Goal: Task Accomplishment & Management: Manage account settings

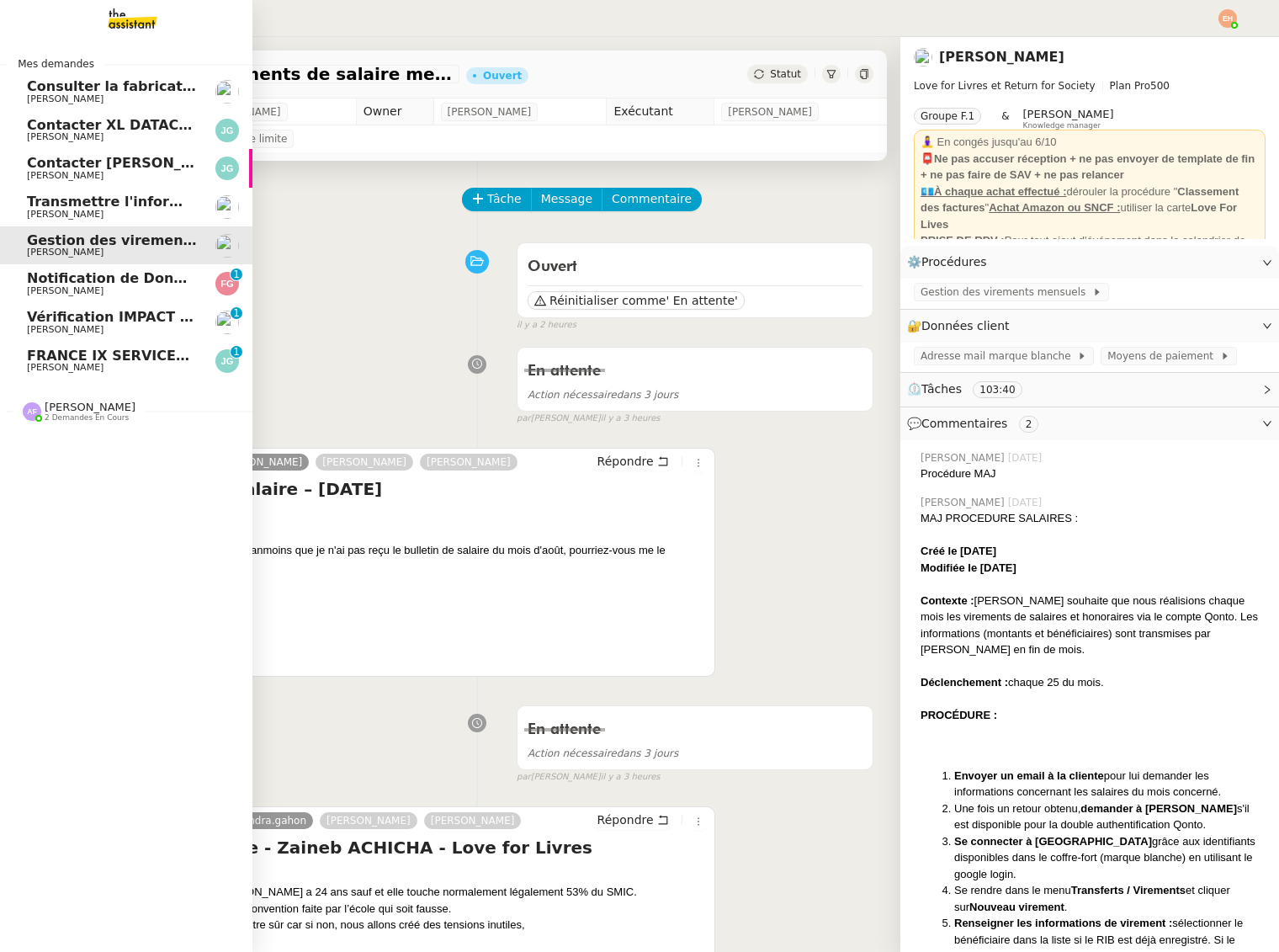
click at [41, 287] on span "[PERSON_NAME]" at bounding box center [65, 290] width 77 height 11
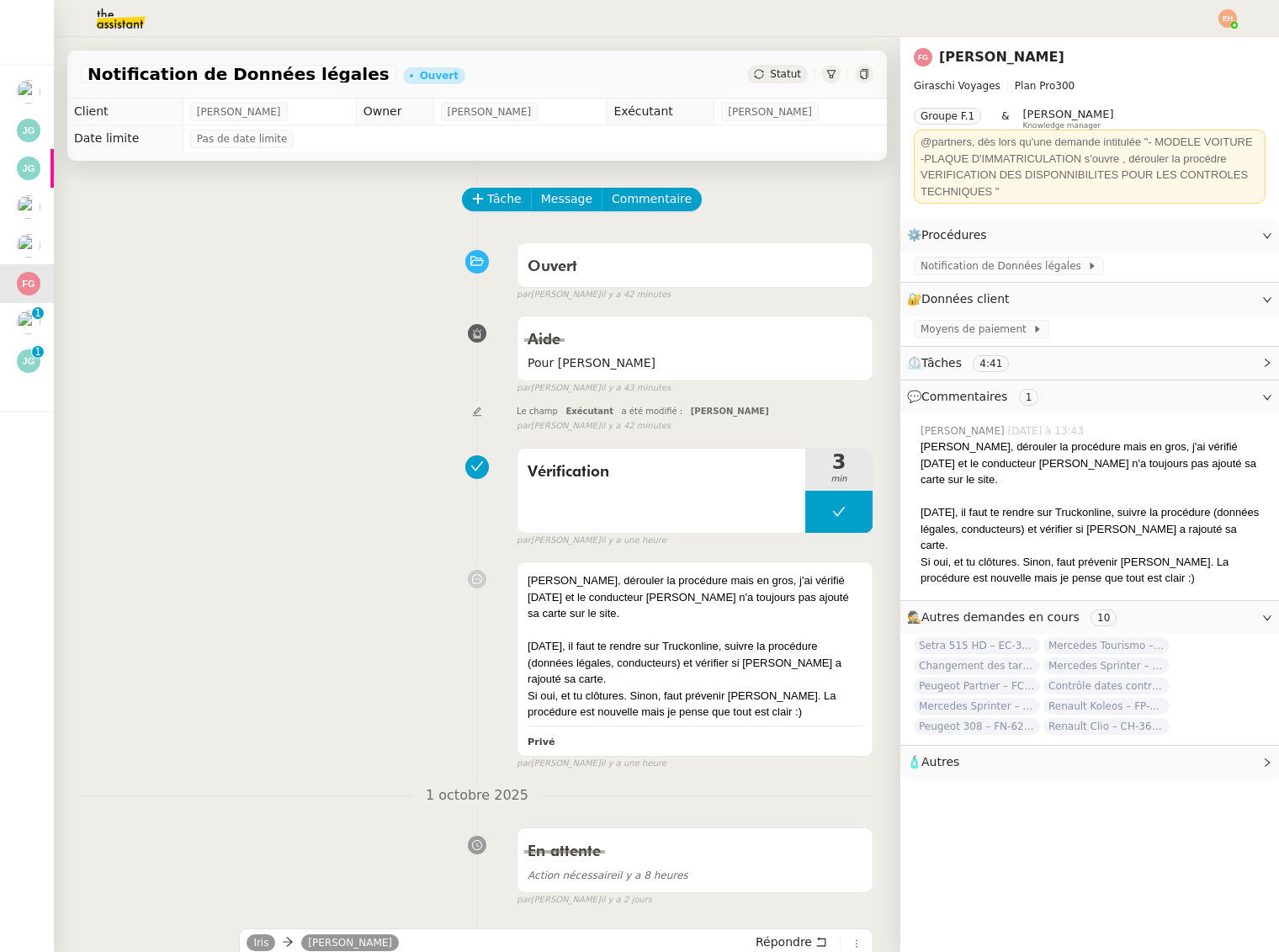
scroll to position [1, 0]
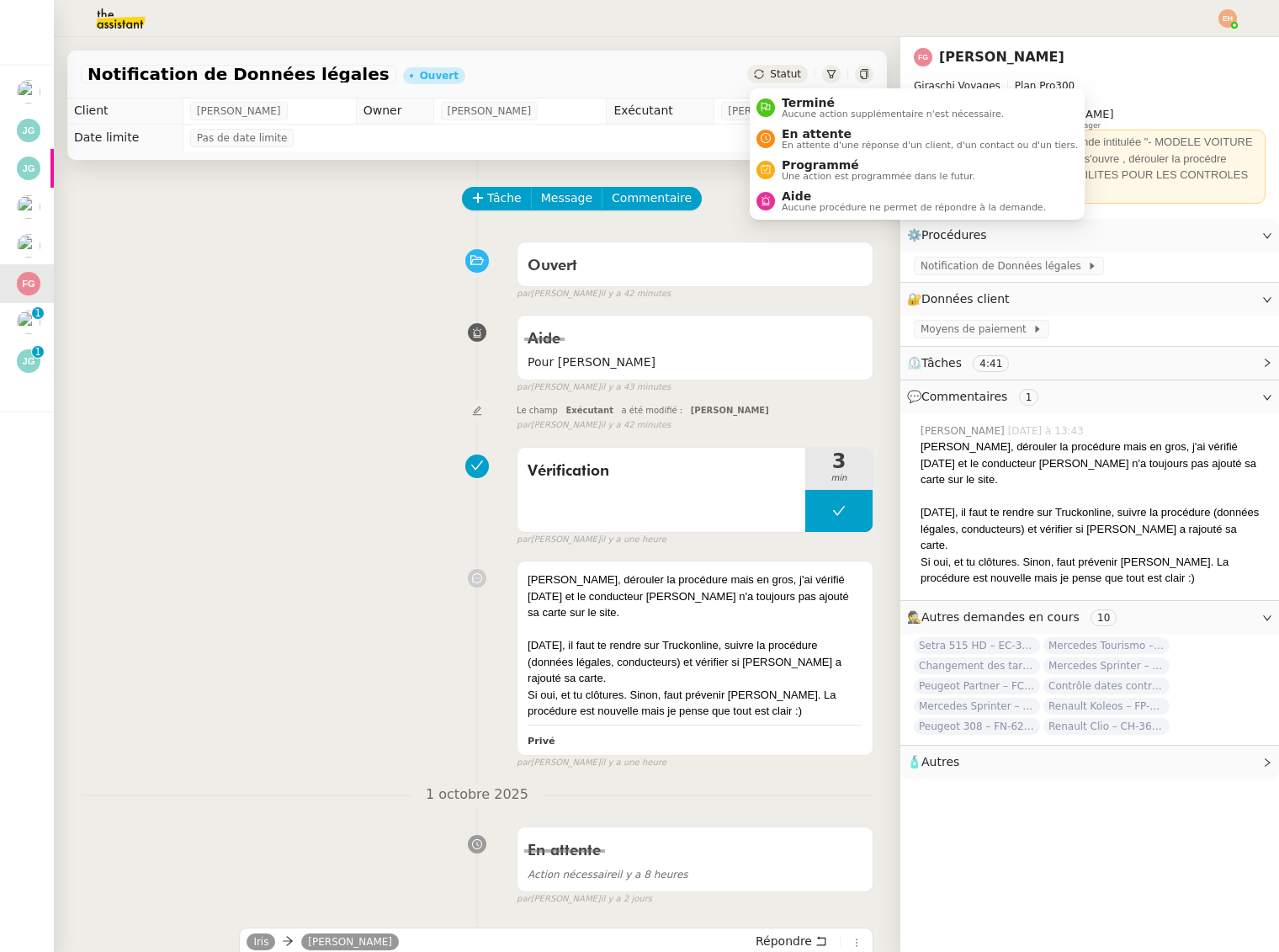
click at [785, 72] on span "Statut" at bounding box center [786, 74] width 31 height 12
click at [808, 147] on span "En attente d'une réponse d'un client, d'un contact ou d'un tiers." at bounding box center [930, 145] width 296 height 10
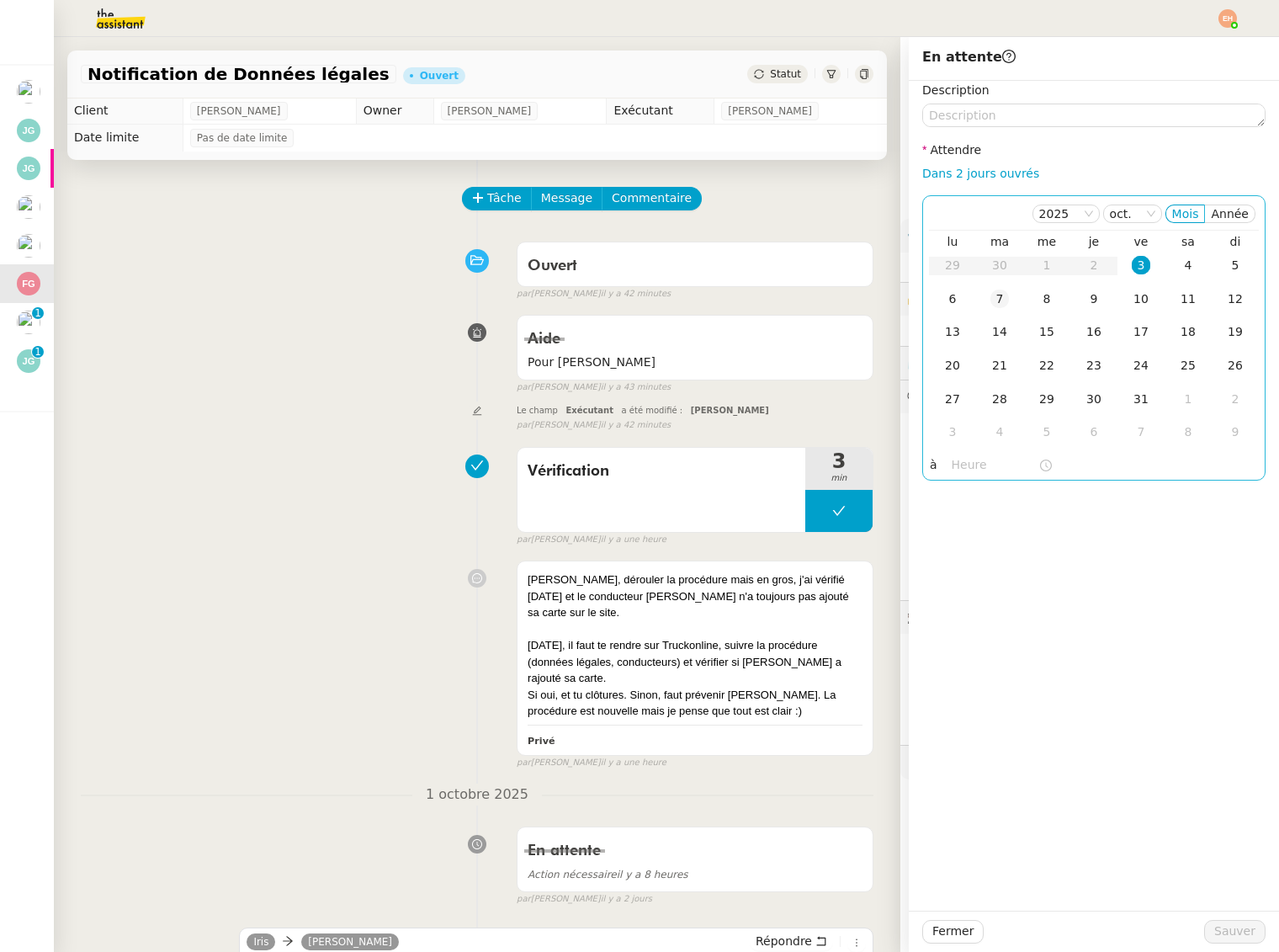
click at [999, 296] on div "7" at bounding box center [1000, 298] width 18 height 18
click at [1226, 932] on span "Sauver" at bounding box center [1235, 932] width 41 height 19
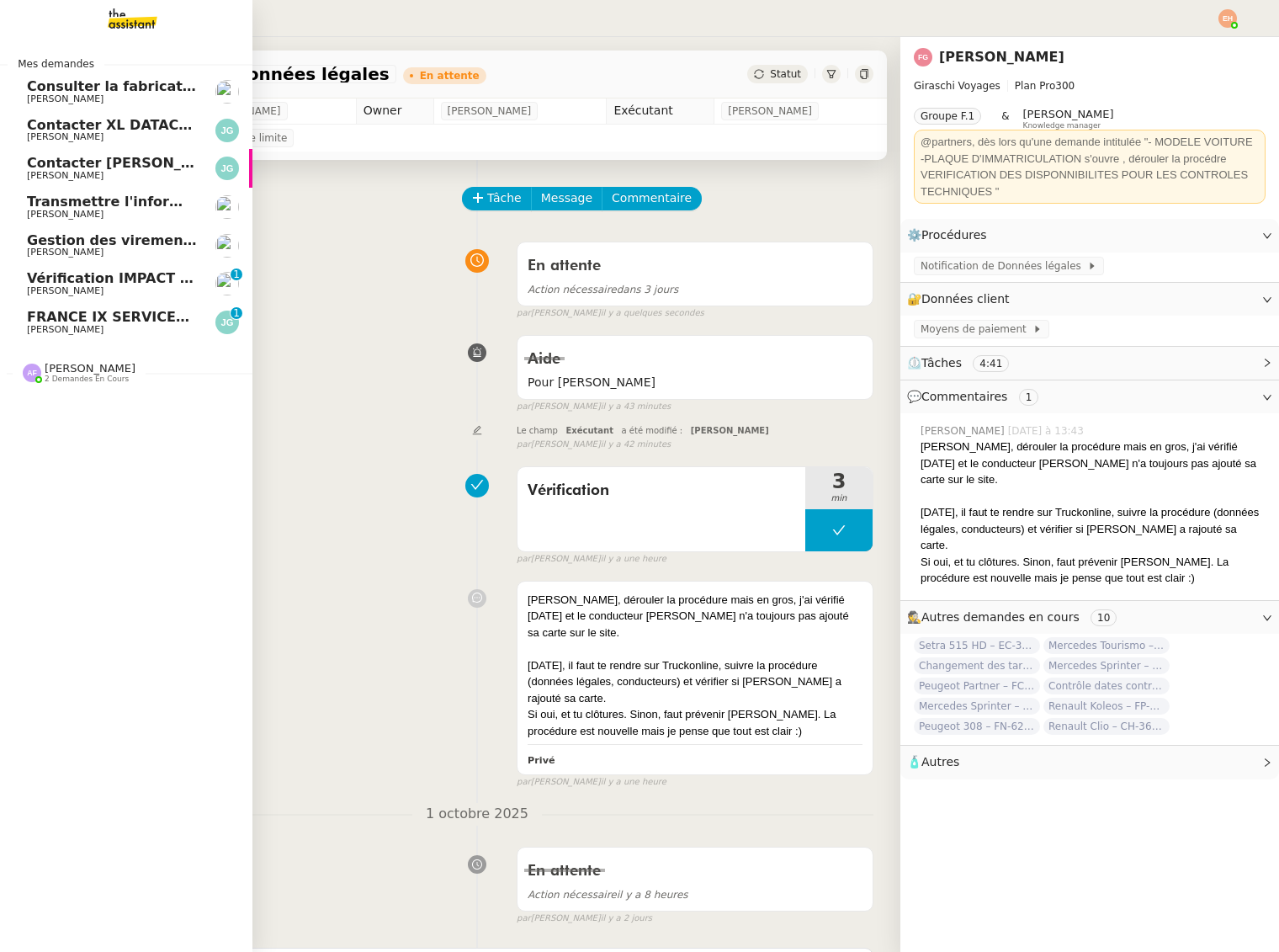
click at [92, 317] on span "FRANCE IX SERVICES - RAPPEL 2 FACTURE INVFIX9213" at bounding box center [233, 316] width 412 height 16
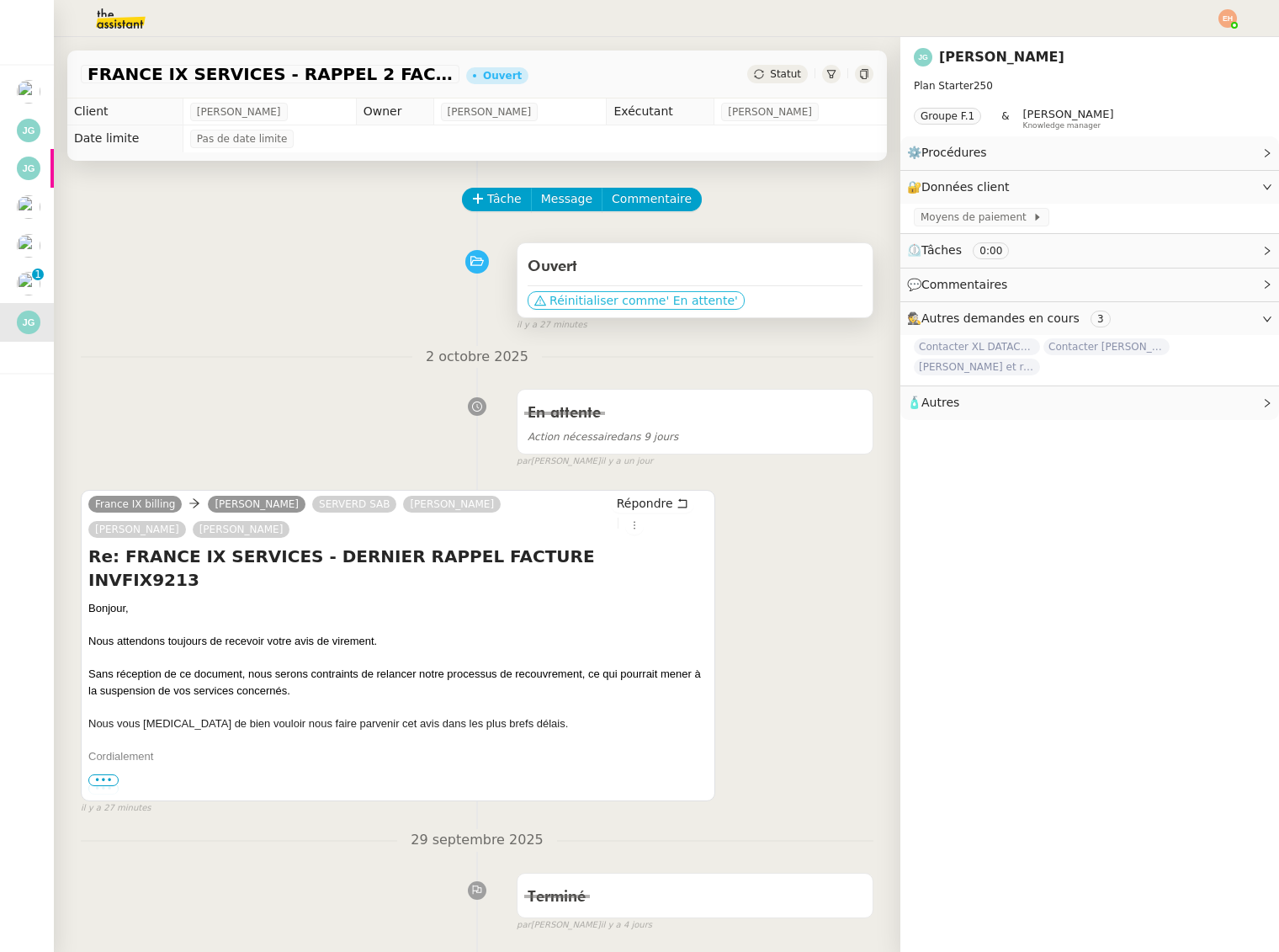
click at [643, 296] on span "Réinitialiser comme" at bounding box center [607, 300] width 116 height 17
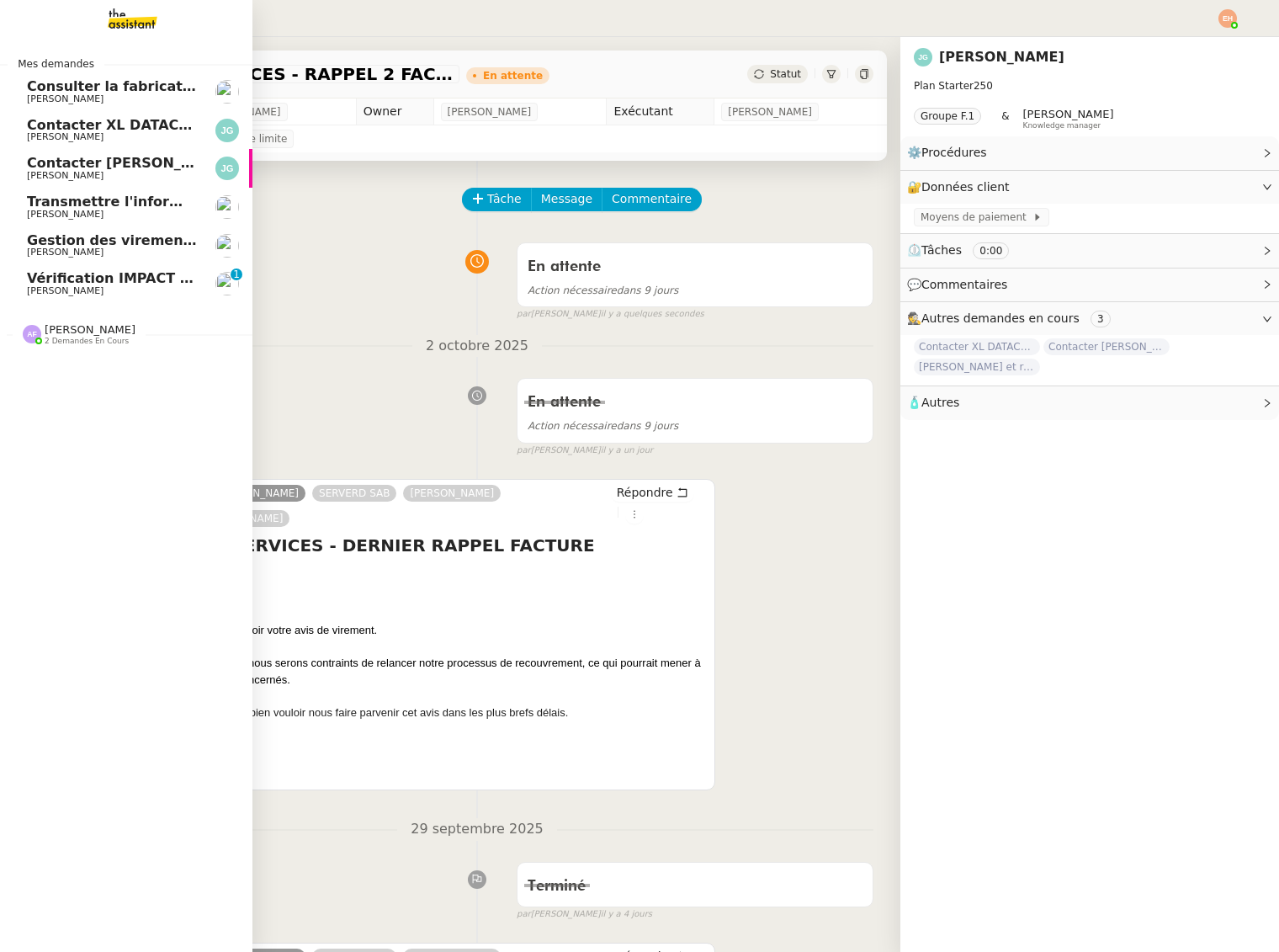
click at [70, 281] on span "Vérification IMPACT - AEPC CONCORDE" at bounding box center [173, 278] width 292 height 16
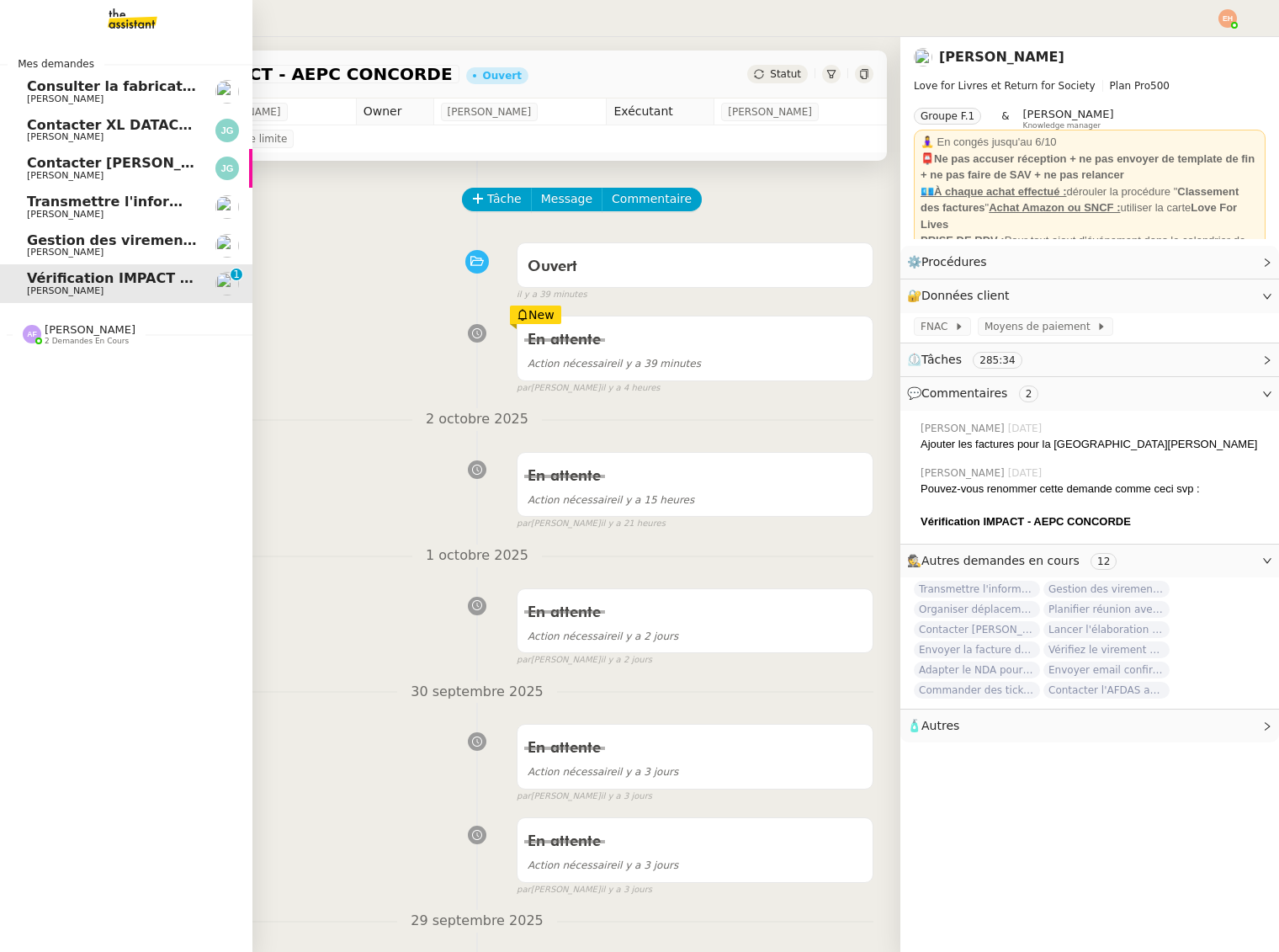
click at [99, 252] on span "[PERSON_NAME]" at bounding box center [112, 252] width 170 height 10
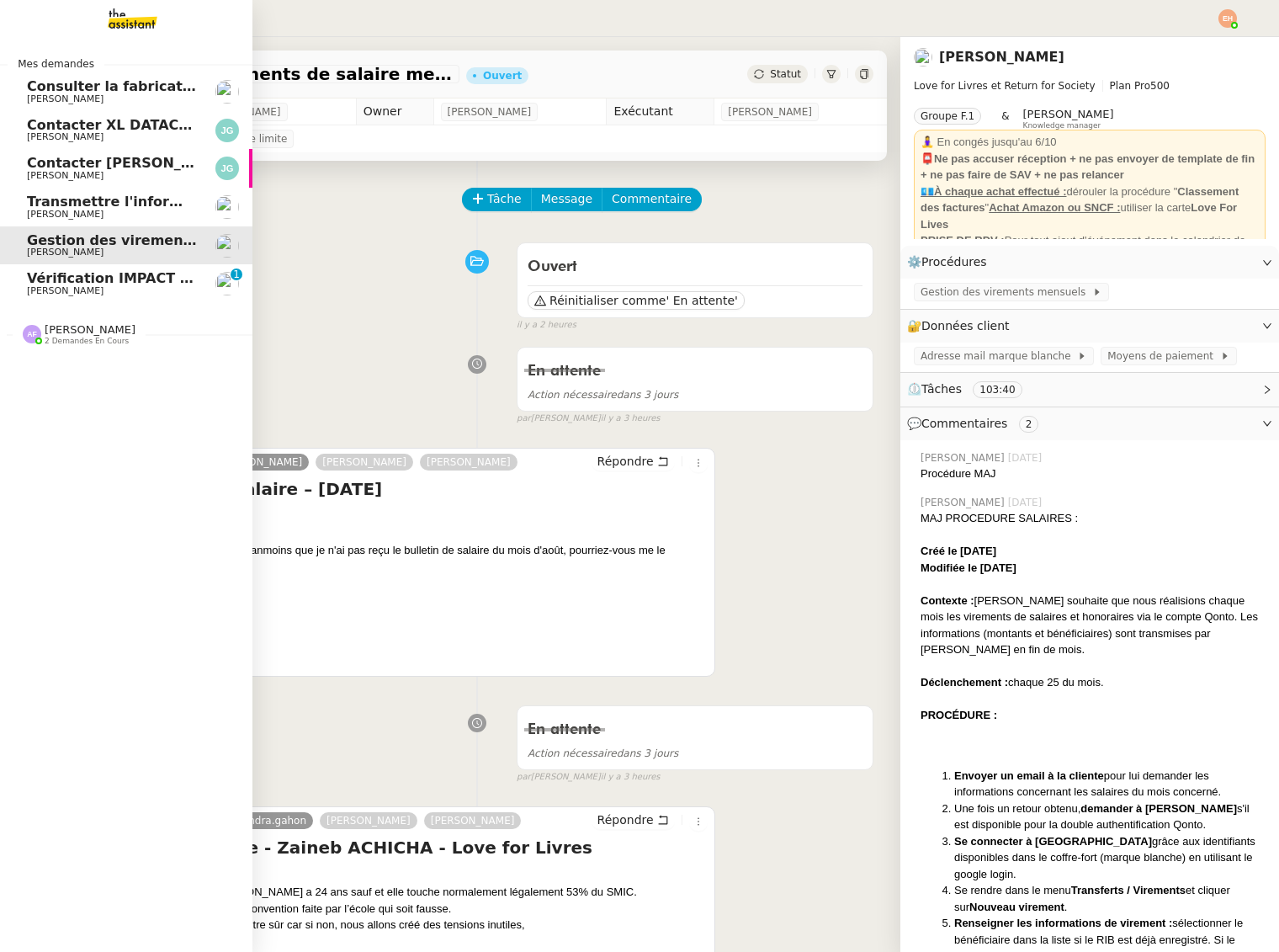
click at [78, 290] on span "[PERSON_NAME]" at bounding box center [112, 291] width 170 height 10
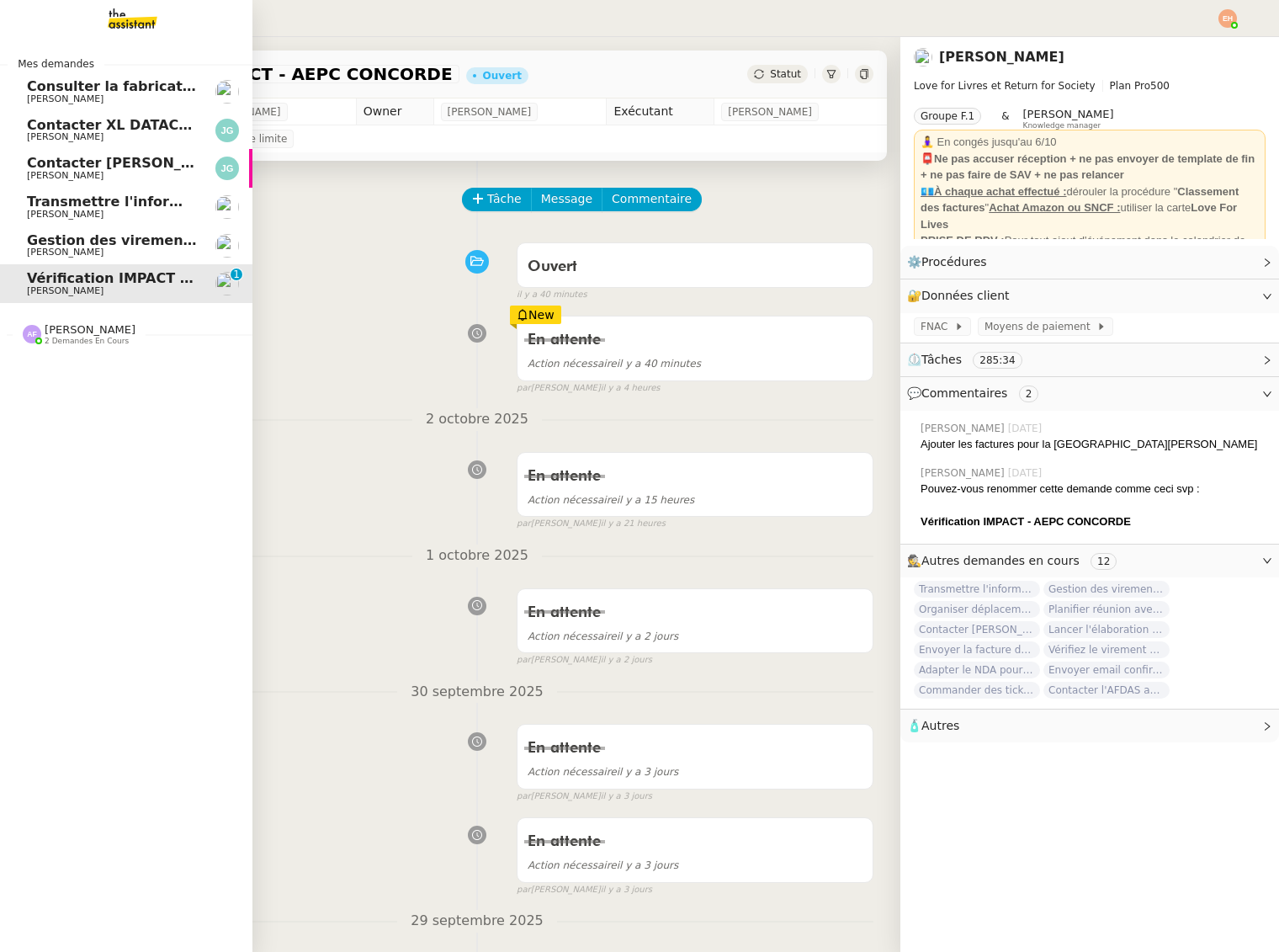
click at [128, 248] on span "[PERSON_NAME]" at bounding box center [112, 252] width 170 height 10
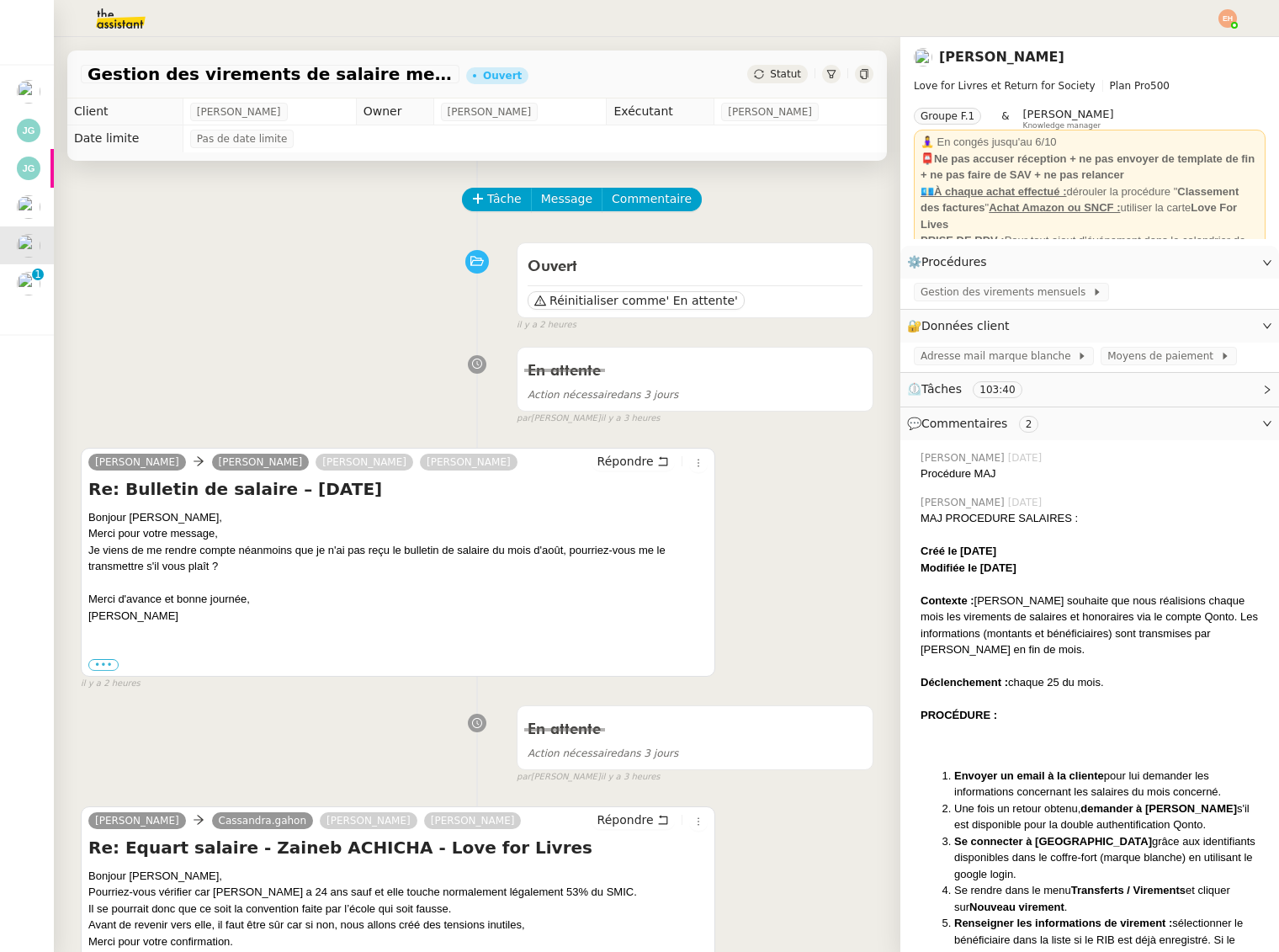
click at [122, 24] on img at bounding box center [107, 18] width 130 height 37
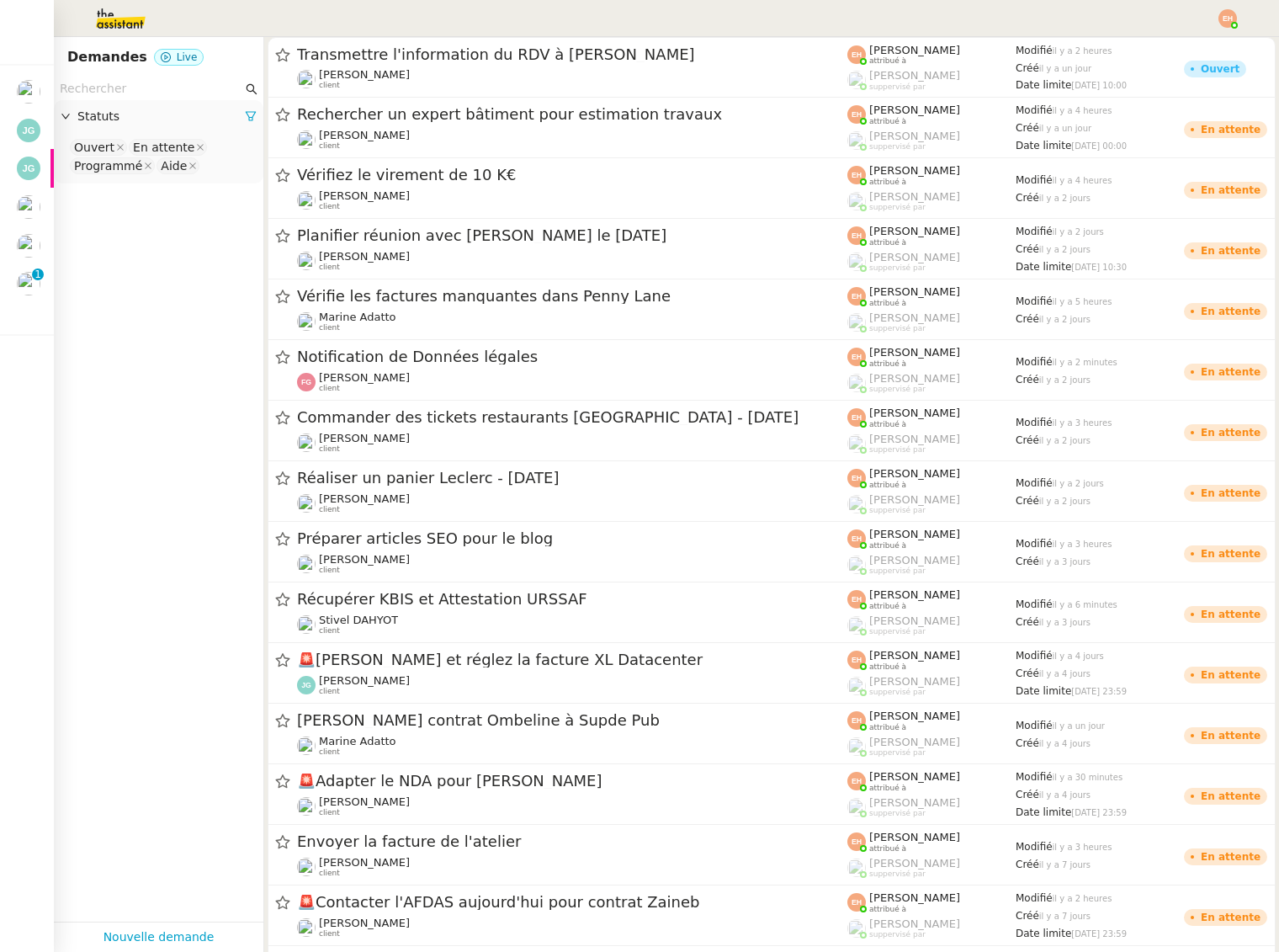
click at [154, 90] on input "text" at bounding box center [151, 89] width 183 height 19
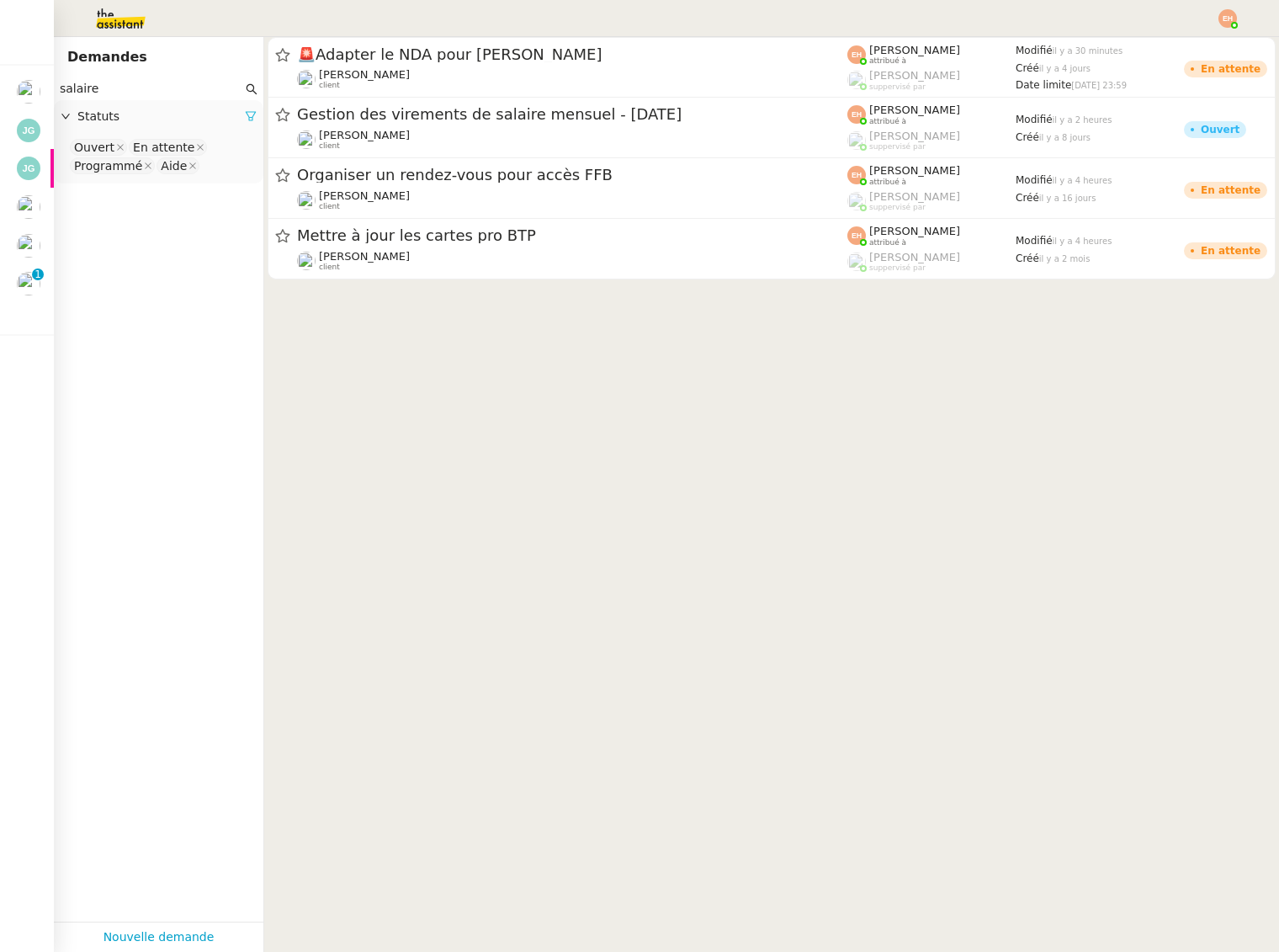
click at [245, 113] on icon at bounding box center [250, 117] width 10 height 10
click at [245, 113] on span "Statuts" at bounding box center [167, 117] width 179 height 19
click at [220, 142] on nz-select-top-control "Please select" at bounding box center [159, 148] width 183 height 21
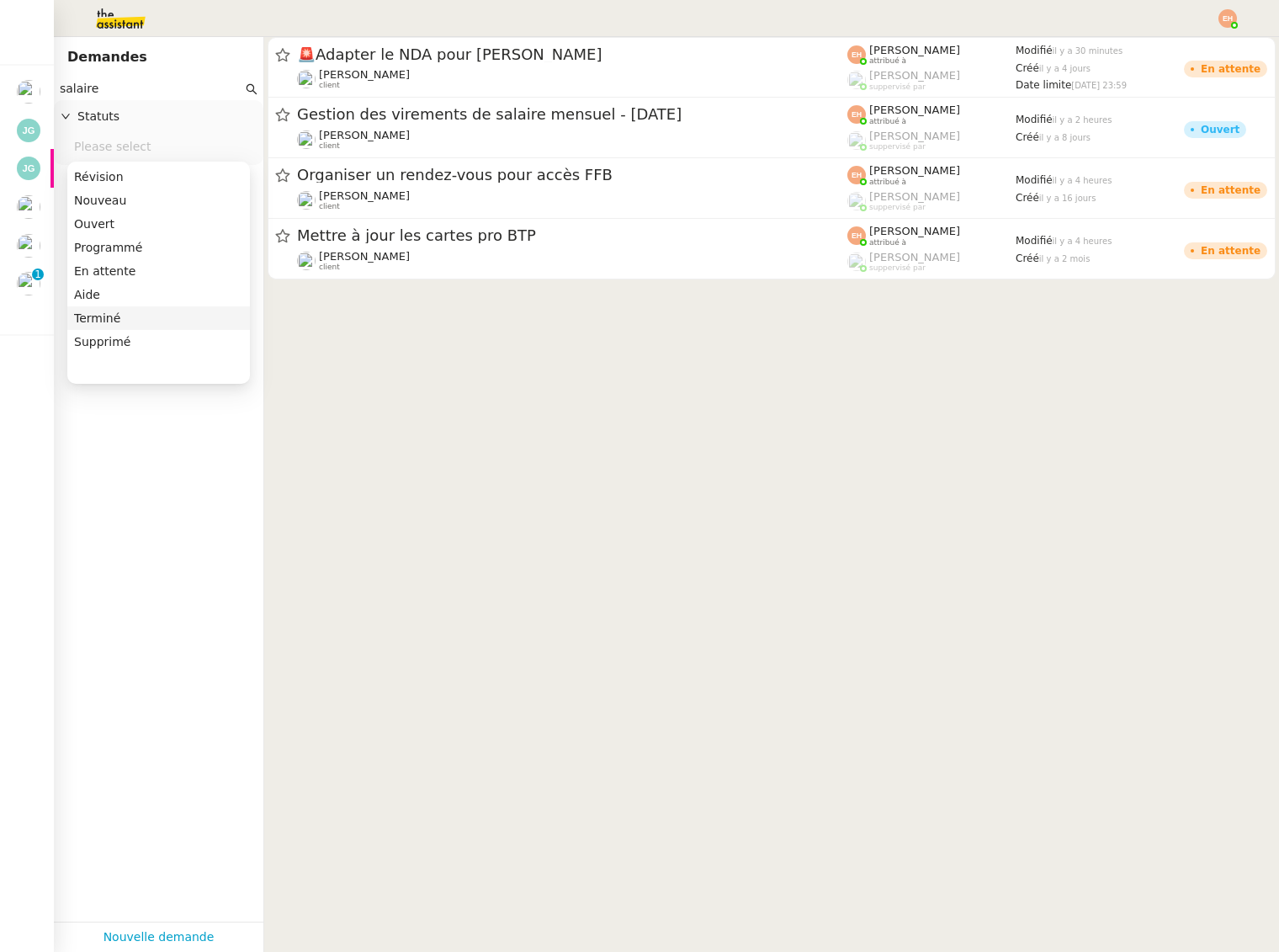
click at [135, 324] on div "Terminé" at bounding box center [159, 318] width 169 height 16
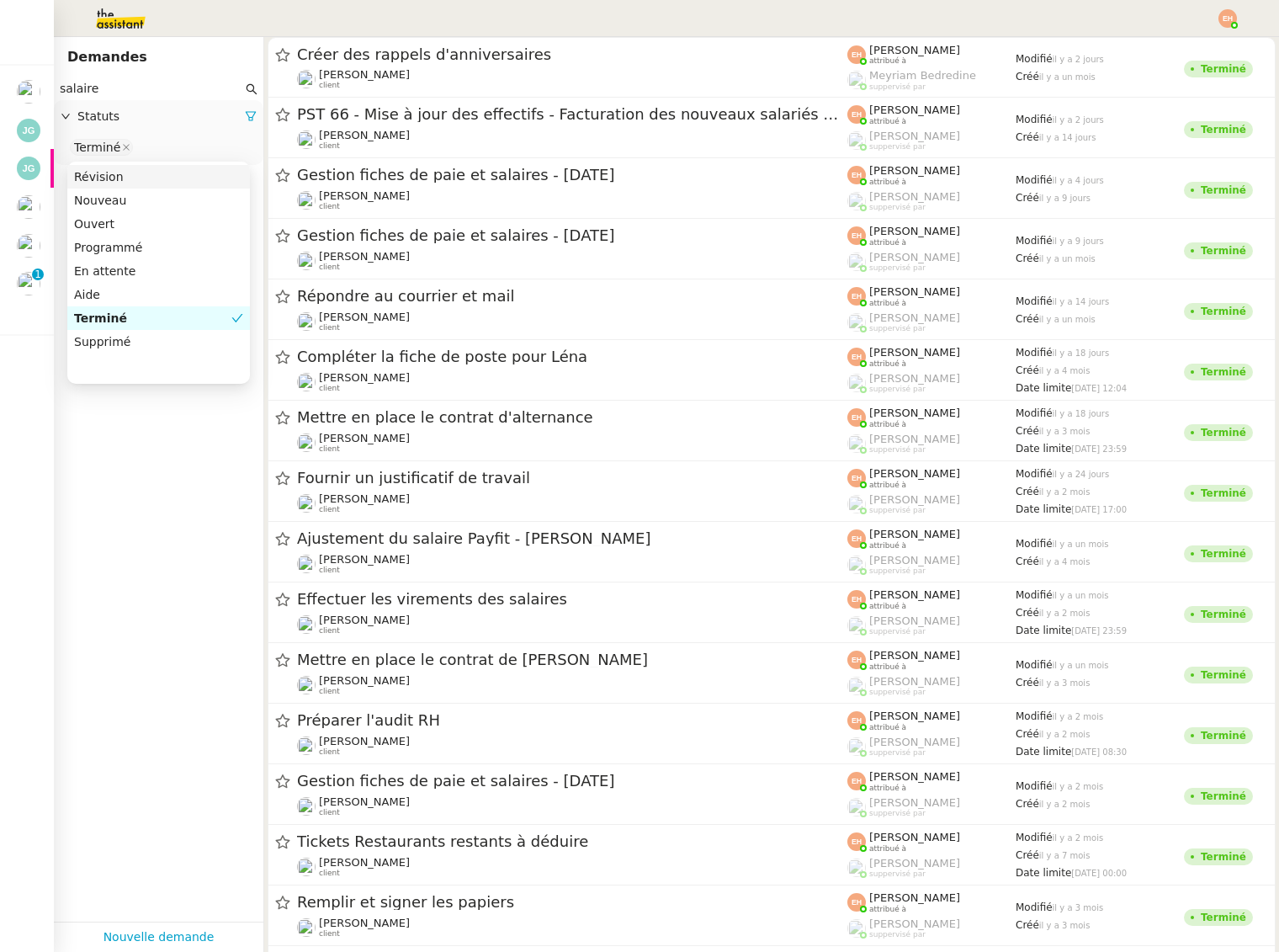
click at [150, 138] on nz-select-top-control "Terminé" at bounding box center [159, 148] width 183 height 21
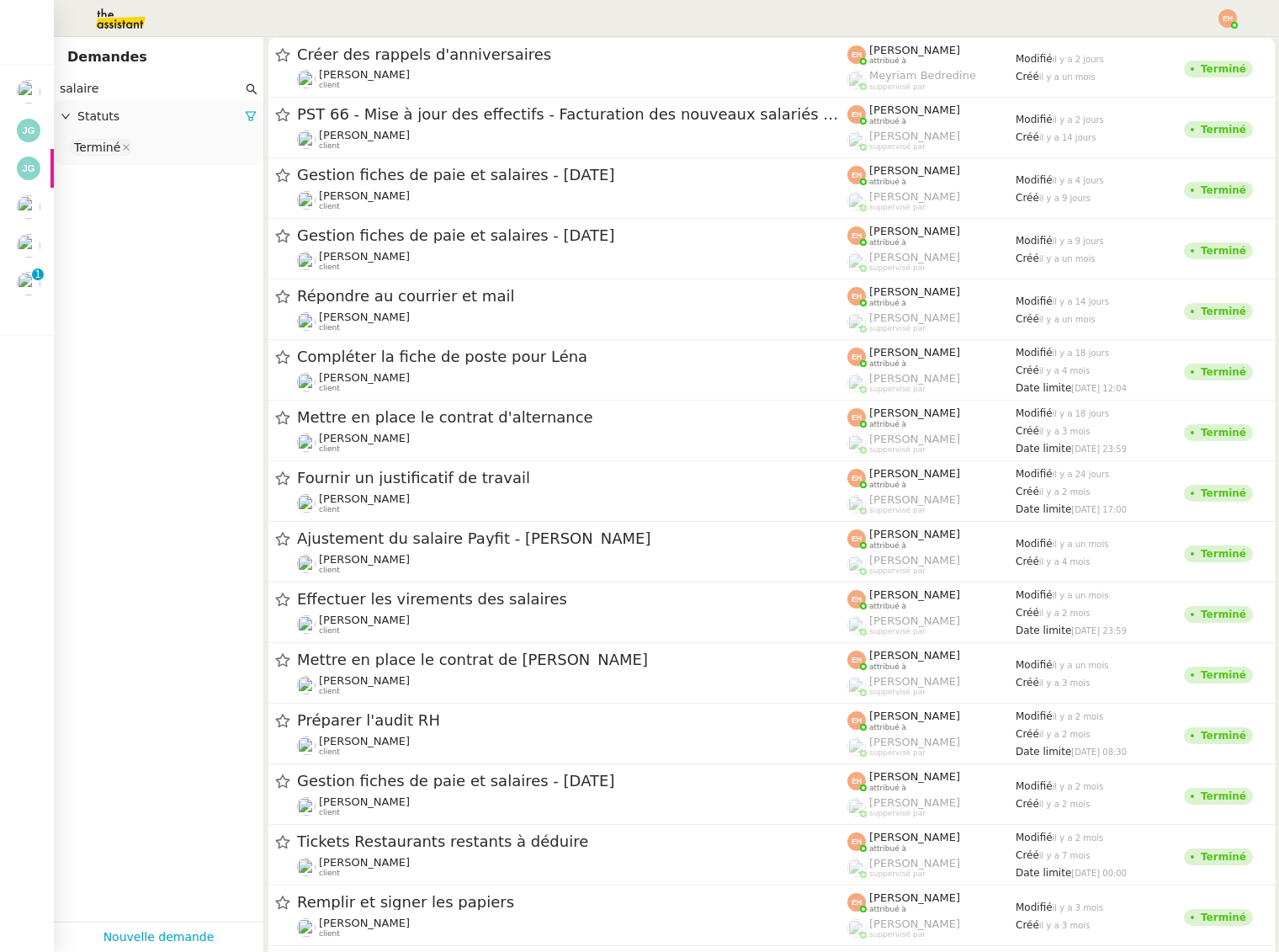
click at [150, 138] on nz-select-top-control "Terminé" at bounding box center [159, 148] width 183 height 21
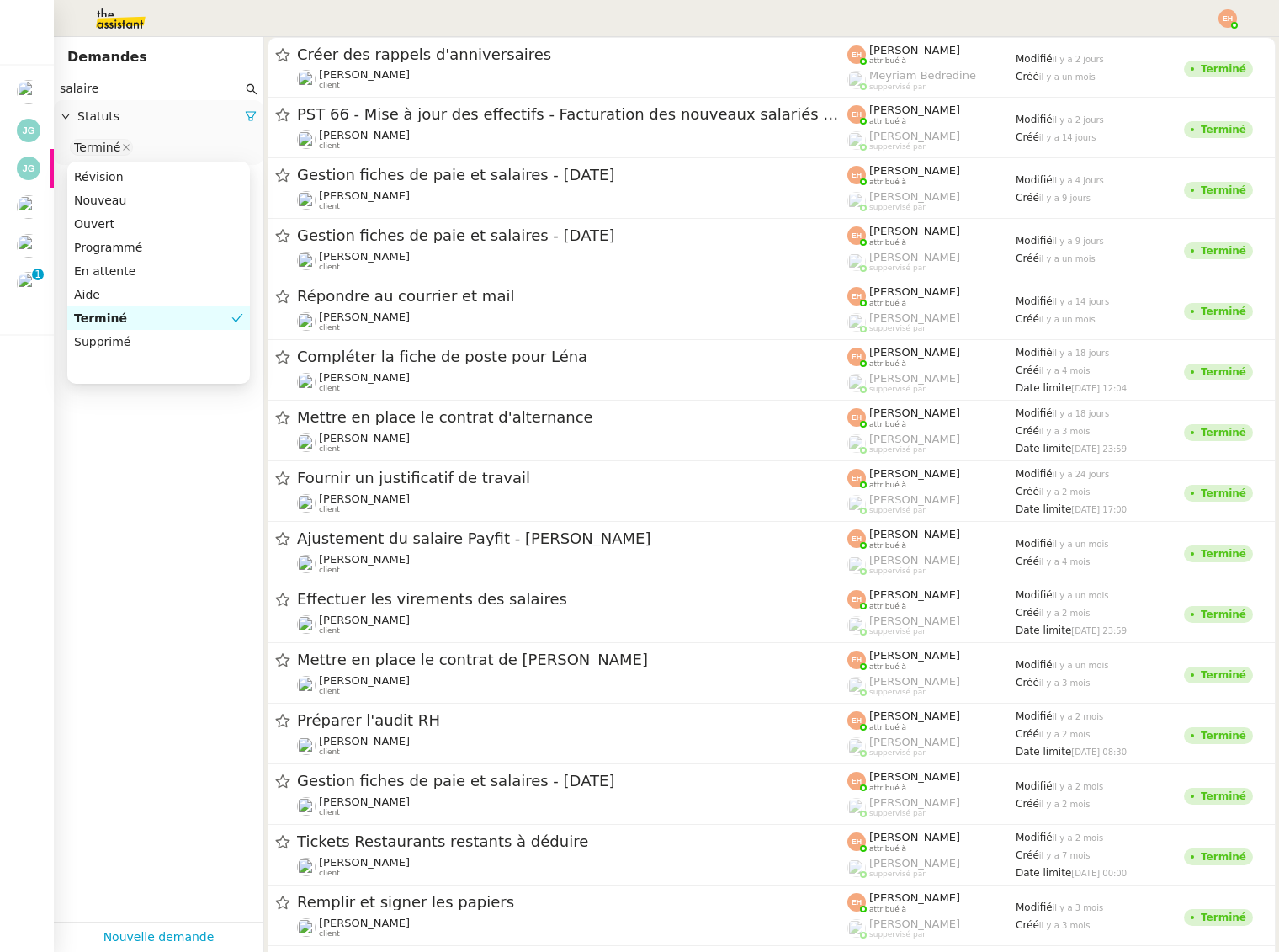
click at [150, 138] on nz-select-top-control "Terminé" at bounding box center [159, 148] width 183 height 21
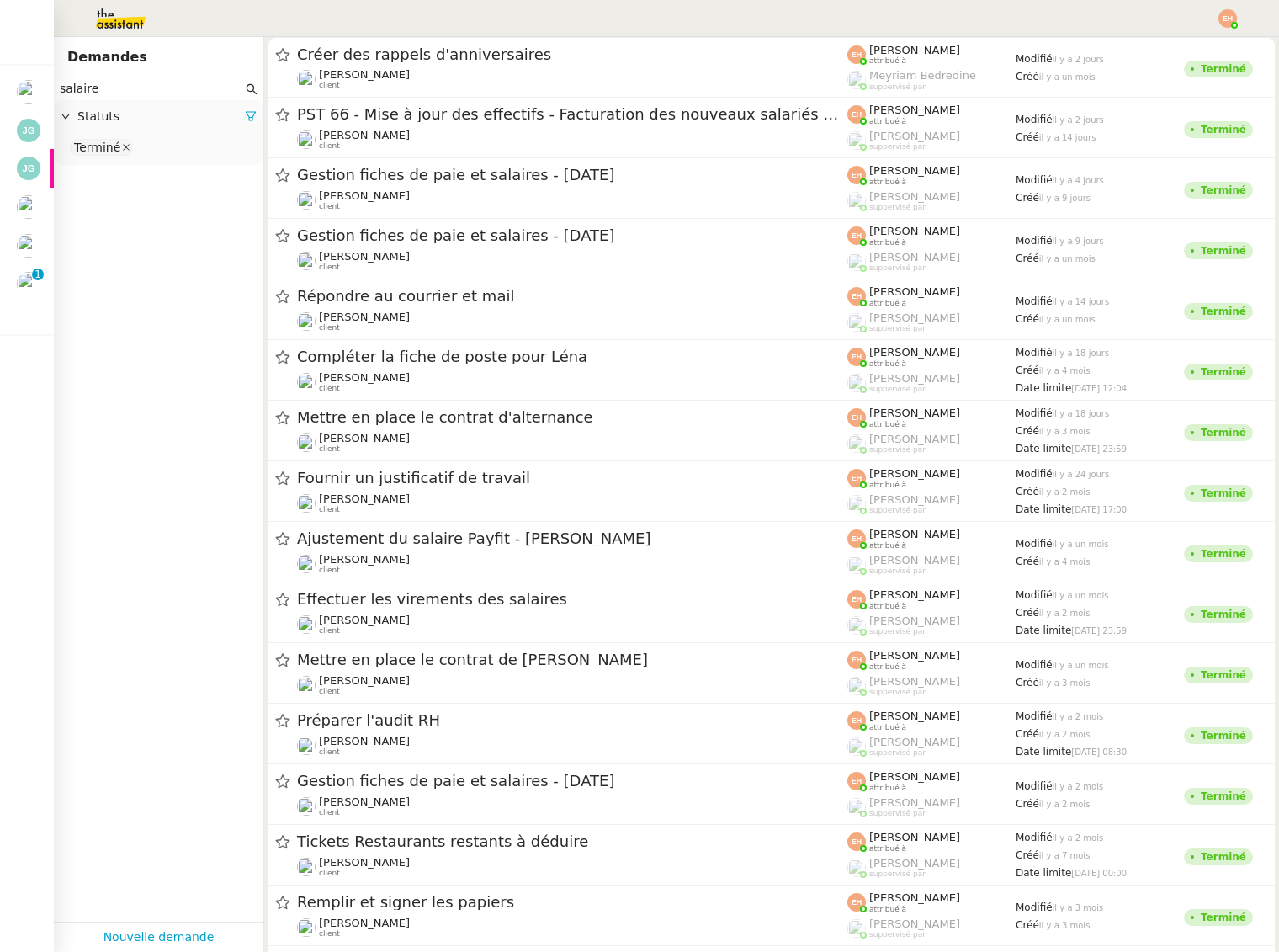
click at [124, 146] on icon at bounding box center [126, 147] width 9 height 9
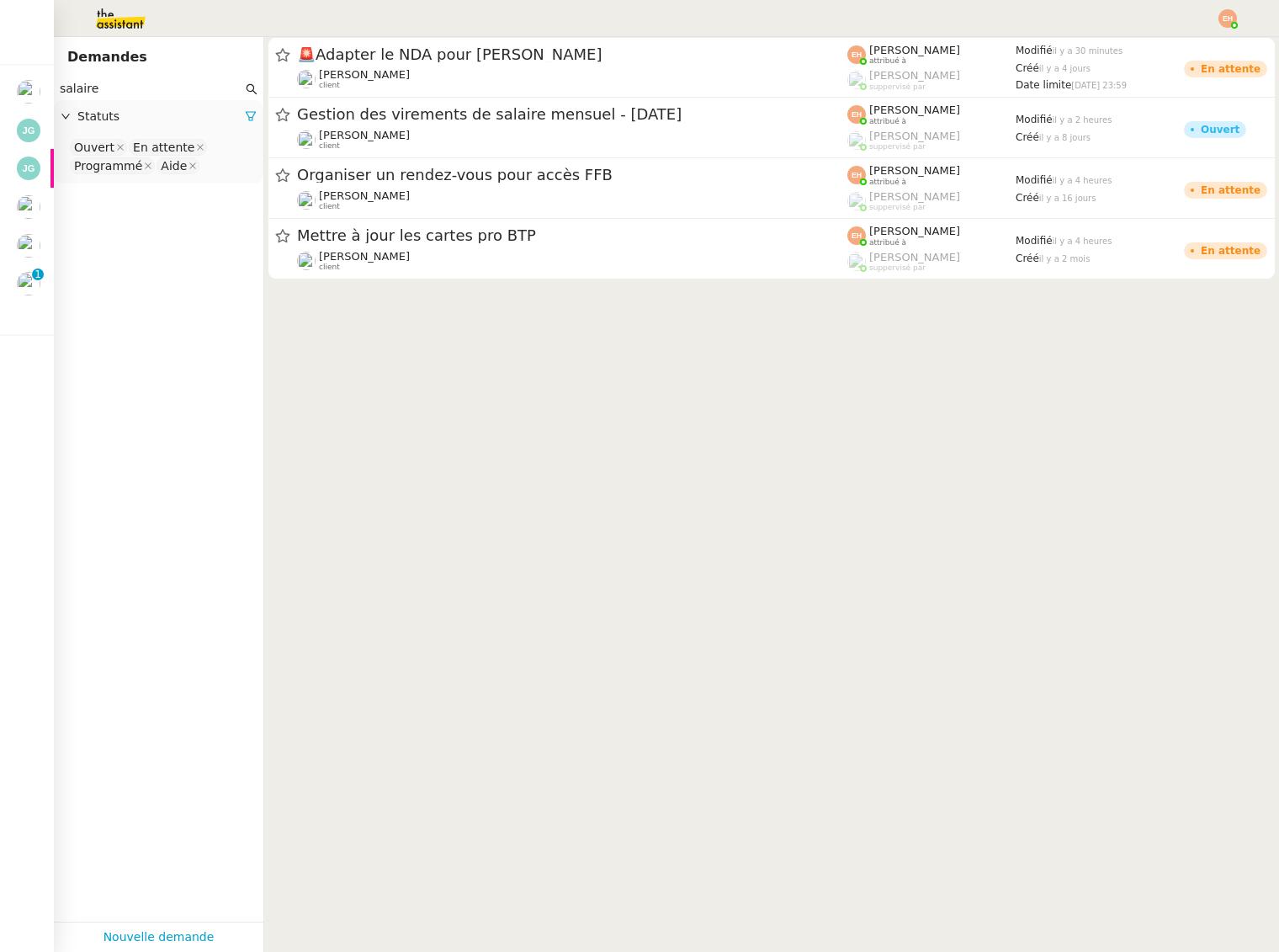
click at [135, 86] on input "salaire" at bounding box center [151, 89] width 183 height 19
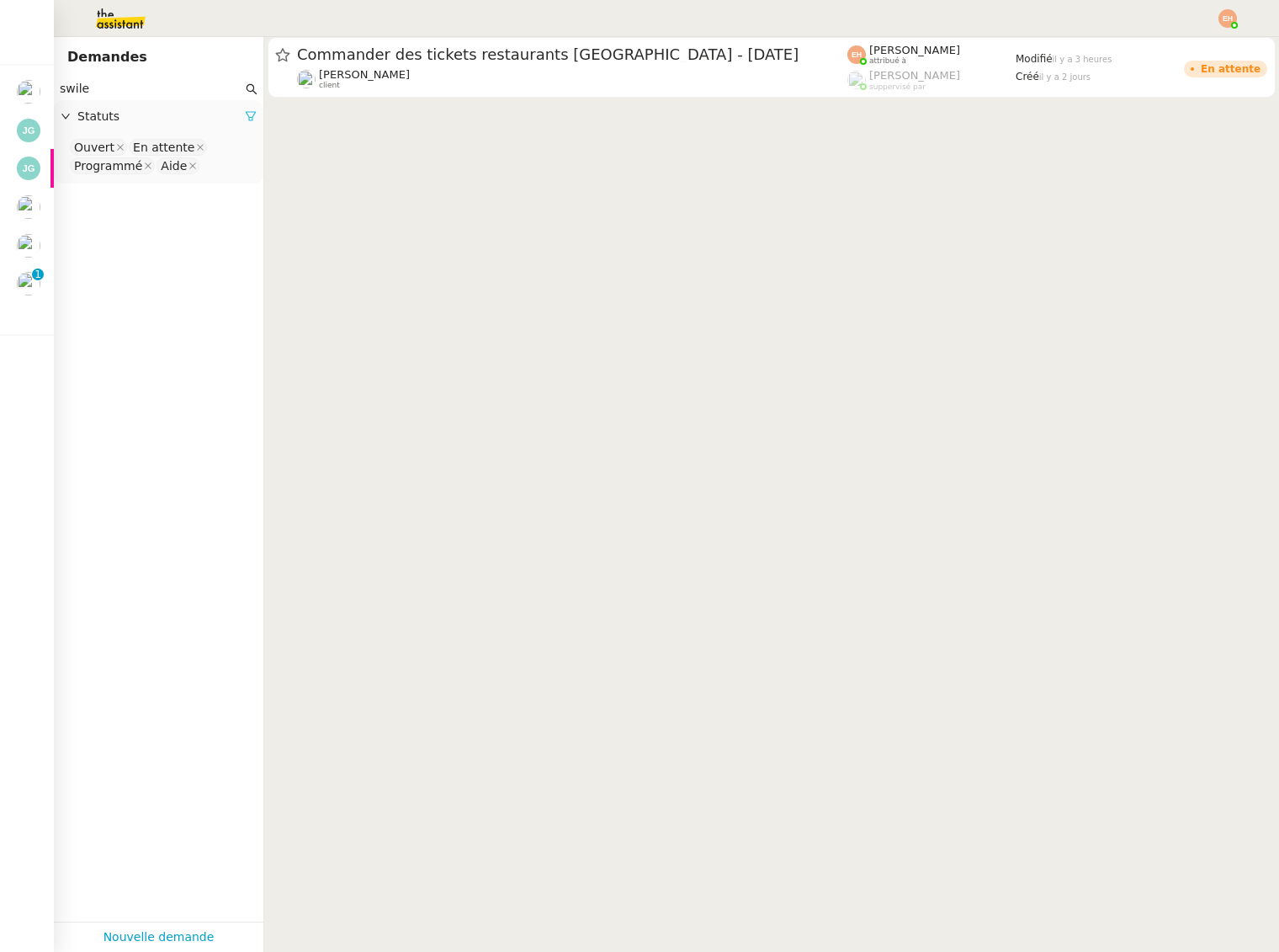
type input "swile"
click at [245, 115] on icon at bounding box center [251, 116] width 12 height 12
click at [210, 117] on span "Statuts" at bounding box center [167, 117] width 179 height 19
click at [143, 144] on nz-select-top-control "Please select" at bounding box center [159, 148] width 183 height 21
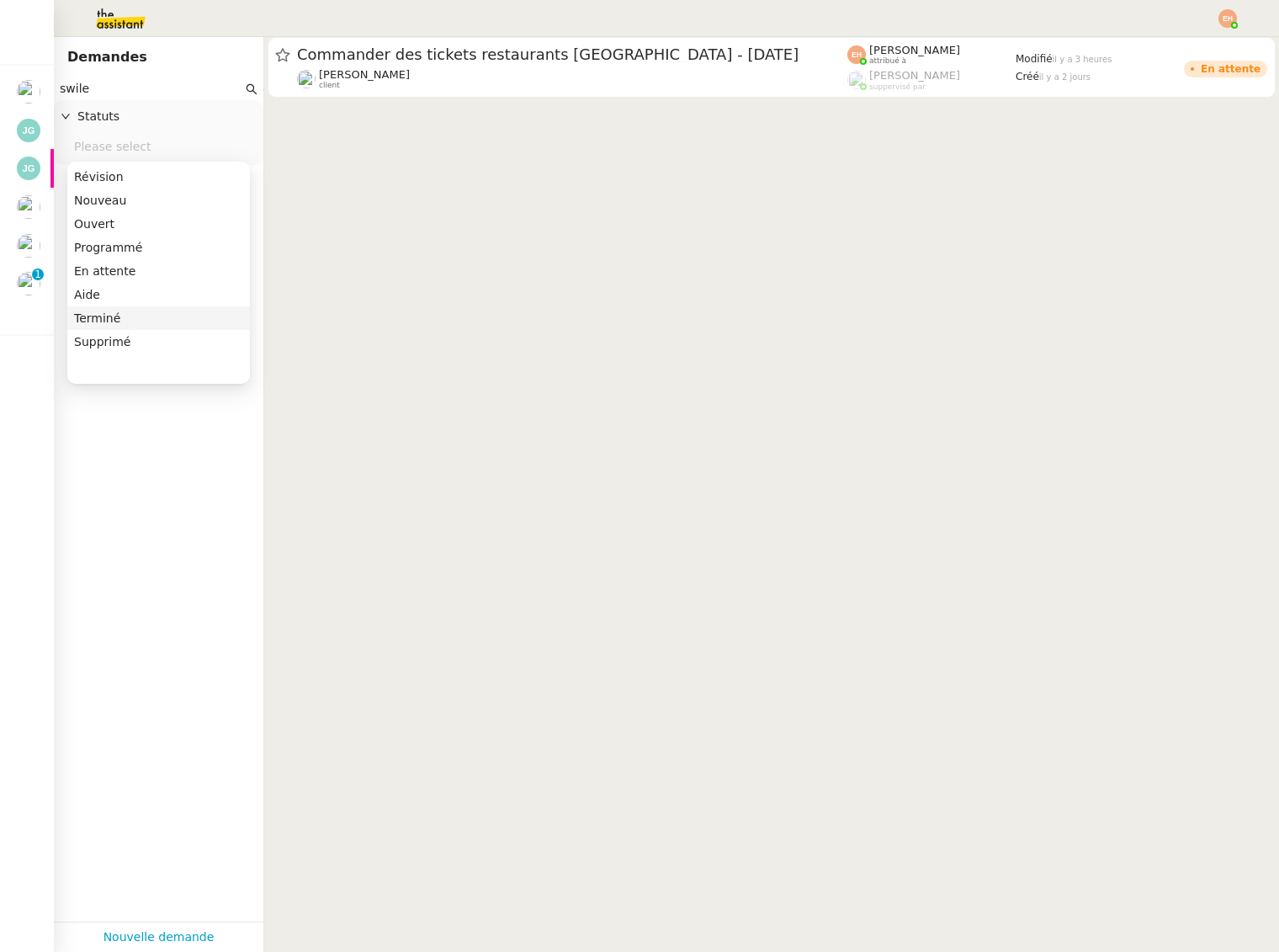
click at [146, 320] on div "Terminé" at bounding box center [159, 318] width 169 height 16
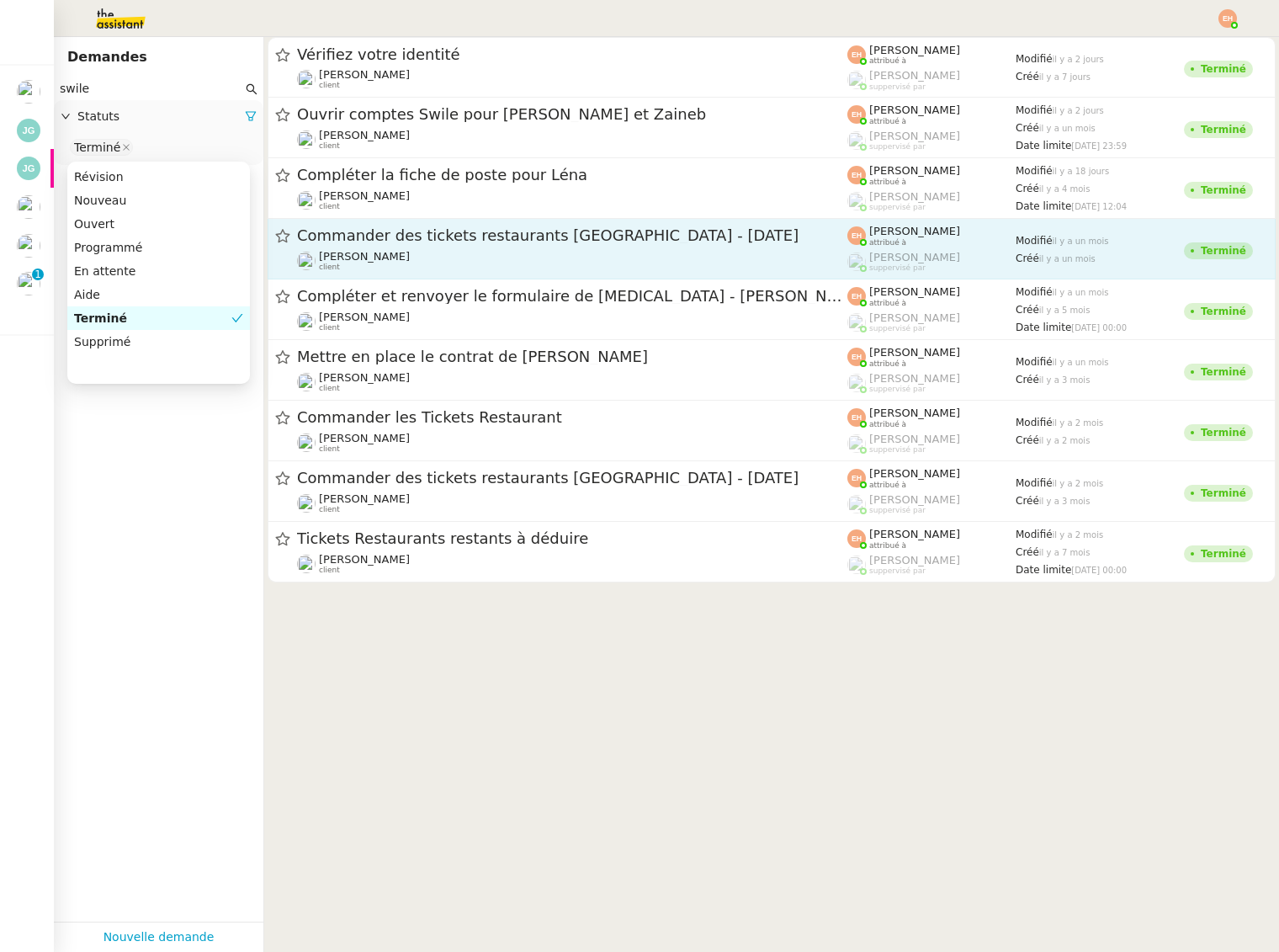
click at [445, 234] on span "Commander des tickets restaurants Swile - septembre 2025" at bounding box center [572, 236] width 551 height 16
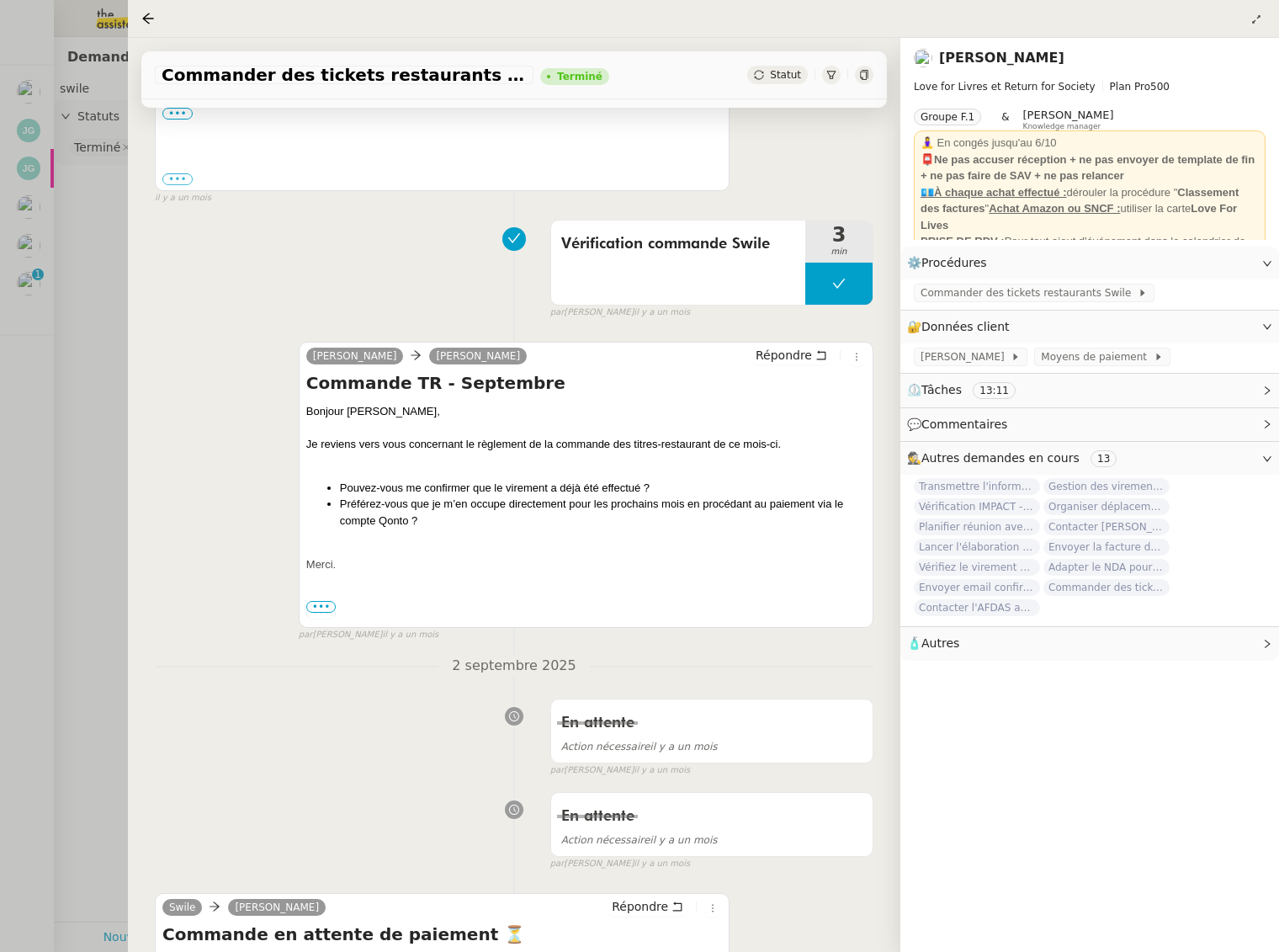
scroll to position [1454, 0]
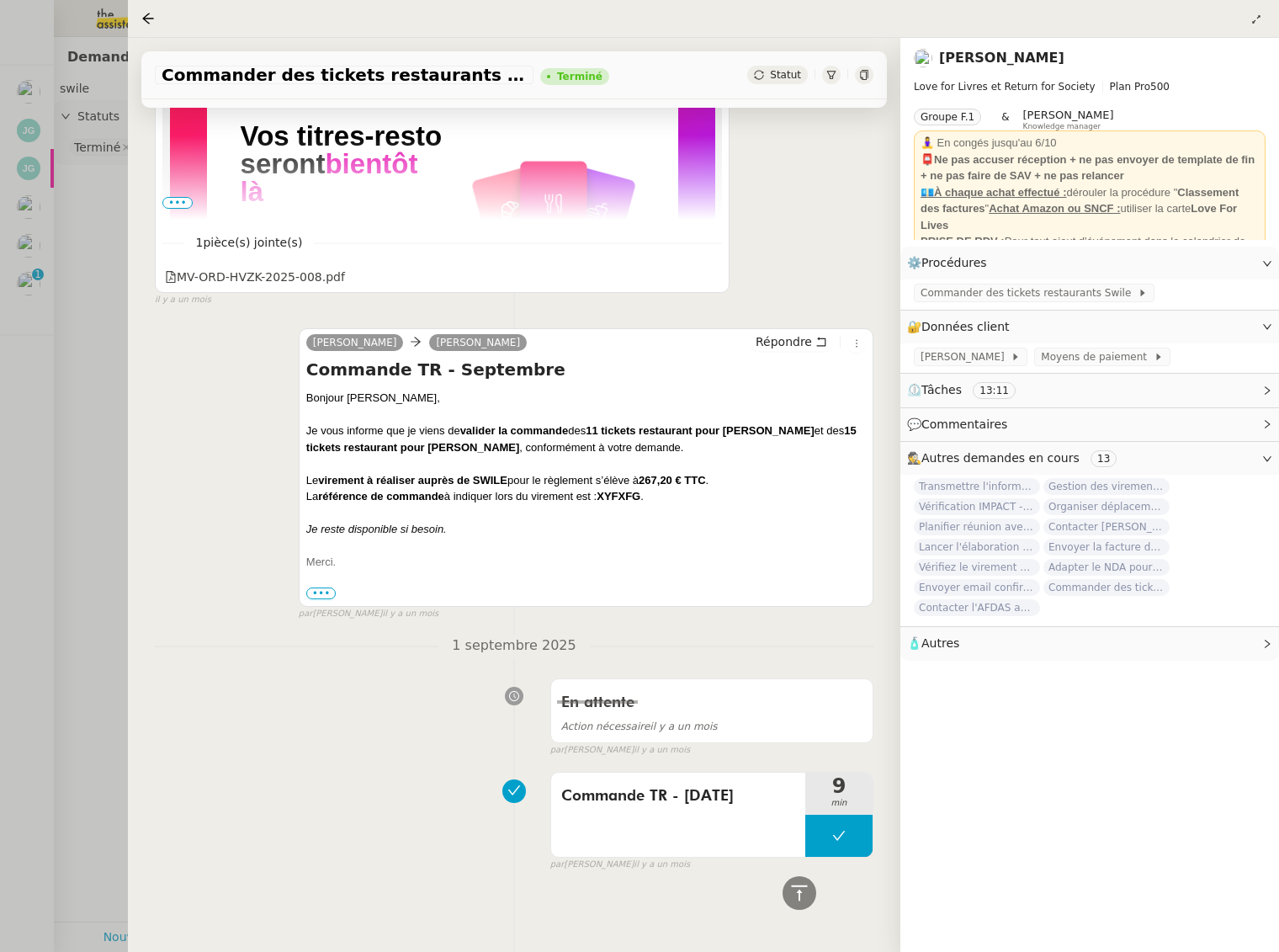
click at [26, 345] on div at bounding box center [640, 476] width 1279 height 952
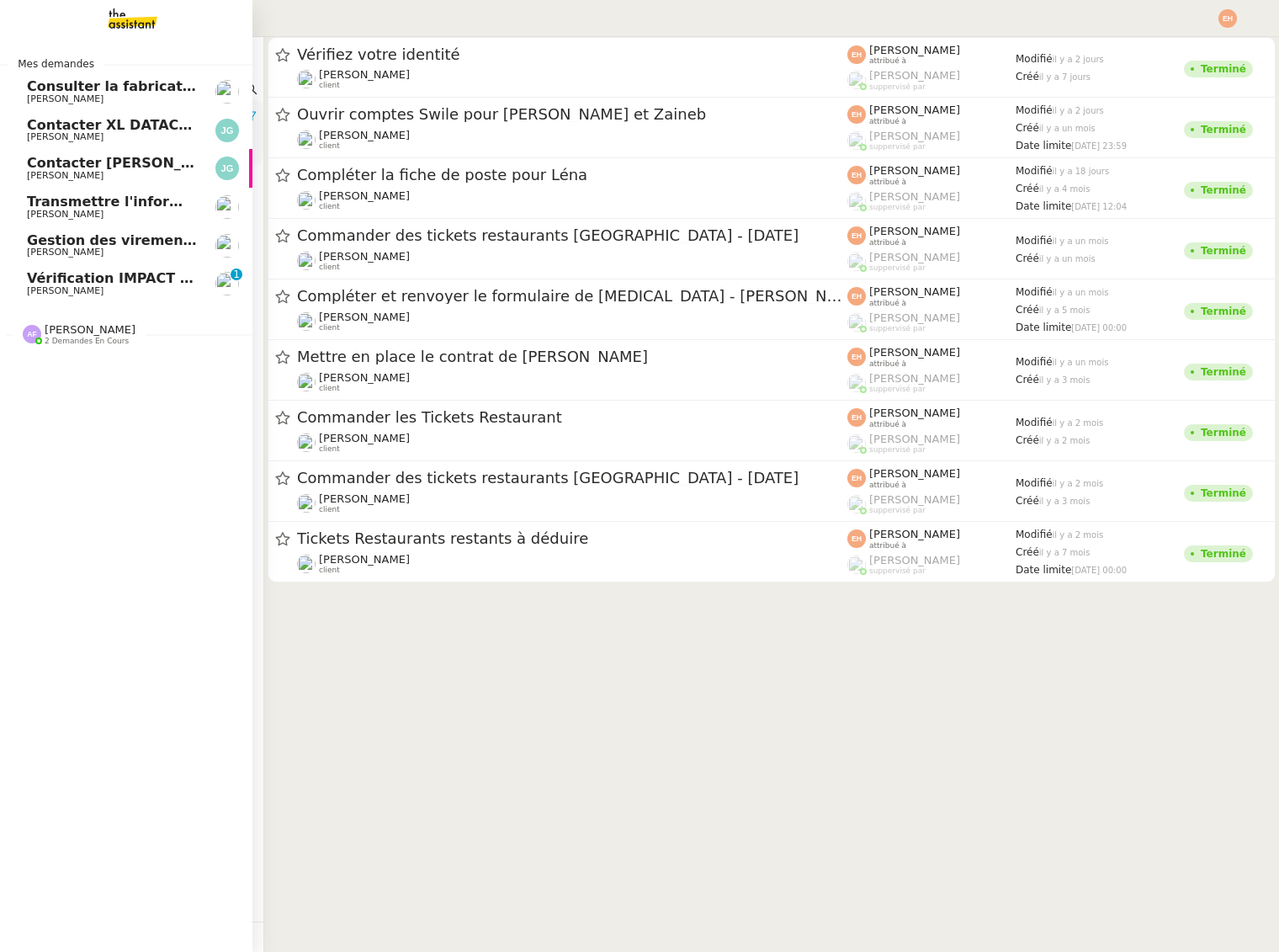
click at [27, 289] on span "[PERSON_NAME]" at bounding box center [65, 290] width 77 height 11
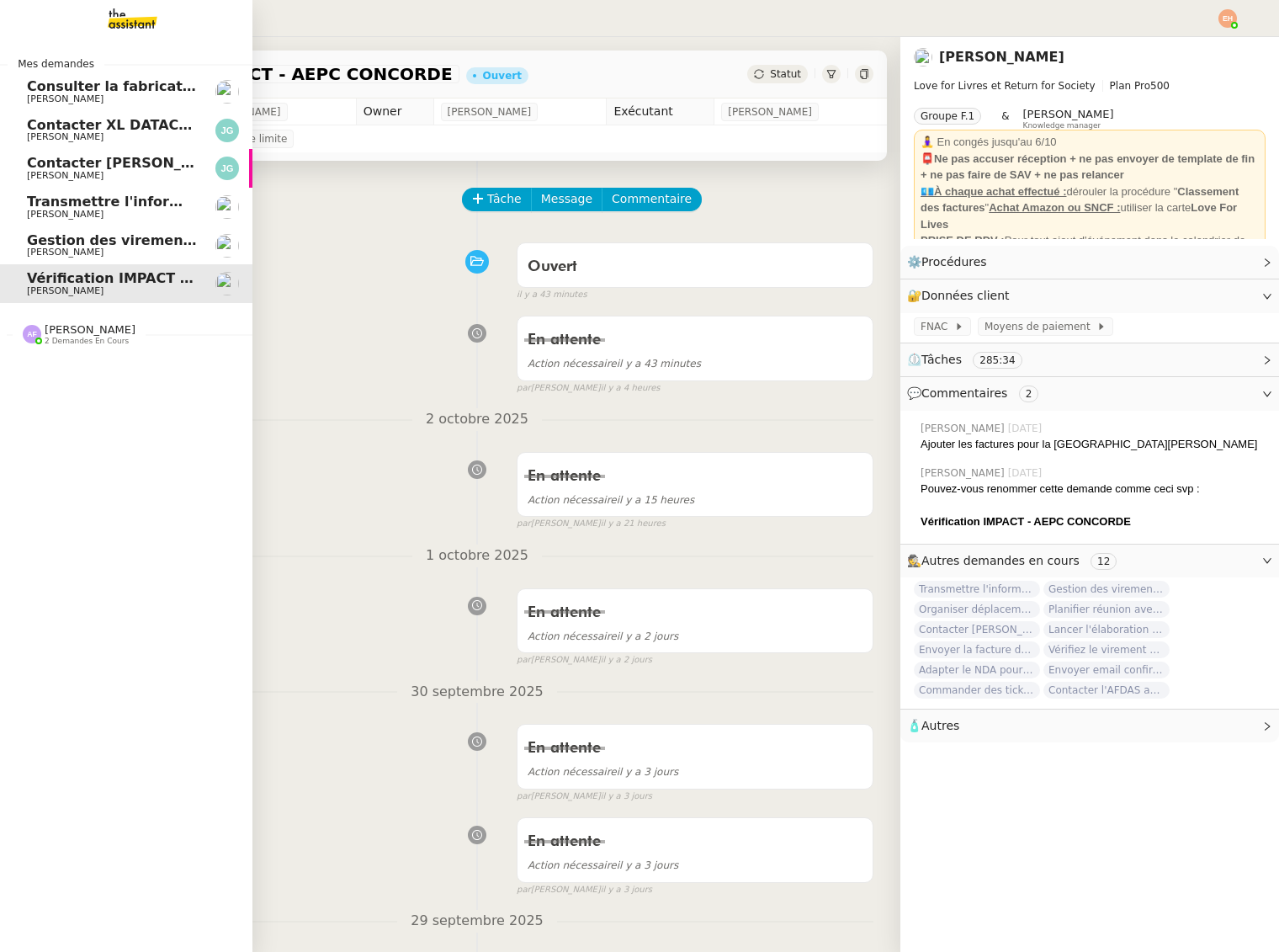
click at [84, 103] on link "Consulter la fabrication des pièces de [PERSON_NAME]" at bounding box center [126, 92] width 252 height 39
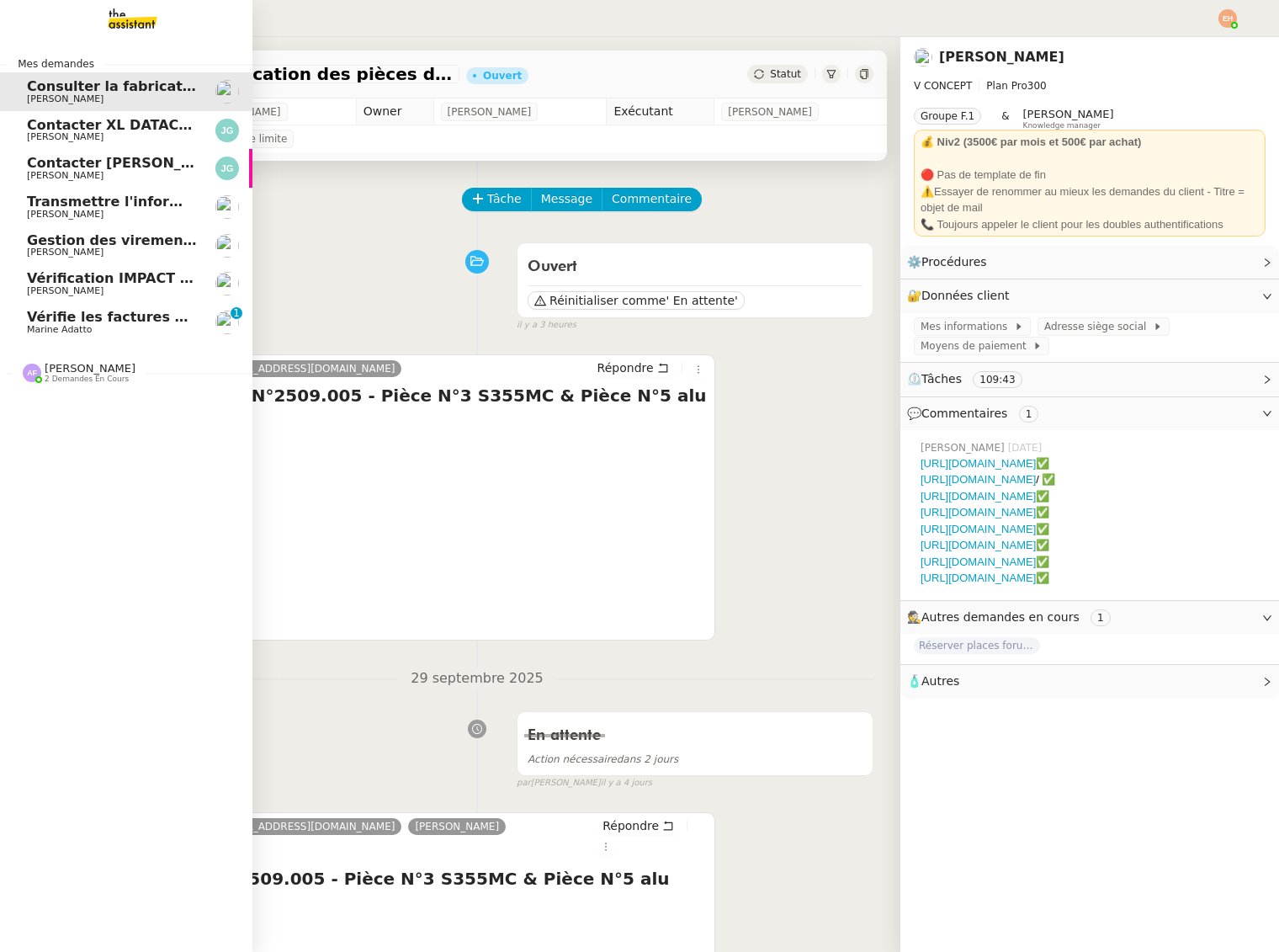
click at [119, 319] on span "Vérifie les factures manquantes dans Penny Lane" at bounding box center [215, 316] width 376 height 16
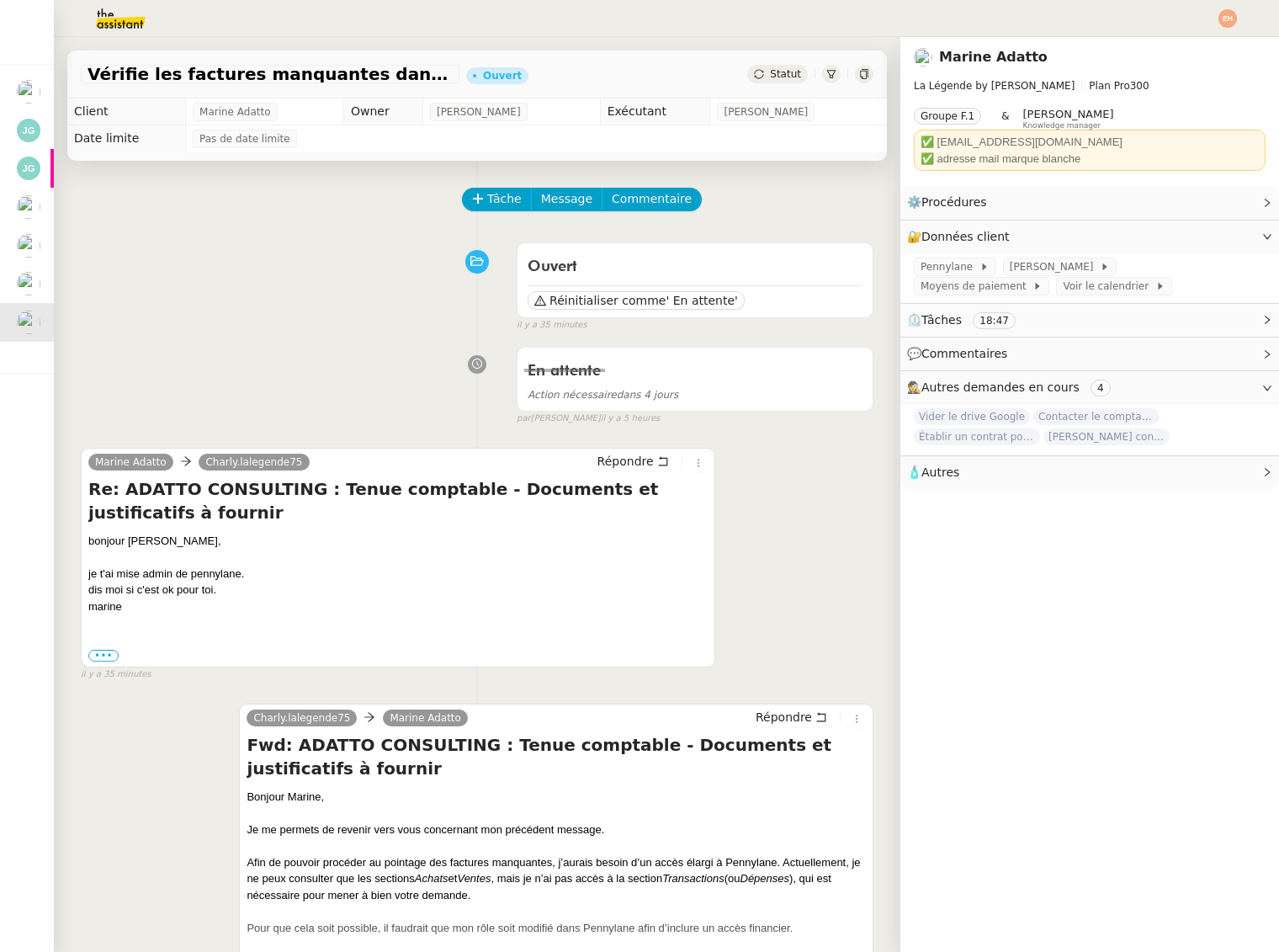
click at [126, 14] on img at bounding box center [107, 18] width 130 height 37
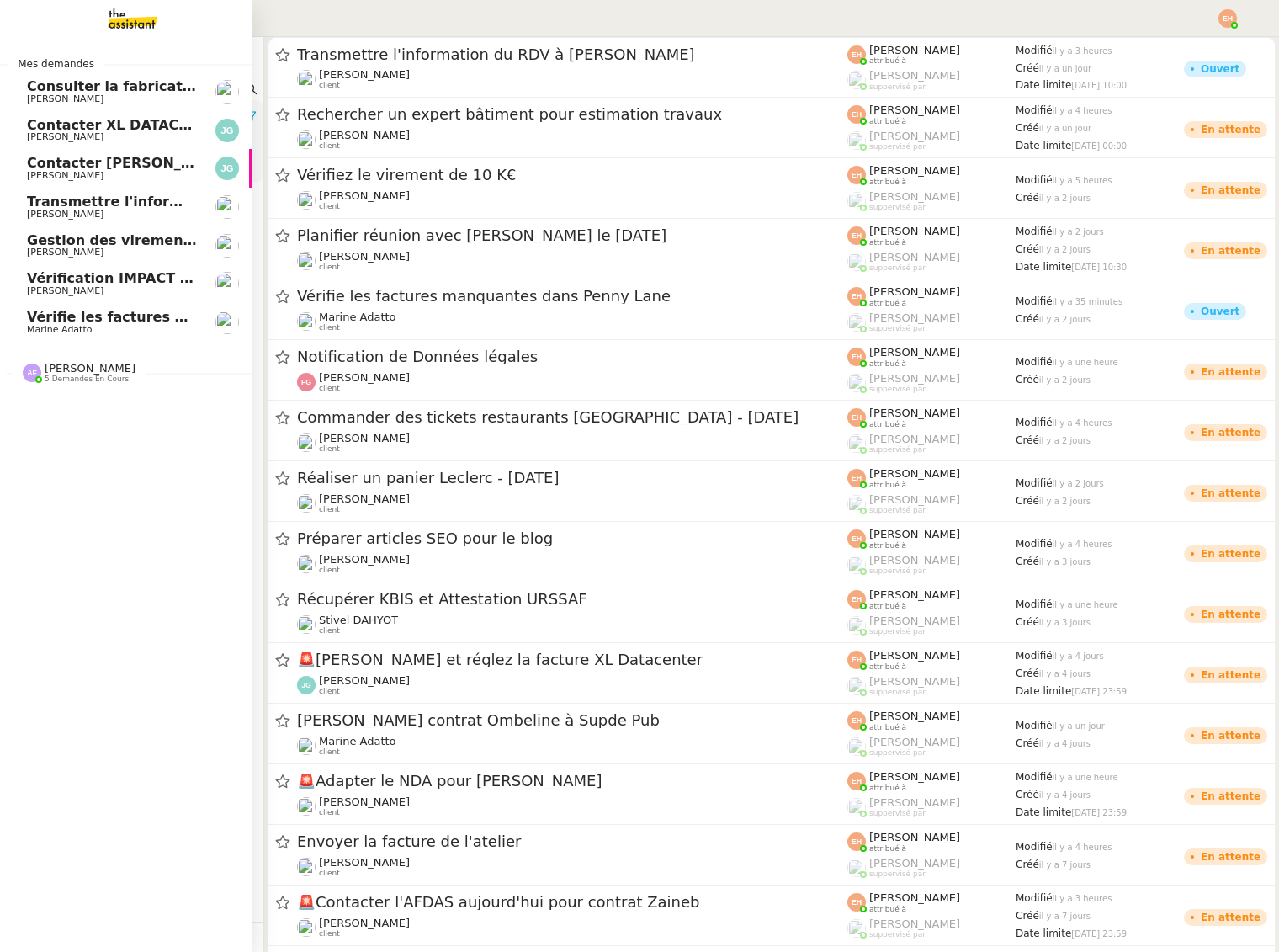
click at [159, 299] on link "Vérification IMPACT - AEPC CONCORDE [PERSON_NAME]" at bounding box center [126, 284] width 252 height 39
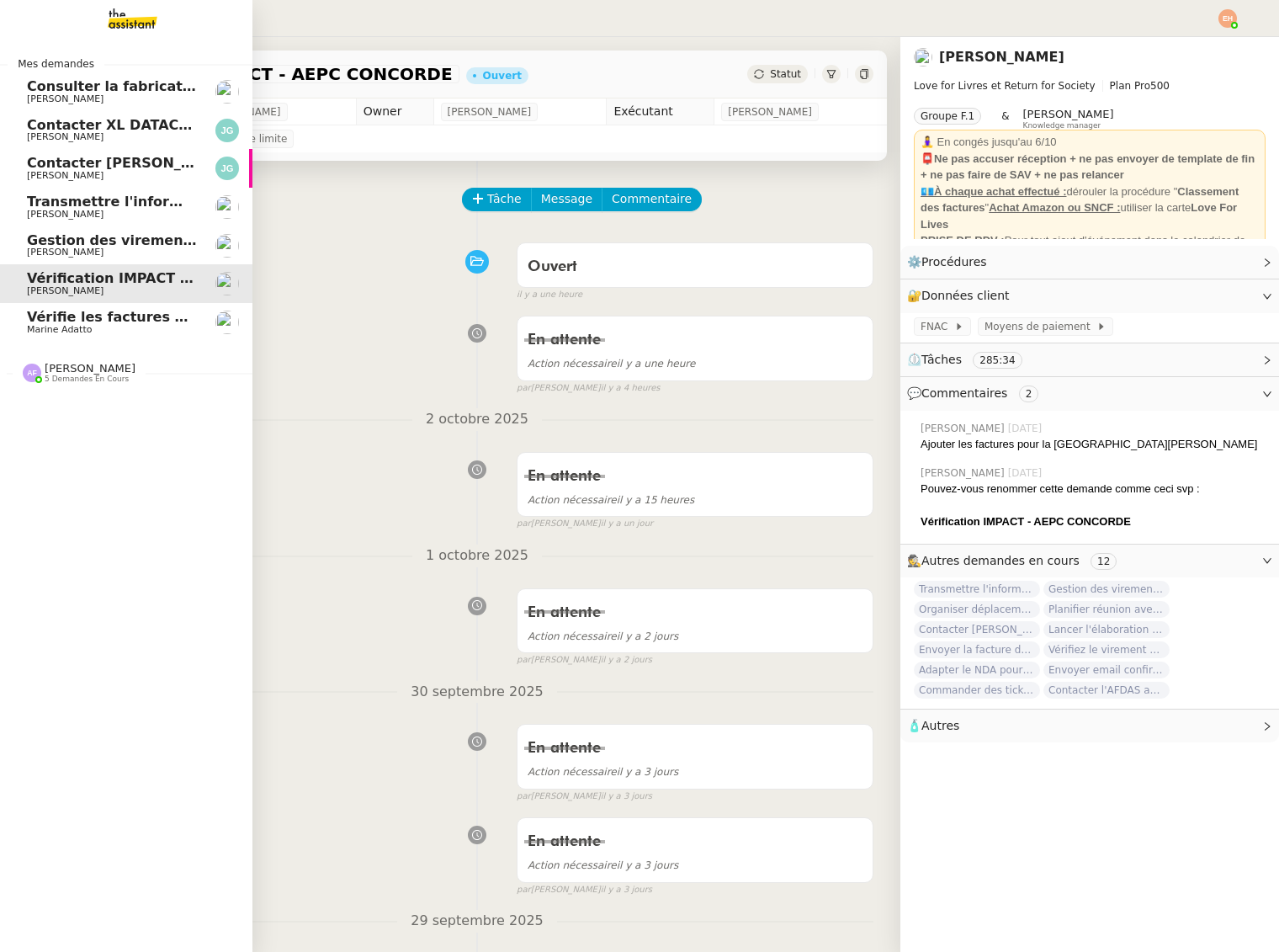
click at [159, 306] on link "Vérifie les factures manquantes dans Penny Lane Marine Adatto" at bounding box center [126, 322] width 252 height 39
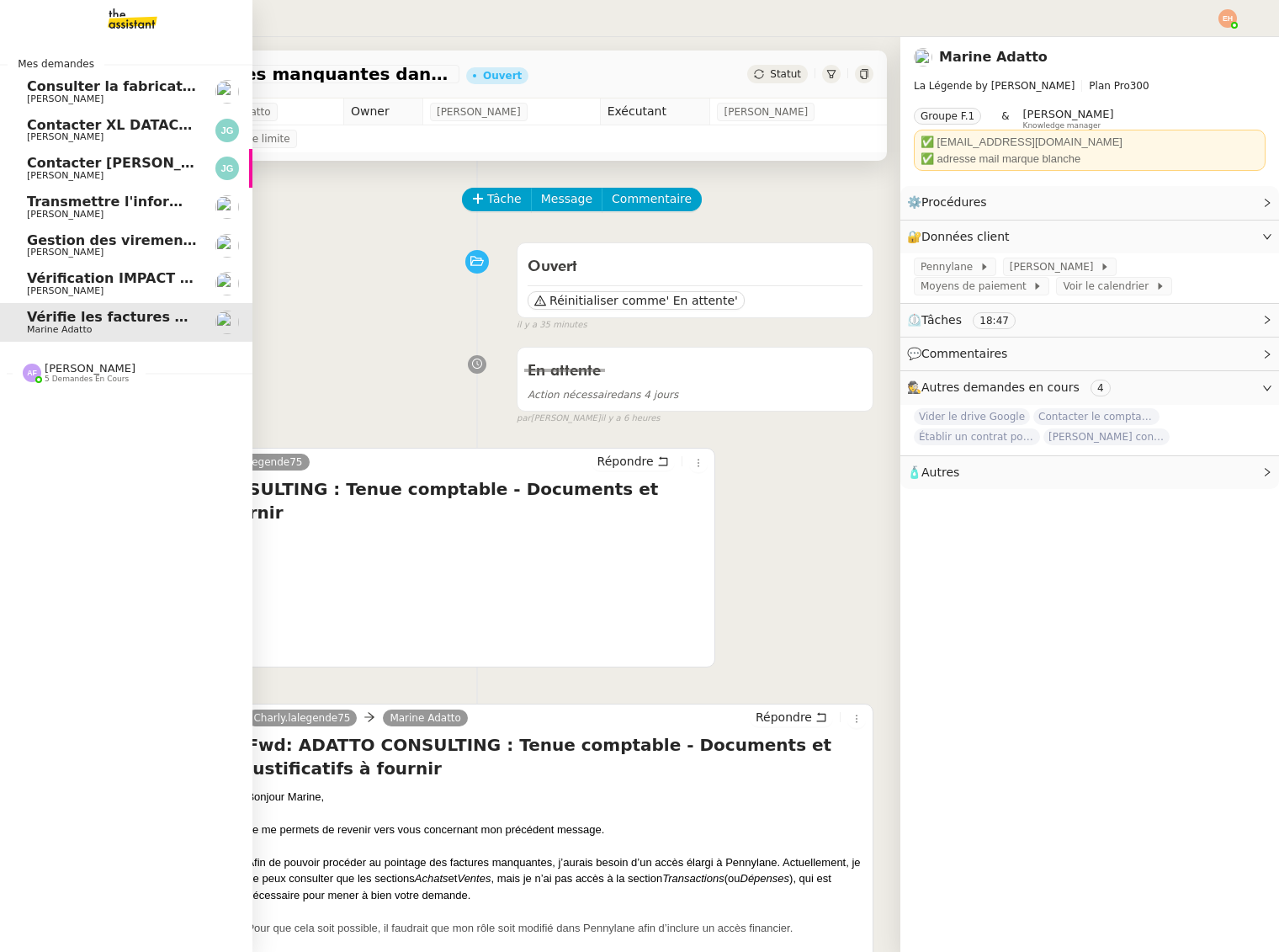
click at [144, 280] on span "Vérification IMPACT - AEPC CONCORDE" at bounding box center [173, 278] width 292 height 16
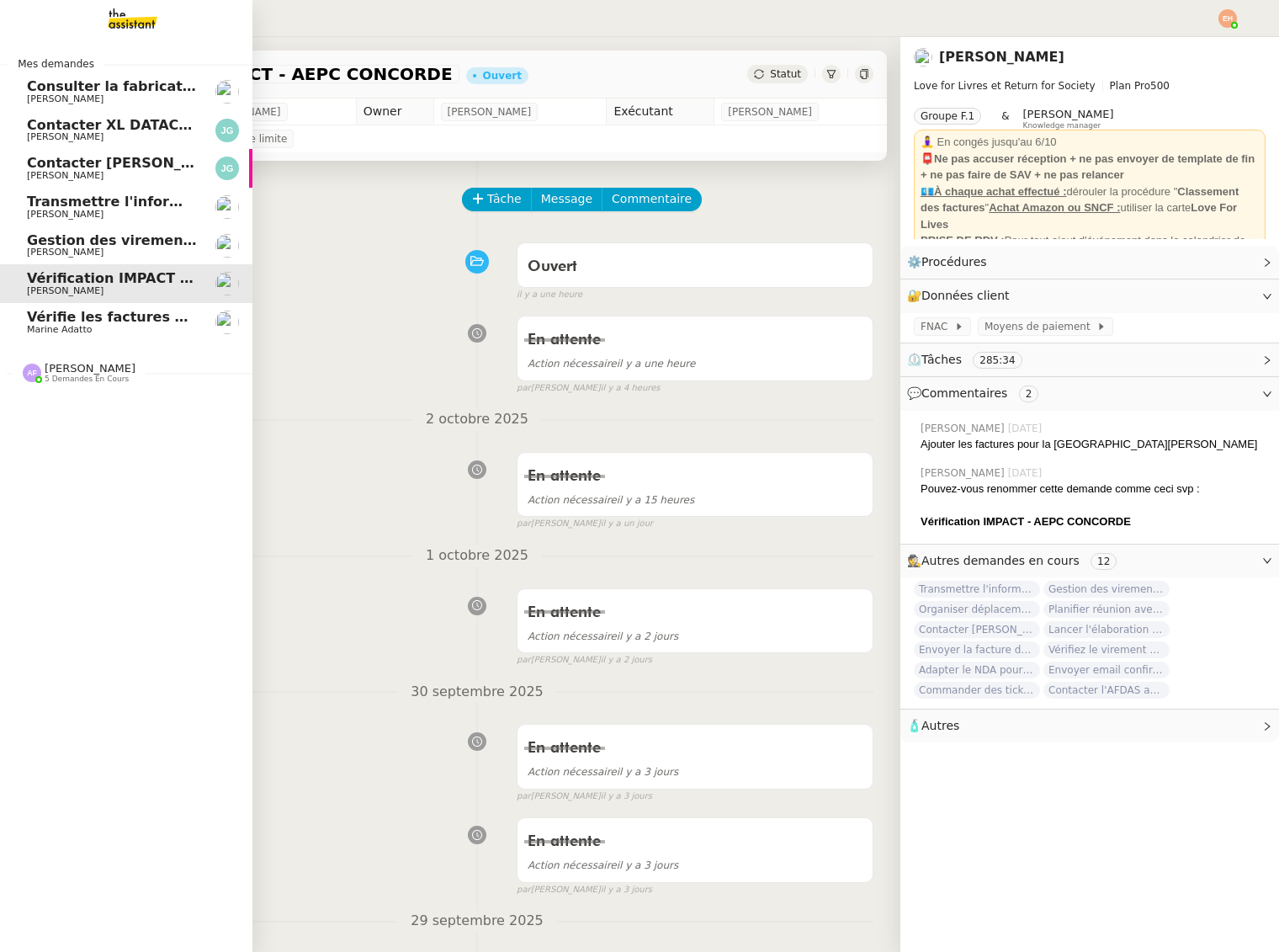
click at [131, 97] on span "[PERSON_NAME]" at bounding box center [112, 99] width 170 height 10
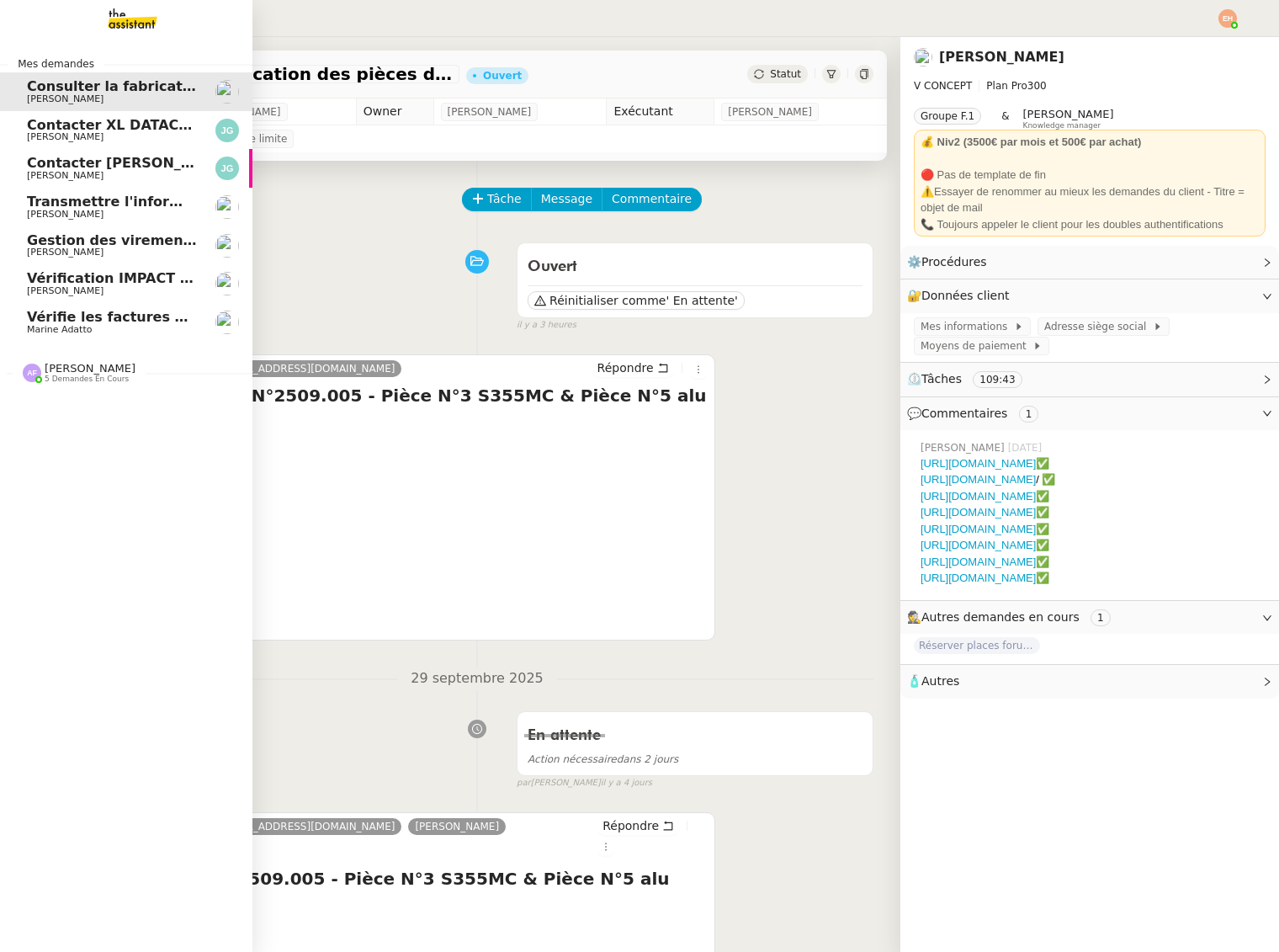
click at [120, 228] on link "Gestion des virements de salaire mensuel - septembre 2025 Céline MAS" at bounding box center [126, 246] width 252 height 39
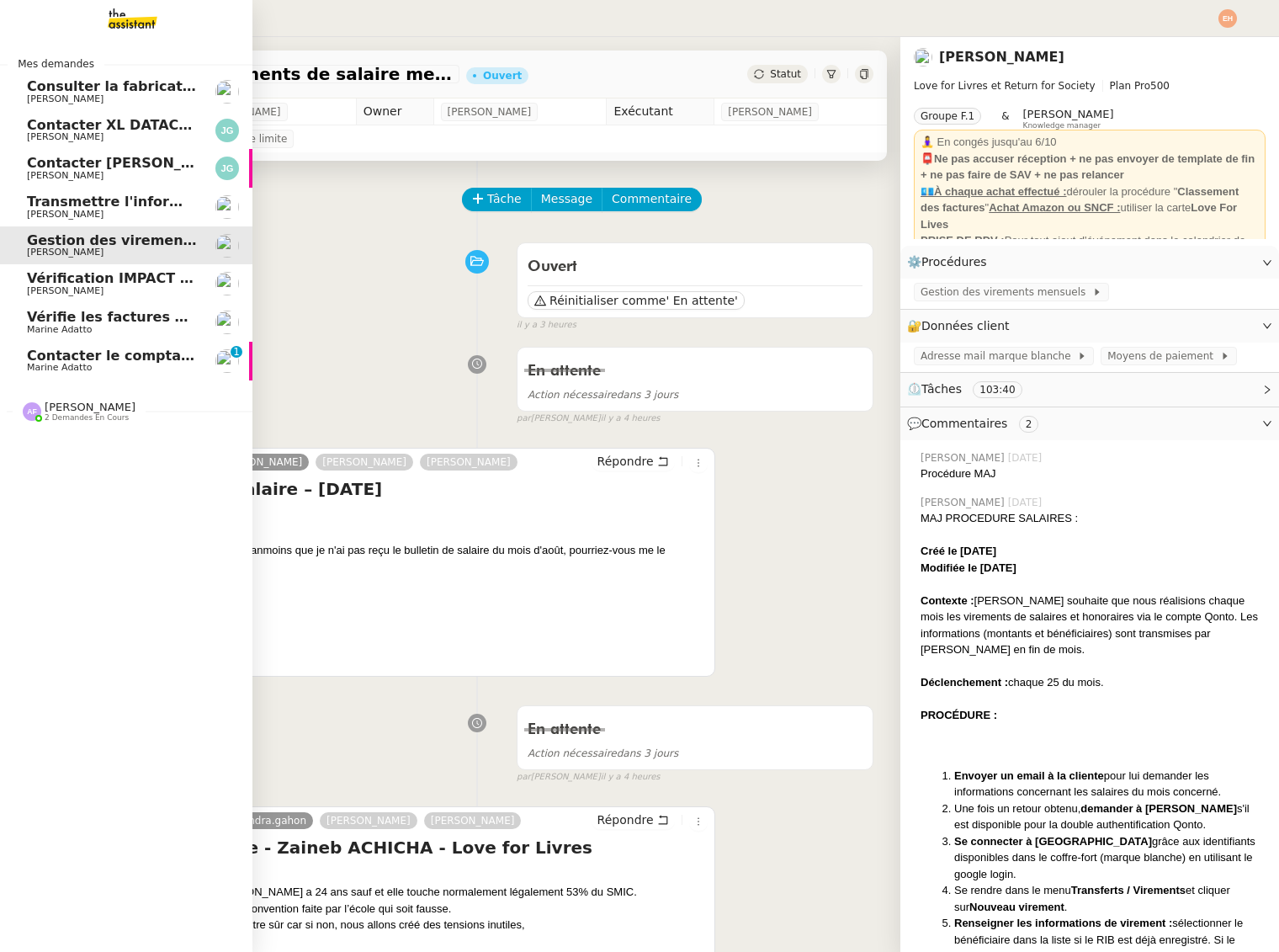
click at [44, 371] on span "Marine Adatto" at bounding box center [59, 367] width 65 height 11
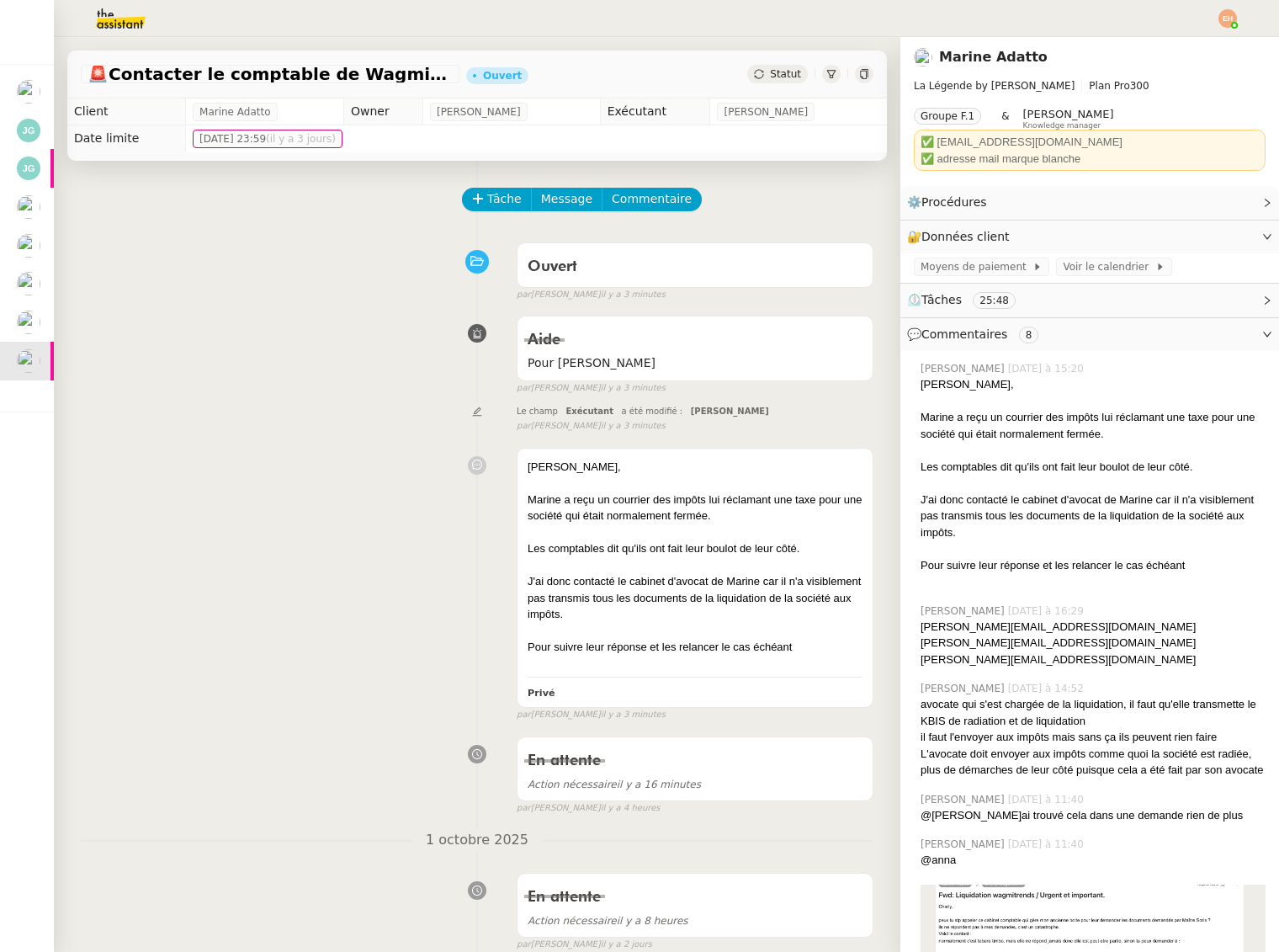
click at [772, 77] on span "Statut" at bounding box center [786, 74] width 31 height 12
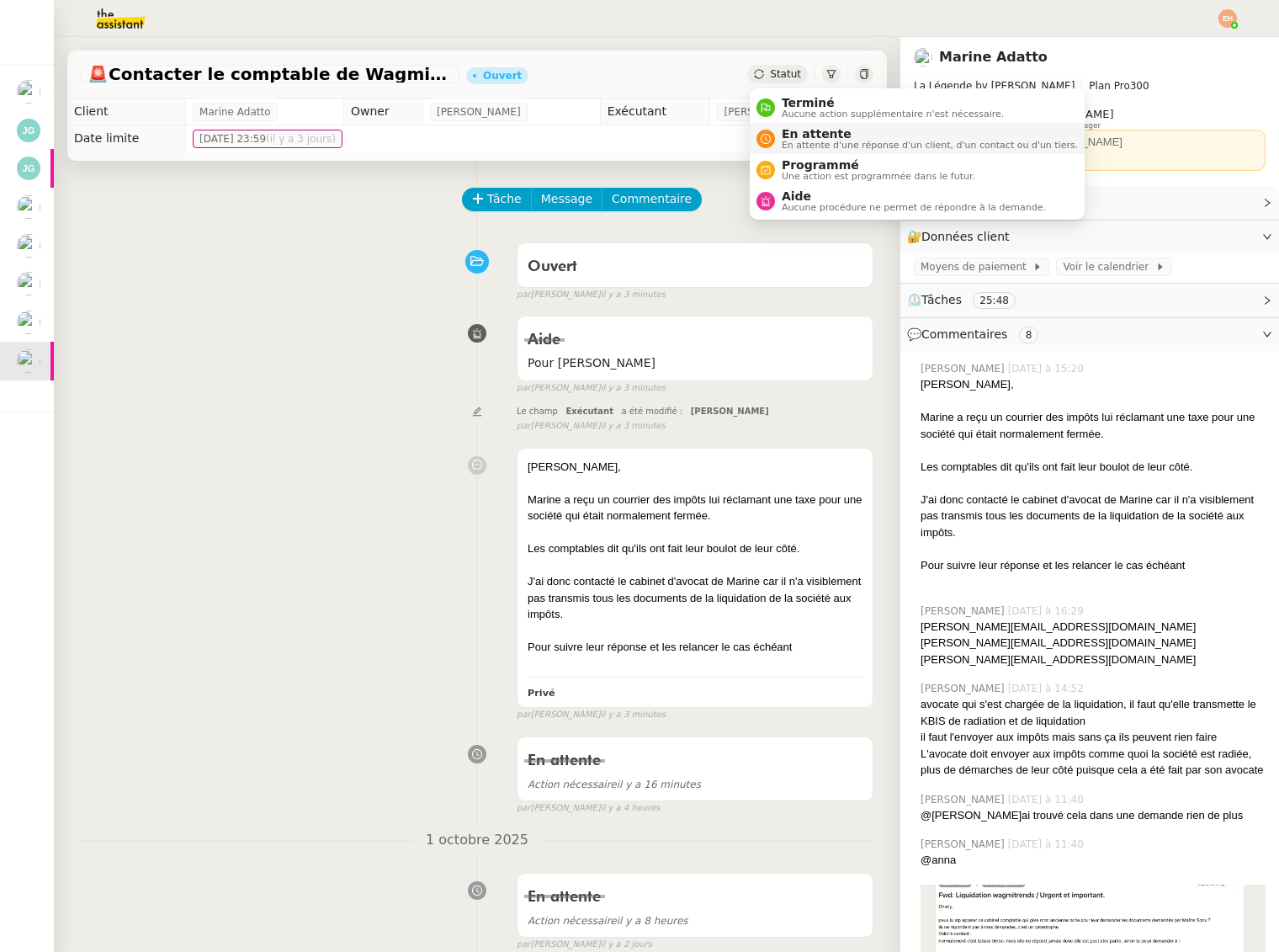
click at [794, 125] on li "En attente En attente d'une réponse d'un client, d'un contact ou d'un tiers." at bounding box center [917, 138] width 335 height 31
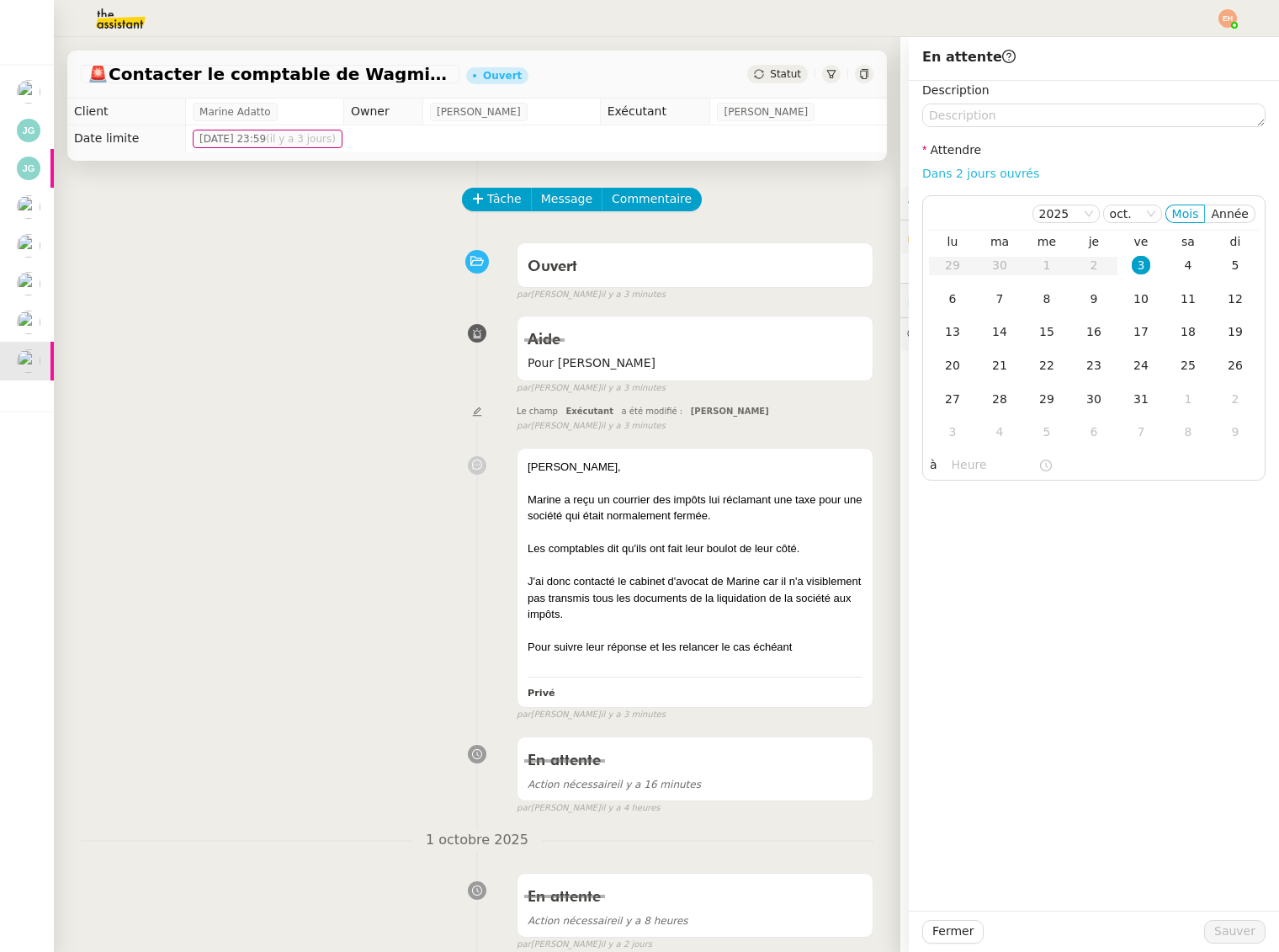
drag, startPoint x: 968, startPoint y: 167, endPoint x: 969, endPoint y: 179, distance: 12.0
click at [968, 167] on link "Dans 2 jours ouvrés" at bounding box center [981, 173] width 117 height 14
type input "07:00"
drag, startPoint x: 1238, startPoint y: 928, endPoint x: 1214, endPoint y: 921, distance: 25.0
click at [1238, 928] on span "Sauver" at bounding box center [1235, 932] width 41 height 19
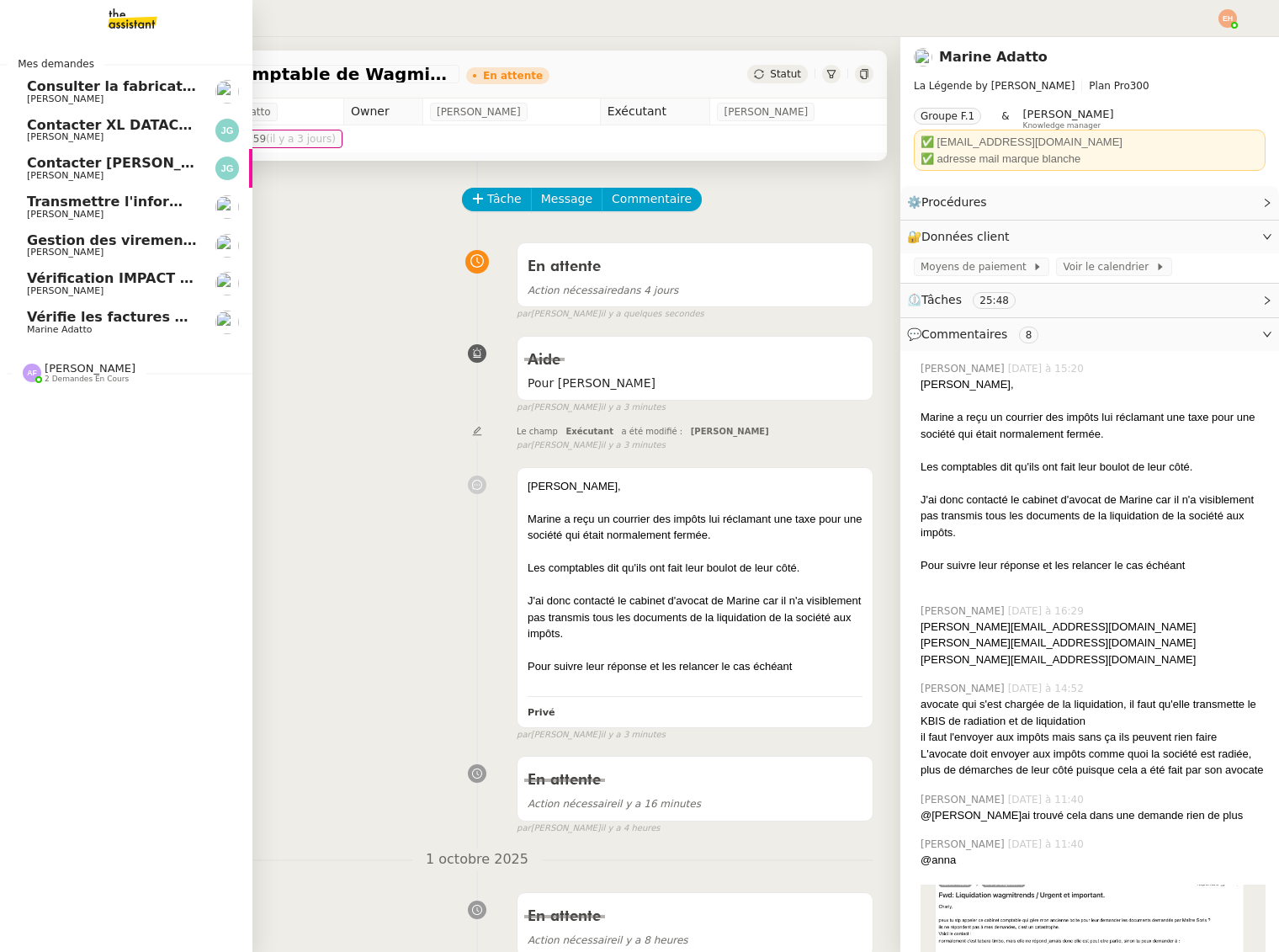
click at [46, 324] on span "Vérifie les factures manquantes dans Penny Lane" at bounding box center [215, 316] width 376 height 16
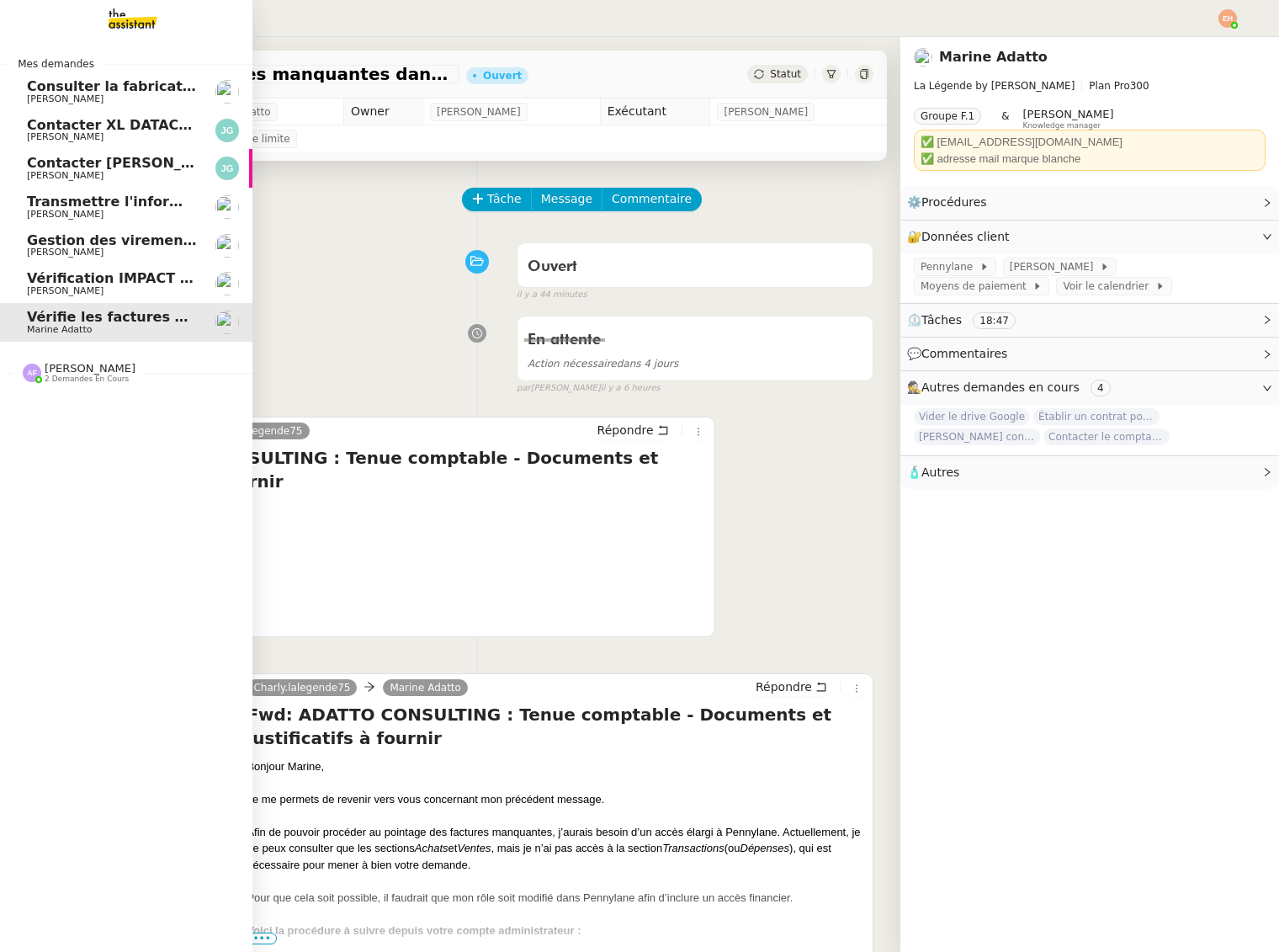
click at [64, 293] on span "[PERSON_NAME]" at bounding box center [65, 290] width 77 height 11
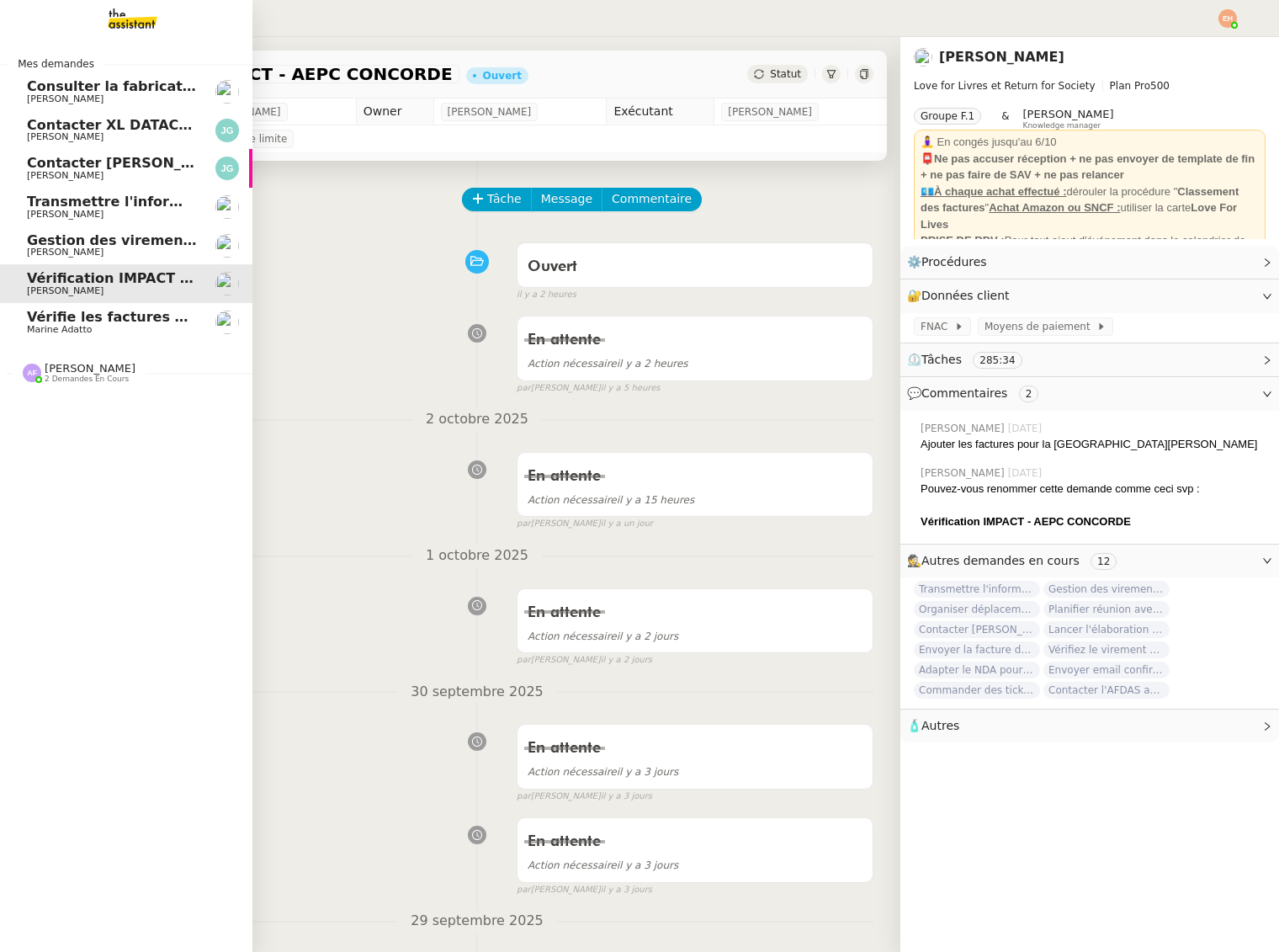
click at [95, 235] on span "Gestion des virements de salaire mensuel - [DATE]" at bounding box center [219, 240] width 384 height 16
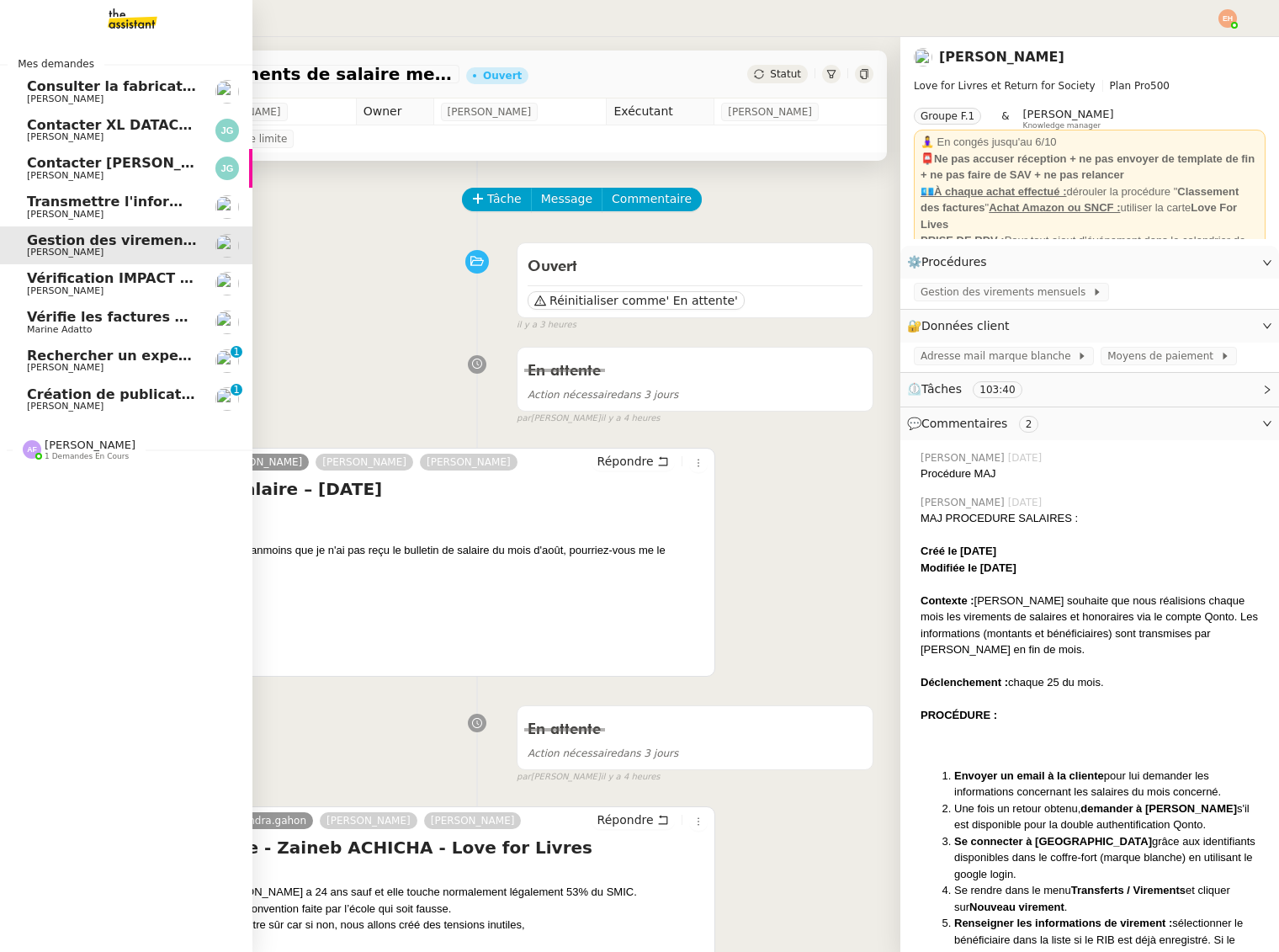
click at [38, 371] on span "Patrice DEJAR" at bounding box center [65, 367] width 77 height 11
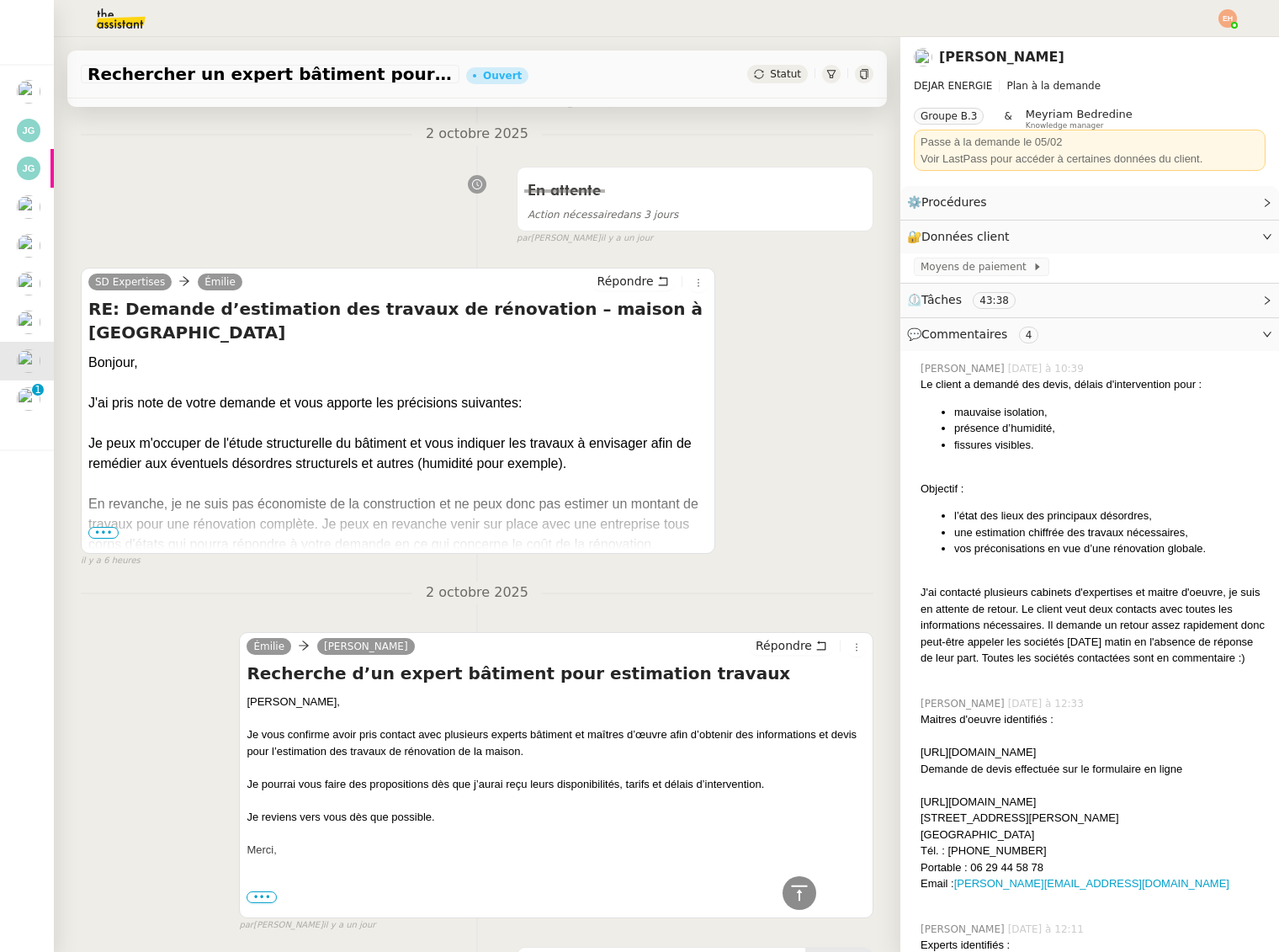
scroll to position [1391, 0]
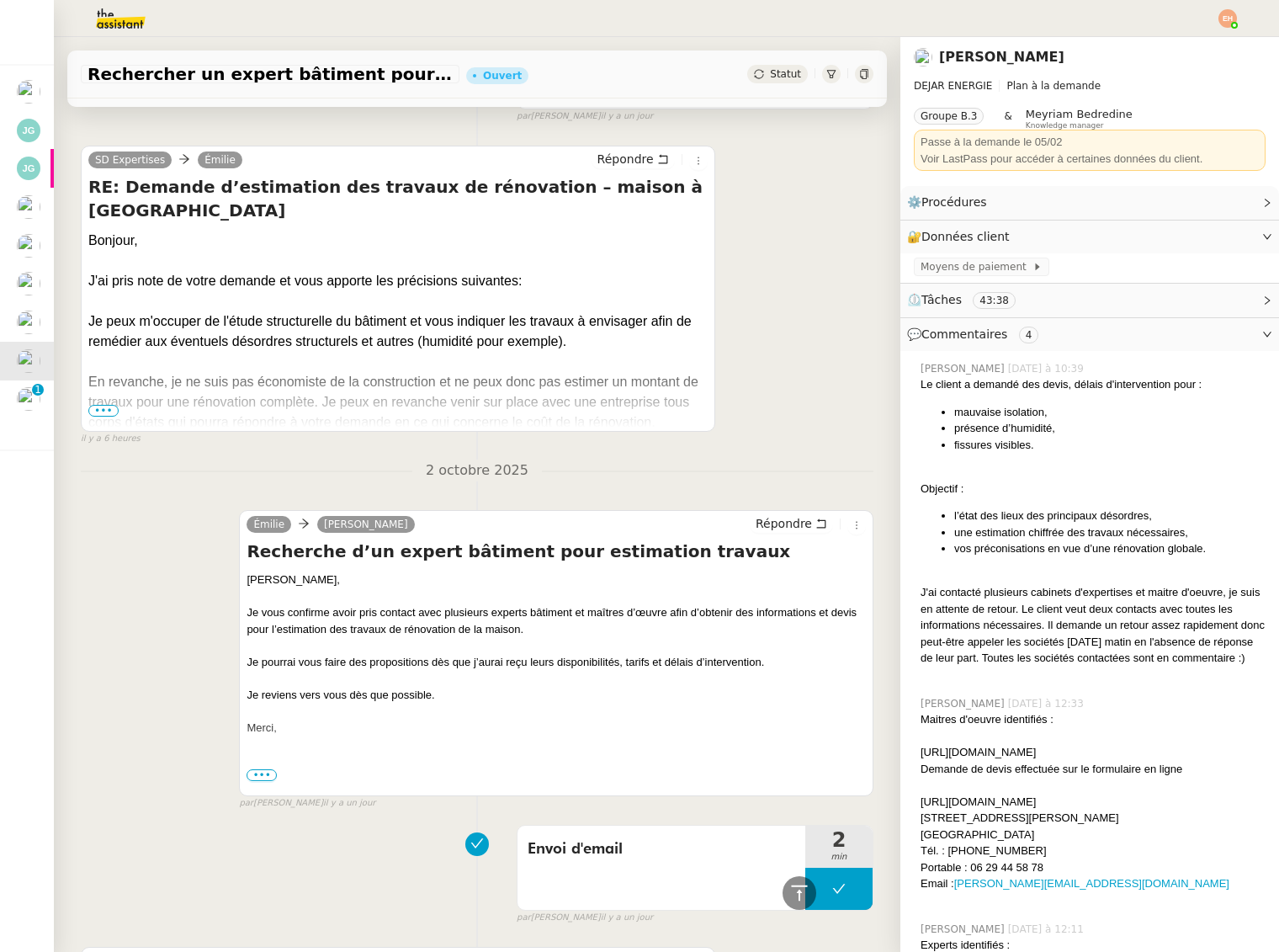
click at [97, 405] on span "•••" at bounding box center [103, 411] width 30 height 12
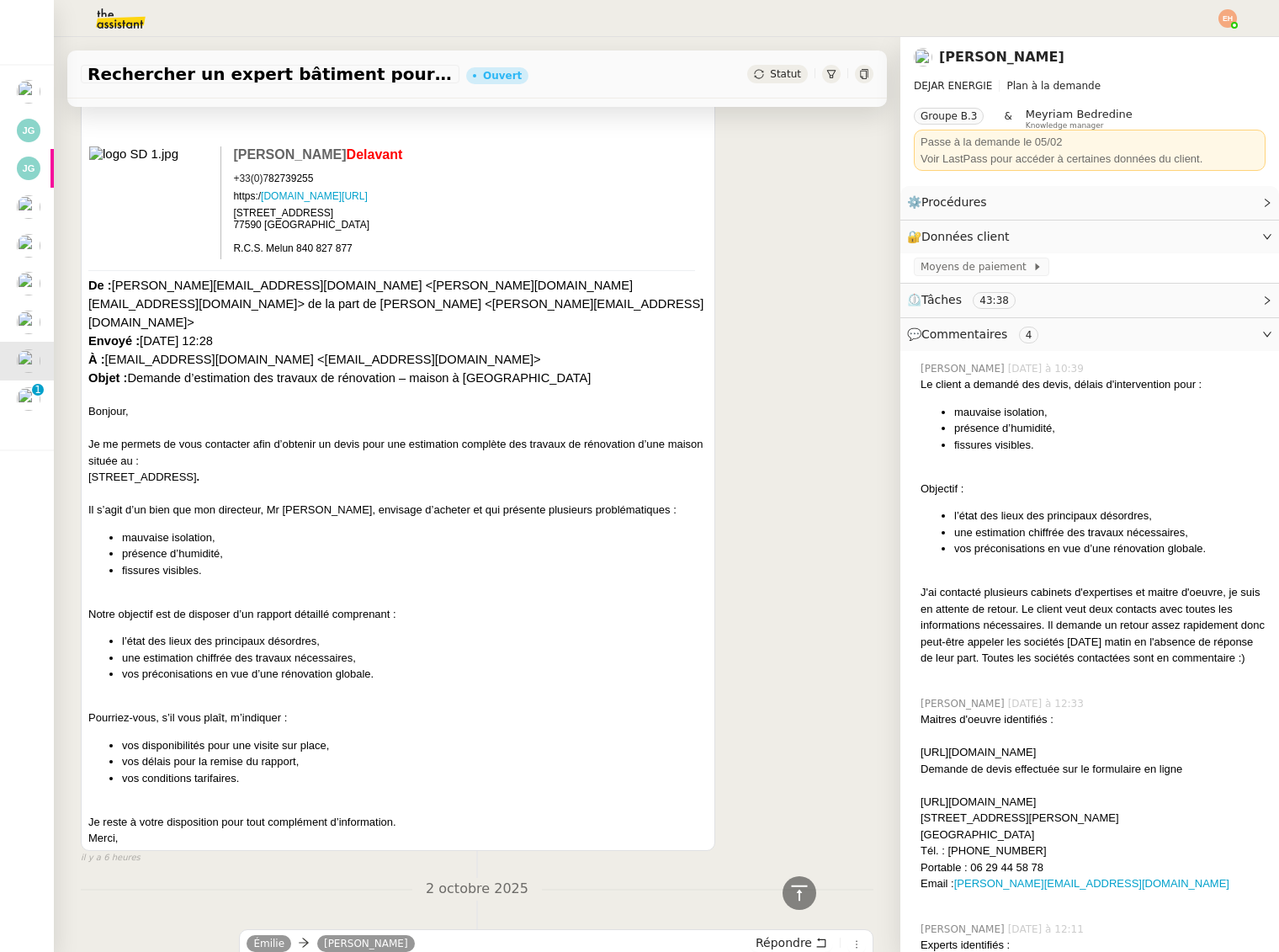
scroll to position [1936, 0]
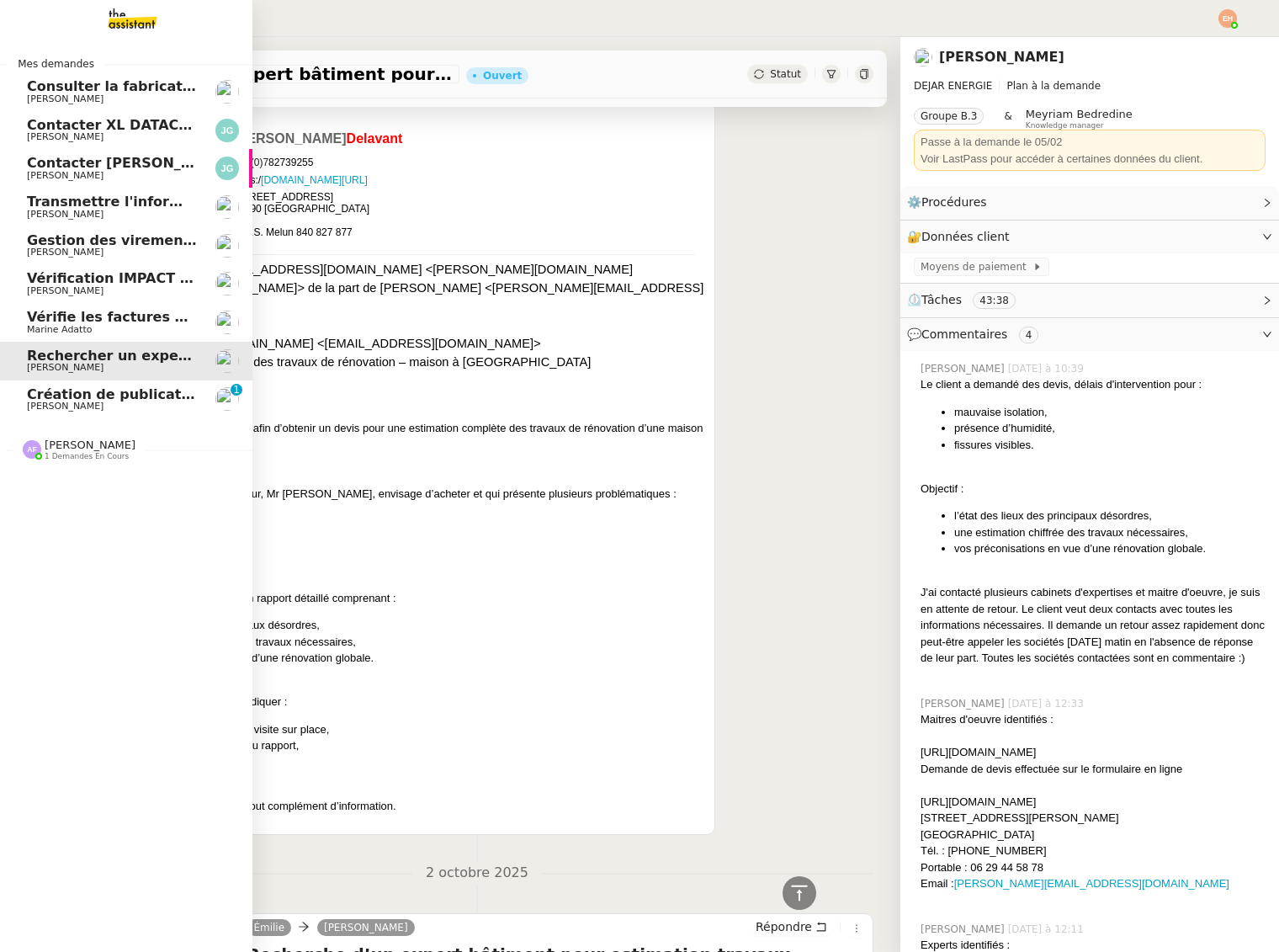
click at [71, 453] on span "1 demandes en cours" at bounding box center [87, 457] width 84 height 10
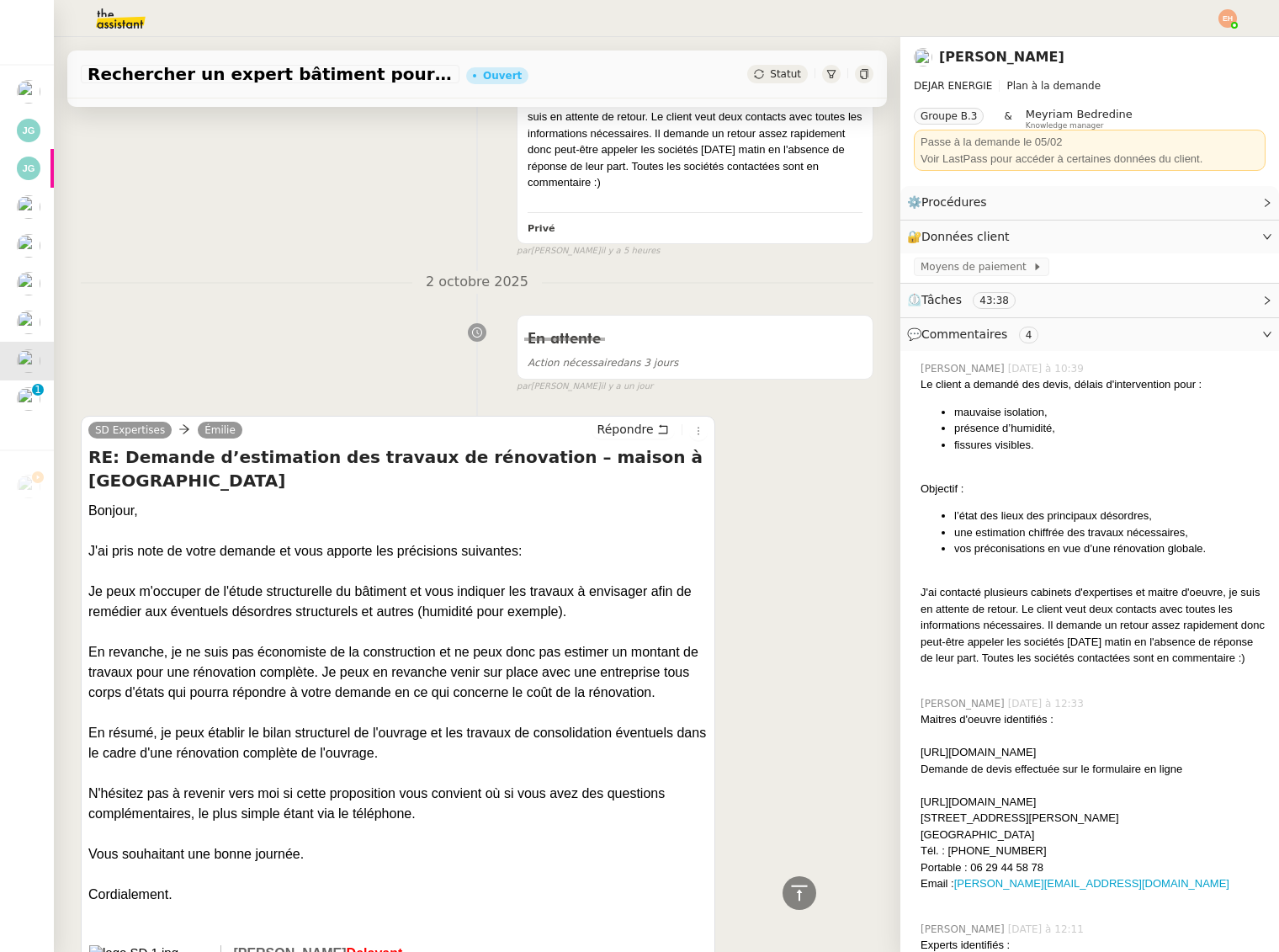
scroll to position [0, 0]
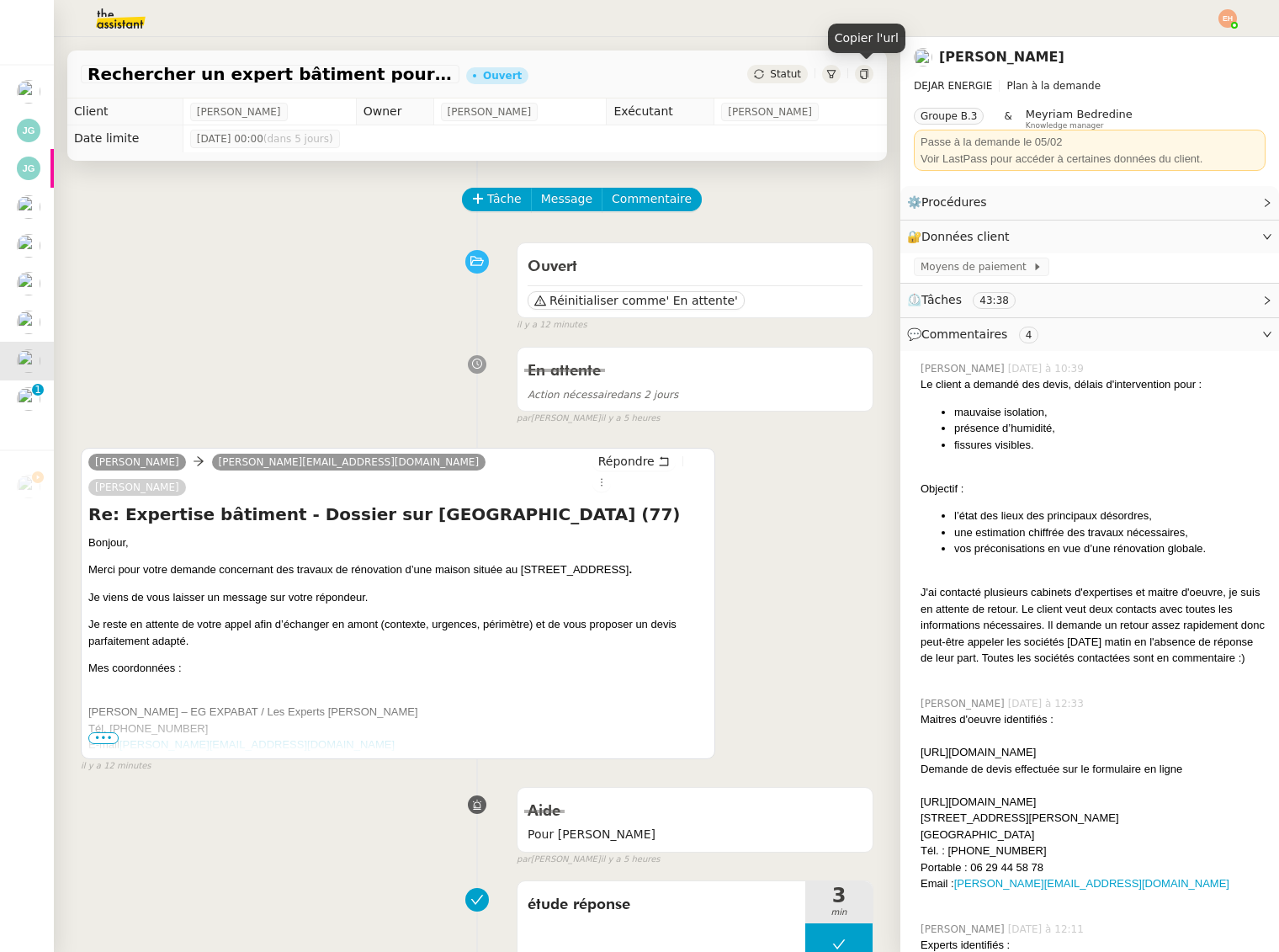
click at [868, 77] on icon at bounding box center [864, 74] width 10 height 10
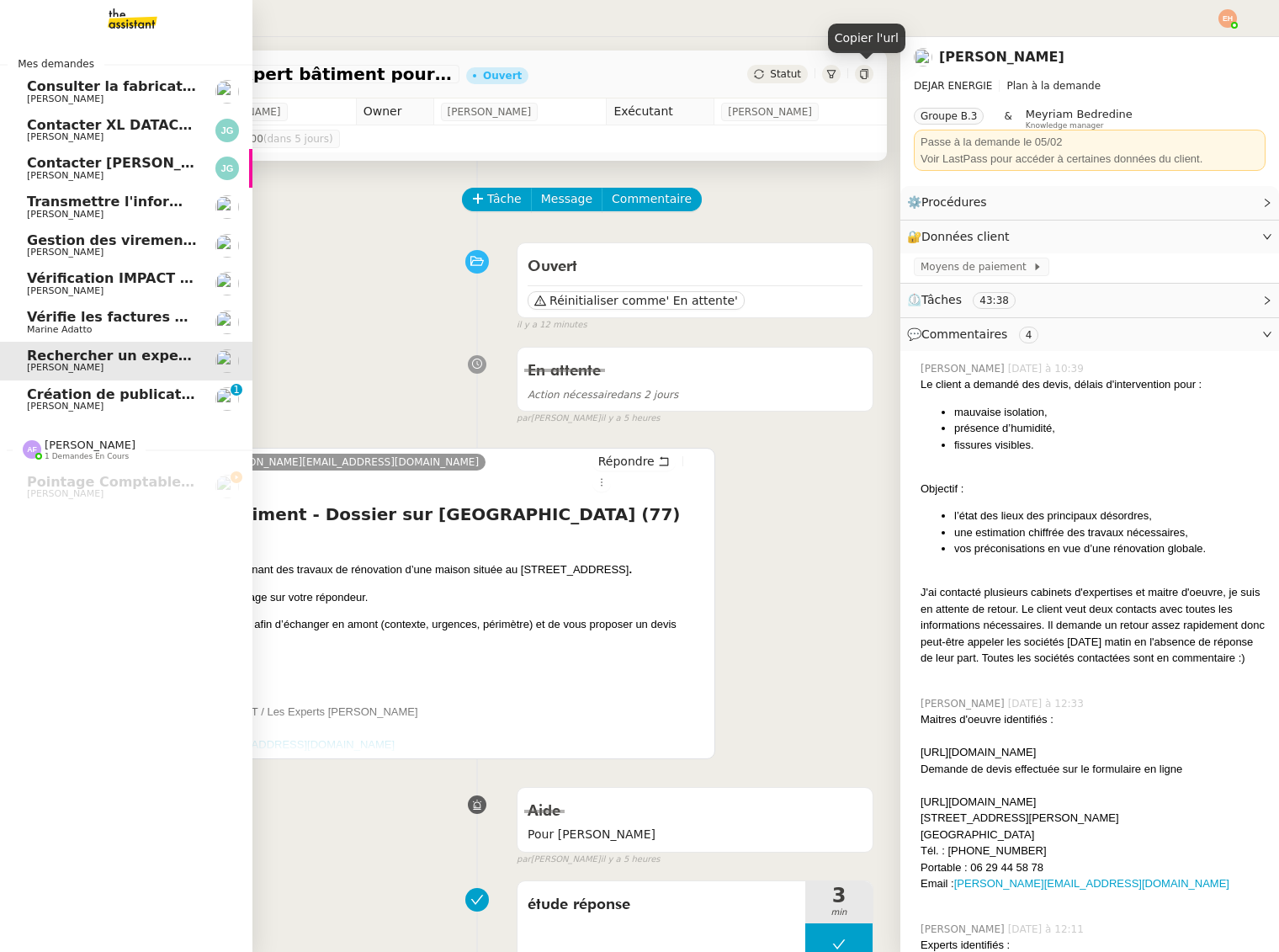
click at [84, 388] on span "Création de publications Linkedin pour les articles - [DATE]" at bounding box center [251, 394] width 449 height 16
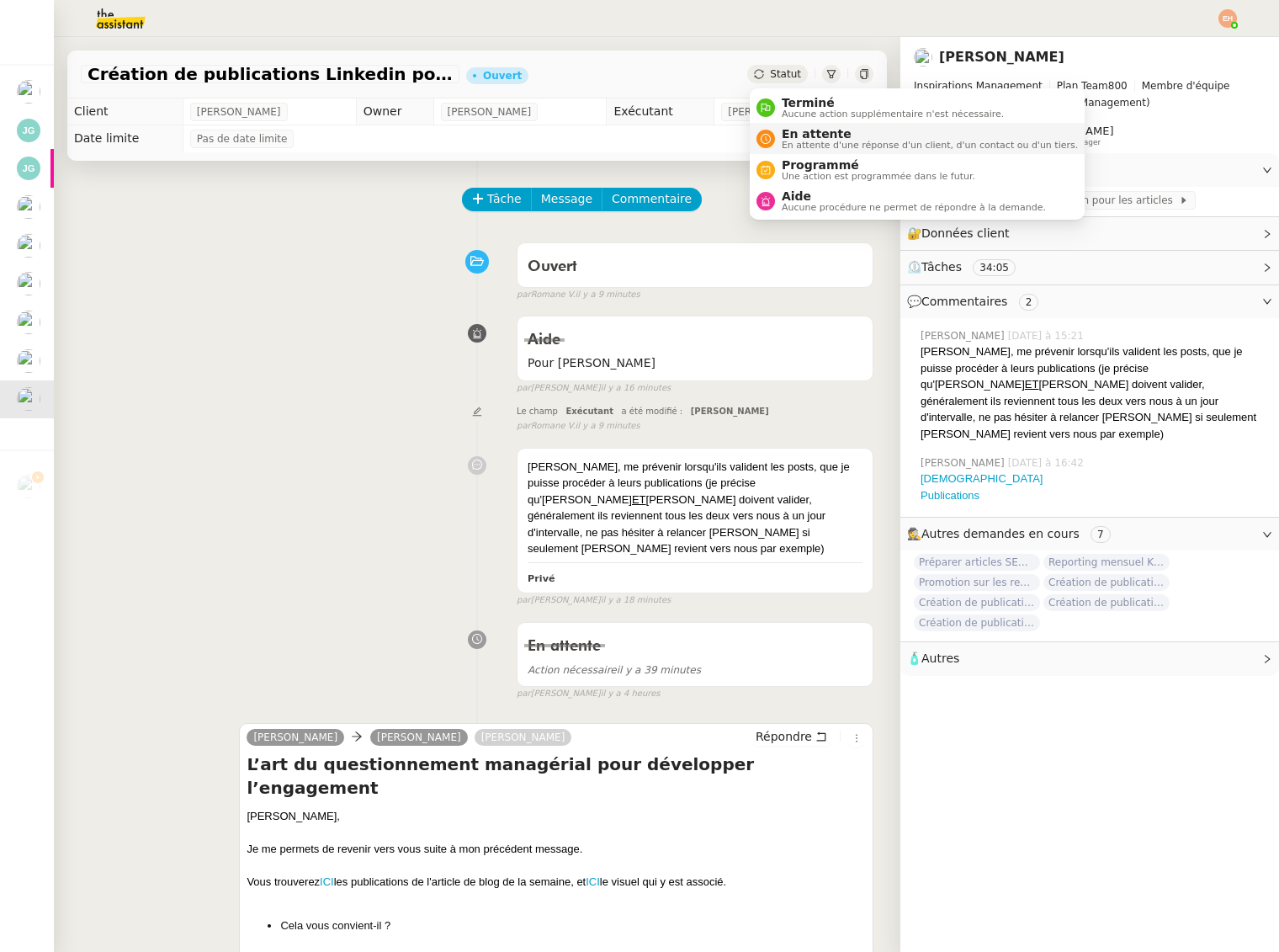
click at [809, 133] on span "En attente" at bounding box center [930, 134] width 296 height 14
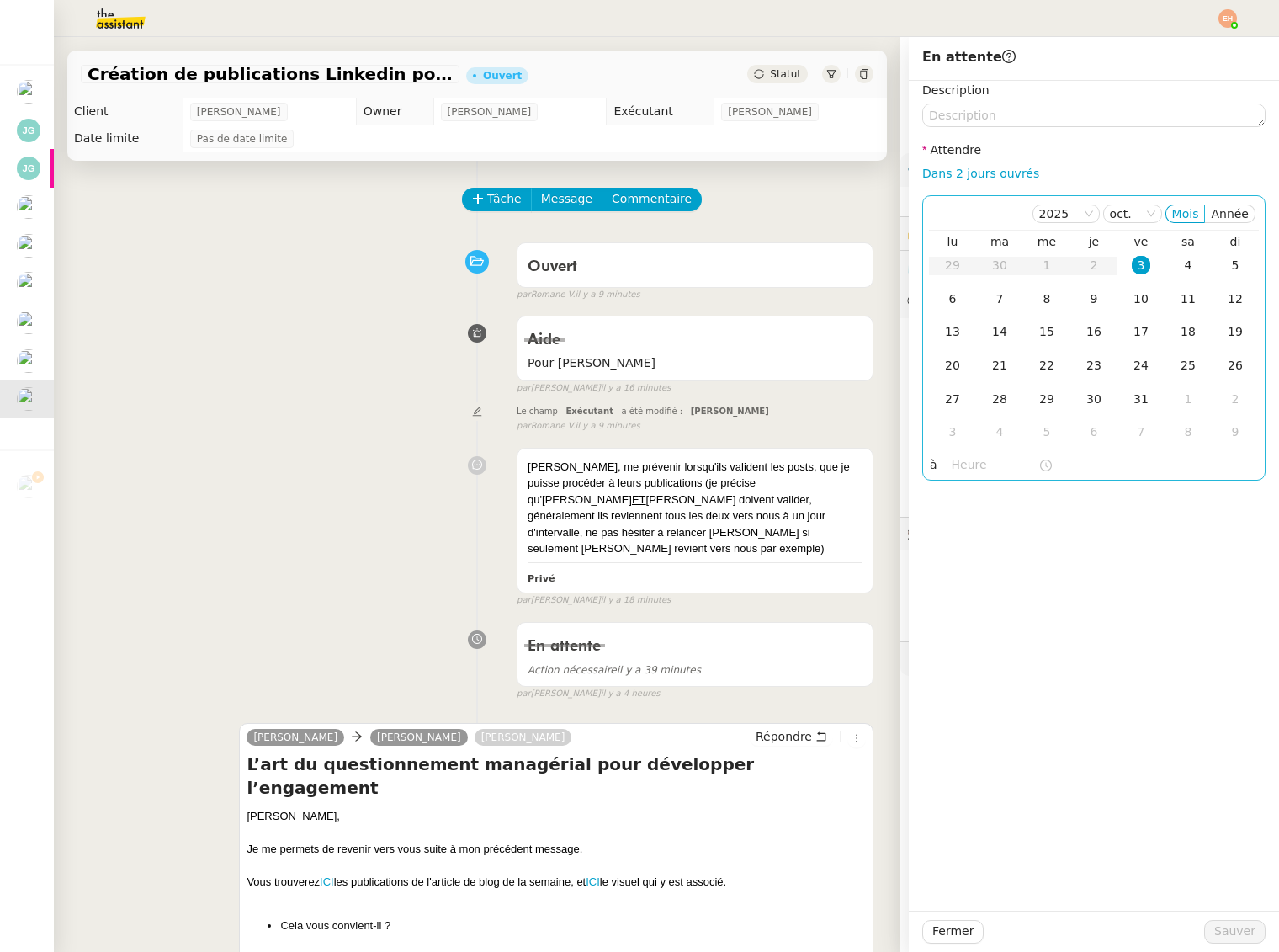
click at [995, 177] on link "Dans 2 jours ouvrés" at bounding box center [981, 173] width 117 height 14
type input "07:00"
click at [1232, 923] on span "Sauver" at bounding box center [1235, 932] width 41 height 19
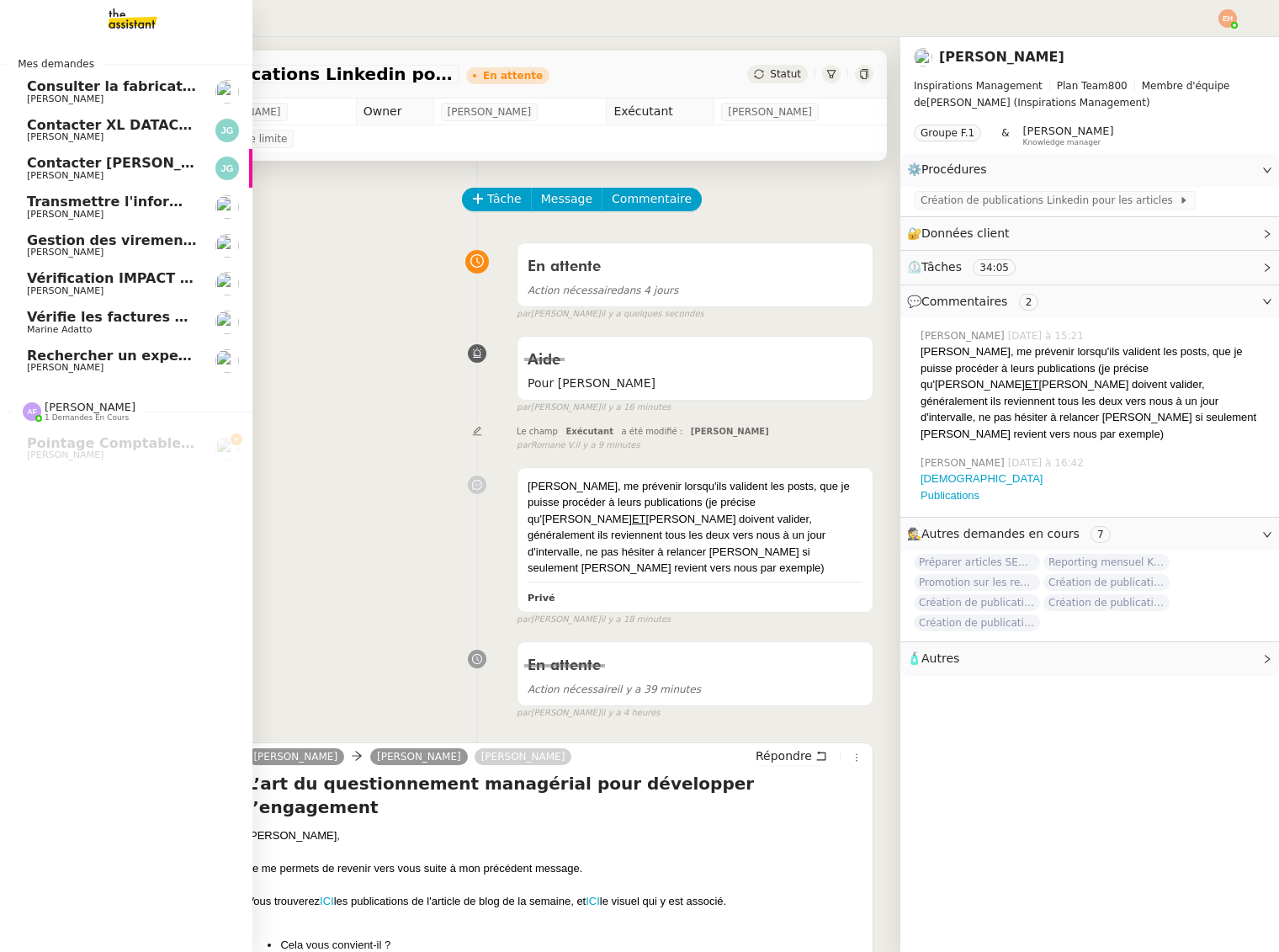
click at [55, 353] on span "Rechercher un expert bâtiment pour estimation travaux" at bounding box center [240, 355] width 426 height 16
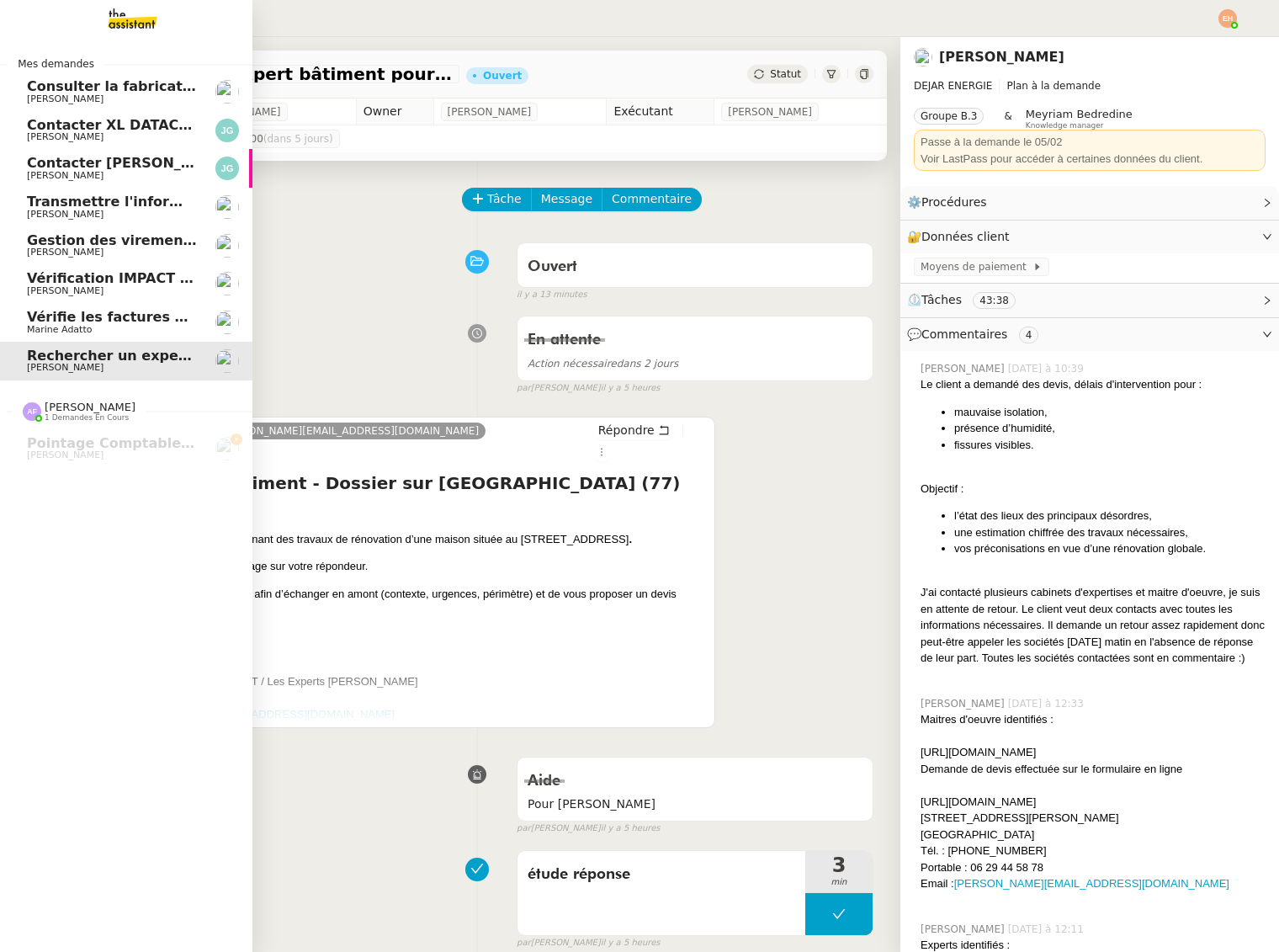
click at [73, 314] on span "Vérifie les factures manquantes dans Penny Lane" at bounding box center [215, 316] width 376 height 16
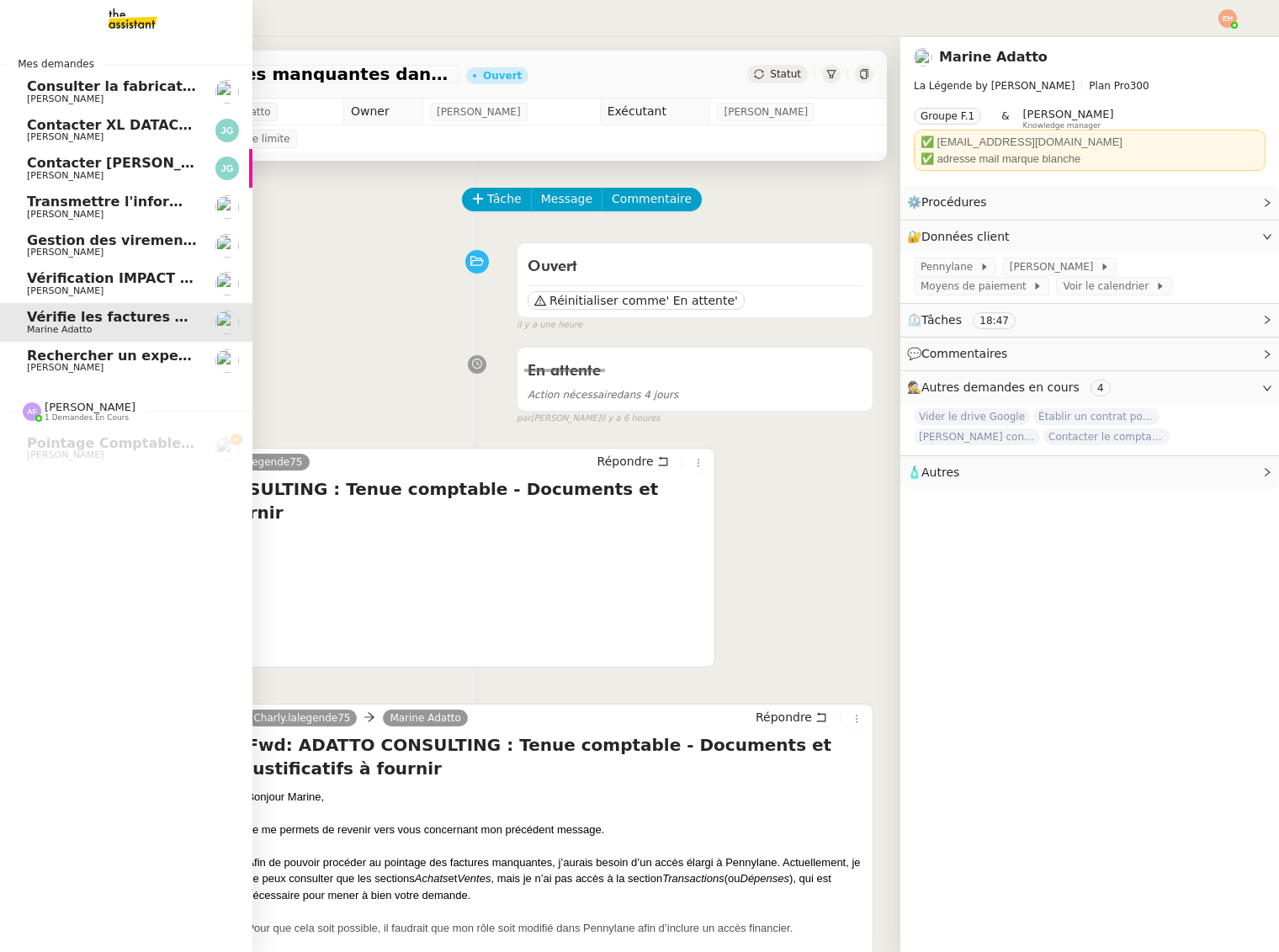
click at [93, 285] on span "Vérification IMPACT - AEPC CONCORDE" at bounding box center [173, 278] width 292 height 16
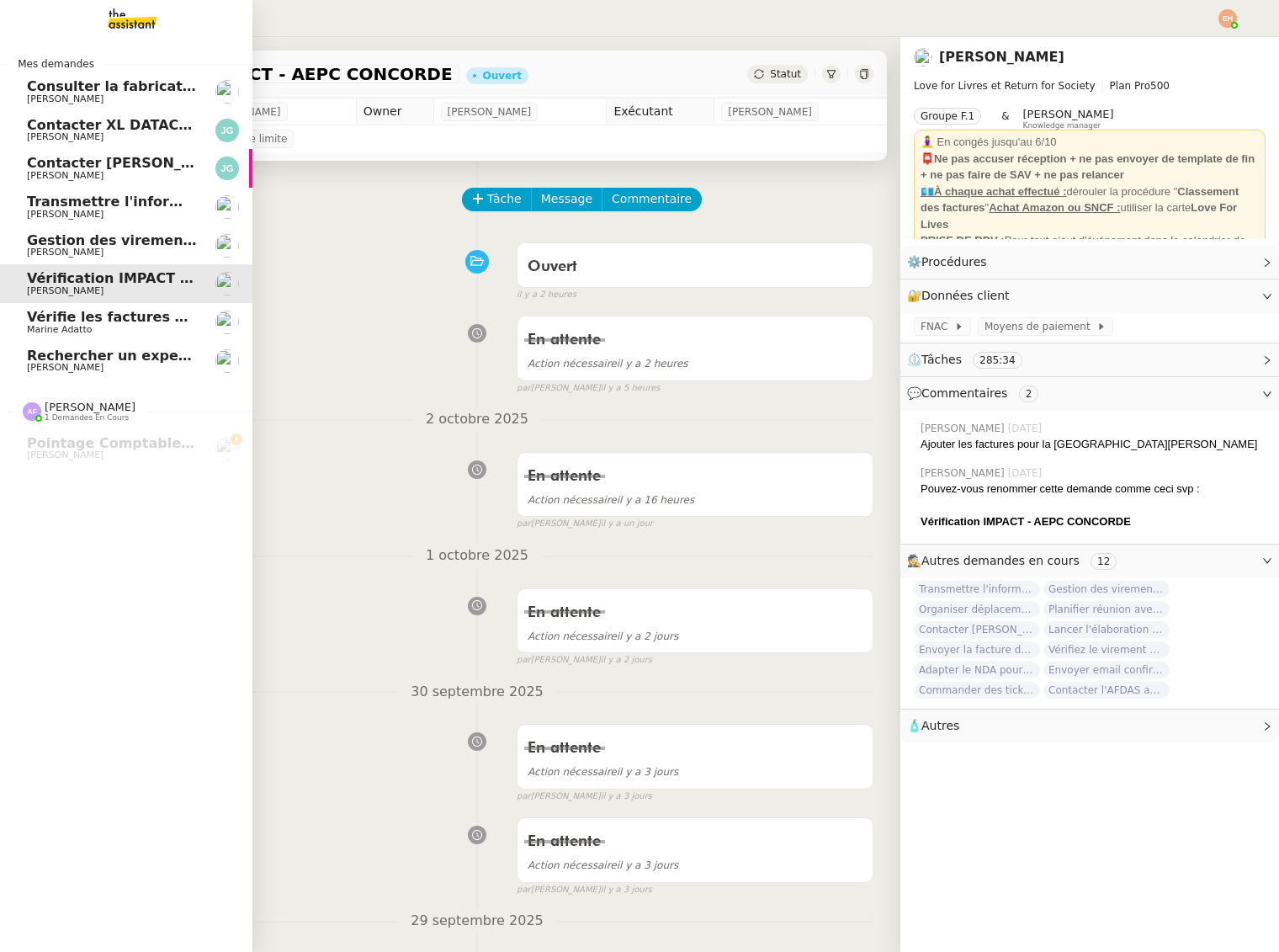
click at [103, 238] on span "Gestion des virements de salaire mensuel - [DATE]" at bounding box center [219, 240] width 384 height 16
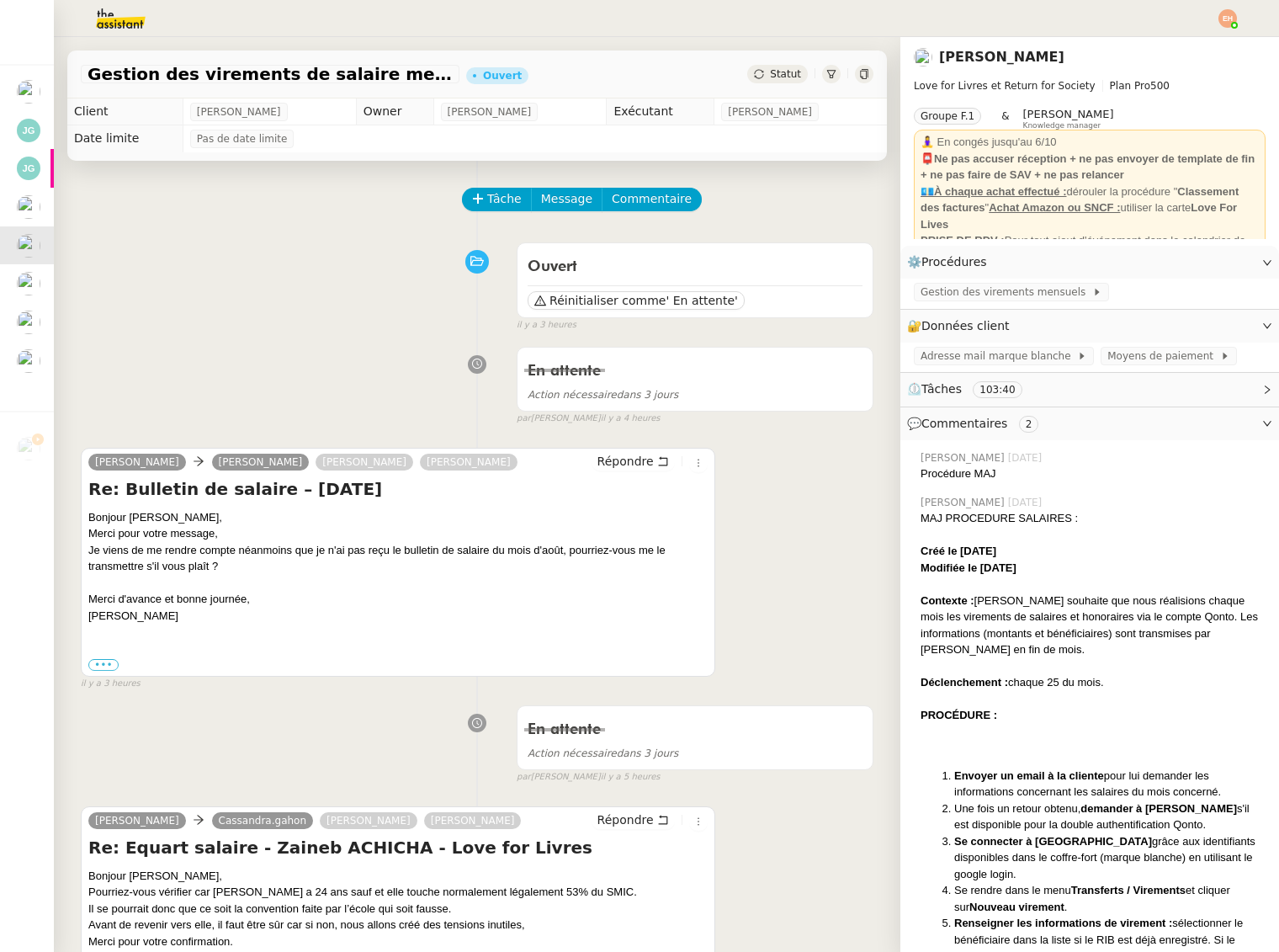
click at [115, 23] on img at bounding box center [107, 18] width 130 height 37
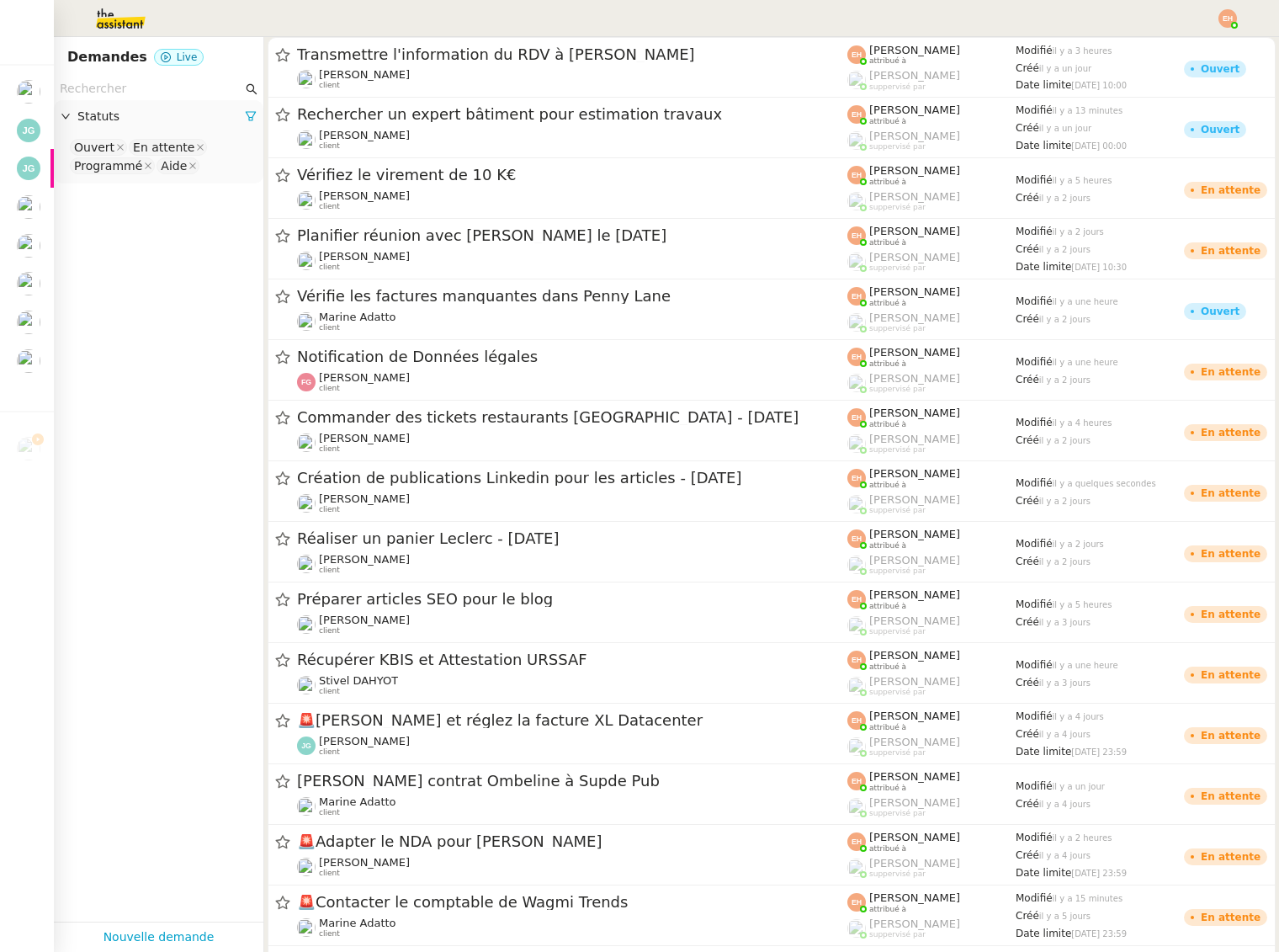
click at [118, 87] on input "text" at bounding box center [151, 89] width 183 height 19
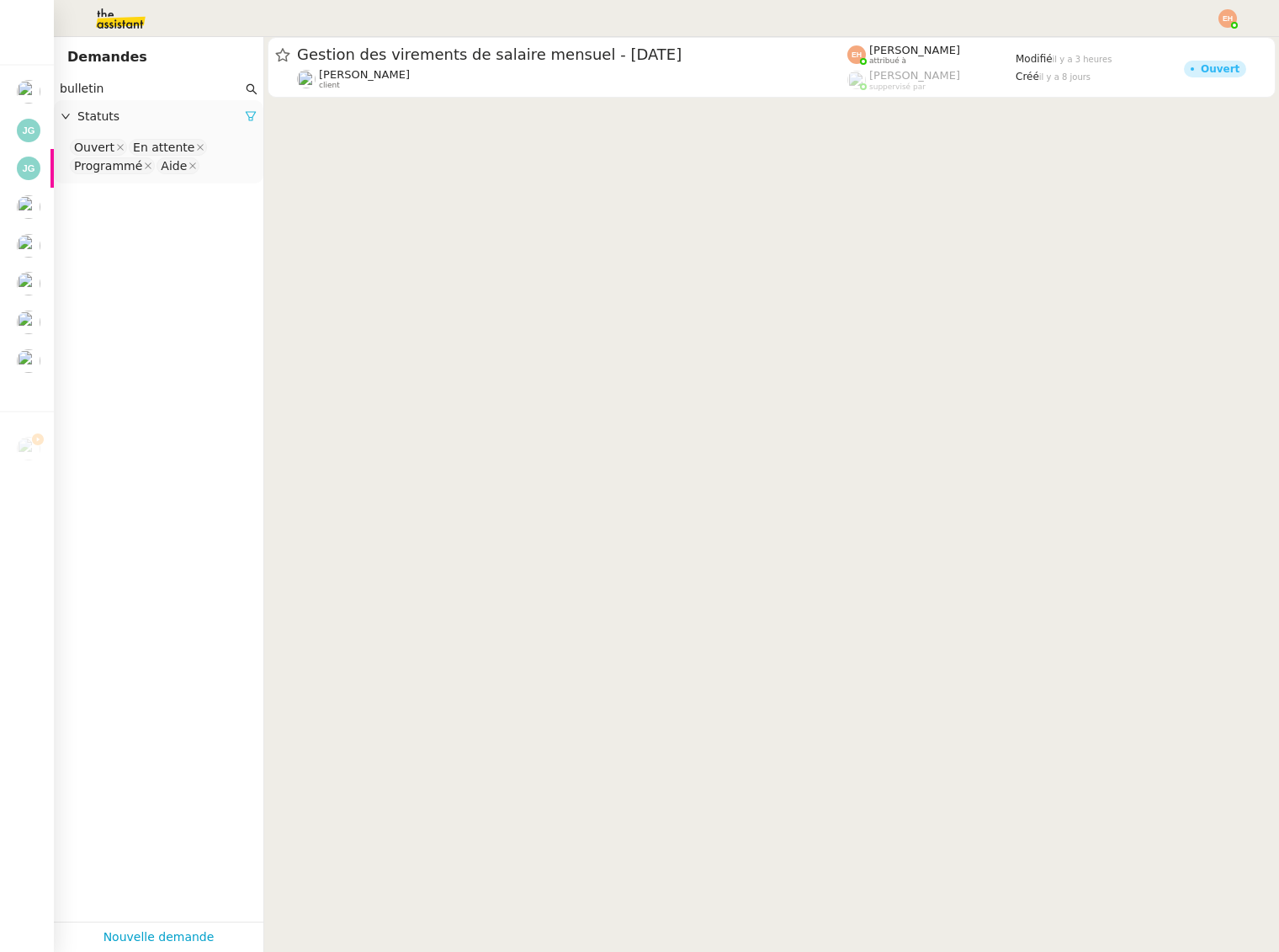
type input "bulletin"
click at [247, 114] on icon at bounding box center [251, 116] width 12 height 12
click at [130, 113] on span "Statuts" at bounding box center [167, 117] width 179 height 19
click at [112, 147] on nz-select-top-control "Please select" at bounding box center [159, 148] width 183 height 21
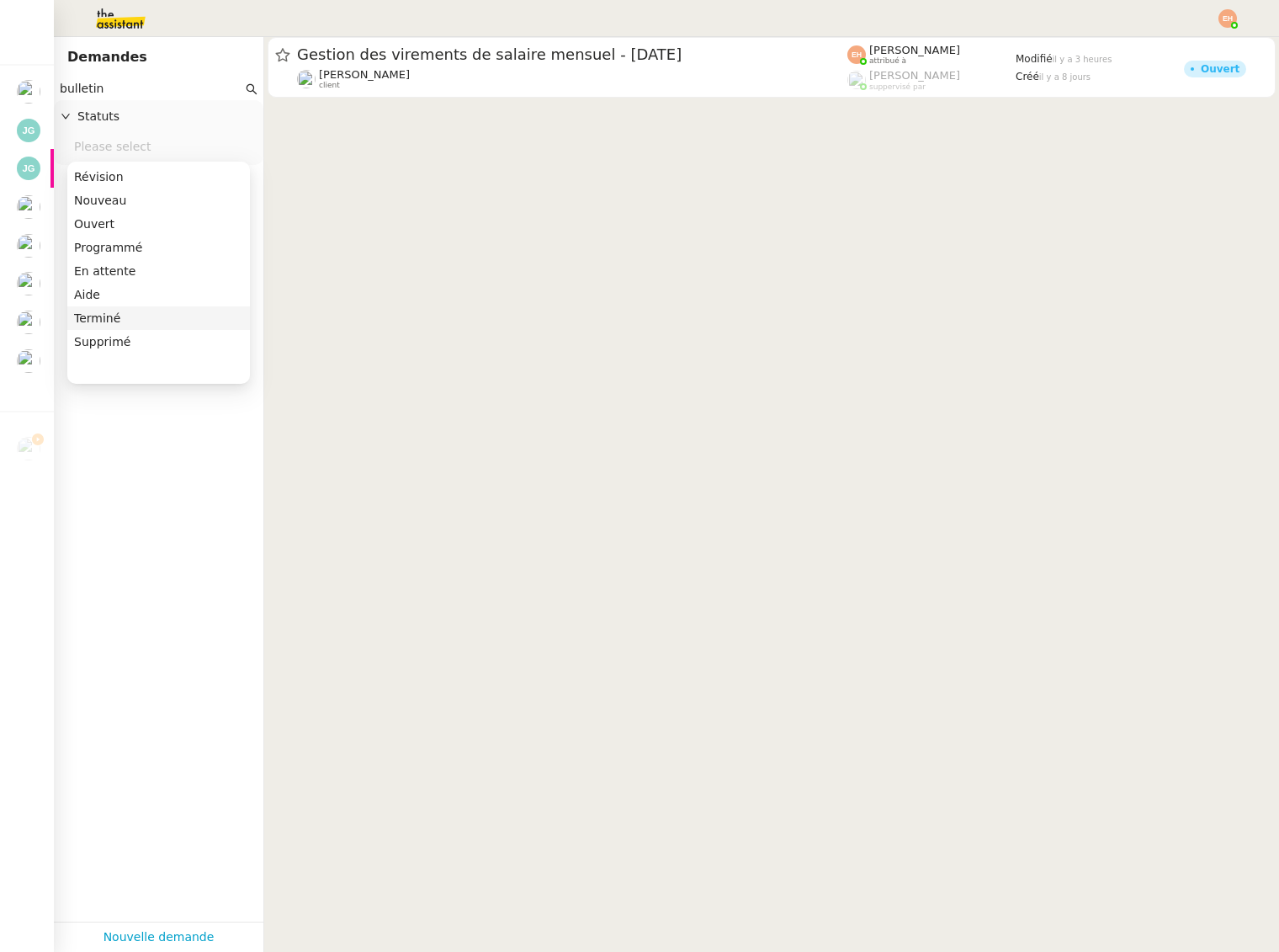
click at [125, 316] on div "Terminé" at bounding box center [159, 318] width 169 height 16
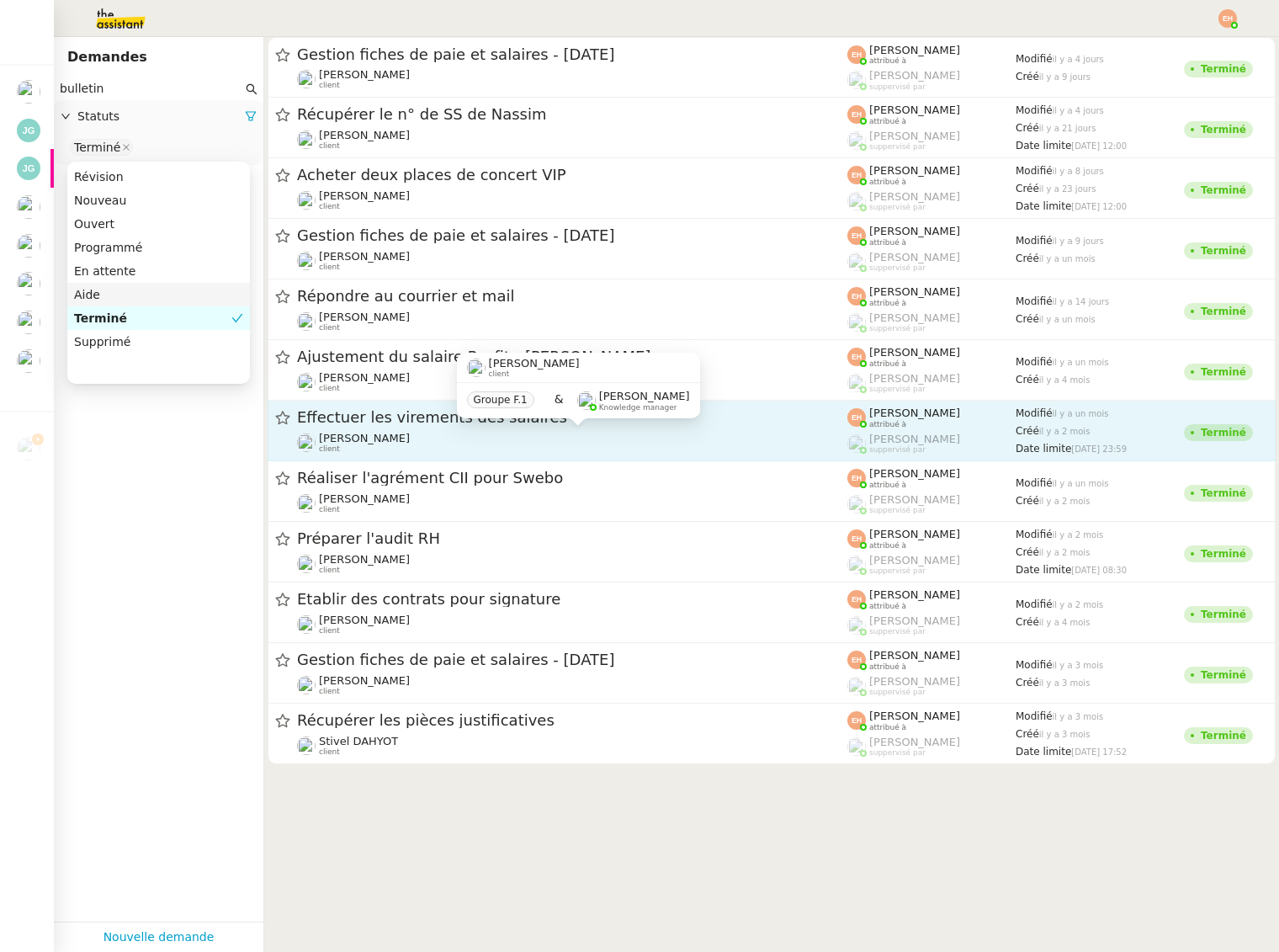
click at [393, 444] on div "Céline MAS client" at bounding box center [572, 443] width 551 height 21
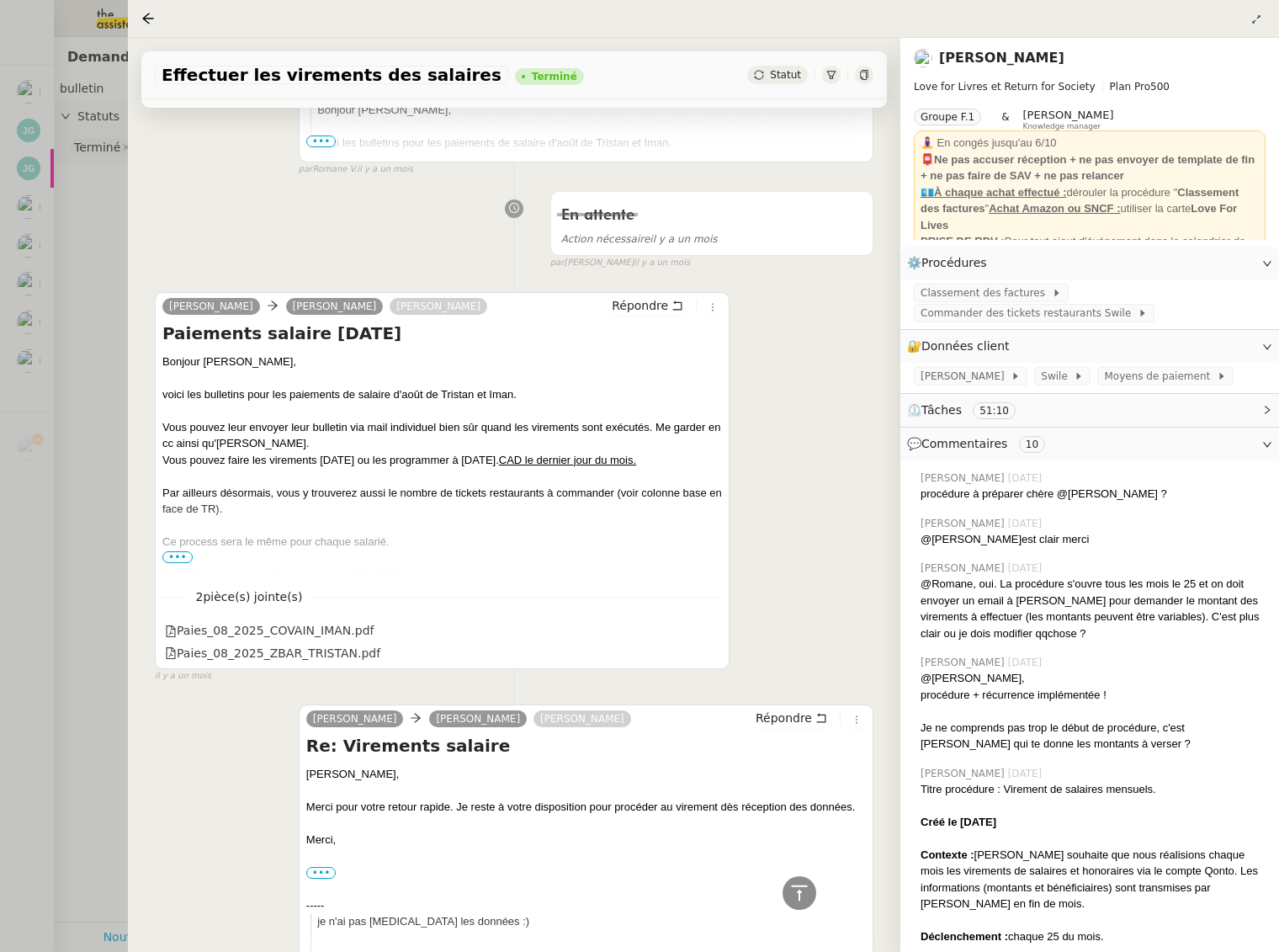
scroll to position [2816, 0]
click at [708, 650] on icon at bounding box center [712, 649] width 12 height 12
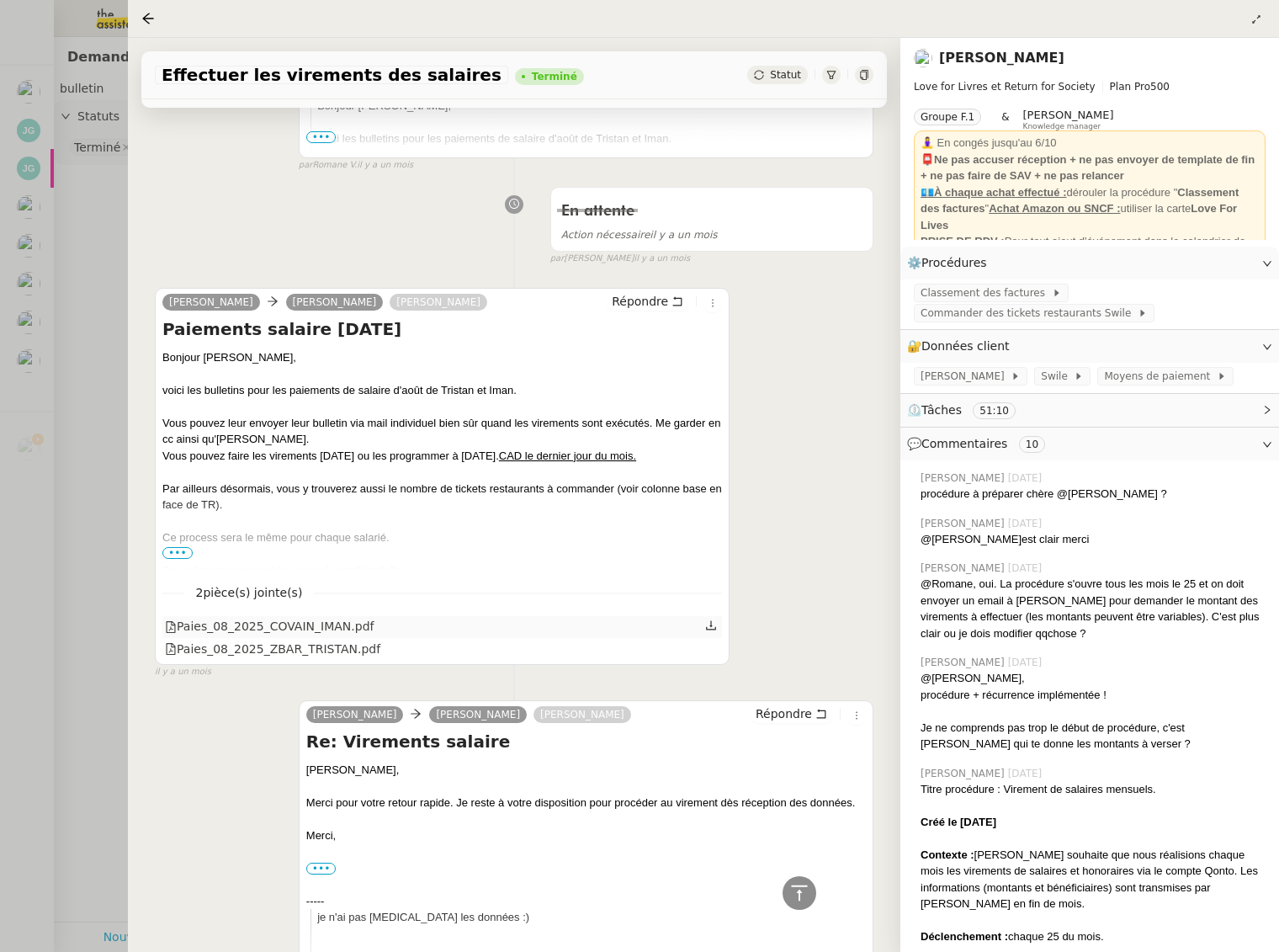
click at [710, 622] on icon at bounding box center [712, 625] width 12 height 12
drag, startPoint x: 79, startPoint y: 292, endPoint x: 58, endPoint y: 195, distance: 99.2
click at [79, 292] on div at bounding box center [640, 476] width 1279 height 952
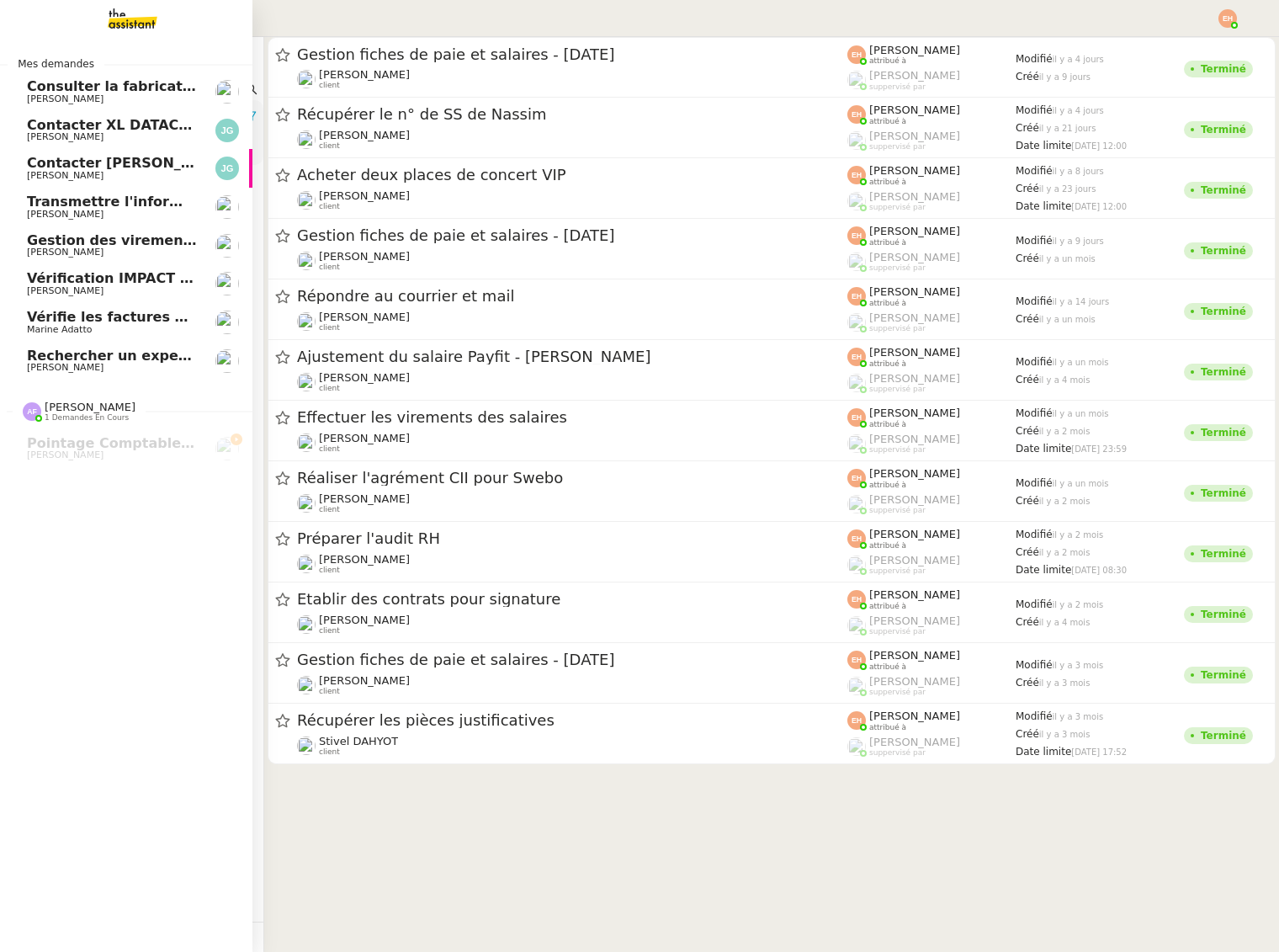
click at [104, 206] on span "Transmettre l'information du RDV à [PERSON_NAME]" at bounding box center [227, 201] width 400 height 16
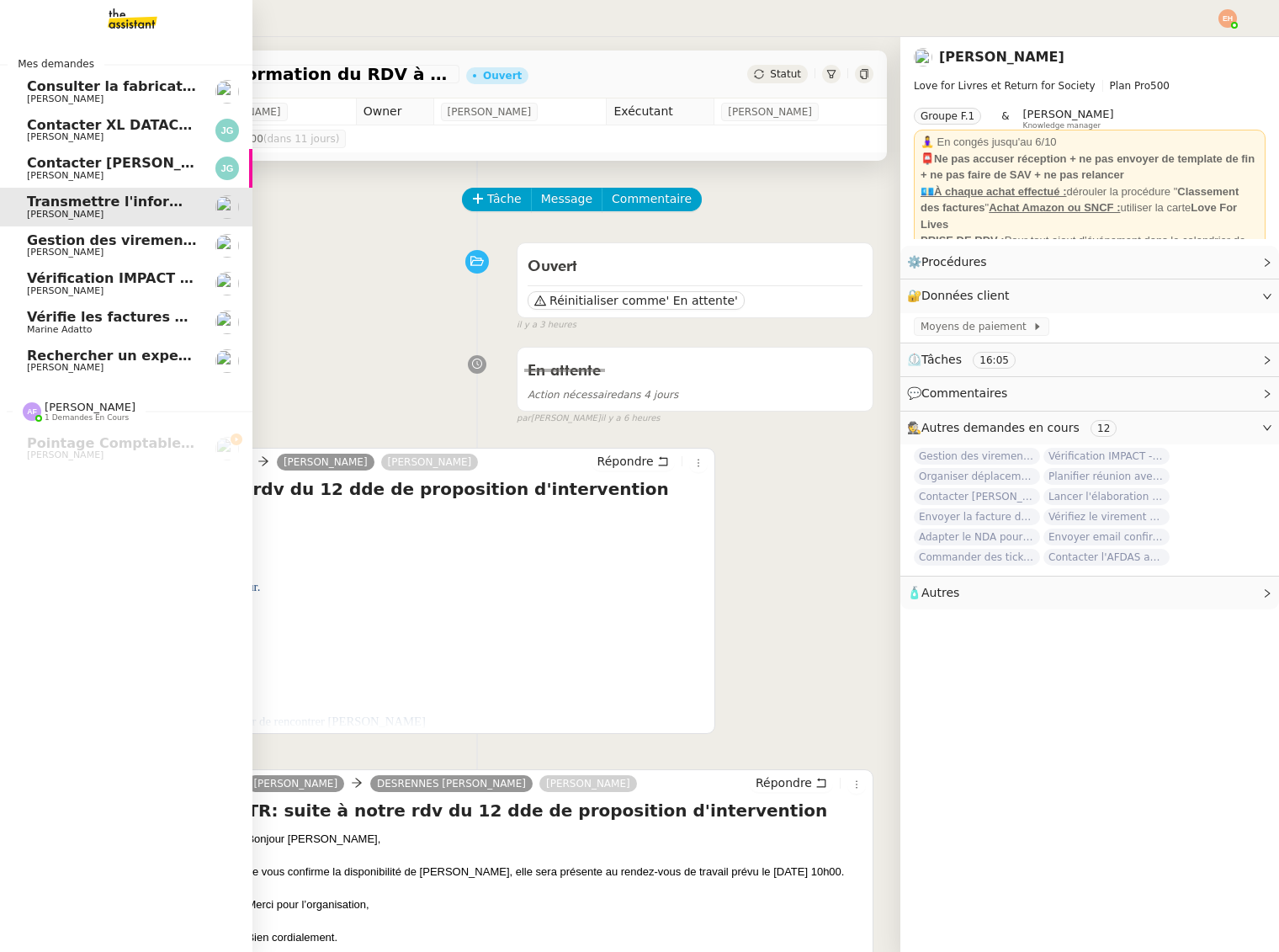
drag, startPoint x: 53, startPoint y: 238, endPoint x: 109, endPoint y: 245, distance: 56.4
click at [53, 238] on span "Gestion des virements de salaire mensuel - [DATE]" at bounding box center [219, 240] width 384 height 16
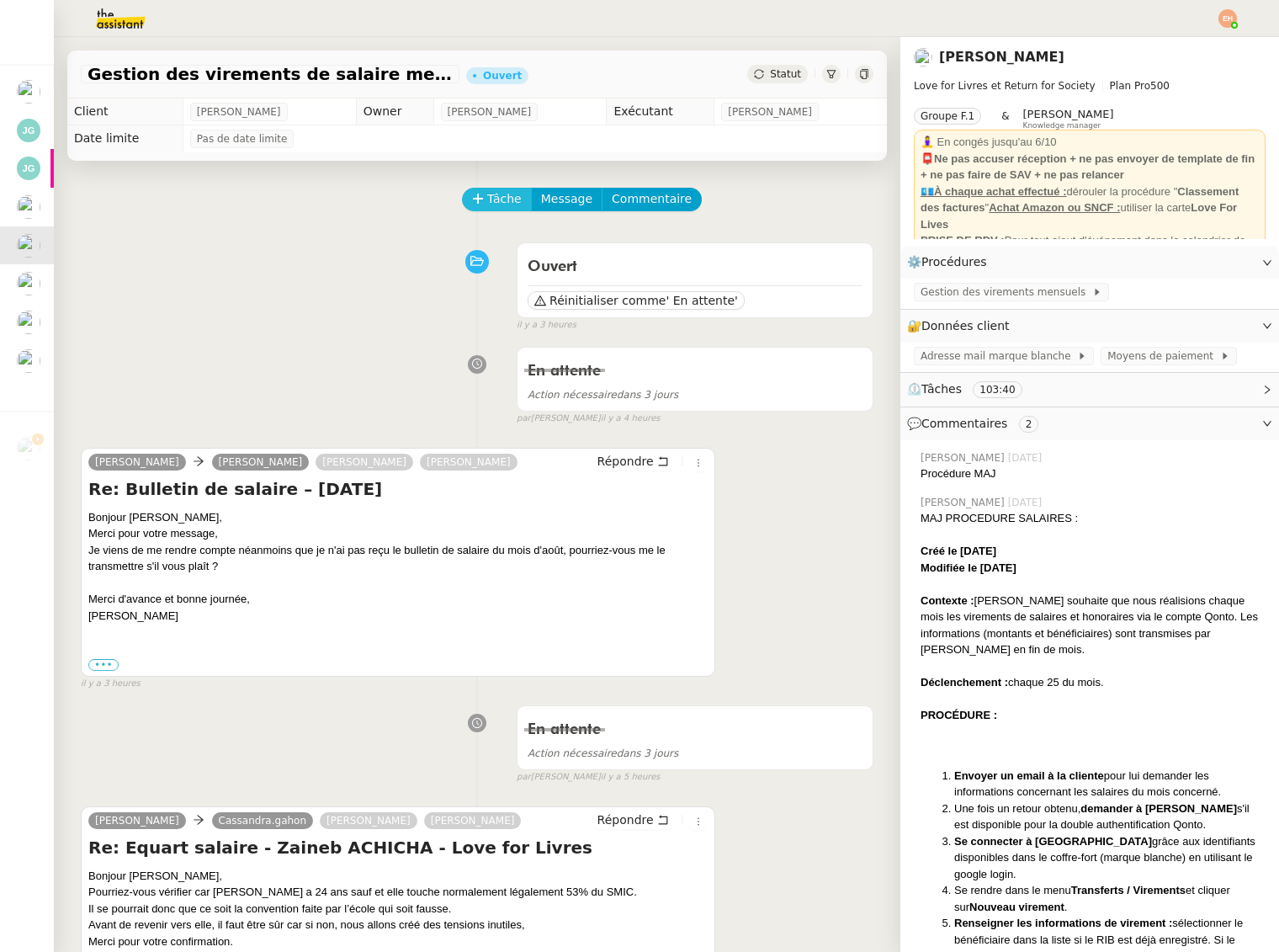
click at [500, 196] on span "Tâche" at bounding box center [504, 200] width 34 height 19
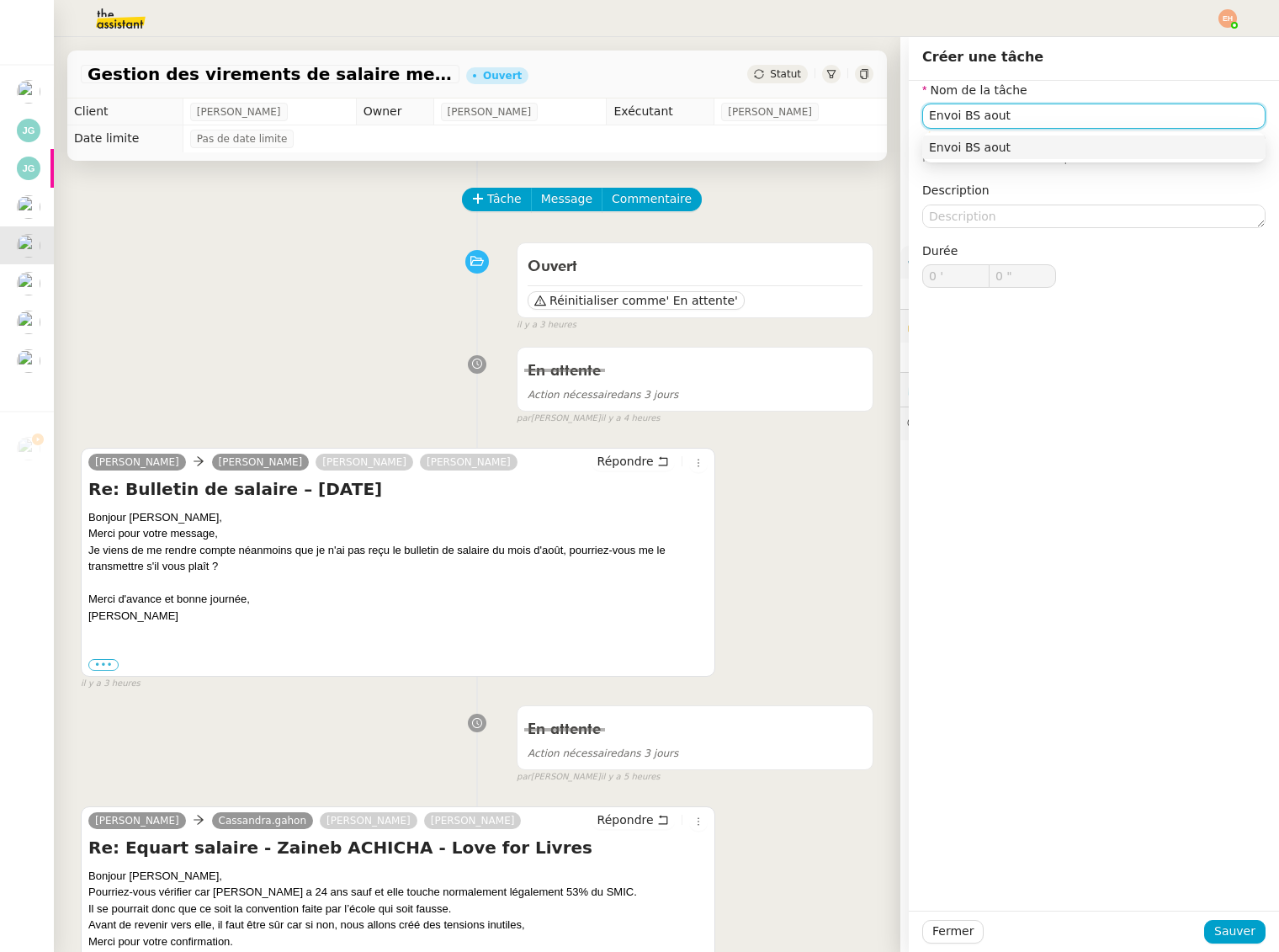
click at [1000, 124] on input "Envoi BS aout" at bounding box center [1094, 115] width 344 height 24
type input "Envoi BS Aout"
click at [1223, 933] on span "Sauver" at bounding box center [1235, 932] width 41 height 19
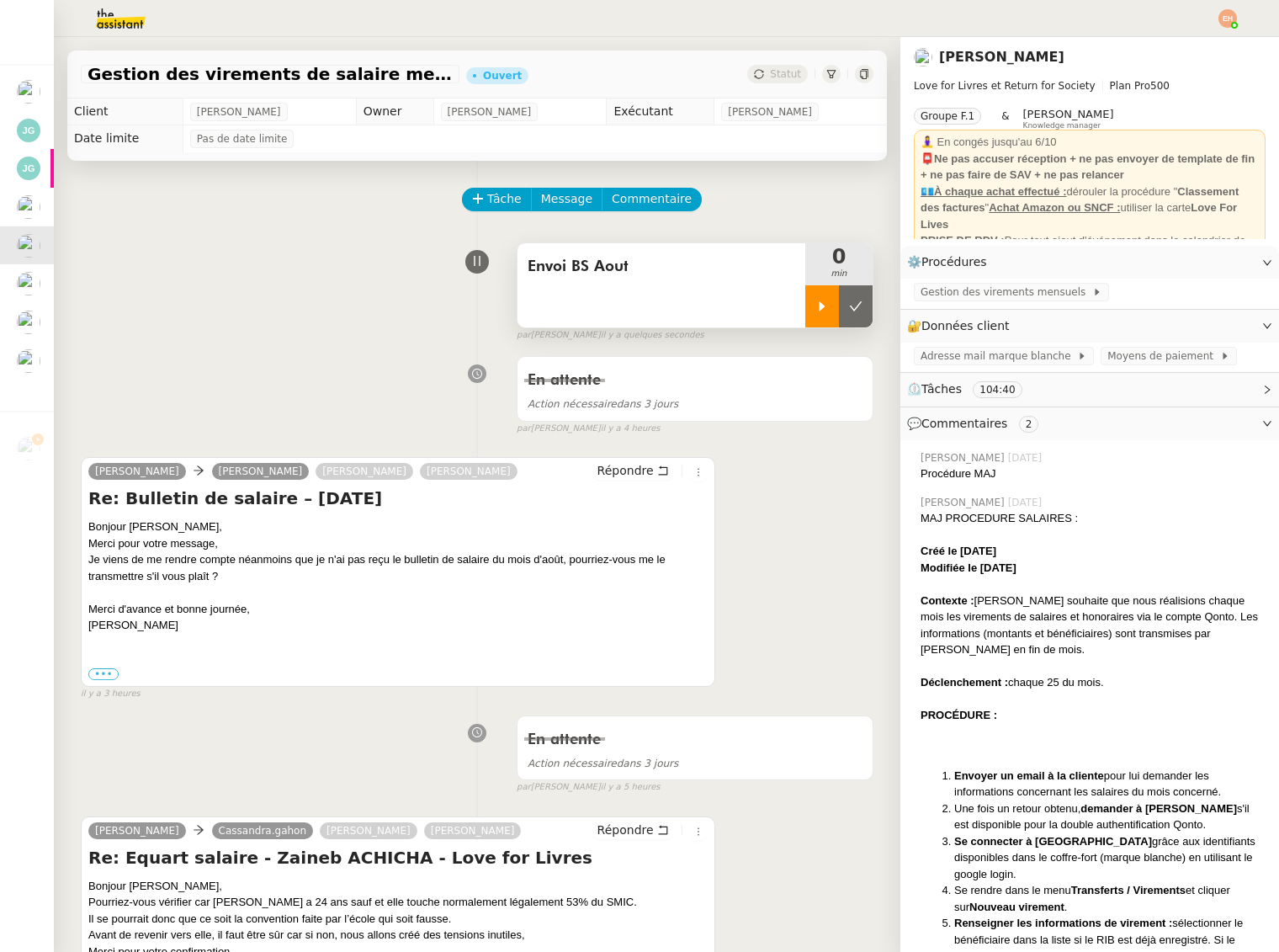
click at [822, 311] on icon at bounding box center [822, 307] width 14 height 14
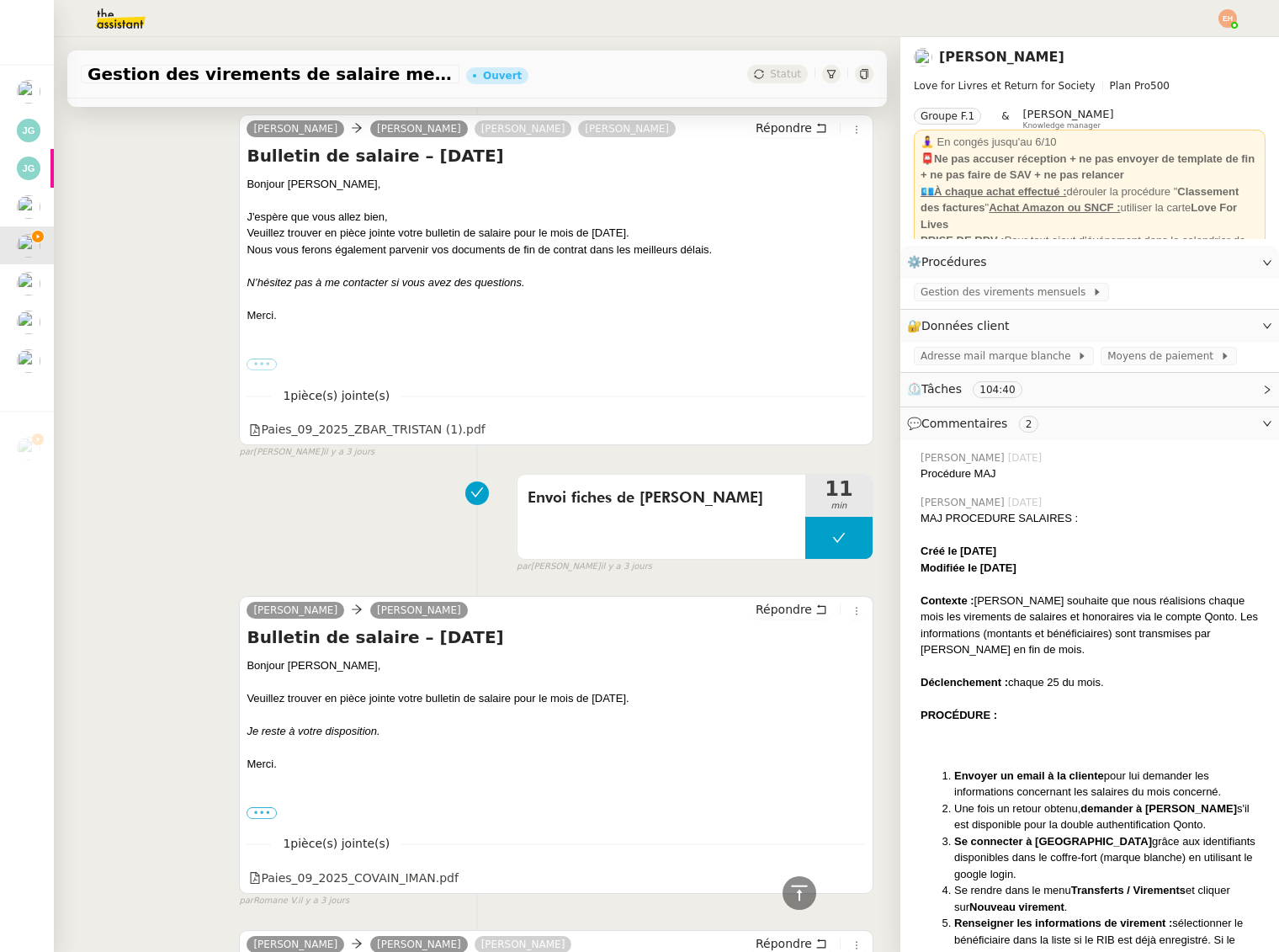
scroll to position [6249, 0]
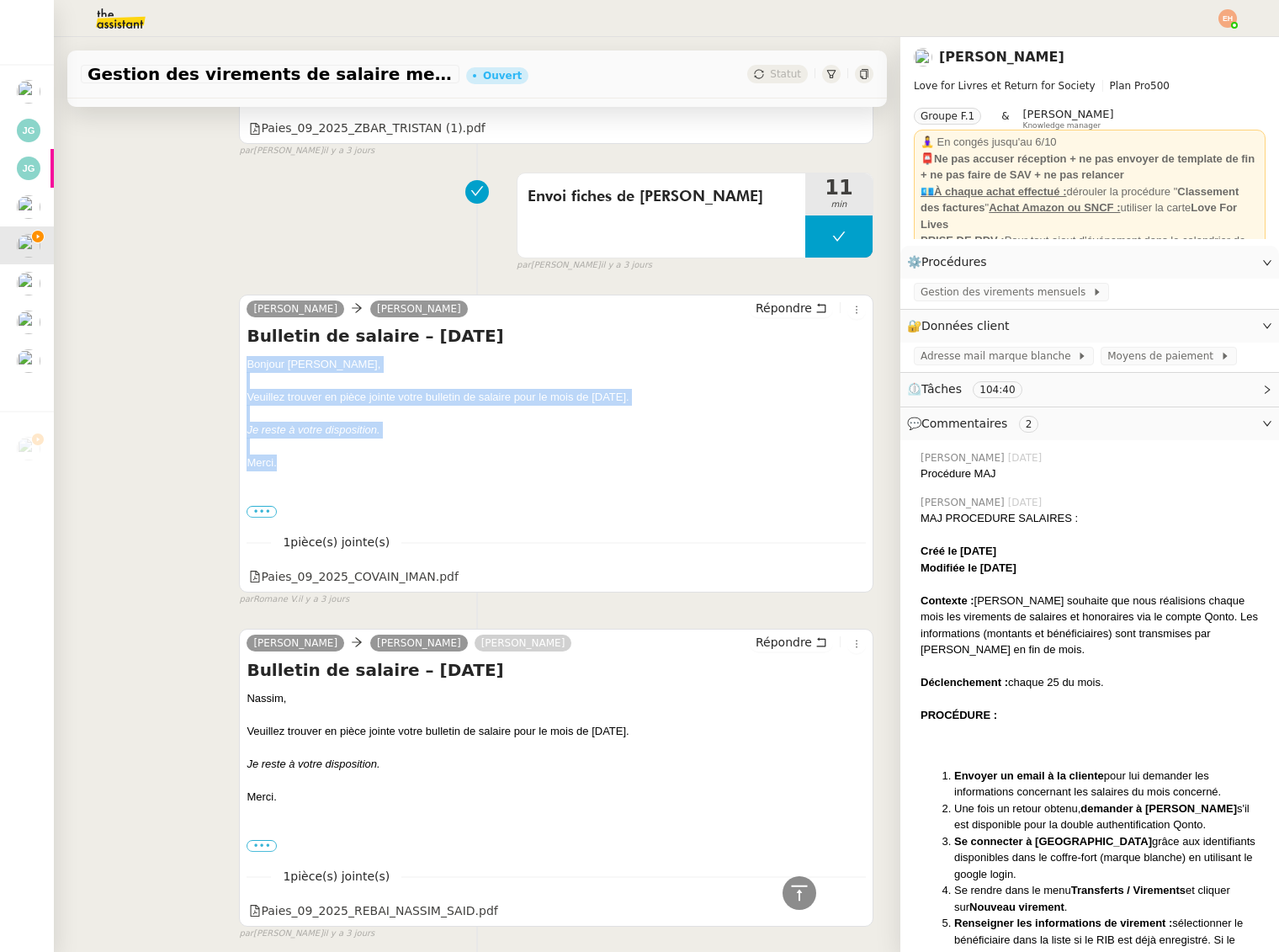
drag, startPoint x: 302, startPoint y: 458, endPoint x: 246, endPoint y: 366, distance: 107.7
click at [246, 366] on div "Bonjour Iman, Veuillez trouver en pièce jointe votre bulletin de salaire pour l…" at bounding box center [556, 438] width 619 height 165
copy div "Bonjour Iman, Veuillez trouver en pièce jointe votre bulletin de salaire pour l…"
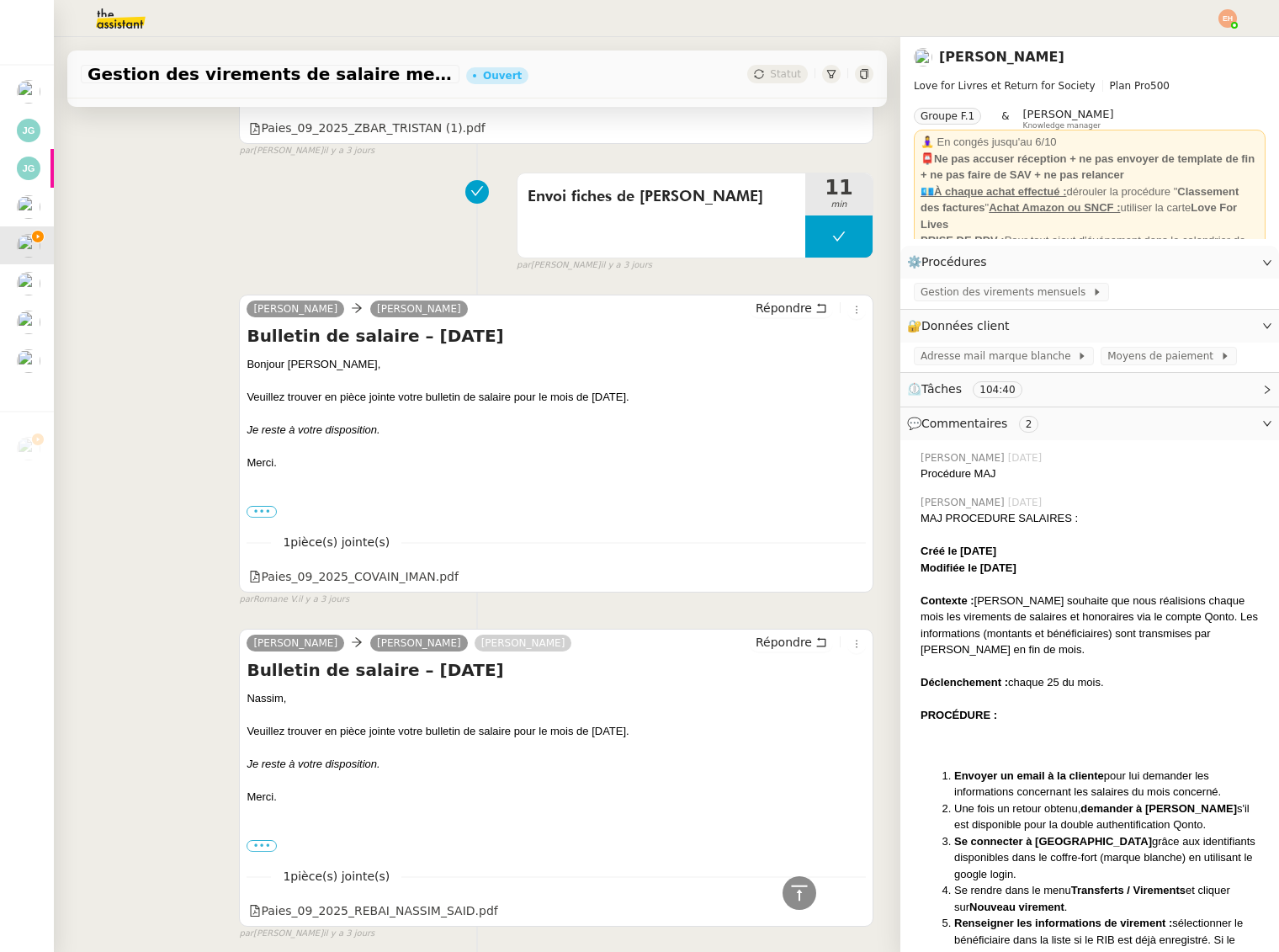
click at [783, 299] on div "Répondre" at bounding box center [807, 309] width 116 height 20
click at [781, 306] on span "Répondre" at bounding box center [785, 308] width 56 height 17
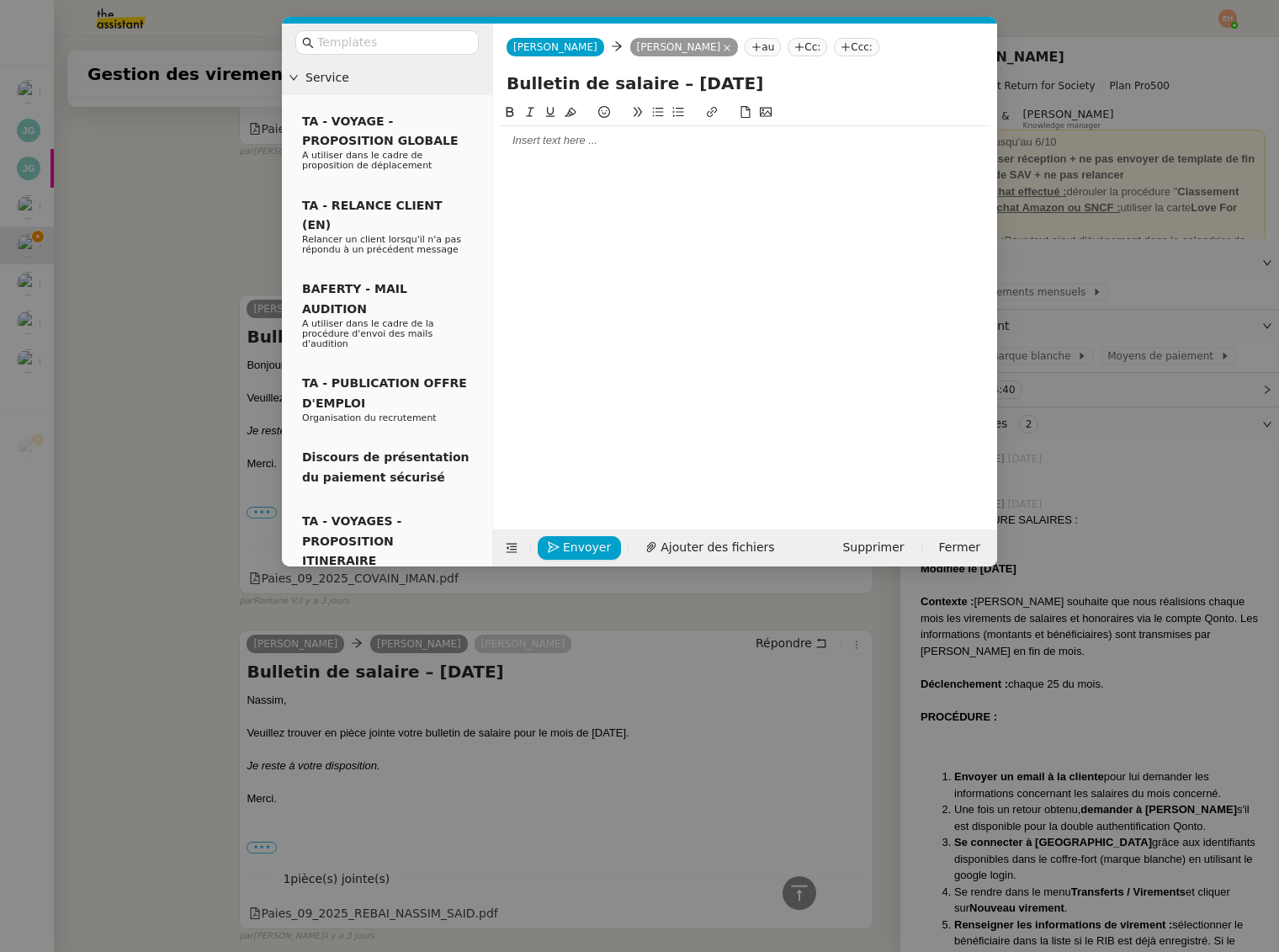
scroll to position [6391, 0]
click at [569, 131] on div at bounding box center [746, 140] width 491 height 28
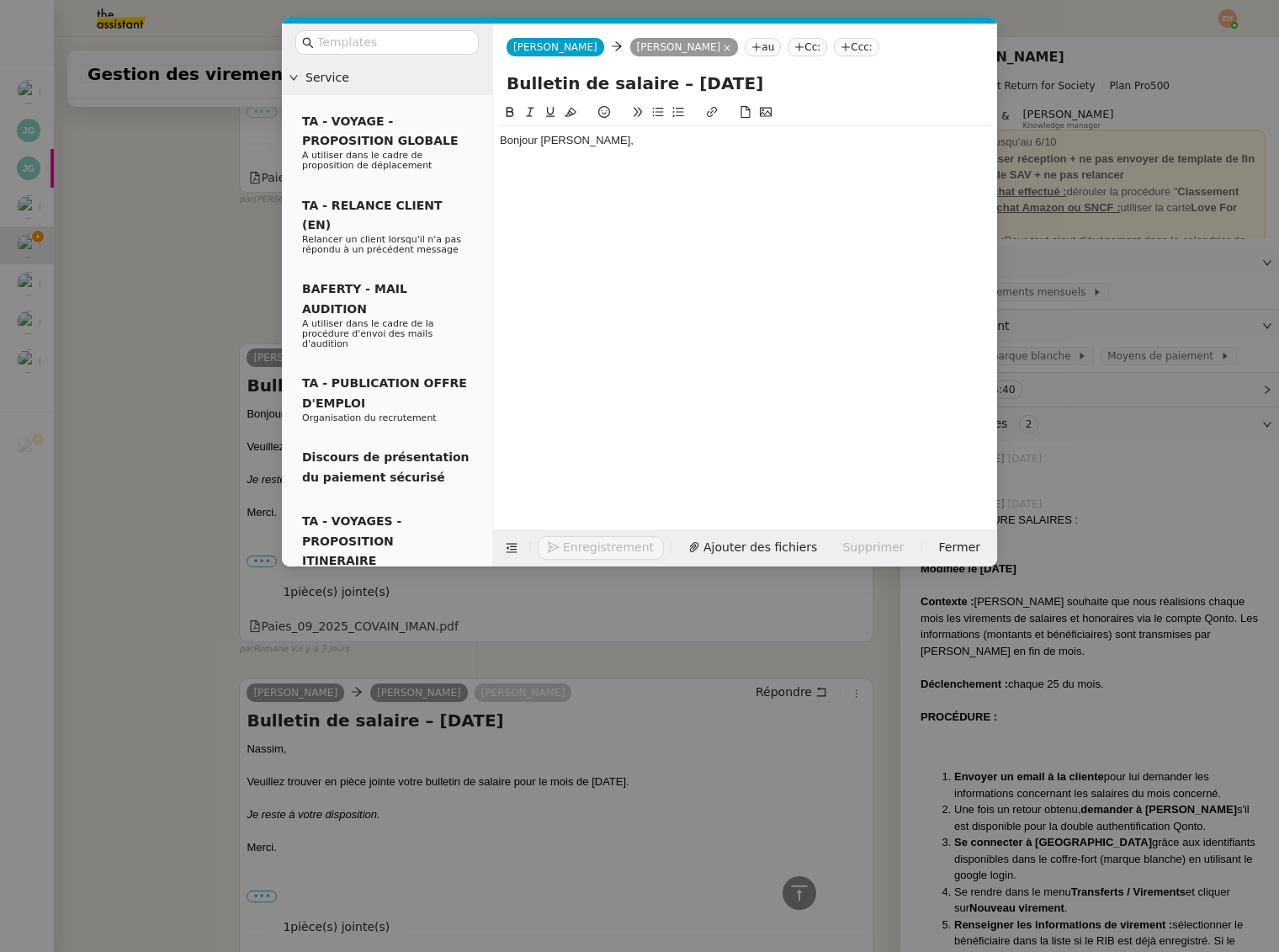
scroll to position [6440, 0]
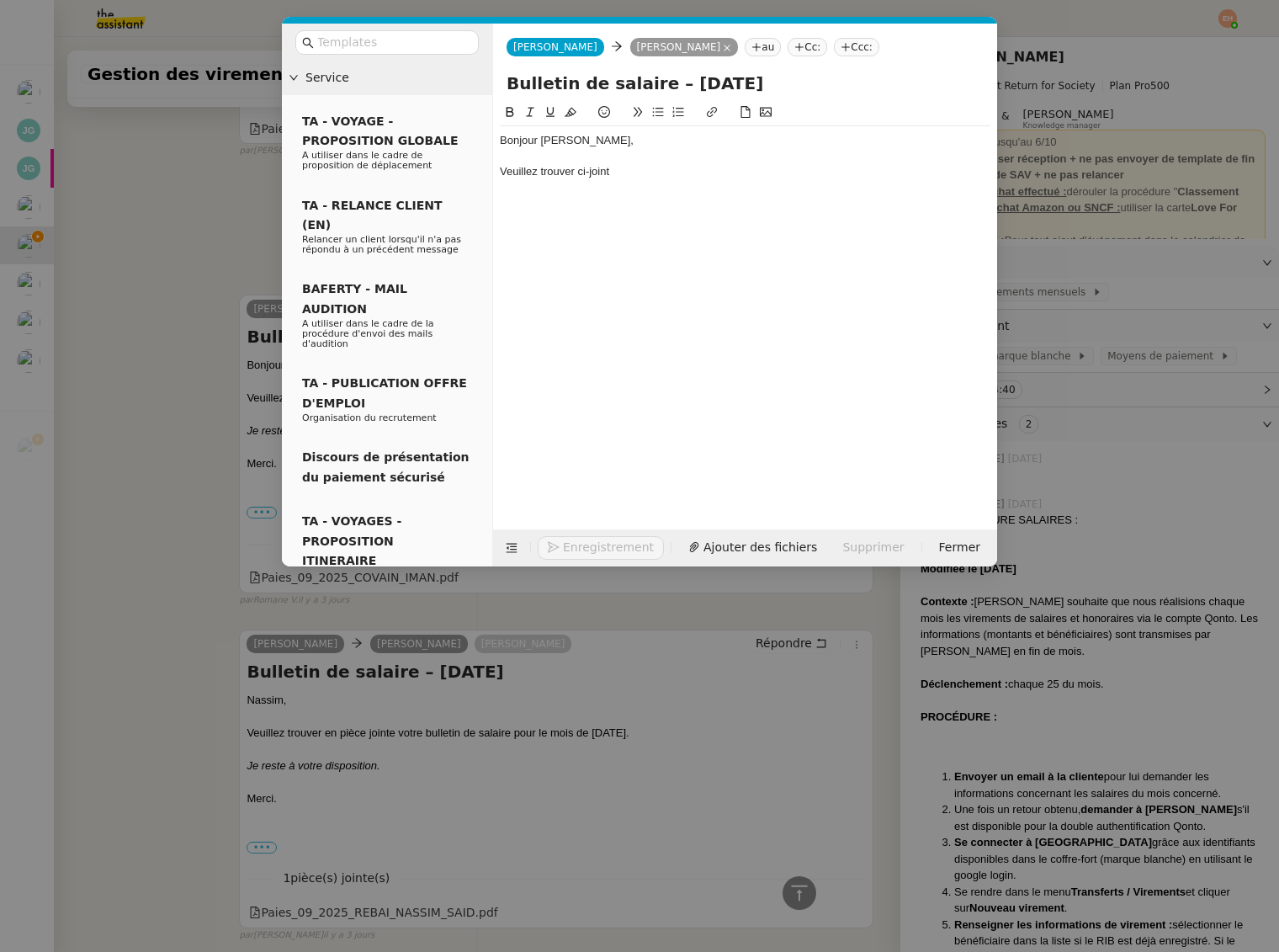
click at [212, 364] on nz-modal-container "Service TA - VOYAGE - PROPOSITION GLOBALE A utiliser dans le cadre de propositi…" at bounding box center [640, 476] width 1279 height 952
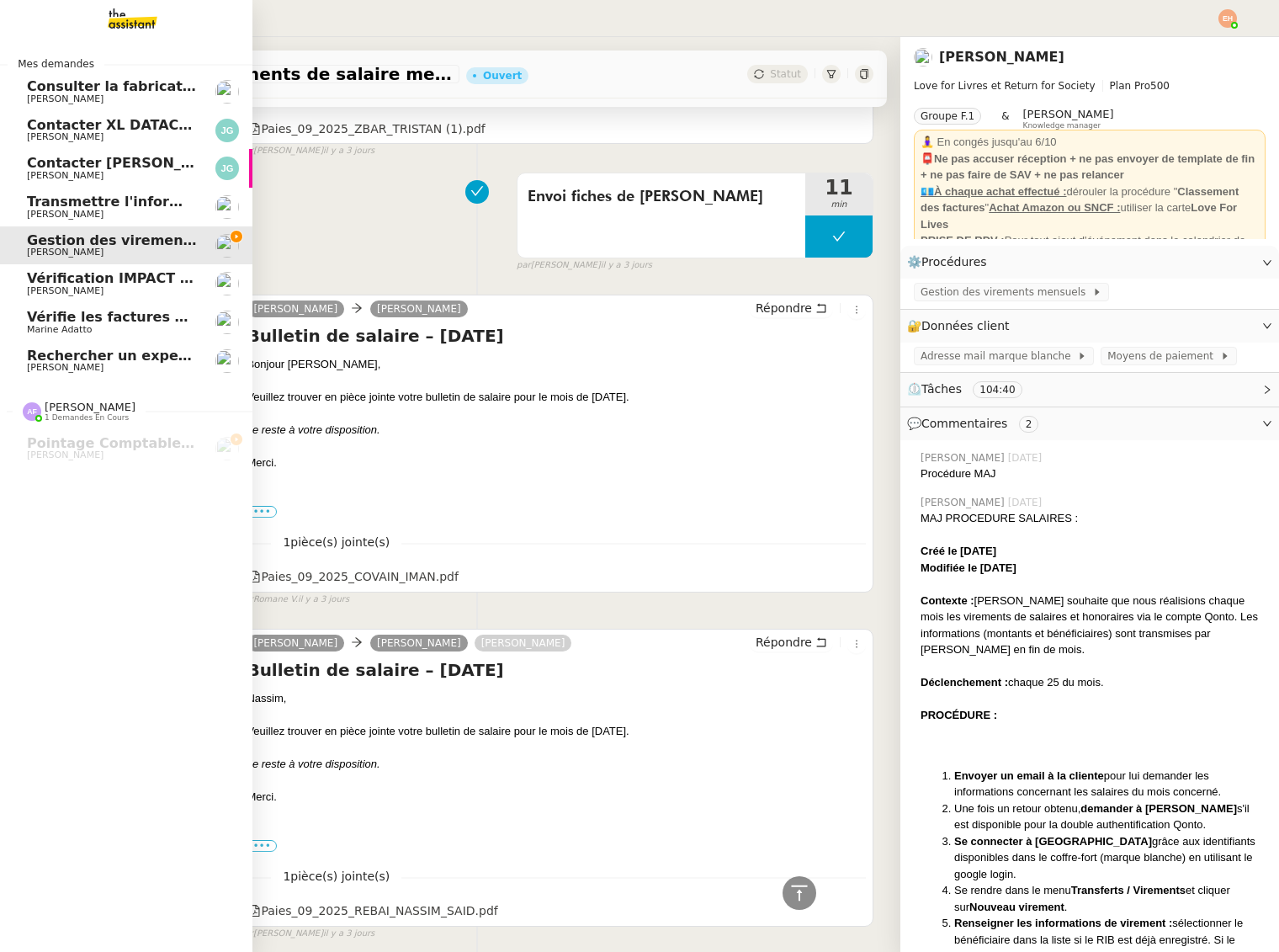
click at [38, 365] on span "Patrice DEJAR" at bounding box center [65, 367] width 77 height 11
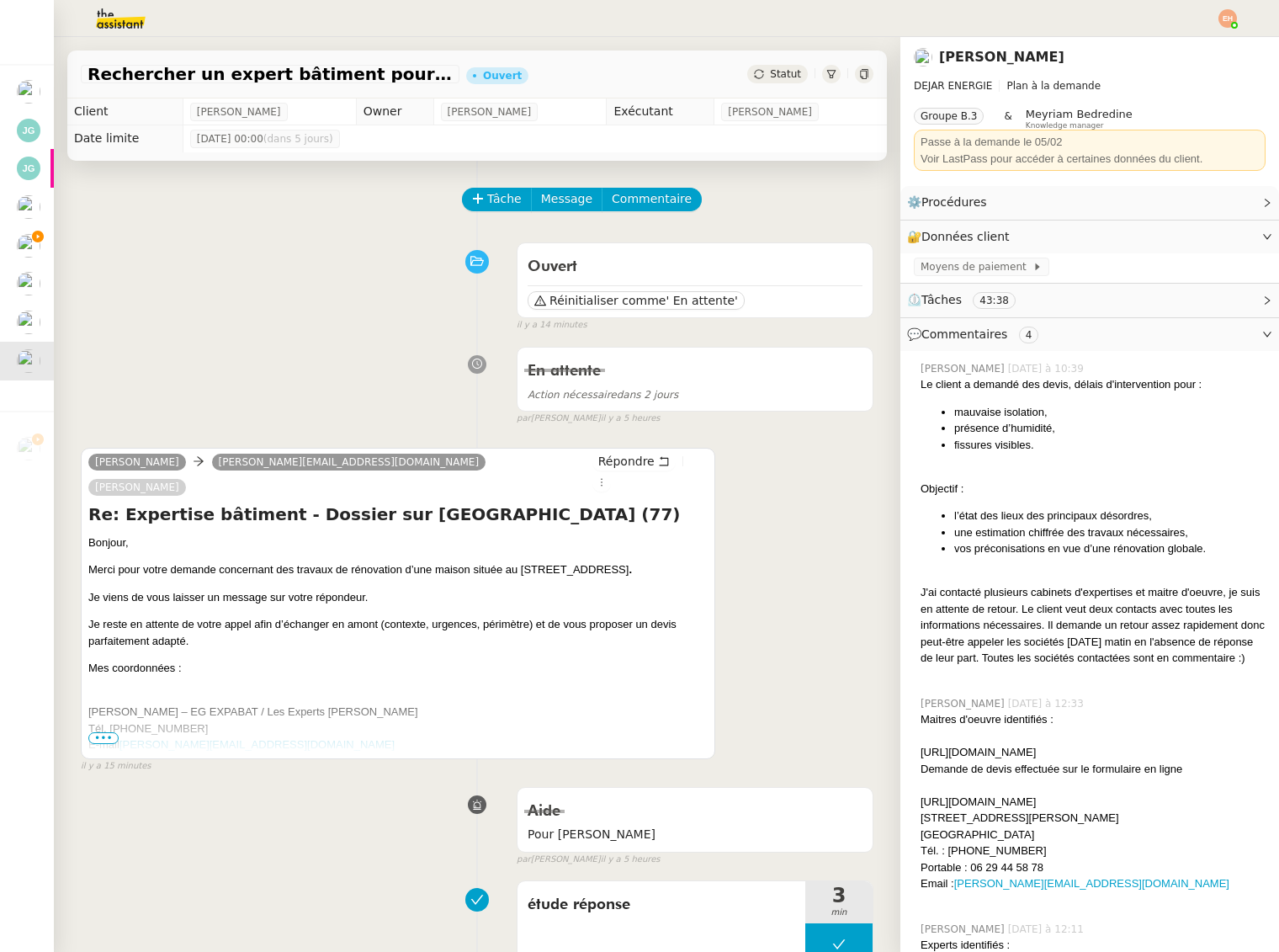
click at [775, 80] on span "Statut" at bounding box center [786, 74] width 31 height 12
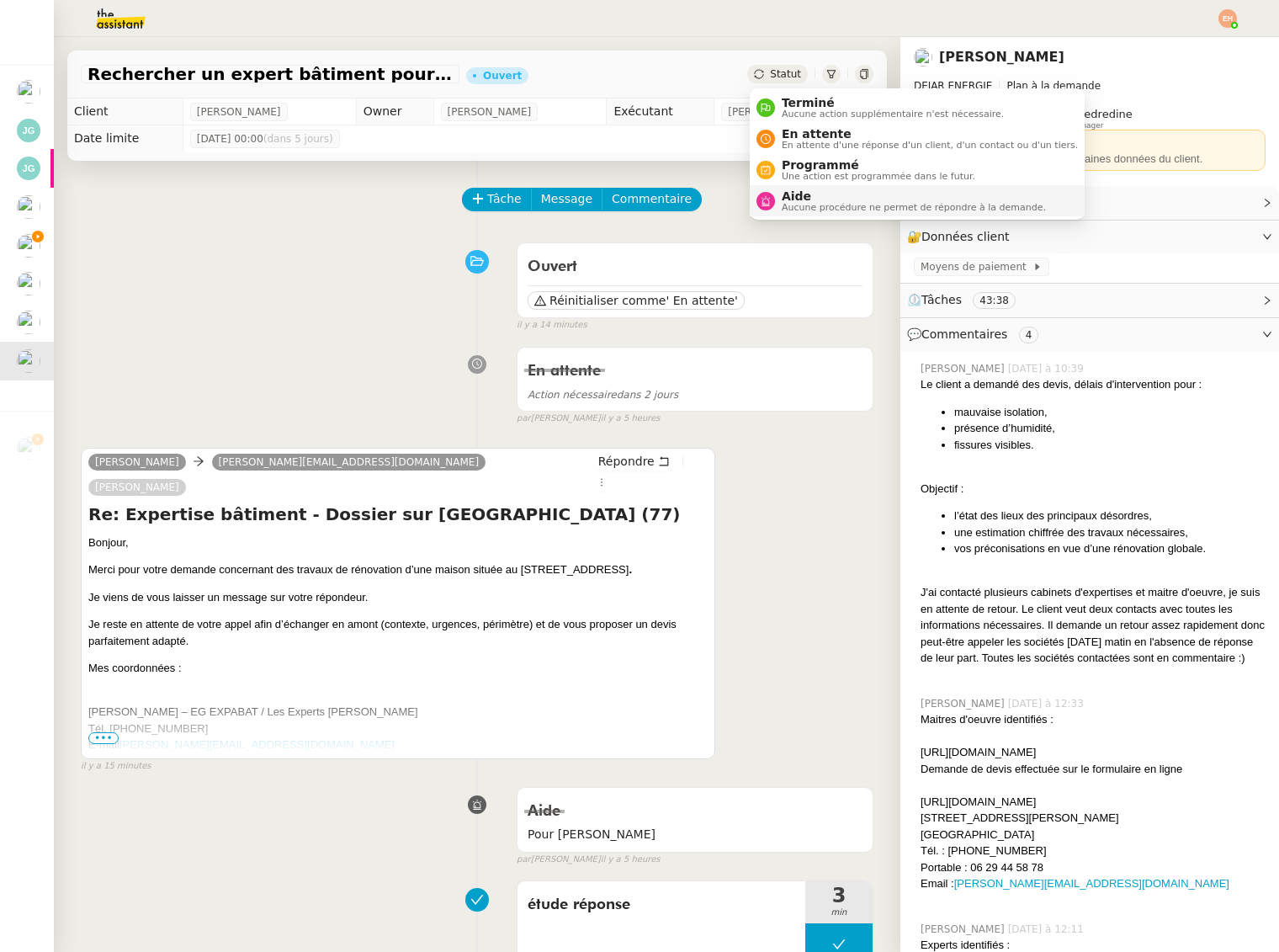
click at [777, 202] on div "Aide Aucune procédure ne permet de répondre à la demande." at bounding box center [910, 201] width 271 height 22
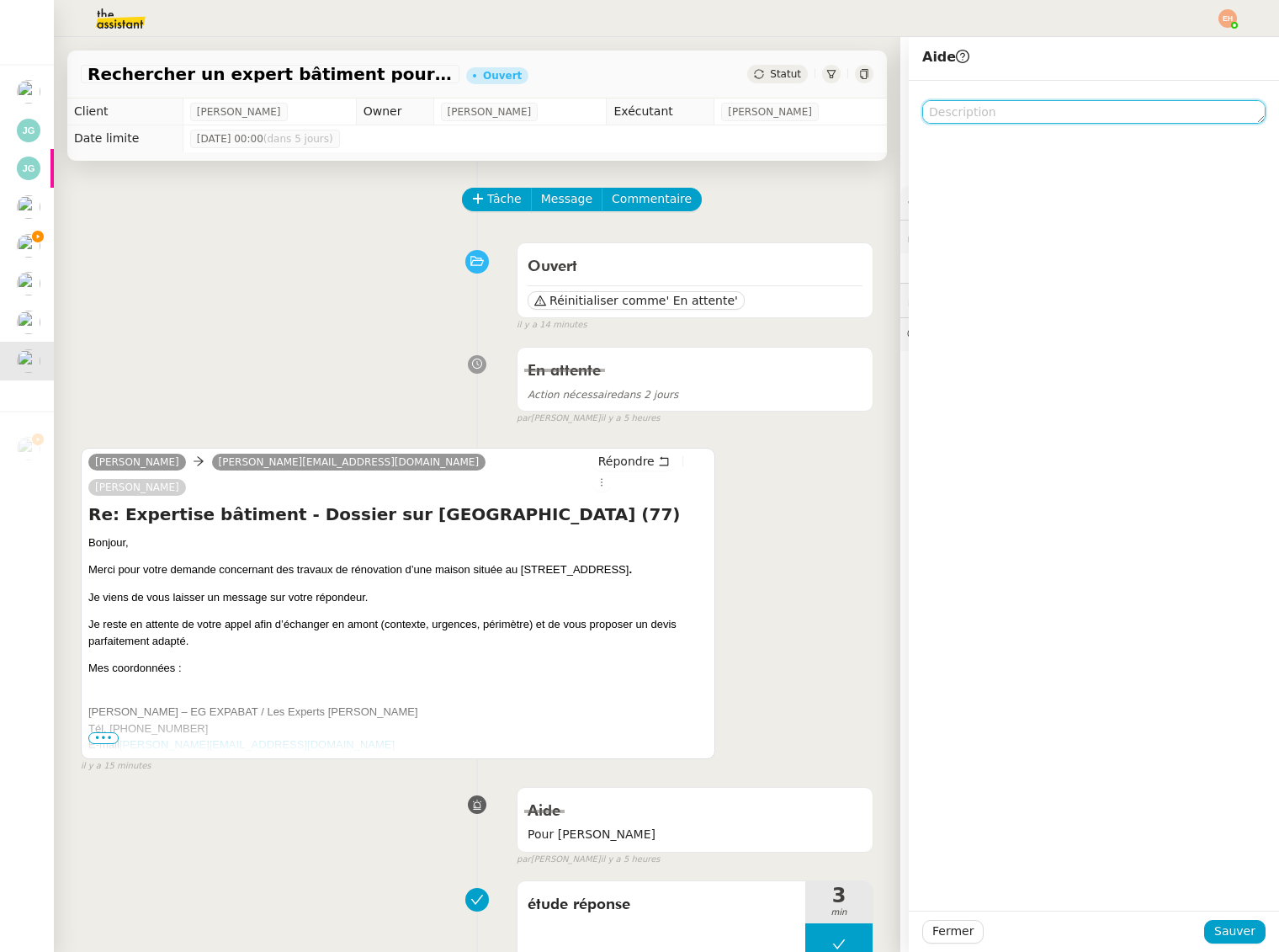
click at [984, 115] on textarea at bounding box center [1094, 112] width 344 height 23
type textarea "Pour [PERSON_NAME]"
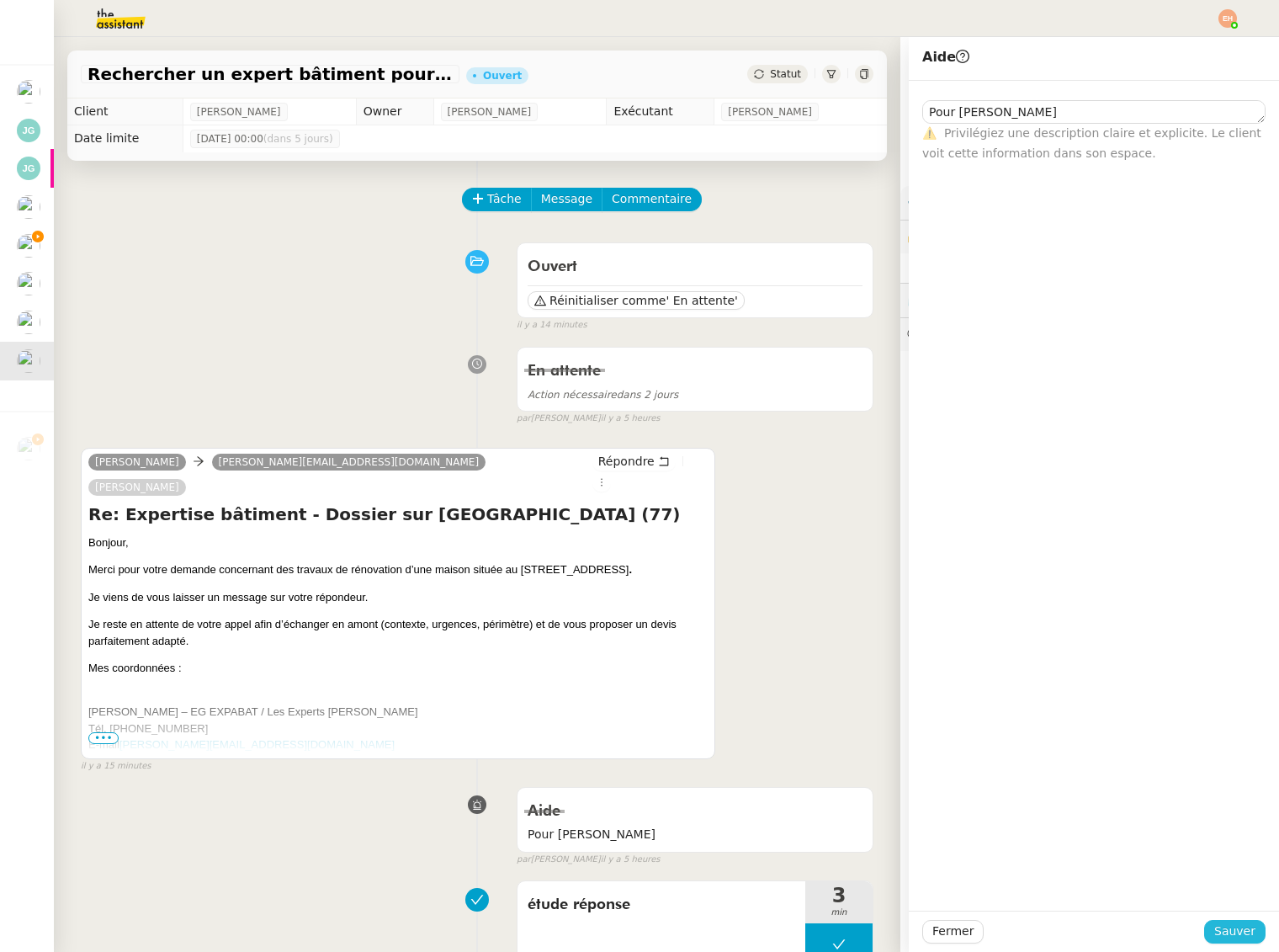
click at [1238, 939] on span "Sauver" at bounding box center [1235, 932] width 41 height 19
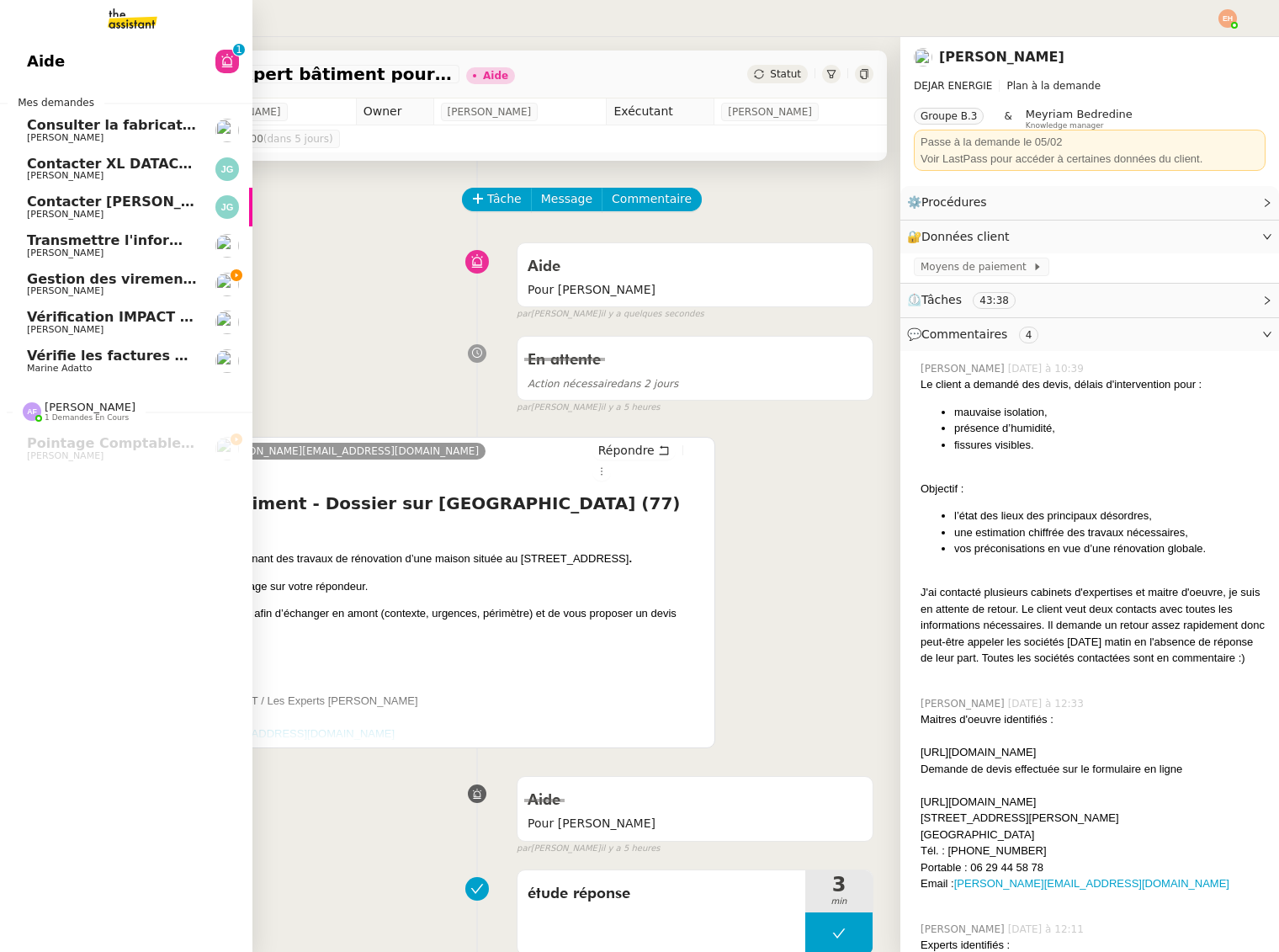
click at [92, 274] on span "Gestion des virements de salaire mensuel - [DATE]" at bounding box center [219, 278] width 384 height 16
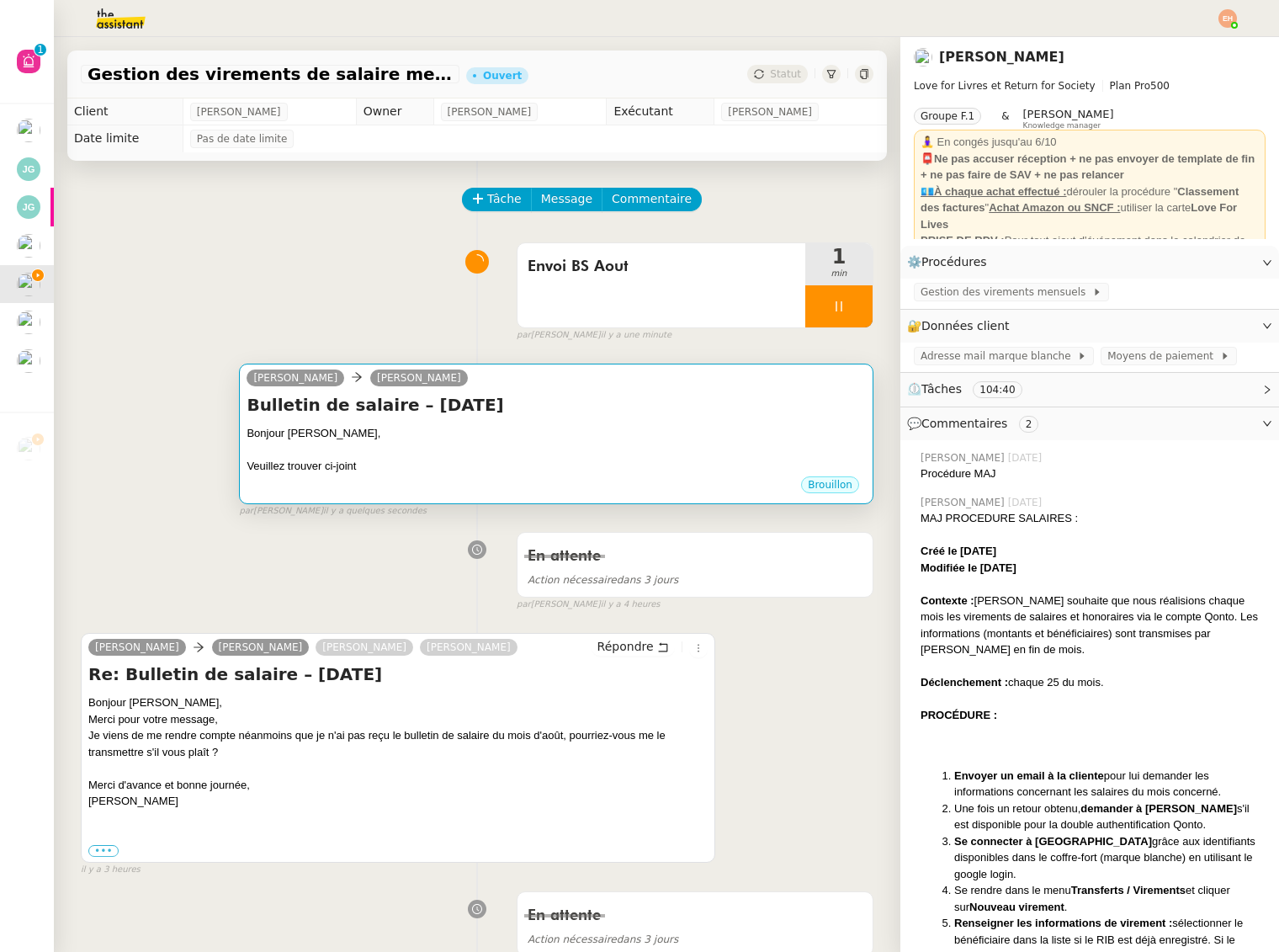
click at [604, 421] on div "Bulletin de salaire – Septembre 2025 Bonjour Iman, Veuillez trouver ci-joint •••" at bounding box center [556, 434] width 619 height 82
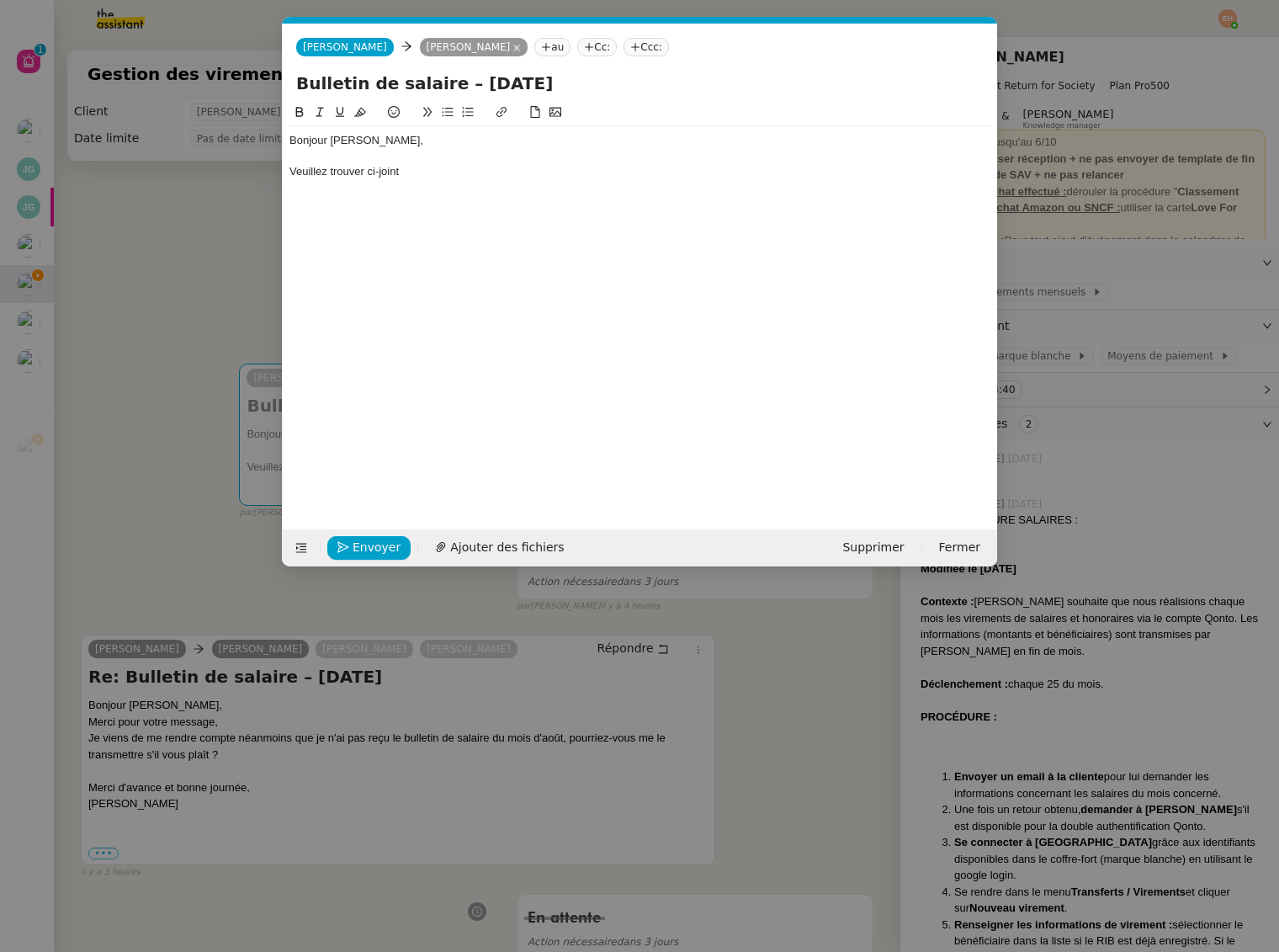
scroll to position [0, 35]
click at [456, 170] on div "Veuillez trouver ci-joint" at bounding box center [640, 172] width 701 height 16
click at [414, 165] on div "Veuillez trouver ci-joint votre bulletin de salaire du mois d'Août 2025." at bounding box center [640, 172] width 701 height 16
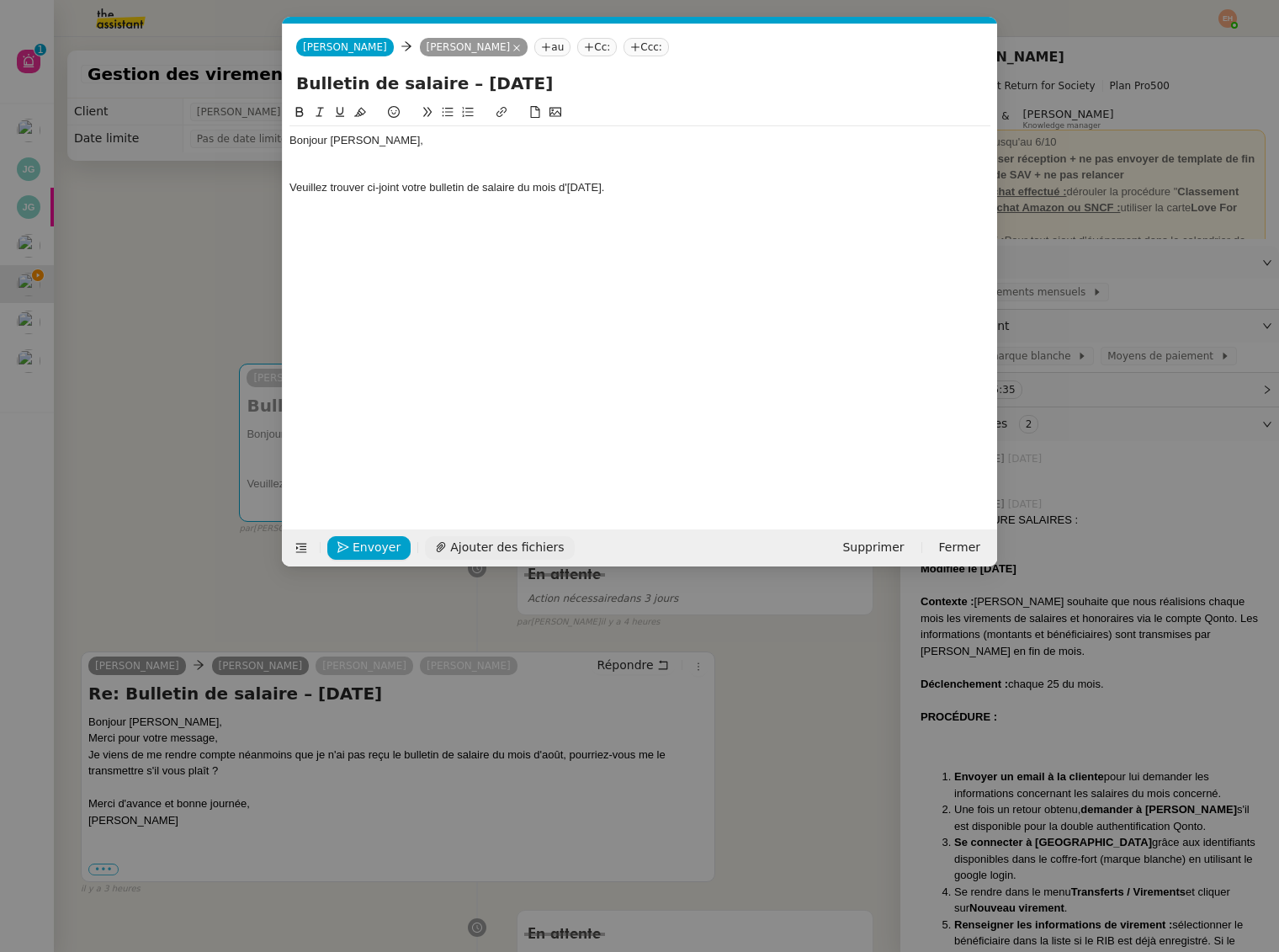
click at [465, 544] on span "Ajouter des fichiers" at bounding box center [507, 548] width 114 height 19
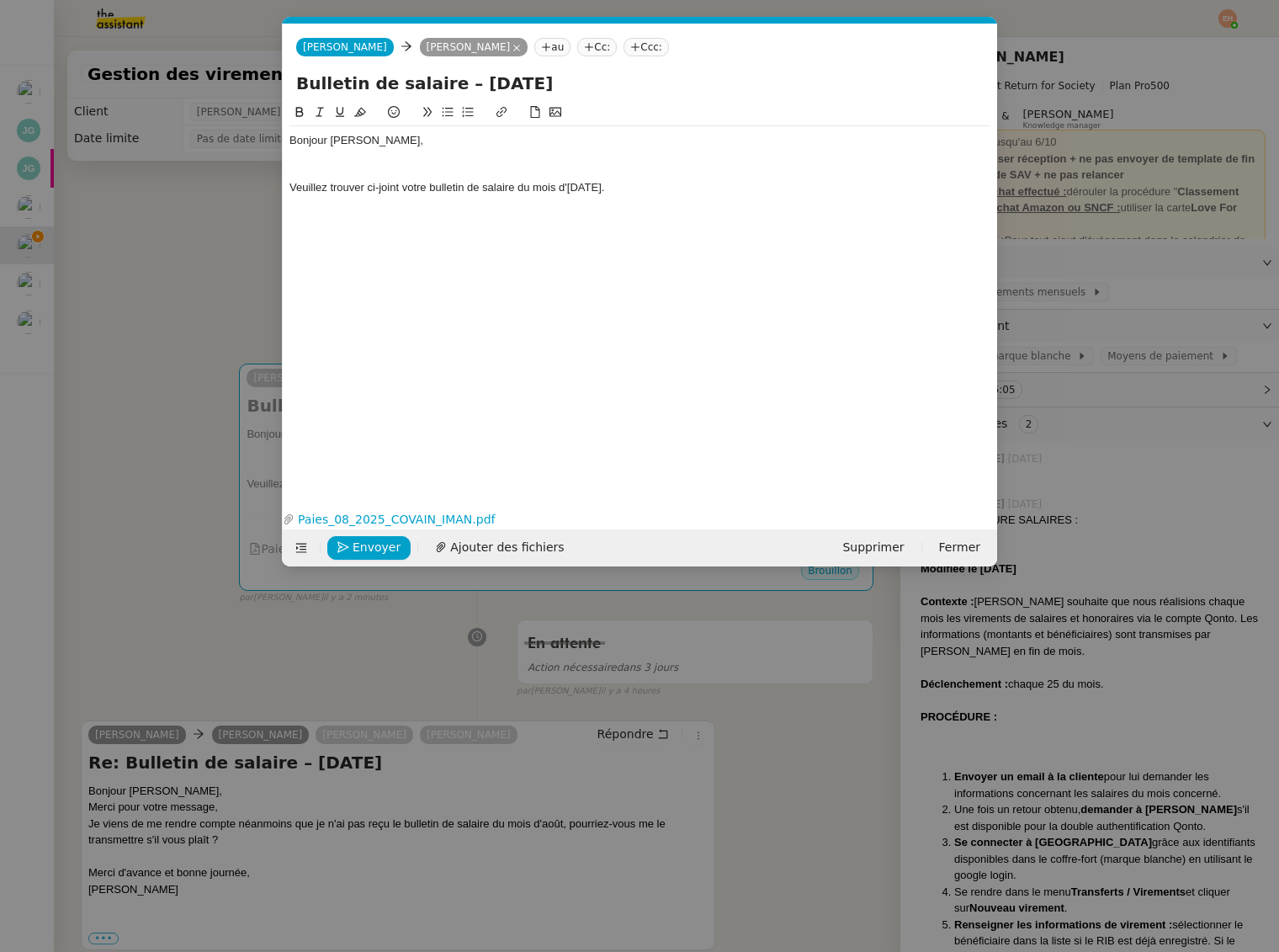
click at [634, 192] on div "Veuillez trouver ci-joint votre bulletin de salaire du mois d'Août 2025." at bounding box center [640, 188] width 701 height 16
click at [634, 191] on div "Veuillez trouver ci-joint votre bulletin de salaire du mois d'Août 2025." at bounding box center [640, 188] width 701 height 16
click at [634, 192] on div "Veuillez trouver ci-joint votre bulletin de salaire du mois d'Août 2025." at bounding box center [640, 188] width 701 height 16
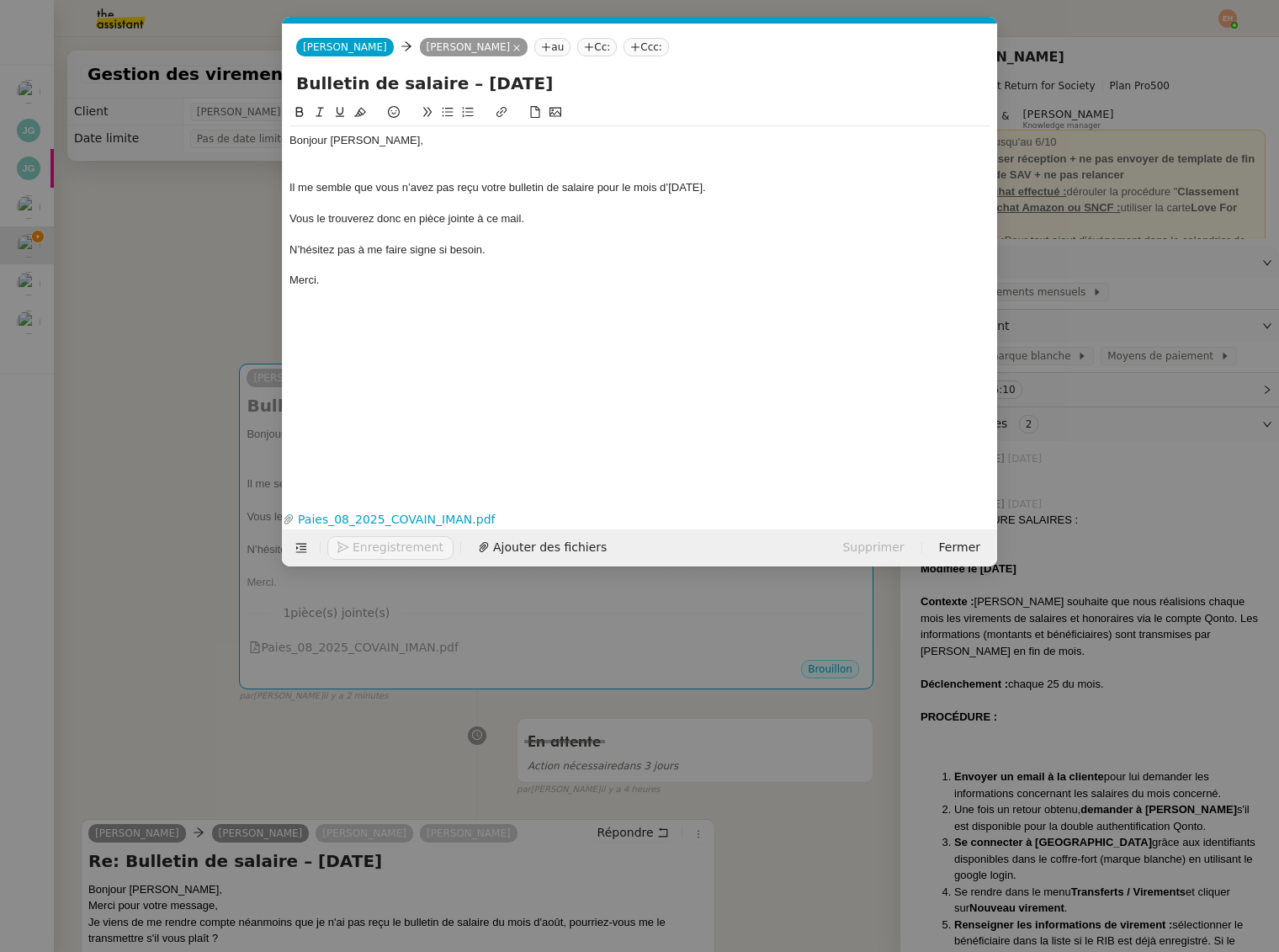
click at [517, 177] on div at bounding box center [640, 172] width 701 height 16
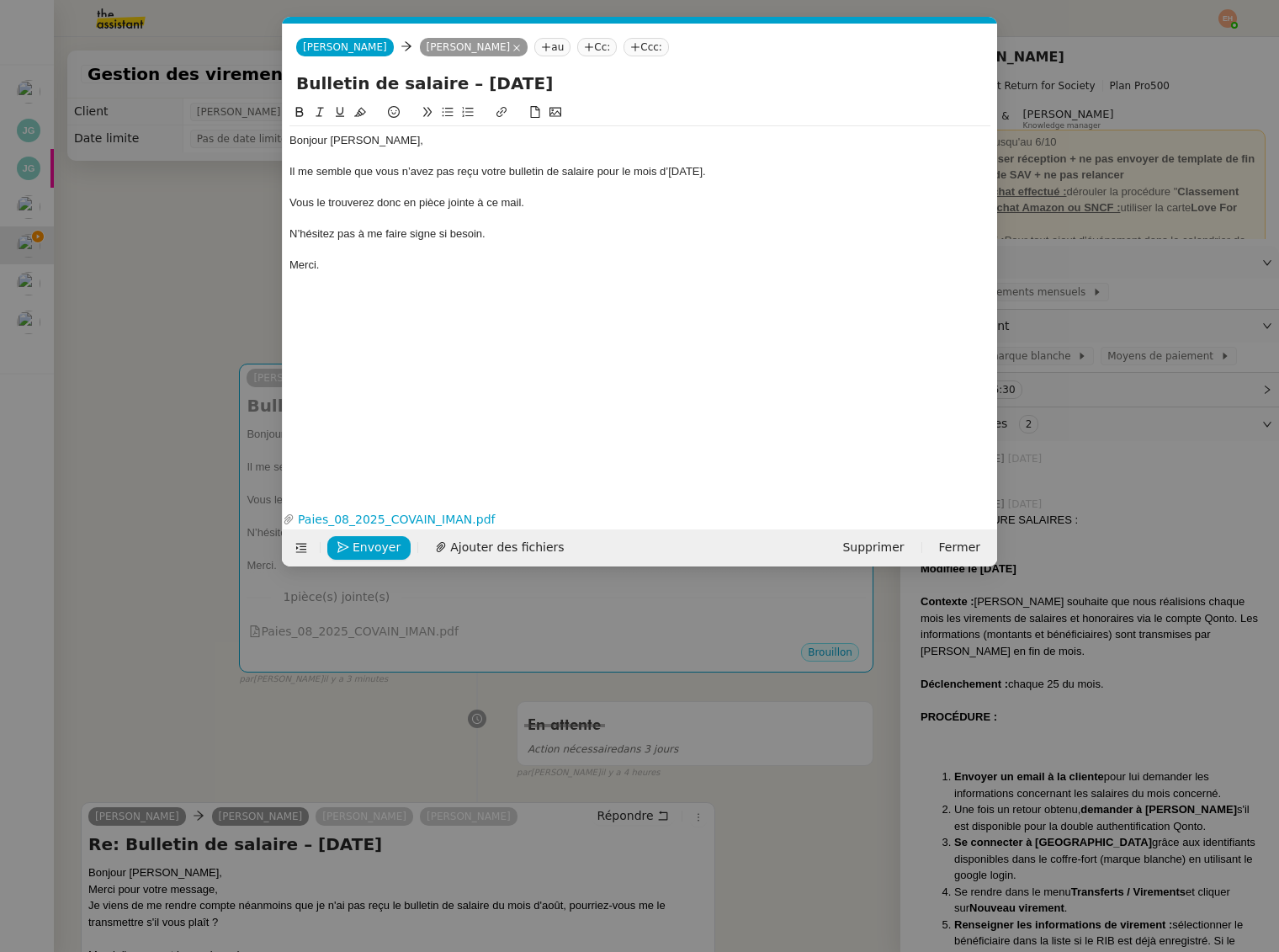
click at [347, 195] on div at bounding box center [640, 188] width 701 height 16
click at [457, 219] on div at bounding box center [640, 219] width 701 height 16
click at [462, 240] on div "N’hésitez pas à me faire signe si besoin." at bounding box center [640, 235] width 701 height 16
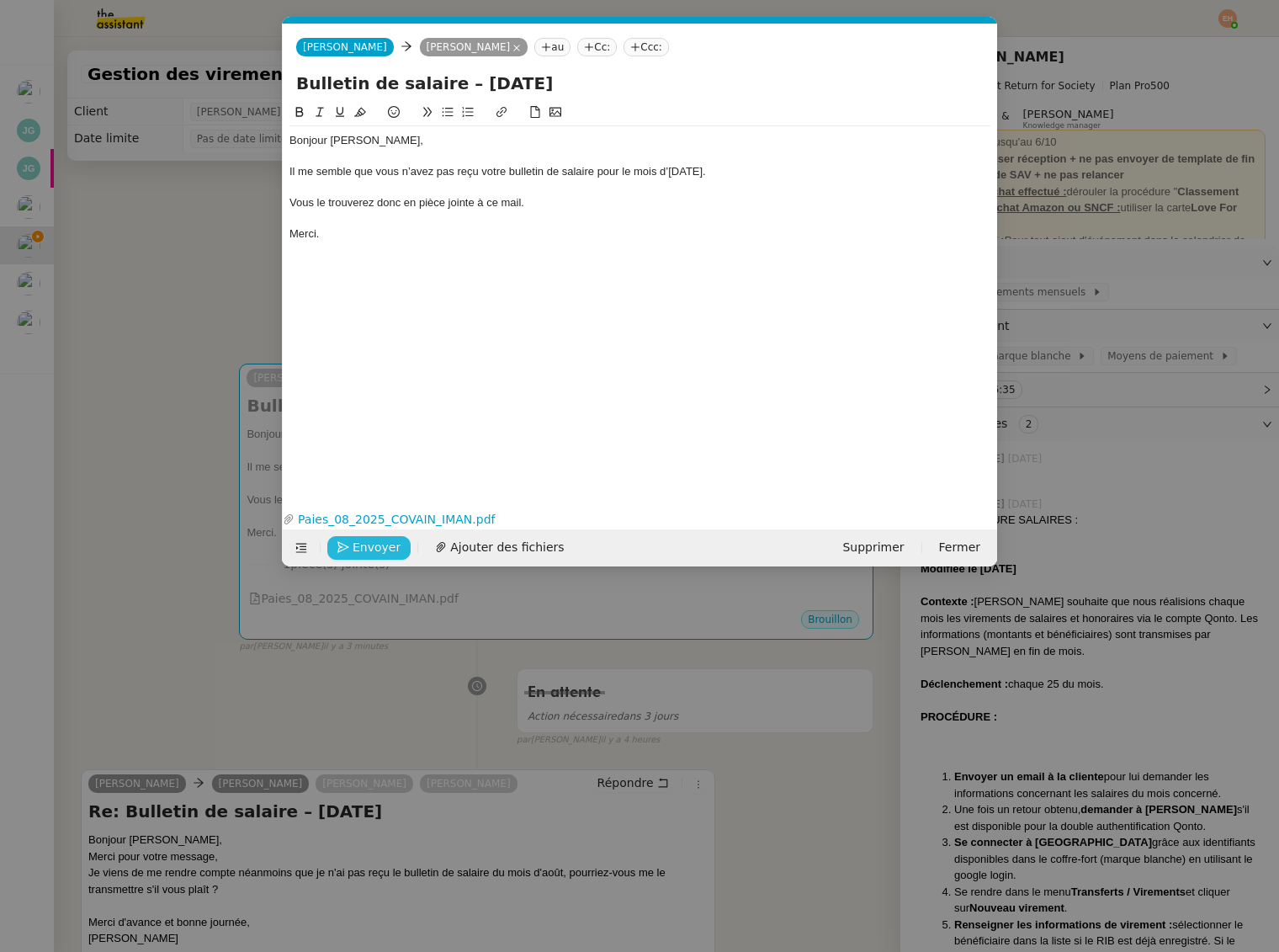
click at [364, 538] on span "Envoyer" at bounding box center [376, 548] width 48 height 19
click at [364, 542] on span "Confirmer l'envoi" at bounding box center [403, 548] width 101 height 19
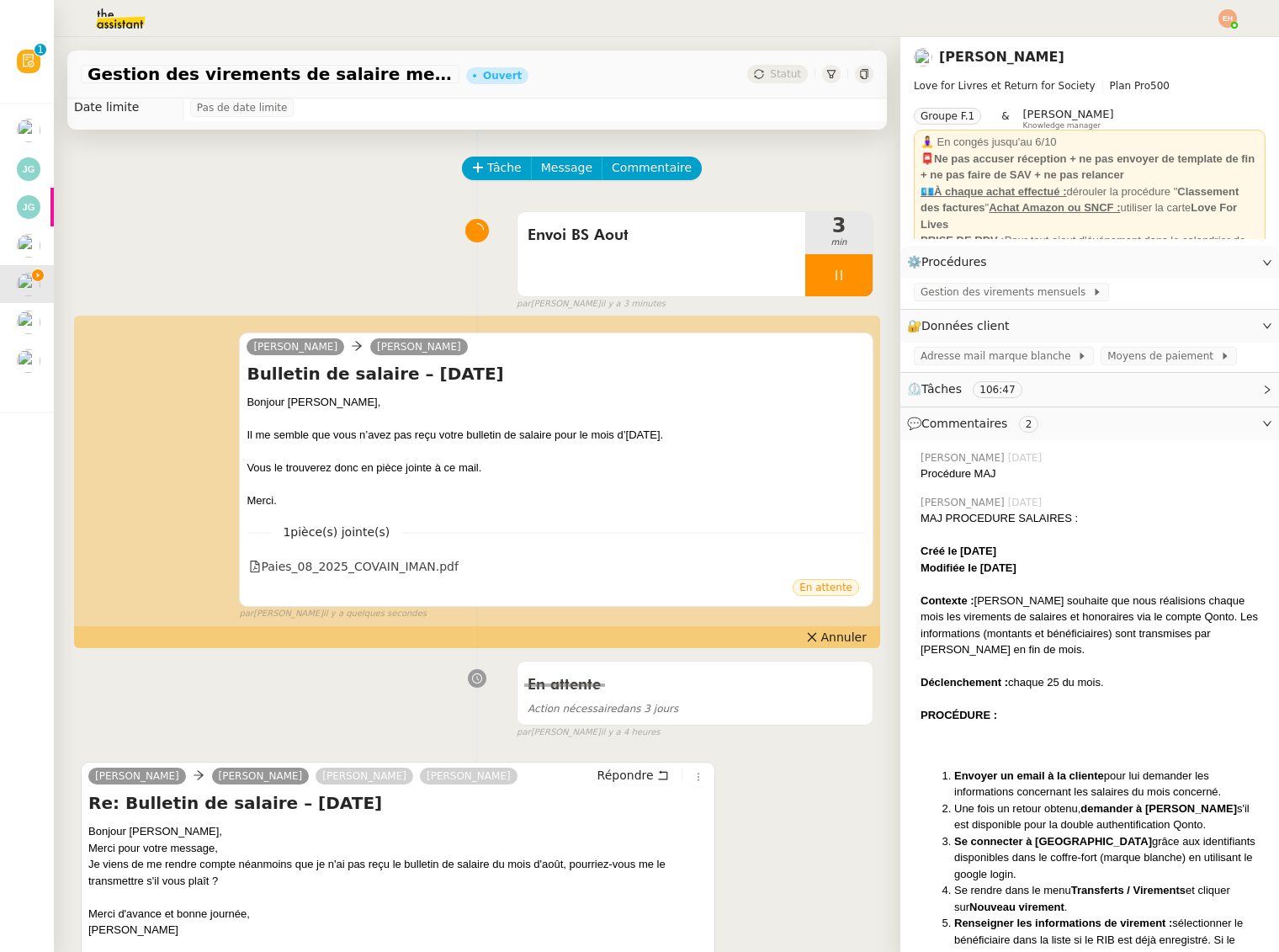
click at [331, 874] on div "Je viens de me rendre compte néanmoins que je n'ai pas reçu le bulletin de sala…" at bounding box center [398, 872] width 619 height 33
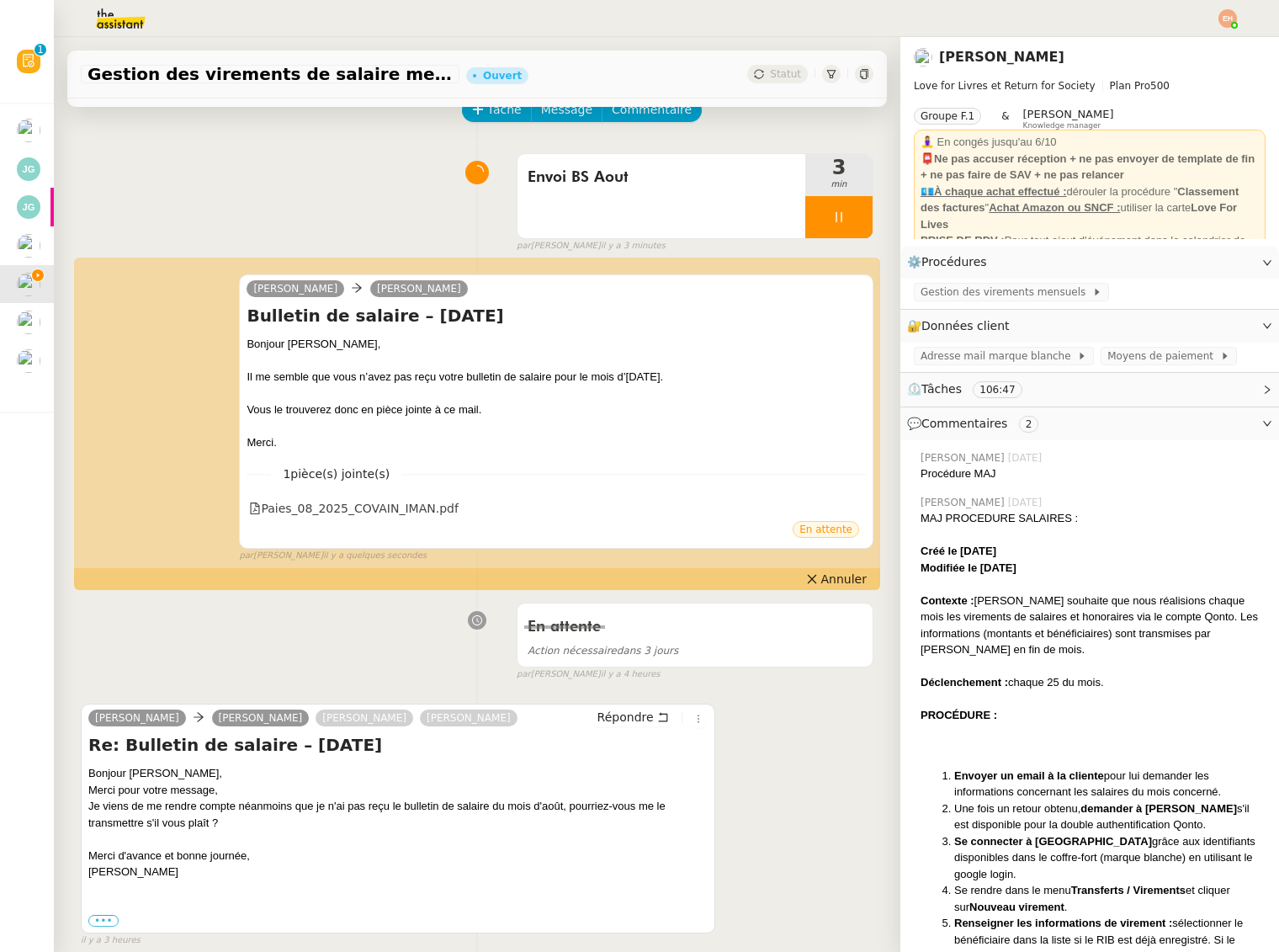
scroll to position [95, 0]
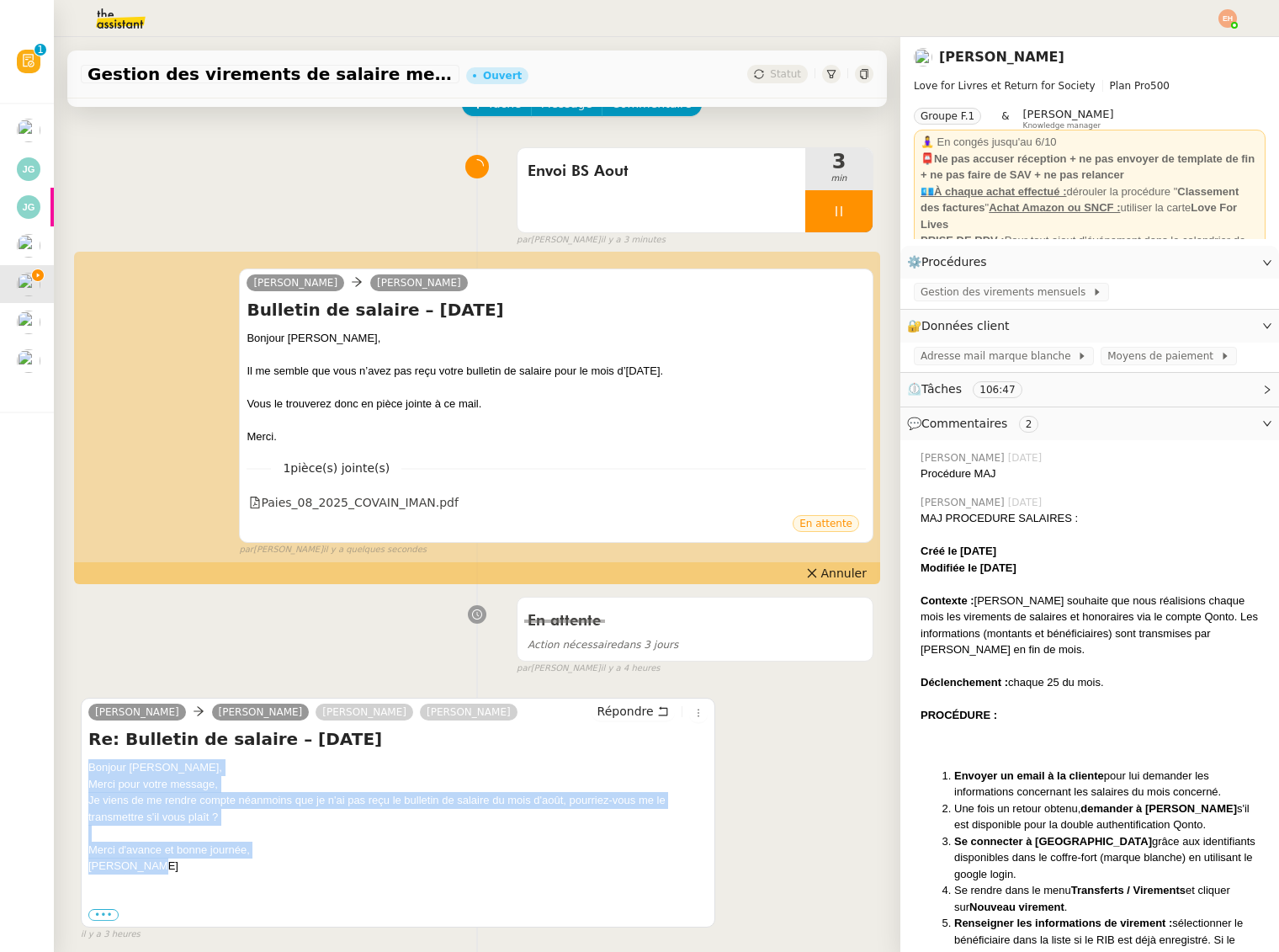
drag, startPoint x: 142, startPoint y: 869, endPoint x: 88, endPoint y: 772, distance: 111.0
click at [88, 772] on div "Tristan Zbar Olivia LoveForLivres Céline MAS Omar Peraza Delgado Répondre Re: B…" at bounding box center [398, 813] width 635 height 230
copy div "Bonjour Olivia, Merci pour votre message, Je viens de me rendre compte néanmoin…"
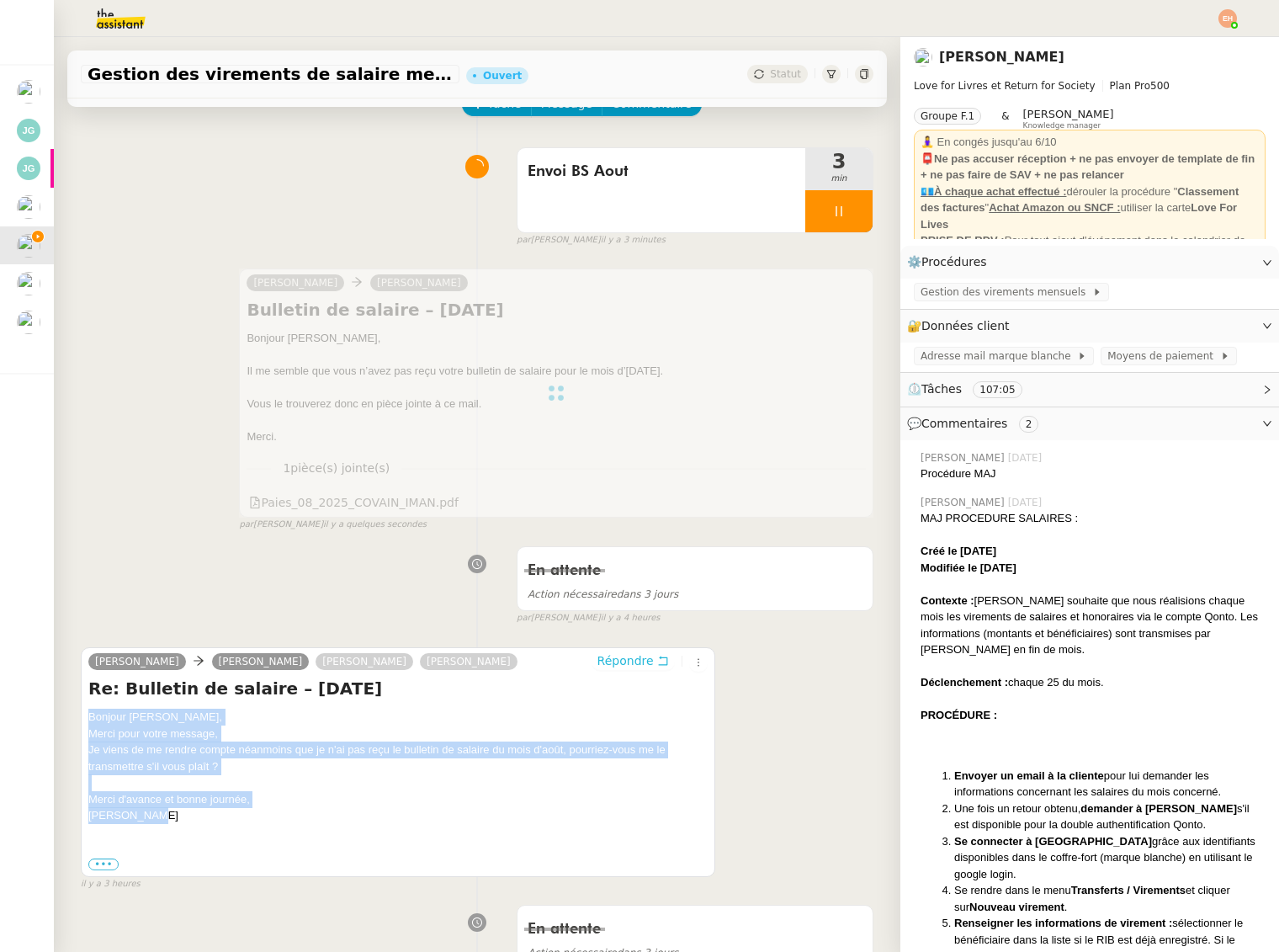
click at [647, 656] on span "Répondre" at bounding box center [626, 660] width 56 height 17
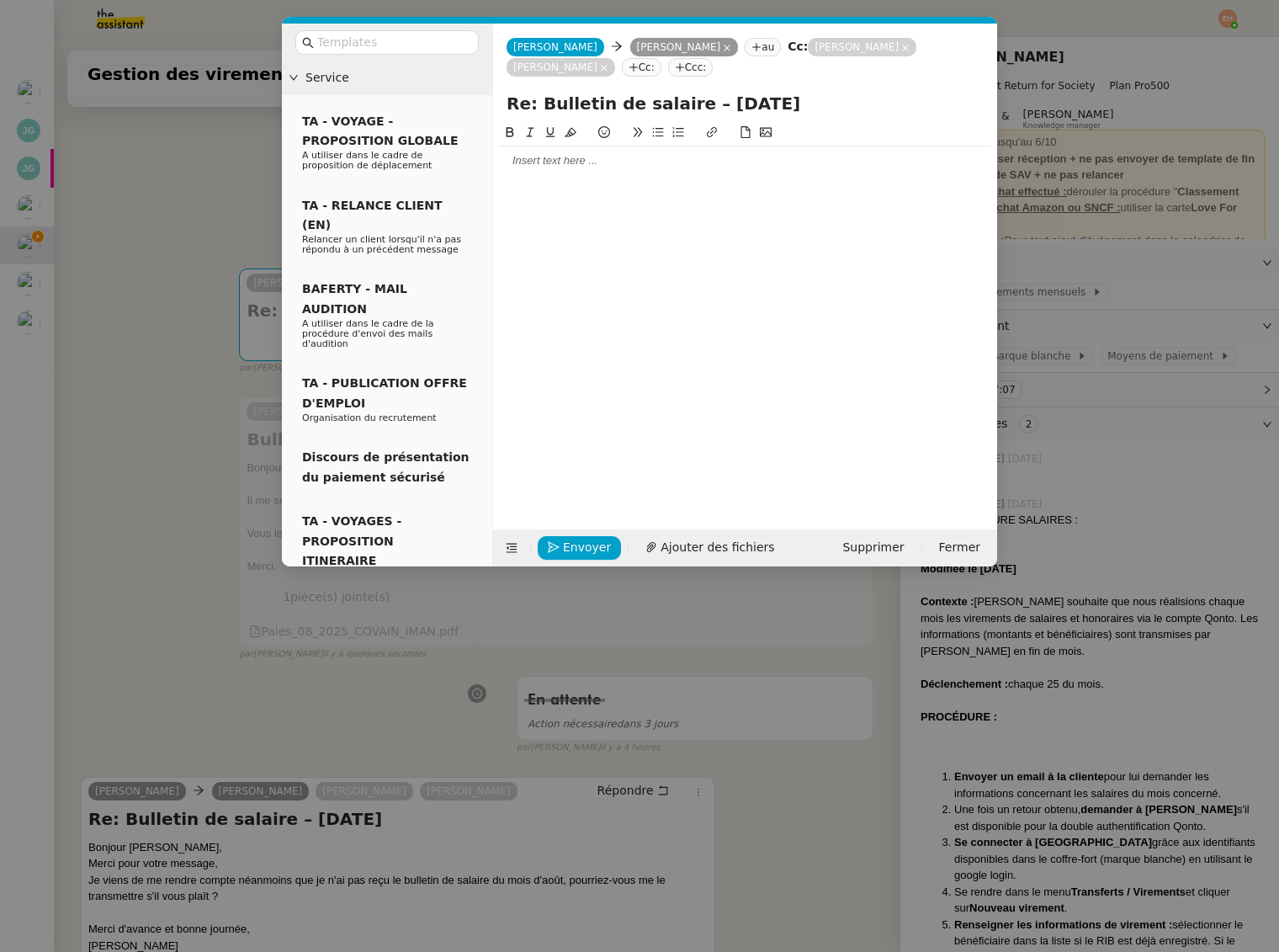
click at [558, 169] on div at bounding box center [746, 160] width 491 height 28
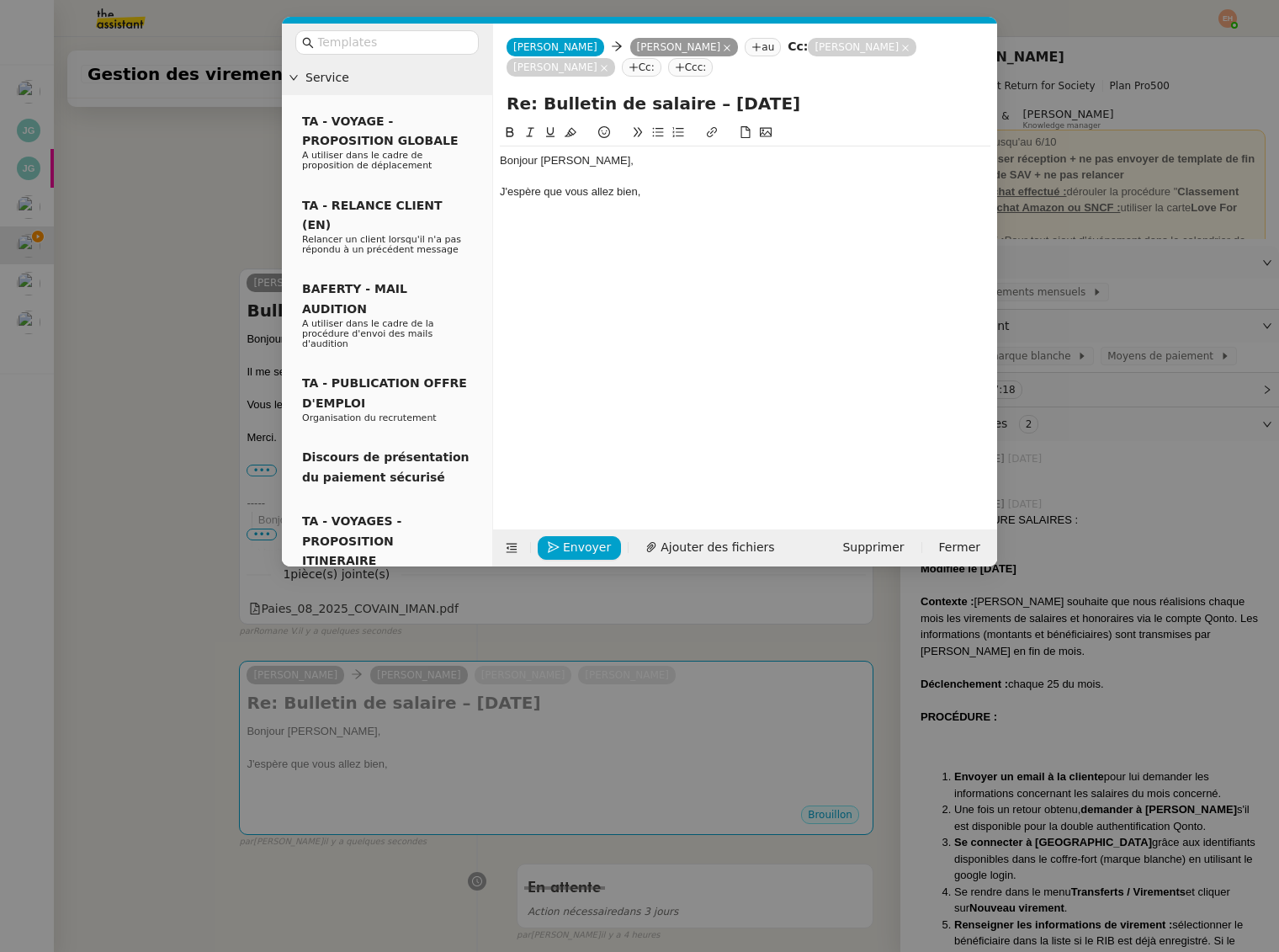
scroll to position [0, 0]
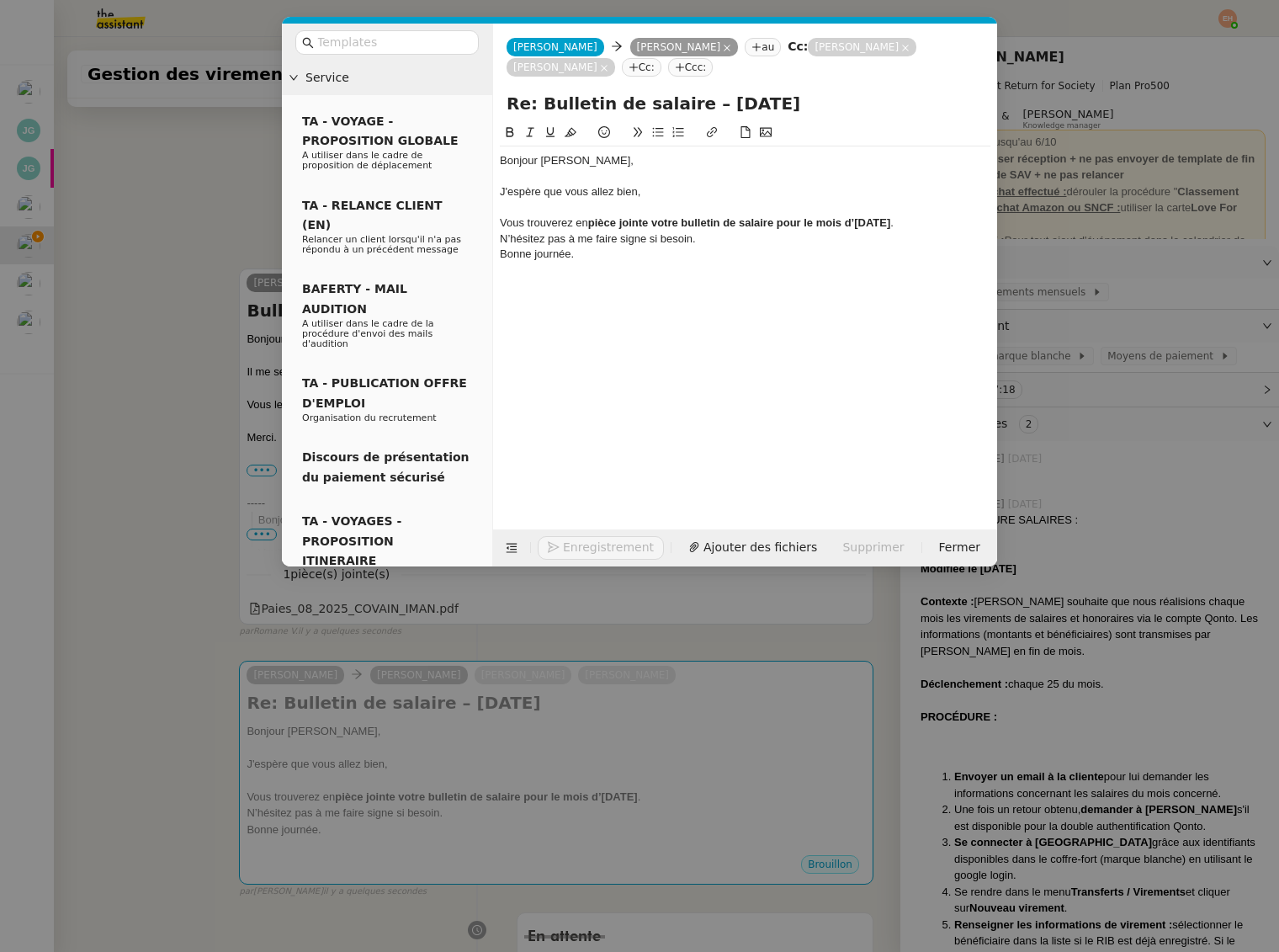
drag, startPoint x: 601, startPoint y: 253, endPoint x: 690, endPoint y: 244, distance: 89.5
click at [601, 253] on div "Bonne journée." at bounding box center [746, 254] width 491 height 16
click at [714, 239] on div "N’hésitez pas à me faire signe si besoin." at bounding box center [746, 239] width 491 height 16
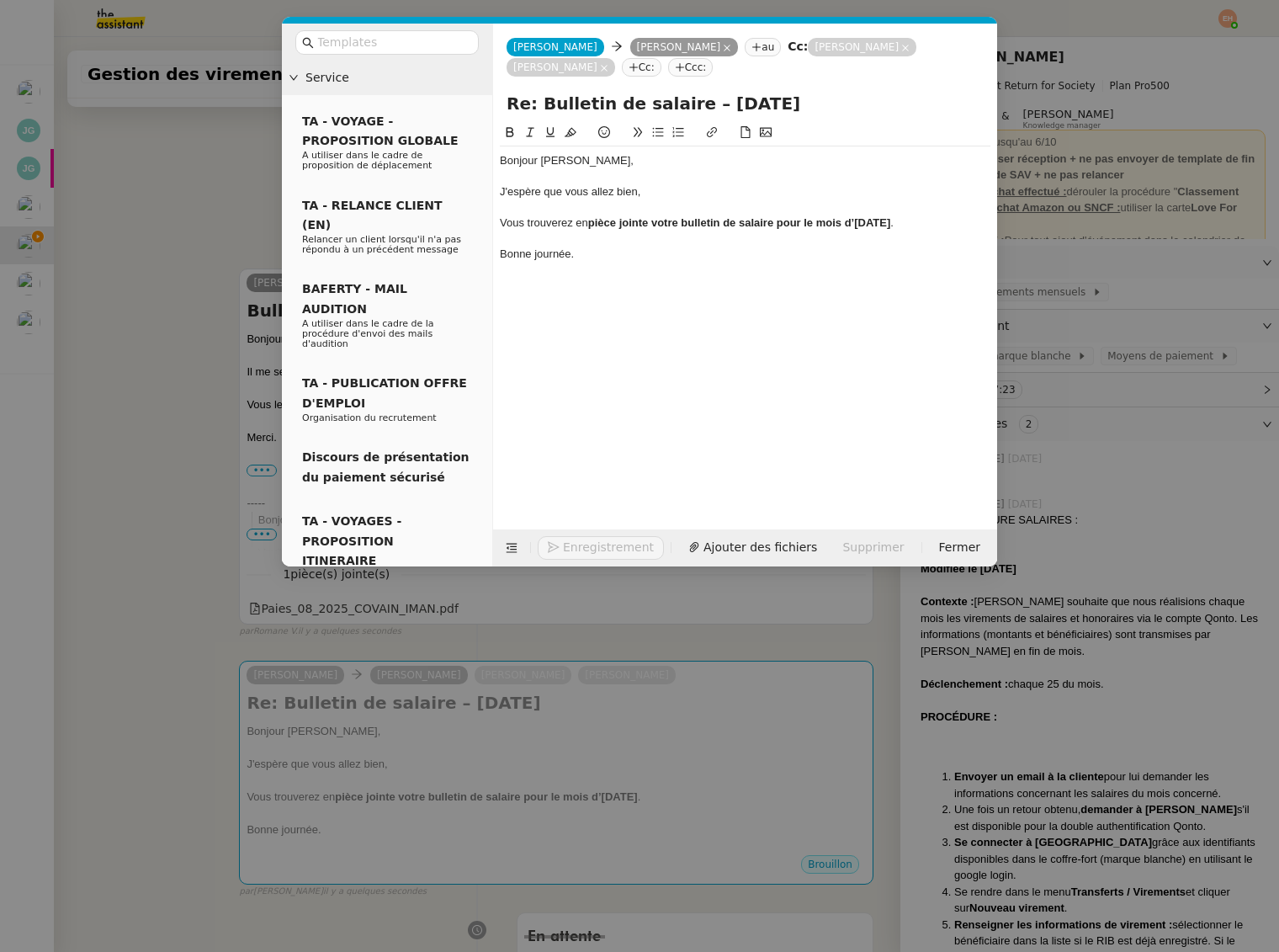
click at [713, 223] on strong "pièce jointe votre bulletin de salaire pour le mois d’août 2025" at bounding box center [739, 222] width 303 height 13
click at [669, 259] on div "Bonne journée." at bounding box center [746, 254] width 491 height 16
click at [682, 555] on span "Ajouter des fichiers" at bounding box center [717, 548] width 114 height 19
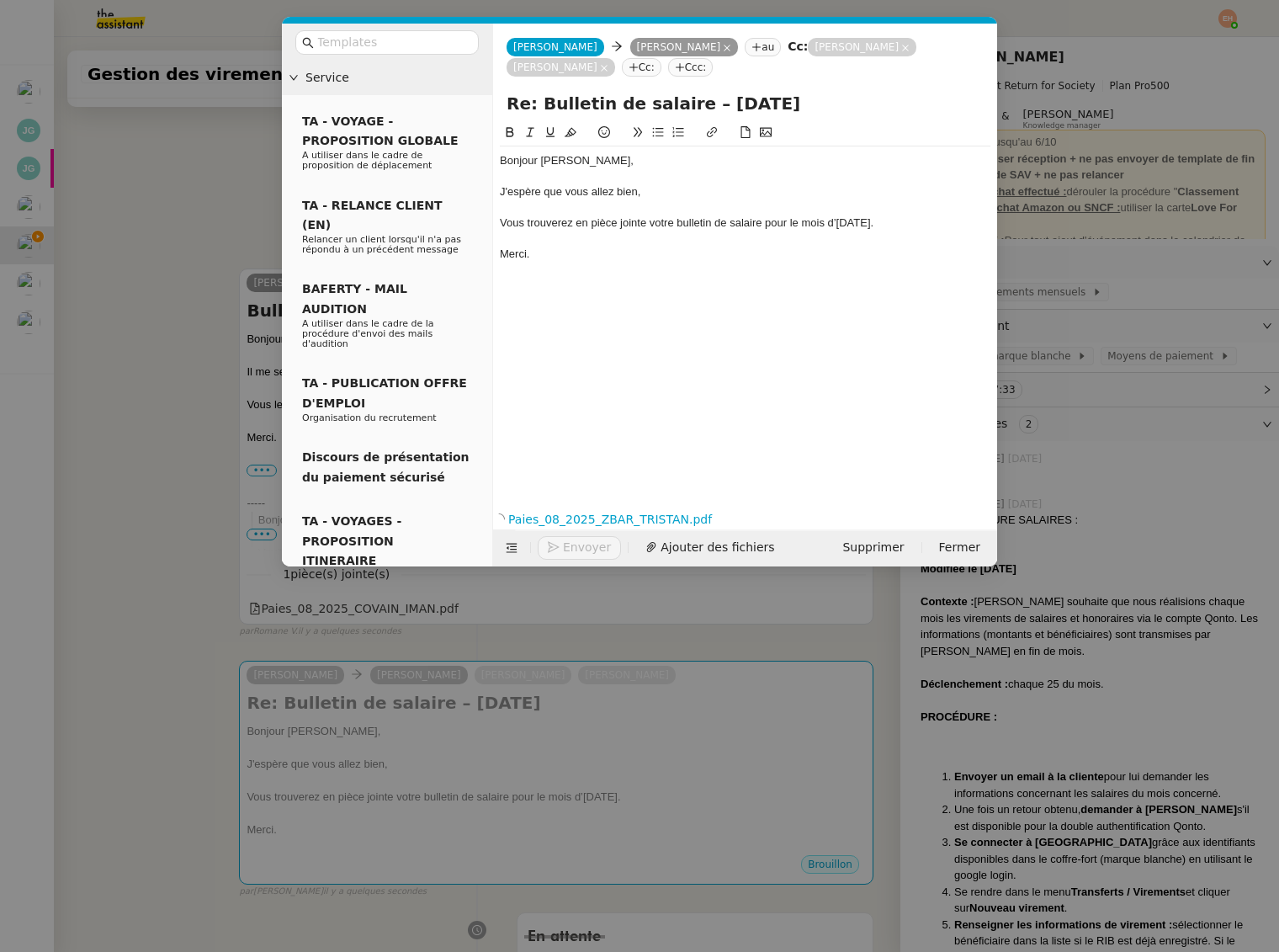
click at [584, 230] on div "Bonjour Tristan, J'espère que vous allez bien, Vous trouverez en pièce jointe v…" at bounding box center [746, 215] width 491 height 138
click at [610, 326] on div "Bonjour Tristan, J'espère que vous allez bien, Vous trouverez en pièce jointe v…" at bounding box center [746, 301] width 491 height 357
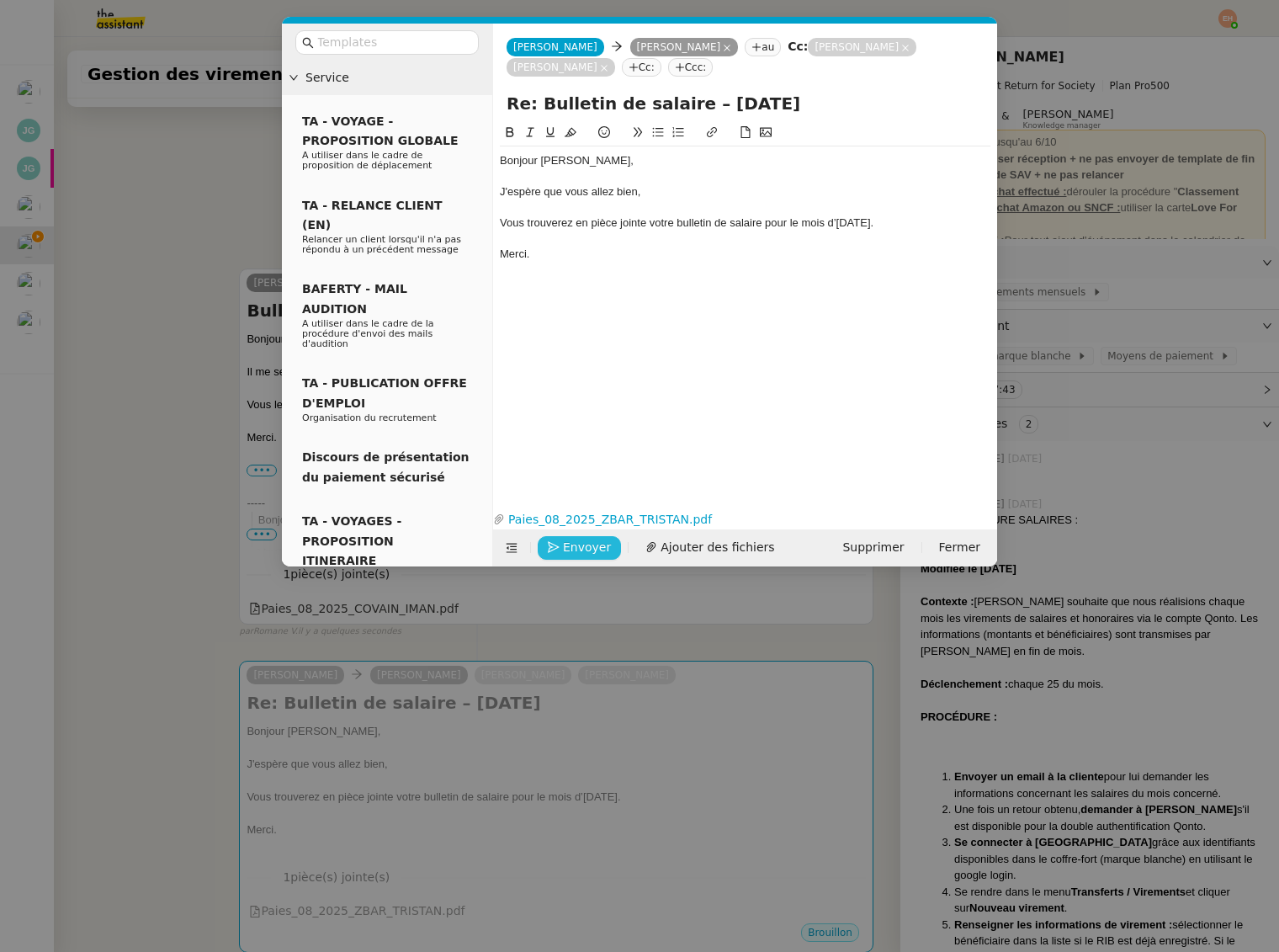
click at [596, 551] on span "Envoyer" at bounding box center [586, 548] width 48 height 19
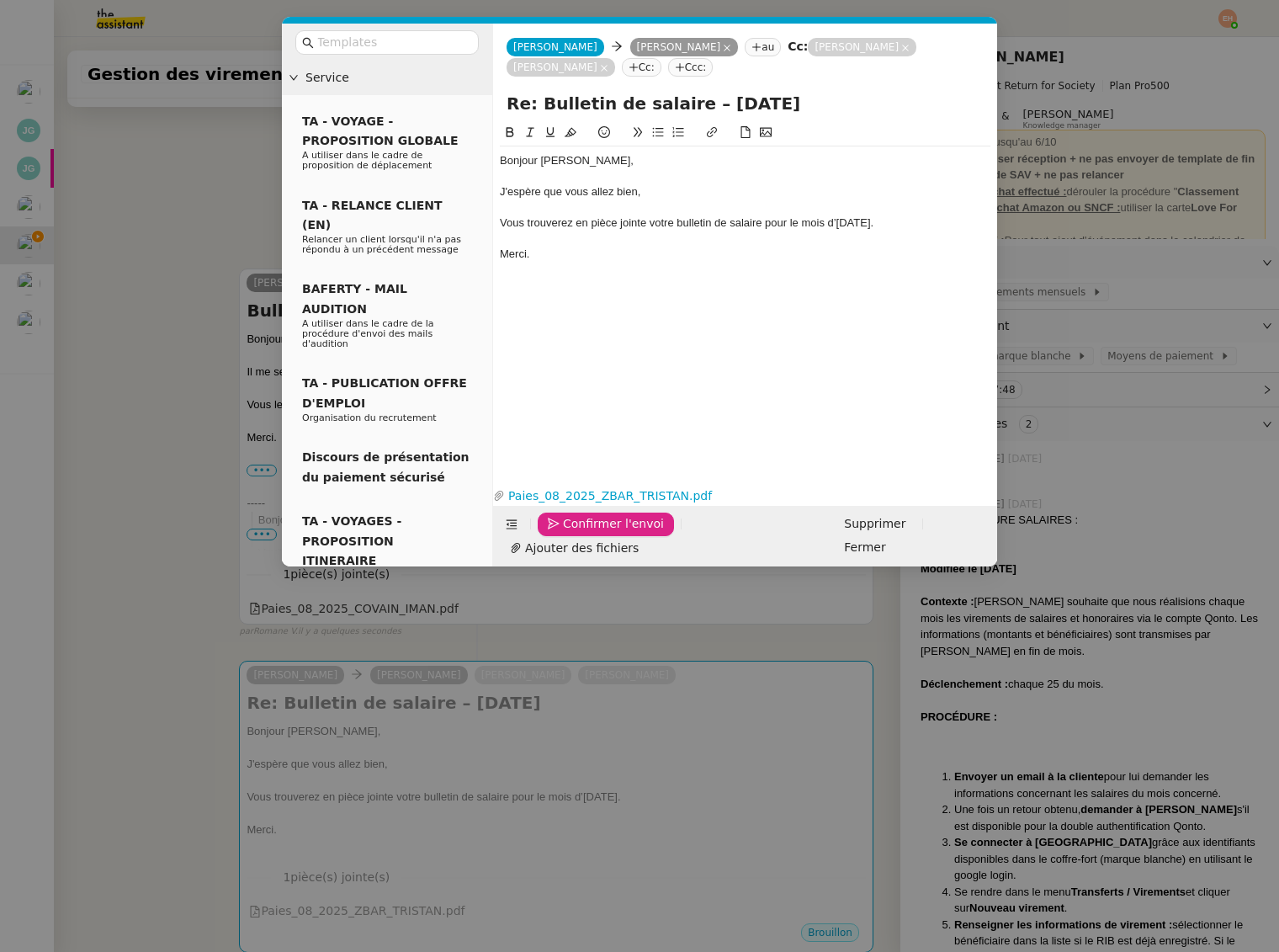
click at [596, 533] on span "Confirmer l'envoi" at bounding box center [613, 524] width 101 height 19
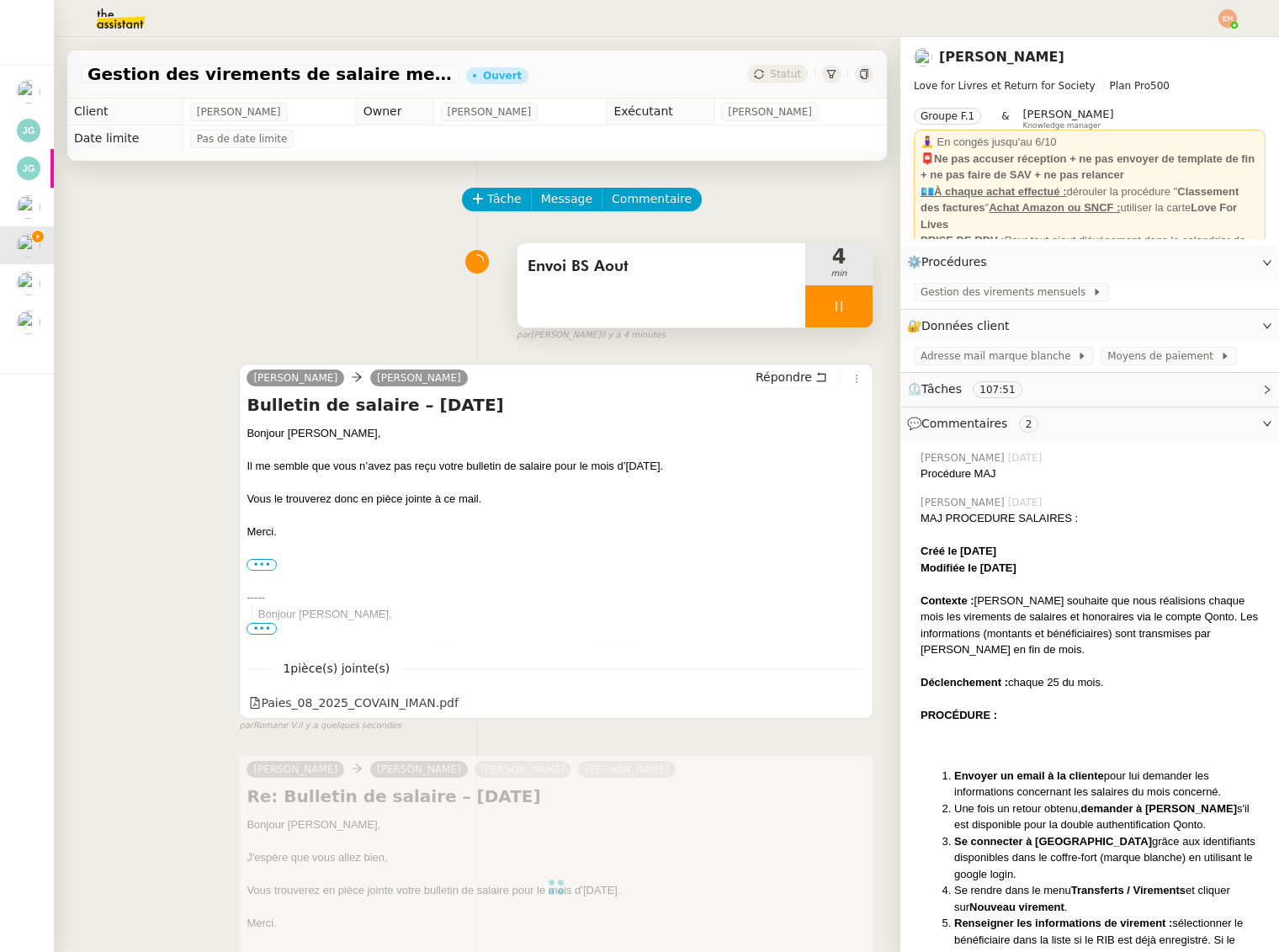
click at [607, 314] on div "Envoi BS Aout" at bounding box center [662, 285] width 288 height 84
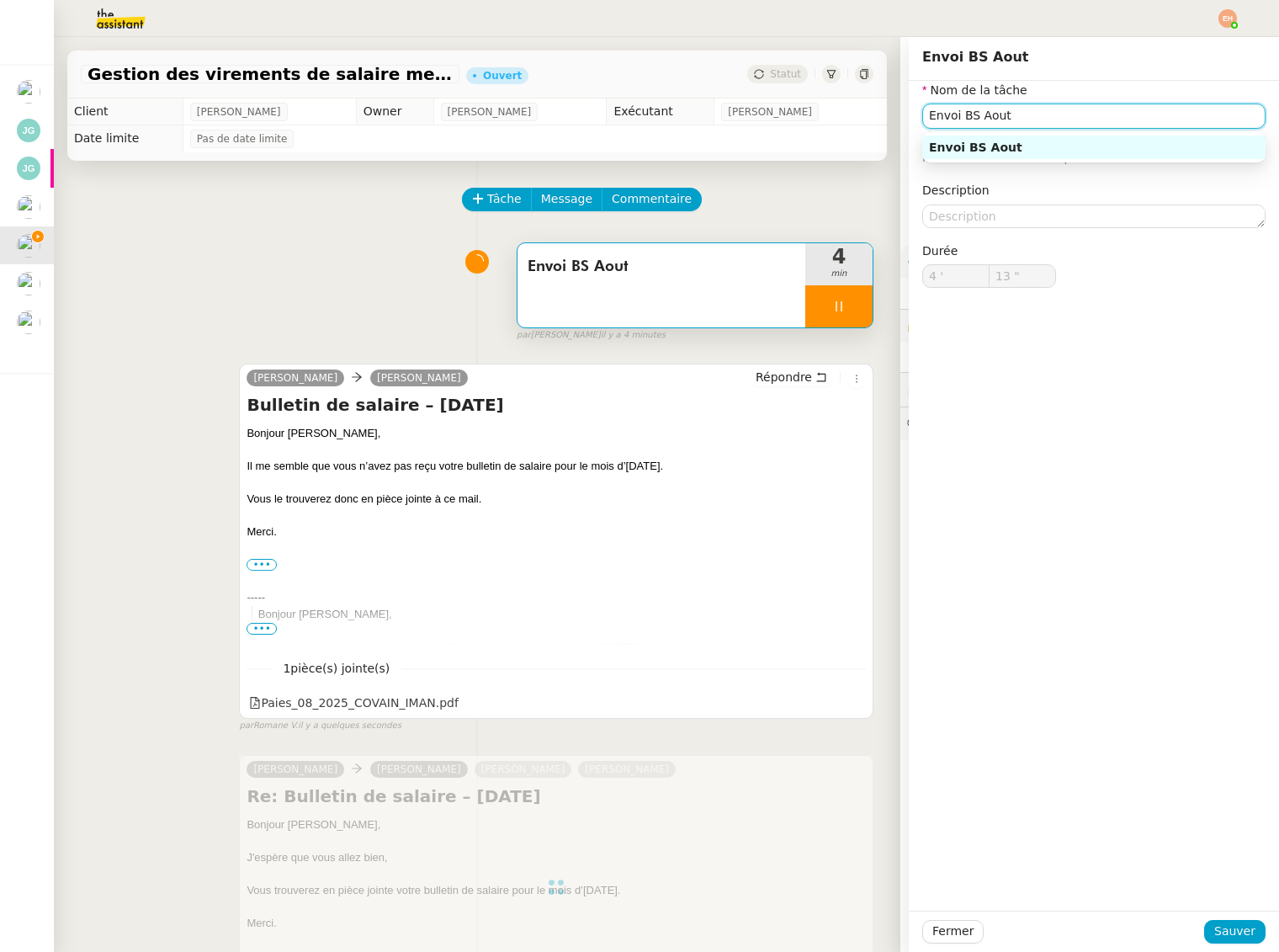
type input "14 ""
click at [960, 120] on input "Envoi BS Aout" at bounding box center [1094, 115] width 344 height 24
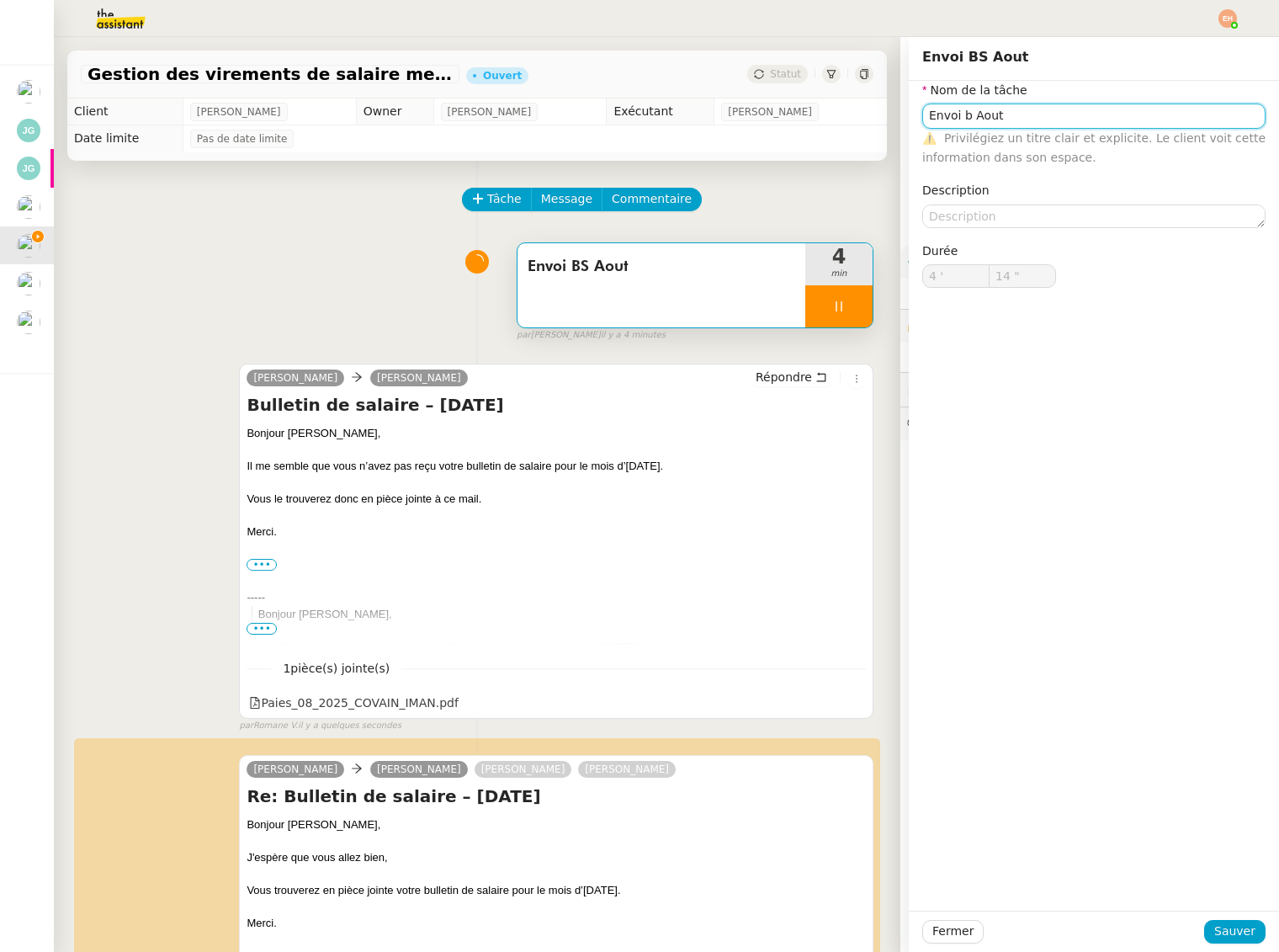
type input "Envoi BS Aout"
type input "4 '"
type input "15 ""
type input "Envoi BS Aout"
type input "4 '"
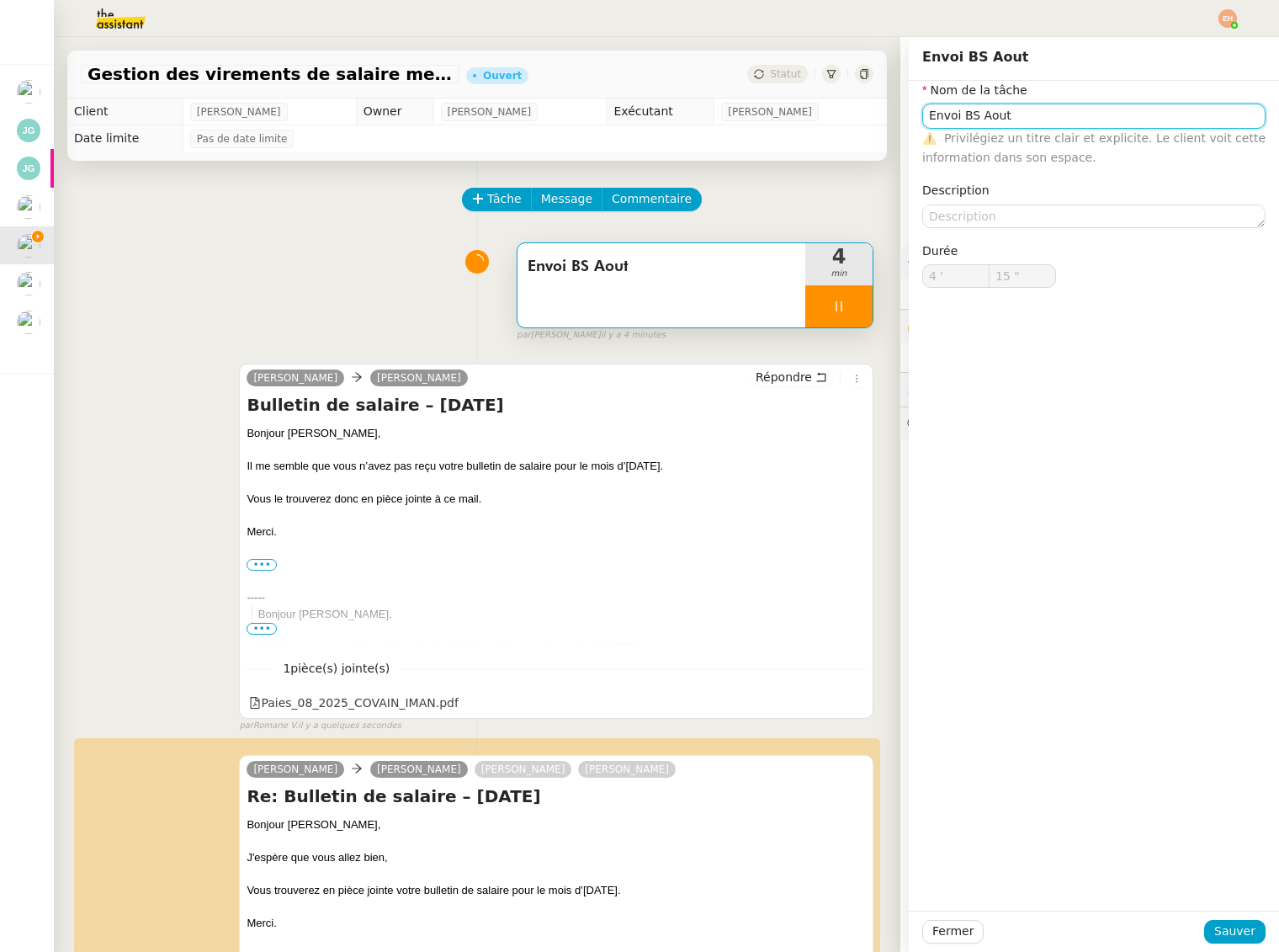
type input "15 ""
type input "Envoi BS Aout"
type input "4 '"
type input "15 ""
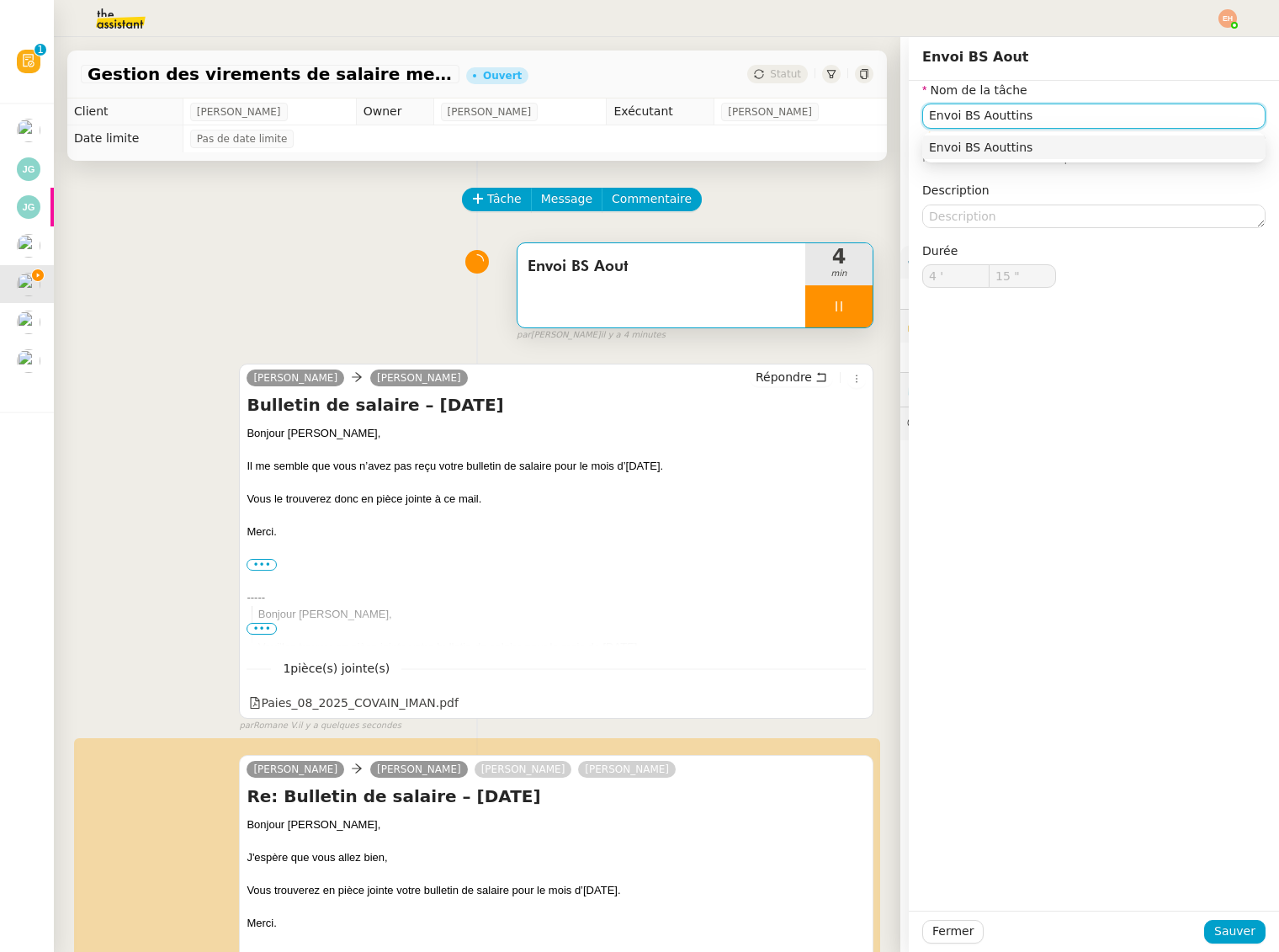
type input "Envoi BS Aouttins"
type input "16 ""
type input "Envoi BS Aouttins de sala"
type input "17 ""
type input "Envoi BS Aouttins de salaire"
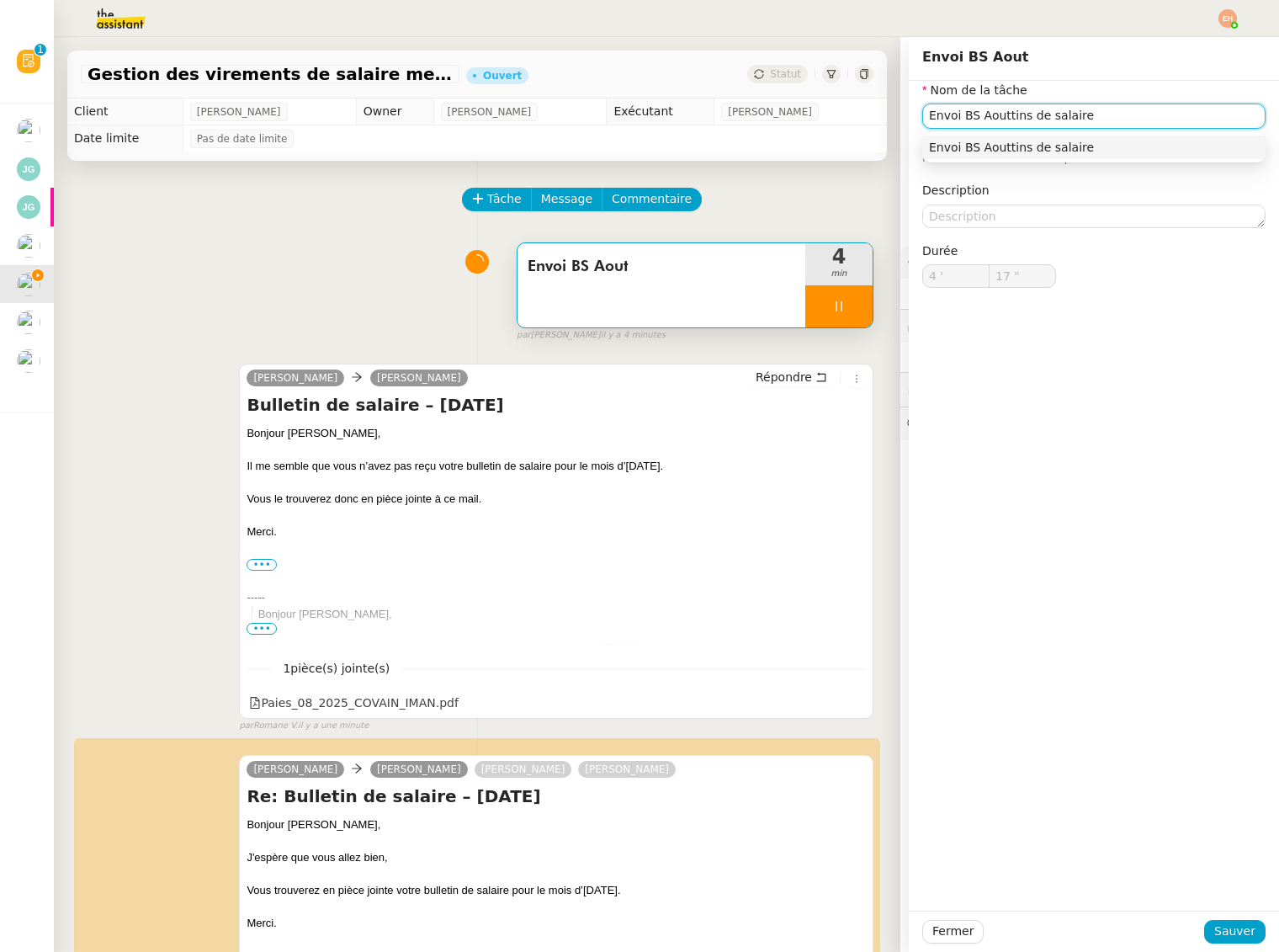
type input "18 ""
type input "Envoi BS Aouttins de salaire"
click at [1003, 128] on body "Révision 0 1 2 3 4 5 6 7 8 9 Mes demandes Consulter la fabrication des pièces d…" at bounding box center [640, 476] width 1279 height 952
click at [1011, 115] on input "Envoi BS Aouttins de salaire" at bounding box center [1094, 115] width 344 height 24
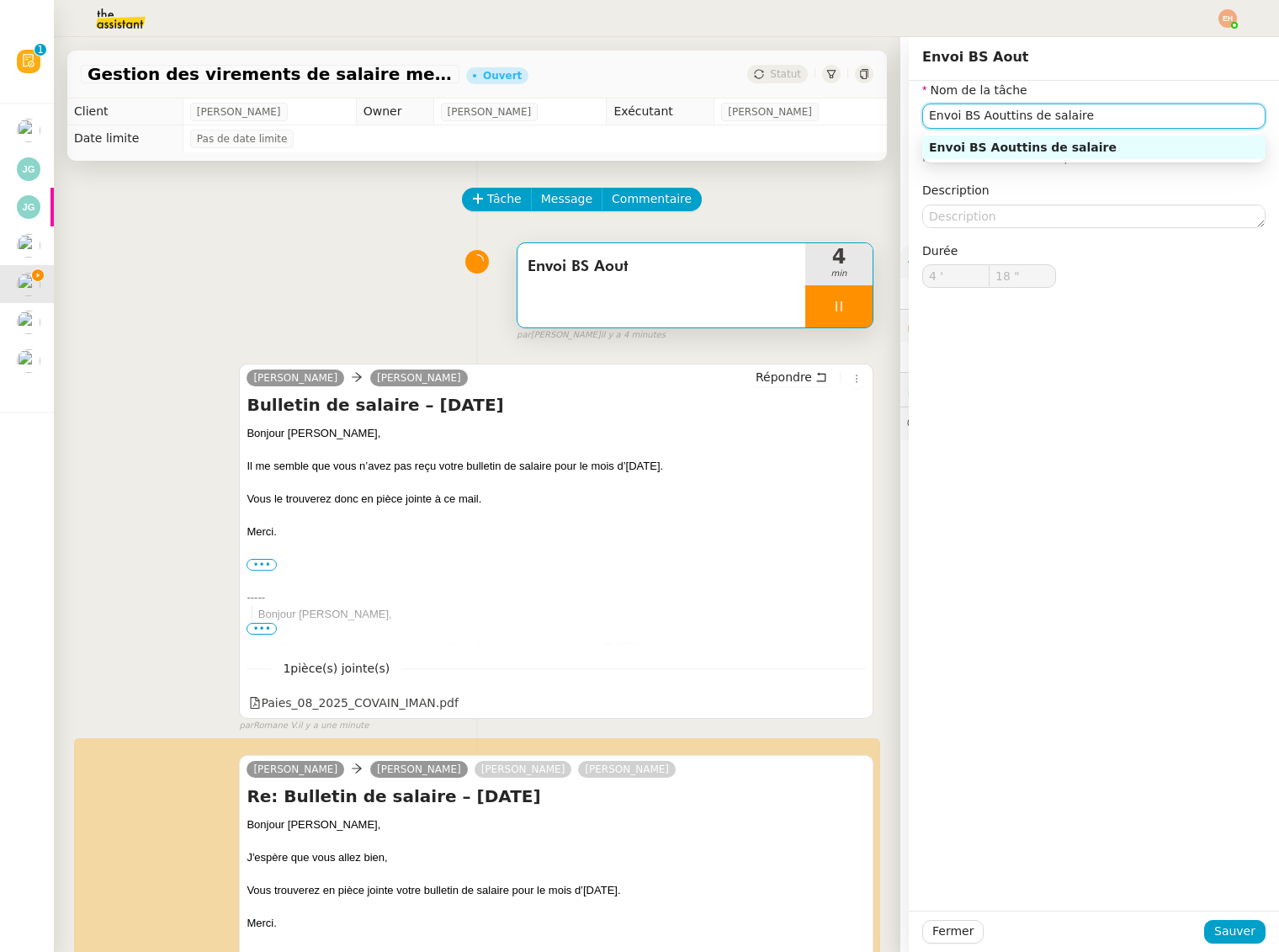
click at [1011, 115] on input "Envoi BS Aouttins de salaire" at bounding box center [1094, 115] width 344 height 24
type input "19 ""
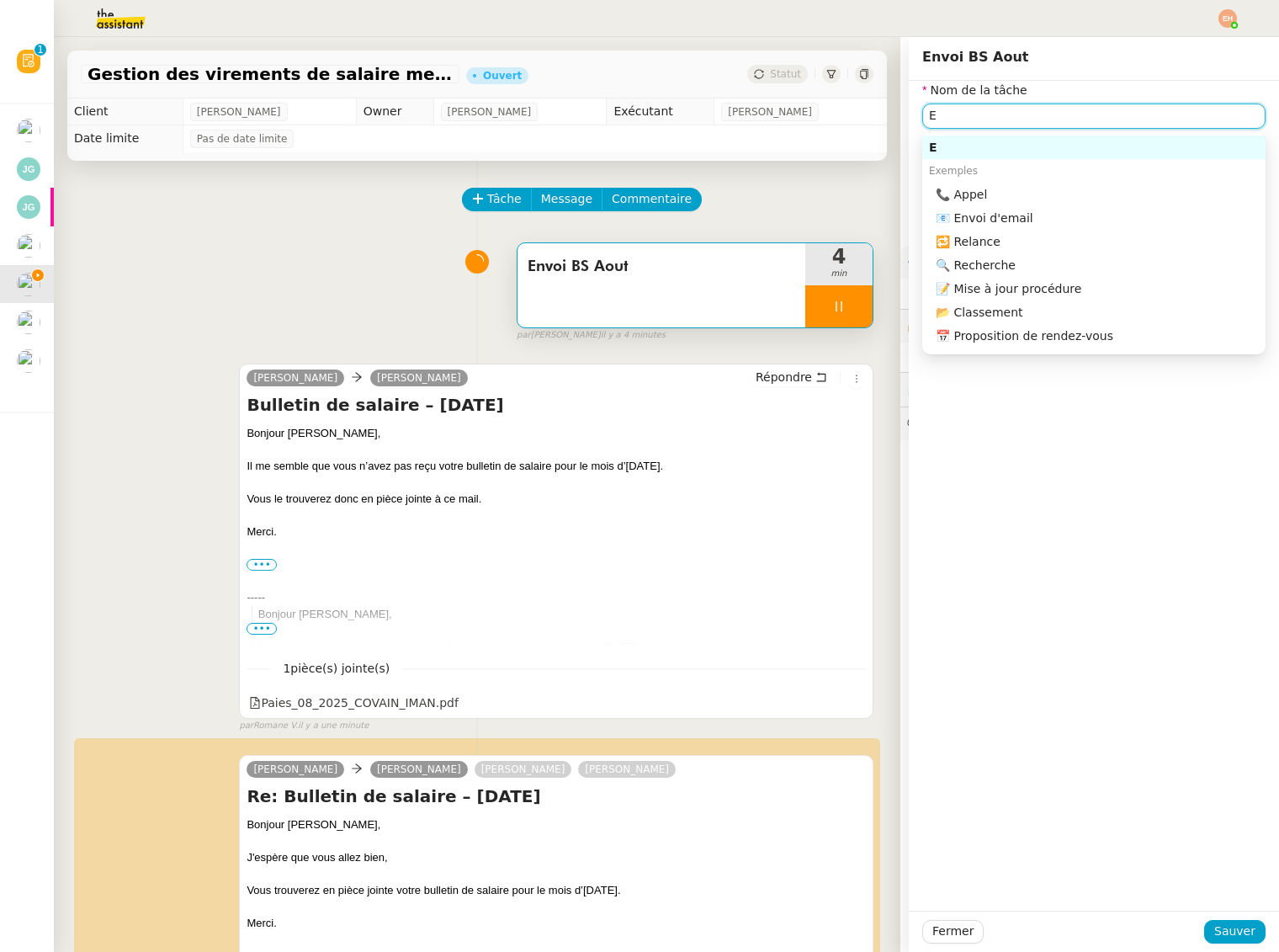
type input "En"
type input "20 ""
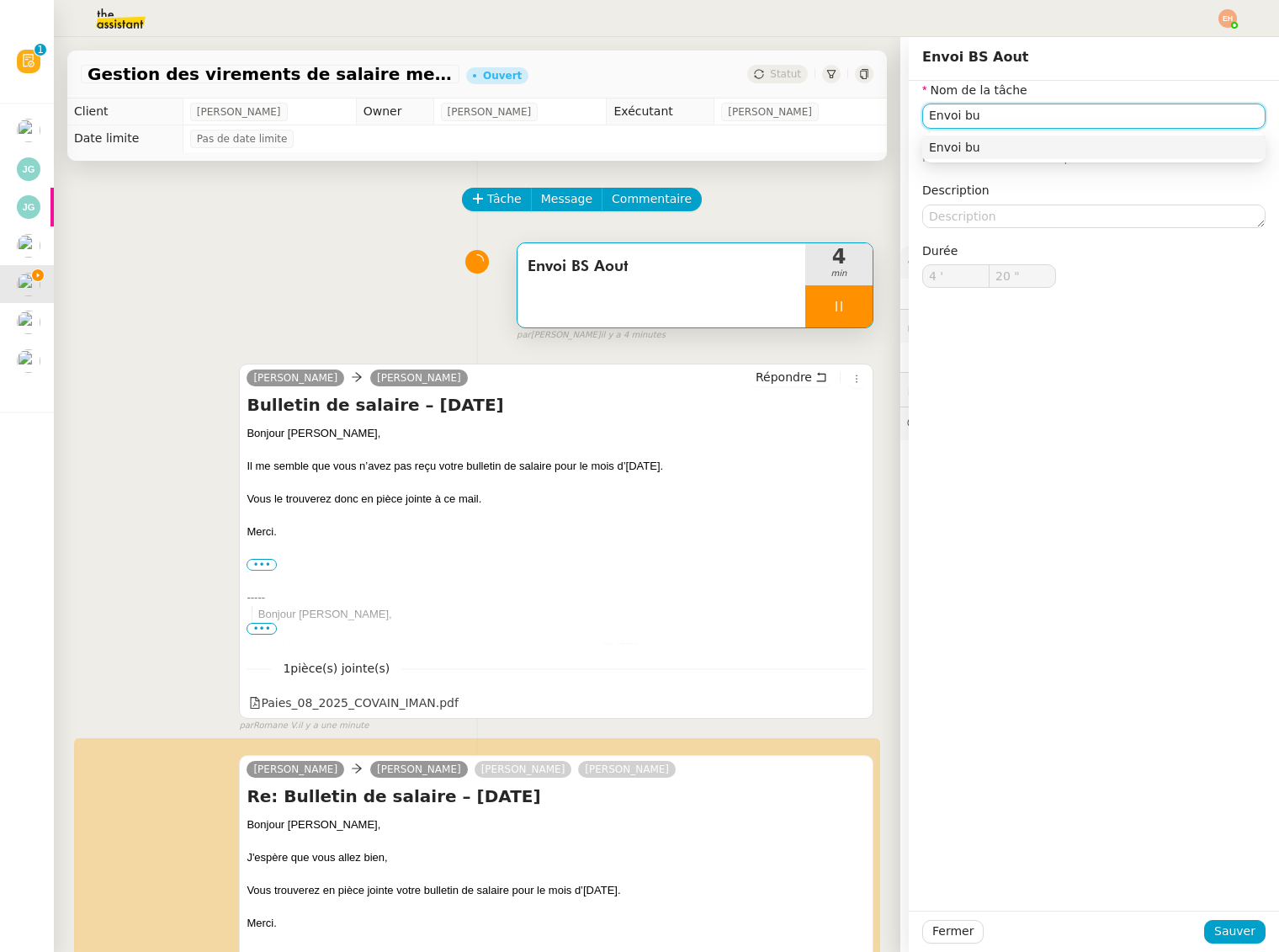
type input "Envoi bul"
type input "21 ""
type input "Envoi bulletins de"
type input "22 ""
type input "Envoi bulletins de salaire"
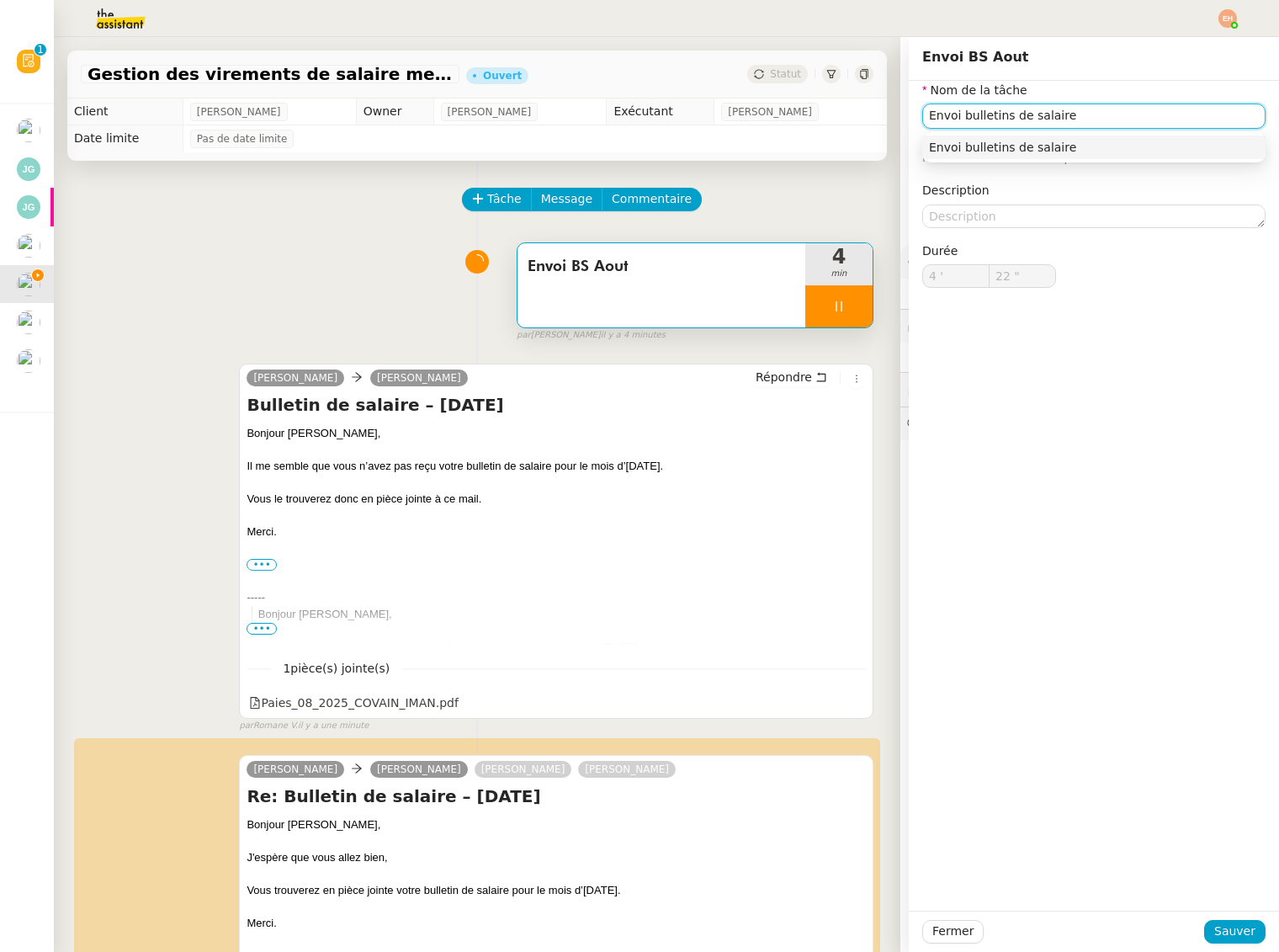
type input "23 ""
type input "Envoi bulletins de salaire Aout"
type input "25 ""
type input "Envoi bulletins de salaire Aout"
click at [1228, 923] on span "Sauver" at bounding box center [1235, 932] width 41 height 19
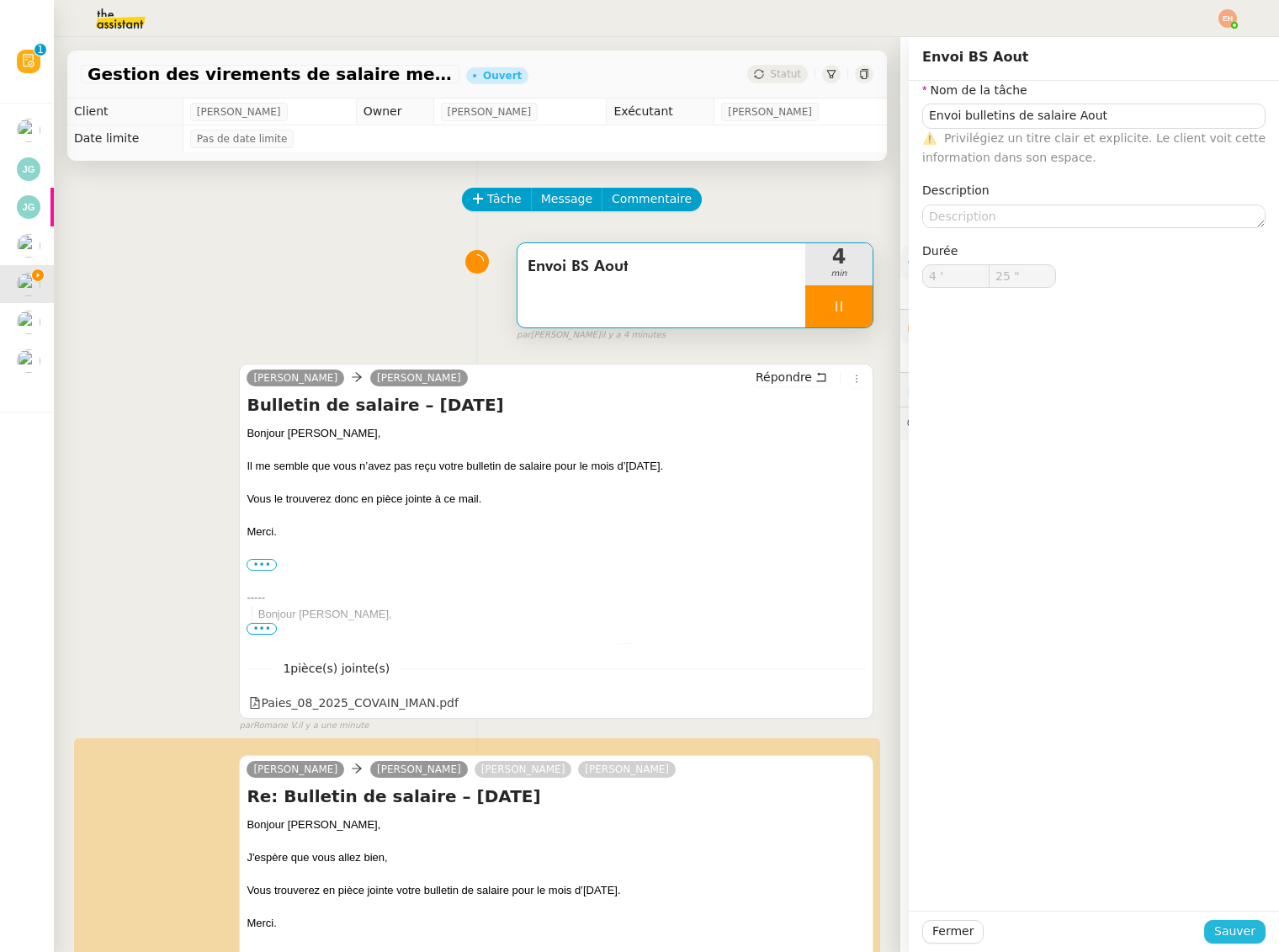
type input "26 ""
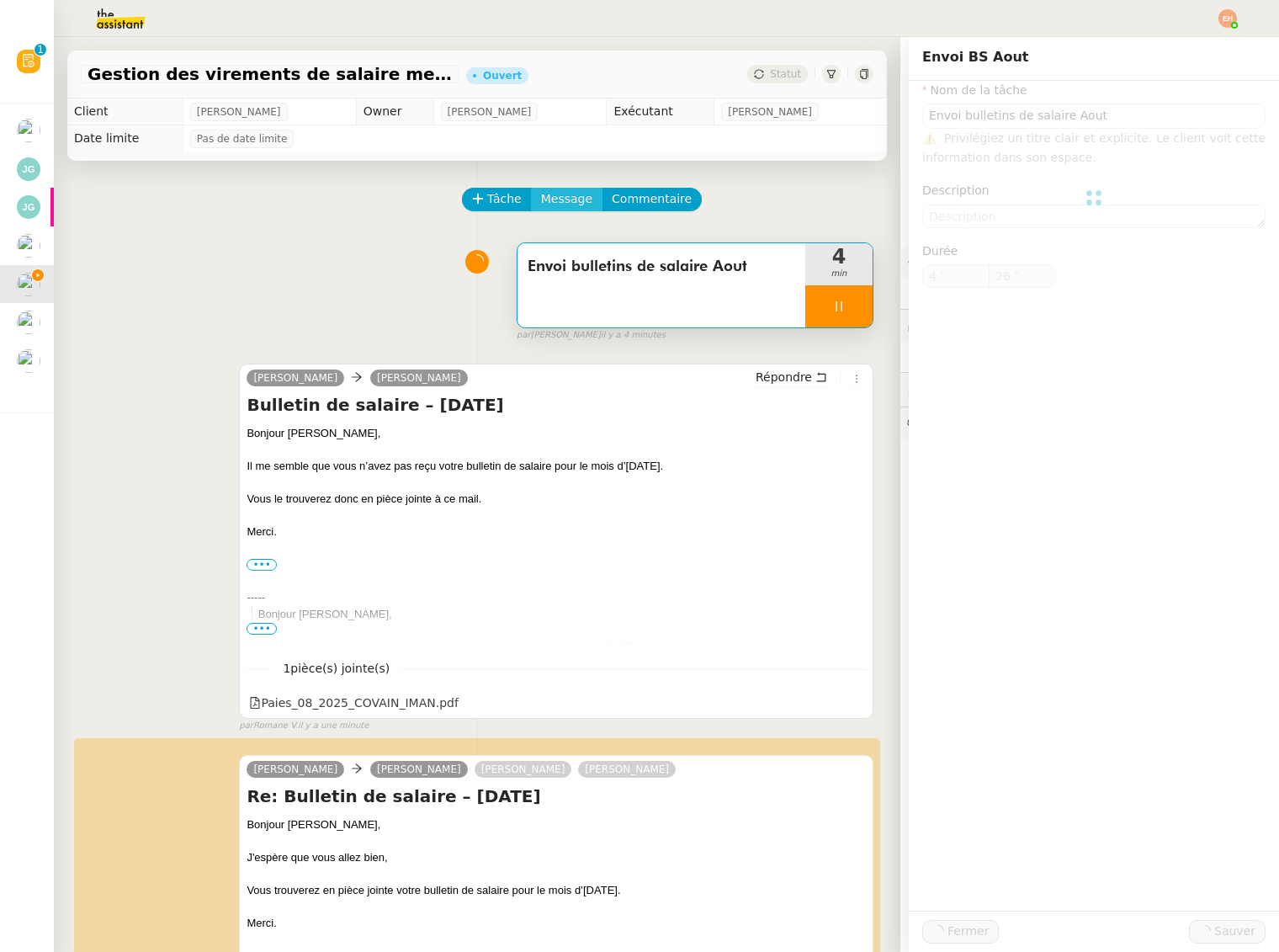
type input "Envoi bulletins de salaire Aout"
type input "4 '"
type input "26 ""
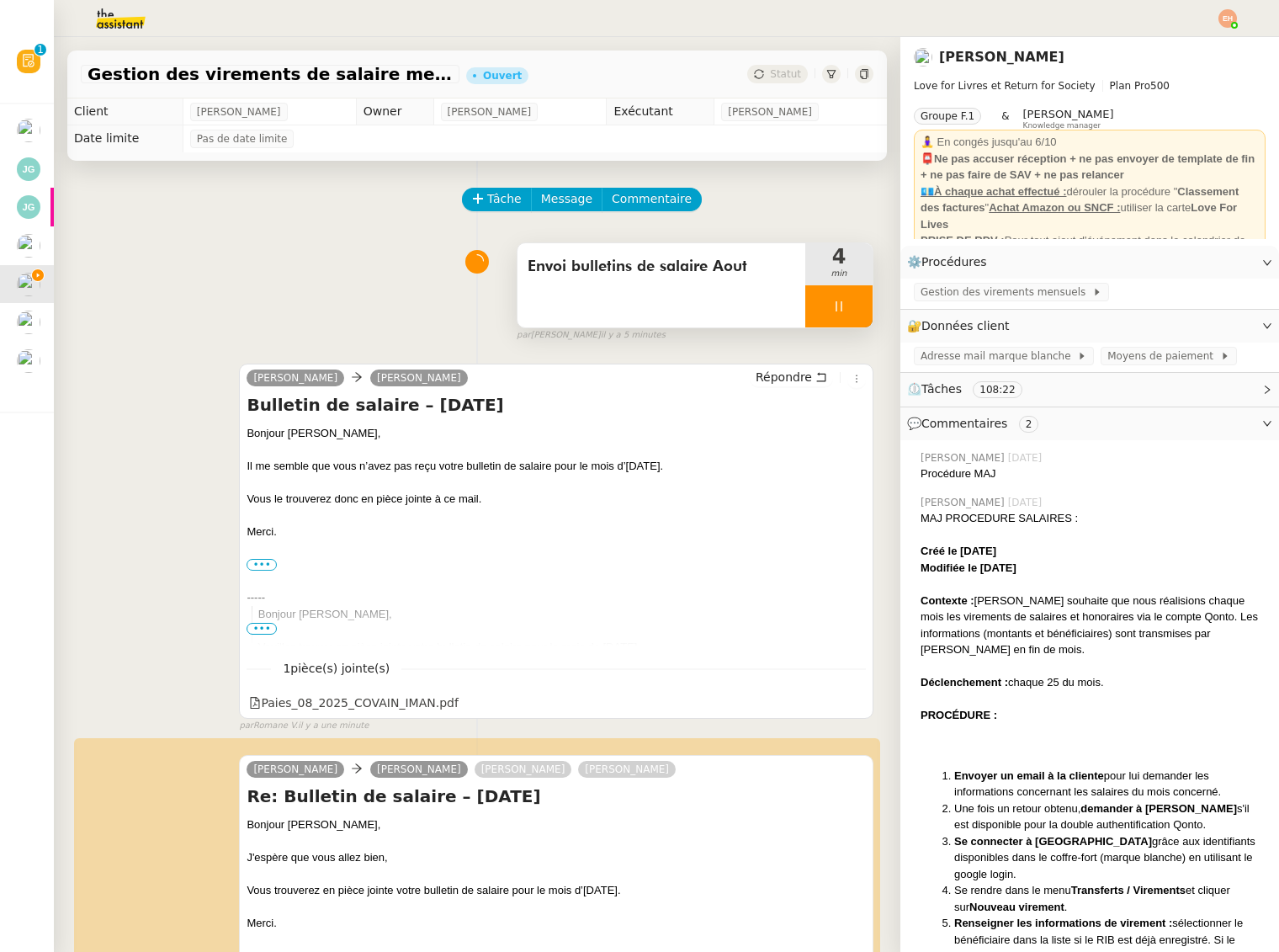
click at [830, 296] on div at bounding box center [839, 306] width 67 height 42
click at [853, 304] on icon at bounding box center [856, 307] width 14 height 14
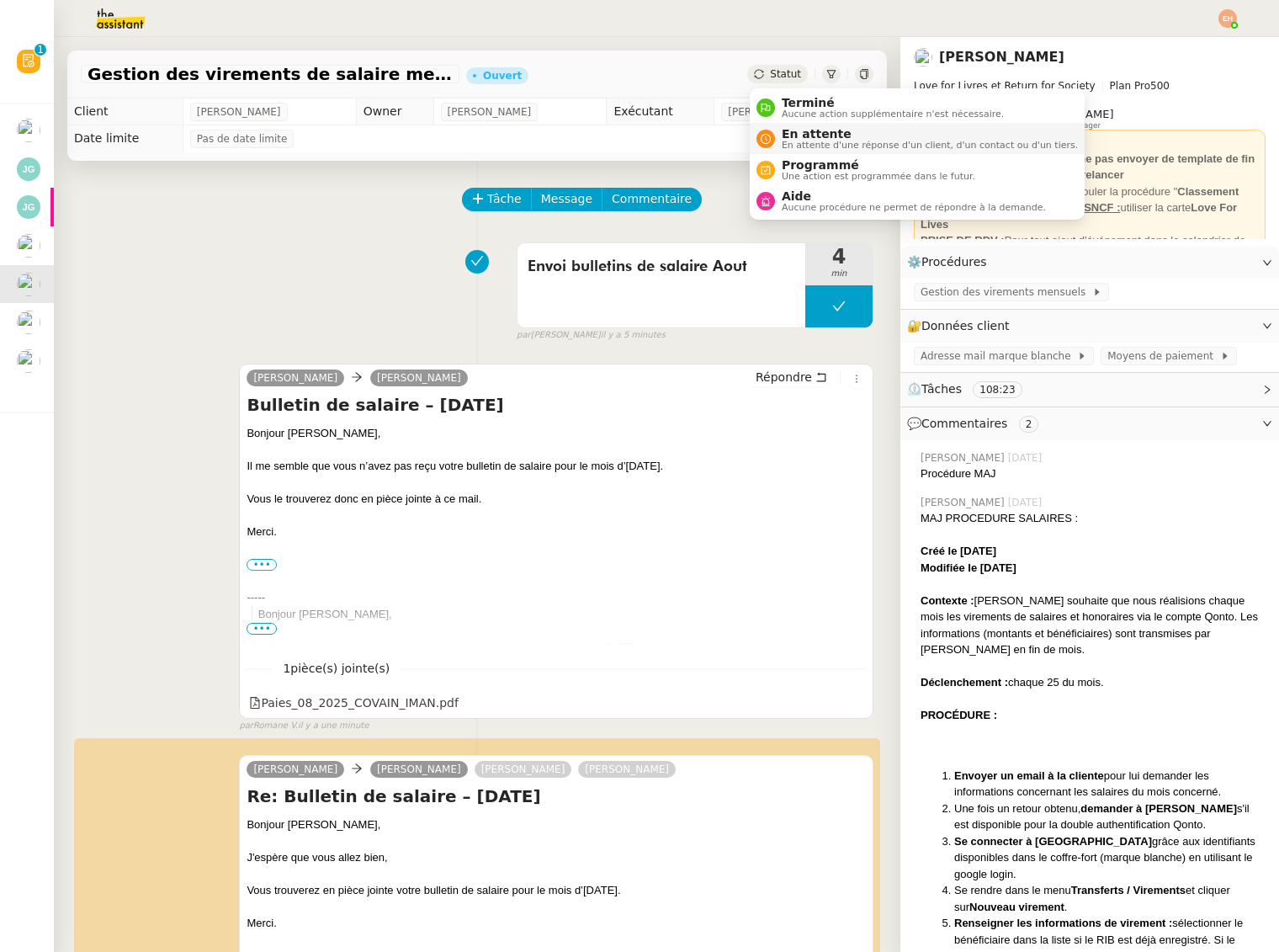
click at [776, 145] on div "En attente En attente d'une réponse d'un client, d'un contact ou d'un tiers." at bounding box center [926, 138] width 303 height 22
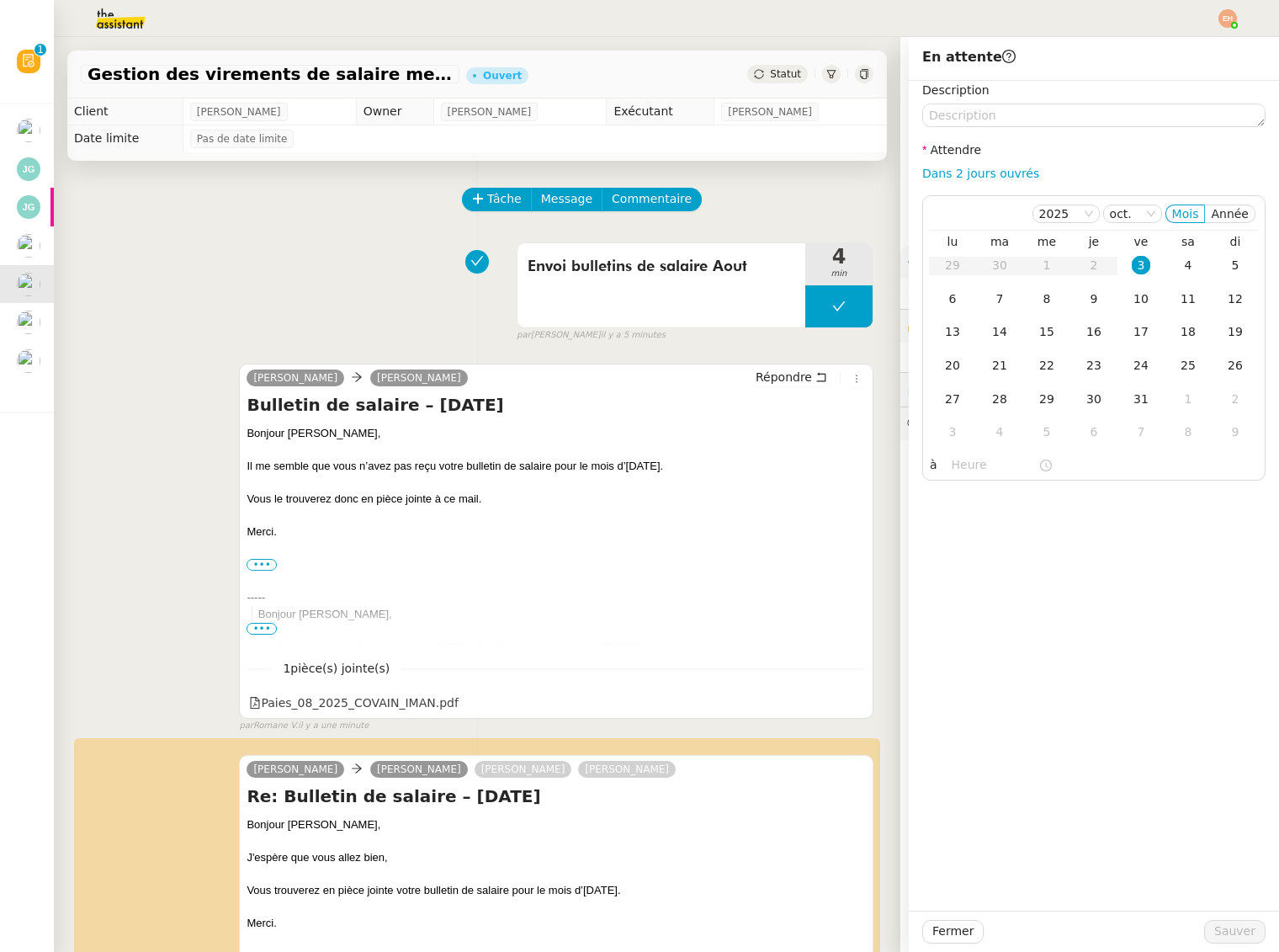
drag, startPoint x: 1004, startPoint y: 172, endPoint x: 1067, endPoint y: 593, distance: 425.7
click at [1005, 172] on link "Dans 2 jours ouvrés" at bounding box center [981, 173] width 117 height 14
type input "07:00"
drag, startPoint x: 1216, startPoint y: 924, endPoint x: 653, endPoint y: 487, distance: 712.7
click at [1216, 924] on button "Sauver" at bounding box center [1234, 932] width 61 height 23
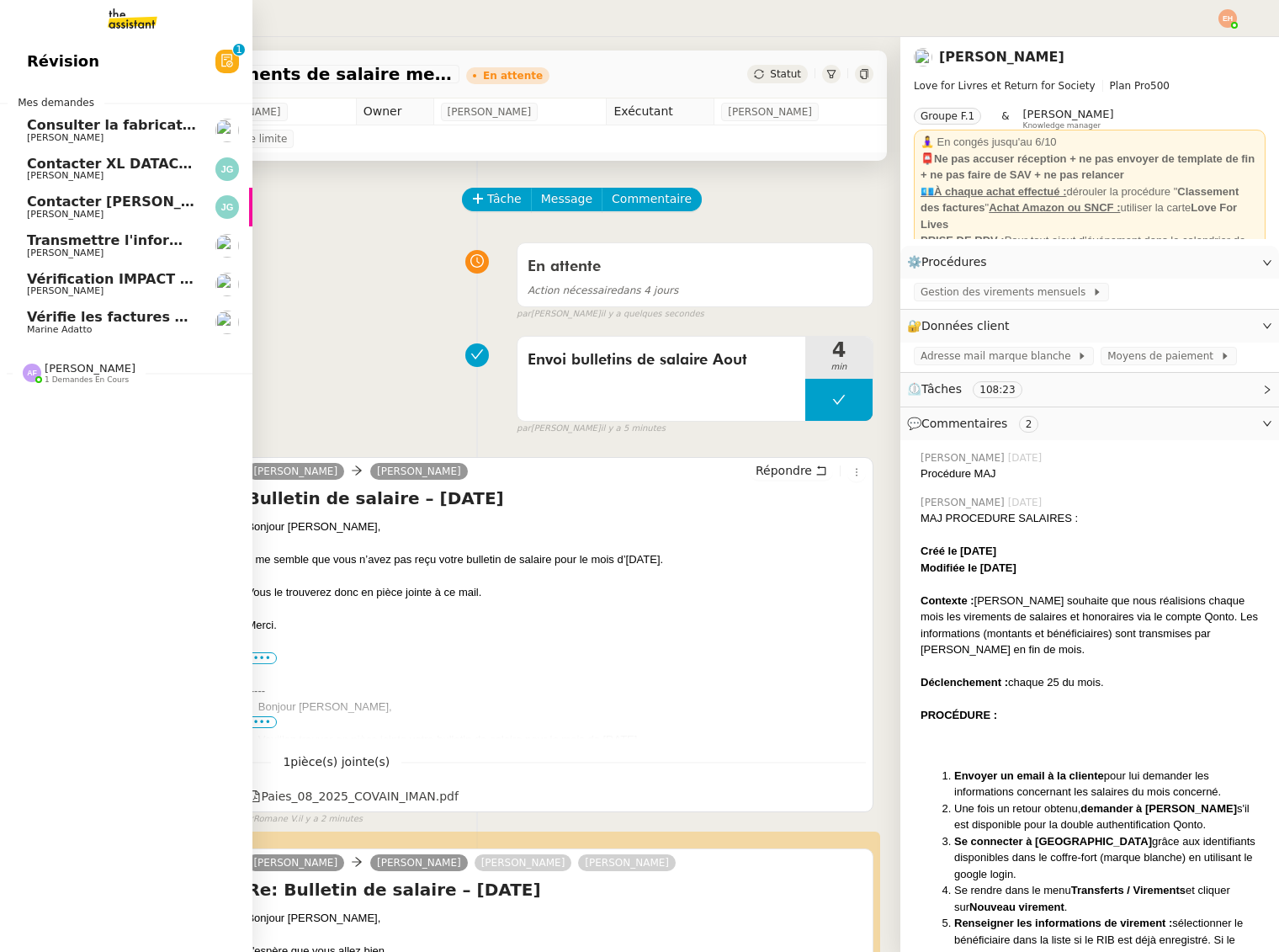
click at [21, 307] on link "Vérifie les factures manquantes dans Penny Lane Marine Adatto" at bounding box center [126, 322] width 252 height 39
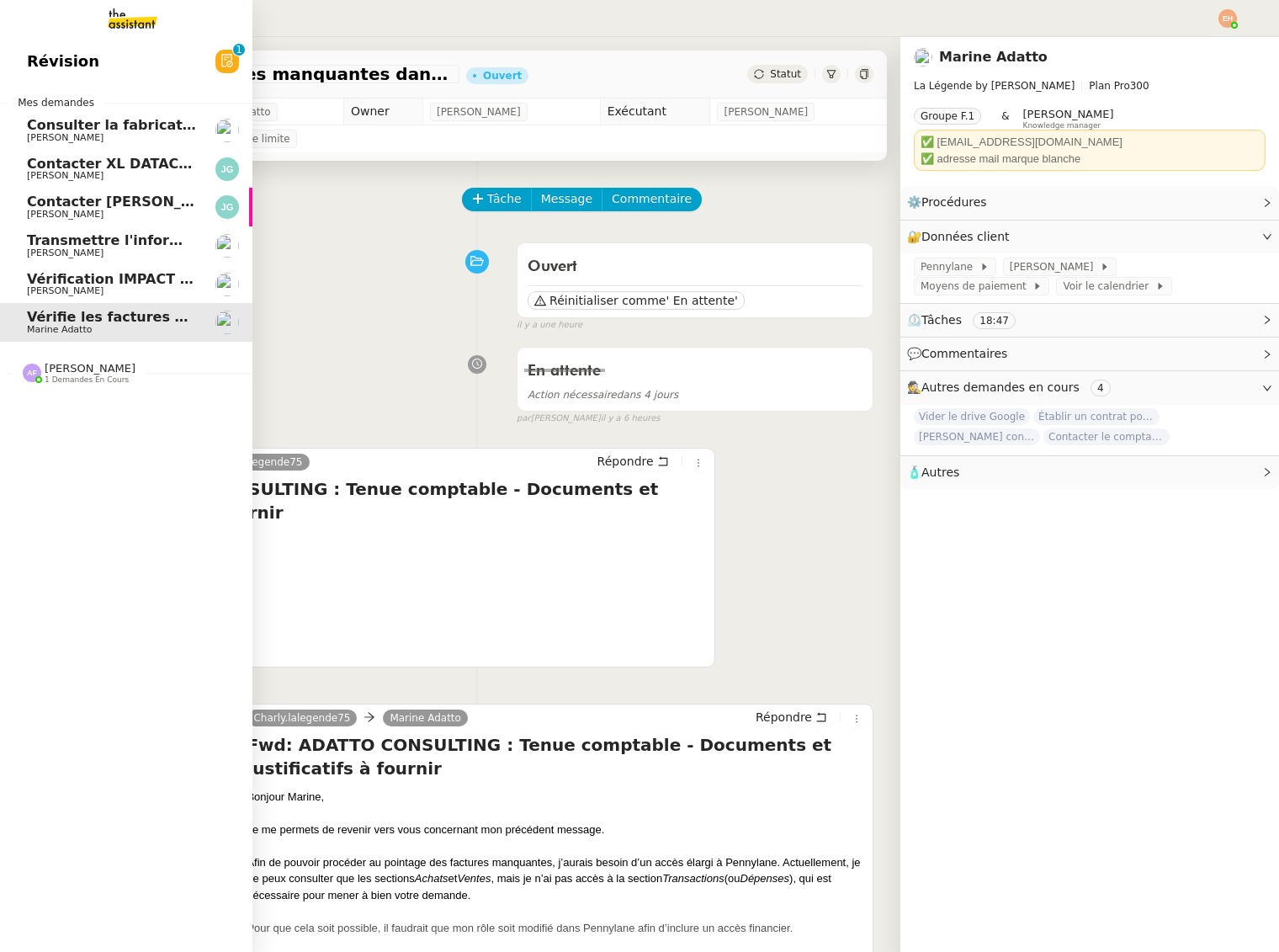
click at [130, 212] on span "[PERSON_NAME]" at bounding box center [112, 214] width 170 height 10
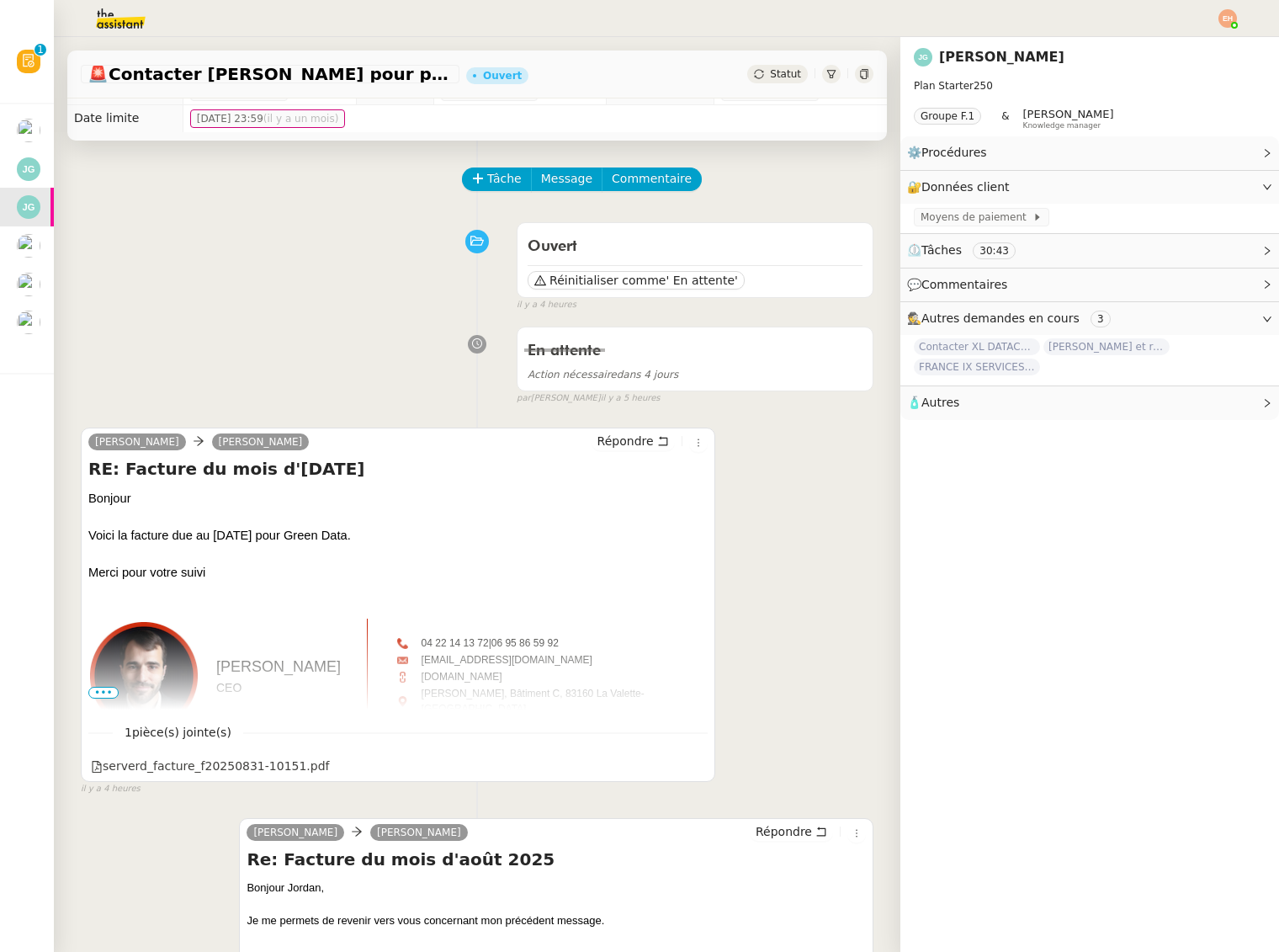
scroll to position [21, 0]
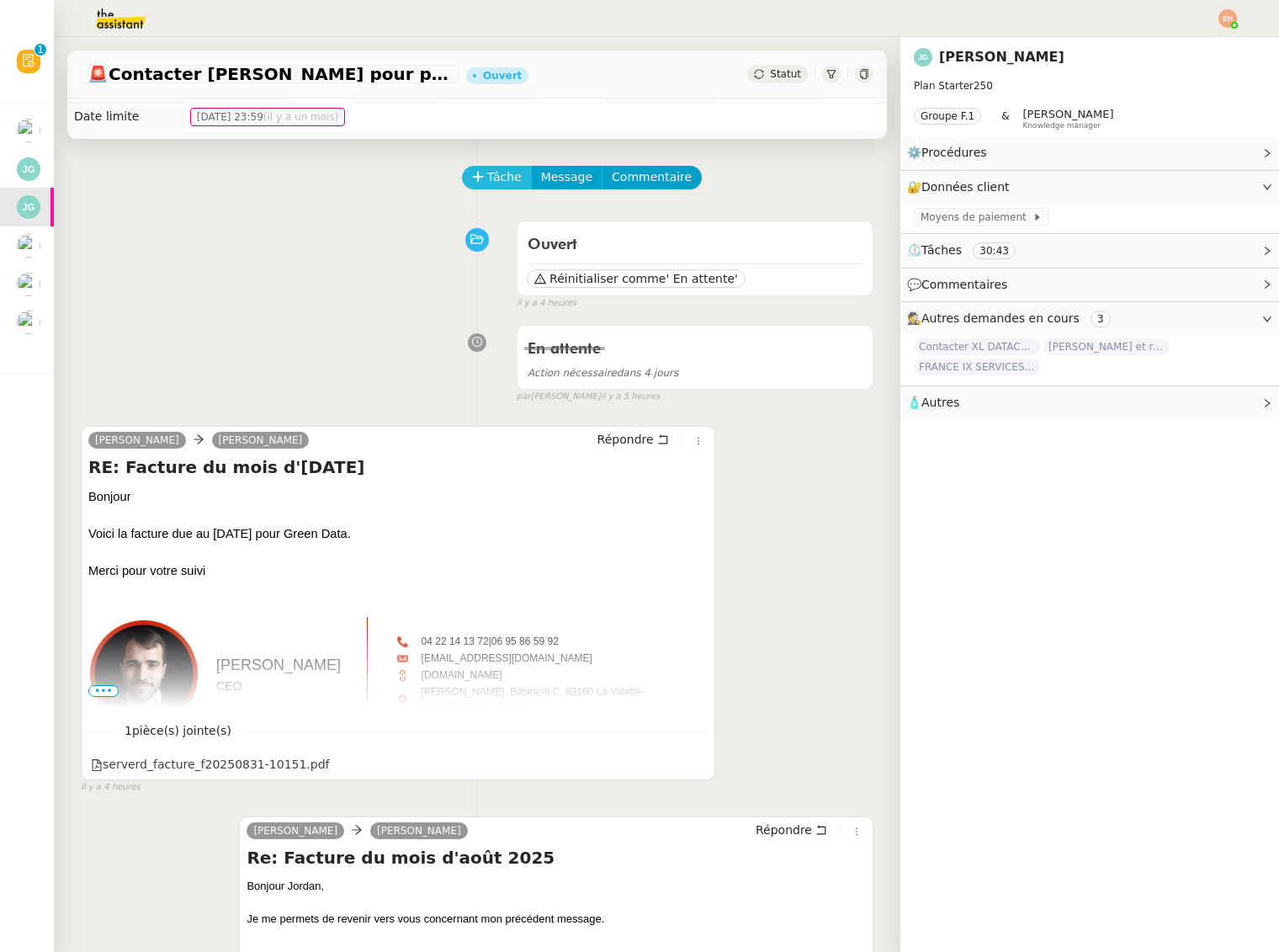
click at [507, 176] on span "Tâche" at bounding box center [504, 177] width 34 height 19
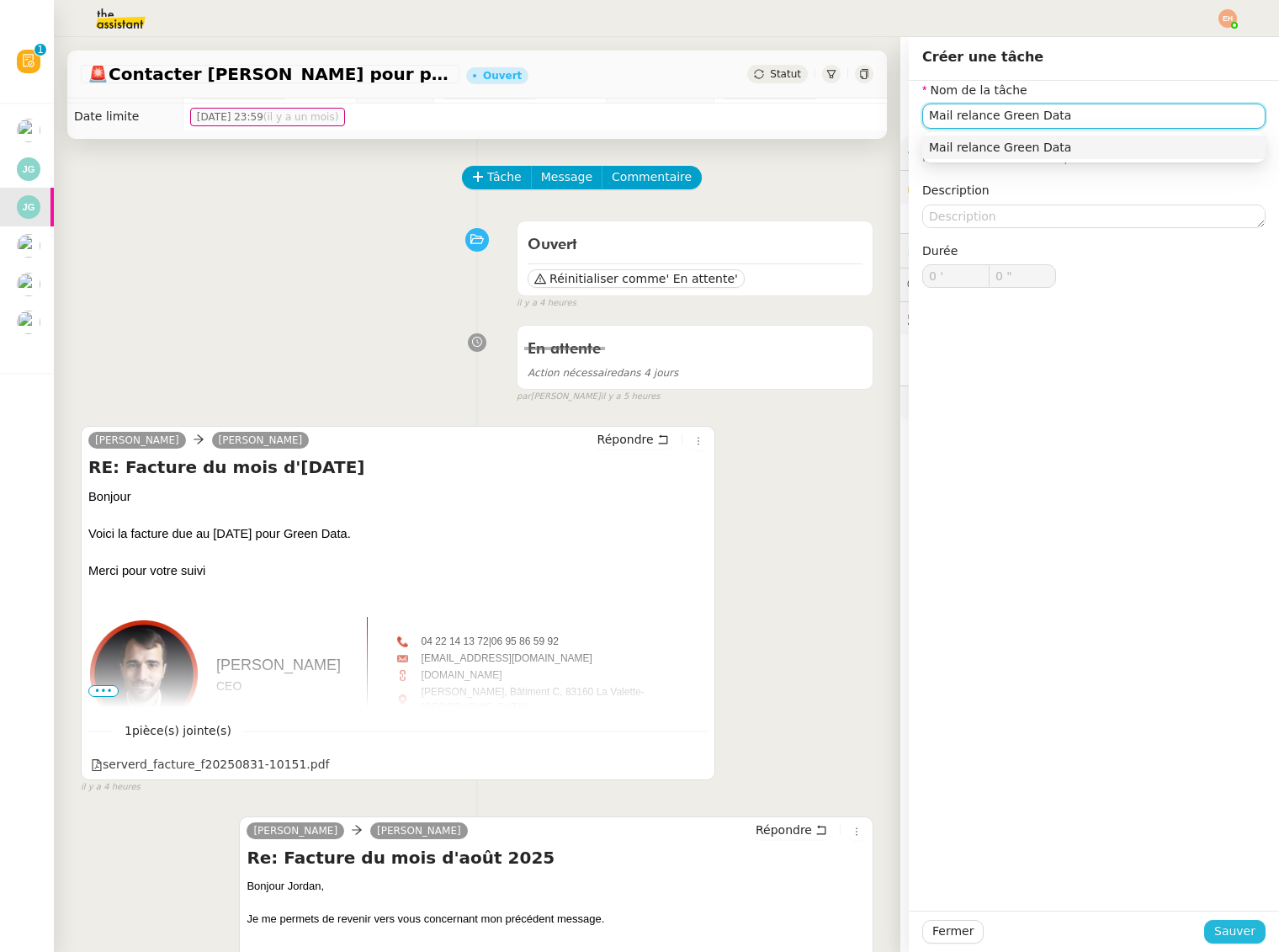
type input "Mail relance Green Data"
click at [1236, 928] on span "Sauver" at bounding box center [1235, 932] width 41 height 19
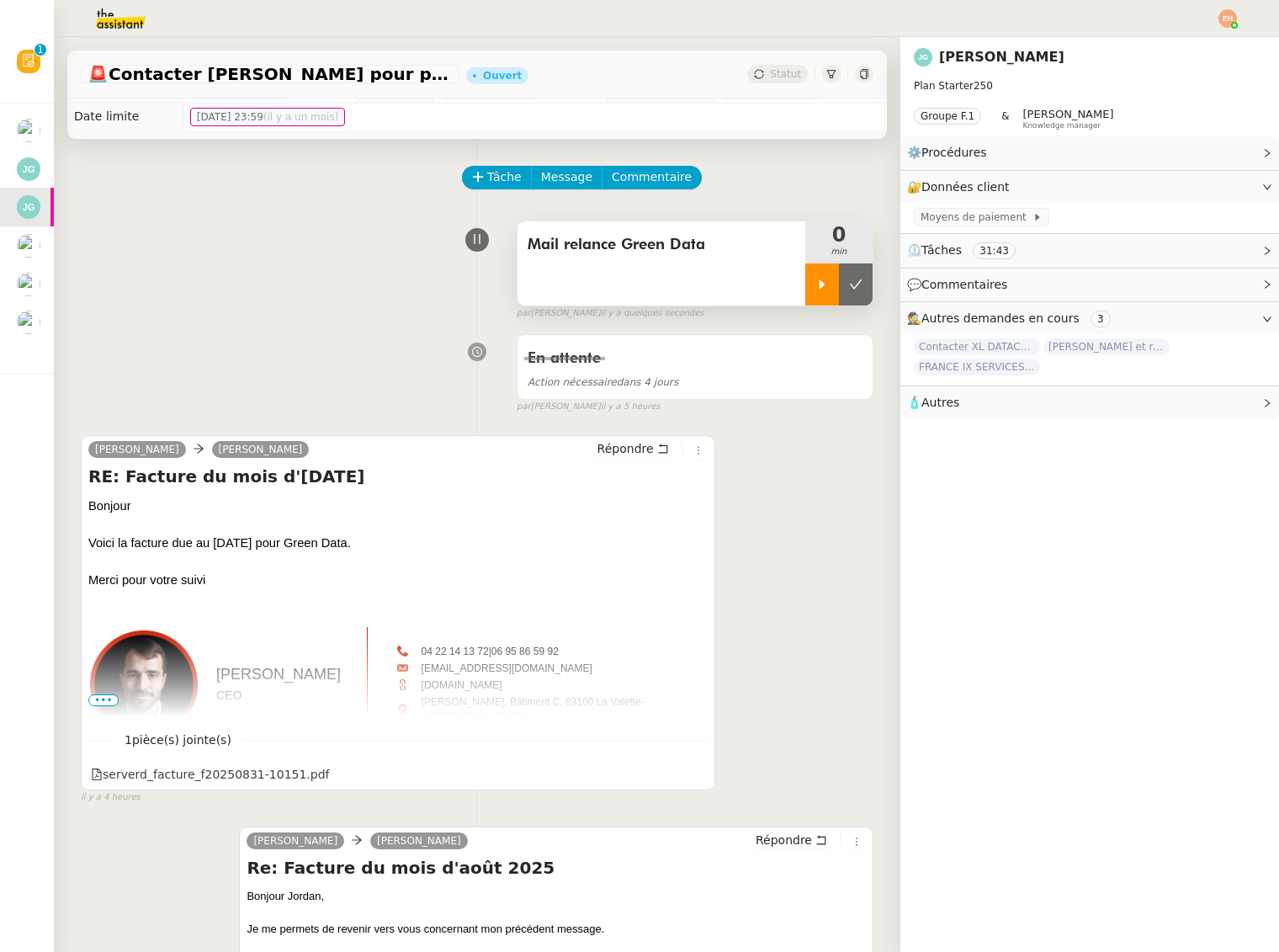
click at [816, 285] on icon at bounding box center [822, 284] width 14 height 14
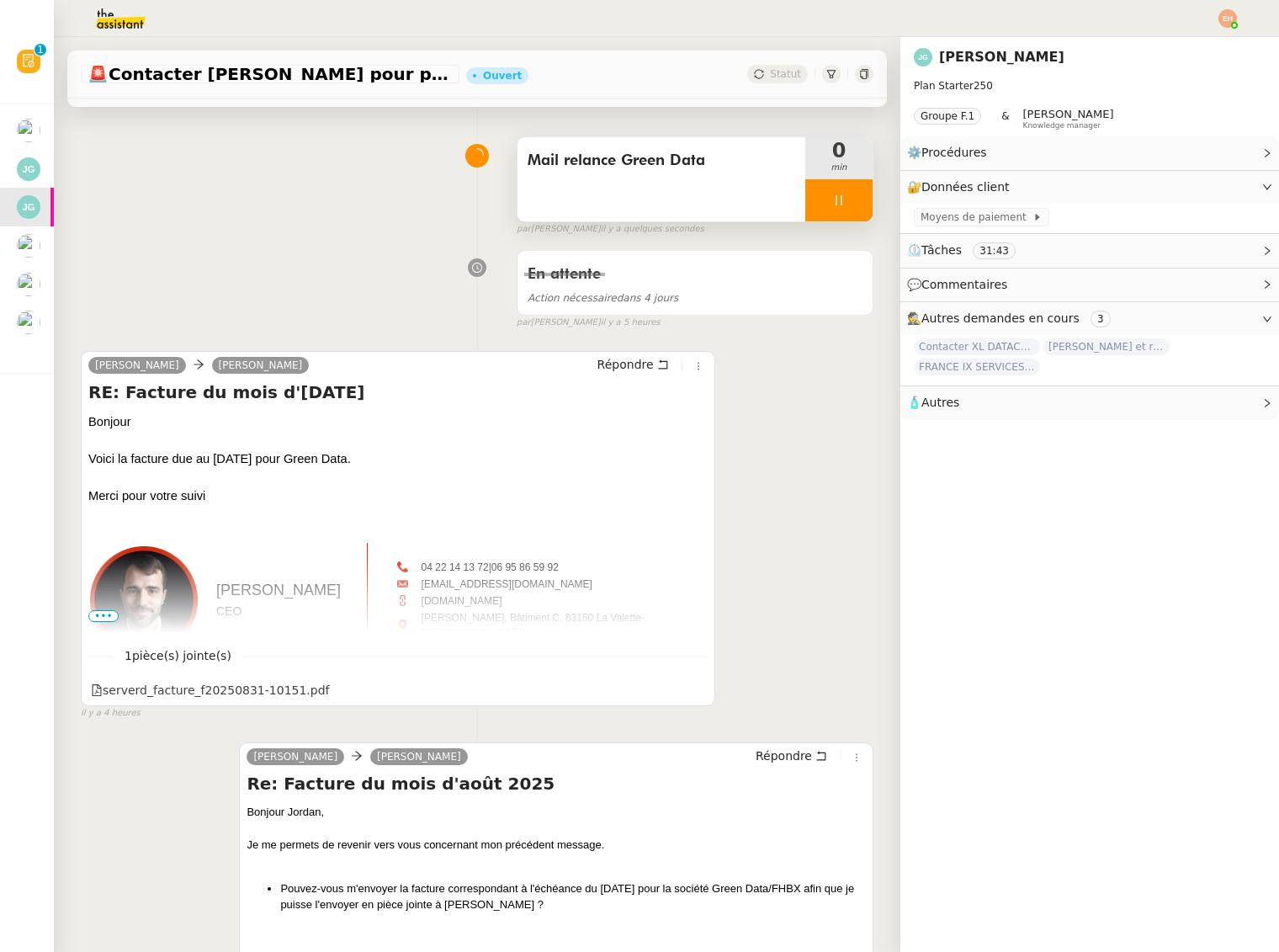
scroll to position [115, 0]
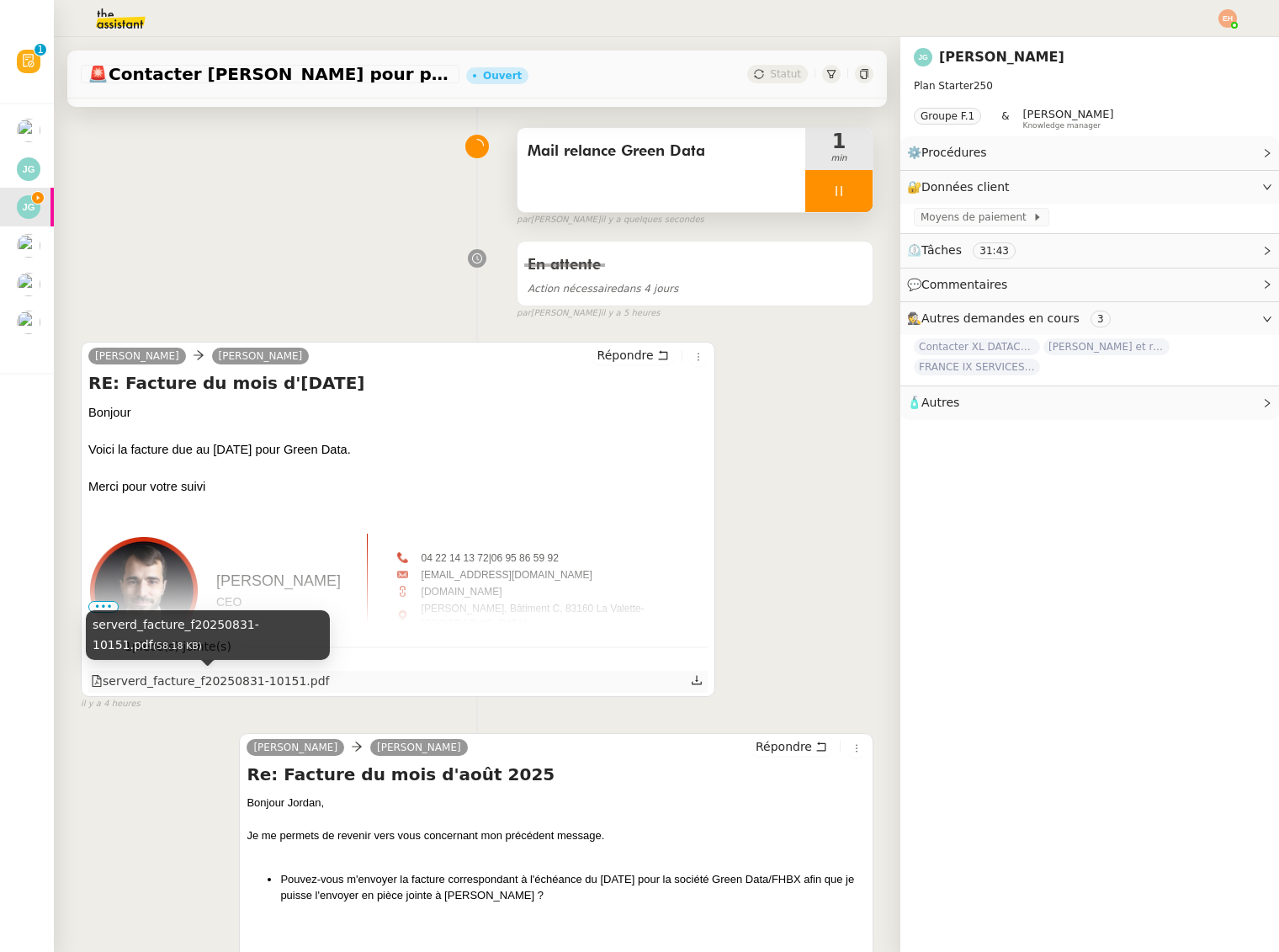
click at [240, 677] on div "serverd_facture_f20250831-10151.pdf" at bounding box center [210, 681] width 239 height 19
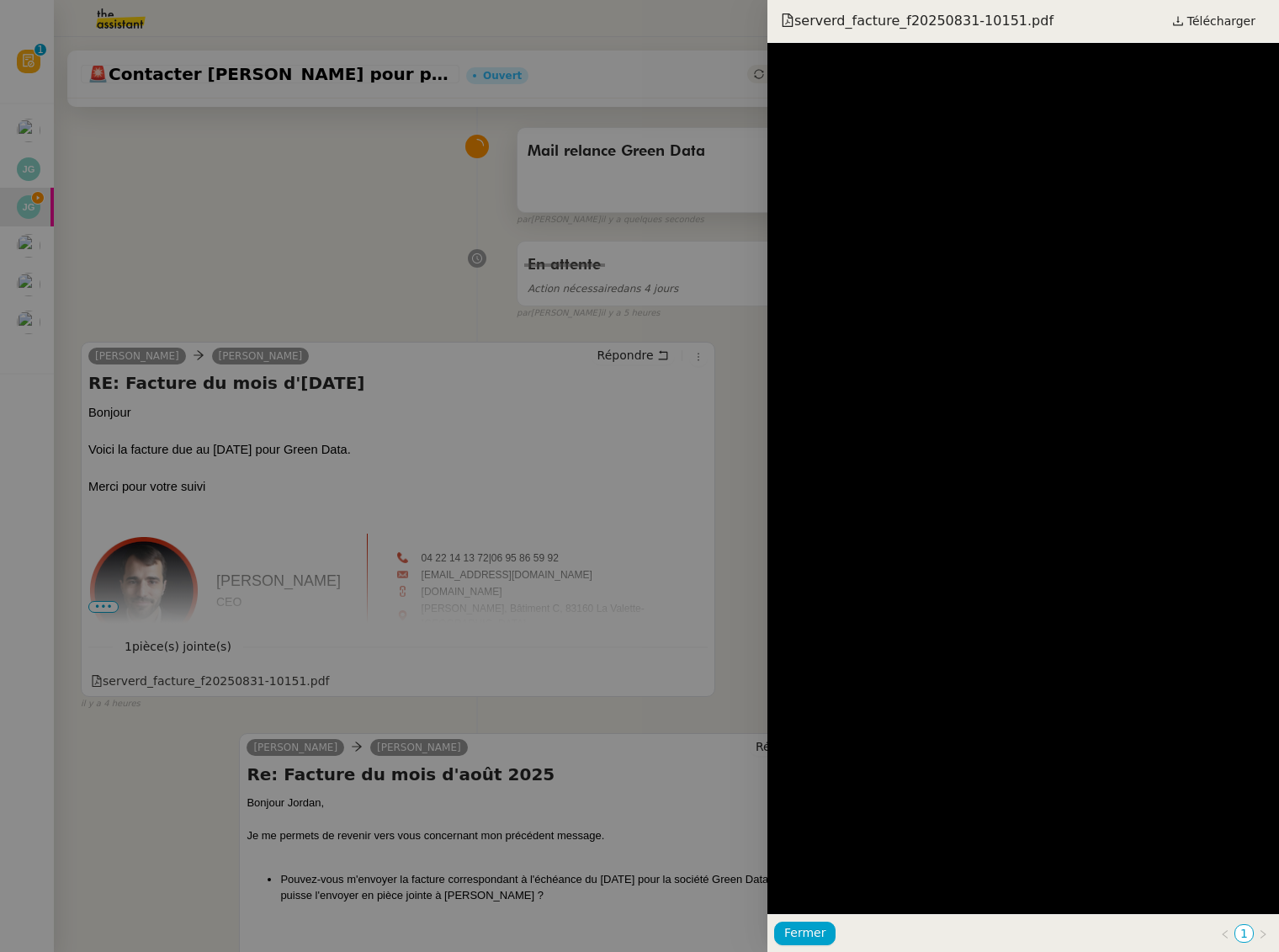
click at [240, 677] on div at bounding box center [640, 476] width 1279 height 952
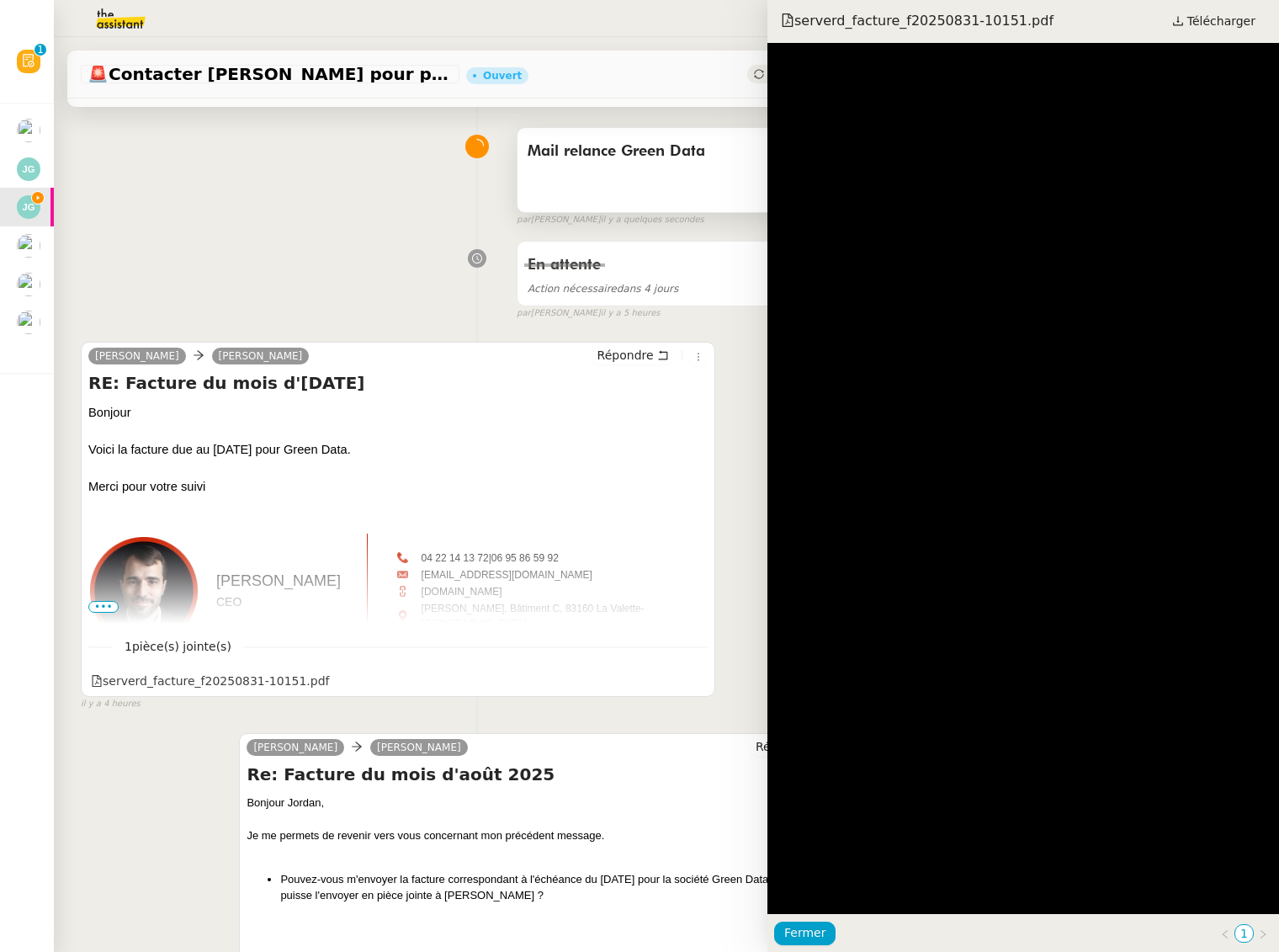
click at [240, 677] on div at bounding box center [640, 476] width 1279 height 952
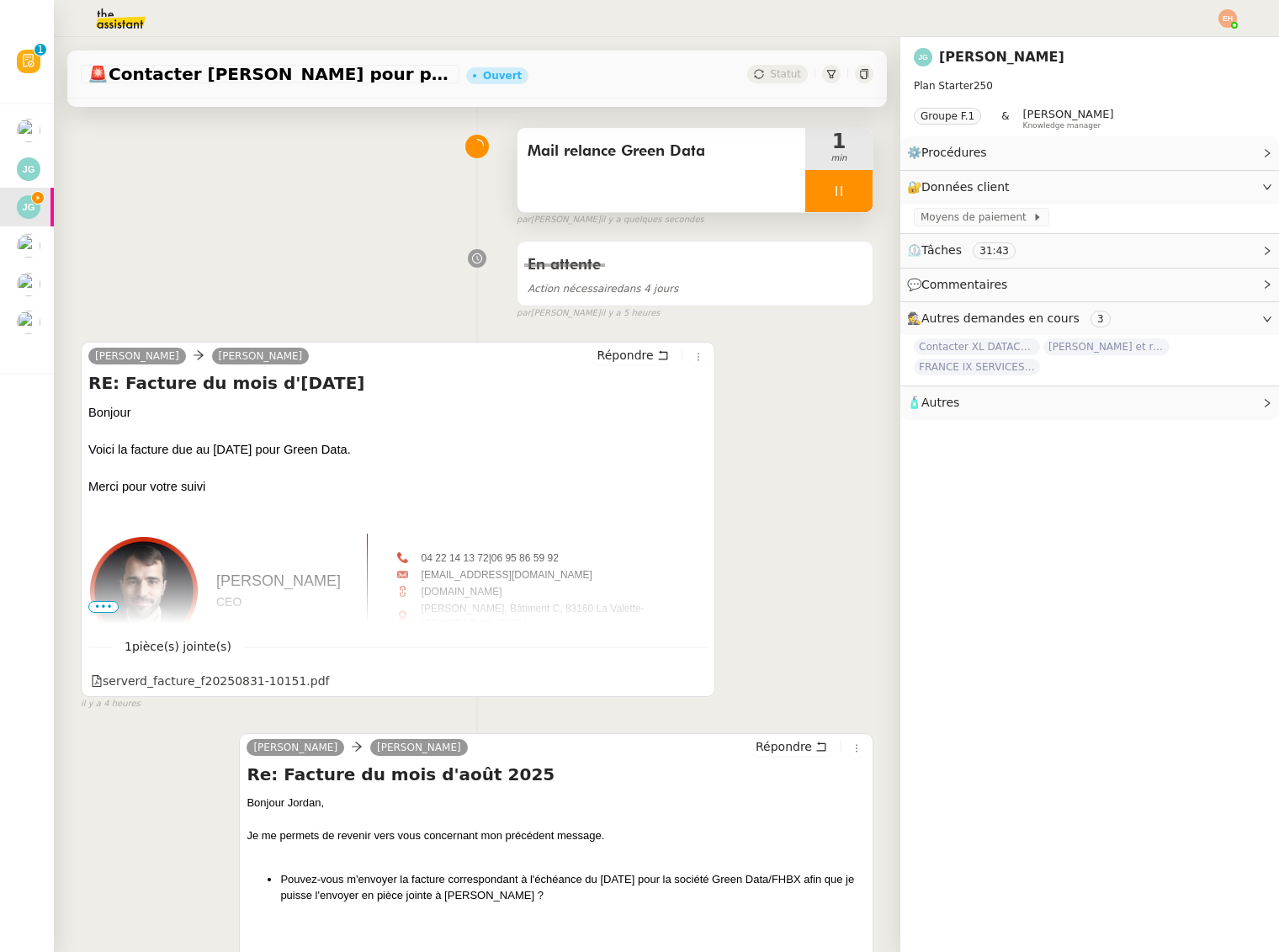
click at [240, 677] on div at bounding box center [640, 476] width 1279 height 952
click at [240, 677] on div "serverd_facture_f20250831-10151.pdf" at bounding box center [210, 681] width 239 height 19
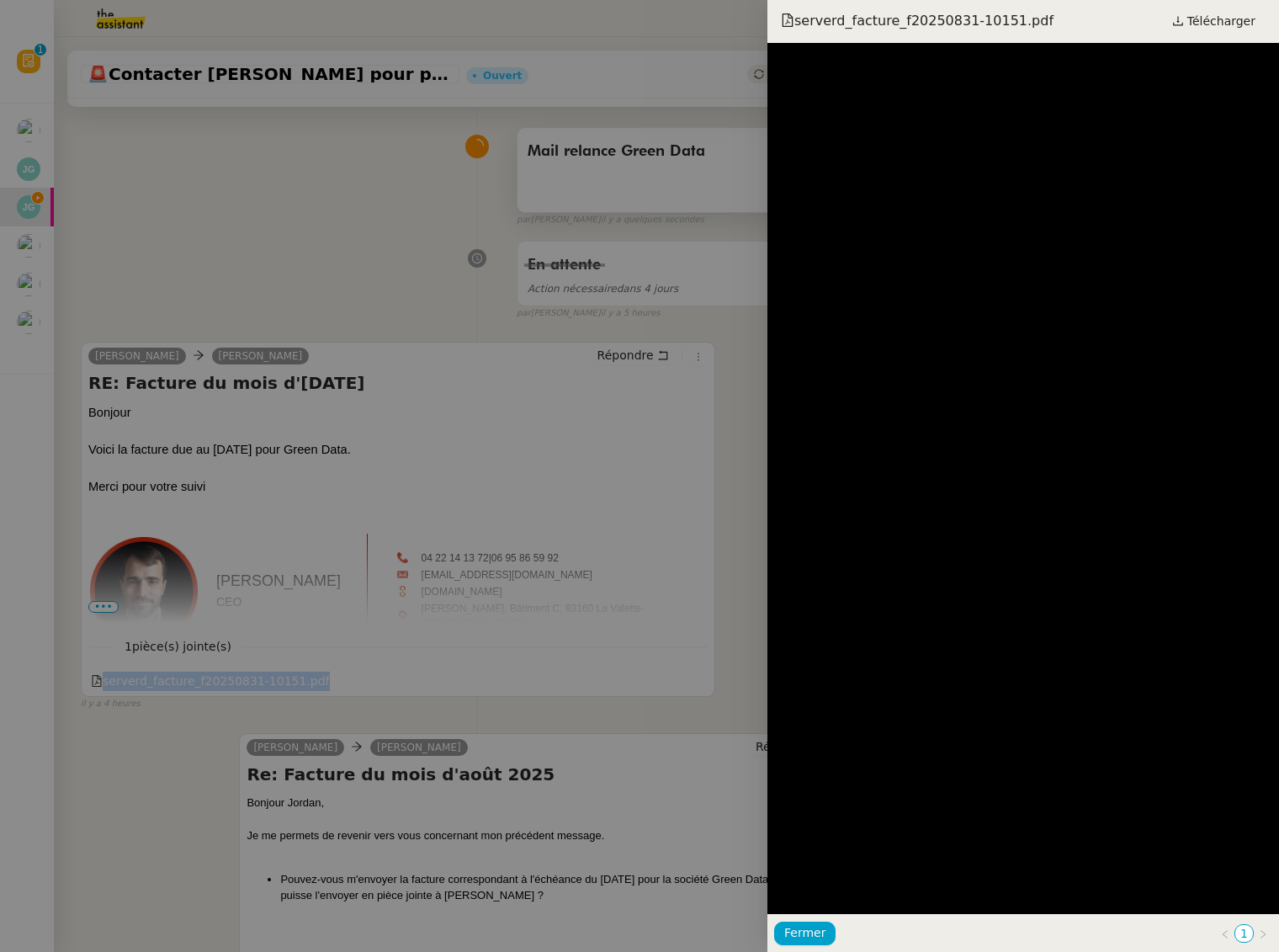
copy div "serverd_facture_f20250831-10151.pdf"
click at [668, 432] on div at bounding box center [640, 476] width 1279 height 952
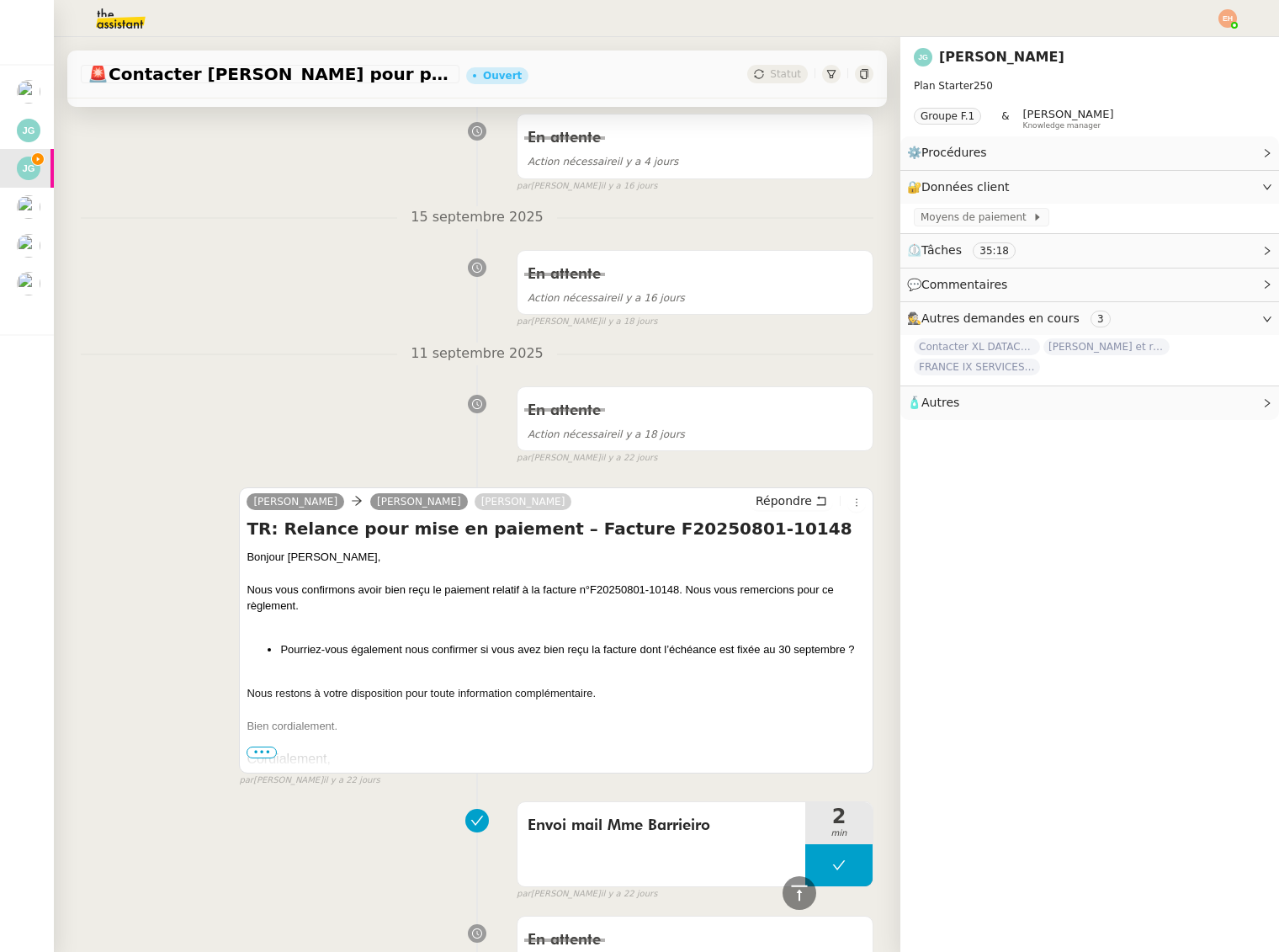
scroll to position [3127, 0]
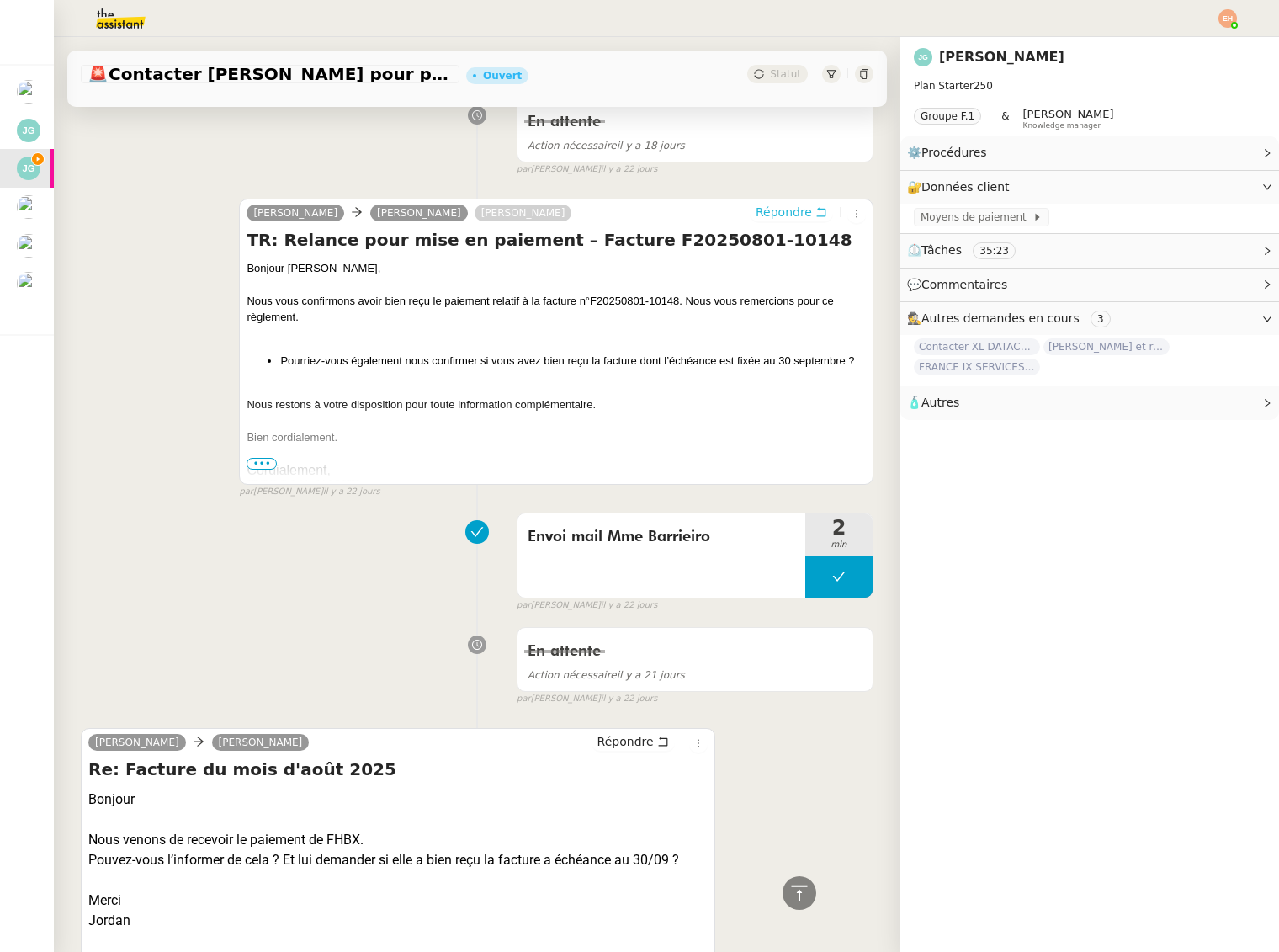
click at [789, 213] on span "Répondre" at bounding box center [785, 211] width 56 height 17
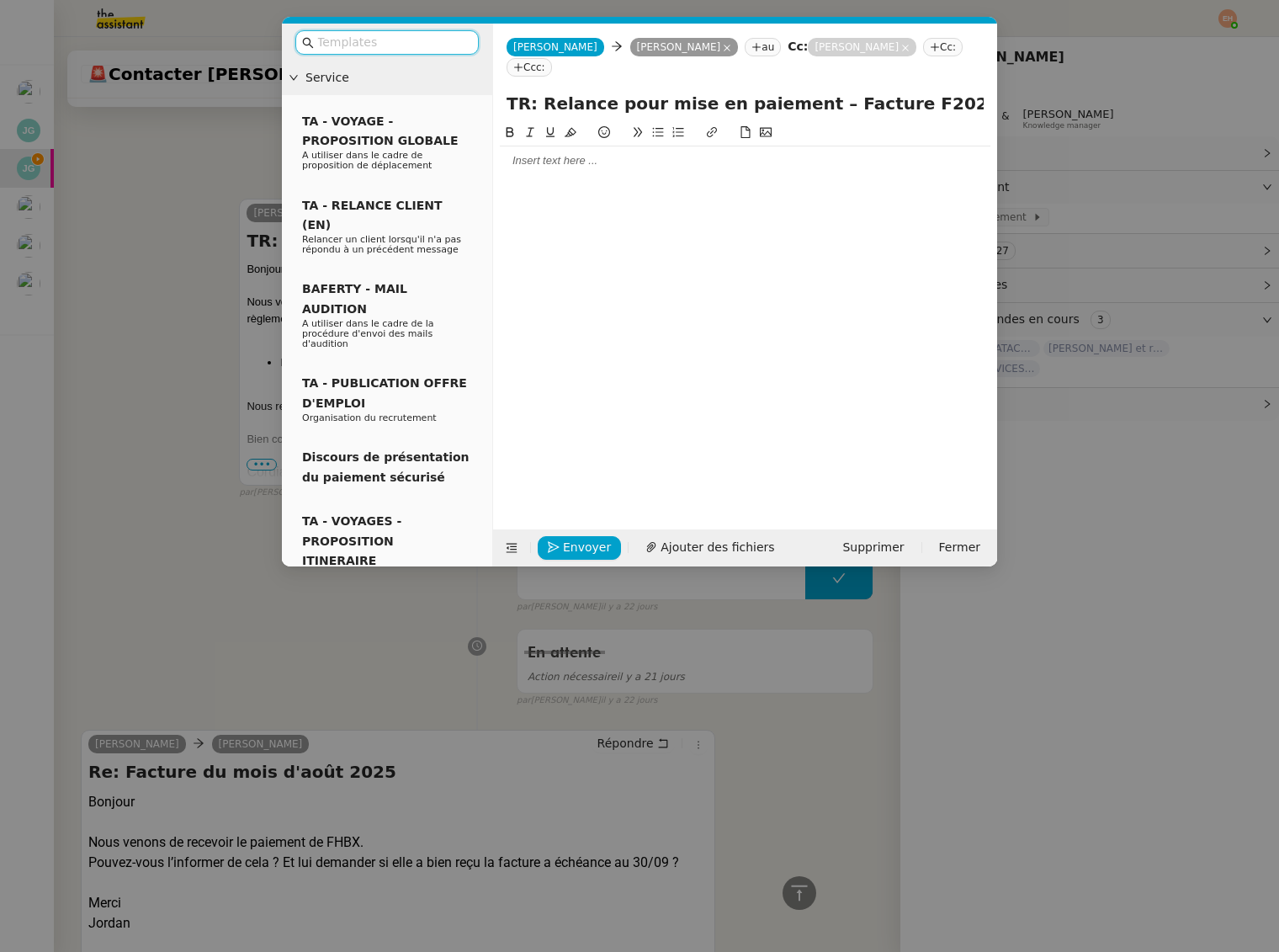
scroll to position [3259, 0]
click at [608, 149] on div at bounding box center [746, 160] width 491 height 28
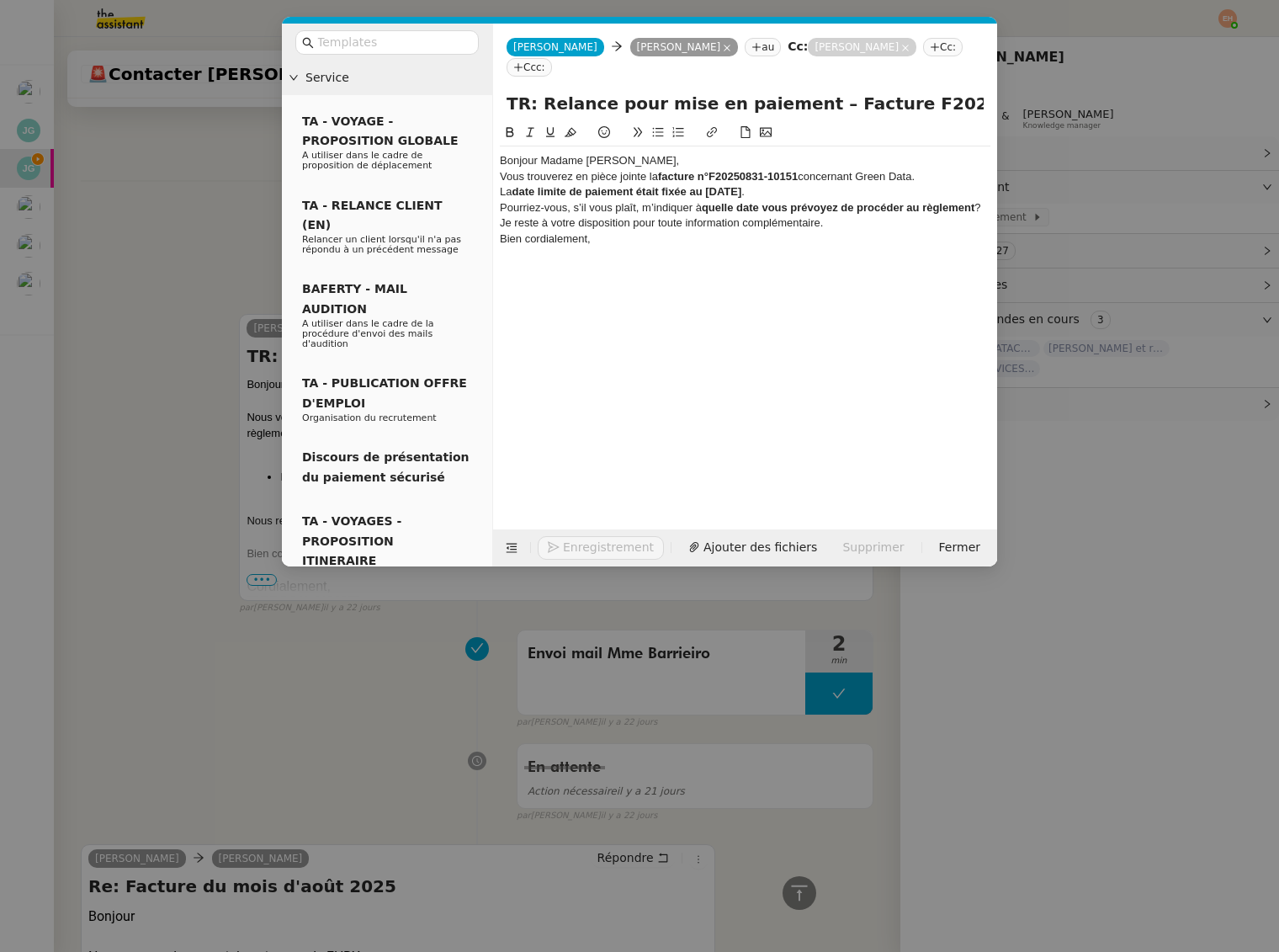
scroll to position [3375, 0]
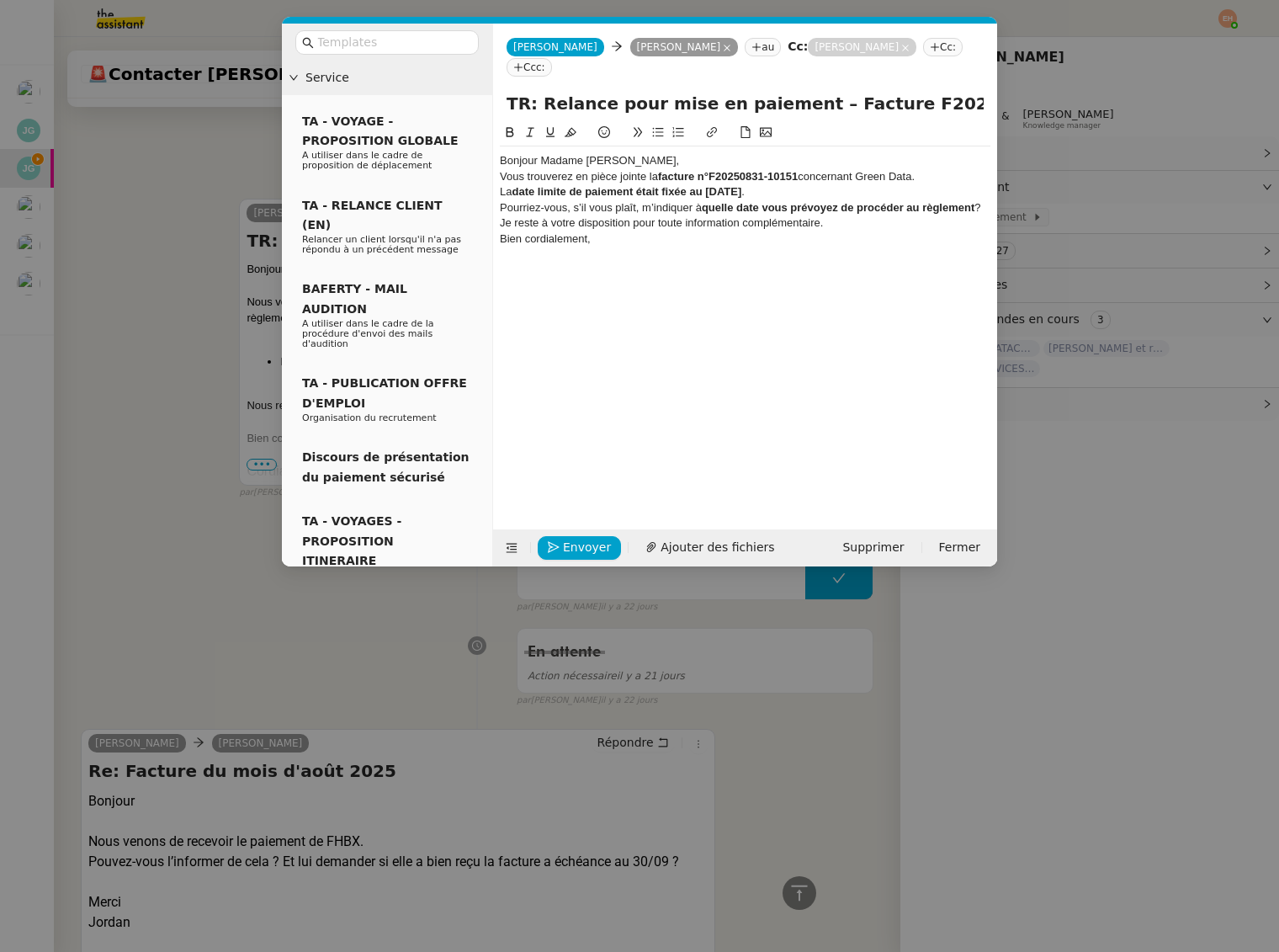
click at [656, 159] on div "Bonjour Madame Barbiero," at bounding box center [746, 161] width 491 height 16
click at [731, 165] on div "Bonjour Madame Barreiro," at bounding box center [746, 161] width 491 height 16
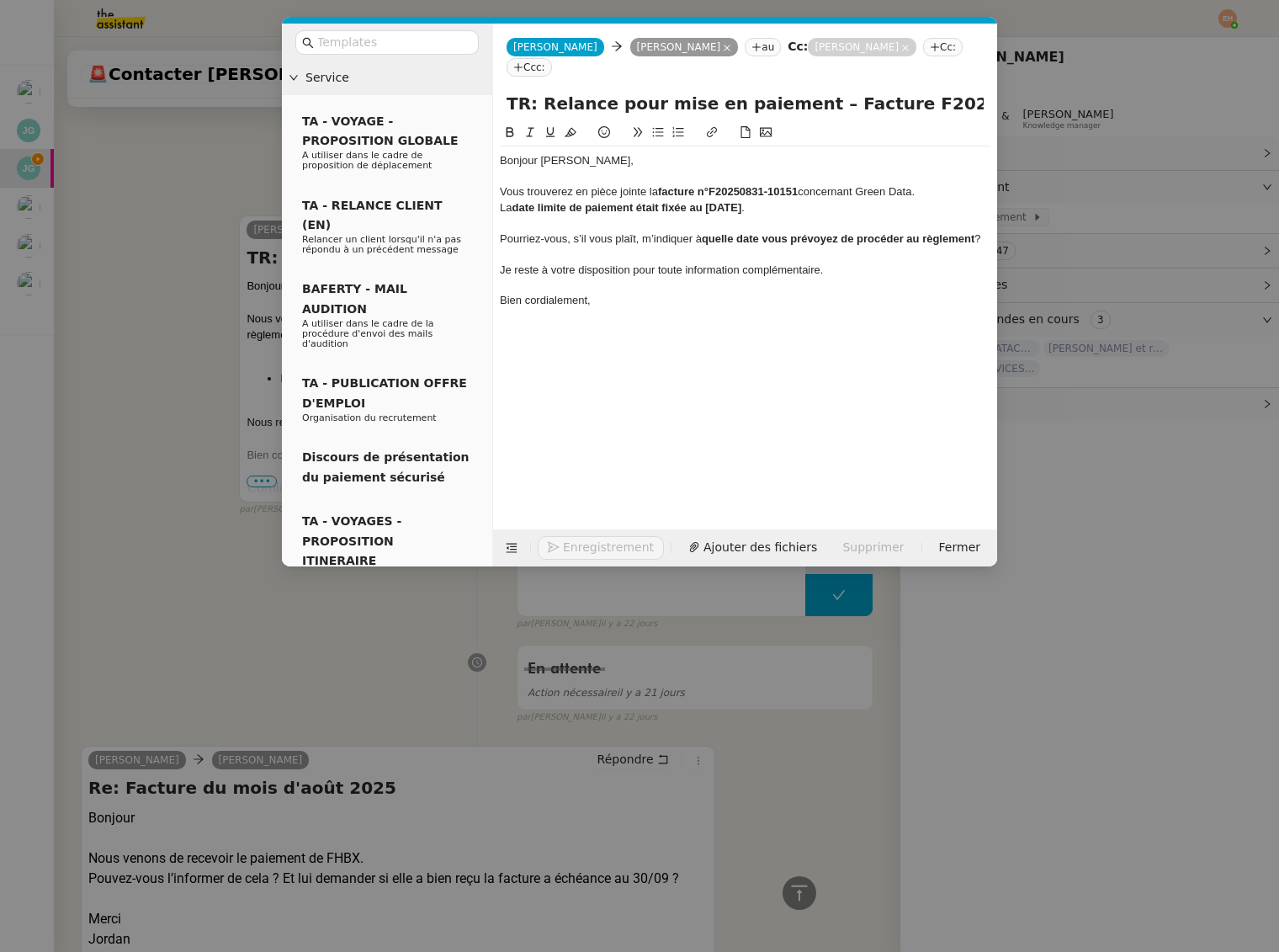
scroll to position [3440, 0]
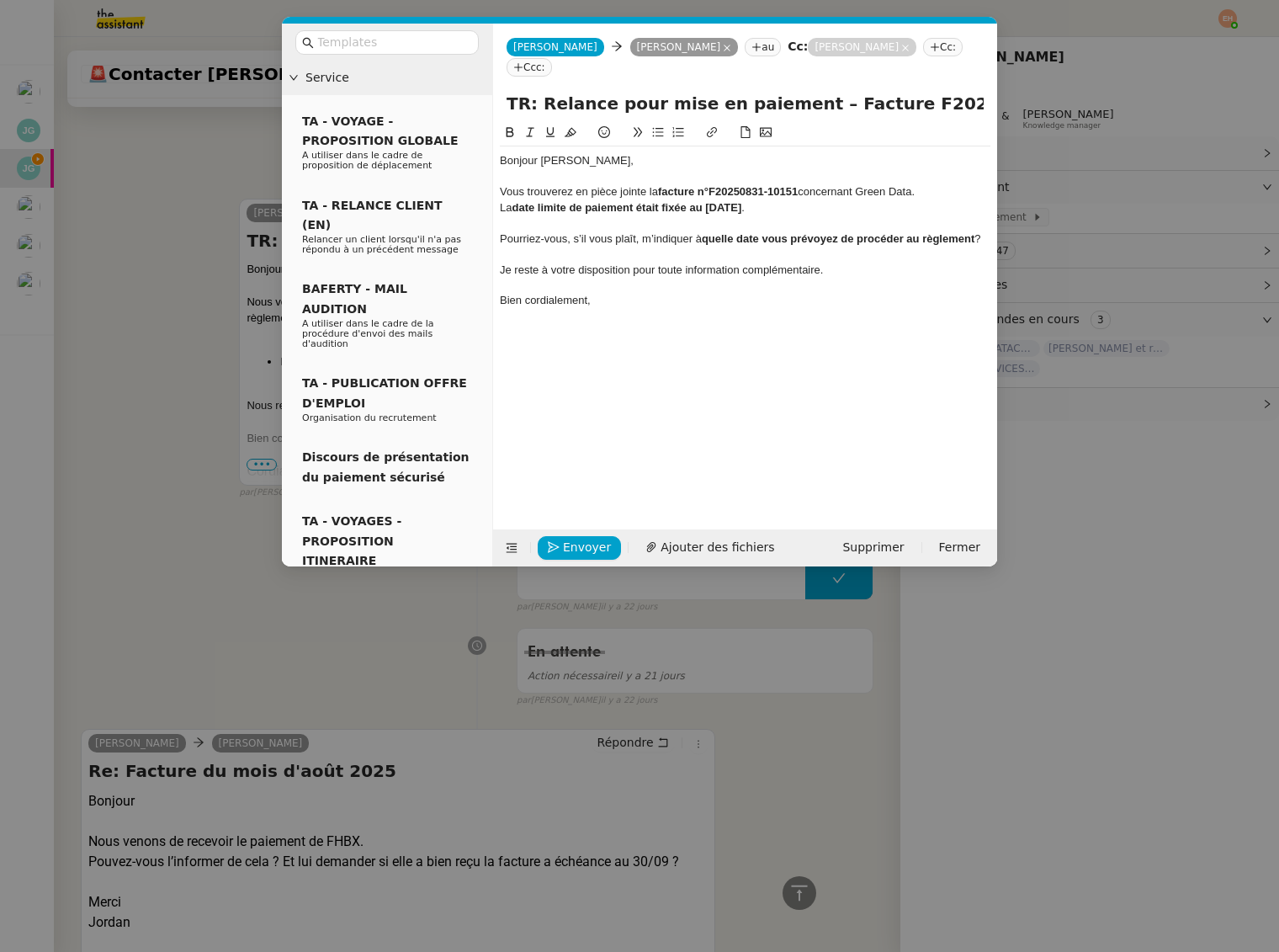
click at [569, 234] on div "Pourriez-vous, s’il vous plaît, m’indiquer à quelle date vous prévoyez de procé…" at bounding box center [746, 239] width 491 height 16
click at [653, 133] on icon at bounding box center [658, 132] width 12 height 12
click at [650, 299] on div at bounding box center [746, 301] width 491 height 16
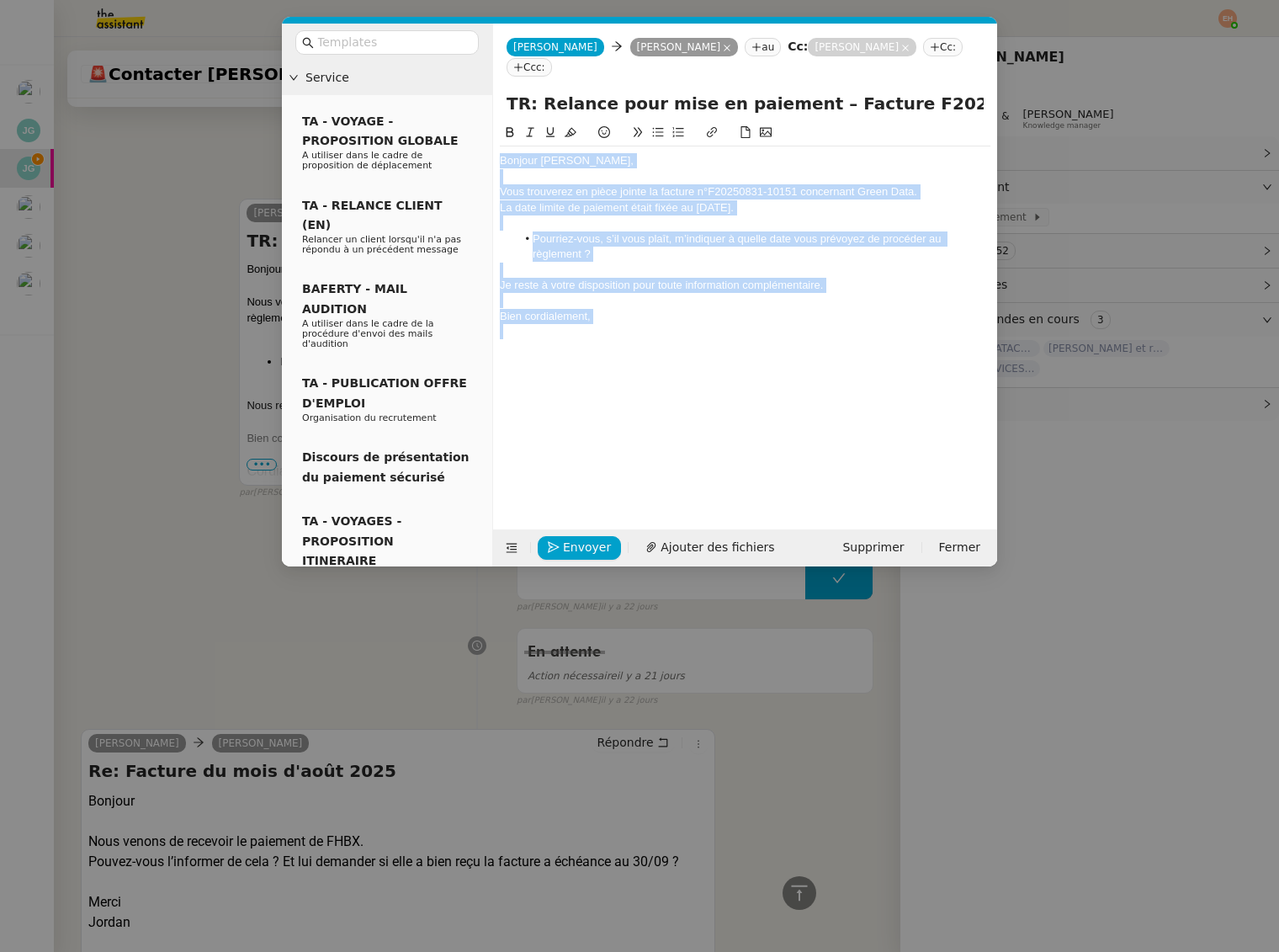
click at [650, 298] on div at bounding box center [746, 301] width 491 height 16
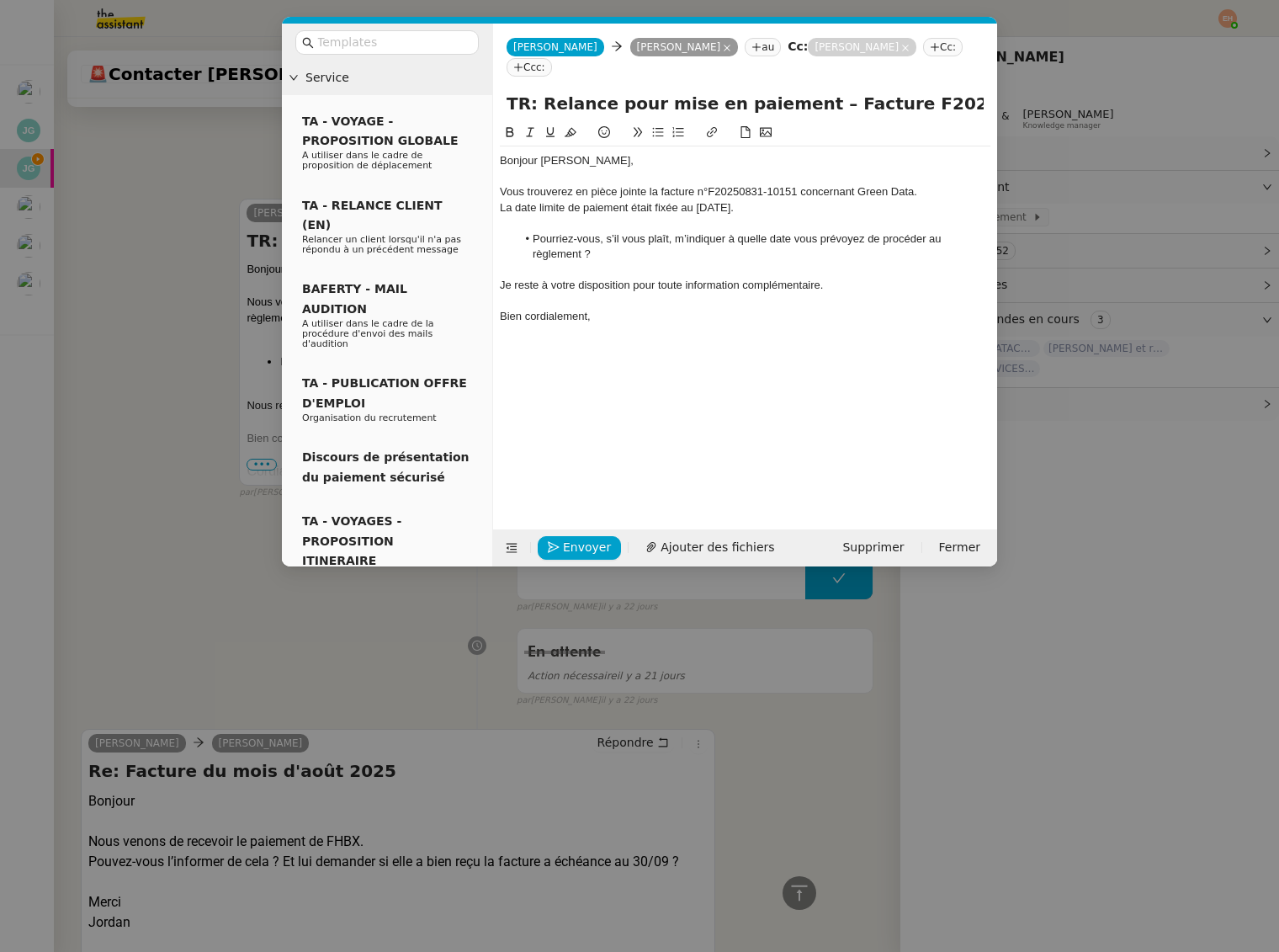
click at [552, 199] on div "Vous trouverez en pièce jointe la facture n°F20250831-10151 concernant Green Da…" at bounding box center [746, 192] width 491 height 16
drag, startPoint x: 515, startPoint y: 196, endPoint x: 654, endPoint y: 195, distance: 139.0
click at [656, 194] on div "Vous trouverez en pièce jointe la facture n°F20250831-10151 concernant Green Da…" at bounding box center [746, 192] width 491 height 16
click at [155, 225] on nz-modal-container "Service TA - VOYAGE - PROPOSITION GLOBALE A utiliser dans le cadre de propositi…" at bounding box center [640, 476] width 1279 height 952
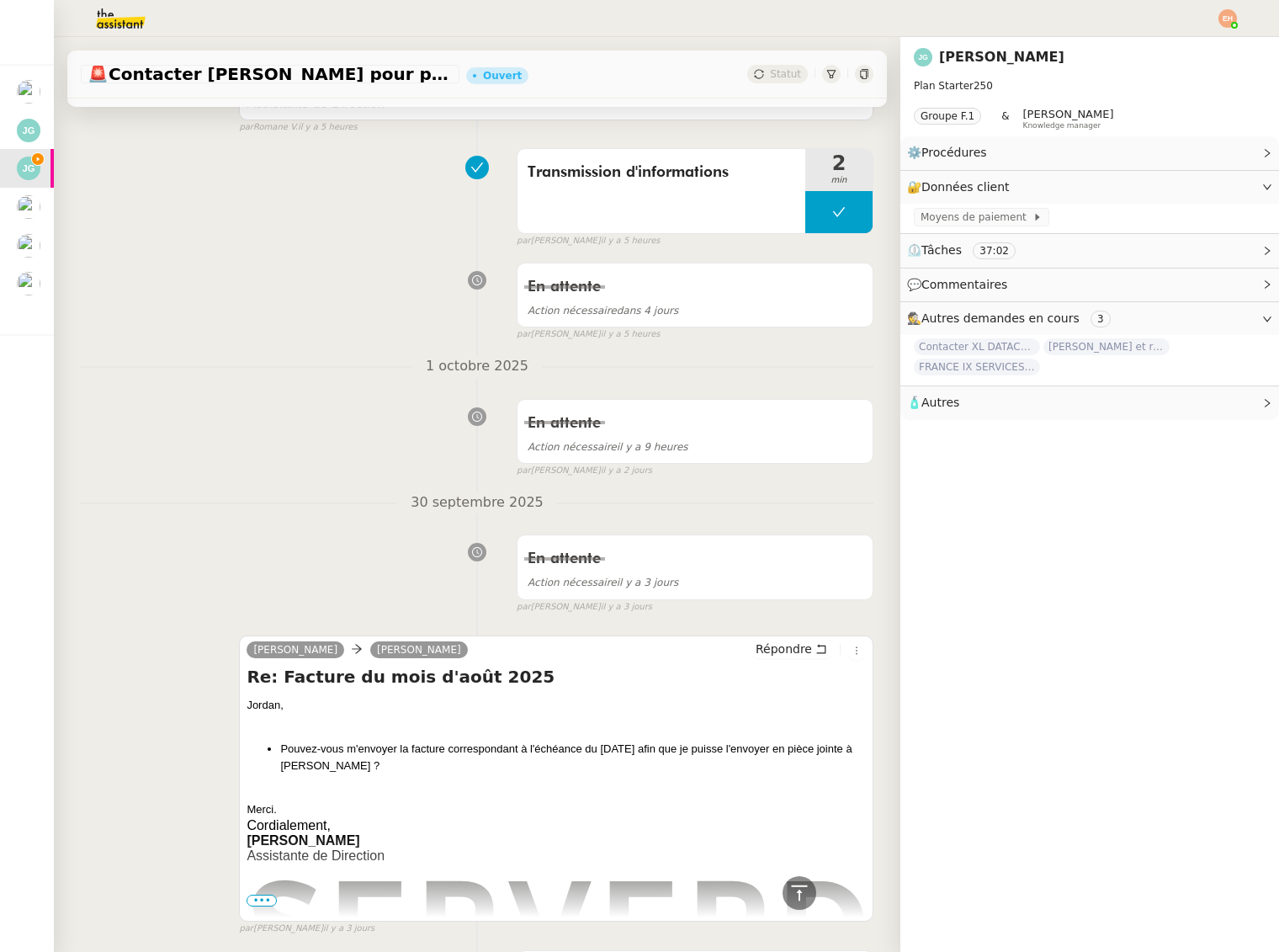
scroll to position [0, 0]
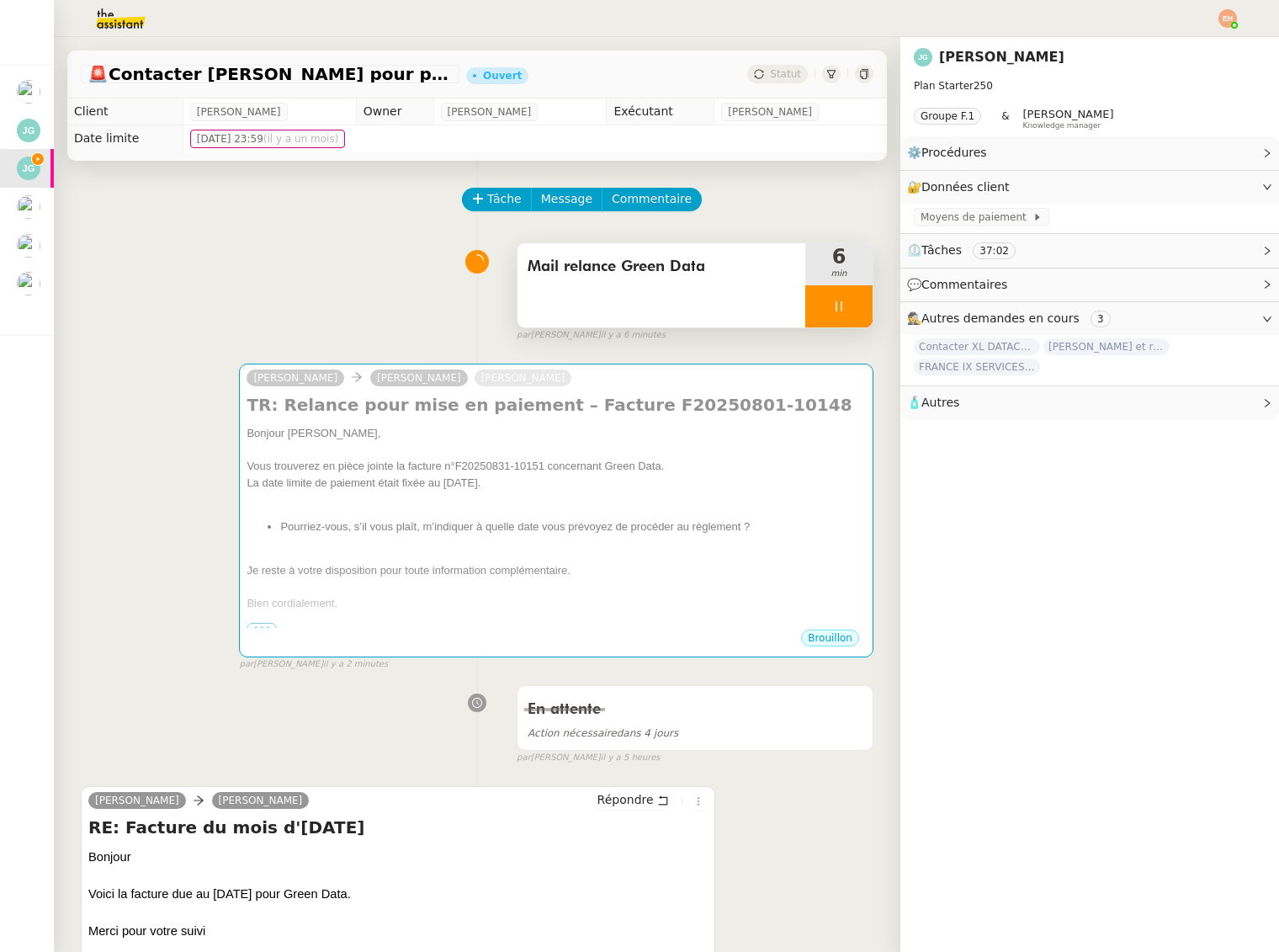
click at [839, 317] on div at bounding box center [839, 306] width 67 height 42
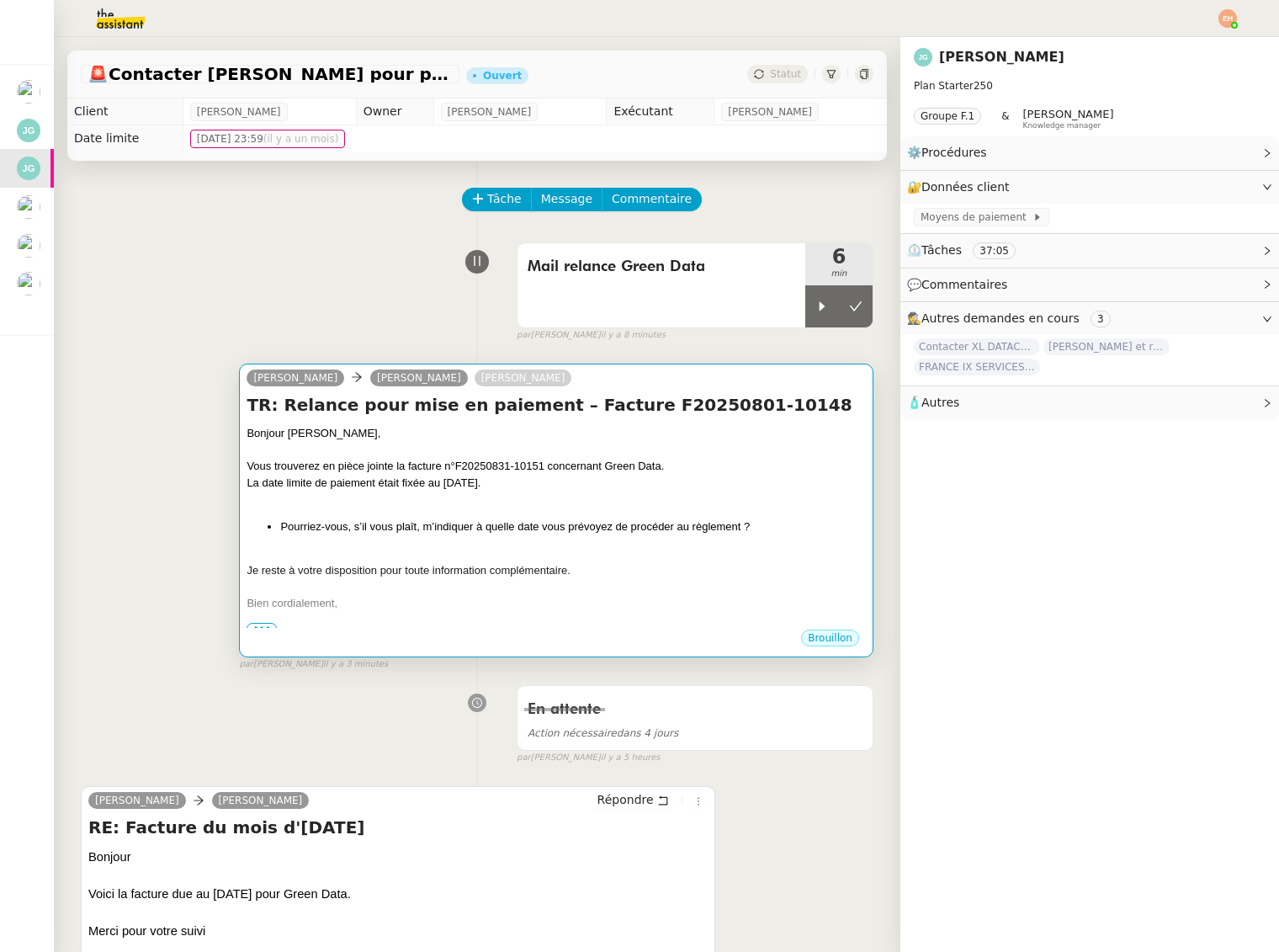
drag, startPoint x: 852, startPoint y: 305, endPoint x: 745, endPoint y: 384, distance: 133.0
click at [852, 306] on icon at bounding box center [856, 307] width 14 height 14
click at [648, 442] on div at bounding box center [556, 450] width 619 height 17
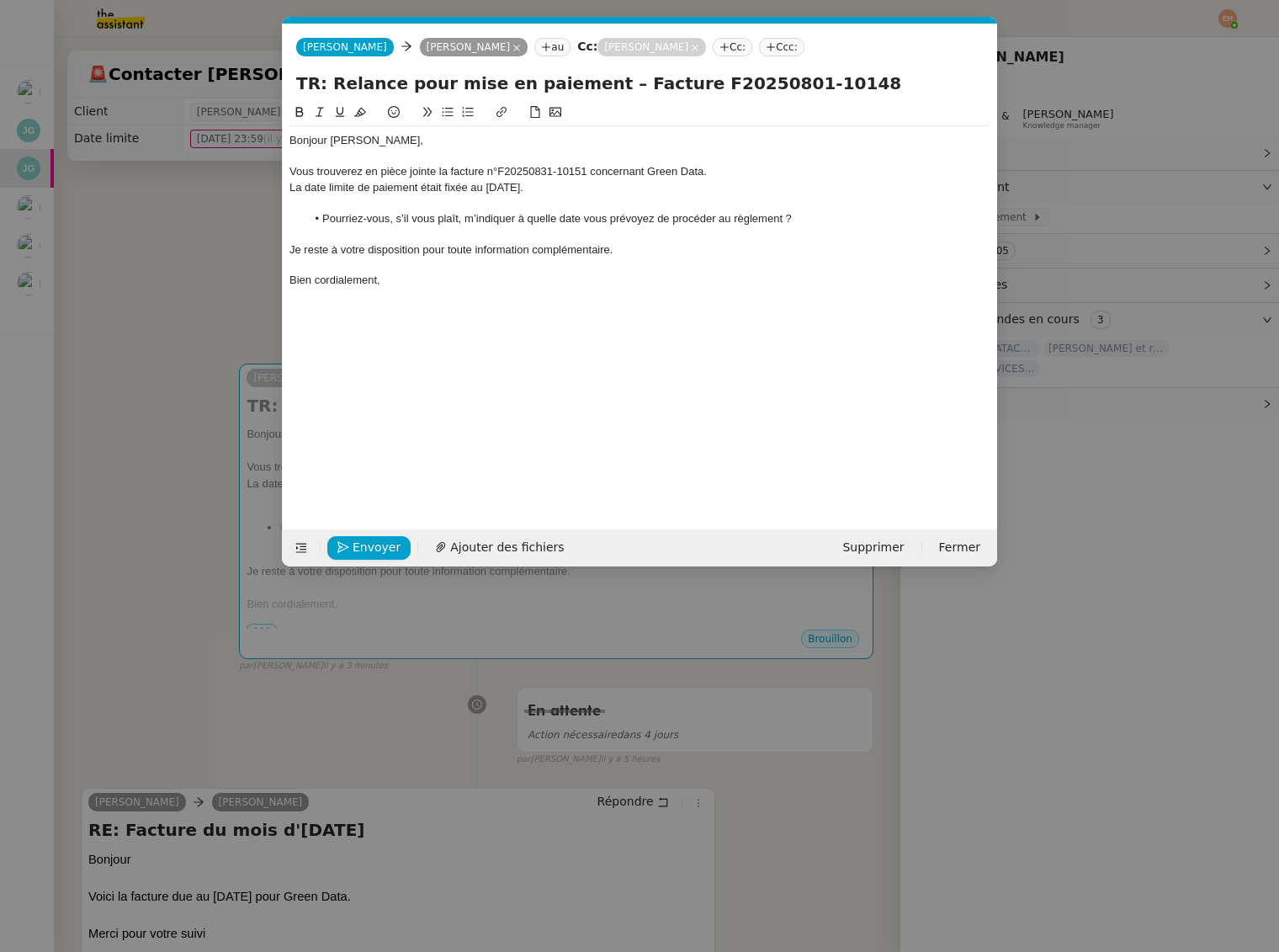
scroll to position [0, 35]
click at [466, 550] on span "Ajouter des fichiers" at bounding box center [507, 548] width 114 height 19
click at [235, 421] on nz-modal-container "Service TA - VOYAGE - PROPOSITION GLOBALE A utiliser dans le cadre de propositi…" at bounding box center [640, 476] width 1279 height 952
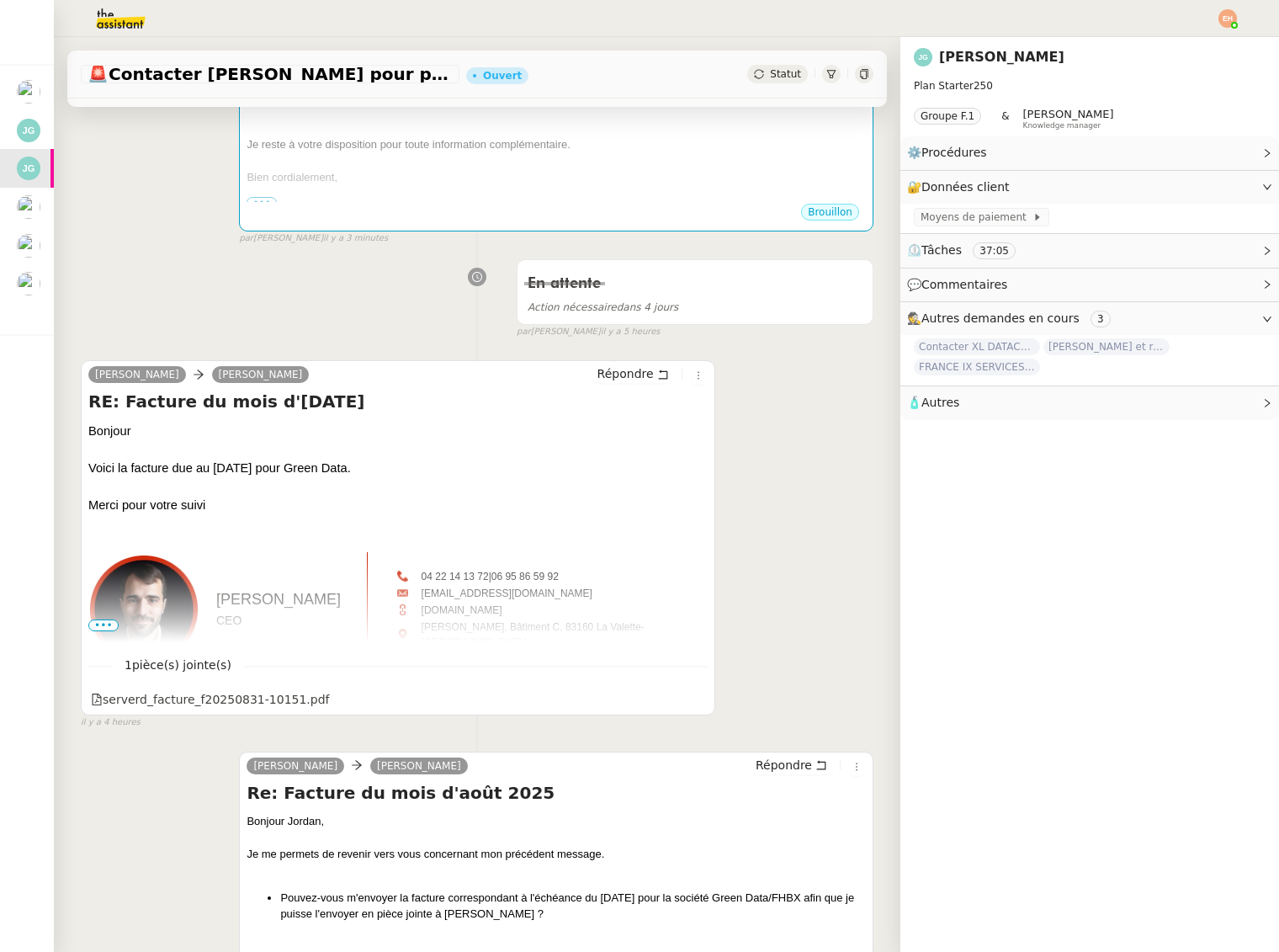
scroll to position [507, 0]
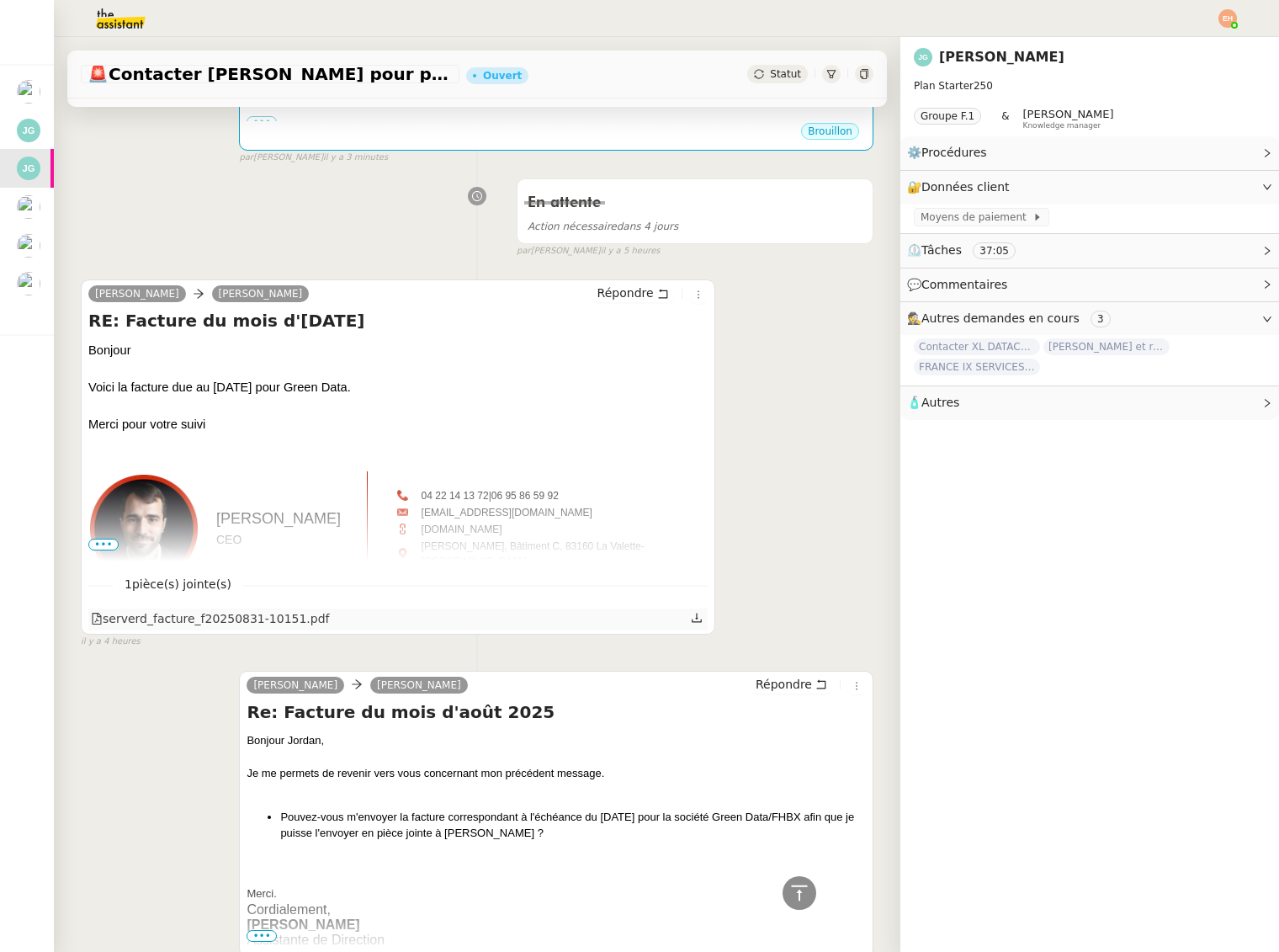
click at [485, 625] on div "serverd_facture_f20250831-10151.pdf" at bounding box center [398, 619] width 619 height 21
click at [698, 619] on icon at bounding box center [697, 618] width 12 height 12
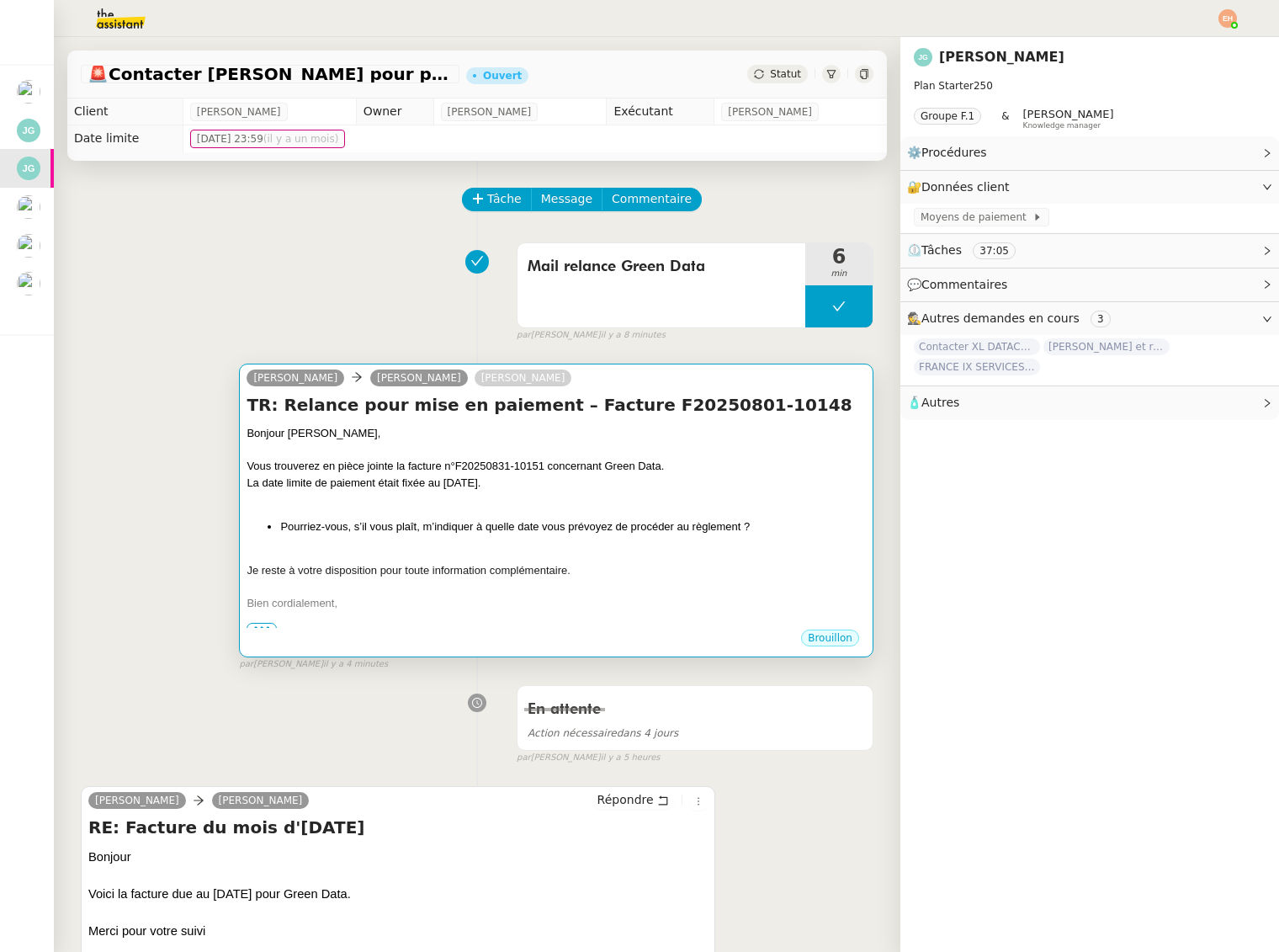
click at [539, 419] on div "TR: Relance pour mise en paiement – Facture F20250801-10148 Bonjour Madame Barr…" at bounding box center [556, 510] width 619 height 235
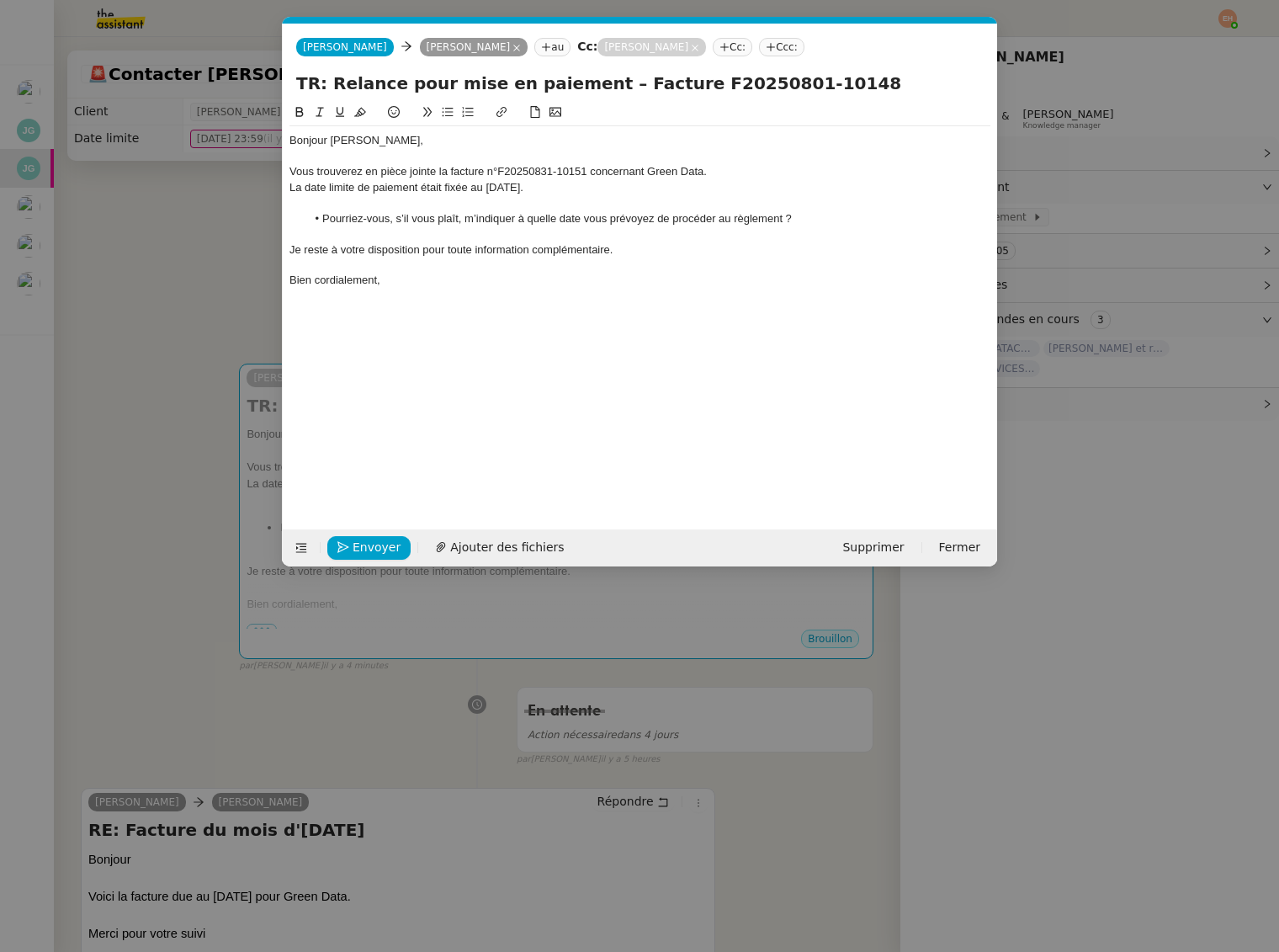
scroll to position [0, 35]
click at [474, 543] on span "Ajouter des fichiers" at bounding box center [507, 548] width 114 height 19
click at [388, 160] on div at bounding box center [640, 157] width 701 height 16
click at [710, 171] on div "Vous trouverez en pièce jointe la facture n°F20250831-10151 concernant Green Da…" at bounding box center [640, 172] width 701 height 16
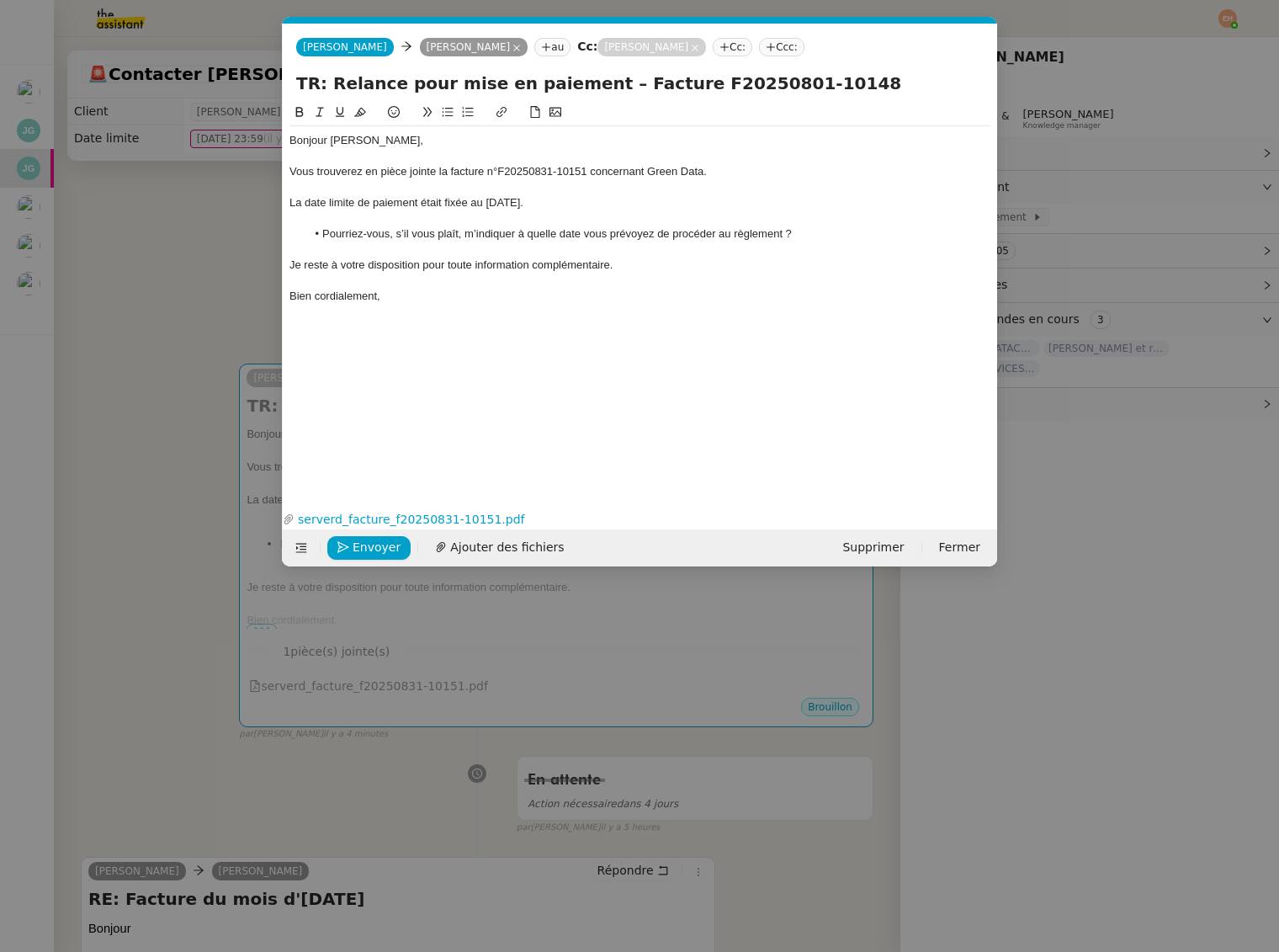
click at [402, 208] on div "La date limite de paiement était fixée au 30 septembre 2025." at bounding box center [640, 203] width 701 height 16
drag, startPoint x: 476, startPoint y: 221, endPoint x: 534, endPoint y: 227, distance: 58.3
click at [476, 221] on div at bounding box center [640, 219] width 701 height 16
click at [656, 208] on div "La date limite de paiement était fixée au 30 septembre 2025." at bounding box center [640, 203] width 701 height 16
click at [354, 547] on span "Envoyer" at bounding box center [376, 548] width 48 height 19
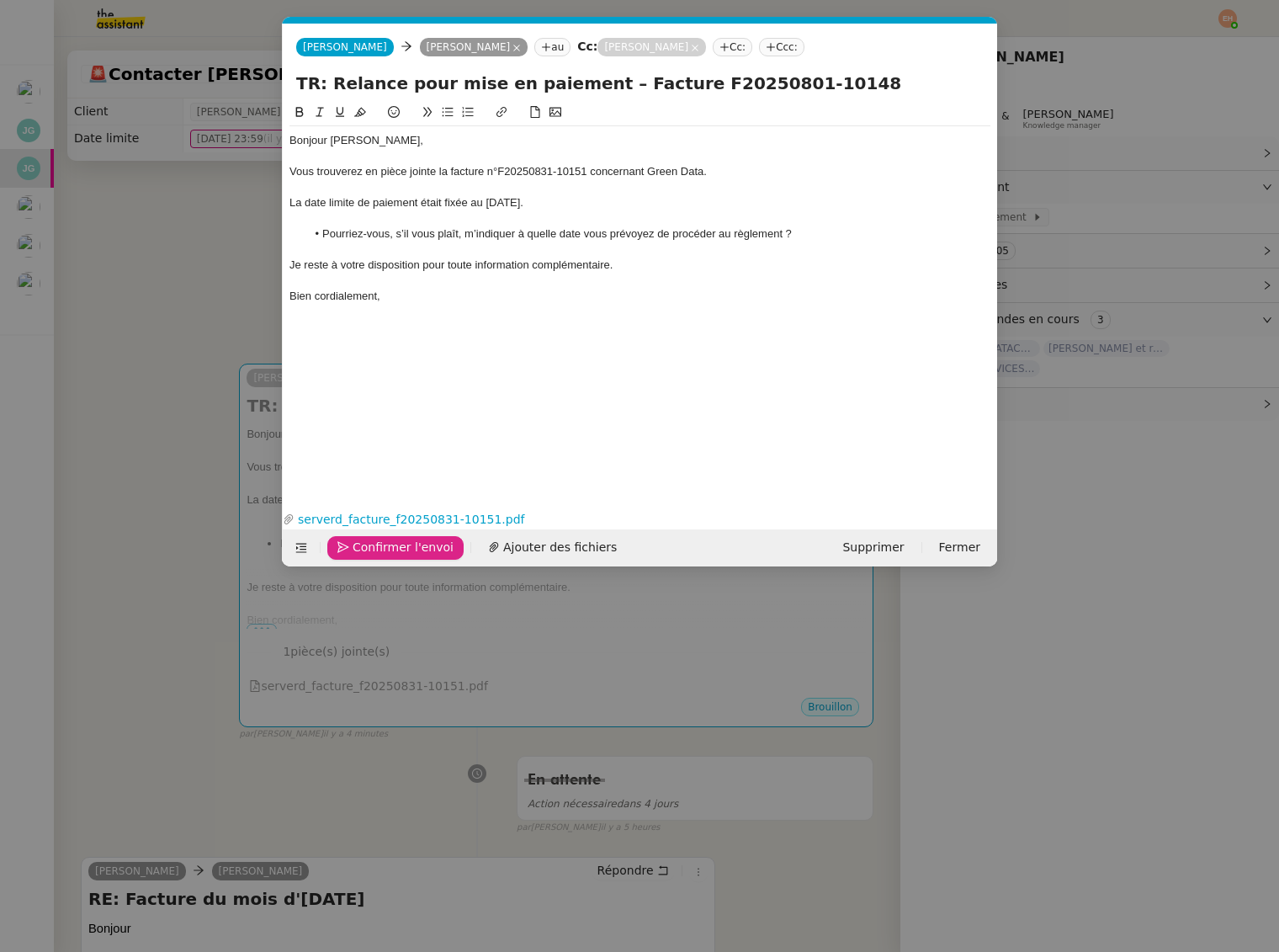
click at [354, 547] on span "Confirmer l'envoi" at bounding box center [403, 548] width 101 height 19
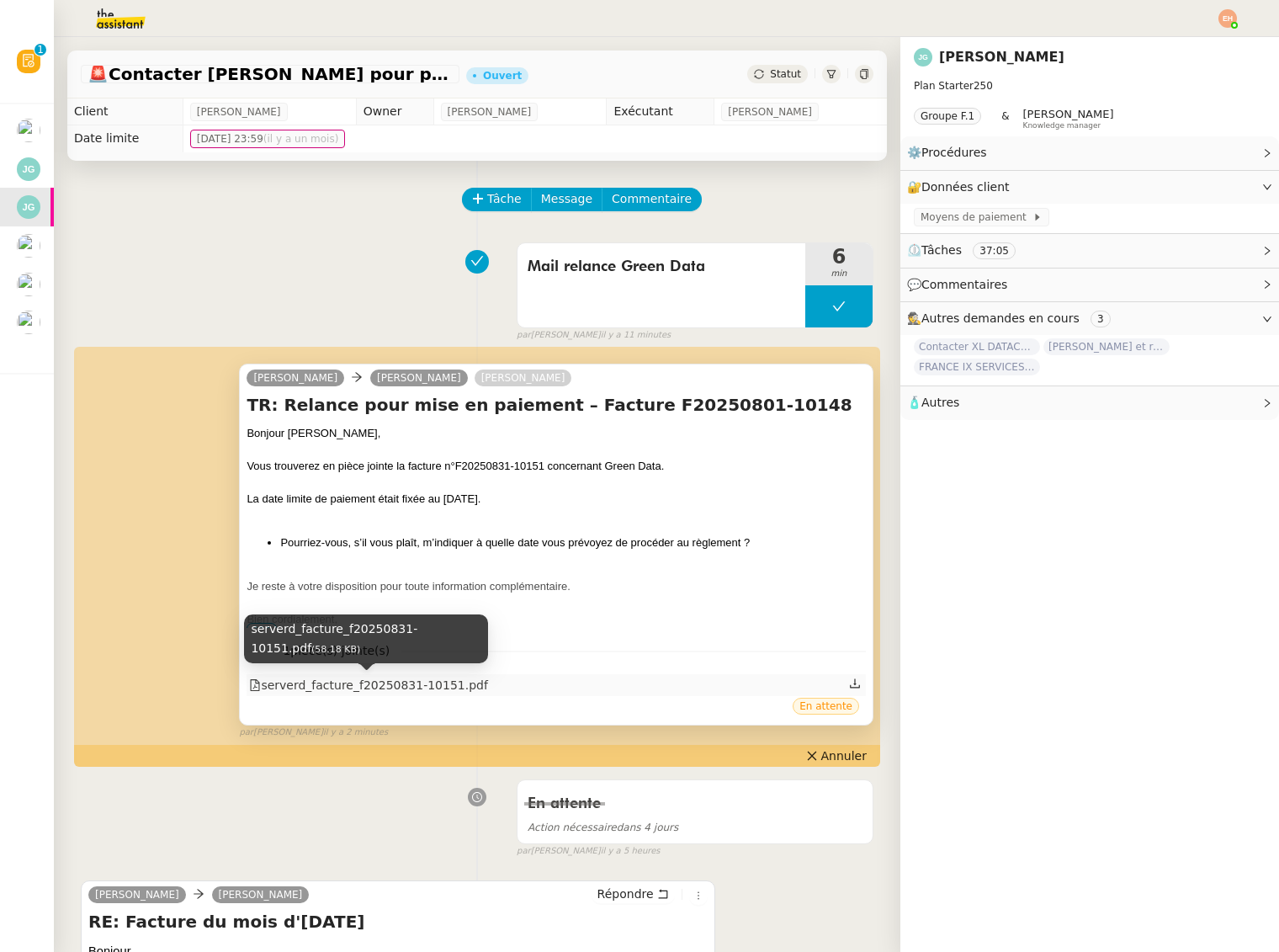
click at [434, 681] on div "serverd_facture_f20250831-10151.pdf" at bounding box center [369, 685] width 239 height 19
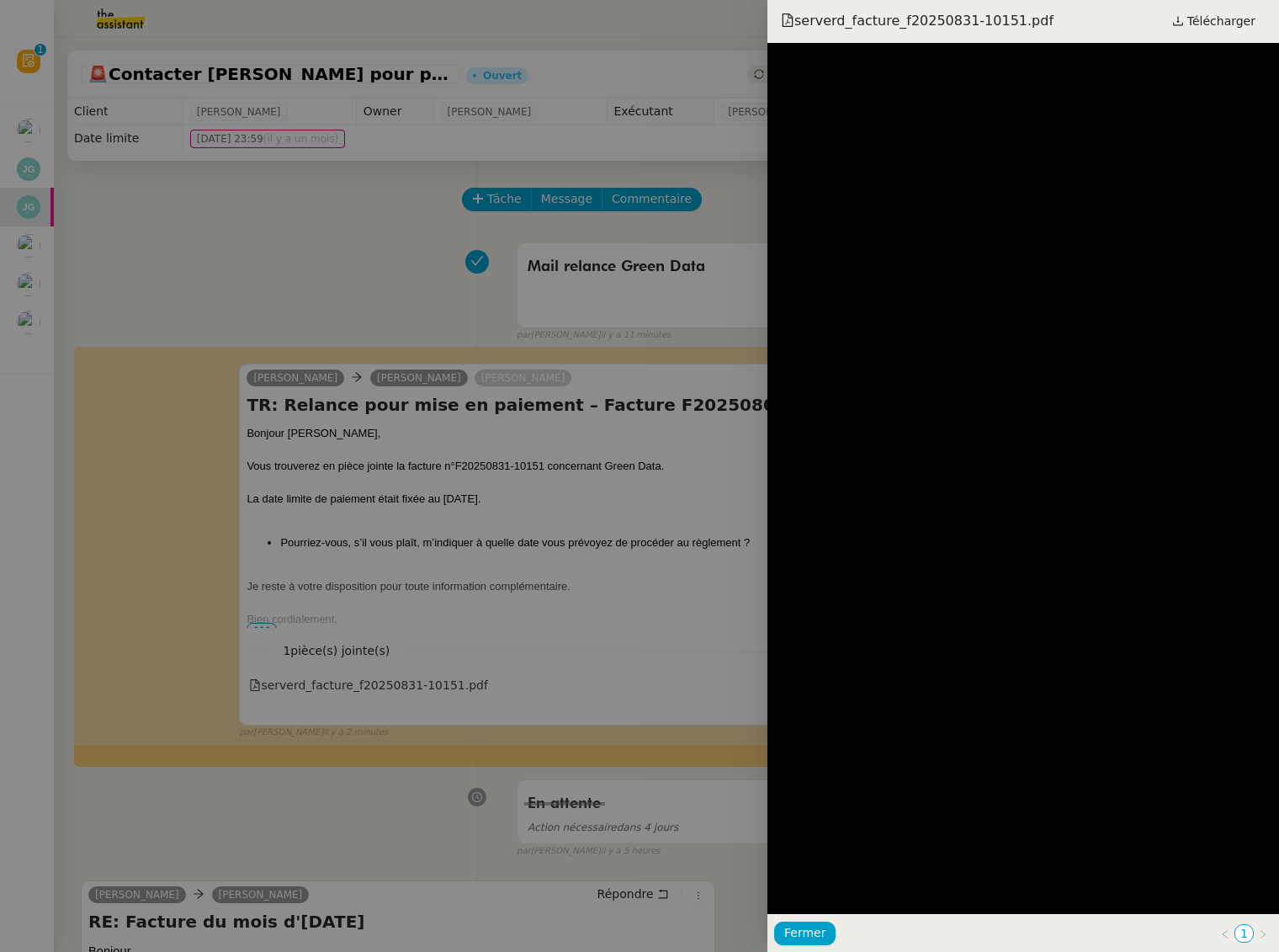
click at [489, 626] on div at bounding box center [640, 476] width 1279 height 952
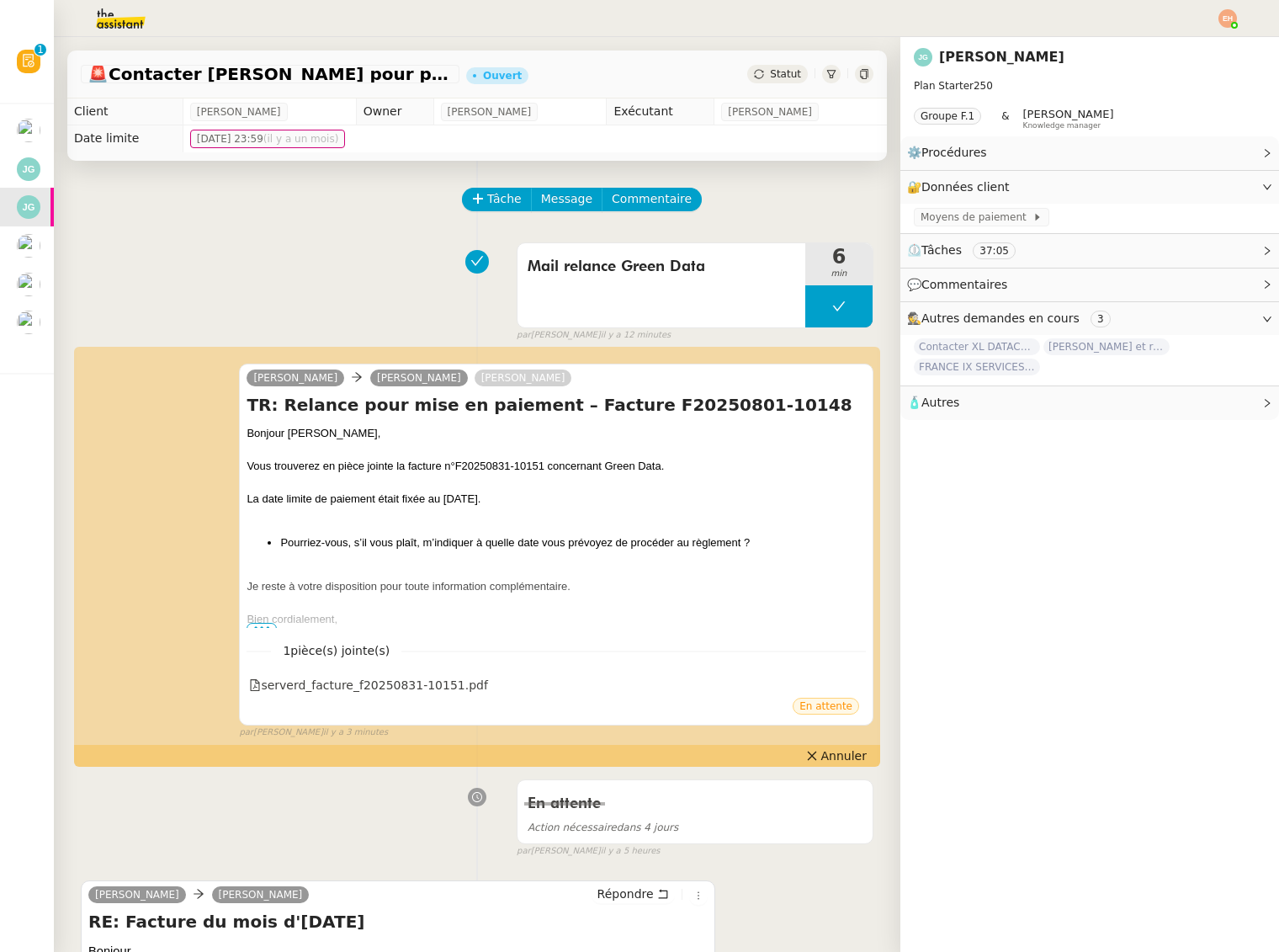
click at [775, 84] on div "Statut" at bounding box center [778, 74] width 60 height 18
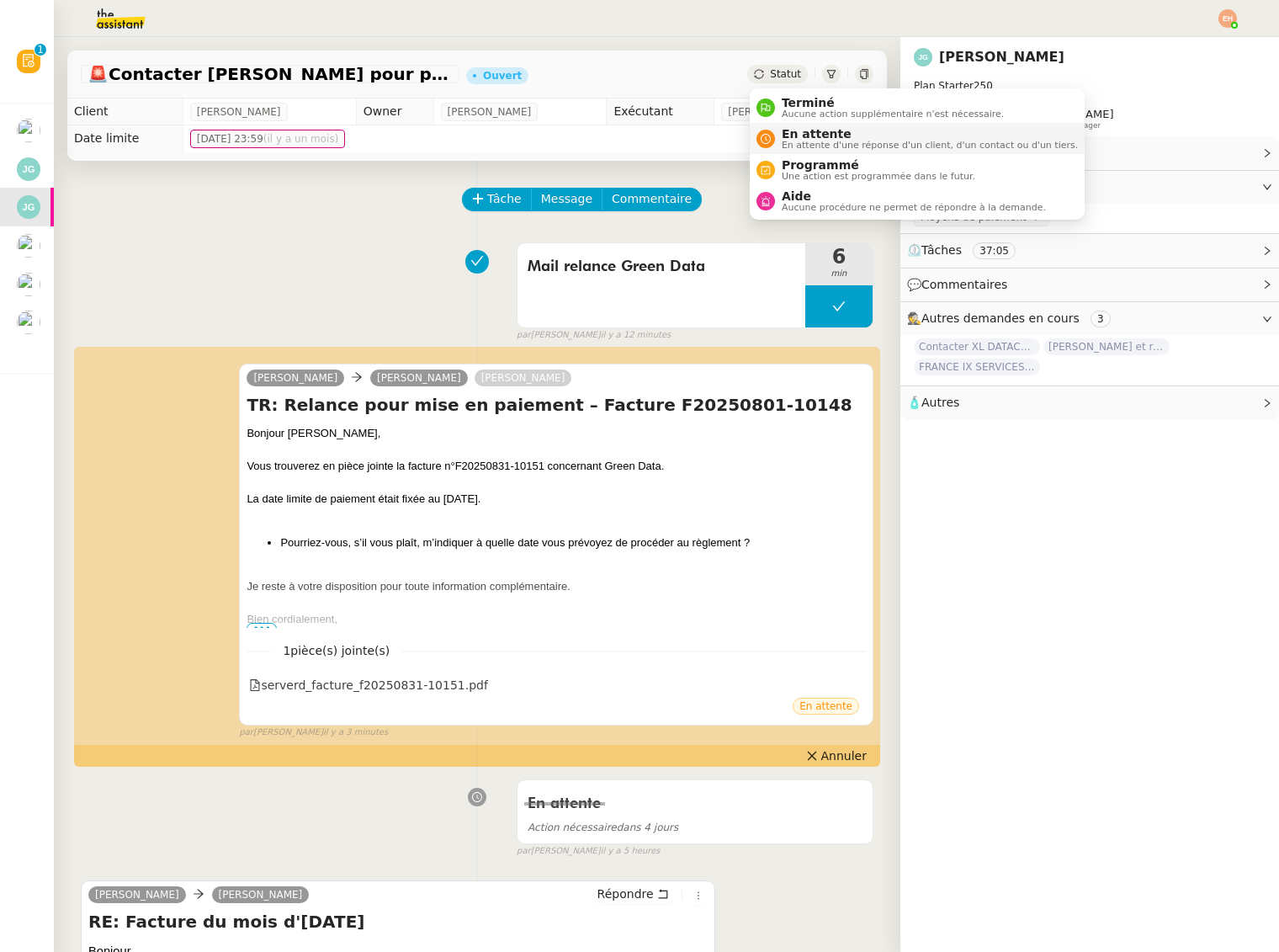
click at [795, 133] on span "En attente" at bounding box center [930, 134] width 296 height 14
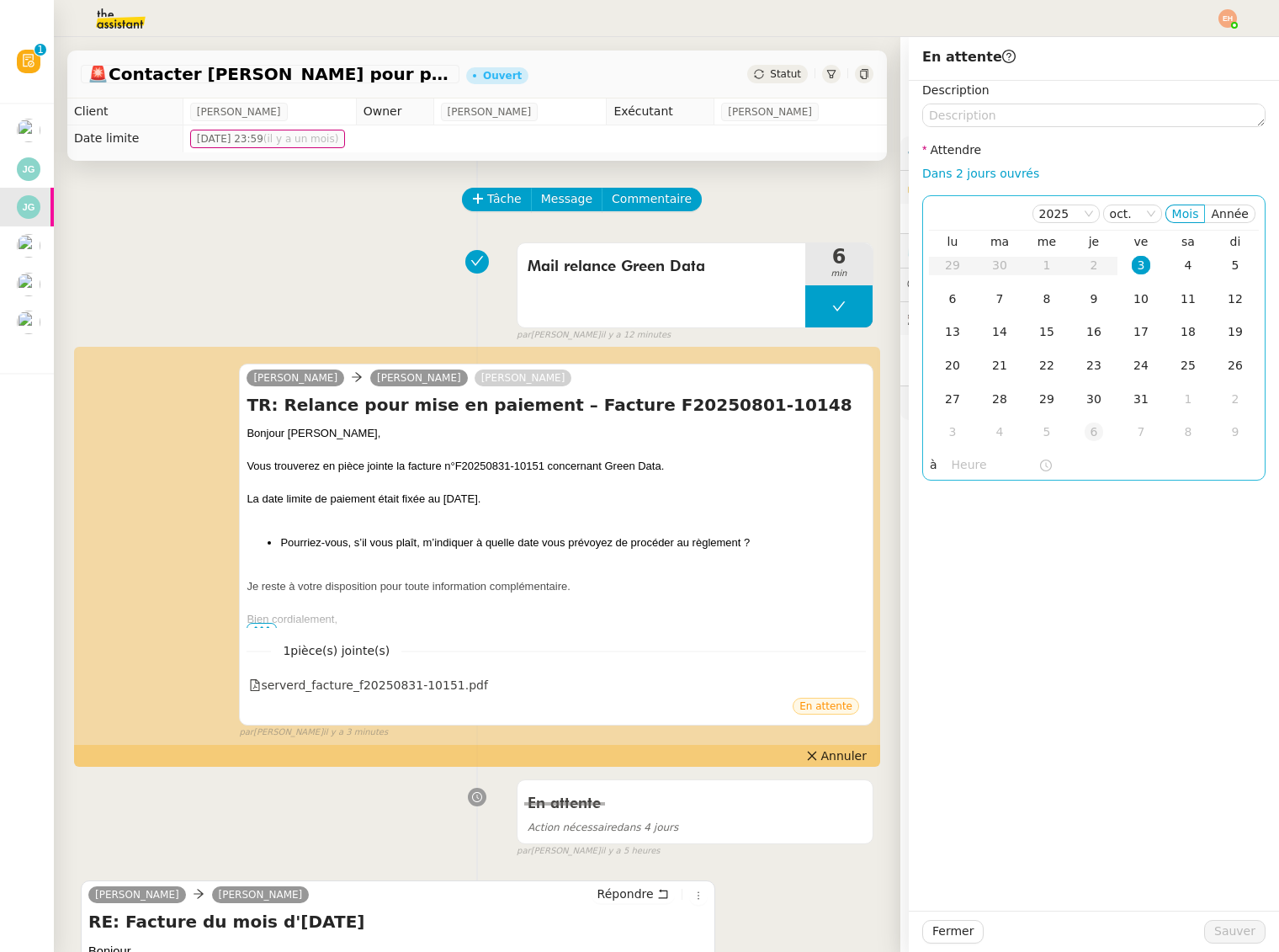
drag, startPoint x: 953, startPoint y: 177, endPoint x: 1092, endPoint y: 417, distance: 277.3
click at [953, 177] on link "Dans 2 jours ouvrés" at bounding box center [981, 173] width 117 height 14
type input "07:00"
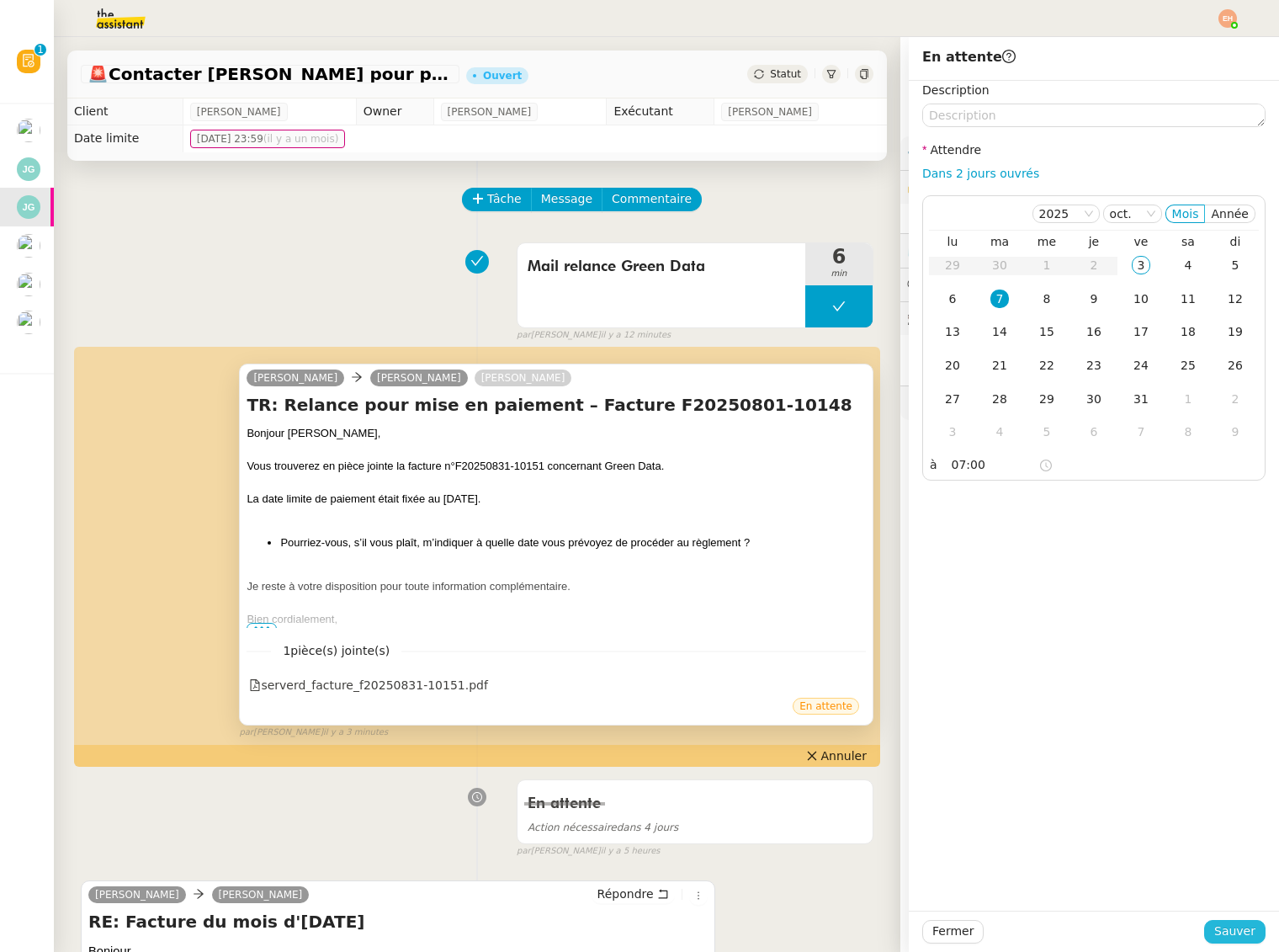
drag, startPoint x: 1236, startPoint y: 937, endPoint x: 789, endPoint y: 720, distance: 496.9
click at [1235, 937] on span "Sauver" at bounding box center [1235, 932] width 41 height 19
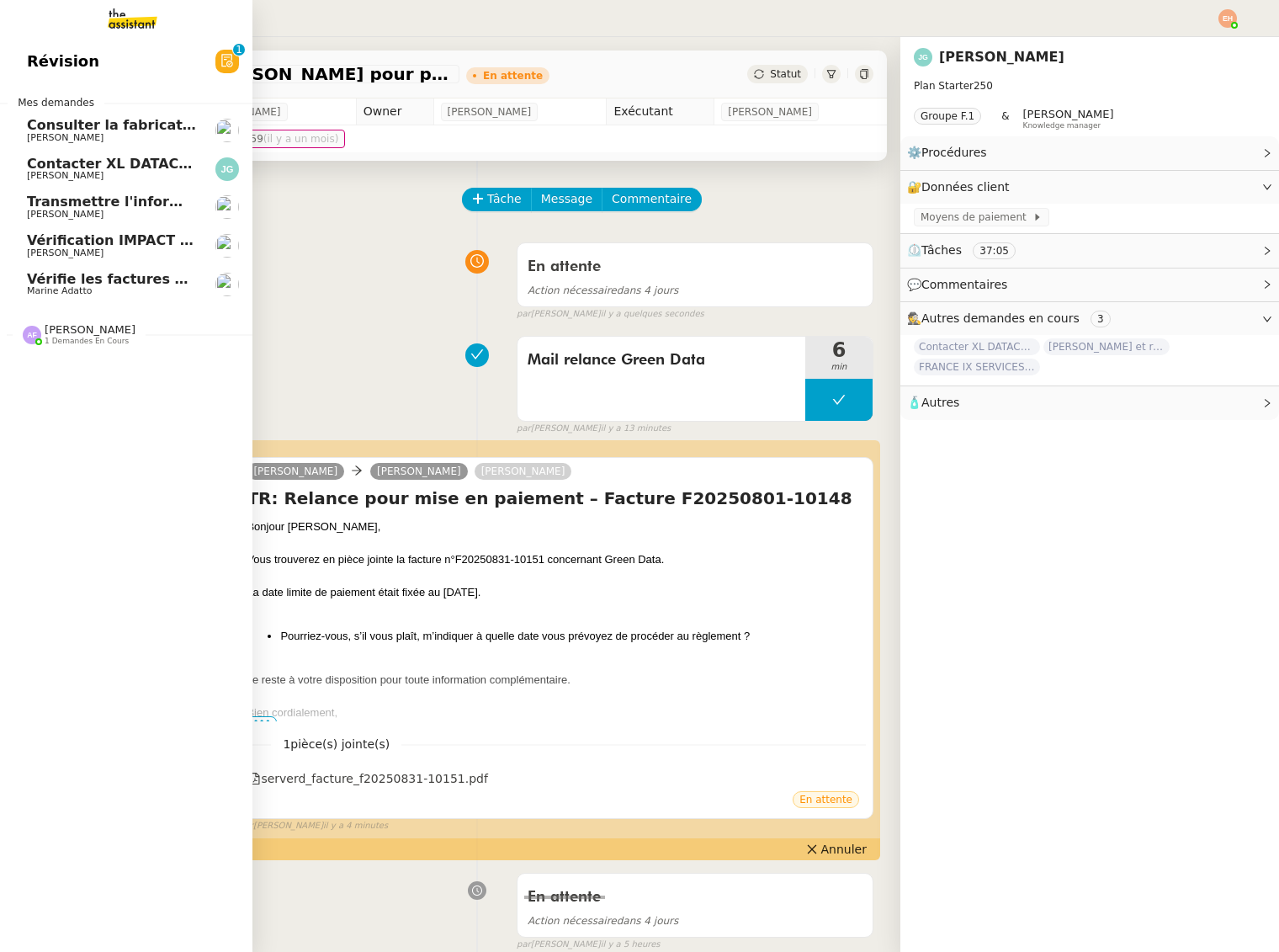
click at [59, 181] on span "[PERSON_NAME]" at bounding box center [65, 175] width 77 height 11
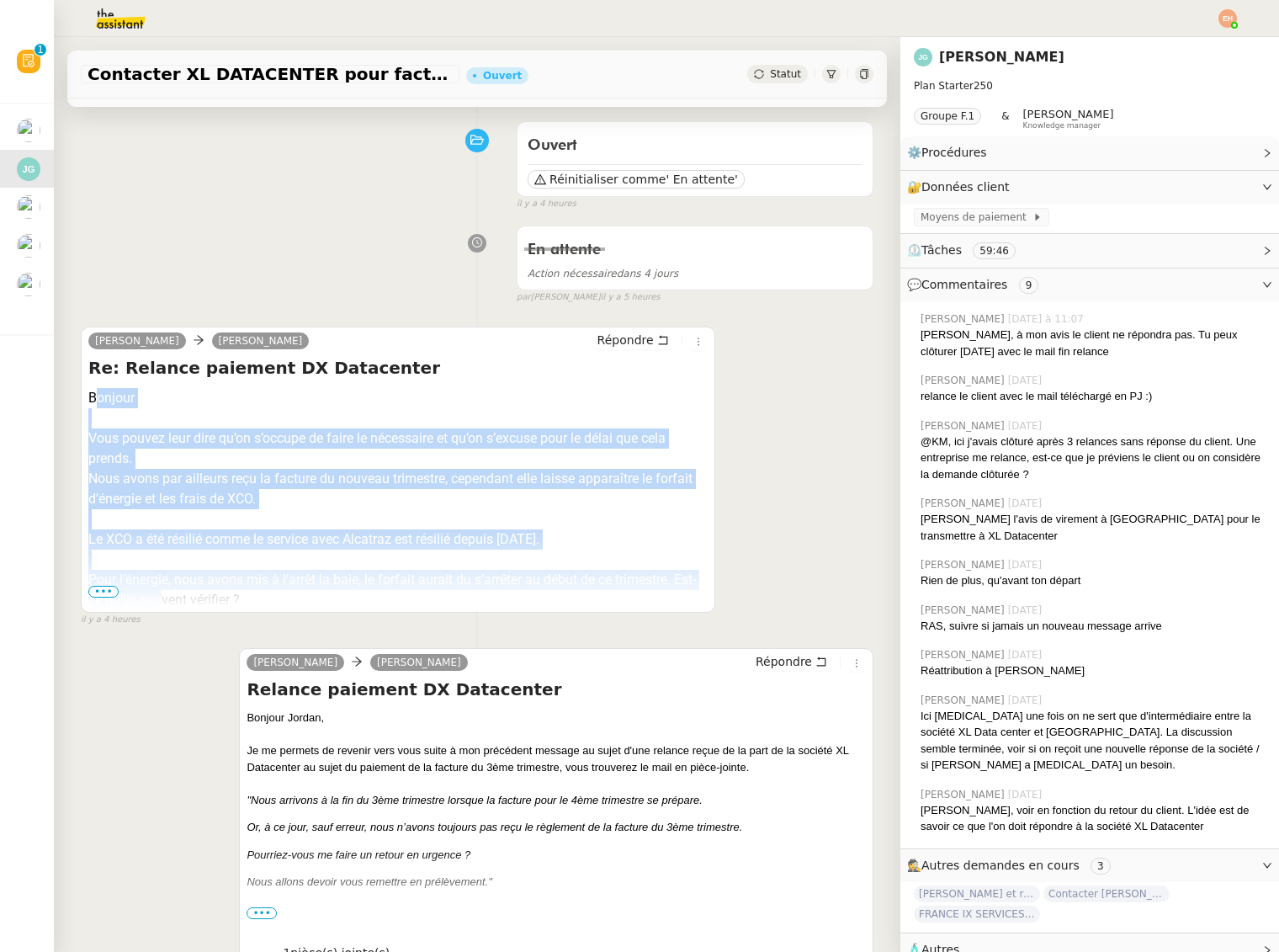
scroll to position [139, 0]
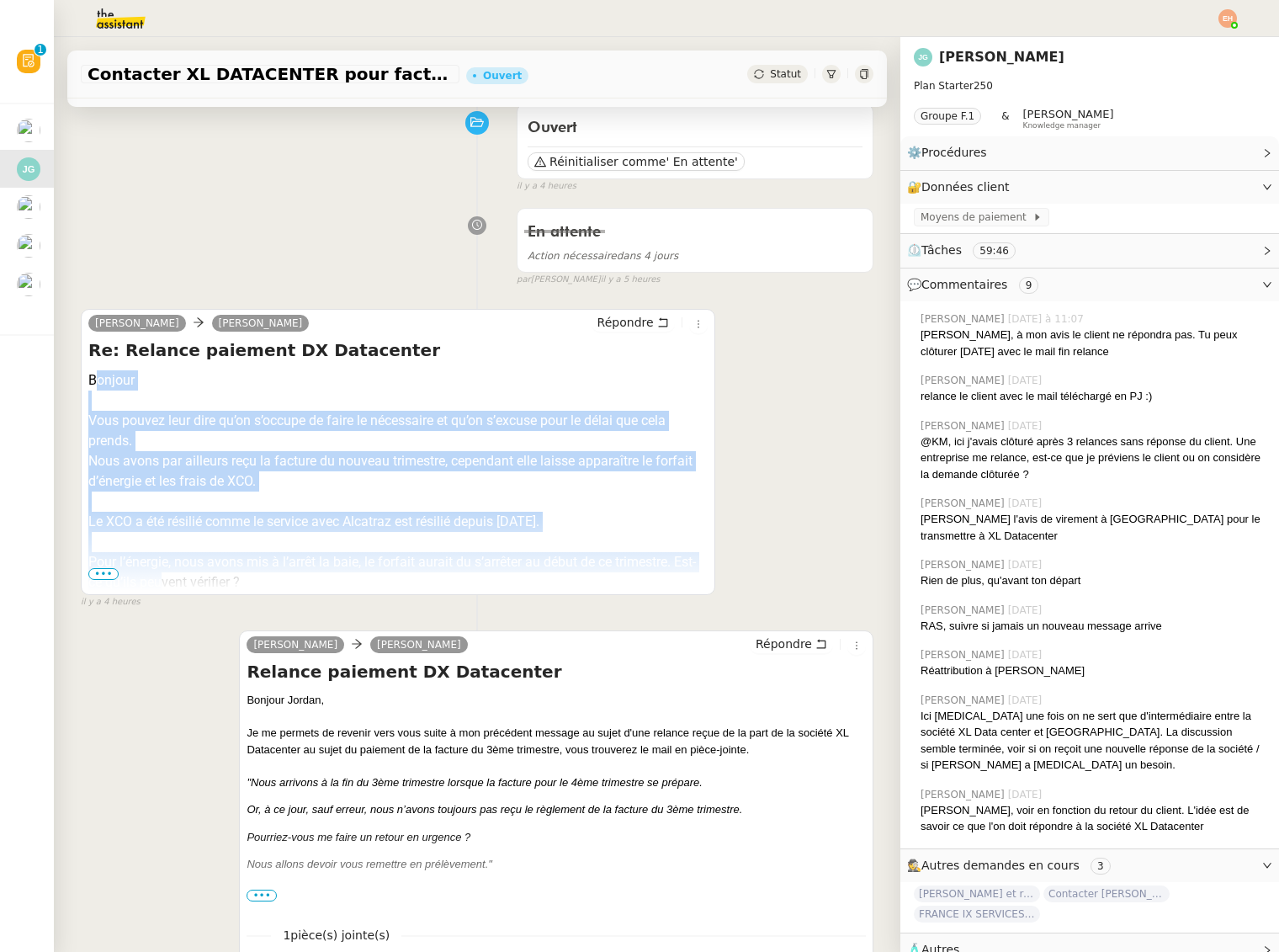
drag, startPoint x: 94, startPoint y: 517, endPoint x: 164, endPoint y: 588, distance: 99.7
click at [164, 588] on div "Bonjour Vous pouvez leur dire qu’on s’occupe de faire le nécessaire et qu’on s’…" at bounding box center [398, 511] width 619 height 283
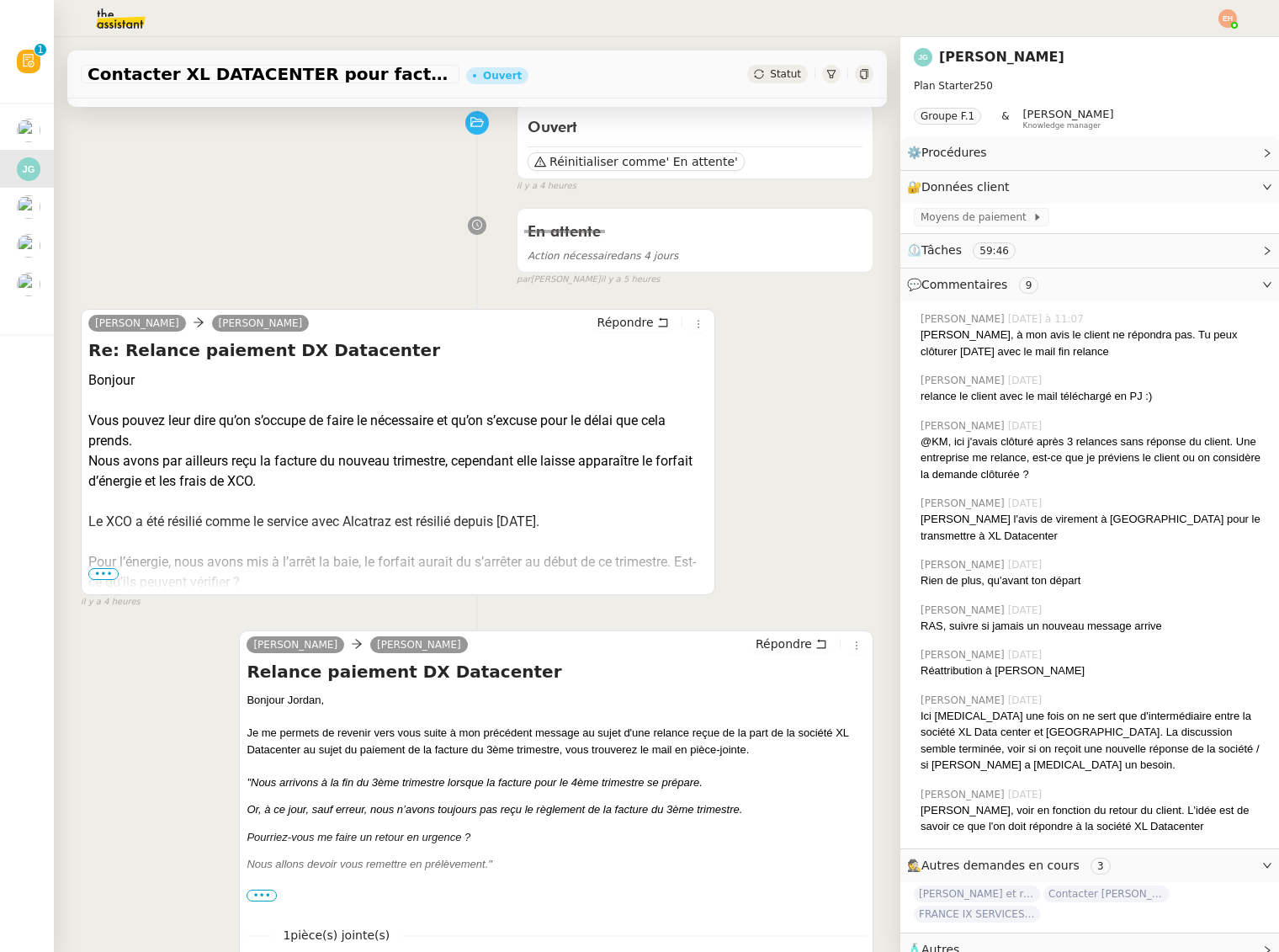
click at [106, 575] on span "•••" at bounding box center [103, 574] width 30 height 12
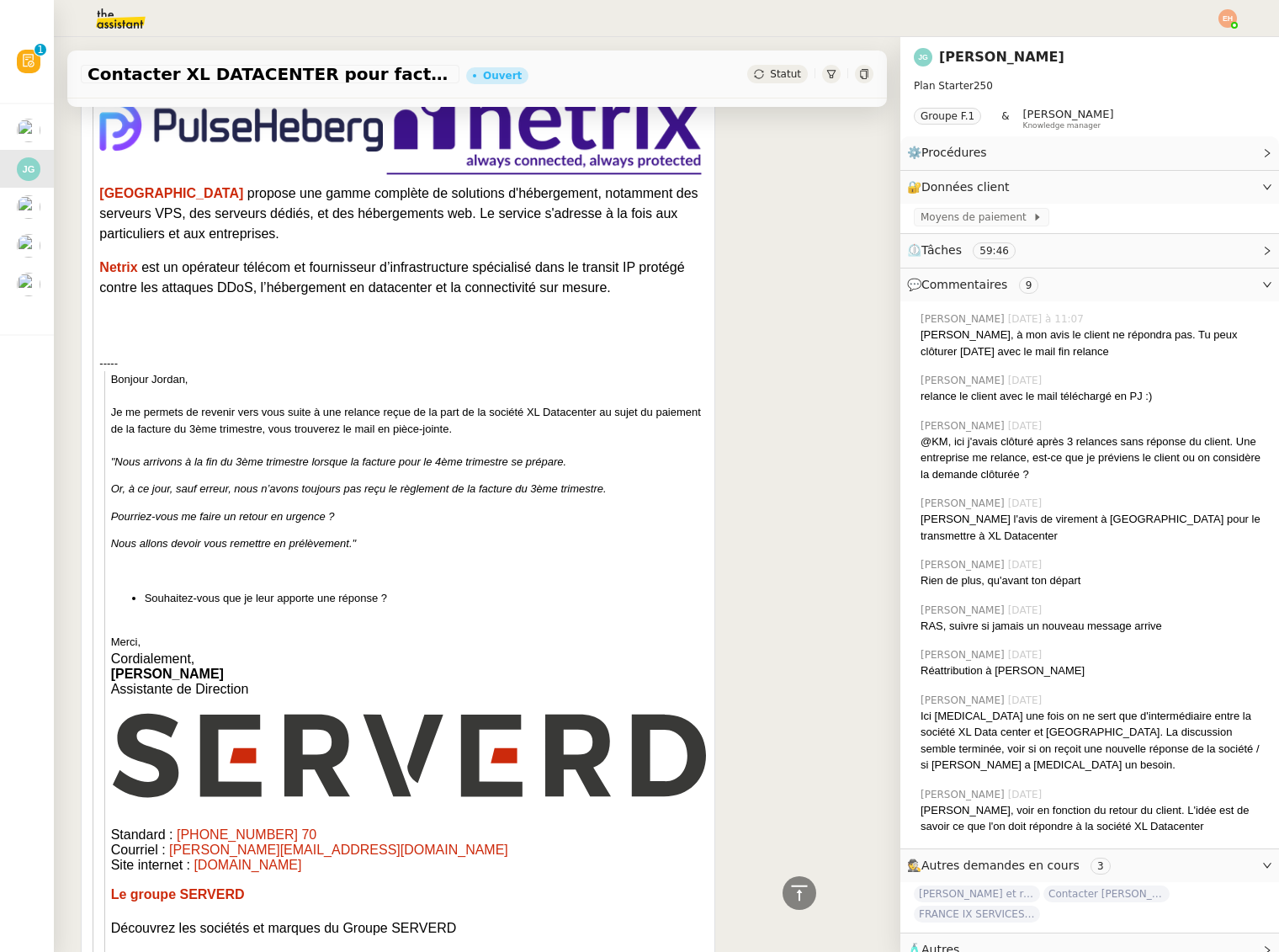
scroll to position [2573, 0]
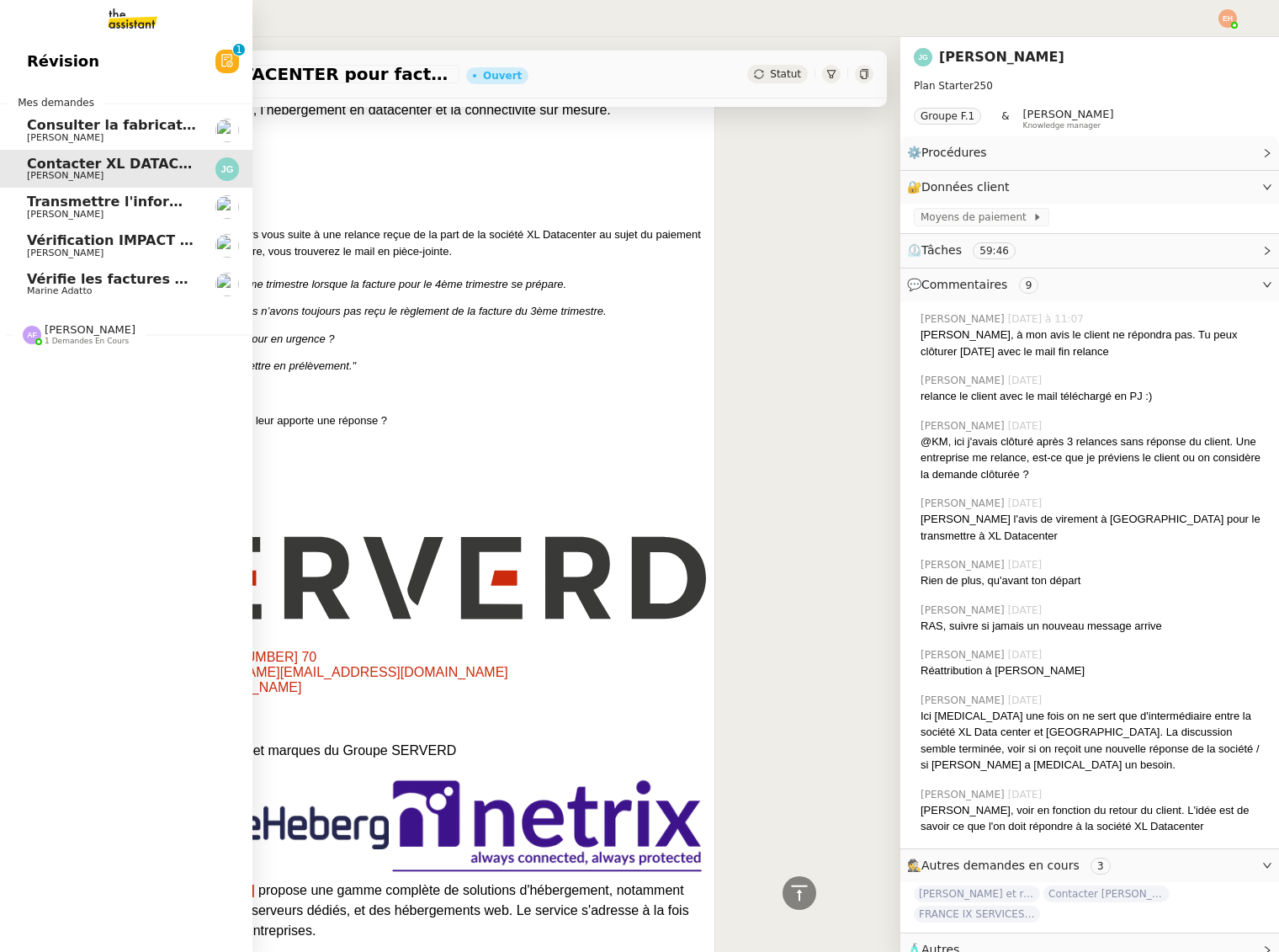
click at [28, 208] on span "Transmettre l'information du RDV à [PERSON_NAME]" at bounding box center [227, 201] width 400 height 16
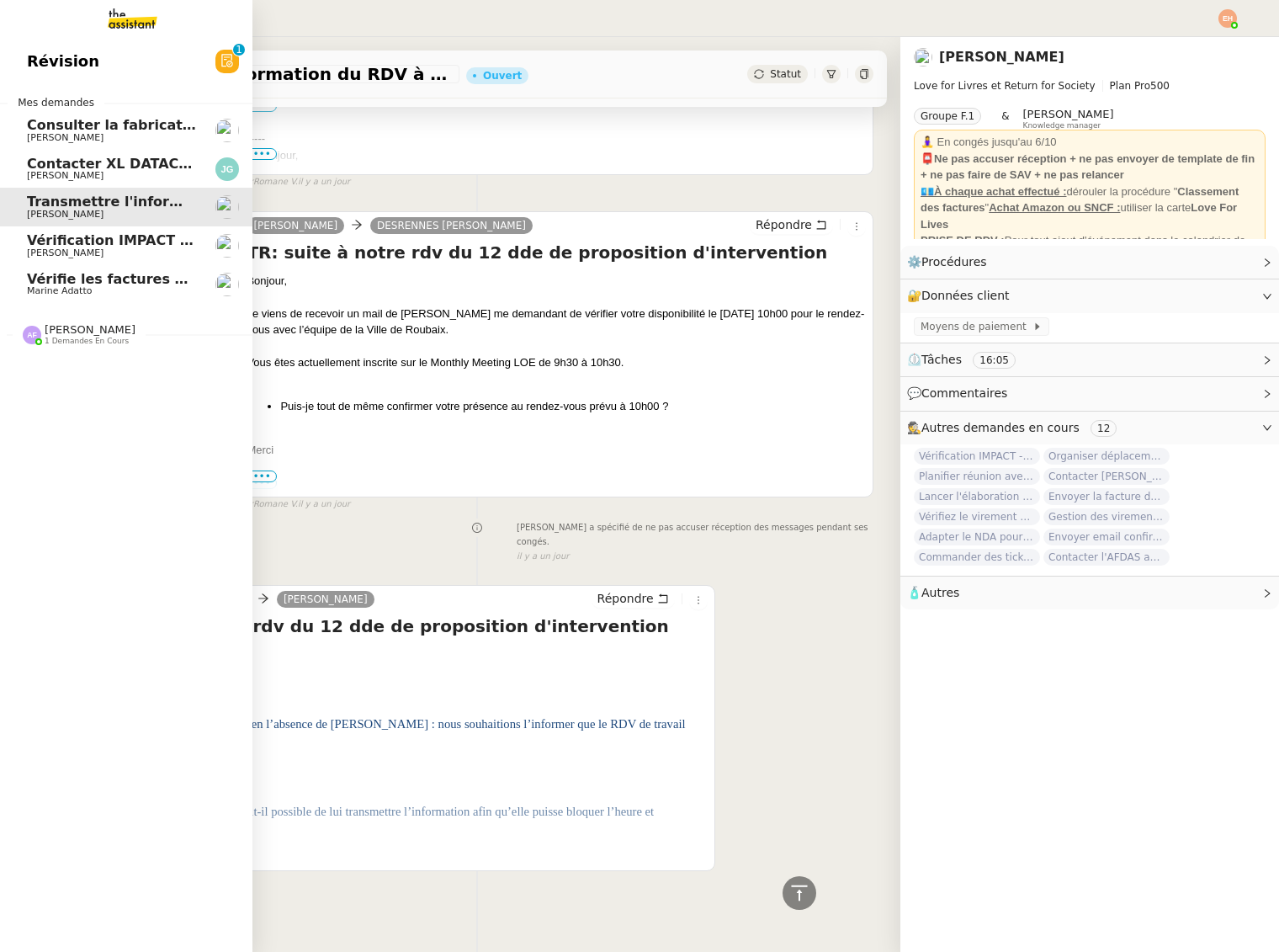
drag, startPoint x: 76, startPoint y: 176, endPoint x: 113, endPoint y: 204, distance: 46.4
click at [76, 176] on span "[PERSON_NAME]" at bounding box center [65, 175] width 77 height 11
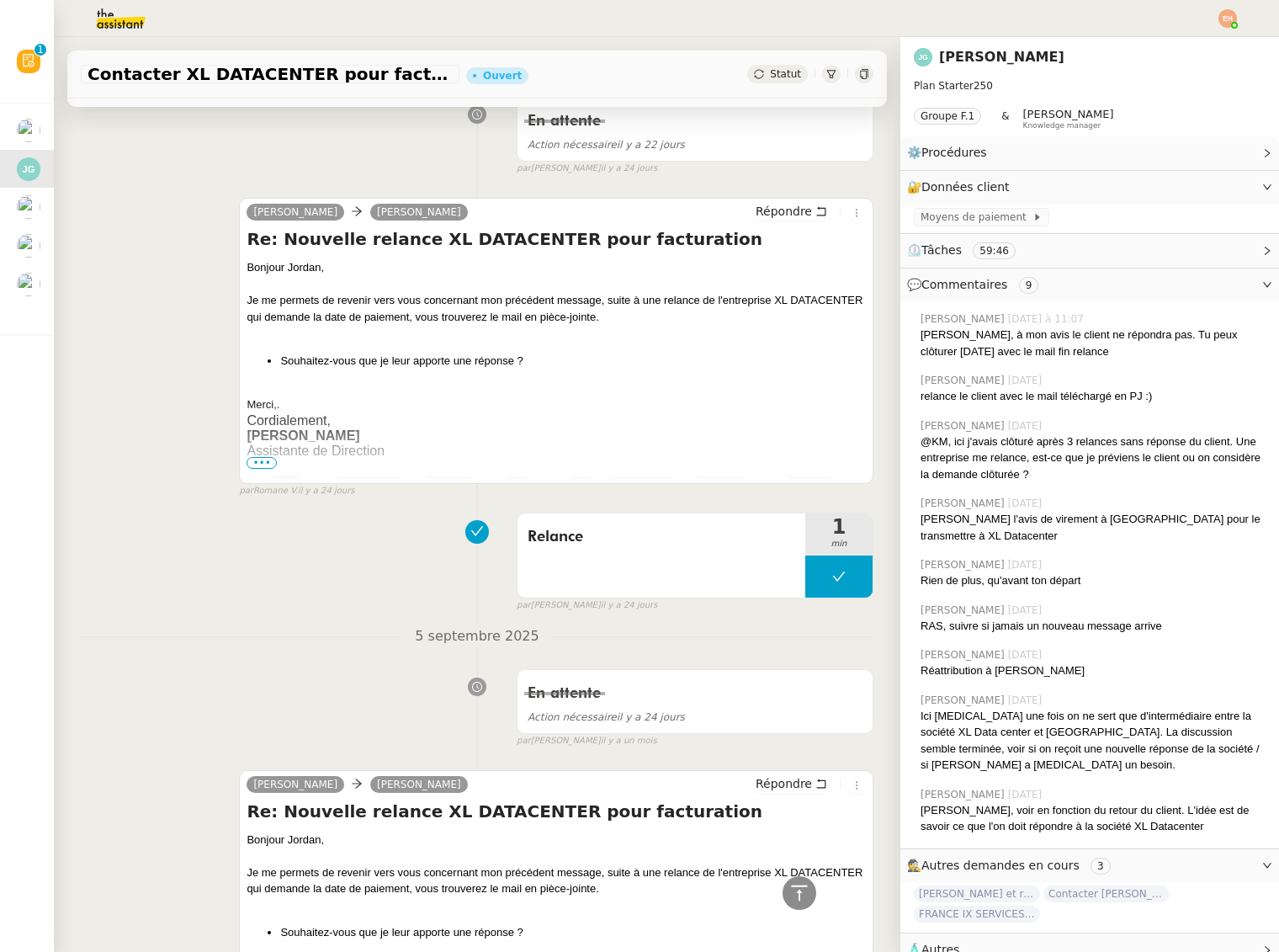
scroll to position [3747, 0]
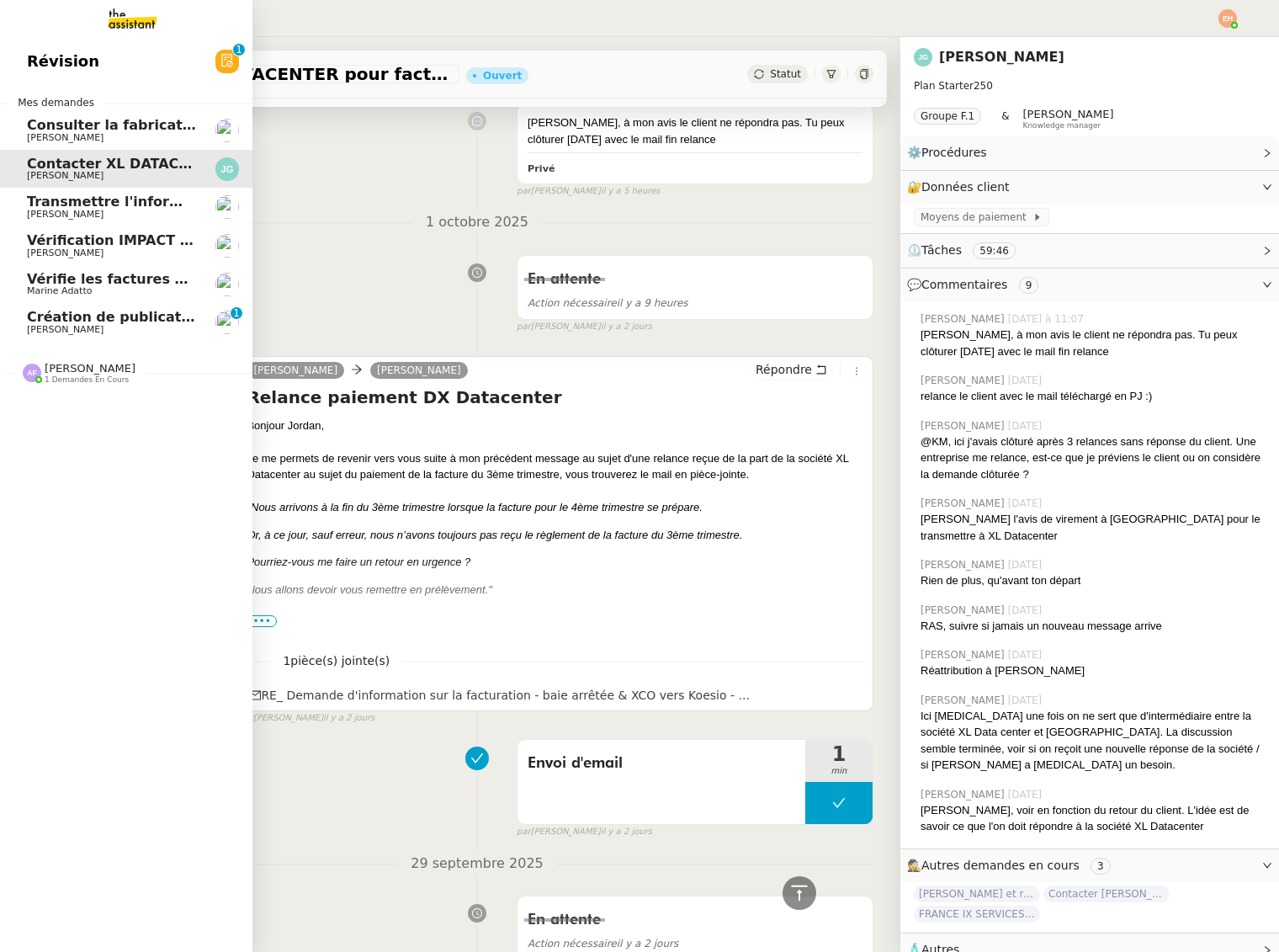
click at [32, 321] on span "Création de publications Linkedin pour les articles - [DATE]" at bounding box center [251, 316] width 449 height 16
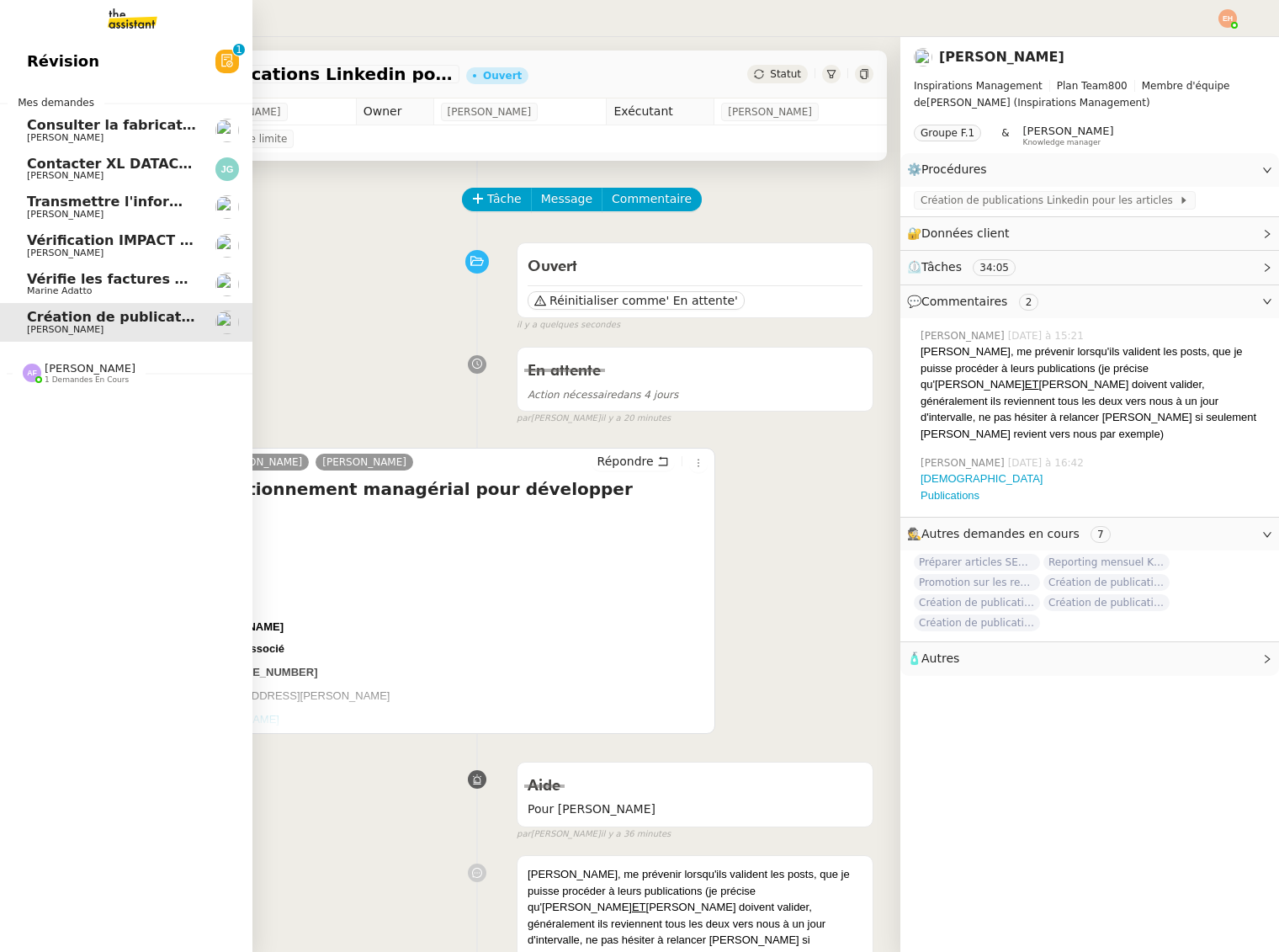
click at [122, 276] on span "Vérifie les factures manquantes dans Penny Lane" at bounding box center [215, 278] width 376 height 16
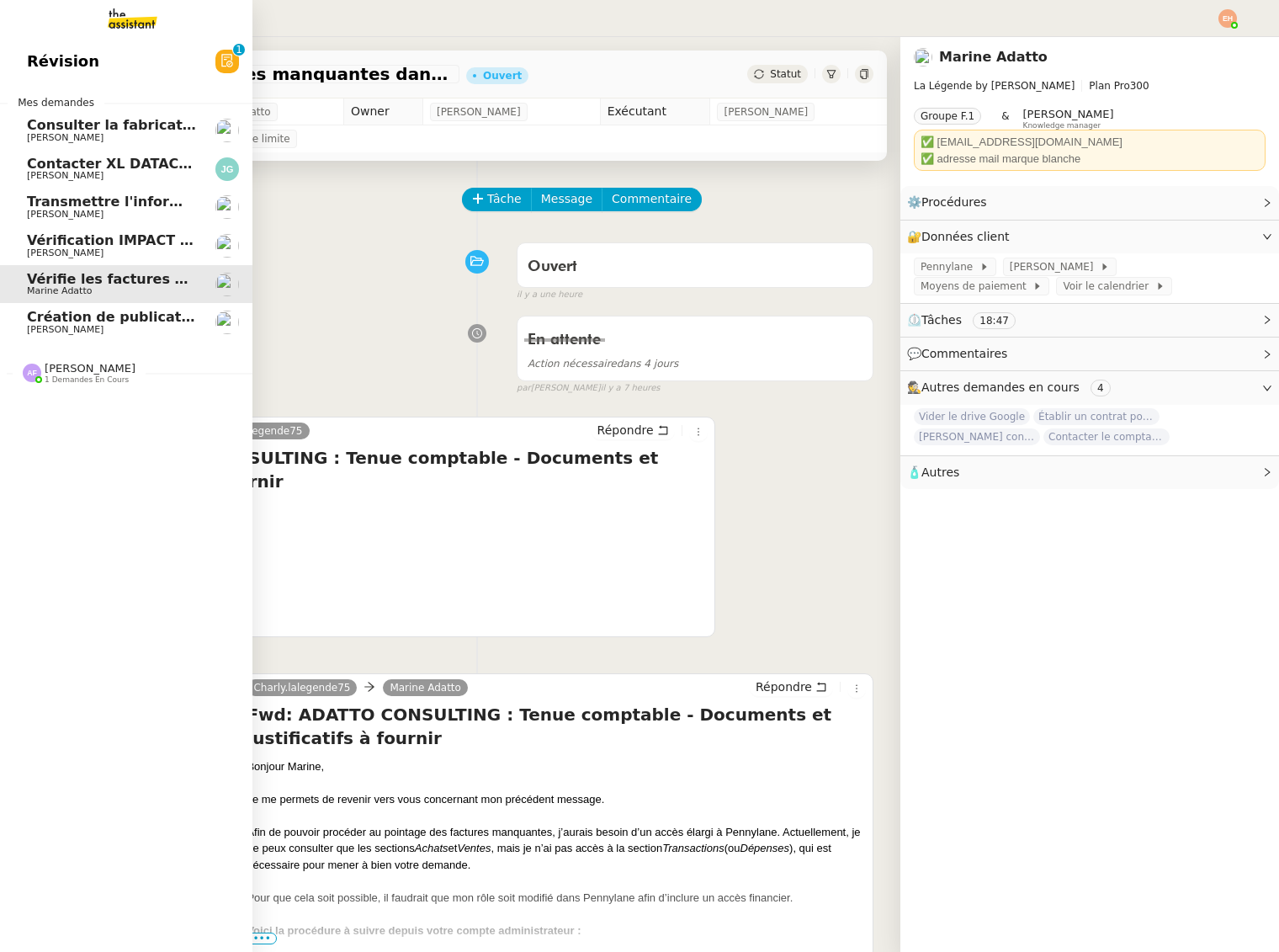
drag, startPoint x: 122, startPoint y: 247, endPoint x: 125, endPoint y: 213, distance: 34.1
click at [122, 248] on span "[PERSON_NAME]" at bounding box center [112, 253] width 170 height 10
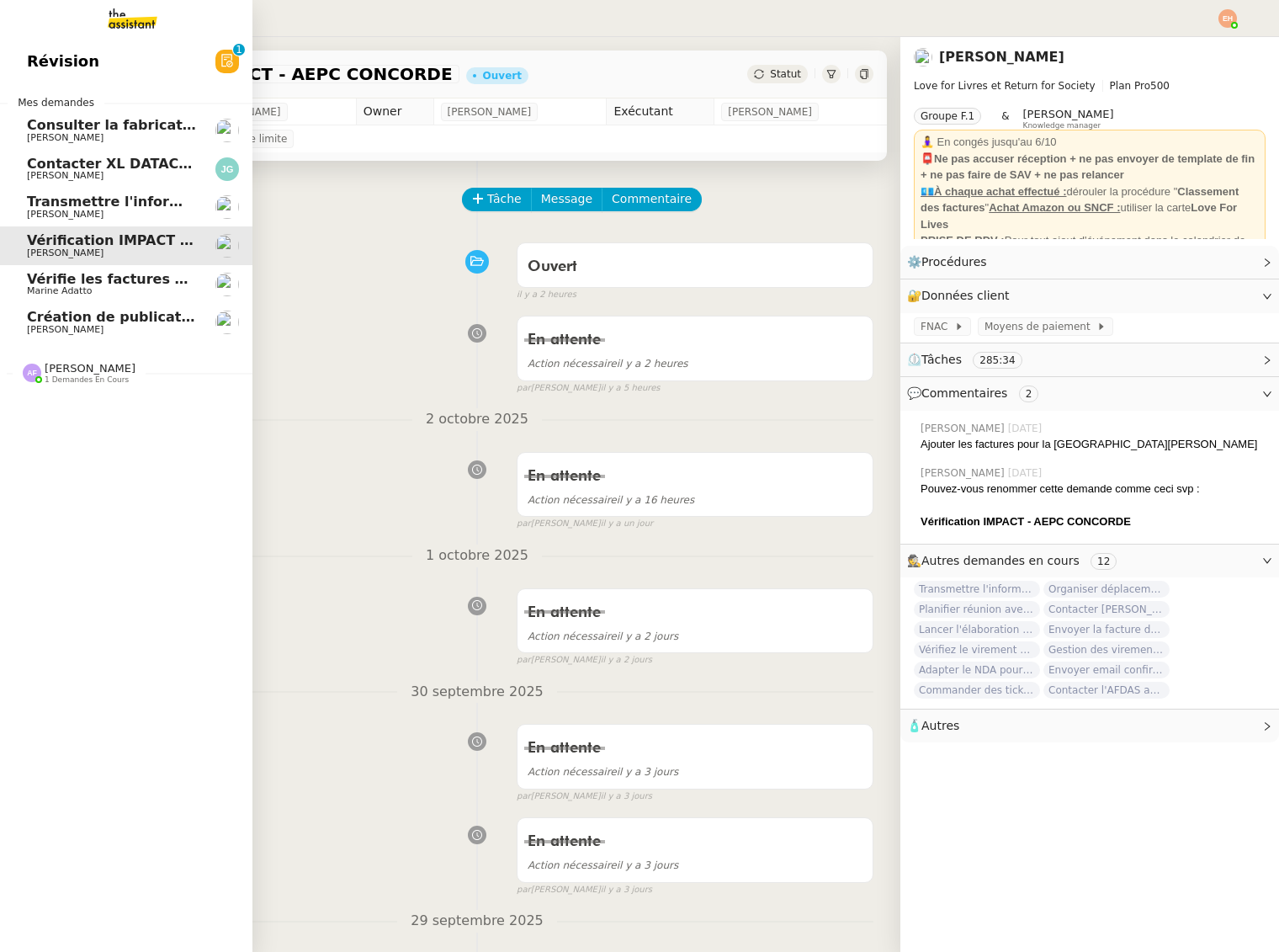
click at [125, 213] on span "[PERSON_NAME]" at bounding box center [112, 214] width 170 height 10
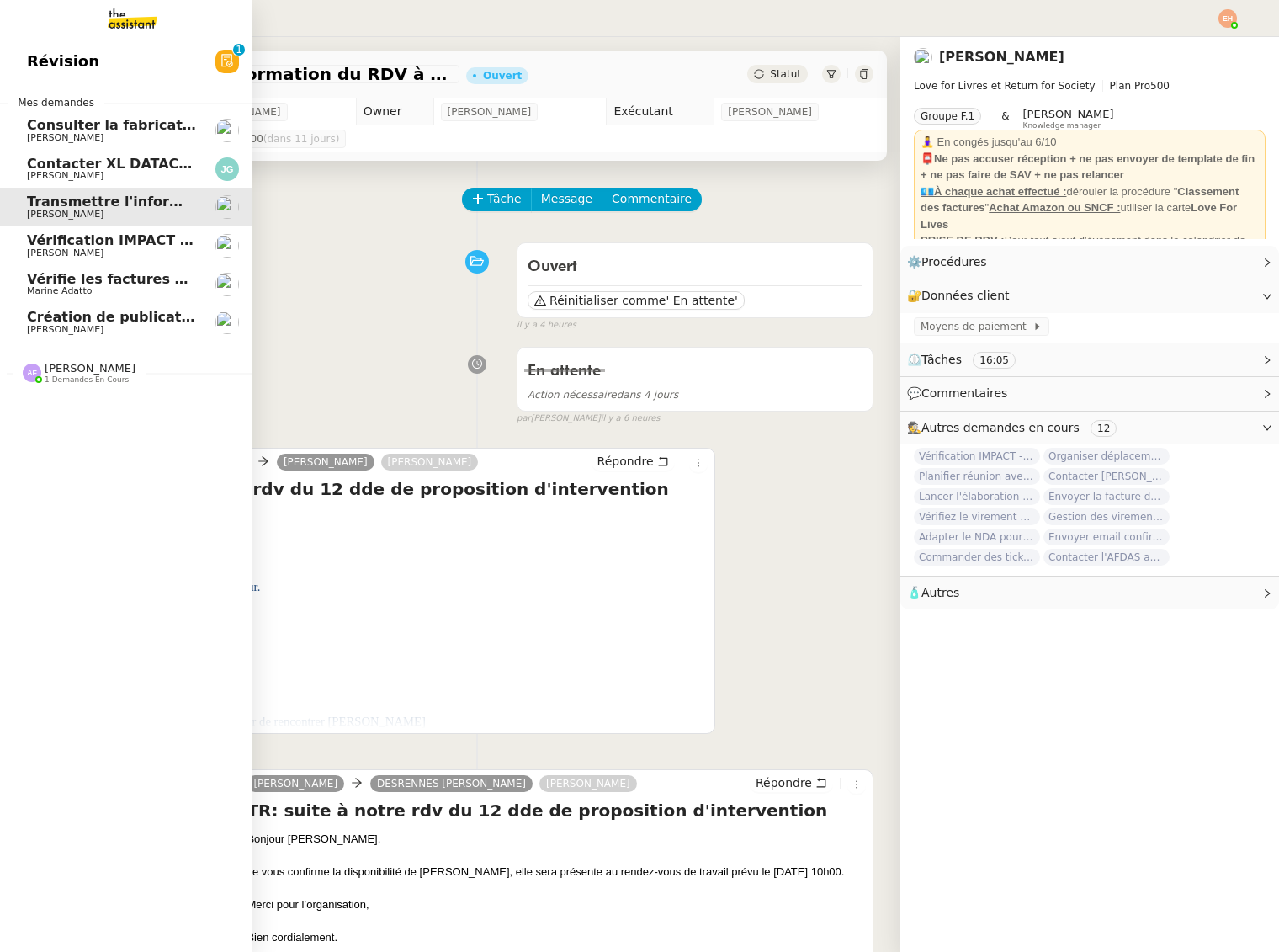
click at [133, 302] on link "Vérifie les factures manquantes dans Penny Lane Marine Adatto" at bounding box center [126, 284] width 252 height 39
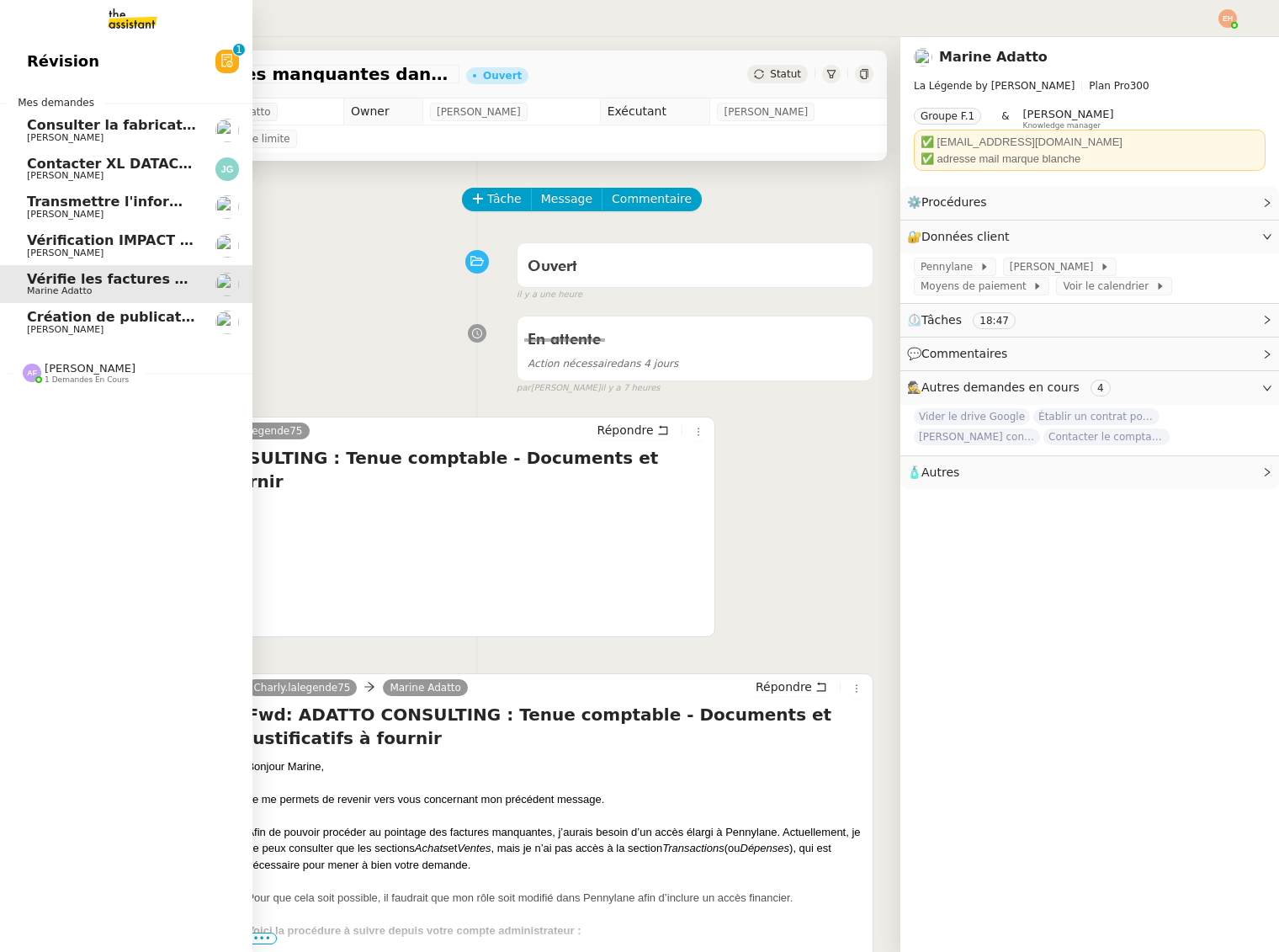
click at [128, 317] on span "Création de publications Linkedin pour les articles - [DATE]" at bounding box center [251, 316] width 449 height 16
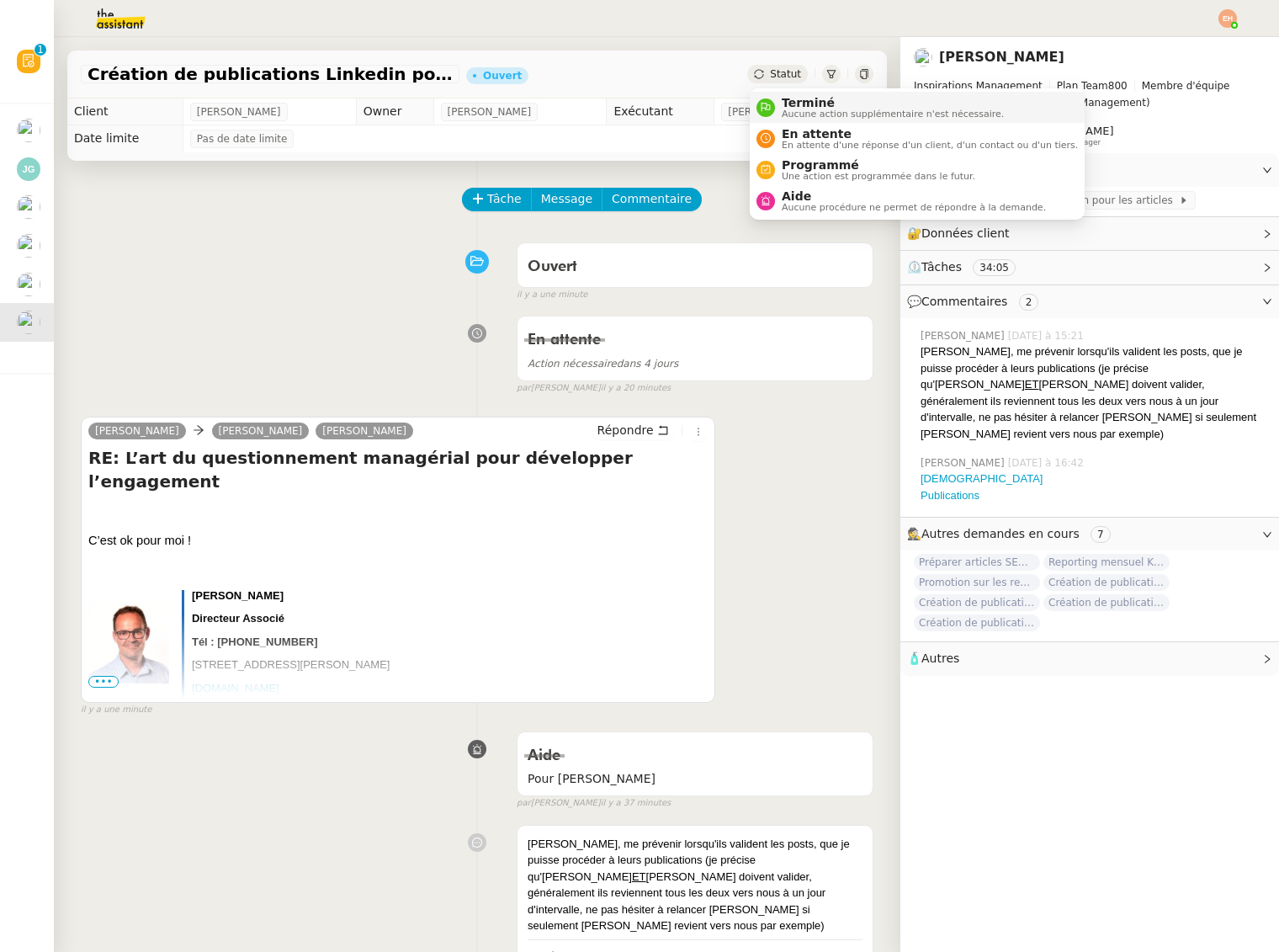
drag, startPoint x: 789, startPoint y: 70, endPoint x: 801, endPoint y: 96, distance: 28.6
click at [789, 70] on span "Statut" at bounding box center [786, 74] width 31 height 12
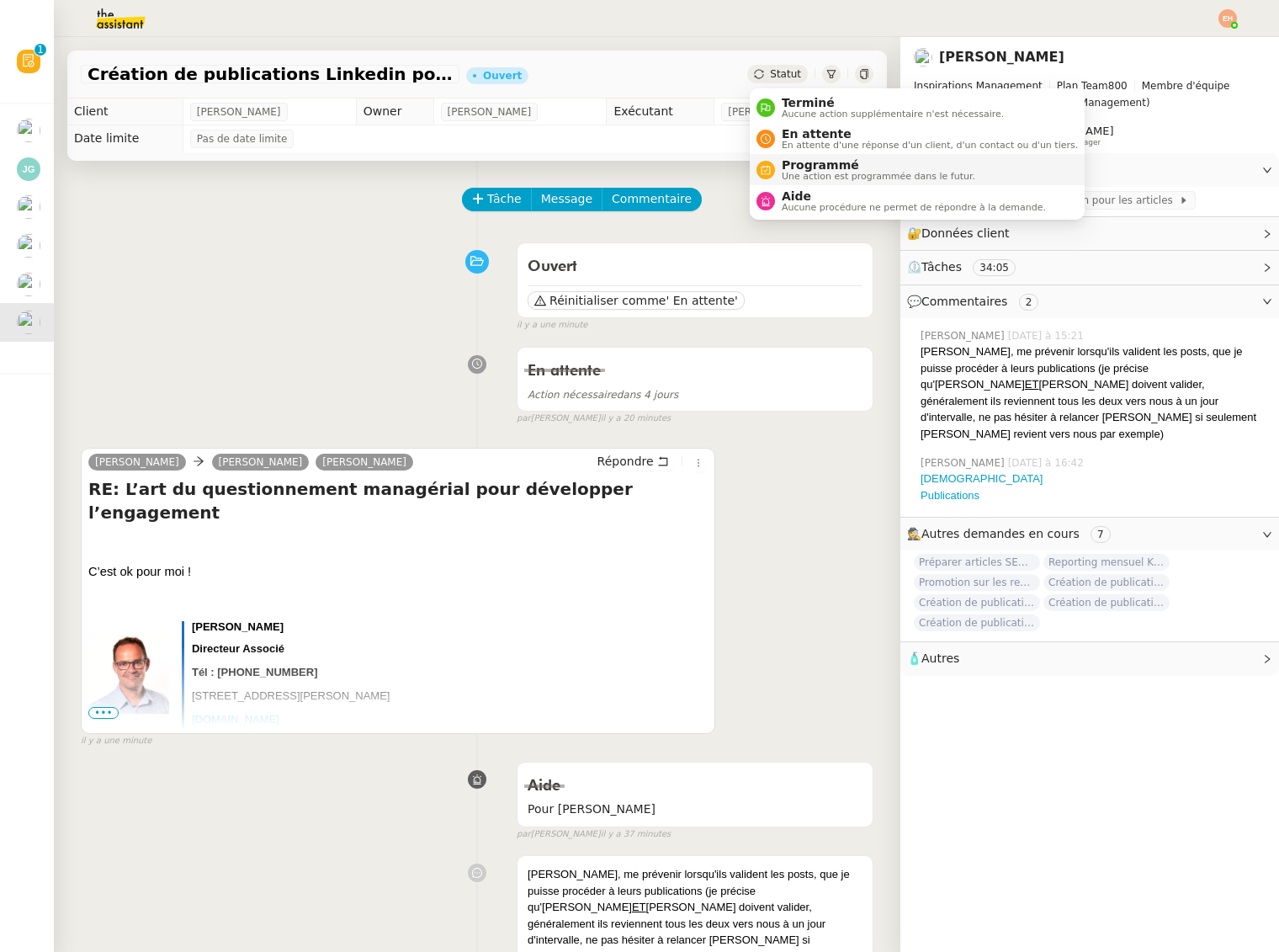
drag, startPoint x: 820, startPoint y: 144, endPoint x: 825, endPoint y: 157, distance: 13.9
click at [820, 144] on span "En attente d'une réponse d'un client, d'un contact ou d'un tiers." at bounding box center [930, 145] width 296 height 10
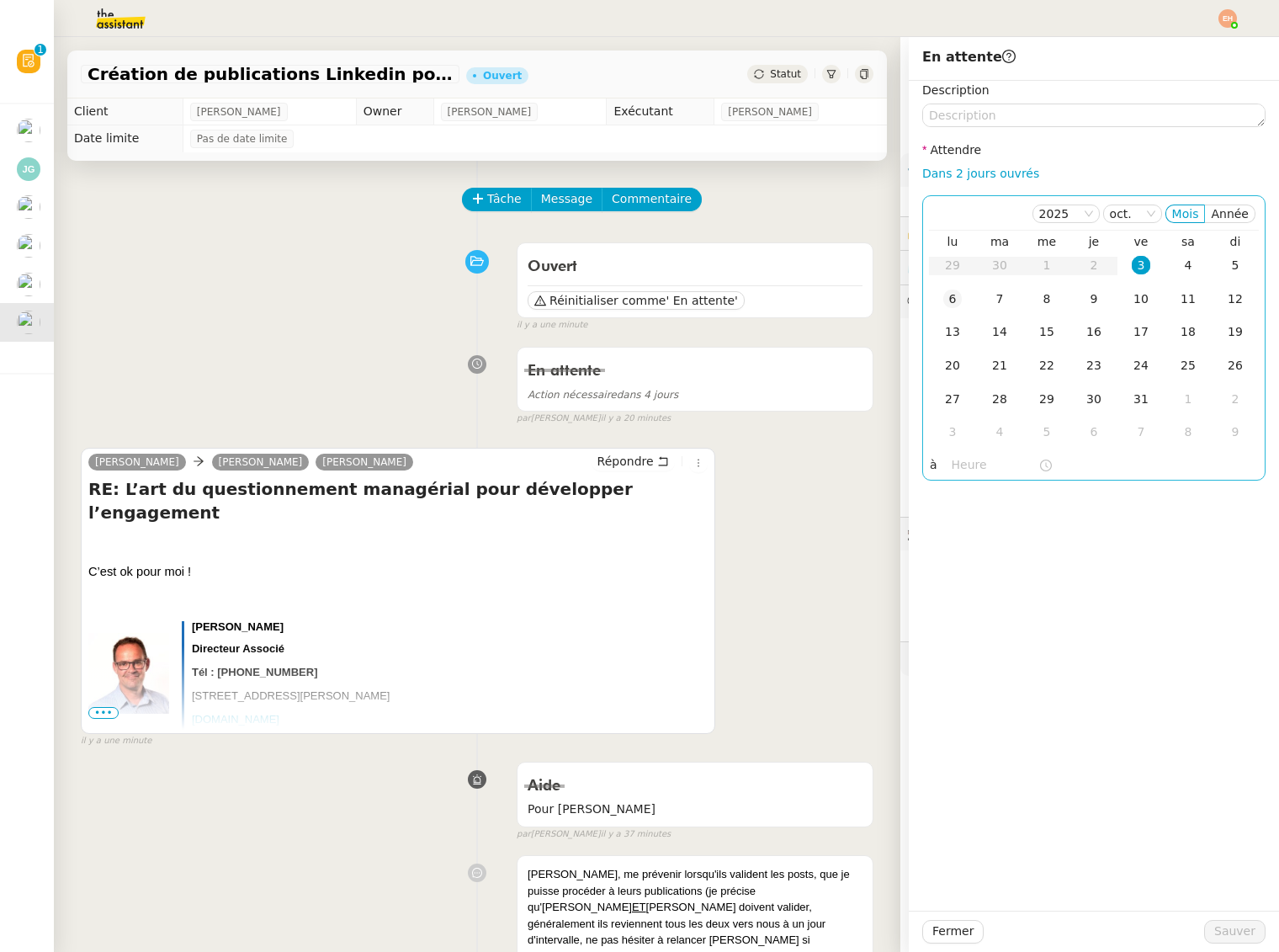
click at [953, 303] on div "6" at bounding box center [952, 298] width 18 height 18
drag, startPoint x: 1229, startPoint y: 922, endPoint x: 1008, endPoint y: 870, distance: 227.0
click at [1228, 922] on span "Sauver" at bounding box center [1235, 932] width 41 height 19
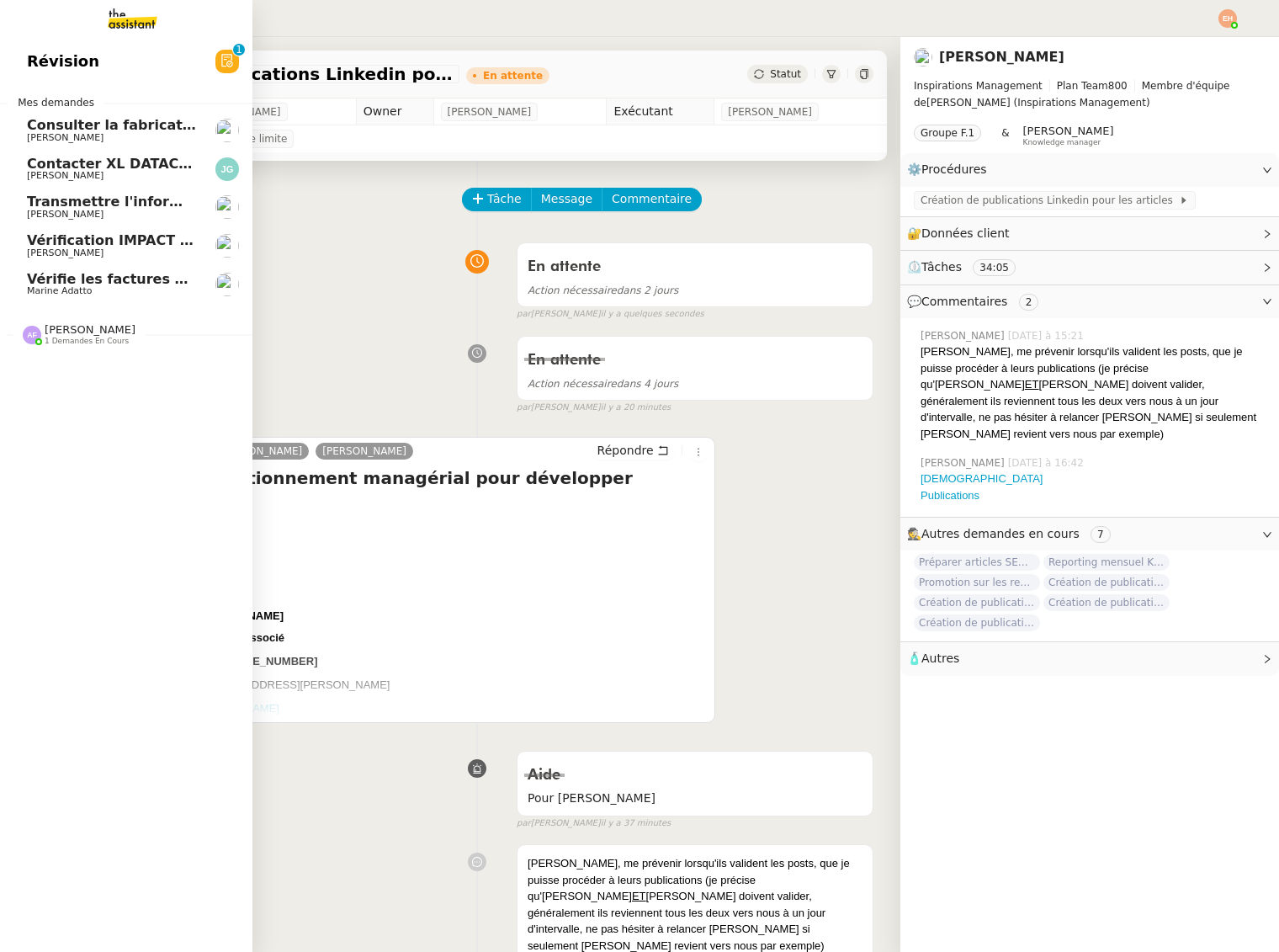
click at [102, 166] on span "Contacter XL DATACENTER pour facturation" at bounding box center [192, 164] width 330 height 16
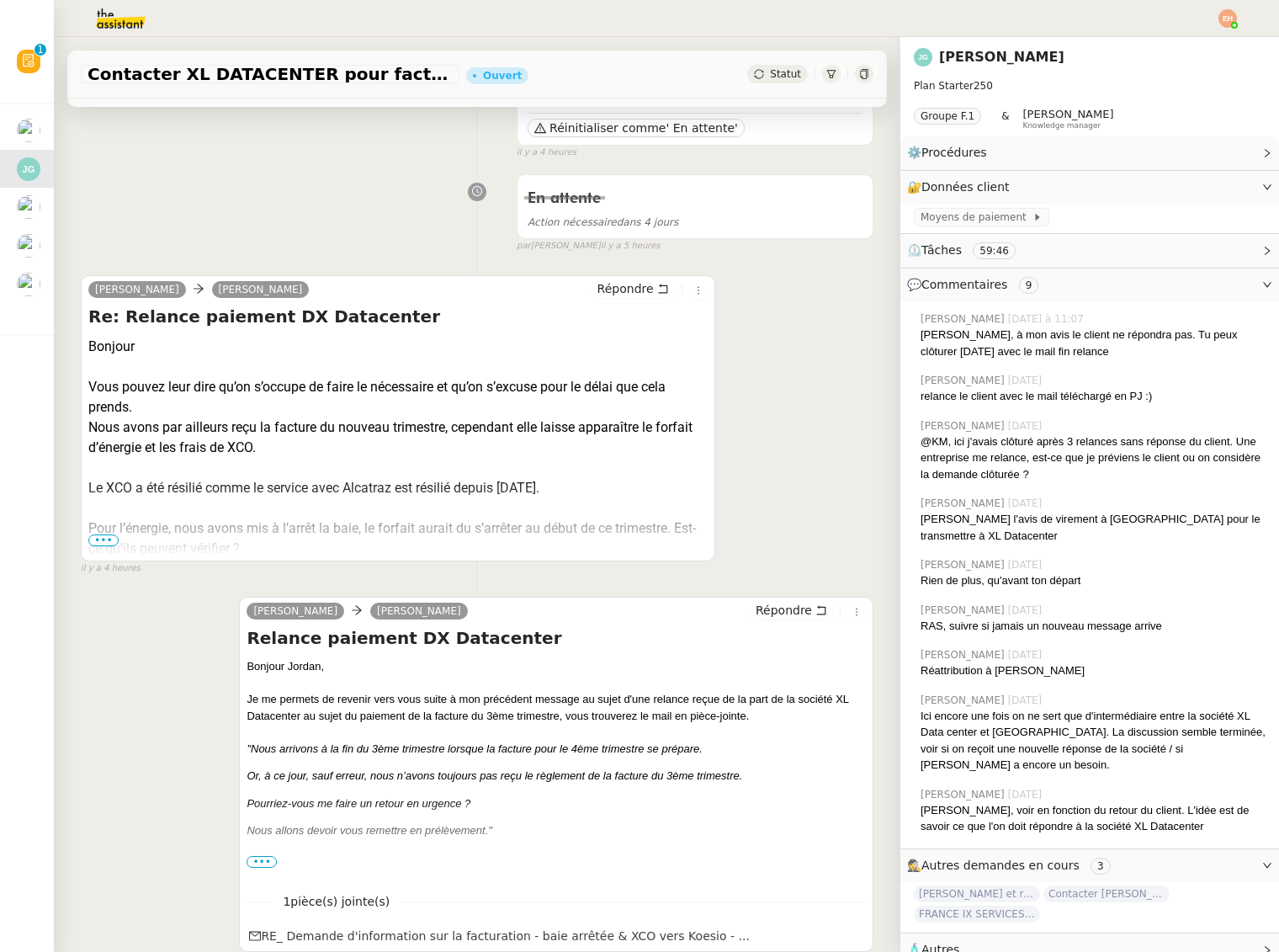
scroll to position [362, 0]
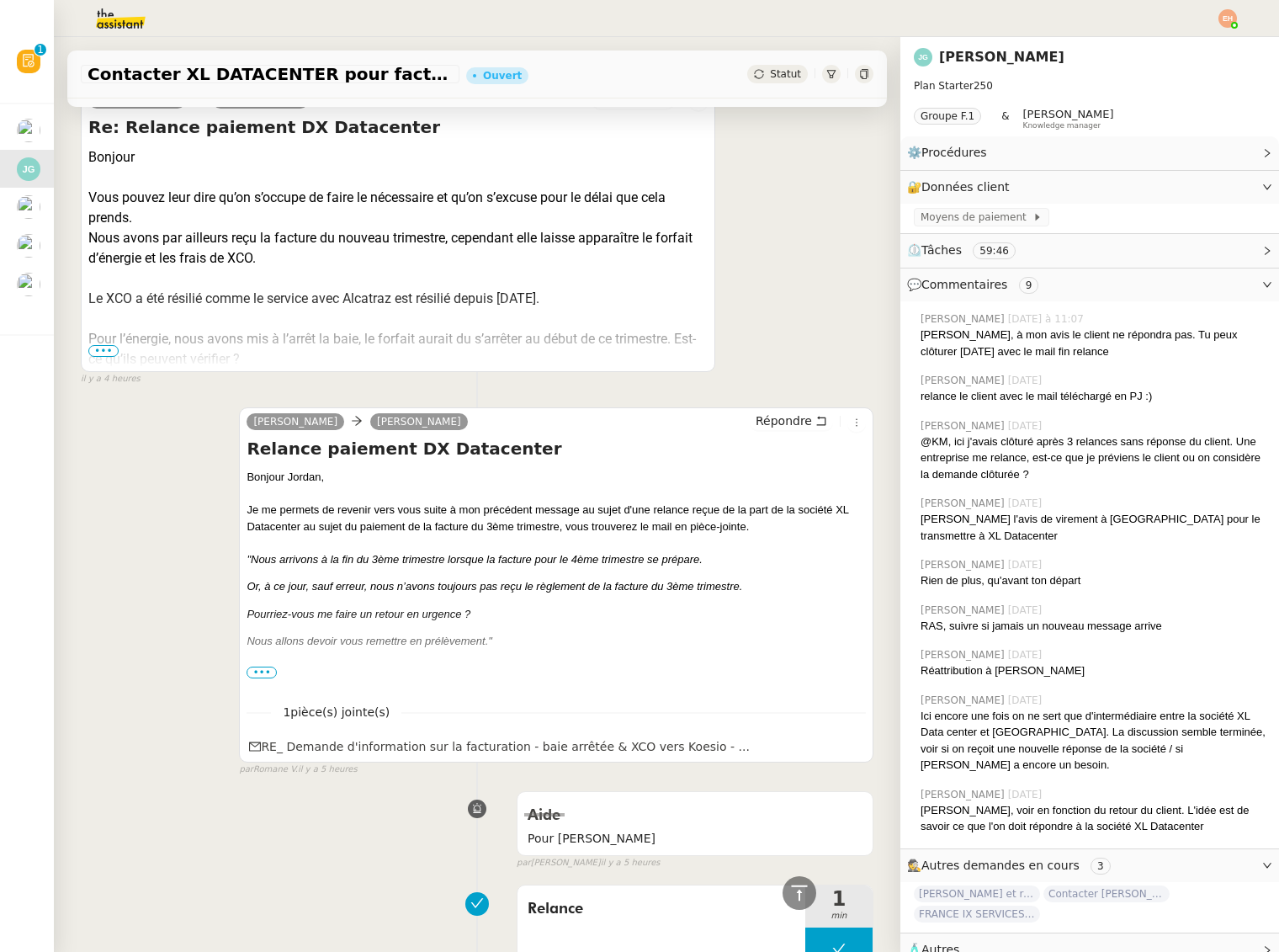
click at [262, 671] on span "•••" at bounding box center [261, 673] width 30 height 12
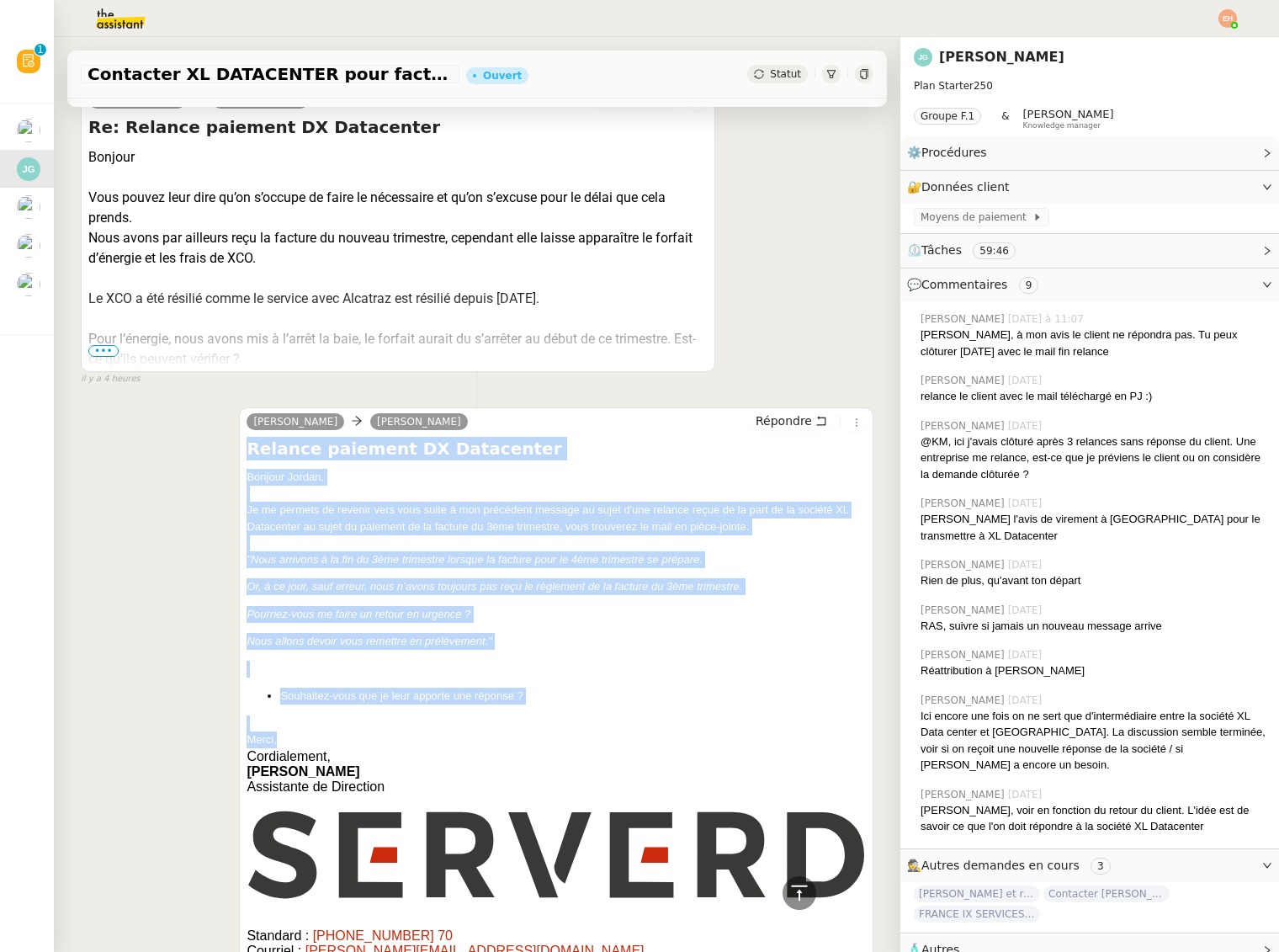
drag, startPoint x: 255, startPoint y: 677, endPoint x: 240, endPoint y: 458, distance: 219.5
copy div "Relance paiement DX Datacenter Bonjour Jordan, Je me permets de revenir vers vo…"
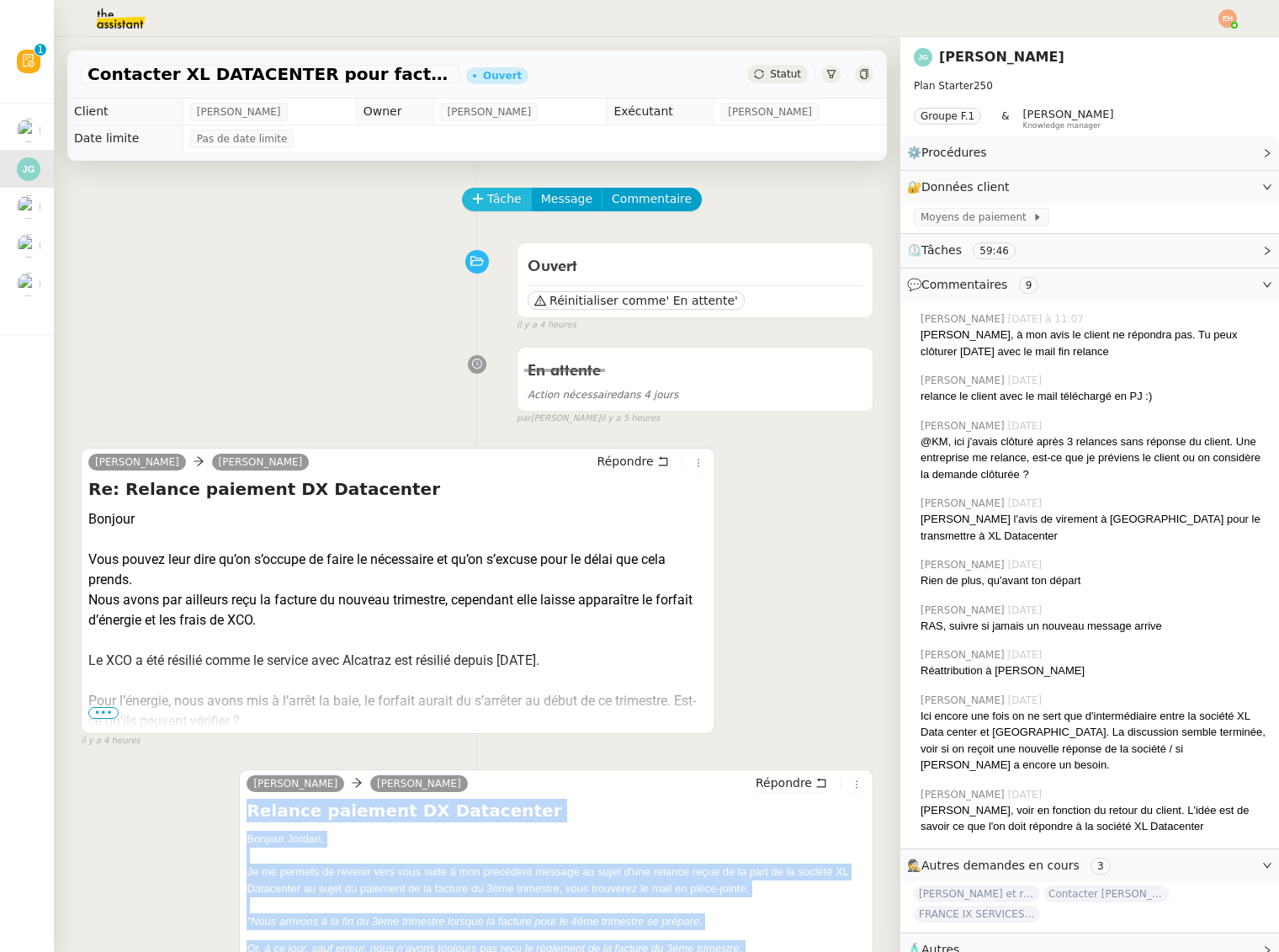
click at [500, 202] on span "Tâche" at bounding box center [504, 200] width 34 height 19
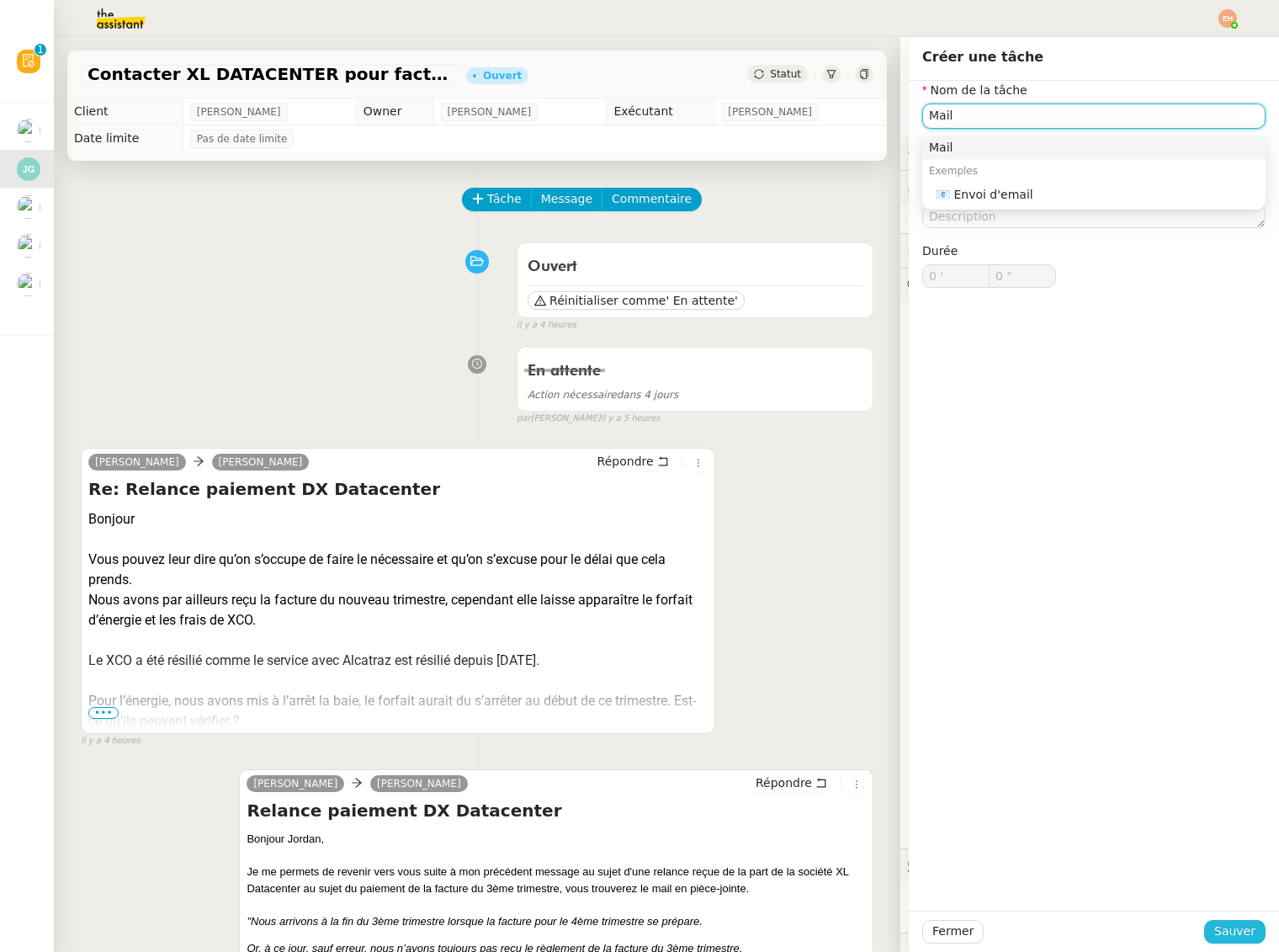
type input "Mail"
drag, startPoint x: 1248, startPoint y: 924, endPoint x: 977, endPoint y: 365, distance: 621.2
click at [1248, 924] on span "Sauver" at bounding box center [1235, 932] width 41 height 19
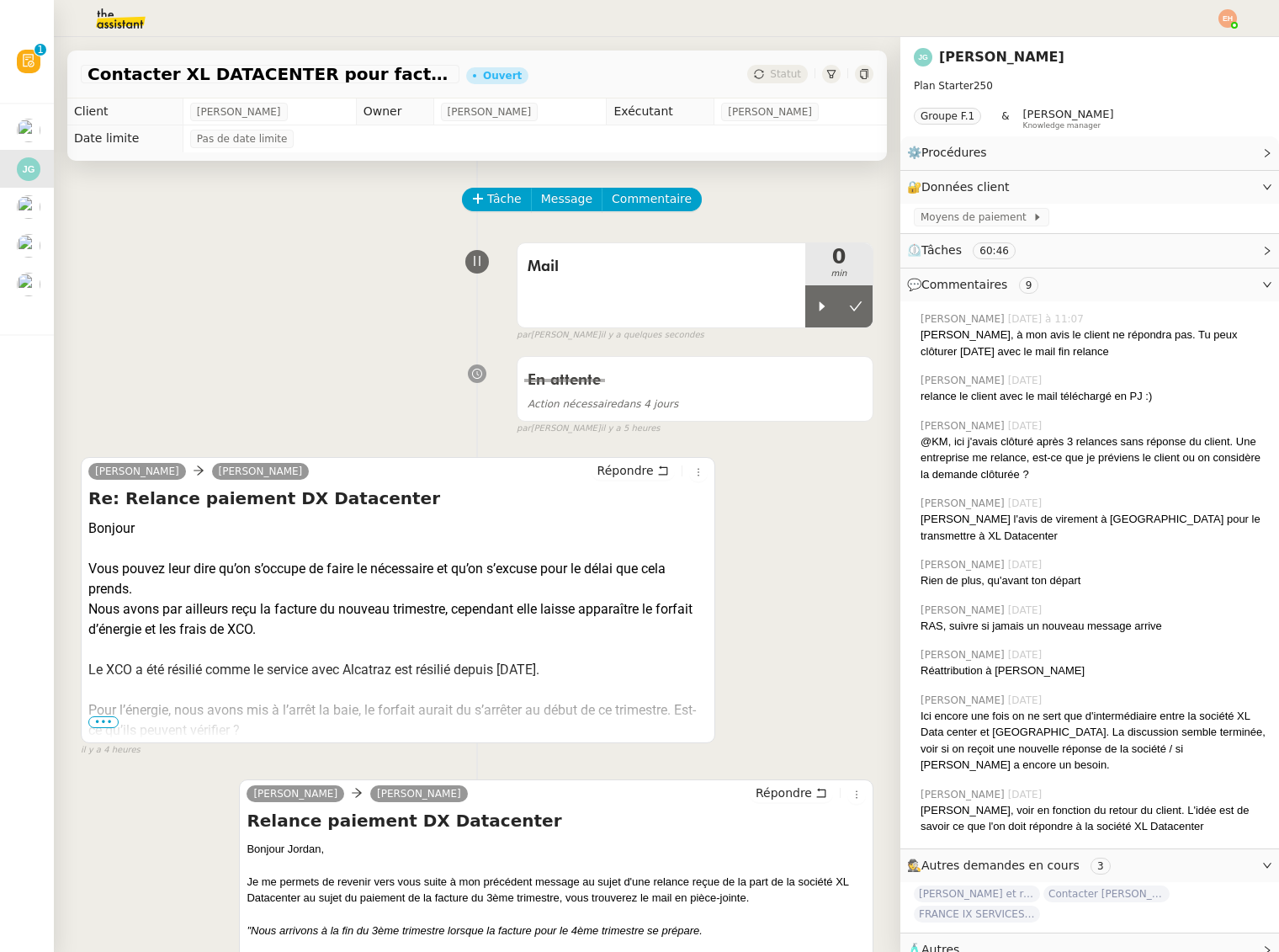
drag, startPoint x: 815, startPoint y: 302, endPoint x: 504, endPoint y: 455, distance: 346.6
click at [814, 302] on div at bounding box center [822, 306] width 34 height 42
click at [108, 721] on span "•••" at bounding box center [103, 722] width 30 height 12
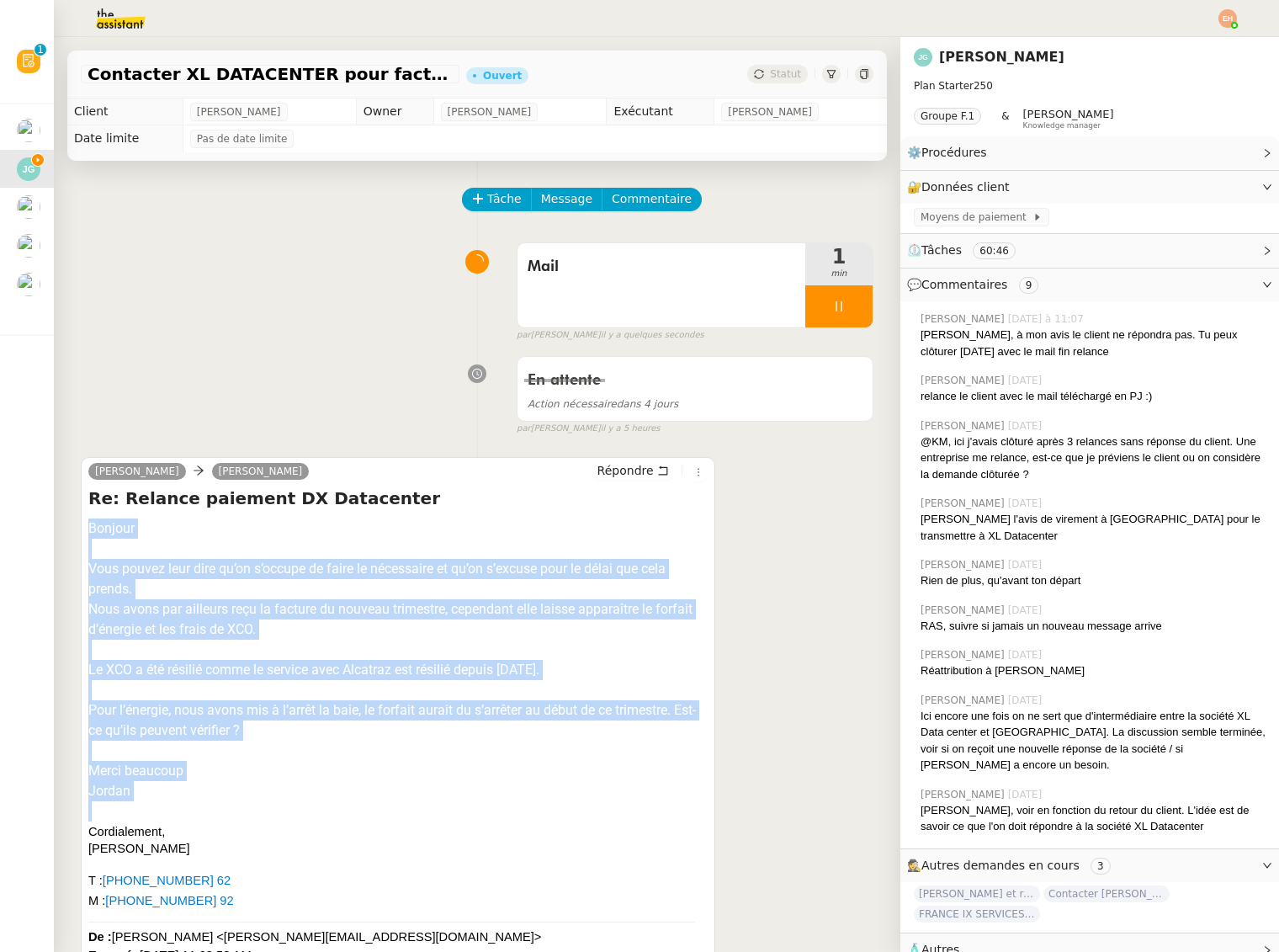
drag, startPoint x: 87, startPoint y: 526, endPoint x: 22, endPoint y: 823, distance: 304.0
copy div "Bonjour Vous pouvez leur dire qu’on s’occupe de faire le nécessaire et qu’on s’…"
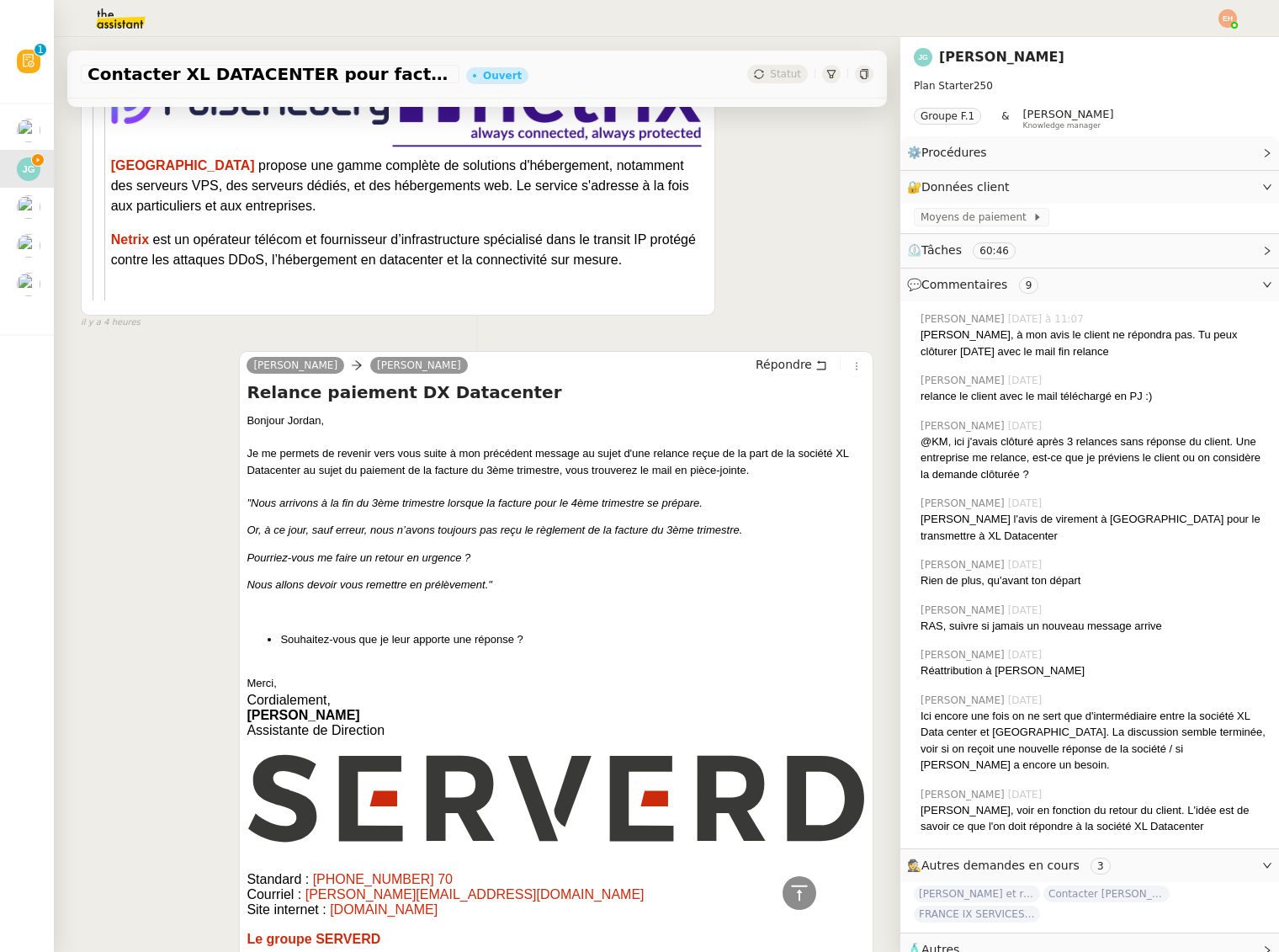
scroll to position [3314, 0]
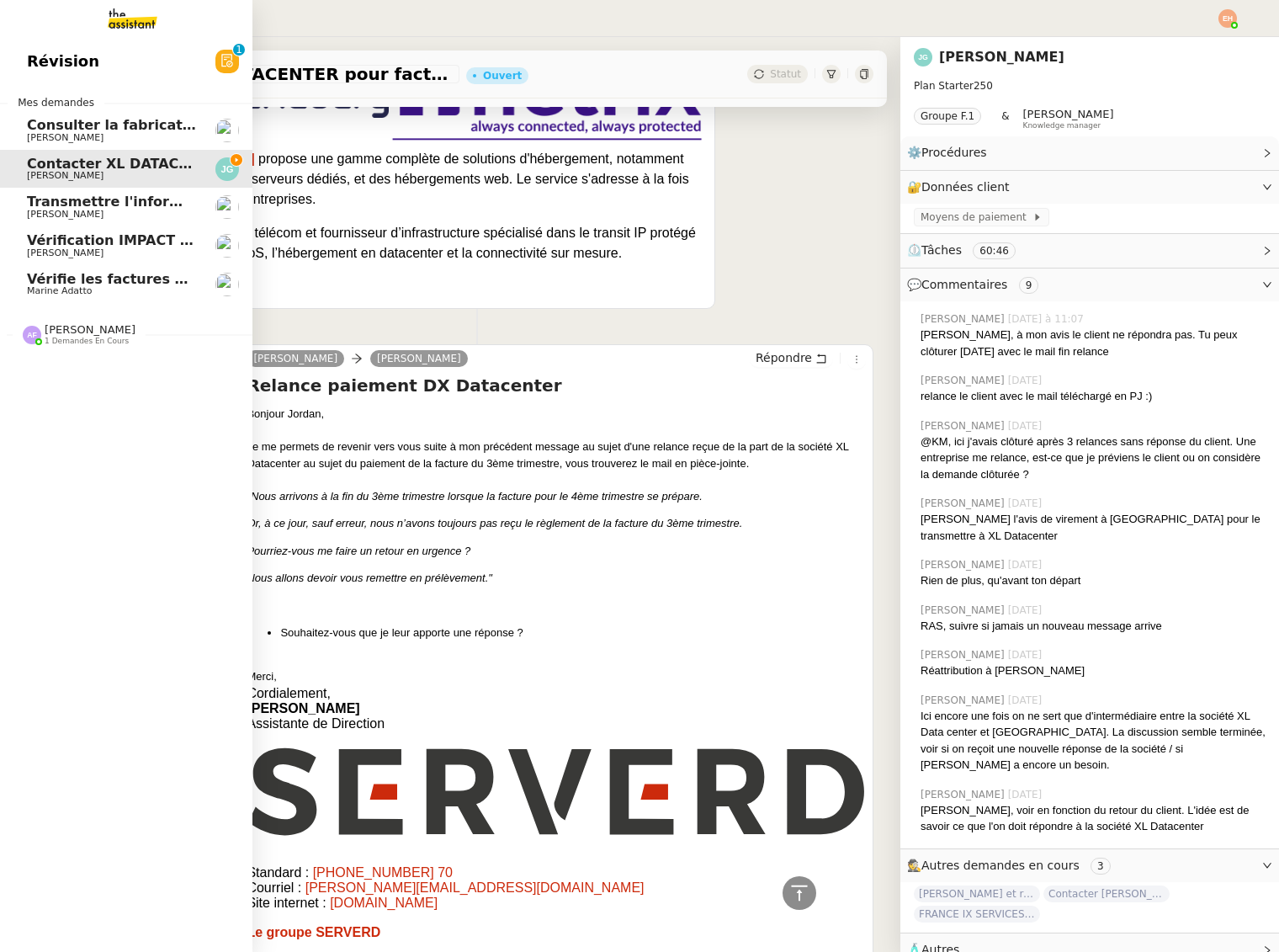
click at [44, 200] on span "Transmettre l'information du RDV à [PERSON_NAME]" at bounding box center [227, 201] width 400 height 16
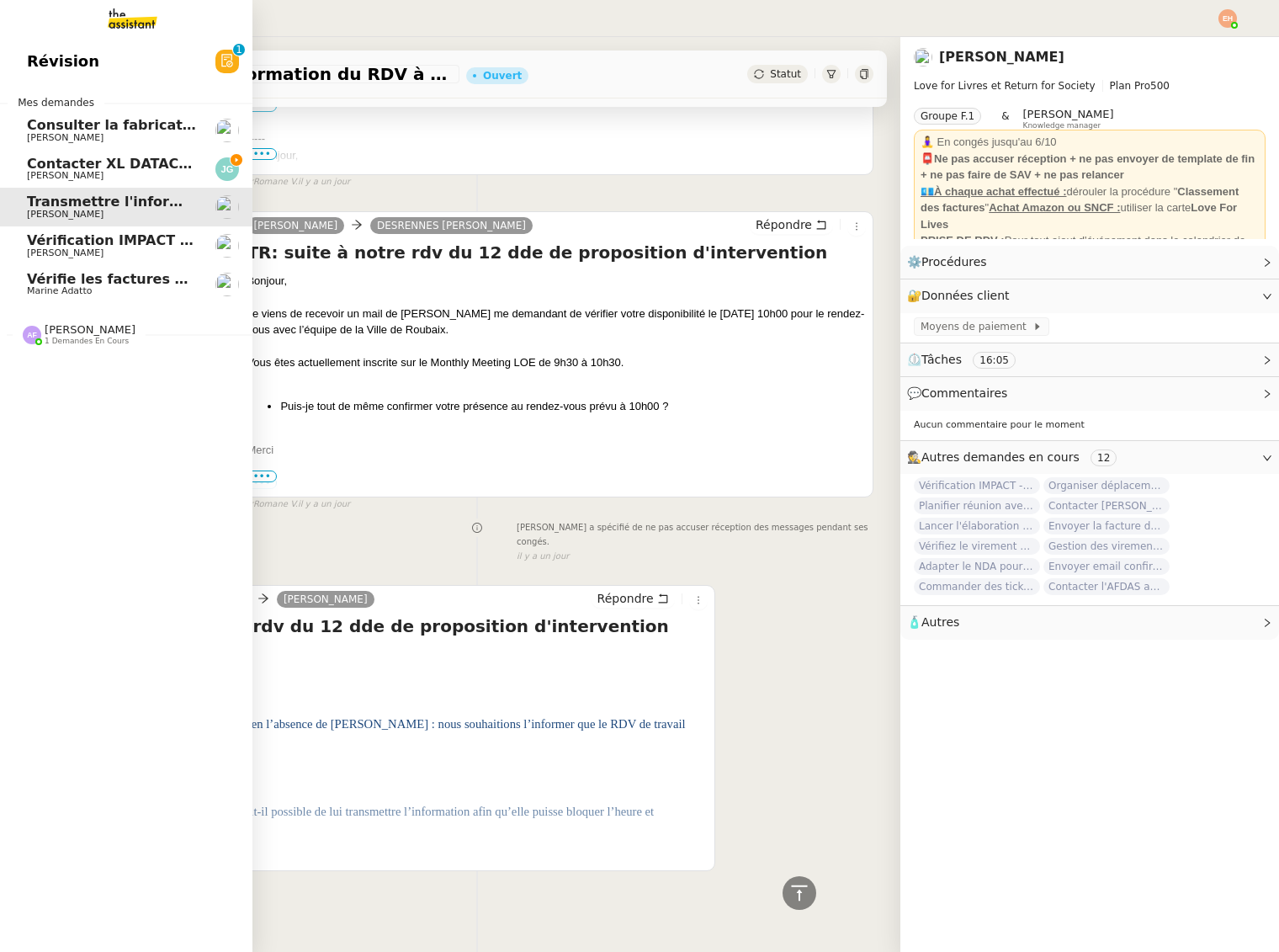
click at [61, 164] on span "Contacter XL DATACENTER pour facturation" at bounding box center [192, 164] width 330 height 16
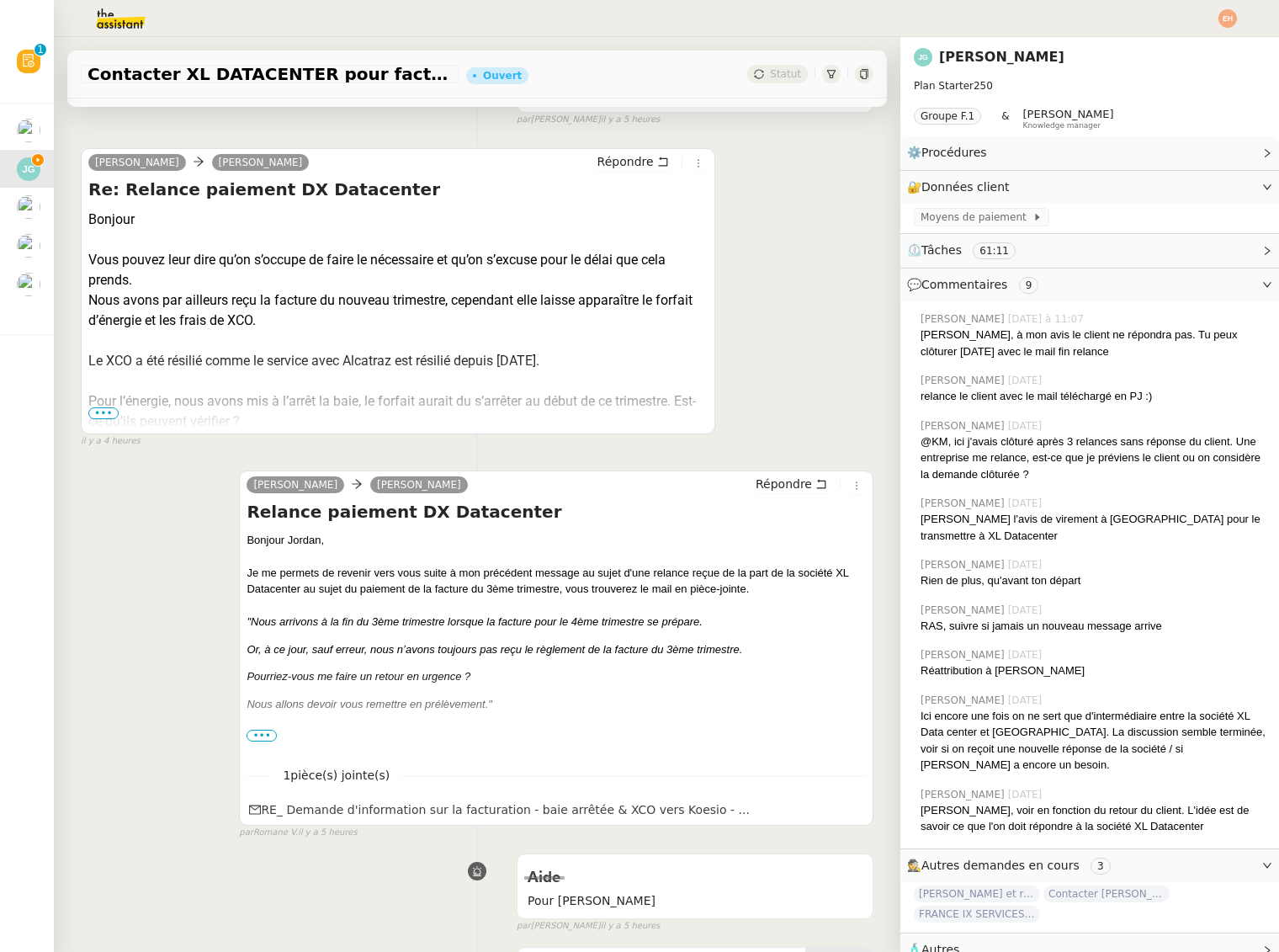
scroll to position [302, 0]
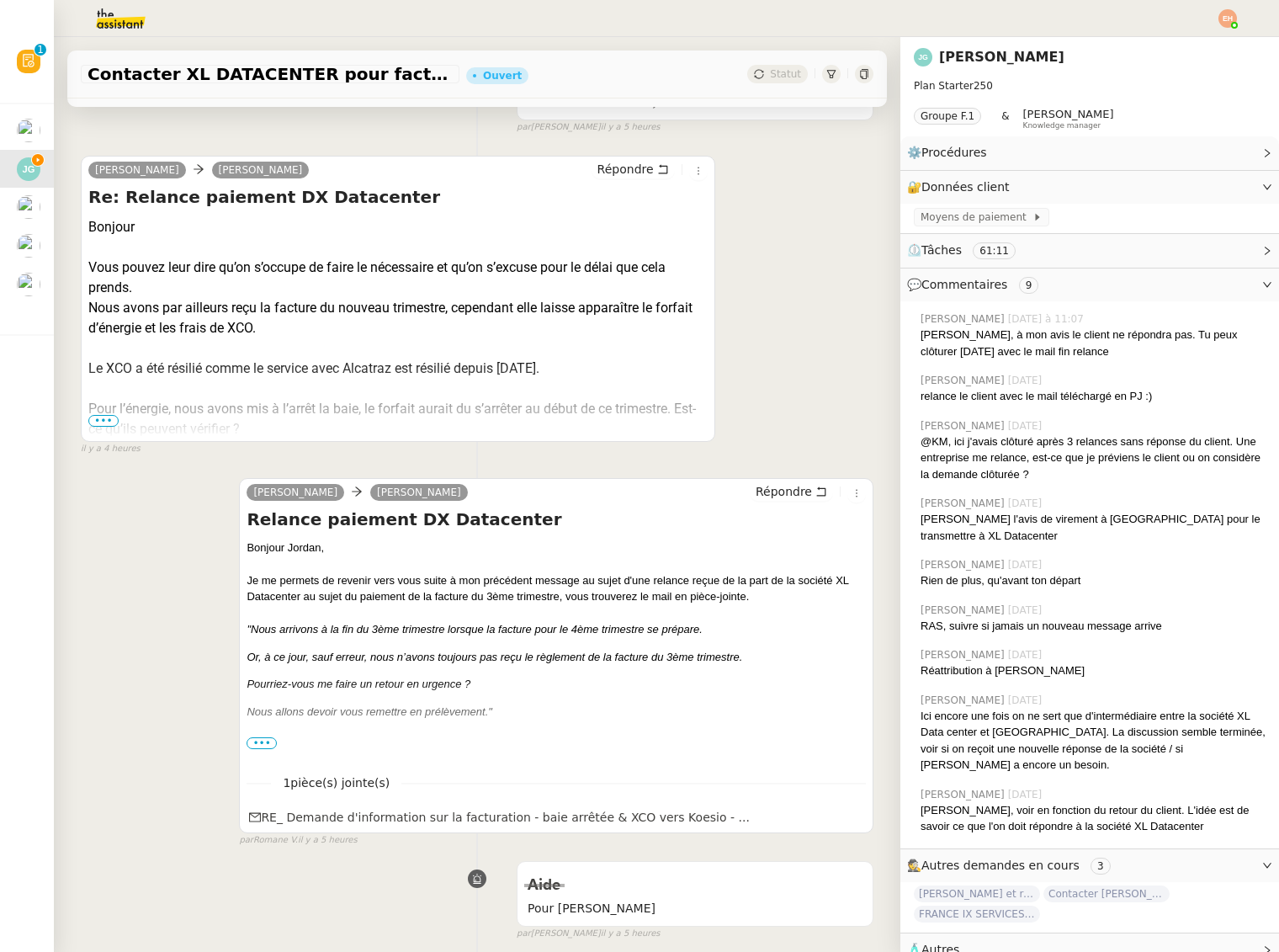
click at [112, 418] on span "•••" at bounding box center [103, 421] width 30 height 12
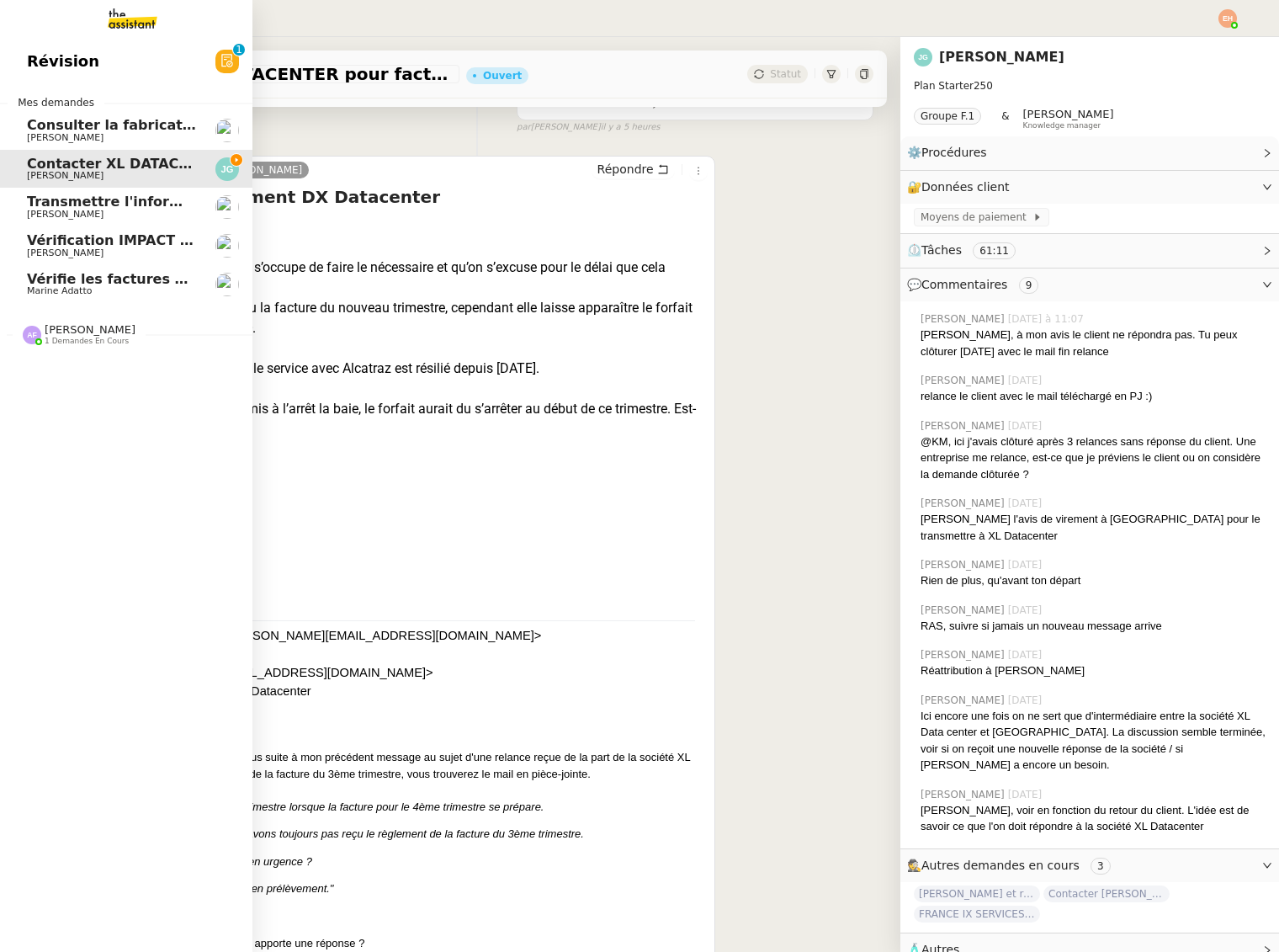
drag, startPoint x: 41, startPoint y: 207, endPoint x: 46, endPoint y: 196, distance: 12.1
click at [41, 207] on span "Transmettre l'information du RDV à [PERSON_NAME]" at bounding box center [227, 201] width 400 height 16
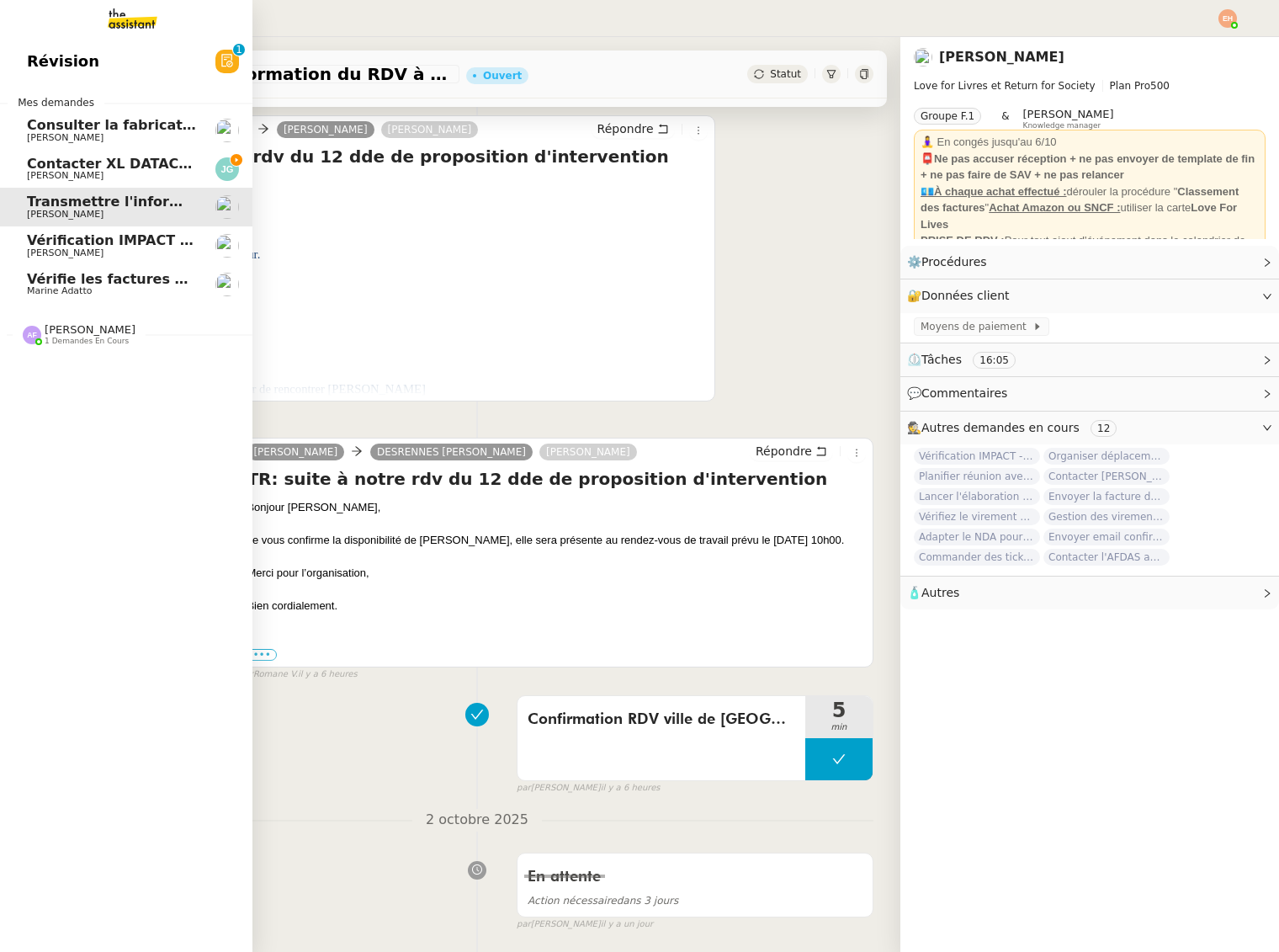
click at [54, 174] on span "[PERSON_NAME]" at bounding box center [65, 175] width 77 height 11
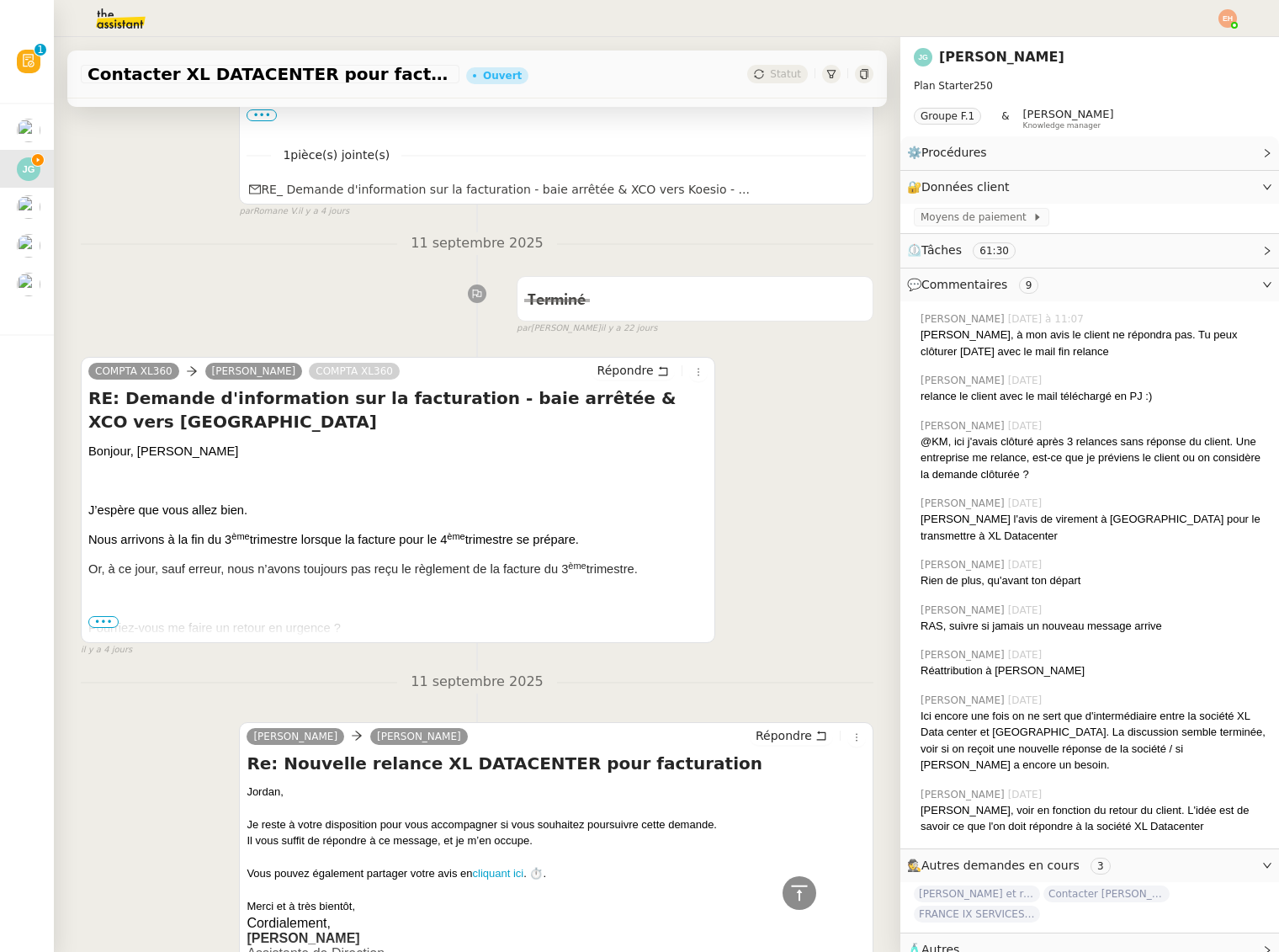
scroll to position [2544, 0]
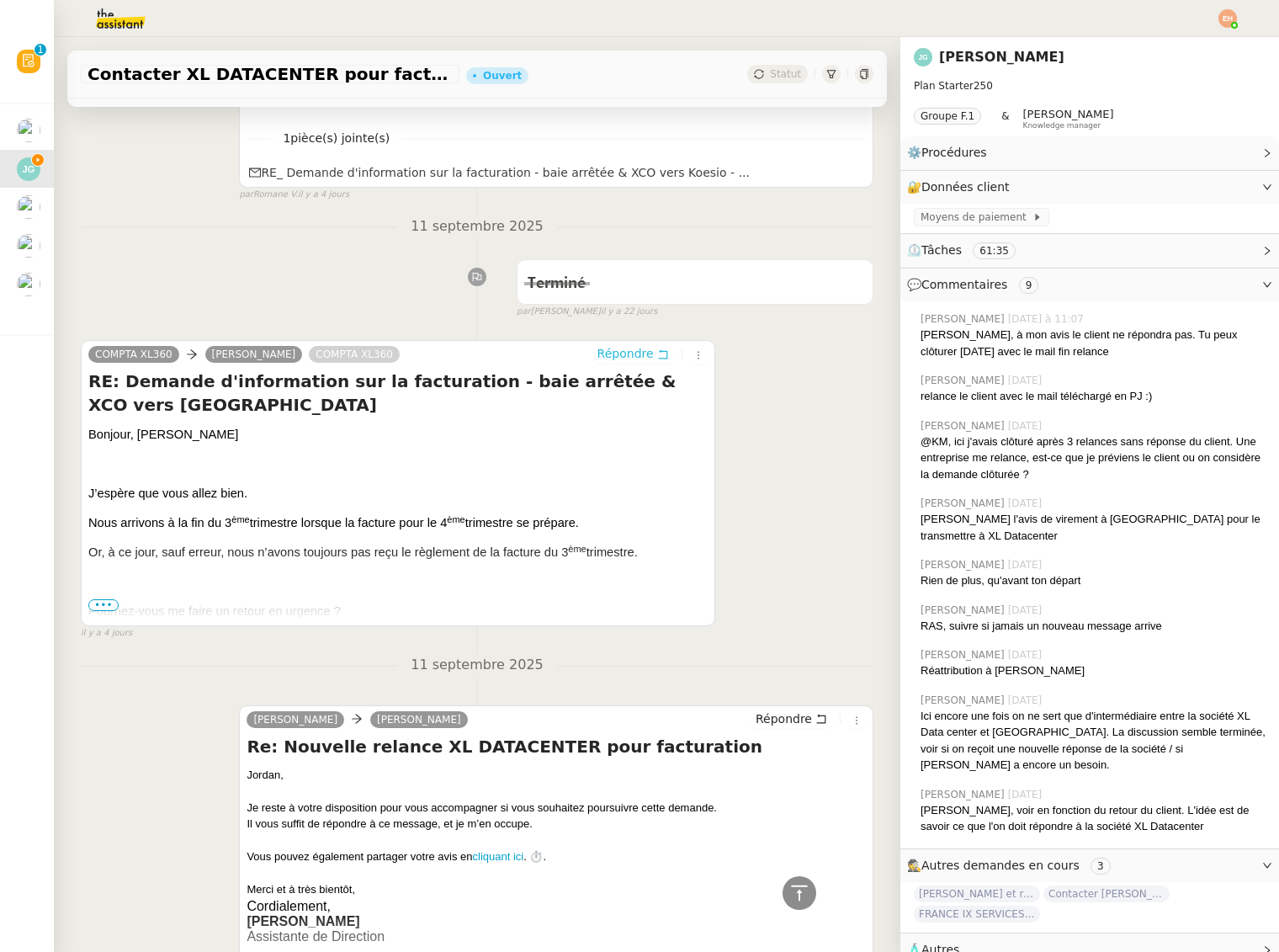
click at [657, 354] on icon at bounding box center [663, 354] width 12 height 12
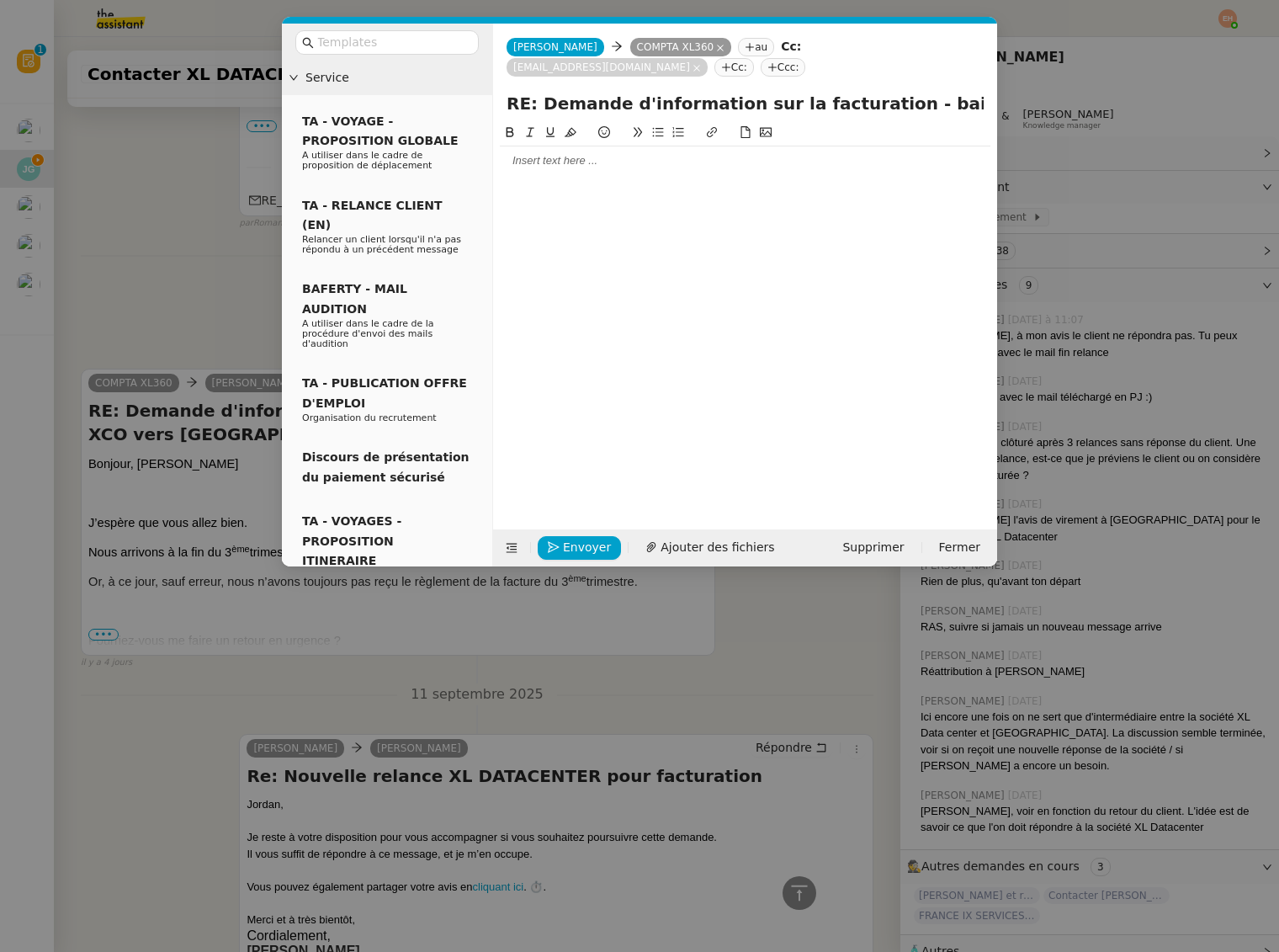
scroll to position [2672, 0]
click at [546, 171] on div at bounding box center [746, 160] width 491 height 28
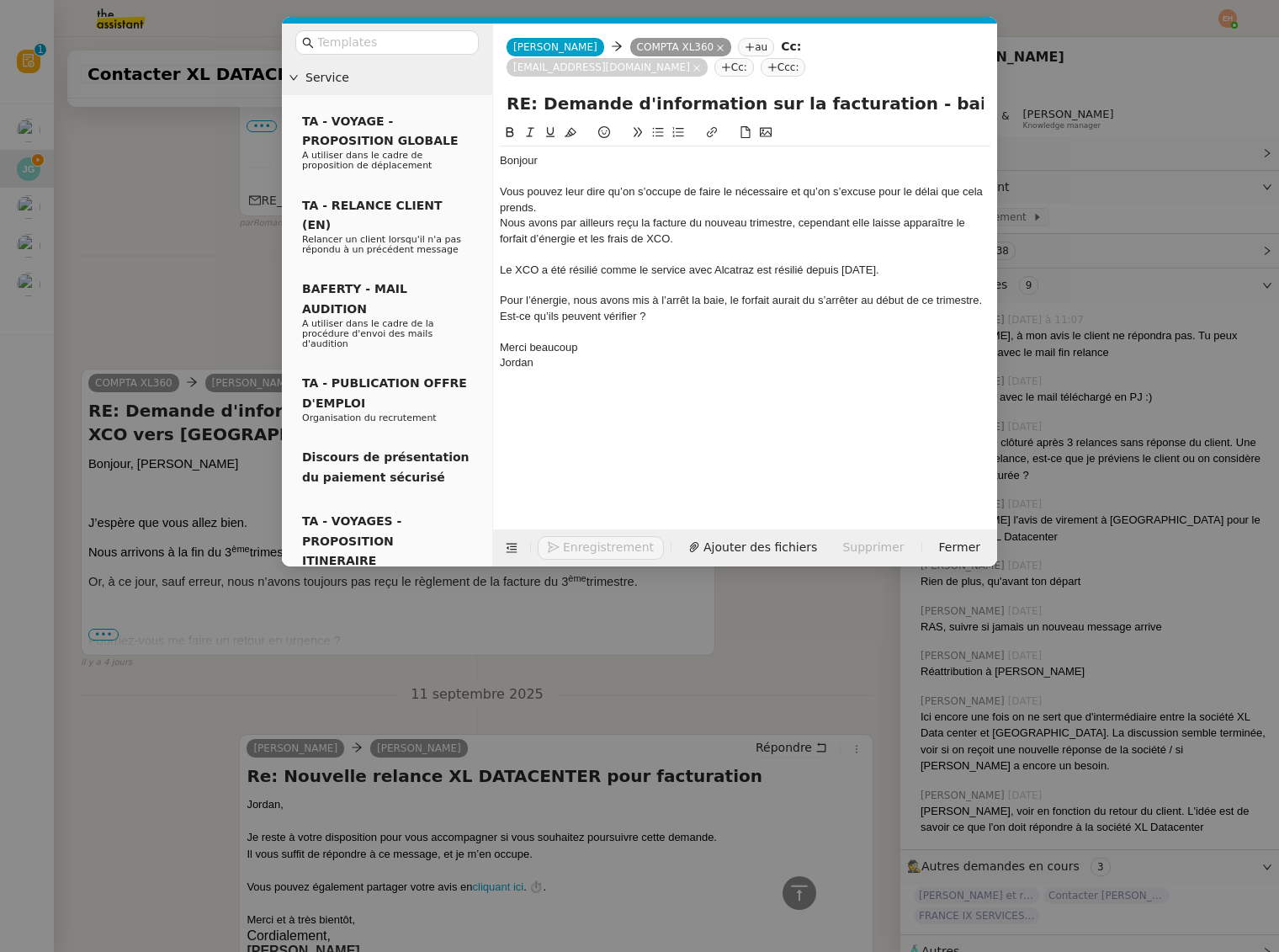
scroll to position [2892, 0]
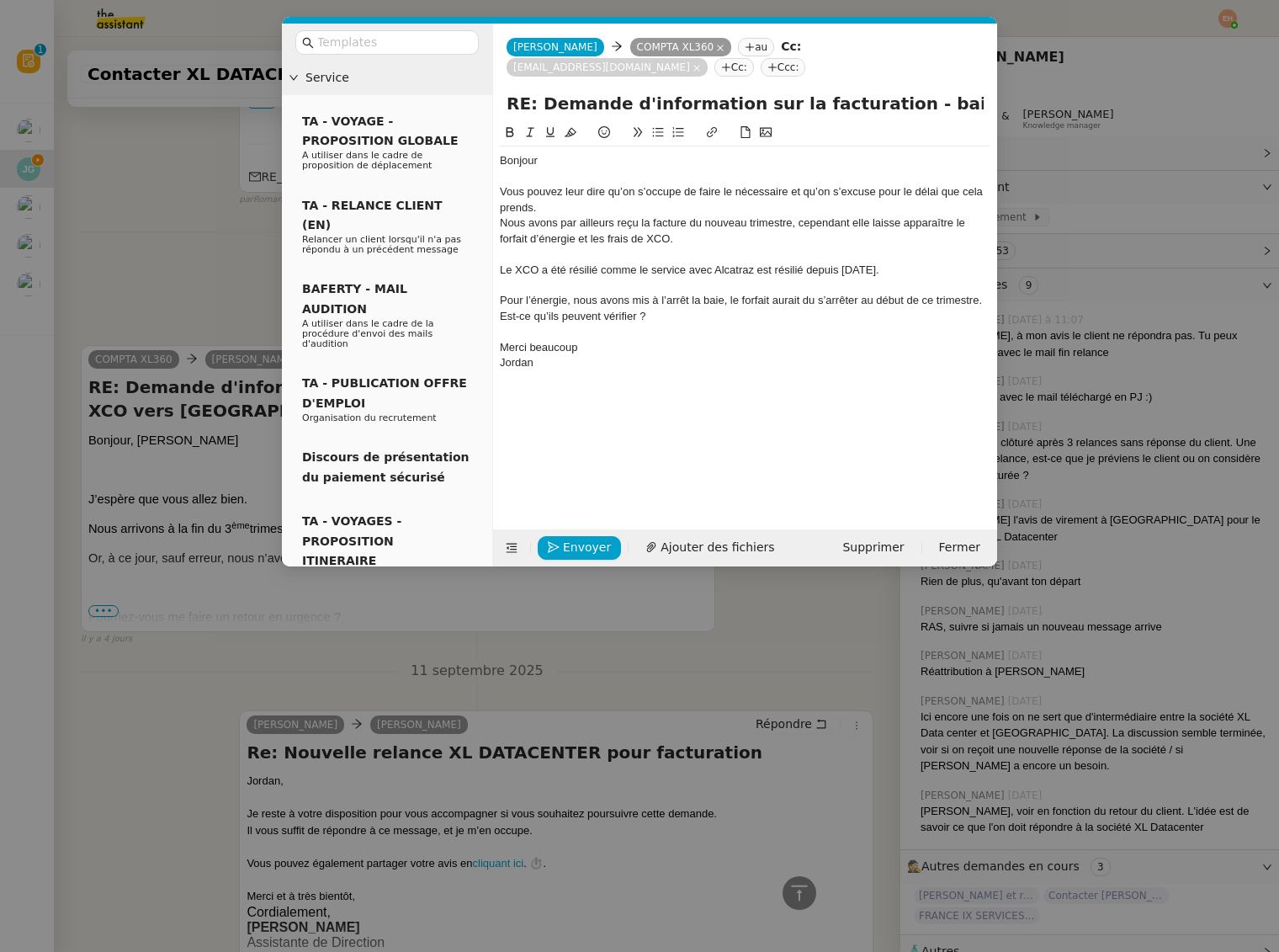
click at [544, 174] on div at bounding box center [746, 177] width 491 height 16
click at [549, 165] on div "Bonjour" at bounding box center [746, 161] width 491 height 16
click at [125, 467] on nz-modal-container "Service TA - VOYAGE - PROPOSITION GLOBALE A utiliser dans le cadre de propositi…" at bounding box center [640, 476] width 1279 height 952
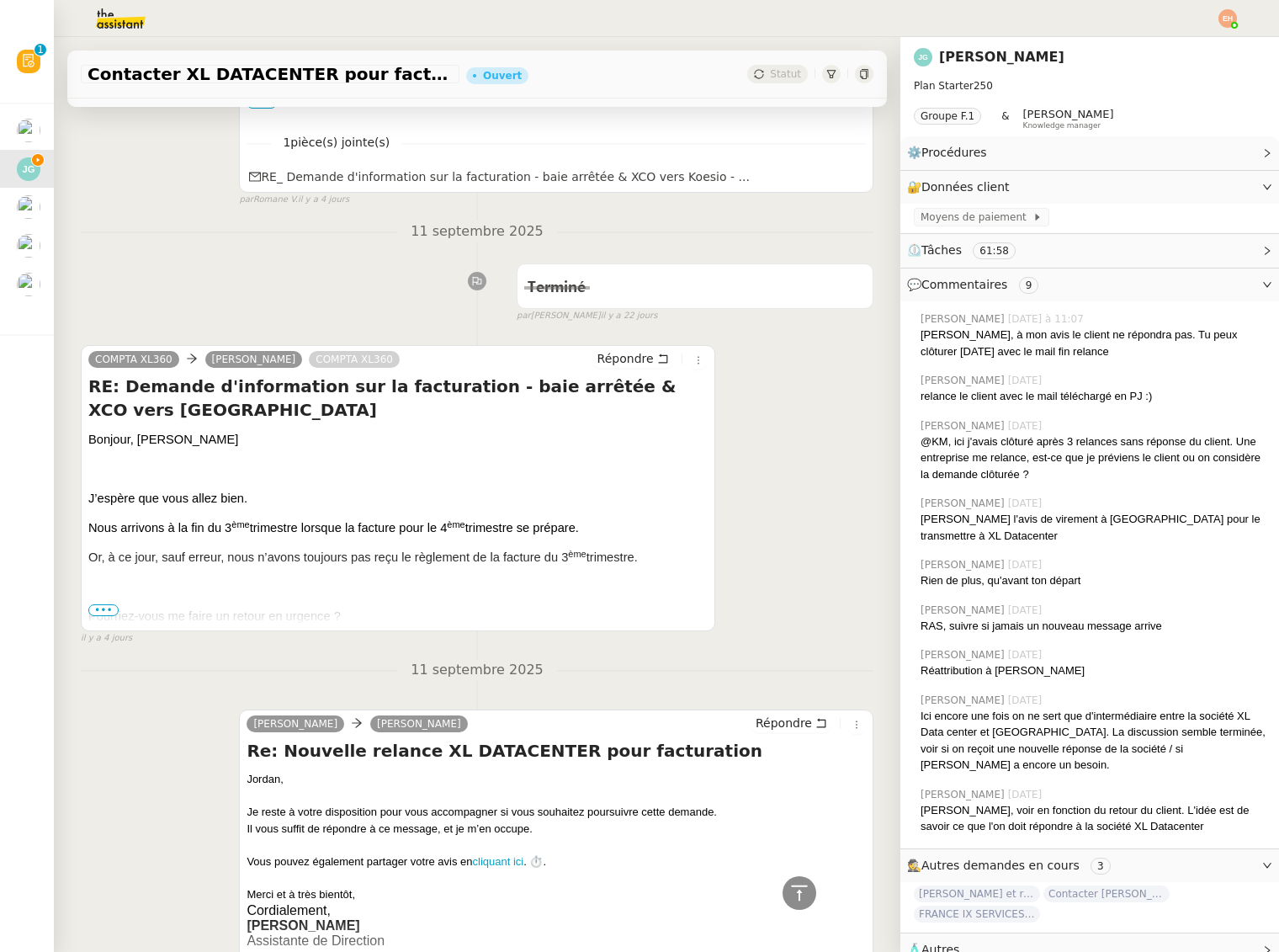
click at [102, 604] on span "•••" at bounding box center [103, 610] width 30 height 12
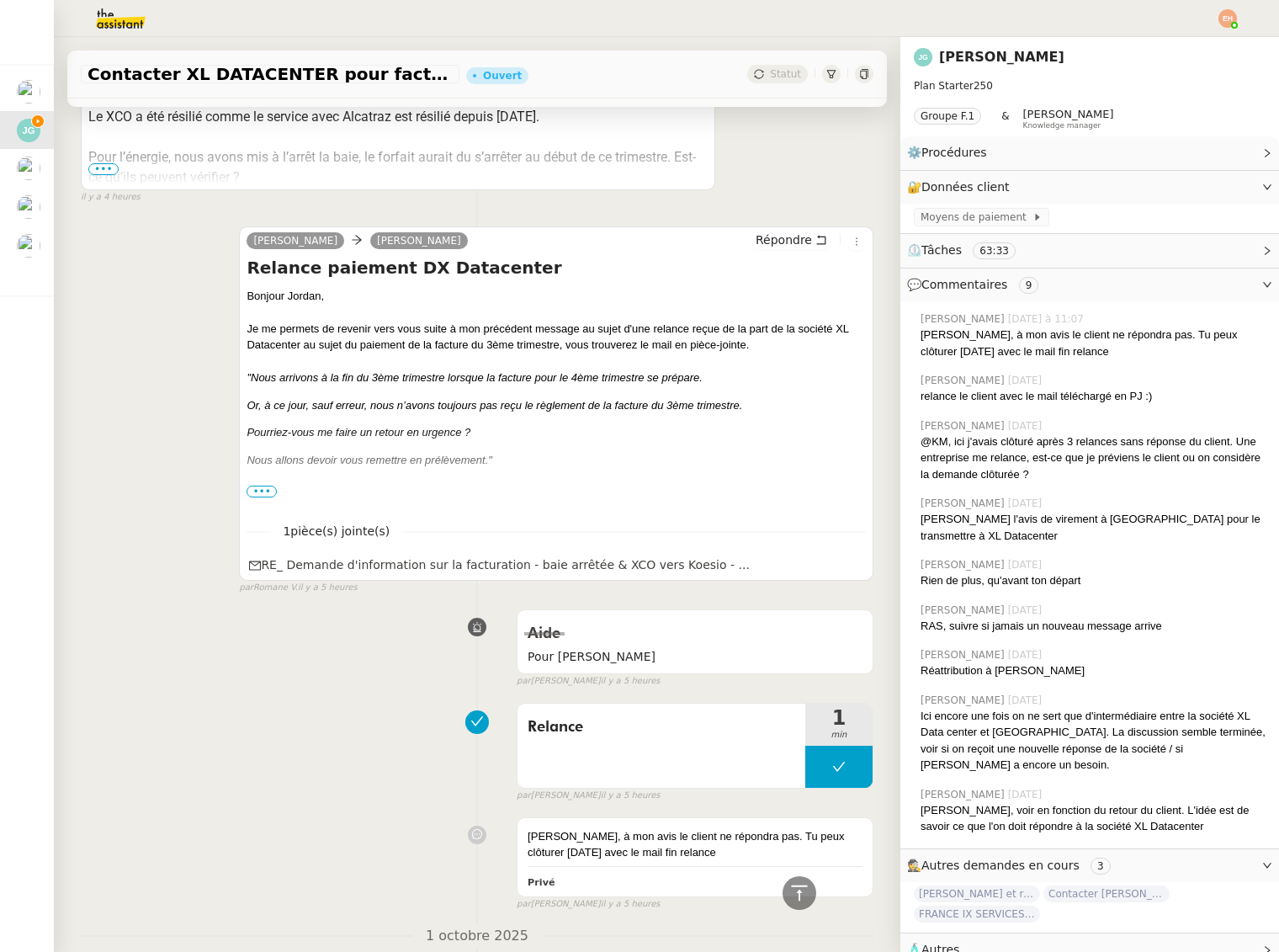
scroll to position [0, 0]
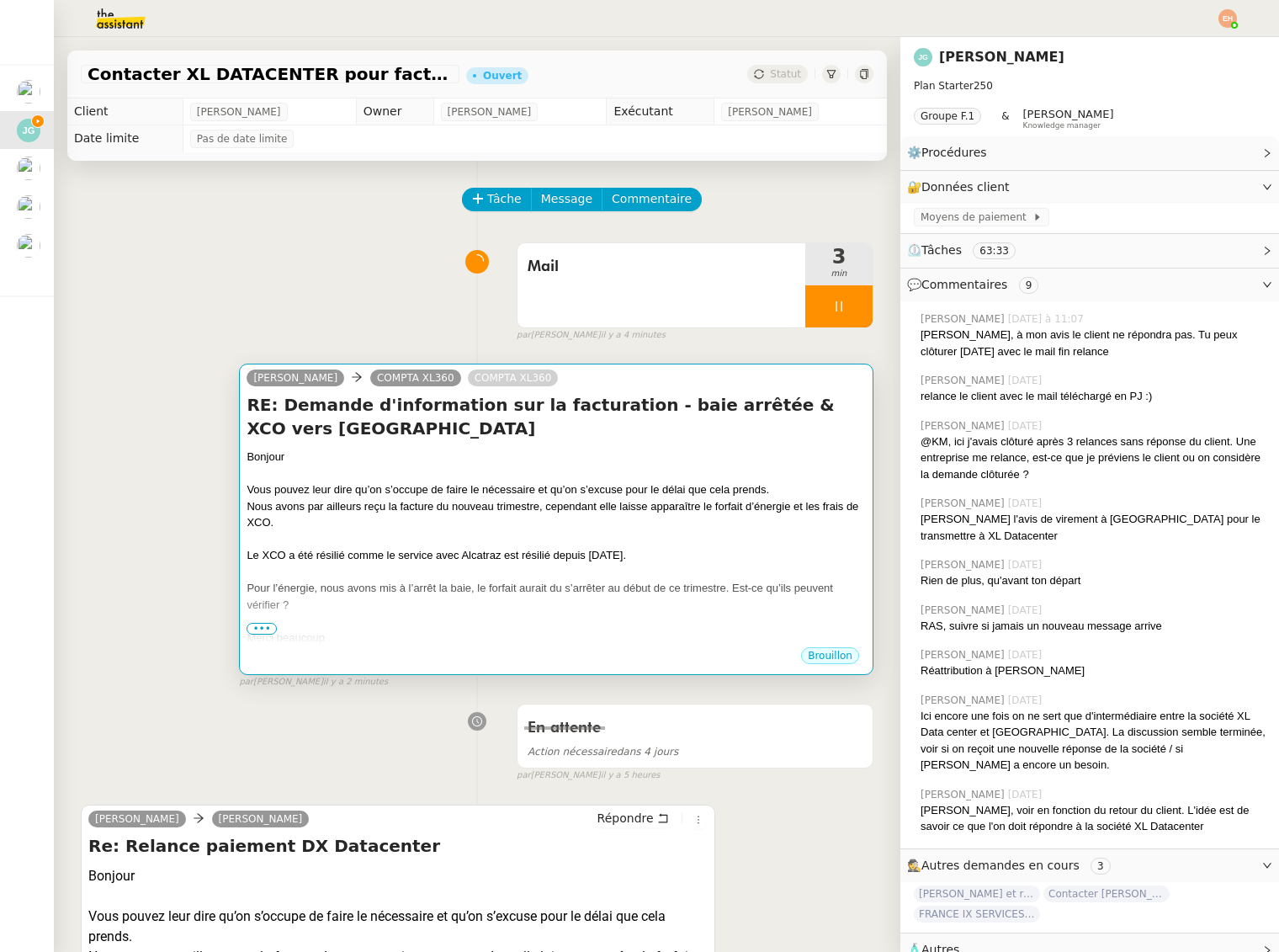
click at [476, 531] on div at bounding box center [556, 539] width 619 height 17
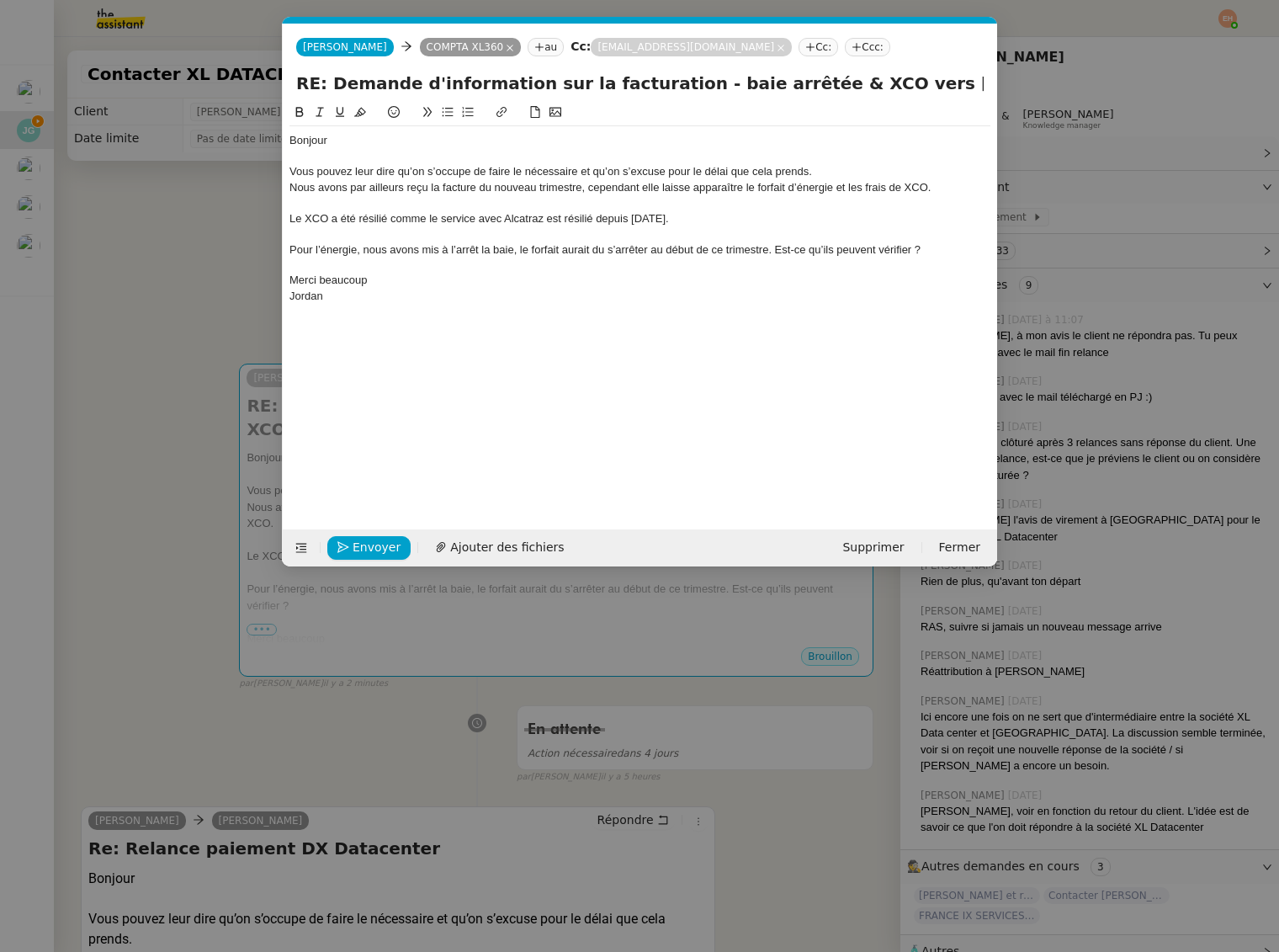
scroll to position [0, 35]
click at [359, 145] on div "Bonjour" at bounding box center [640, 141] width 701 height 16
click at [197, 332] on nz-modal-container "Service TA - VOYAGE - PROPOSITION GLOBALE A utiliser dans le cadre de propositi…" at bounding box center [640, 476] width 1279 height 952
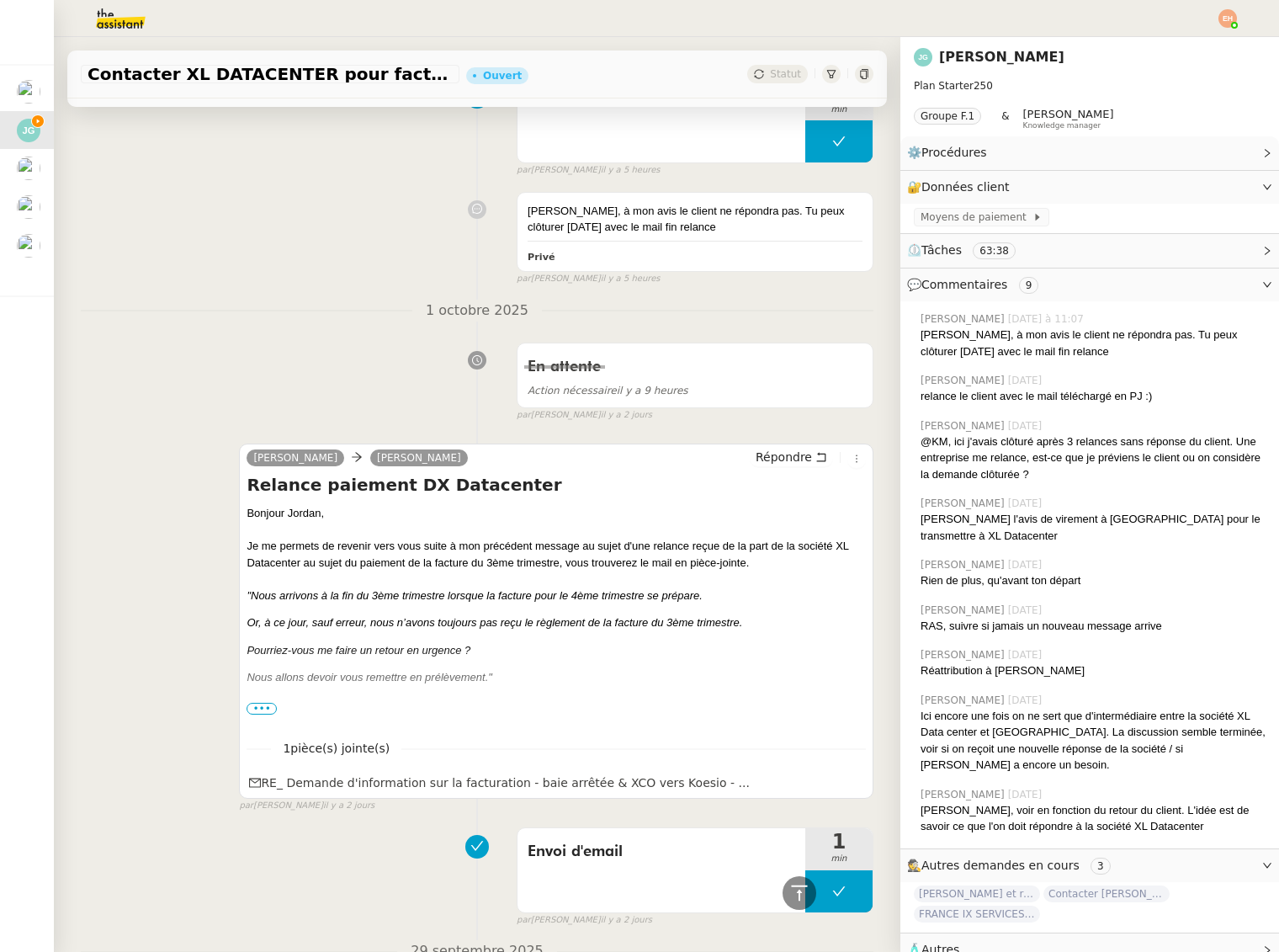
scroll to position [0, 0]
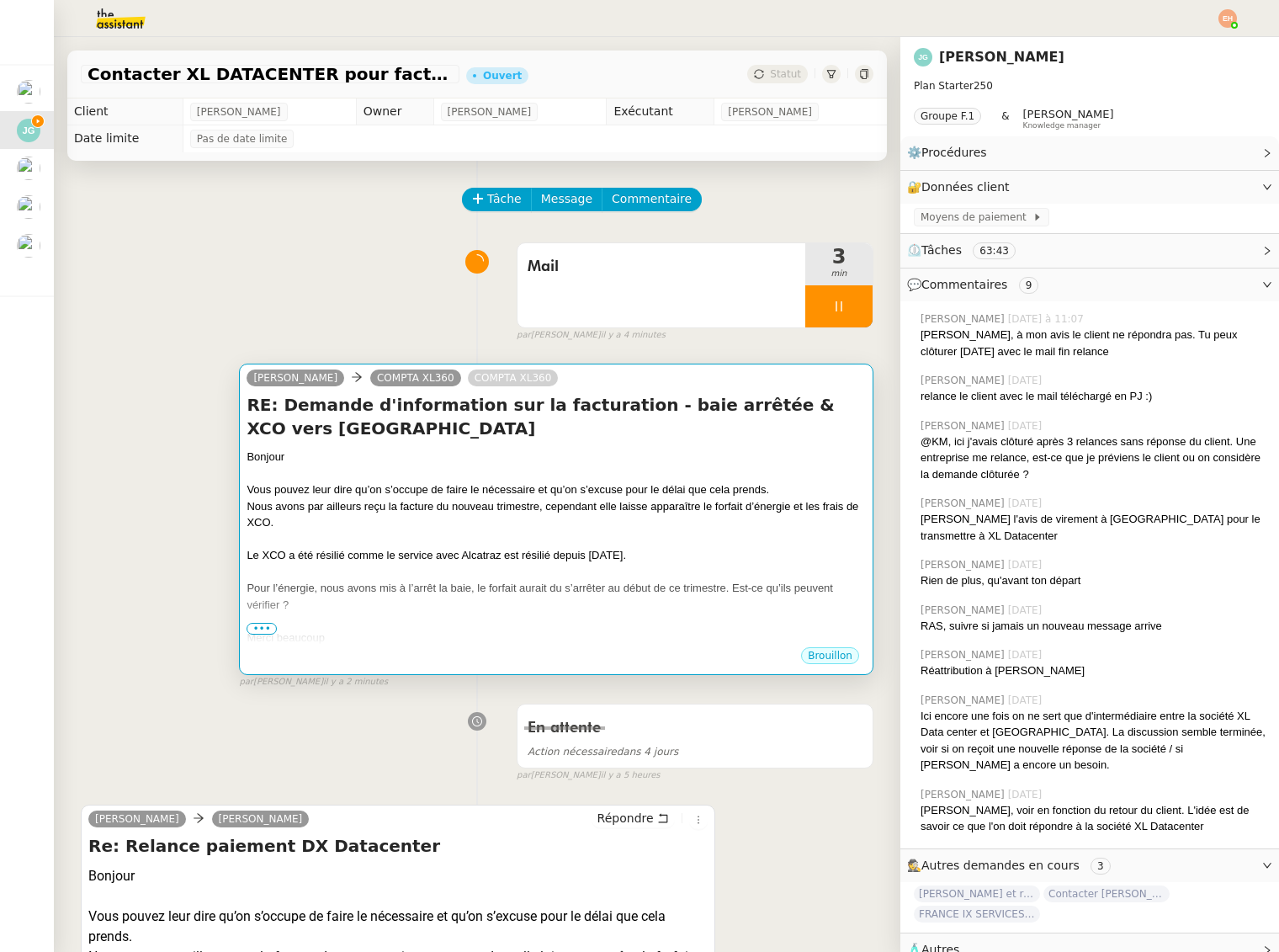
click at [442, 465] on div at bounding box center [556, 473] width 619 height 17
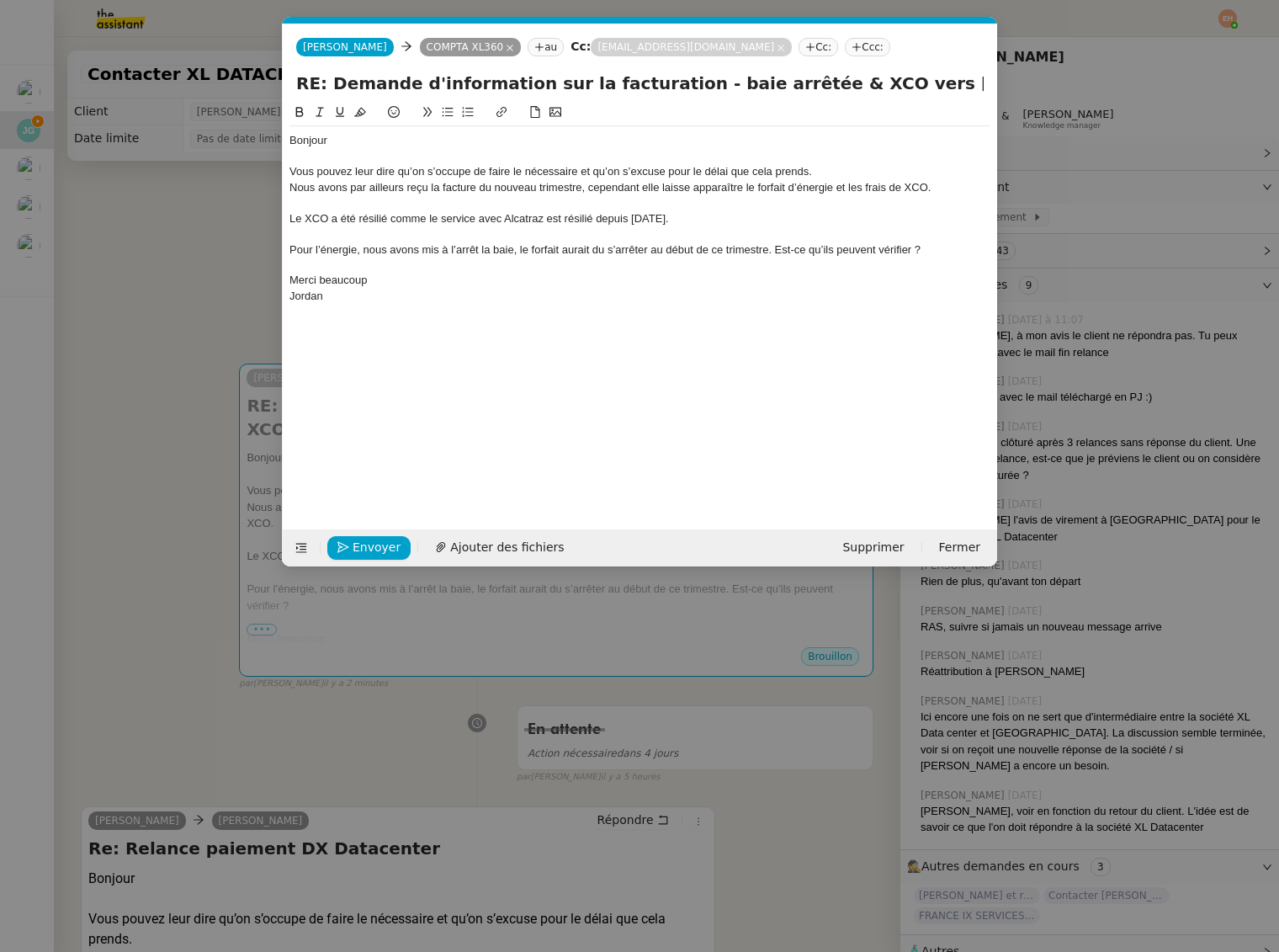
scroll to position [0, 35]
click at [339, 145] on div "Bonjour" at bounding box center [640, 141] width 701 height 16
click at [370, 175] on div "Vous pouvez leur dire qu’on s’occupe de faire le nécessaire et qu’on s’excuse p…" at bounding box center [640, 172] width 701 height 16
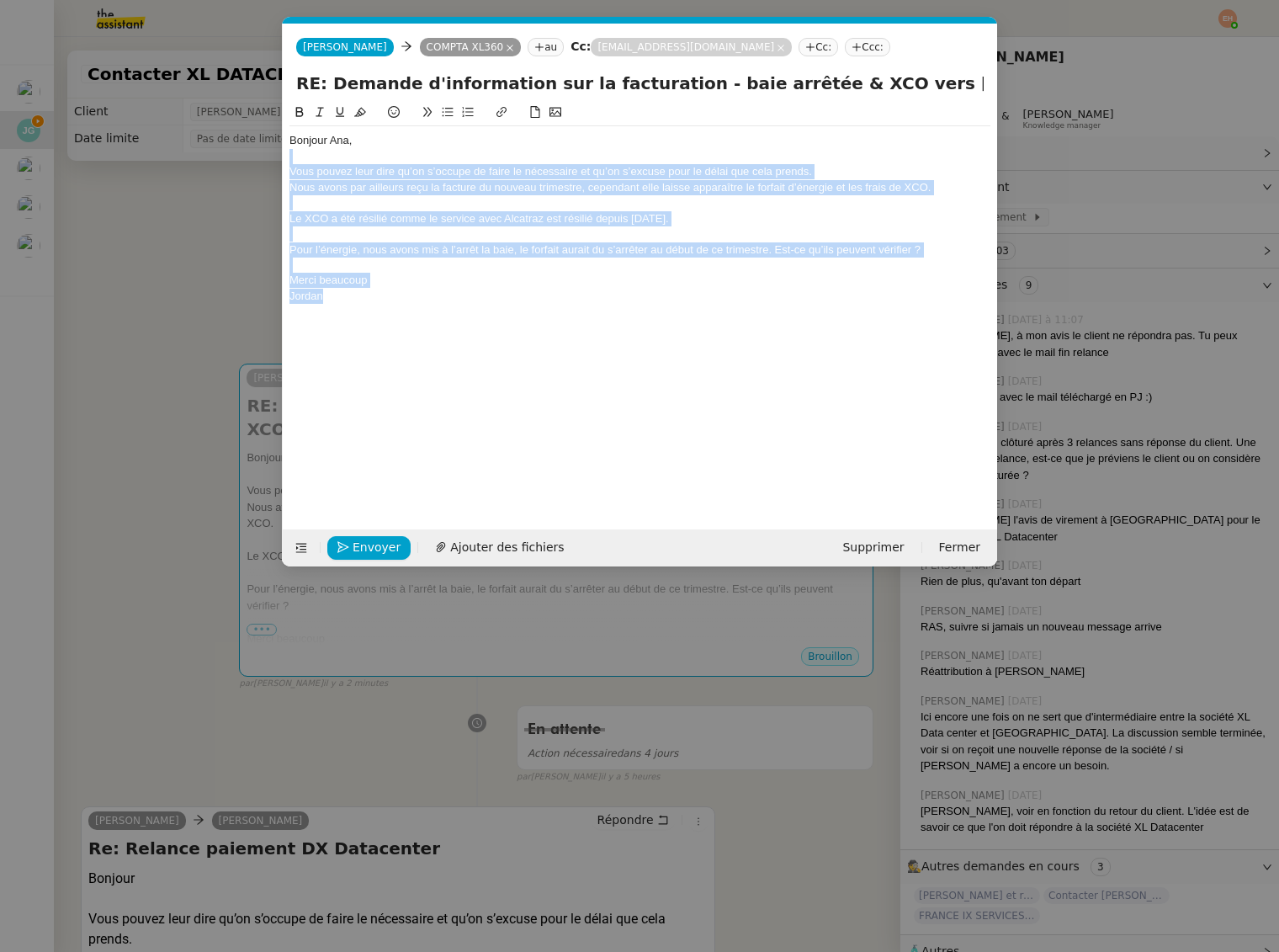
drag, startPoint x: 369, startPoint y: 155, endPoint x: 417, endPoint y: 318, distance: 169.9
click at [417, 318] on div "Bonjour [PERSON_NAME], [PERSON_NAME] pouvez leur dire qu’on s’occupe de faire l…" at bounding box center [640, 303] width 701 height 401
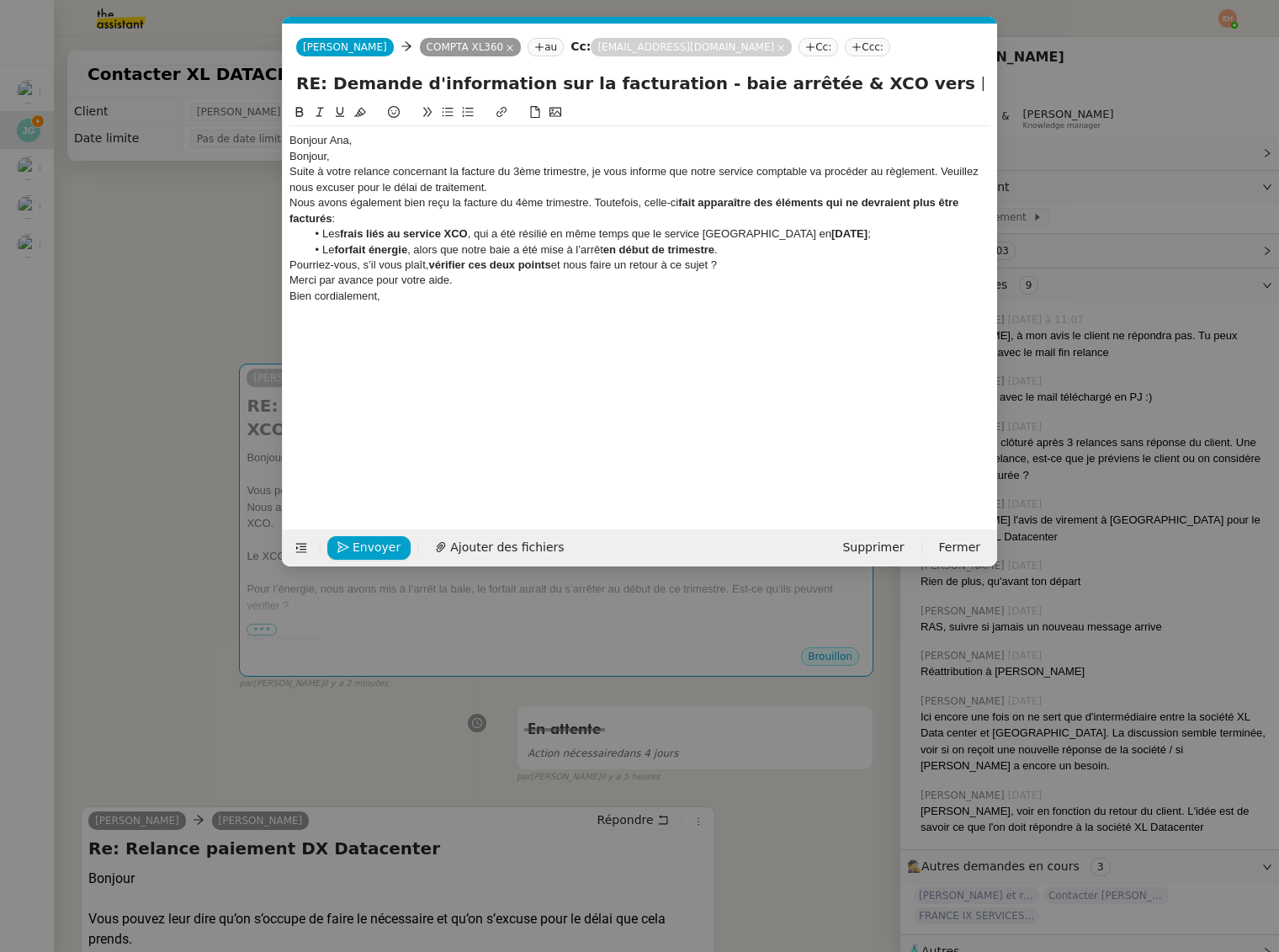
scroll to position [0, 0]
click at [311, 150] on div "Bonjour," at bounding box center [640, 157] width 701 height 16
click at [311, 156] on div "Bonjour," at bounding box center [640, 157] width 701 height 16
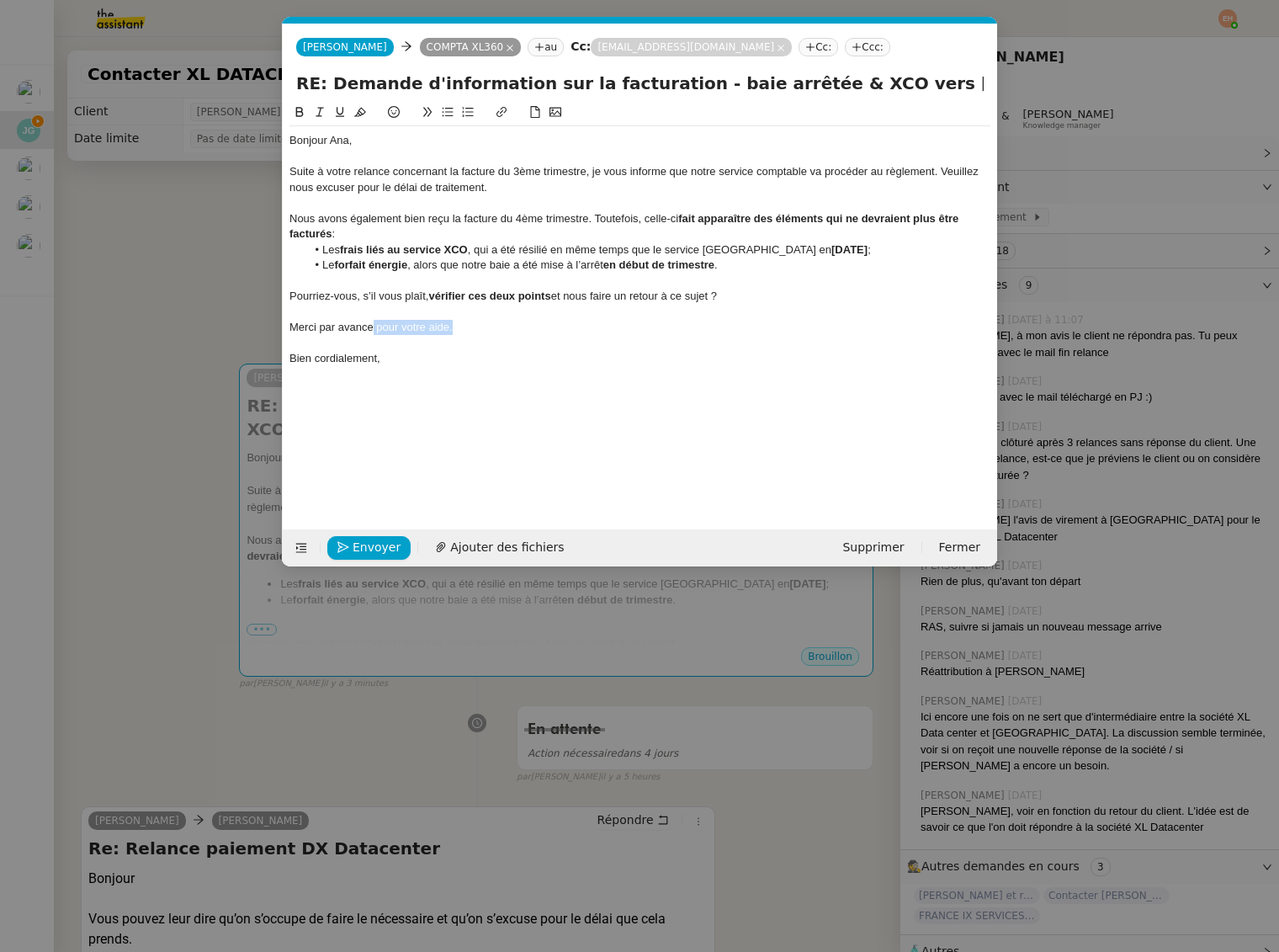
drag, startPoint x: 459, startPoint y: 331, endPoint x: 373, endPoint y: 333, distance: 86.0
click at [373, 333] on div "Merci par avance pour votre aide." at bounding box center [640, 328] width 701 height 16
click at [398, 184] on div "Suite à votre relance concernant la facture du 3ème trimestre, je vous informe …" at bounding box center [640, 180] width 701 height 31
click at [513, 183] on div "Suite à votre relance concernant la facture du 3ème trimestre, je vous informe …" at bounding box center [640, 180] width 701 height 31
drag, startPoint x: 377, startPoint y: 186, endPoint x: 416, endPoint y: 177, distance: 40.0
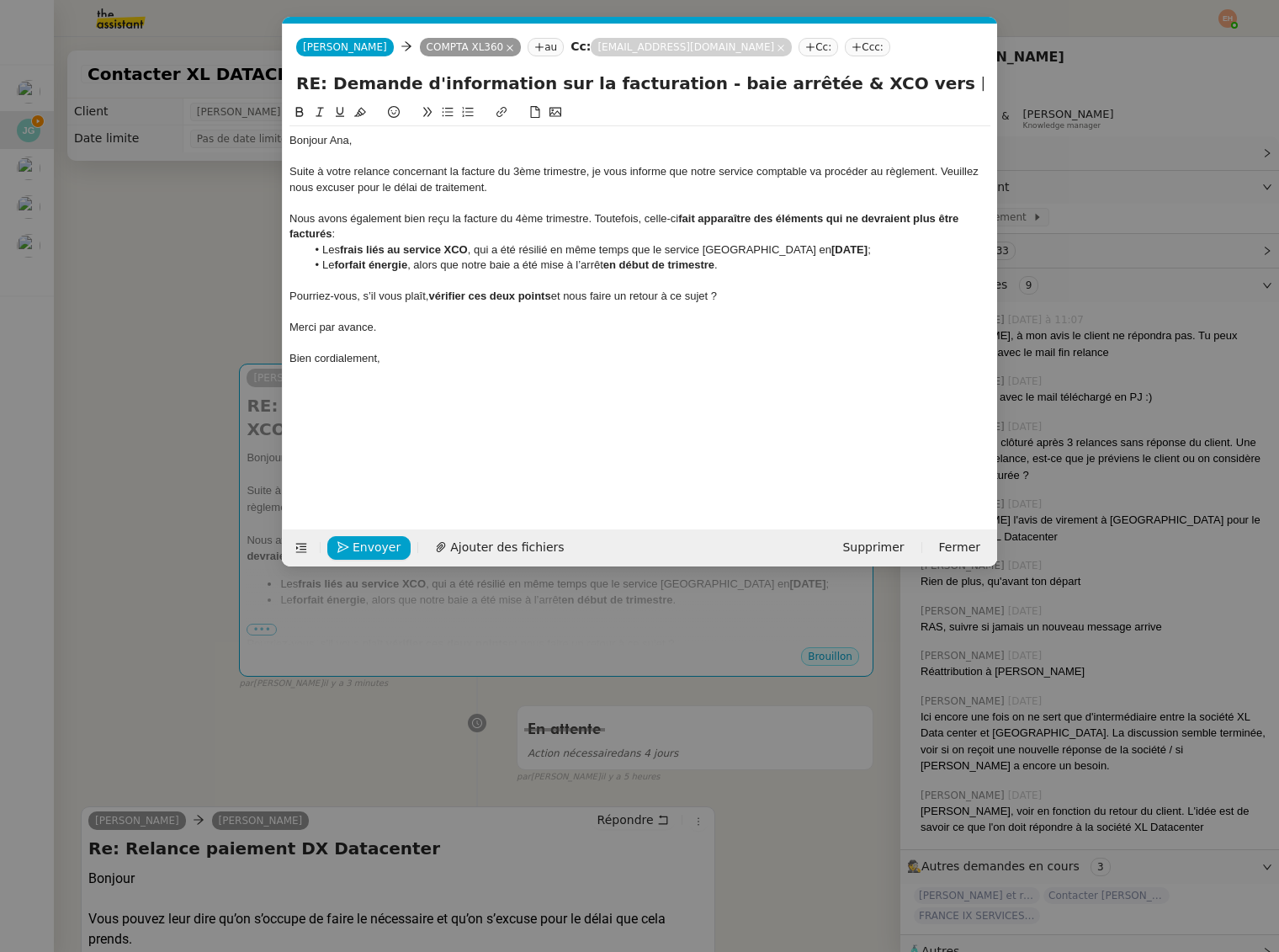
click at [377, 186] on div "Suite à votre relance concernant la facture du 3ème trimestre, je vous informe …" at bounding box center [640, 180] width 701 height 31
click at [574, 184] on div "Suite à votre relance concernant la facture du 3ème trimestre, je vous informe …" at bounding box center [640, 180] width 701 height 31
click at [472, 196] on div at bounding box center [640, 203] width 701 height 16
drag, startPoint x: 312, startPoint y: 221, endPoint x: 173, endPoint y: 238, distance: 140.0
click at [412, 221] on div "Nous avons également bien reçu la facture du 4ème trimestre. Toutefois, celle-c…" at bounding box center [640, 227] width 701 height 31
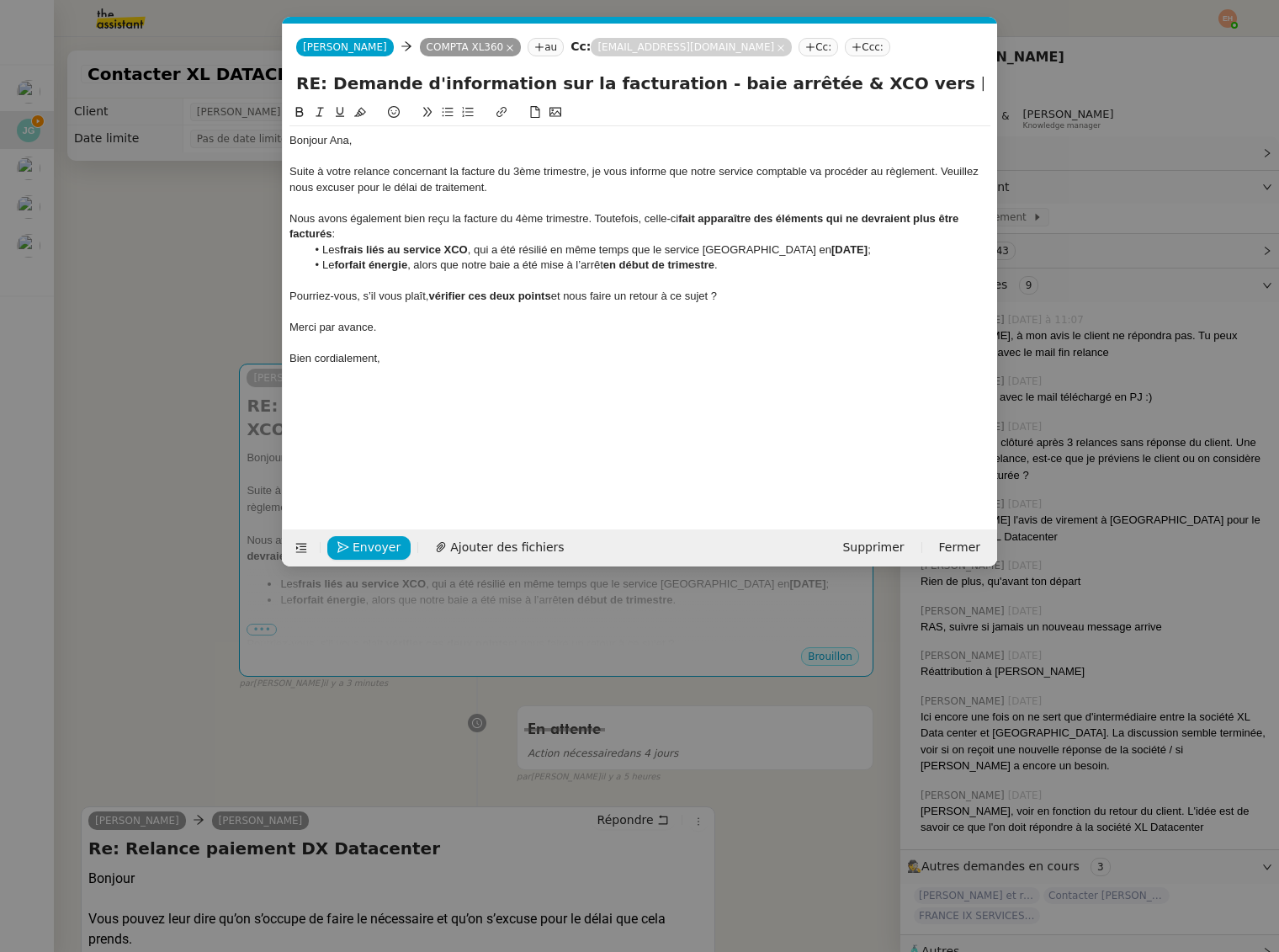
click at [141, 239] on nz-modal-container "Service TA - VOYAGE - PROPOSITION GLOBALE A utiliser dans le cadre de propositi…" at bounding box center [640, 476] width 1279 height 952
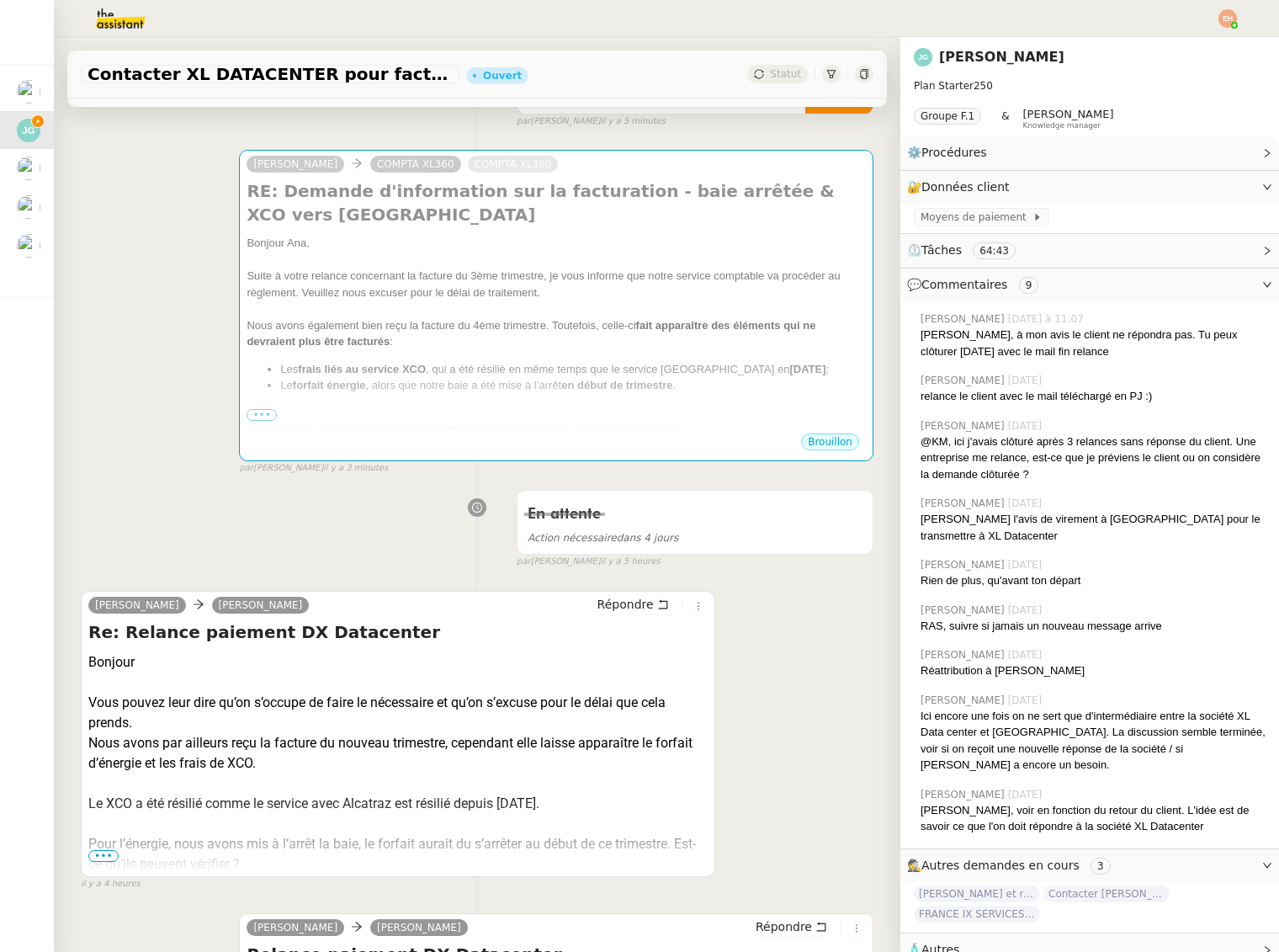
scroll to position [225, 0]
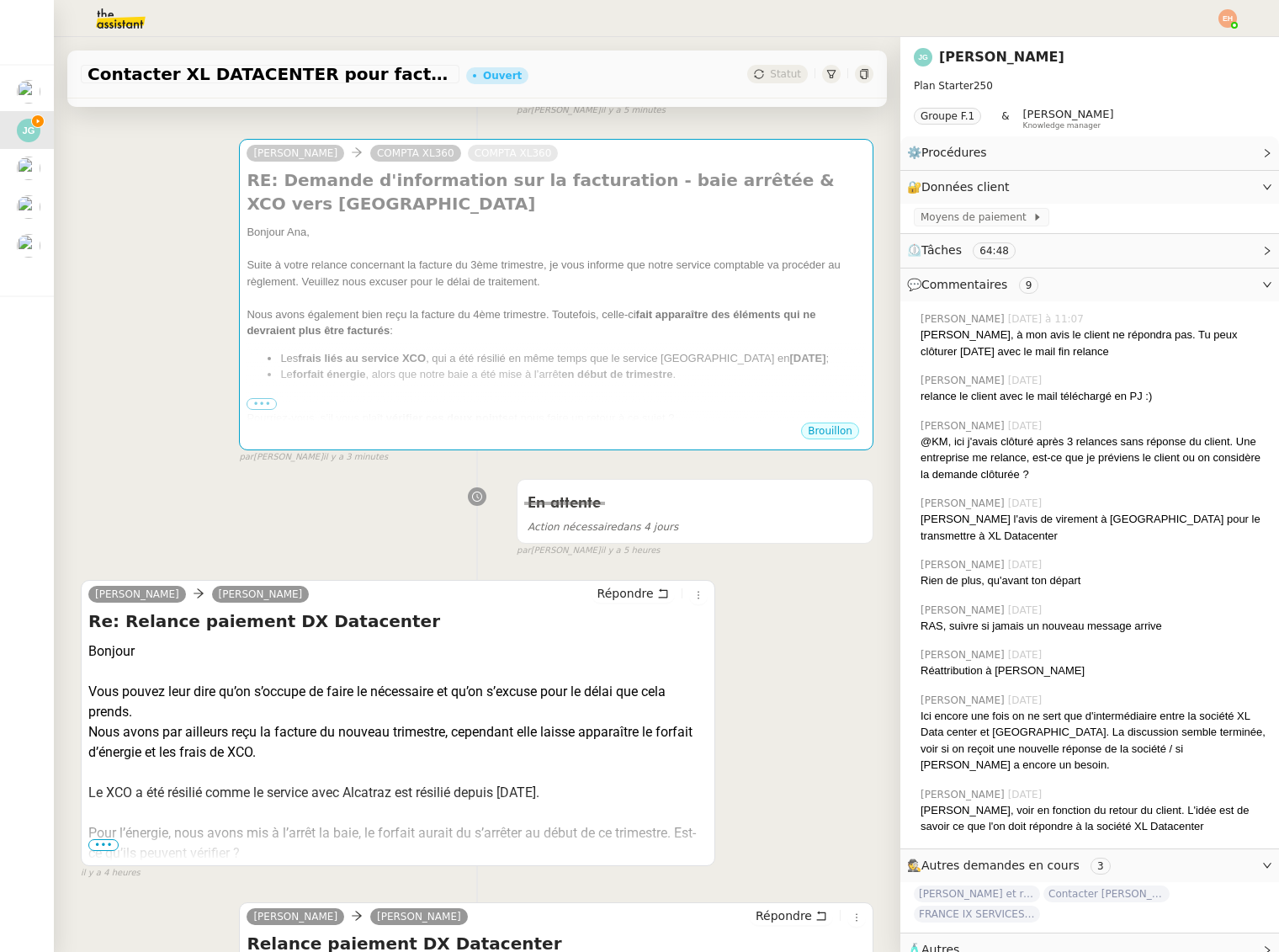
click at [108, 839] on span "•••" at bounding box center [103, 845] width 30 height 12
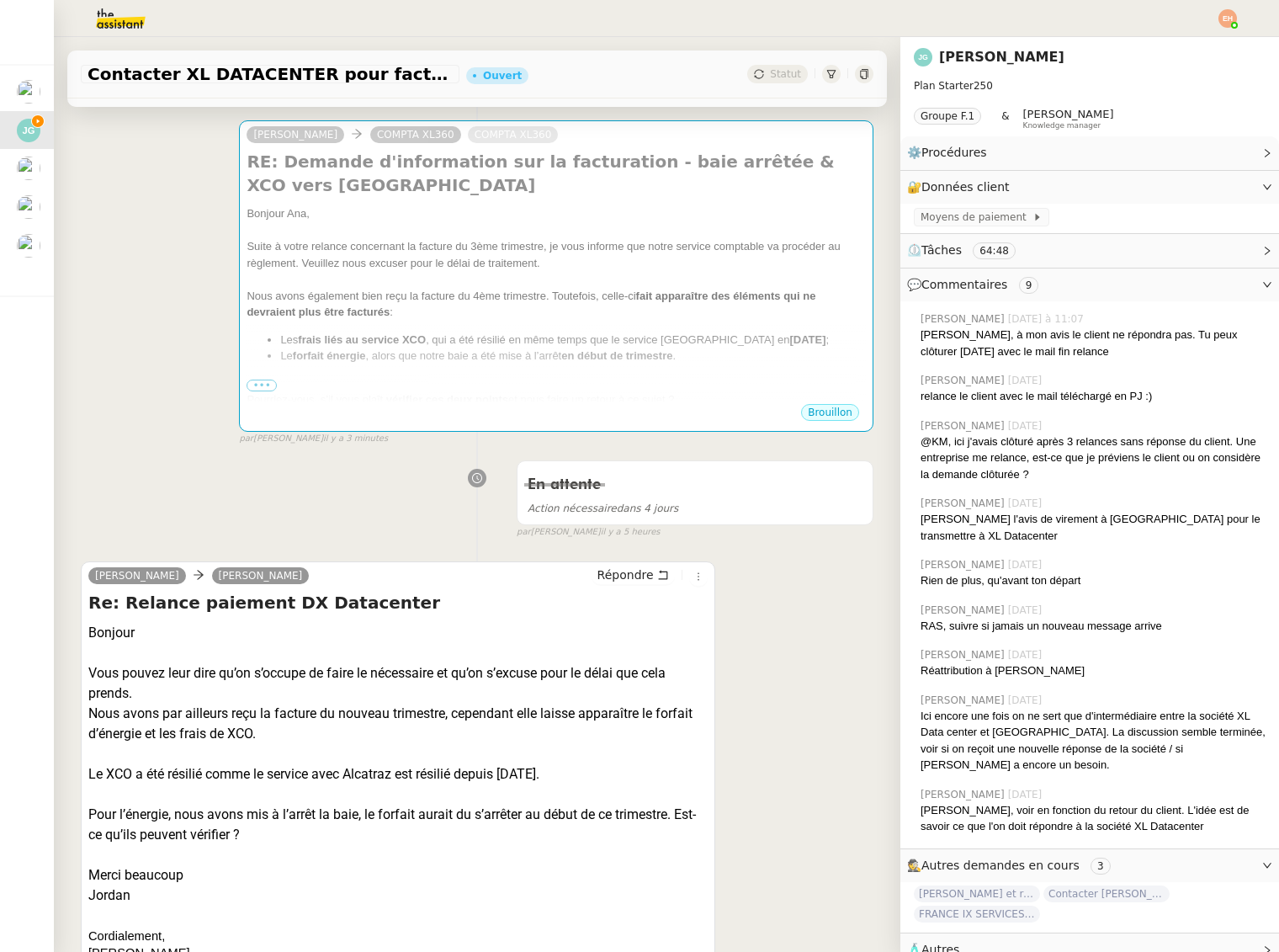
scroll to position [245, 0]
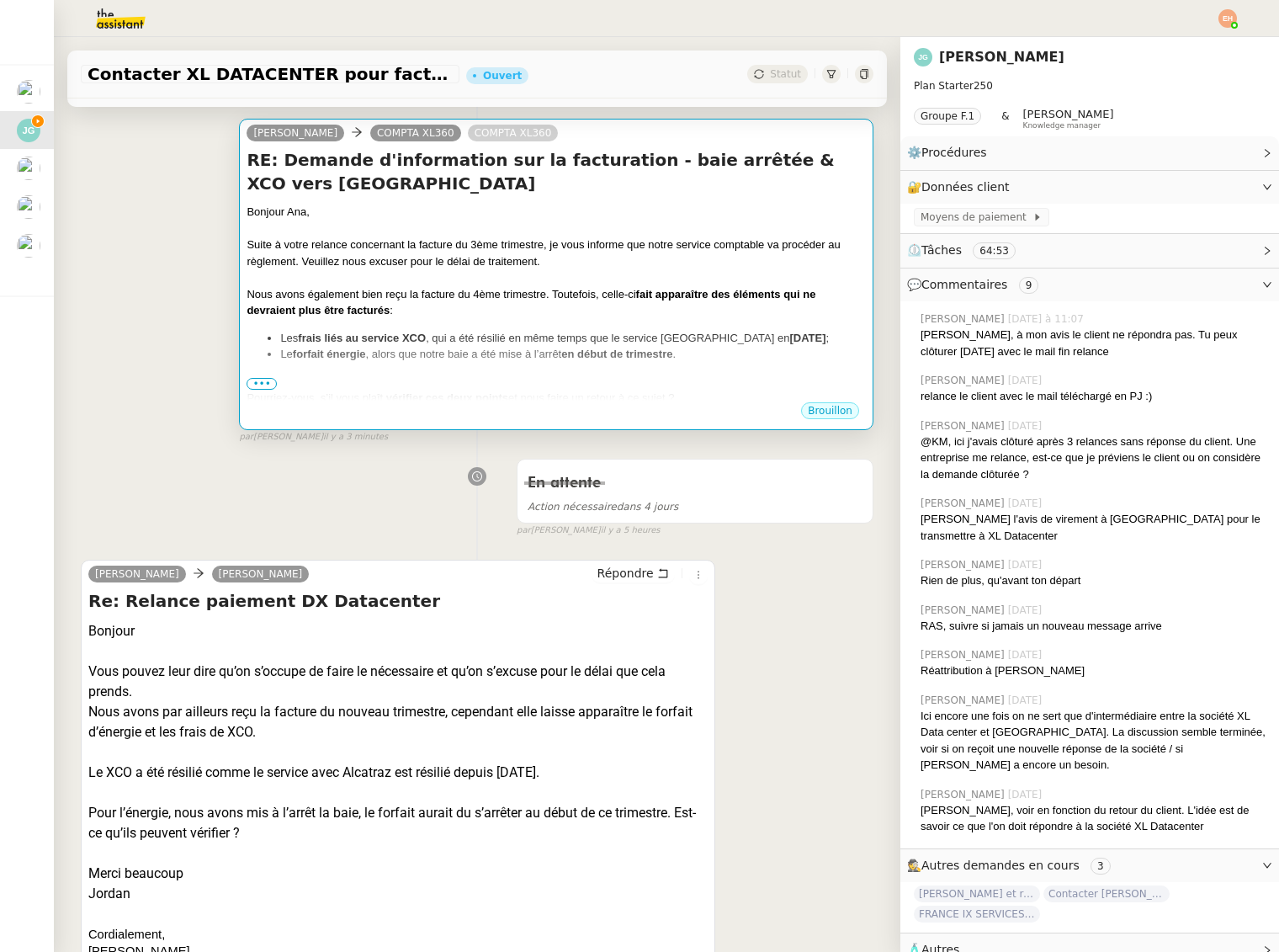
click at [558, 296] on div "Bonjour Ana, Suite à votre relance concernant la facture du 3ème trimestre, je …" at bounding box center [556, 346] width 619 height 284
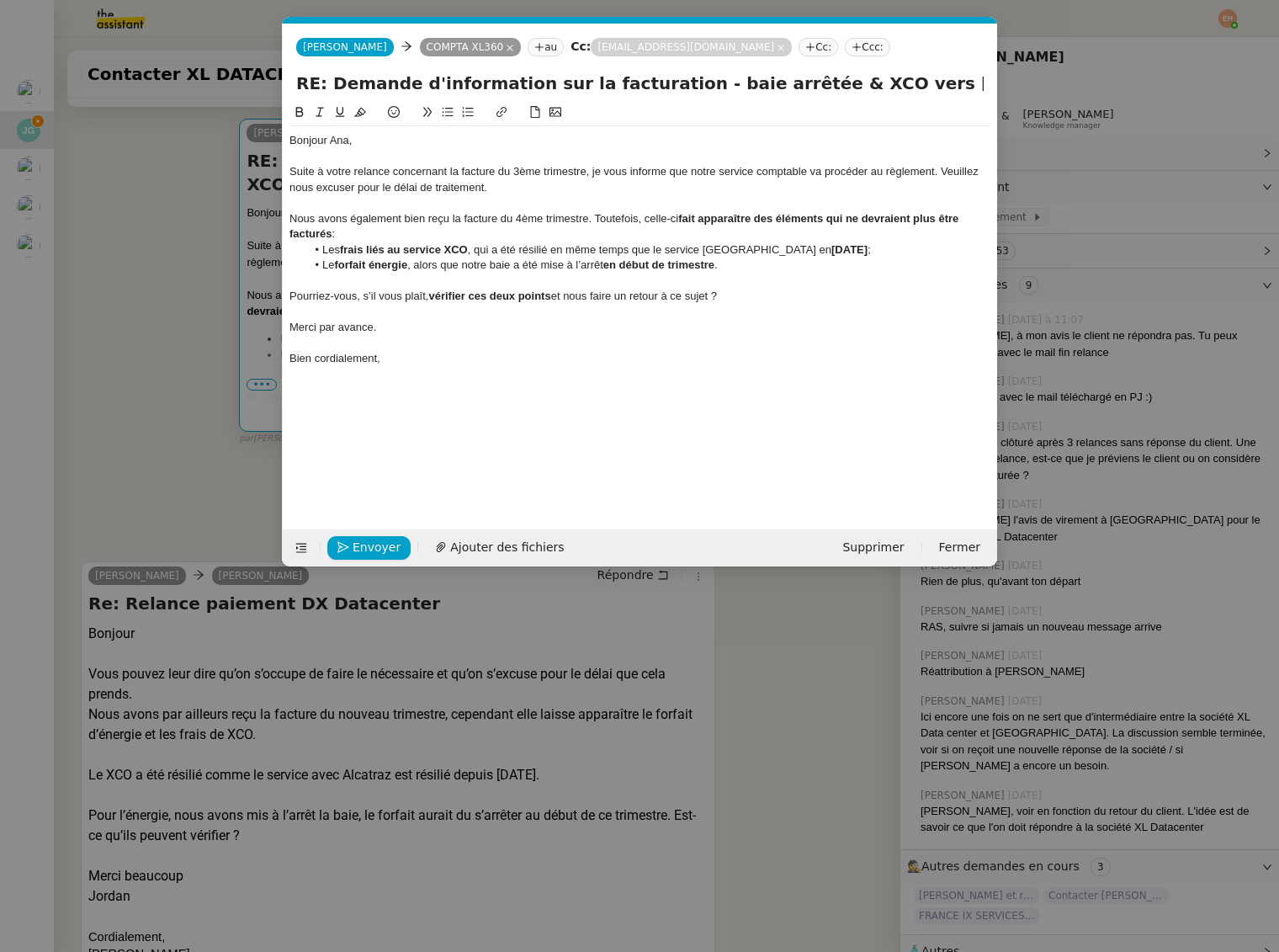
scroll to position [0, 35]
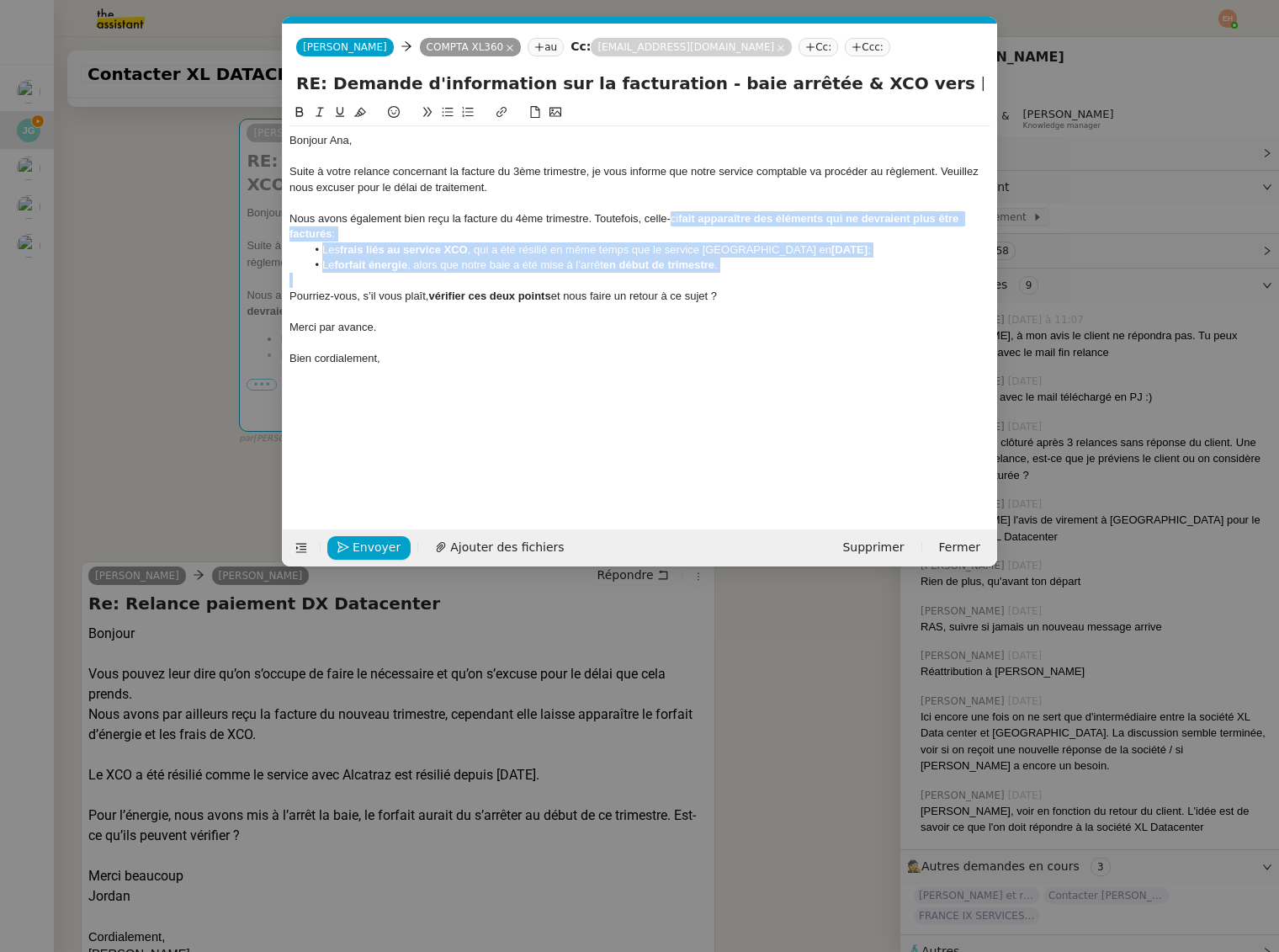
drag, startPoint x: 673, startPoint y: 224, endPoint x: 749, endPoint y: 284, distance: 96.8
click at [749, 284] on div "Bonjour Ana, Suite à votre relance concernant la facture du 3ème trimestre, je …" at bounding box center [640, 249] width 701 height 246
click at [749, 284] on div at bounding box center [640, 280] width 701 height 16
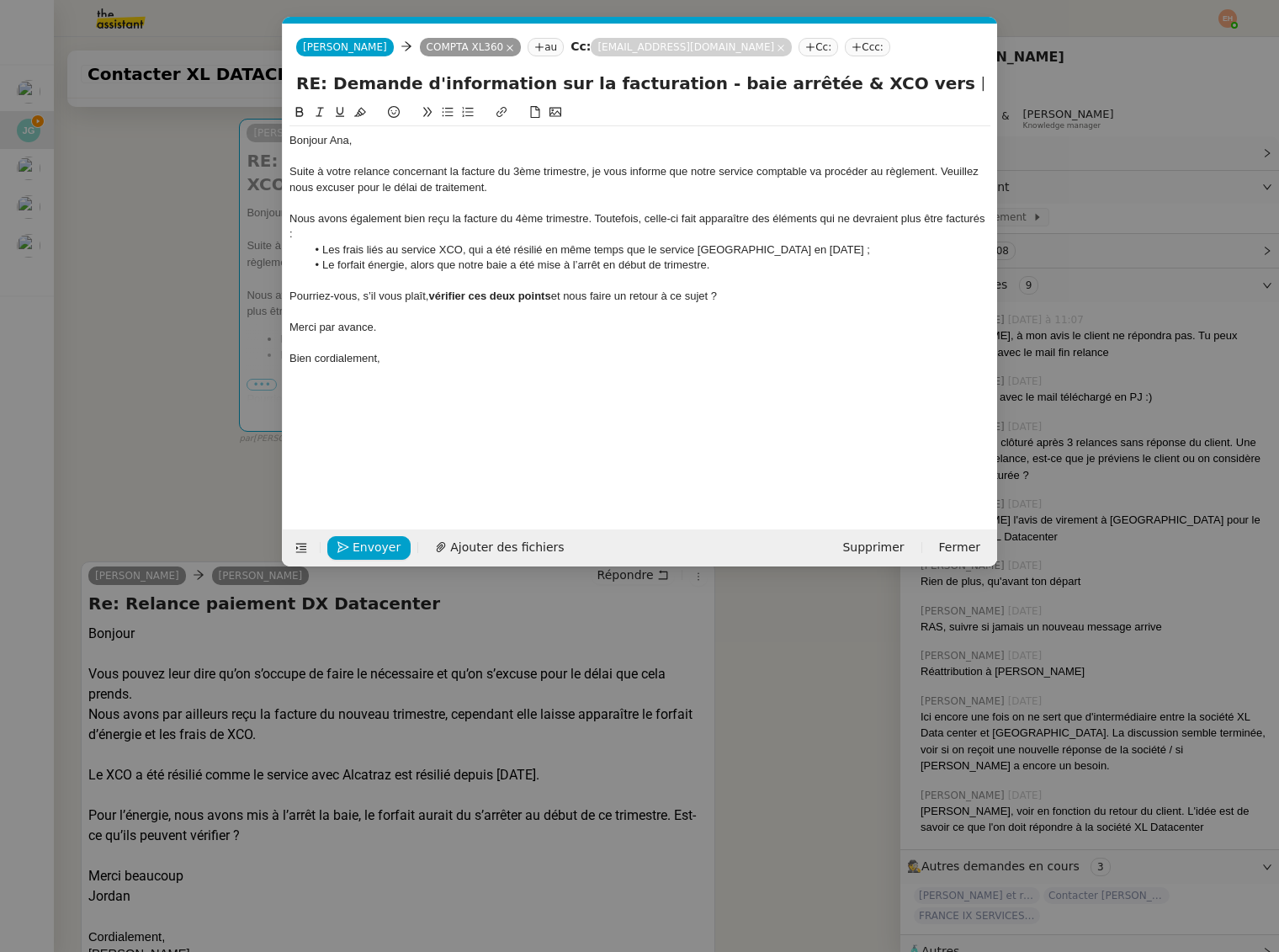
click at [384, 298] on div "Pourriez-vous, s’il vous plaît, vérifier ces deux points et nous faire un retou…" at bounding box center [640, 297] width 701 height 16
click at [448, 109] on icon at bounding box center [448, 112] width 12 height 12
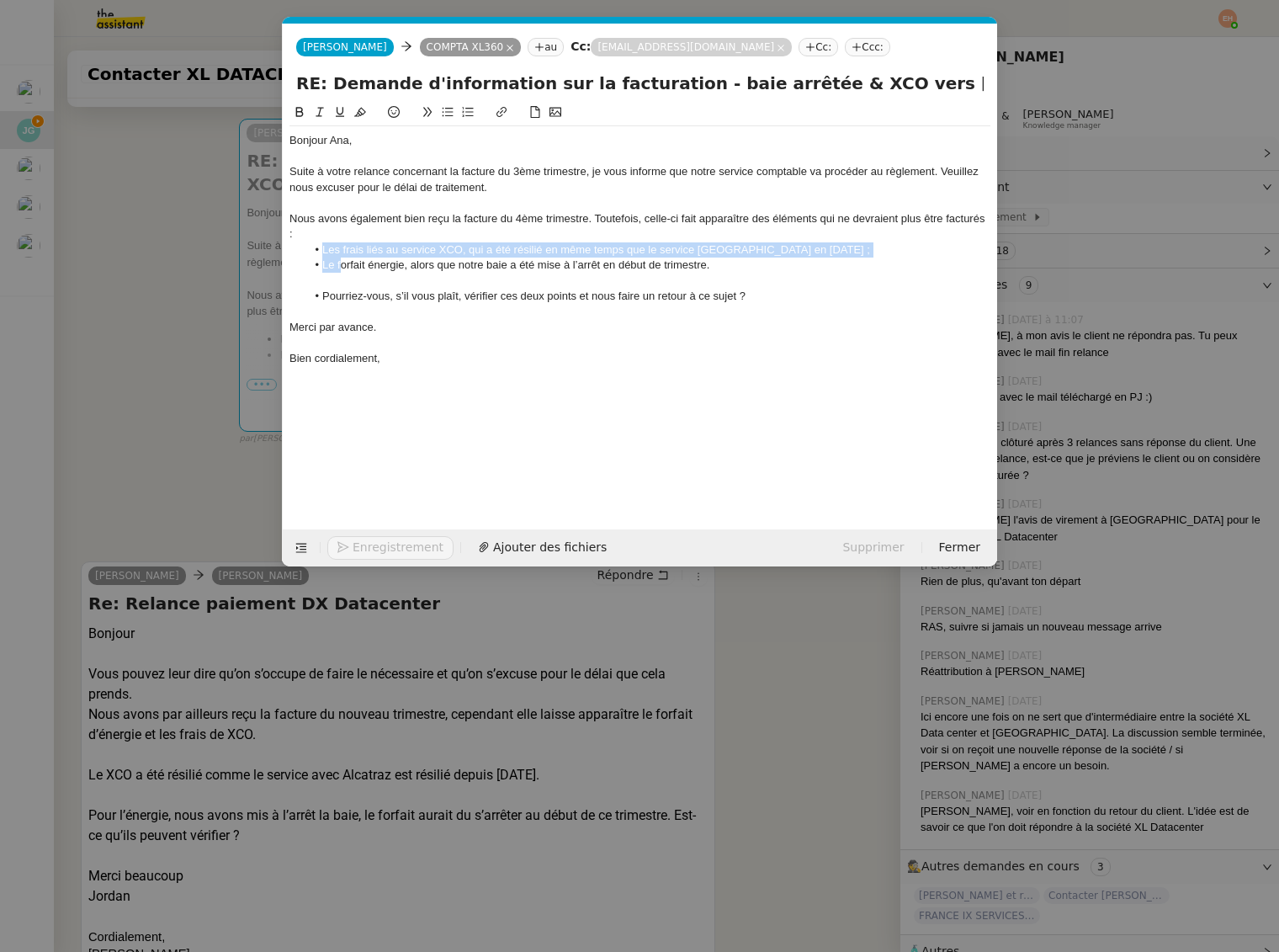
drag, startPoint x: 323, startPoint y: 249, endPoint x: 341, endPoint y: 269, distance: 26.9
click at [341, 269] on ul "Les frais liés au service XCO, qui a été résilié en même temps que le service […" at bounding box center [640, 258] width 701 height 31
click at [466, 119] on button at bounding box center [467, 112] width 20 height 19
click at [489, 458] on div "Bonjour Ana, Suite à votre relance concernant la facture du 3ème trimestre, je …" at bounding box center [640, 303] width 701 height 401
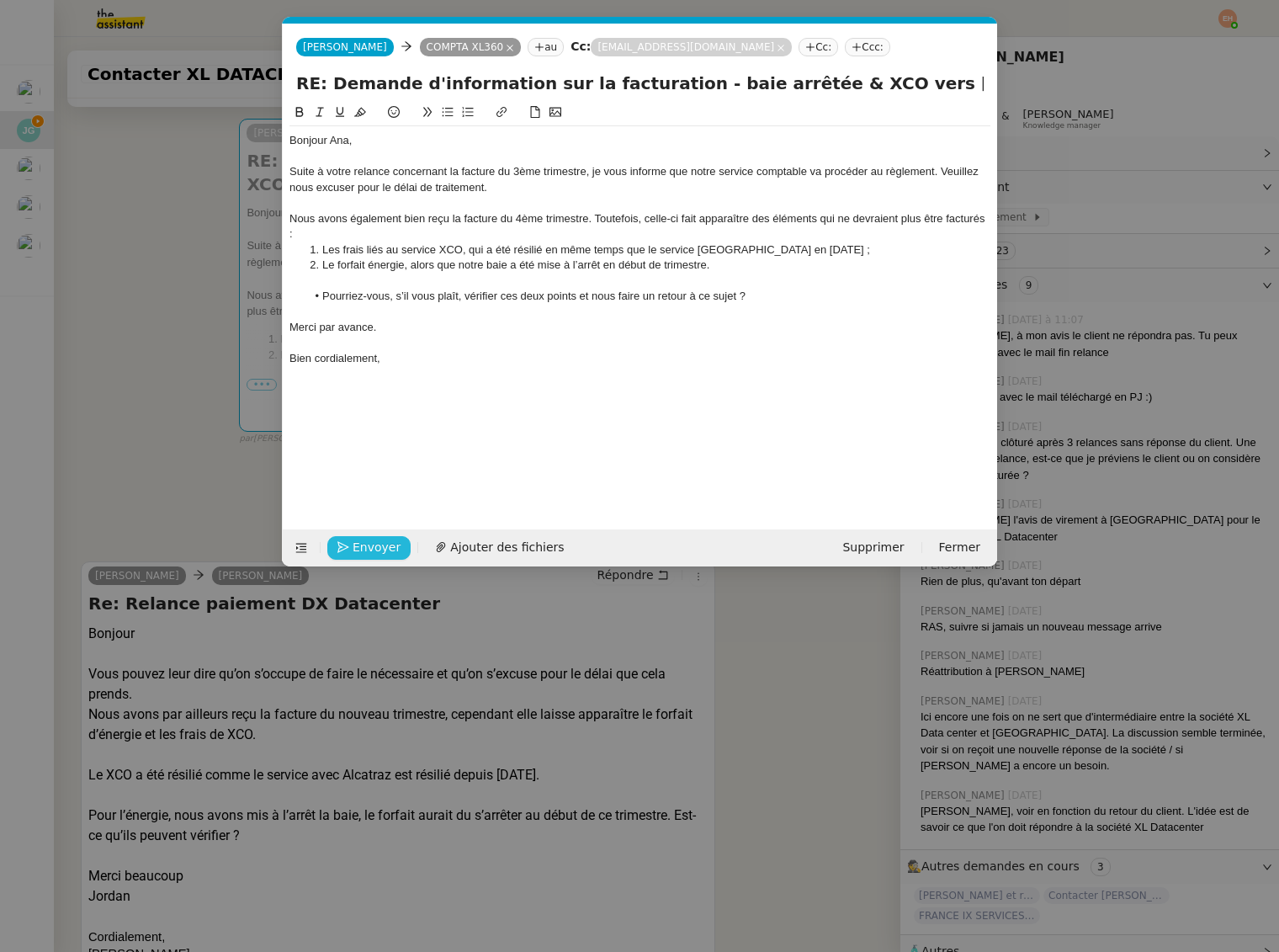
click at [362, 536] on button "Envoyer" at bounding box center [369, 548] width 84 height 23
click at [362, 536] on button "Confirmer l'envoi" at bounding box center [395, 548] width 136 height 23
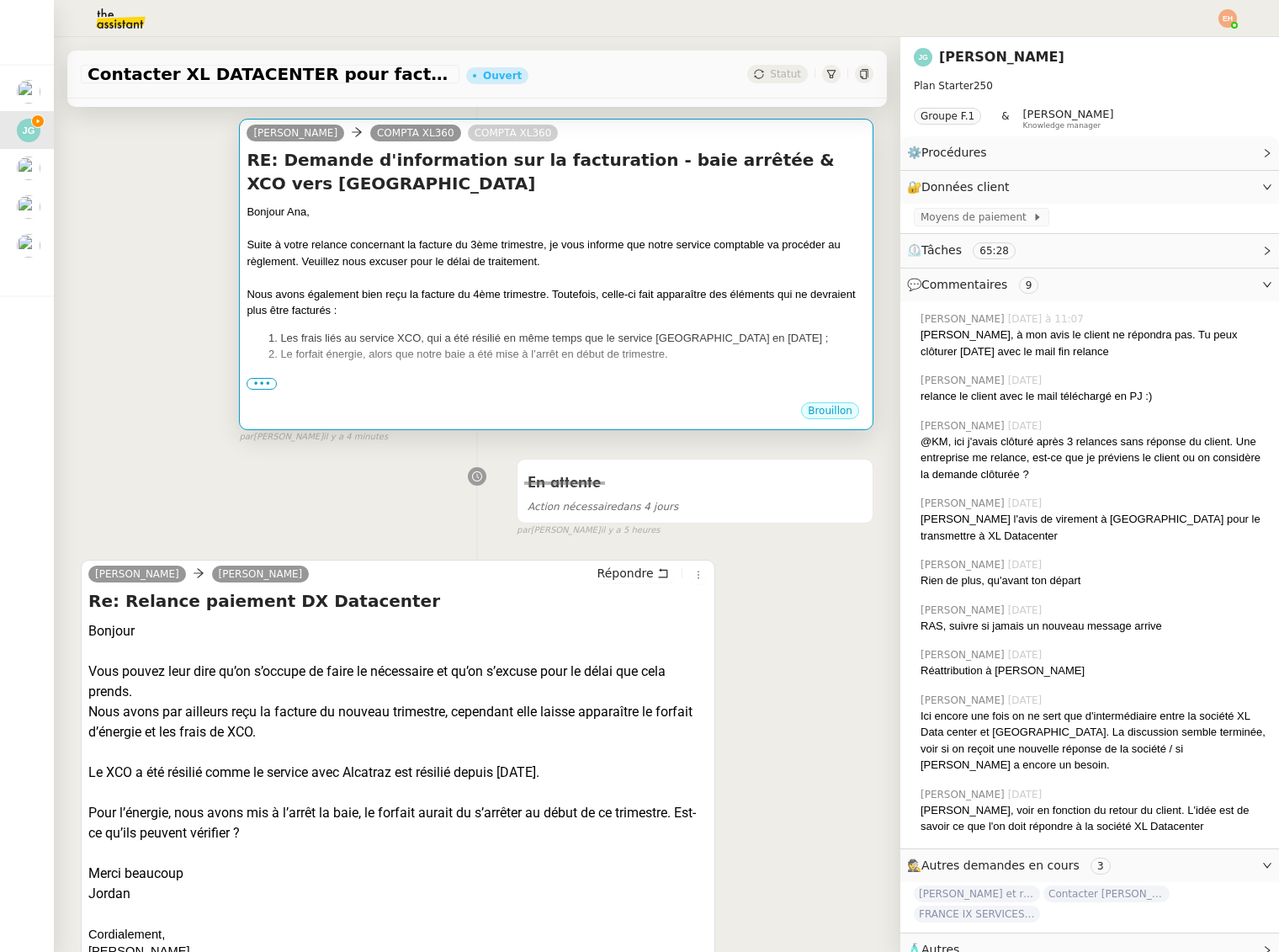
scroll to position [0, 0]
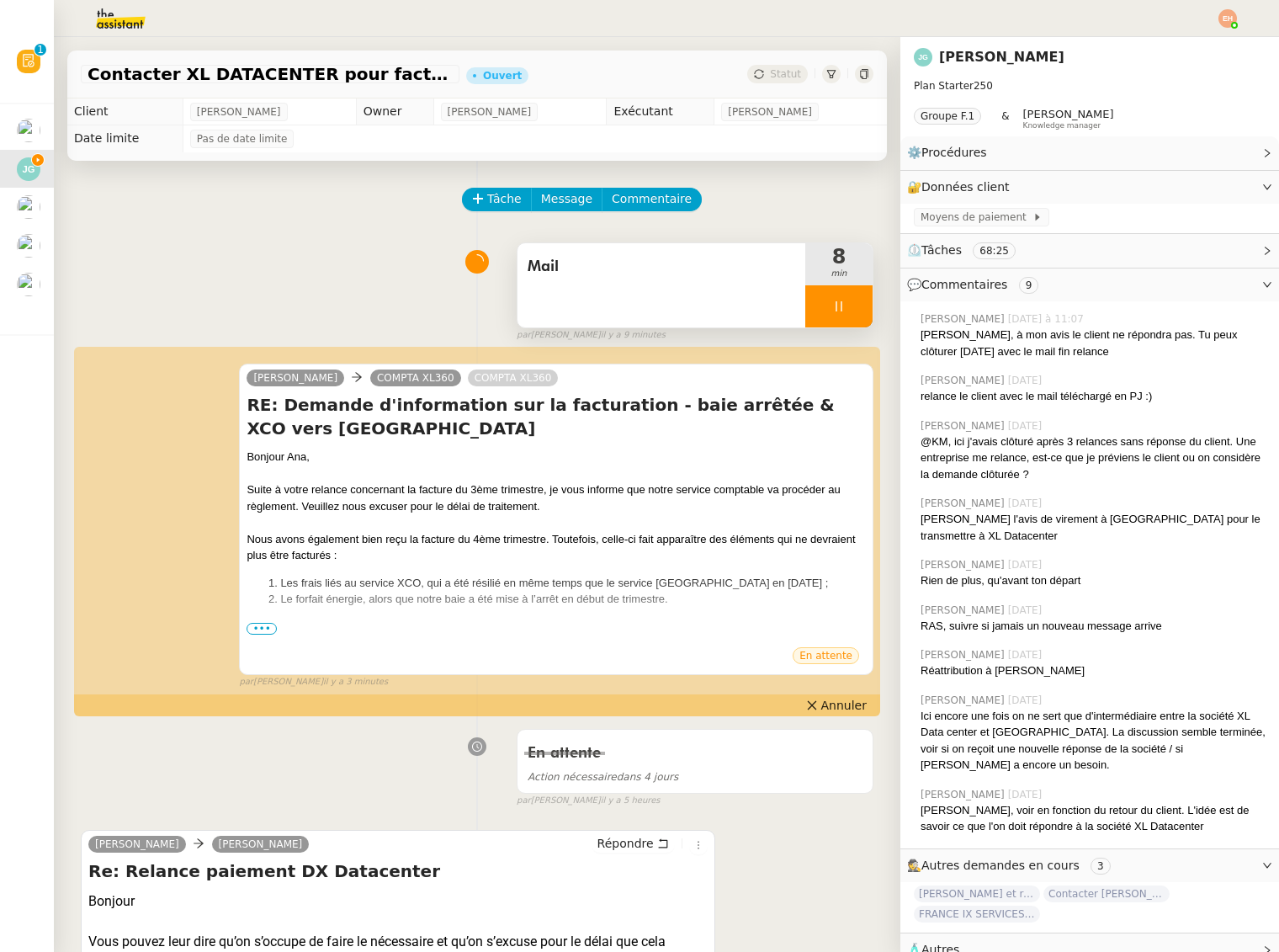
click at [850, 313] on div at bounding box center [839, 306] width 67 height 42
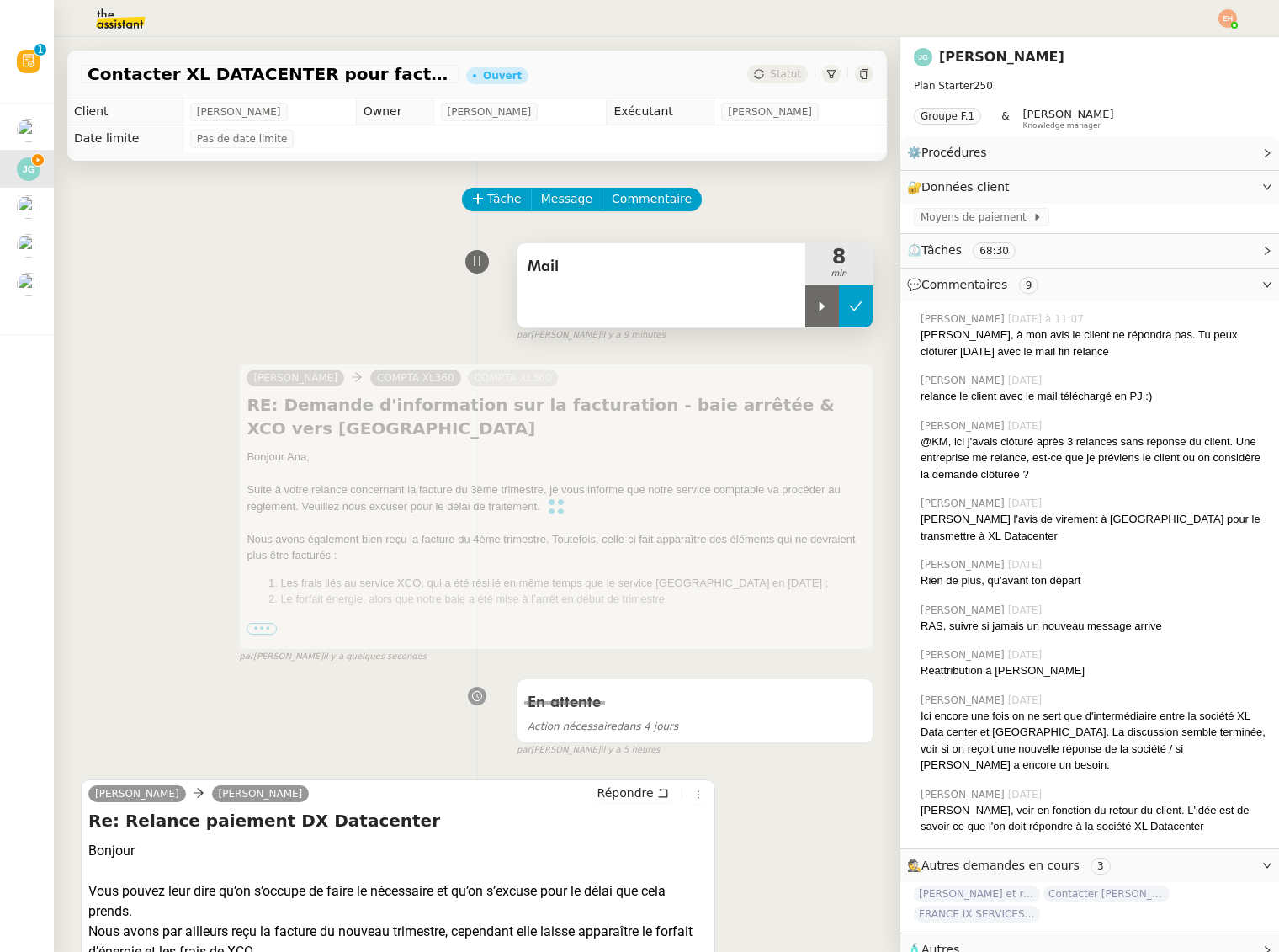
click at [852, 313] on button at bounding box center [856, 306] width 34 height 42
click at [740, 291] on div "Mail" at bounding box center [662, 285] width 288 height 84
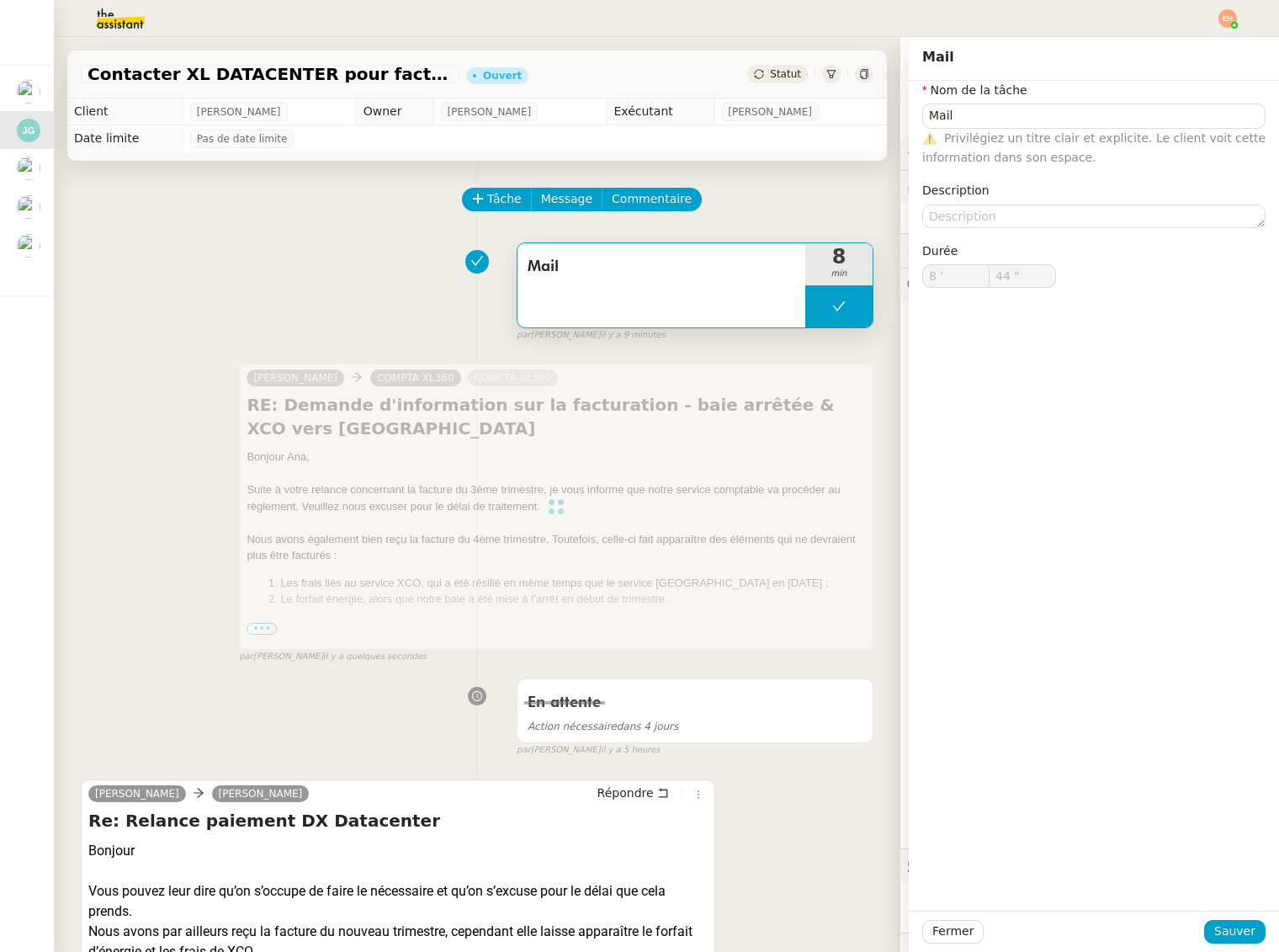
type input "Mail"
type input "8 '"
type input "44 ""
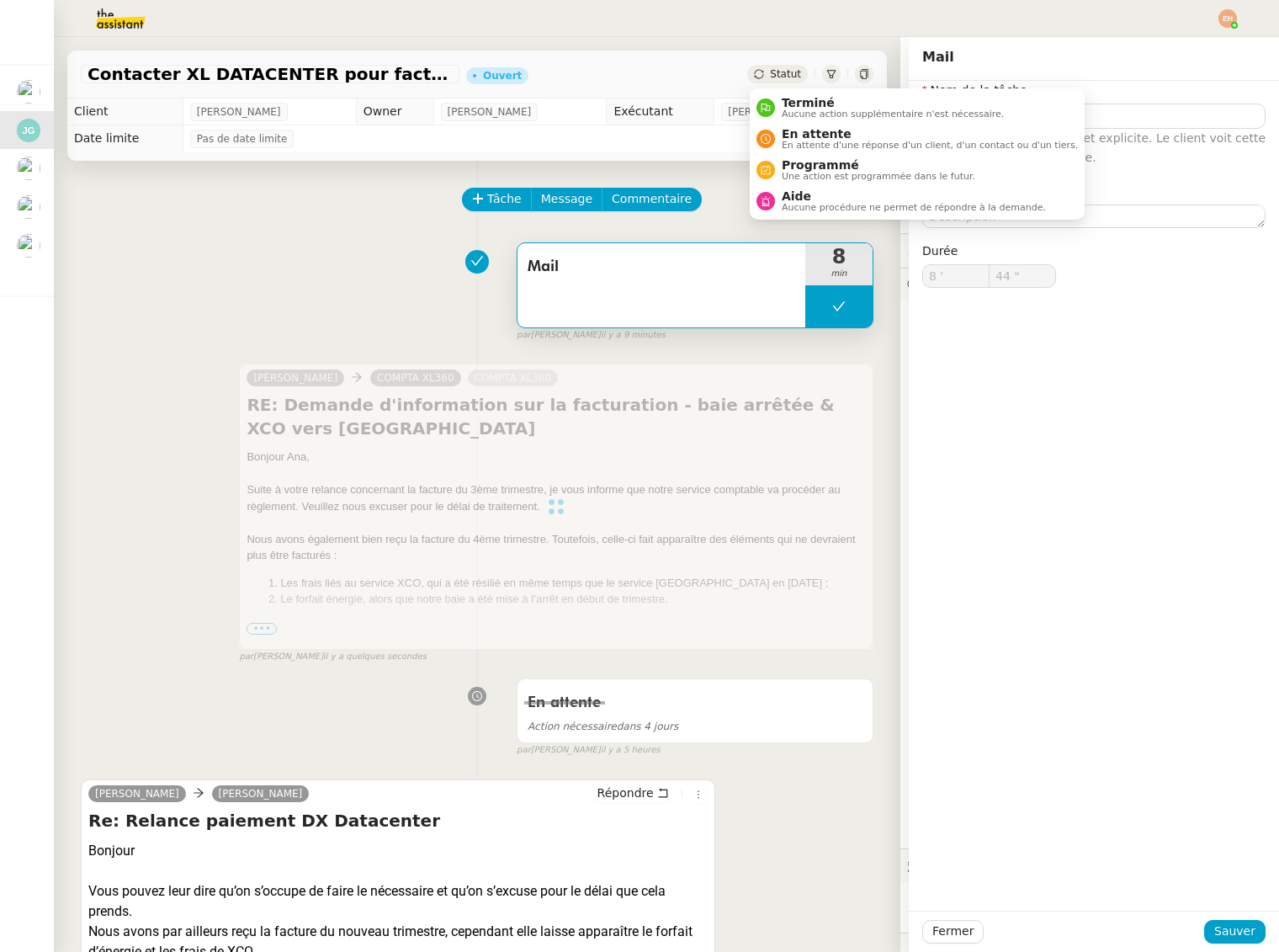
click at [762, 77] on icon at bounding box center [759, 74] width 10 height 10
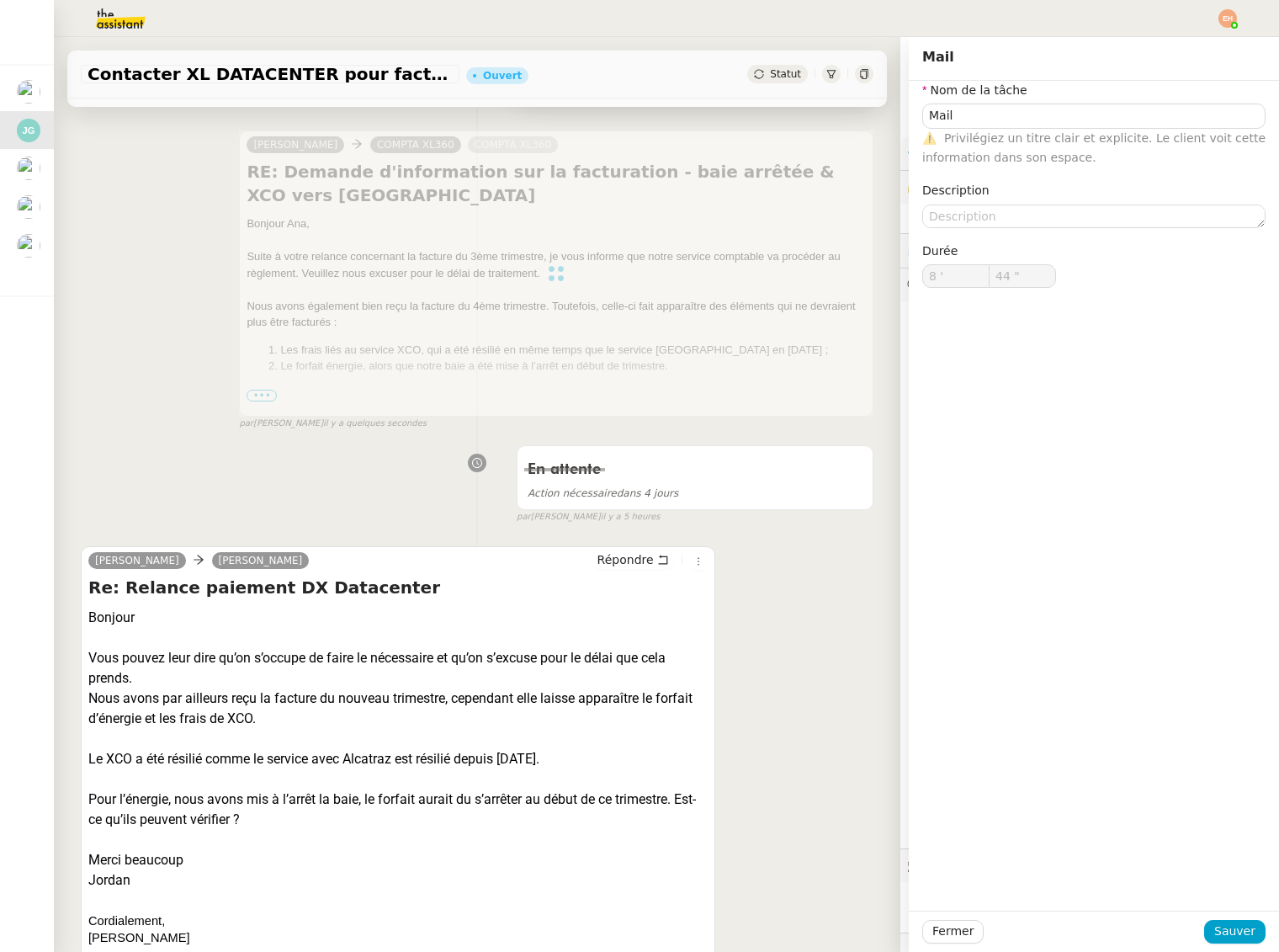
scroll to position [275, 0]
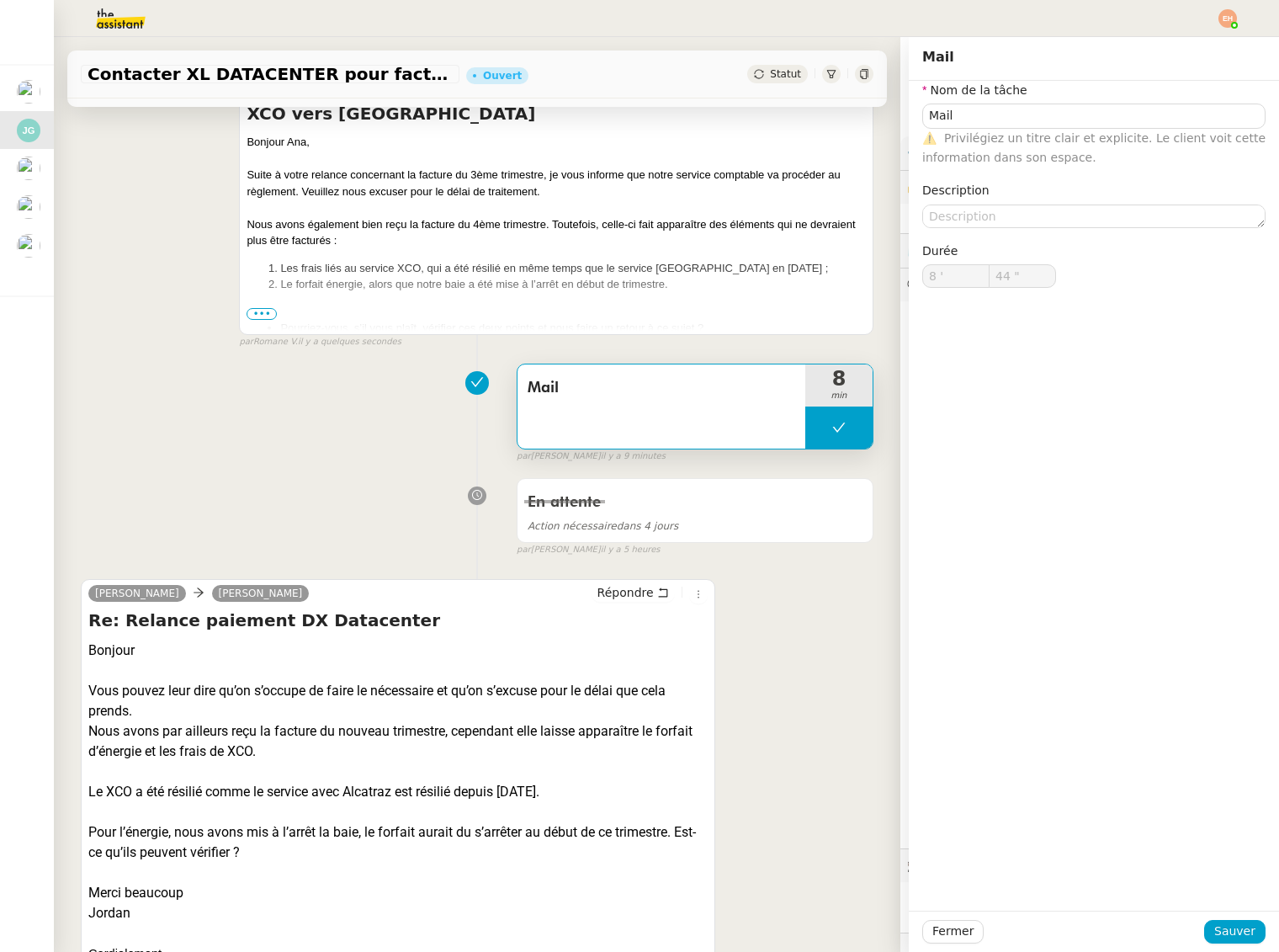
type input "Mail"
type input "8 '"
type input "44 ""
type input "Mail"
type input "8 '"
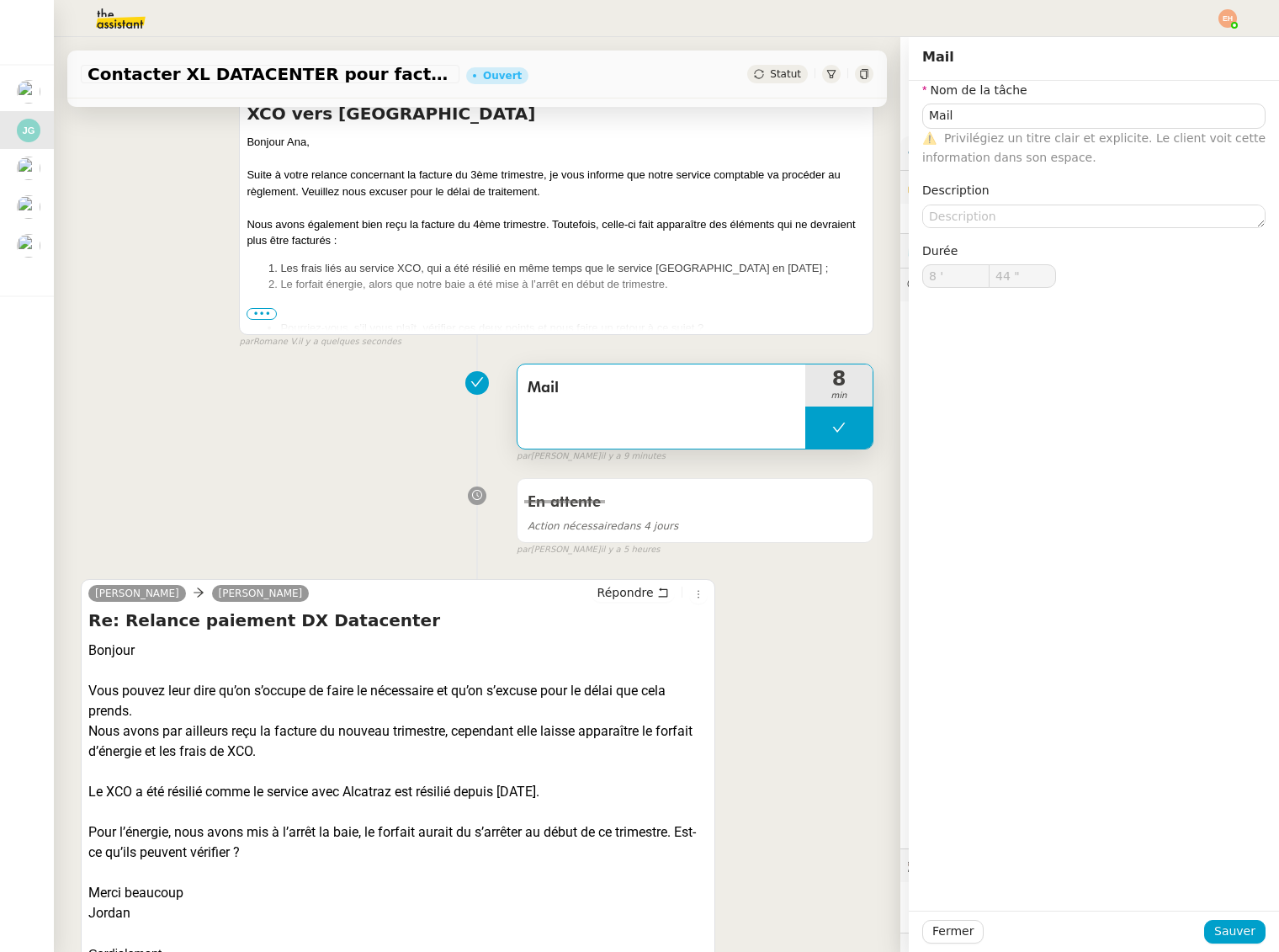
type input "44 ""
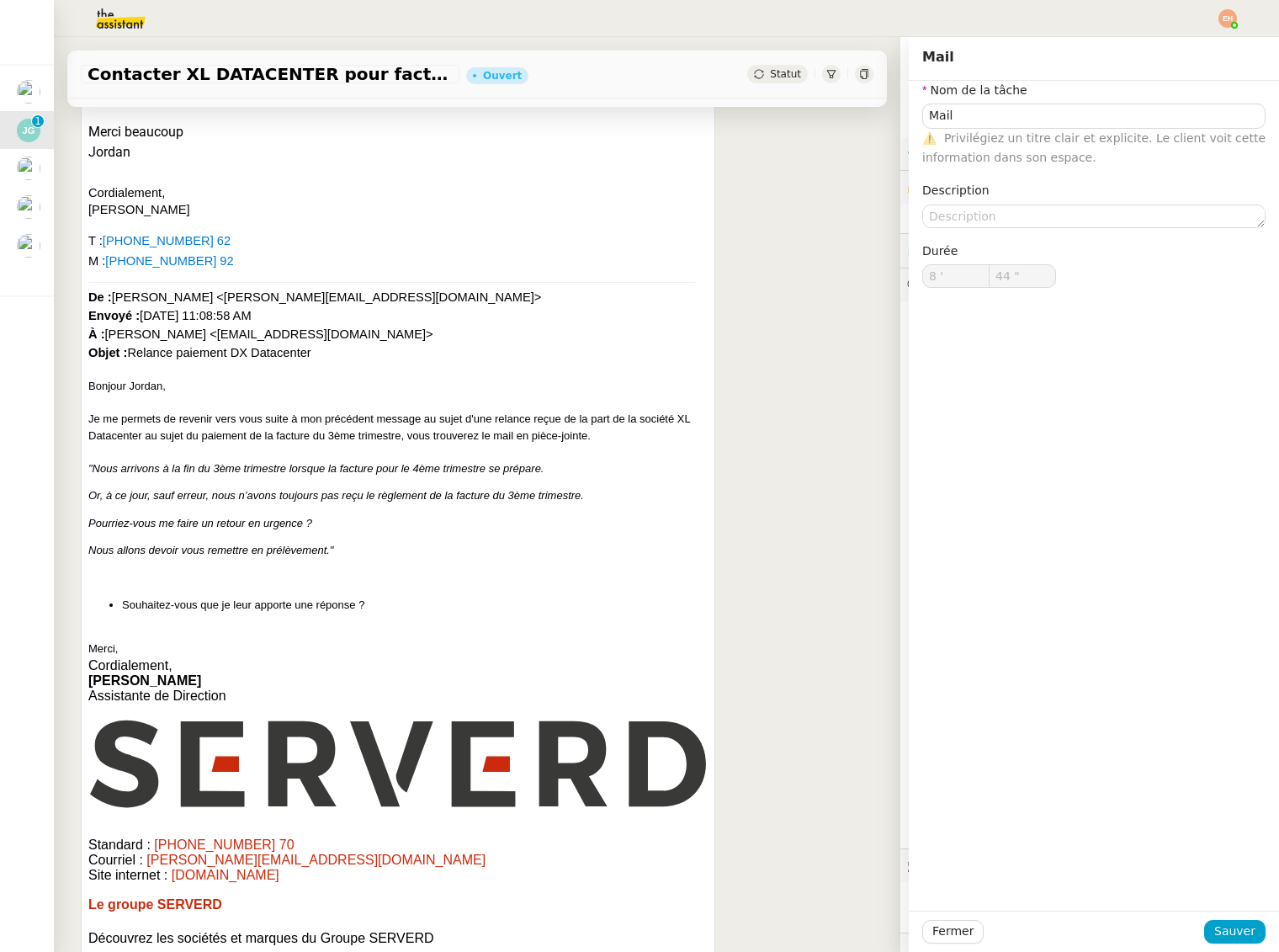
type input "Mail"
type input "8 '"
type input "44 ""
type input "Mail"
type input "8 '"
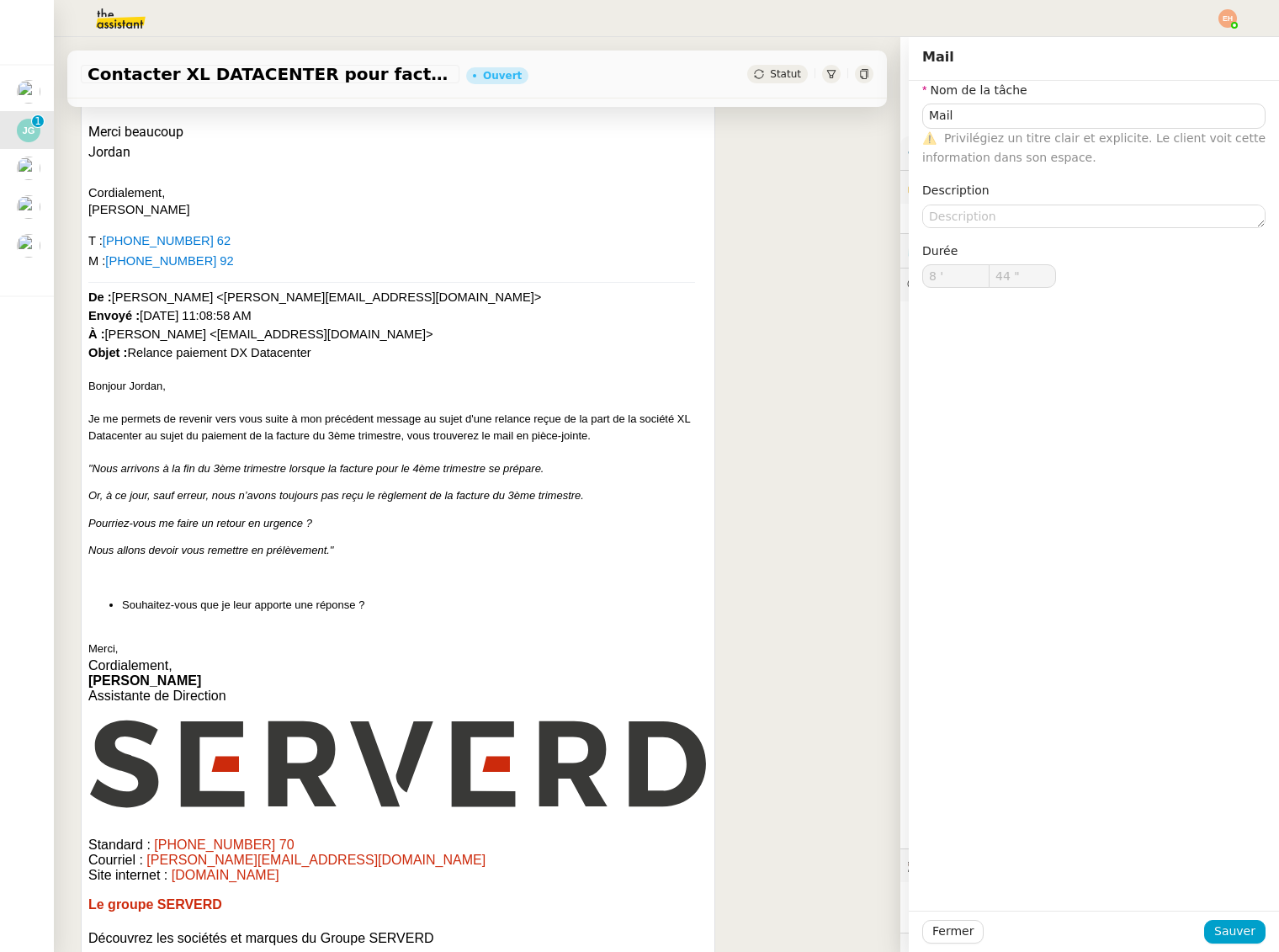
type input "44 ""
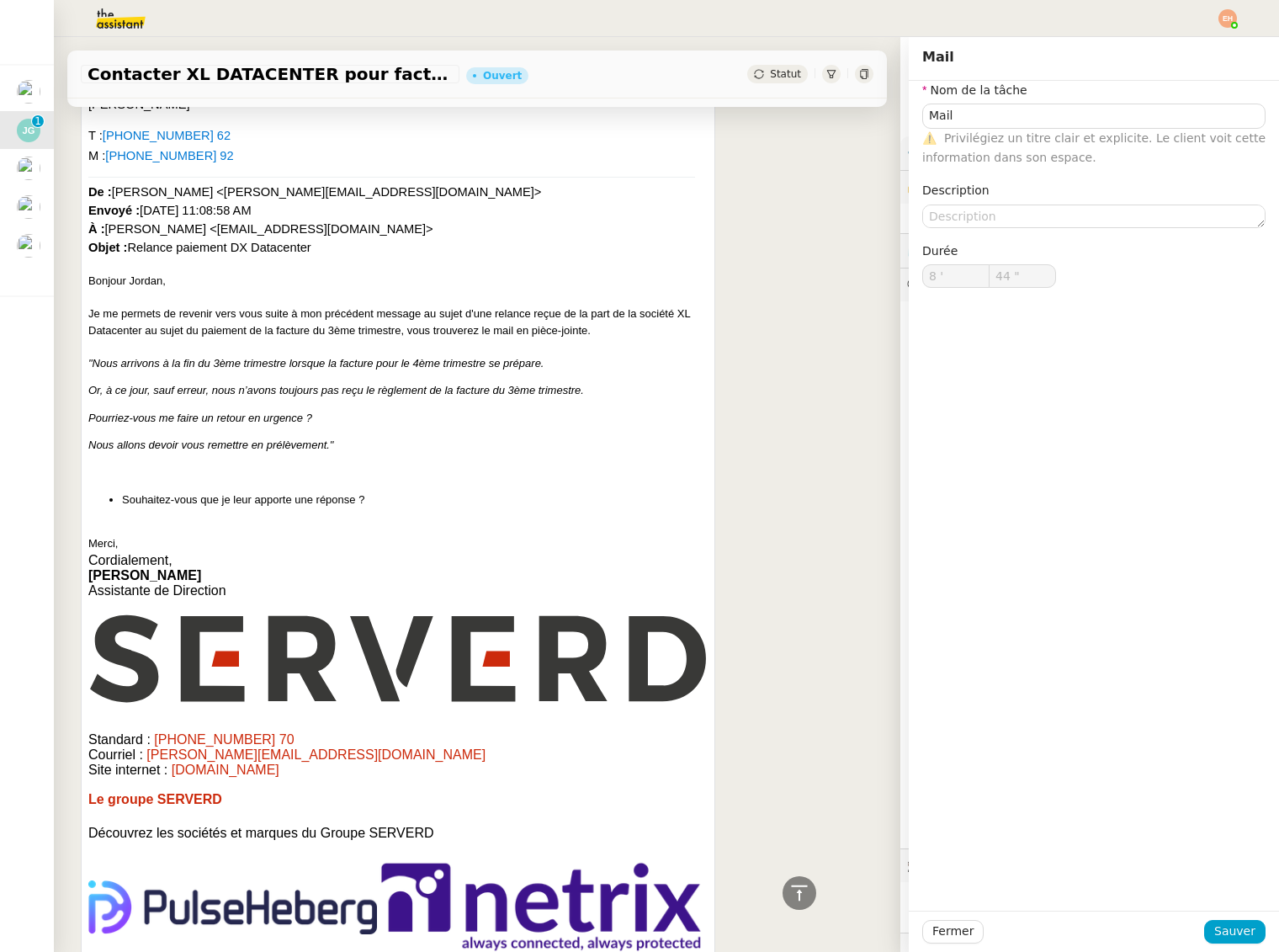
type input "Mail"
type input "8 '"
type input "44 ""
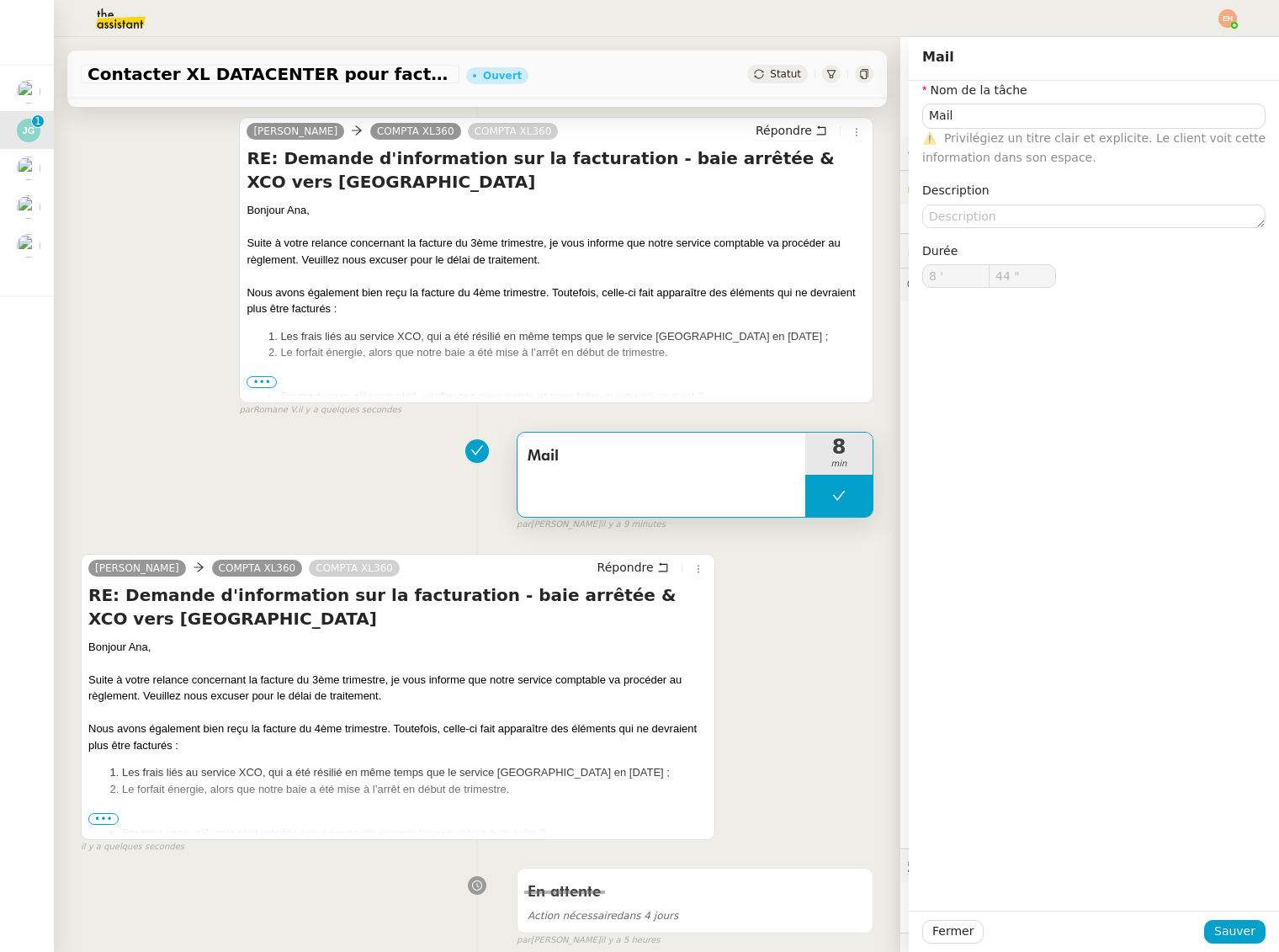
scroll to position [213, 0]
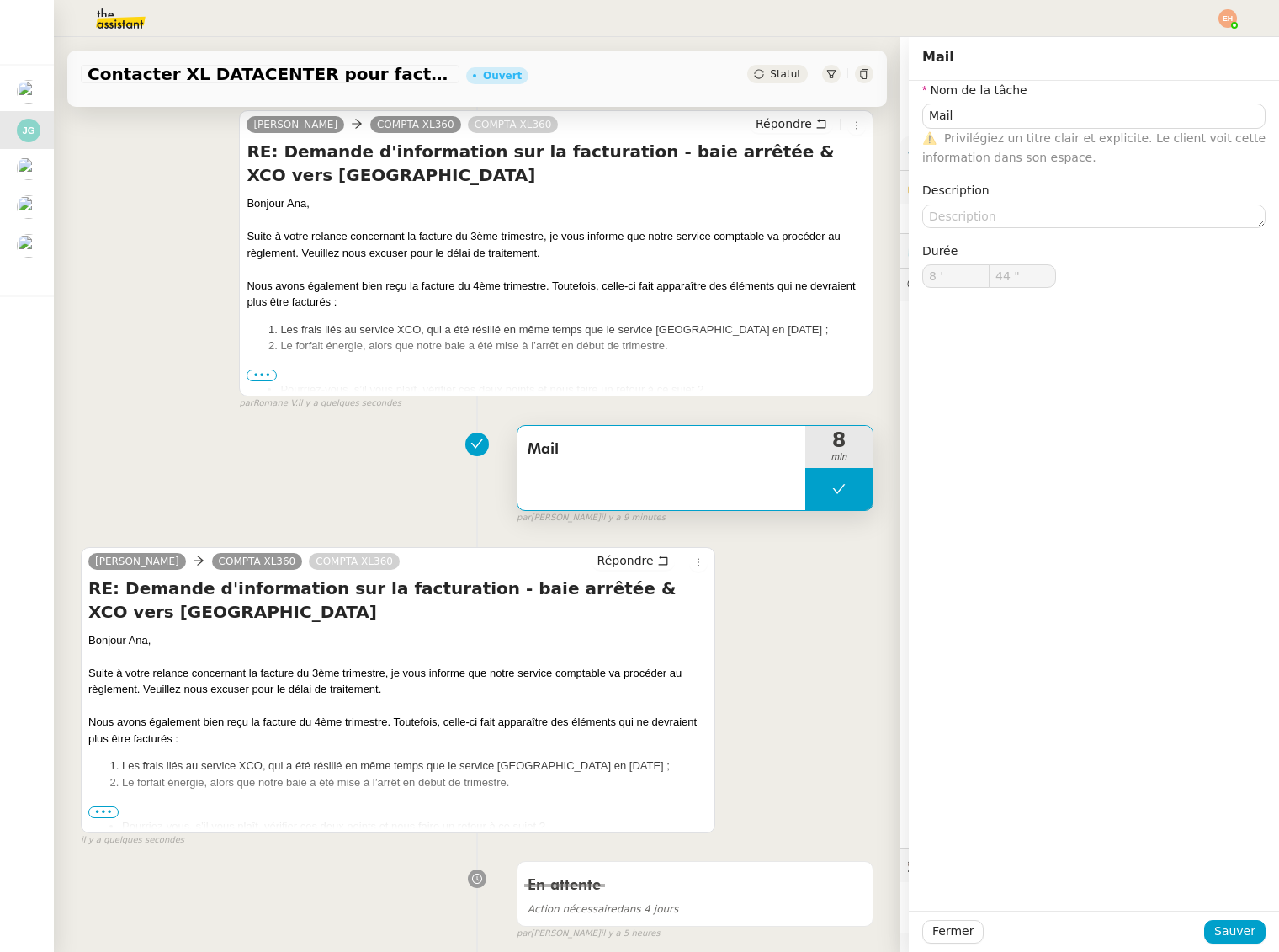
click at [290, 539] on div "[PERSON_NAME] XL360 COMPTA XL360 Répondre RE: Demande d'information sur la fact…" at bounding box center [477, 689] width 793 height 315
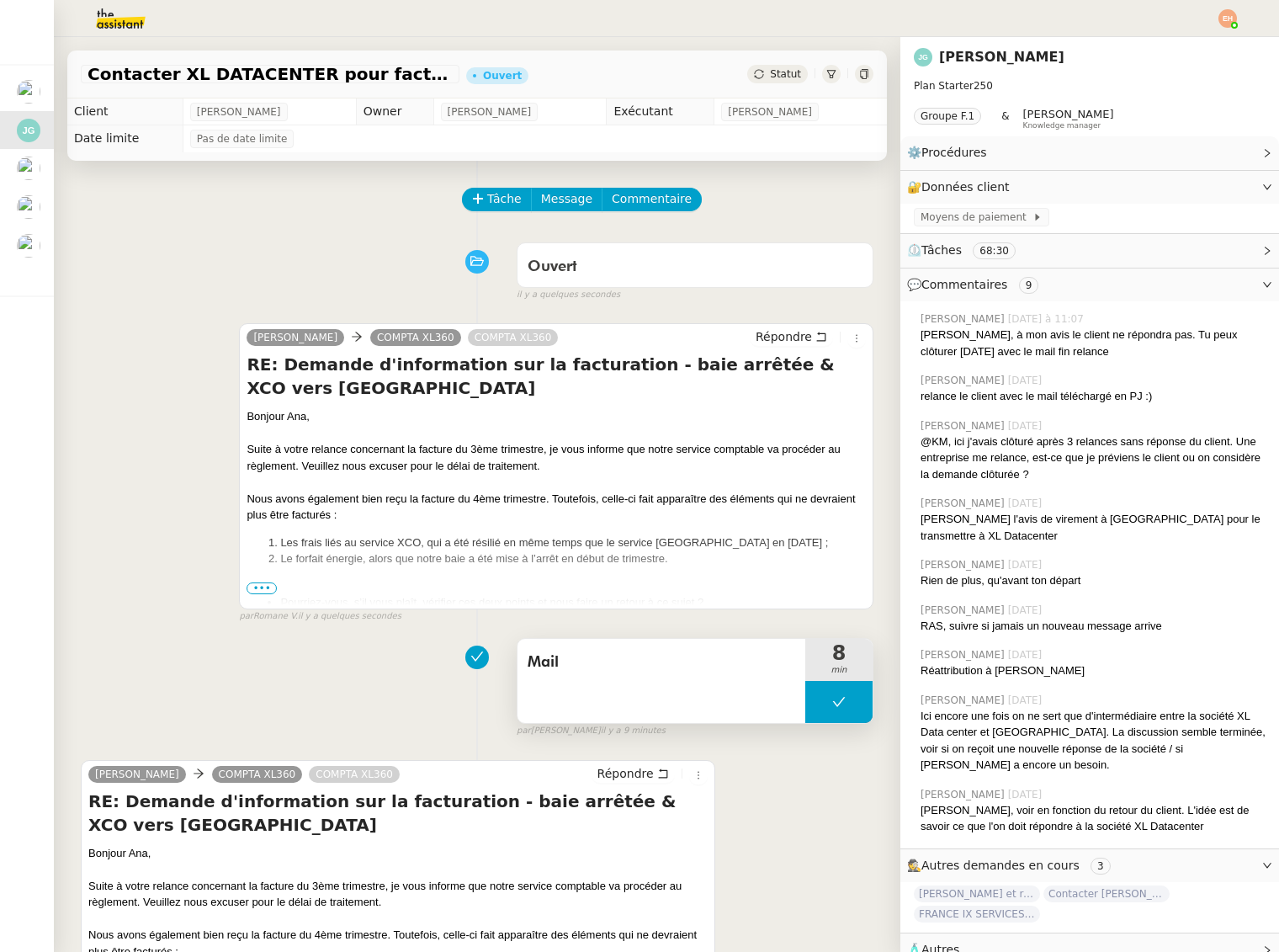
click at [640, 673] on span "Mail" at bounding box center [661, 663] width 268 height 25
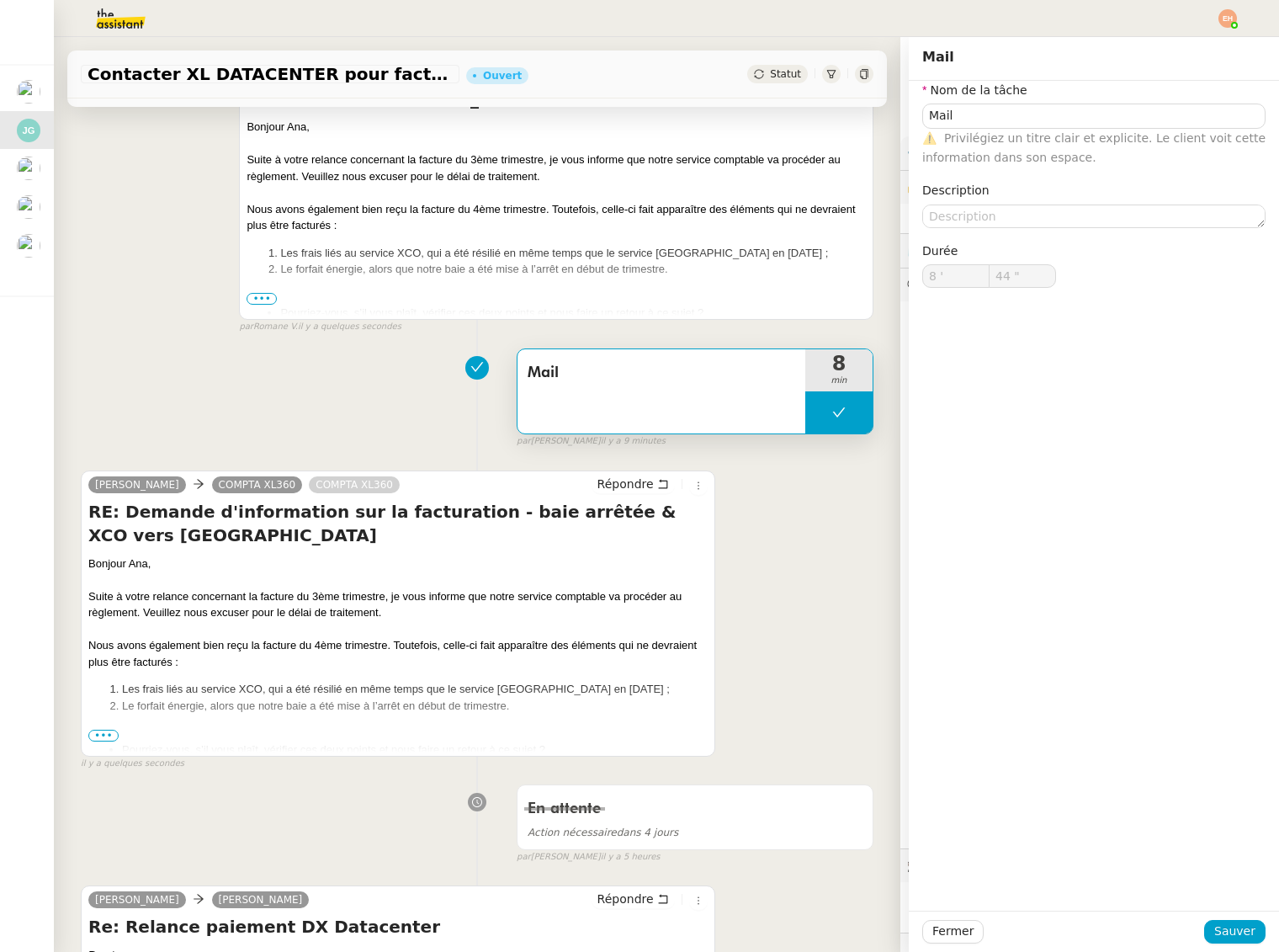
scroll to position [371, 0]
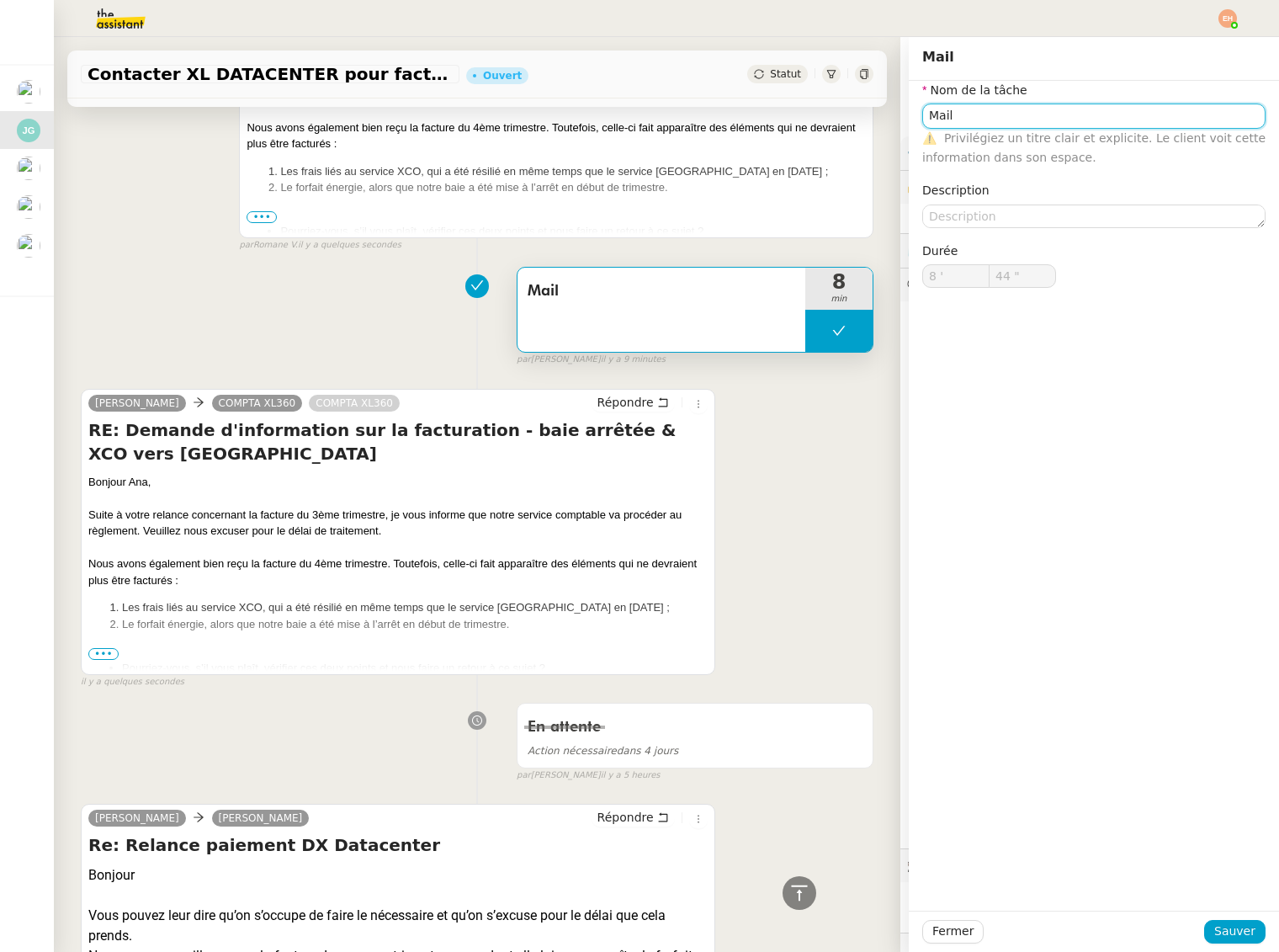
click at [989, 123] on input "Mail" at bounding box center [1094, 115] width 344 height 24
type input "R"
type input "M"
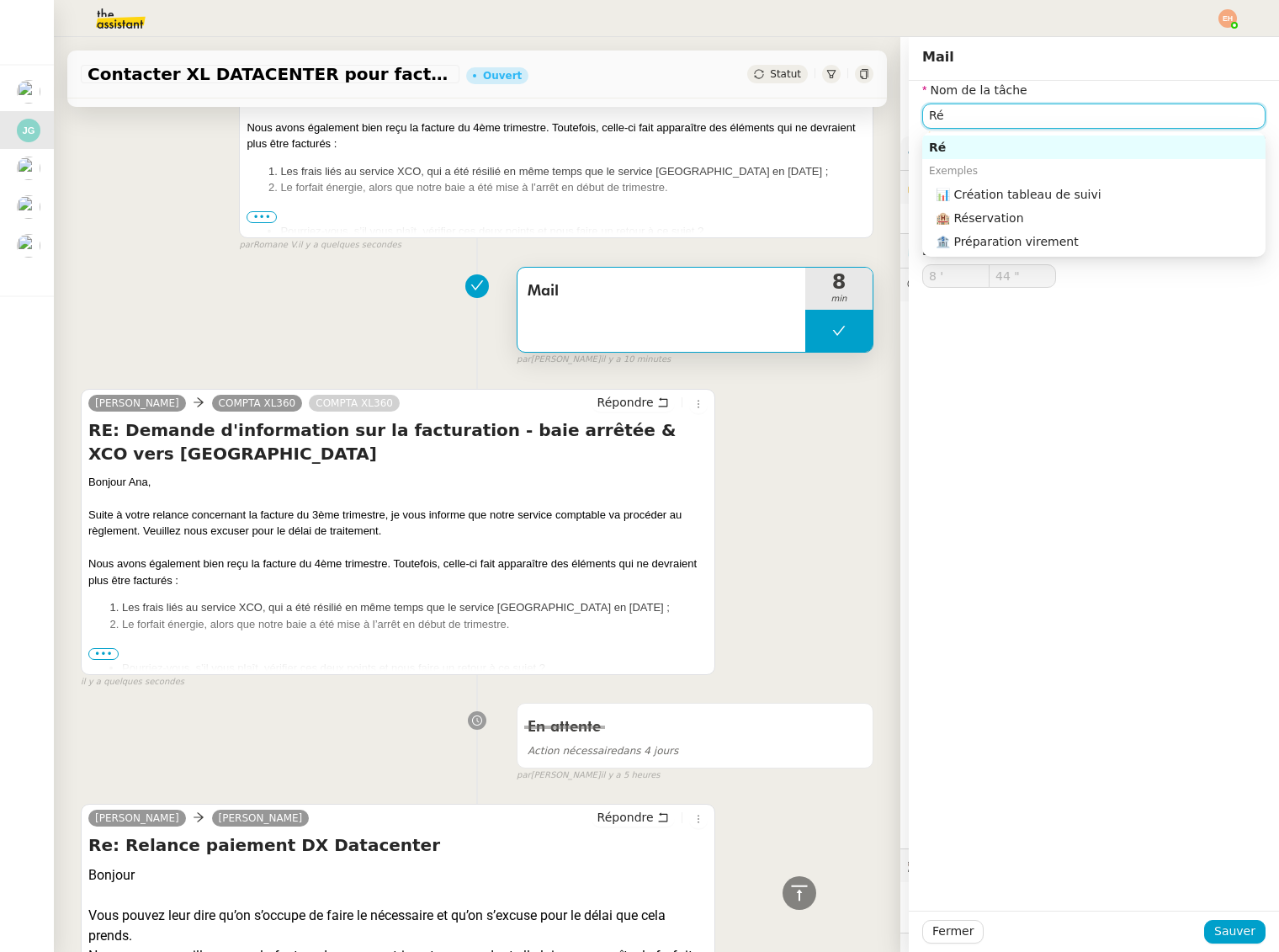
type input "R"
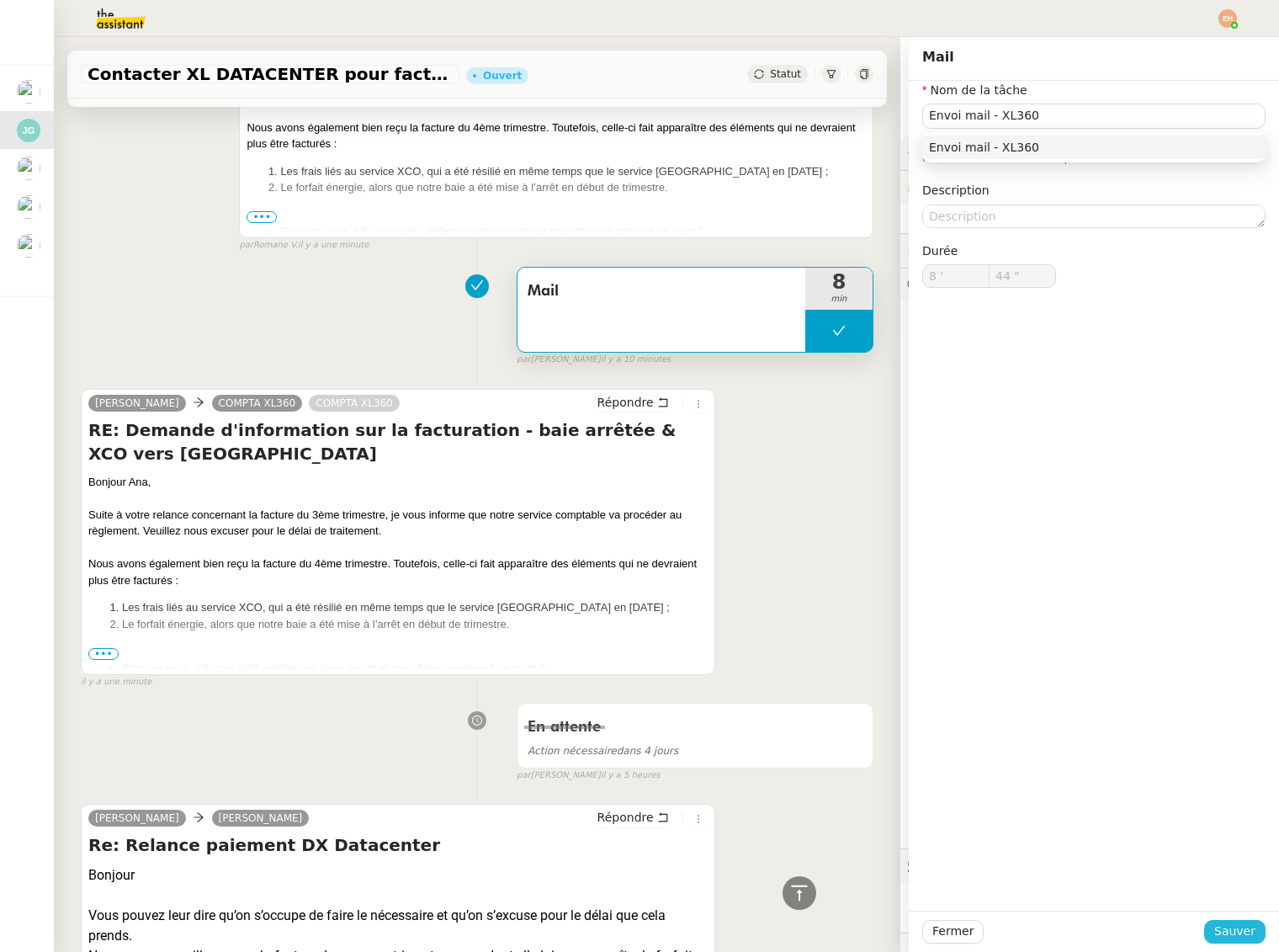
drag, startPoint x: 1245, startPoint y: 926, endPoint x: 899, endPoint y: 555, distance: 507.3
click at [1244, 926] on span "Sauver" at bounding box center [1235, 932] width 41 height 19
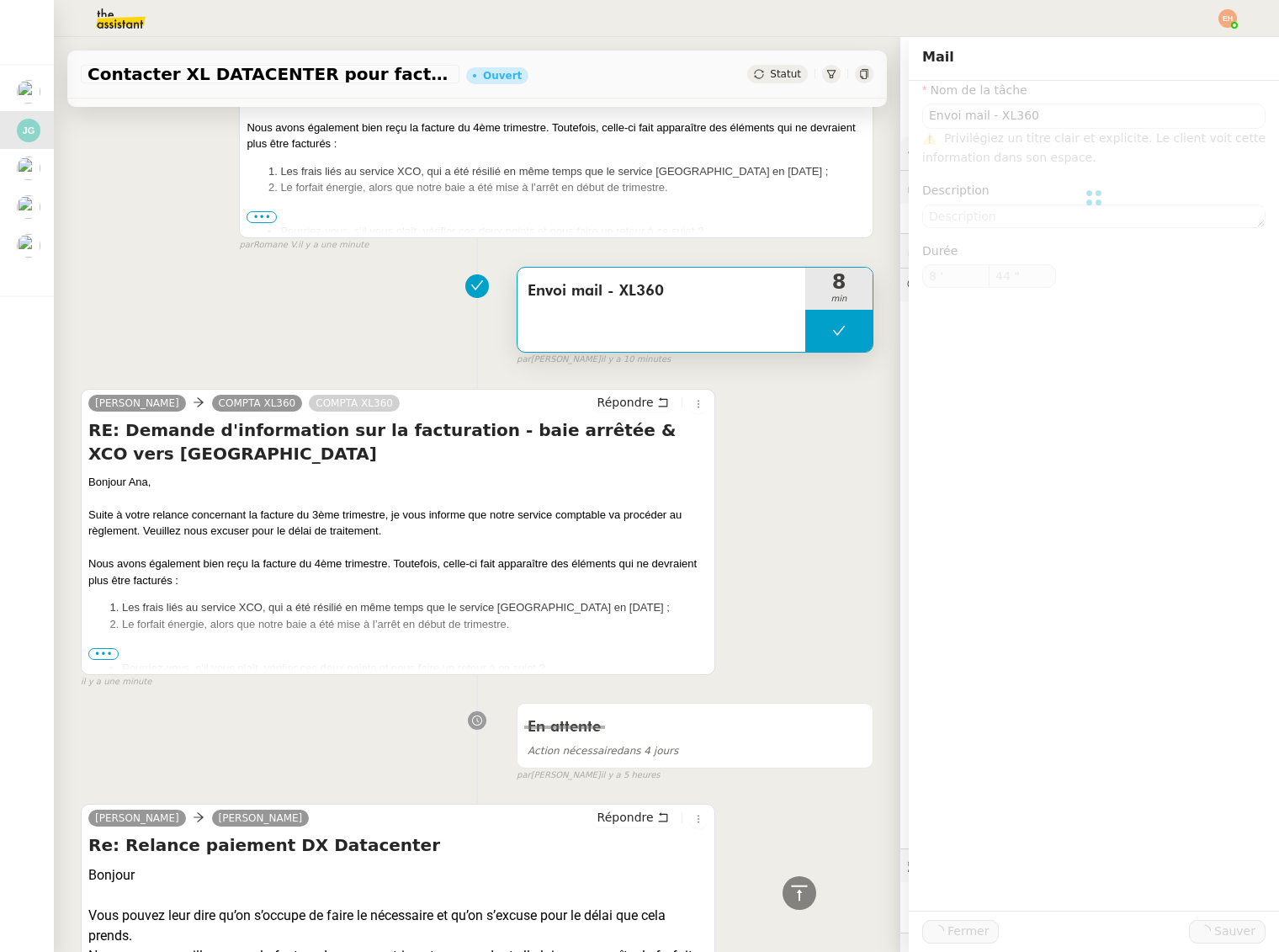
type input "Envoi mail - XL360"
type input "8 '"
type input "44 ""
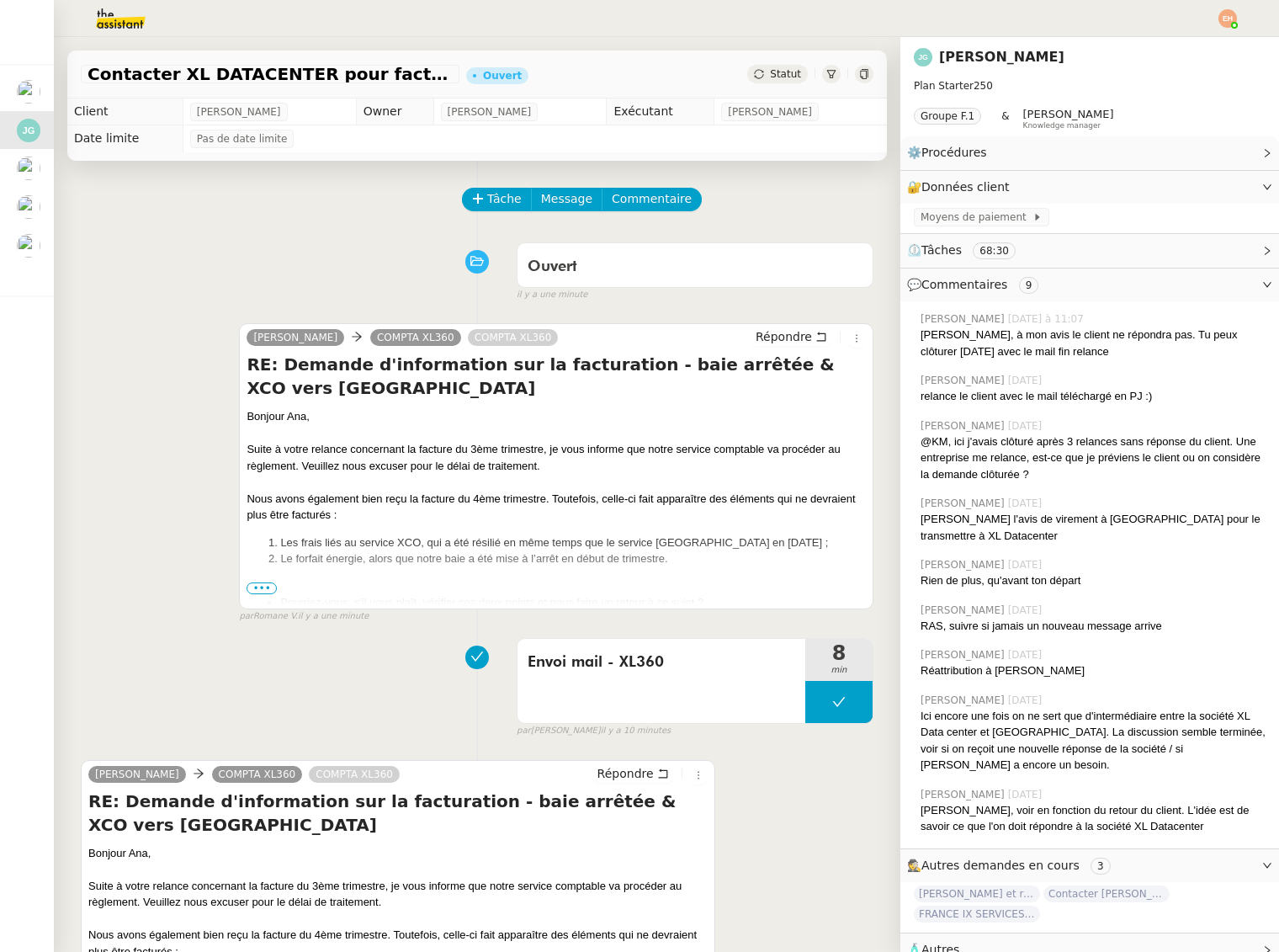
click at [759, 67] on div "Statut" at bounding box center [778, 74] width 60 height 18
click at [625, 650] on span "Envoi mail - XL360" at bounding box center [661, 663] width 268 height 25
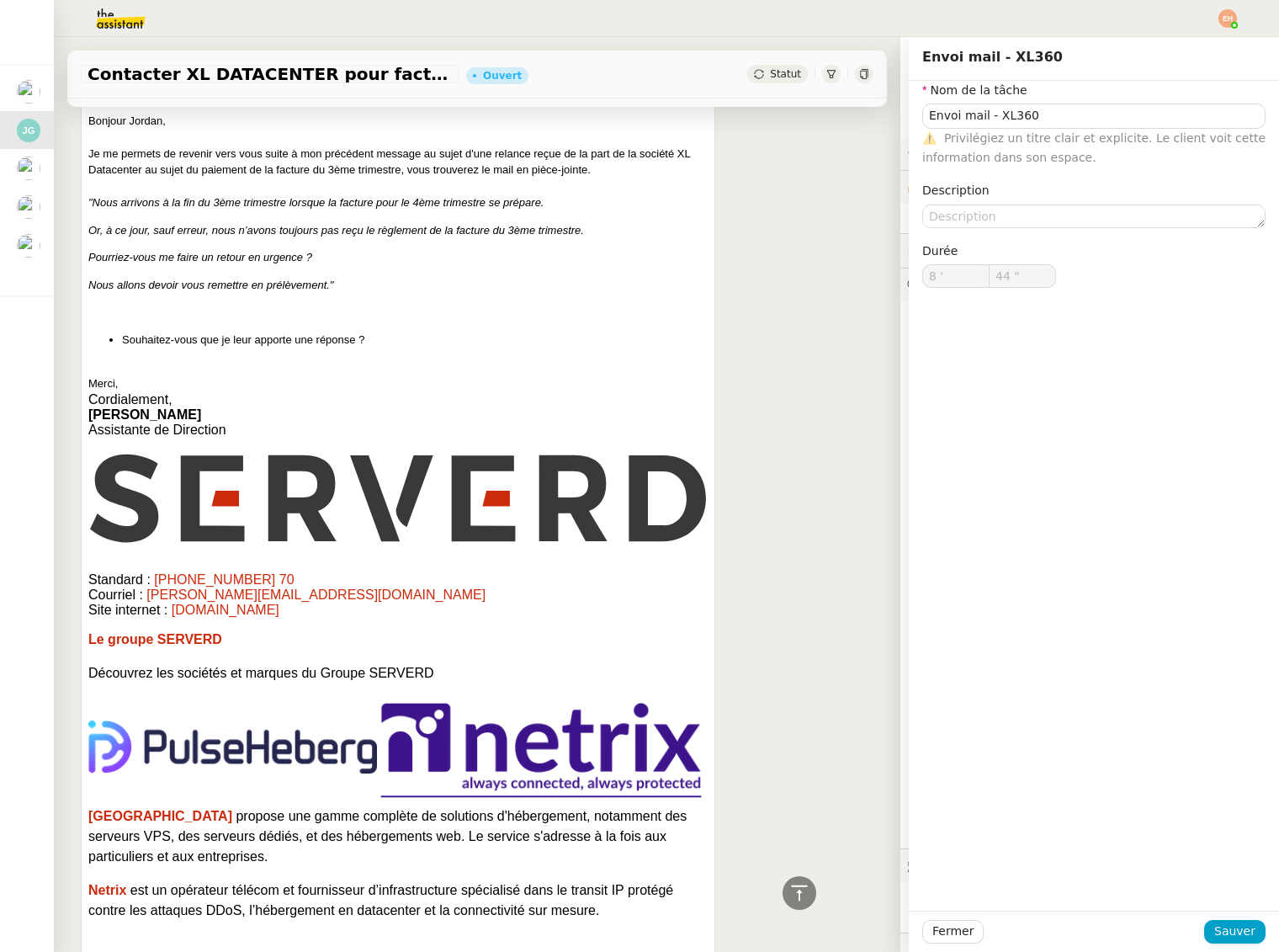
scroll to position [1899, 0]
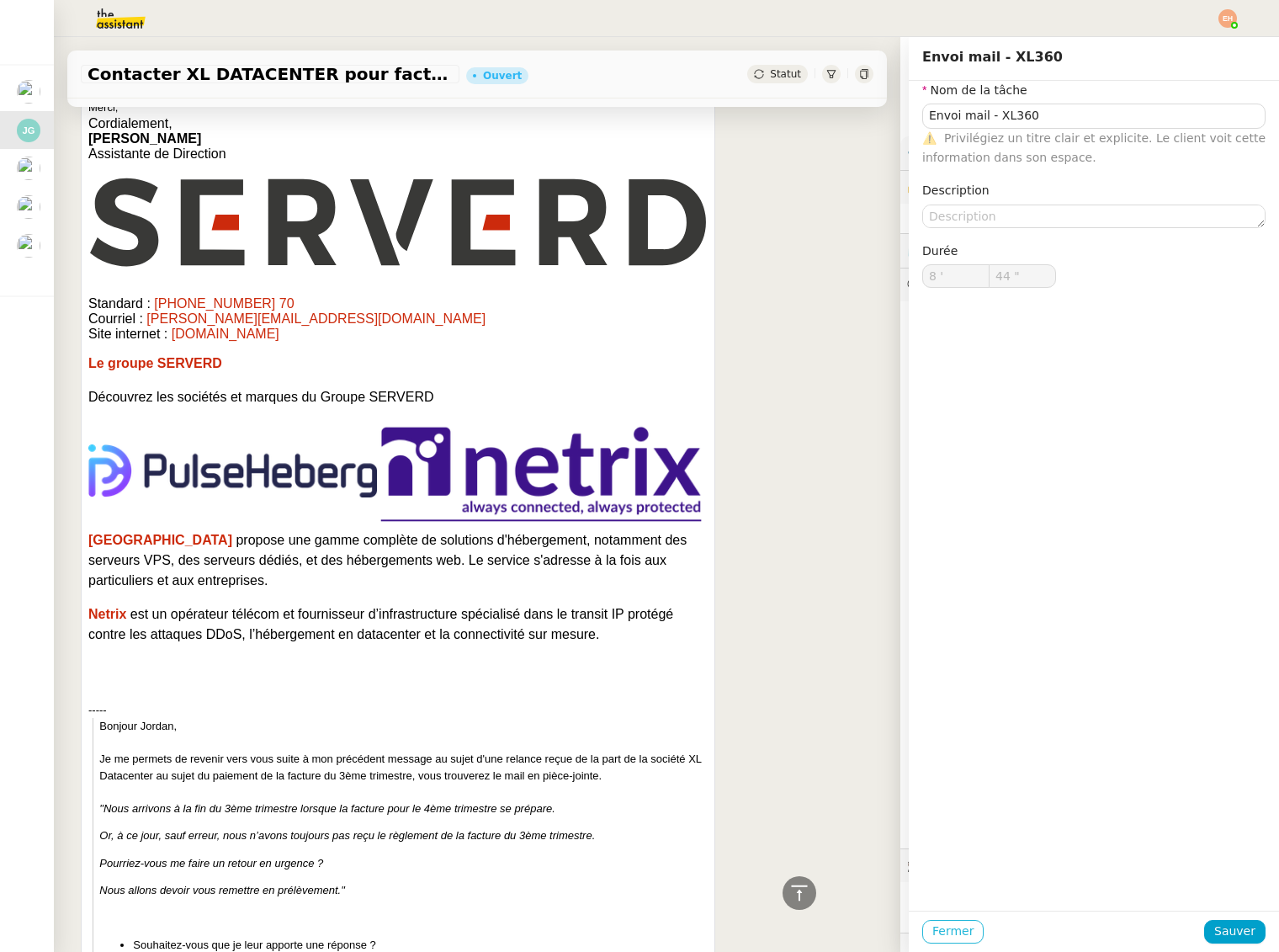
drag, startPoint x: 933, startPoint y: 937, endPoint x: 920, endPoint y: 918, distance: 23.0
click at [933, 937] on span "Fermer" at bounding box center [953, 932] width 41 height 19
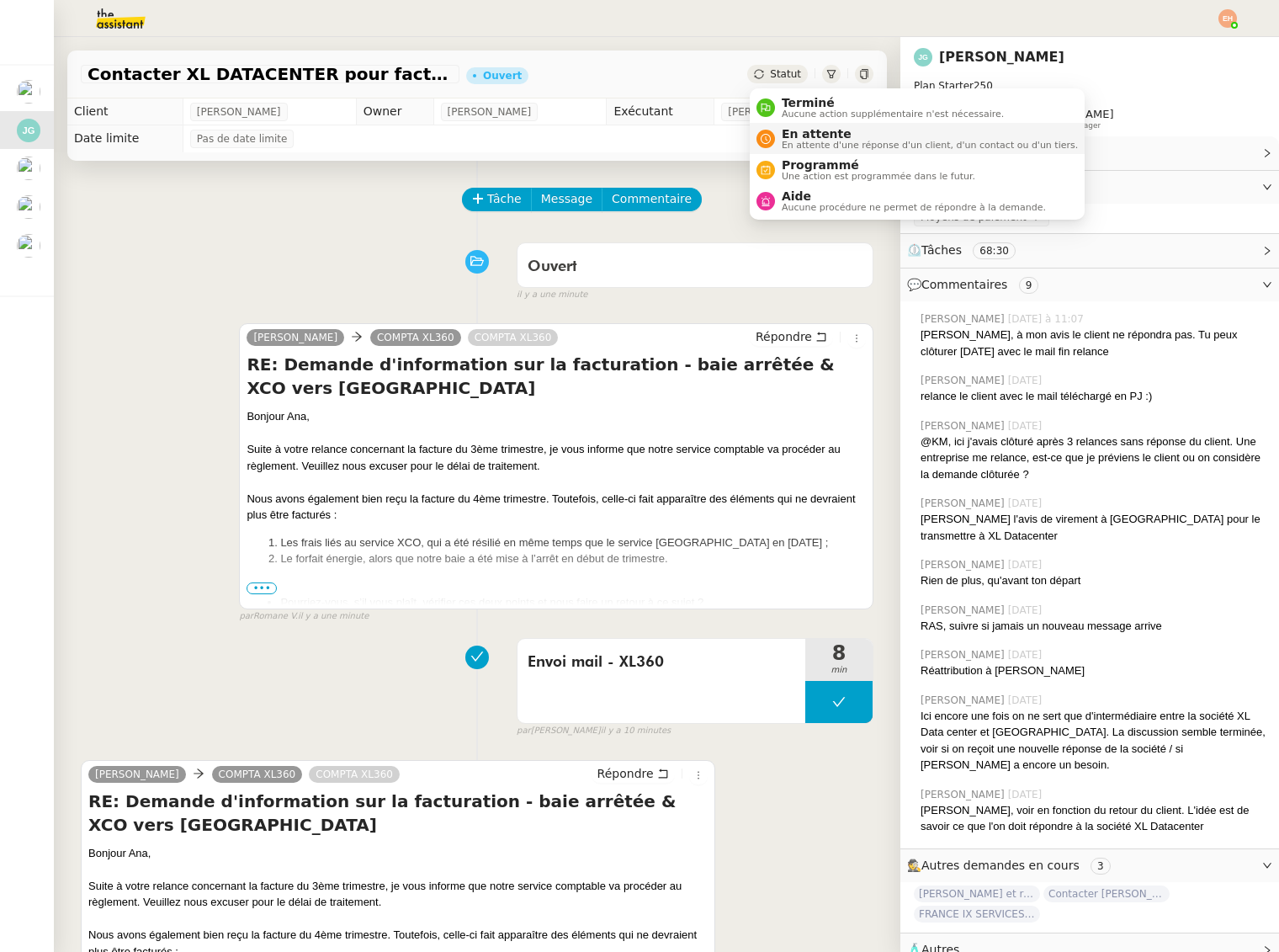
click at [805, 146] on span "En attente d'une réponse d'un client, d'un contact ou d'un tiers." at bounding box center [930, 145] width 296 height 10
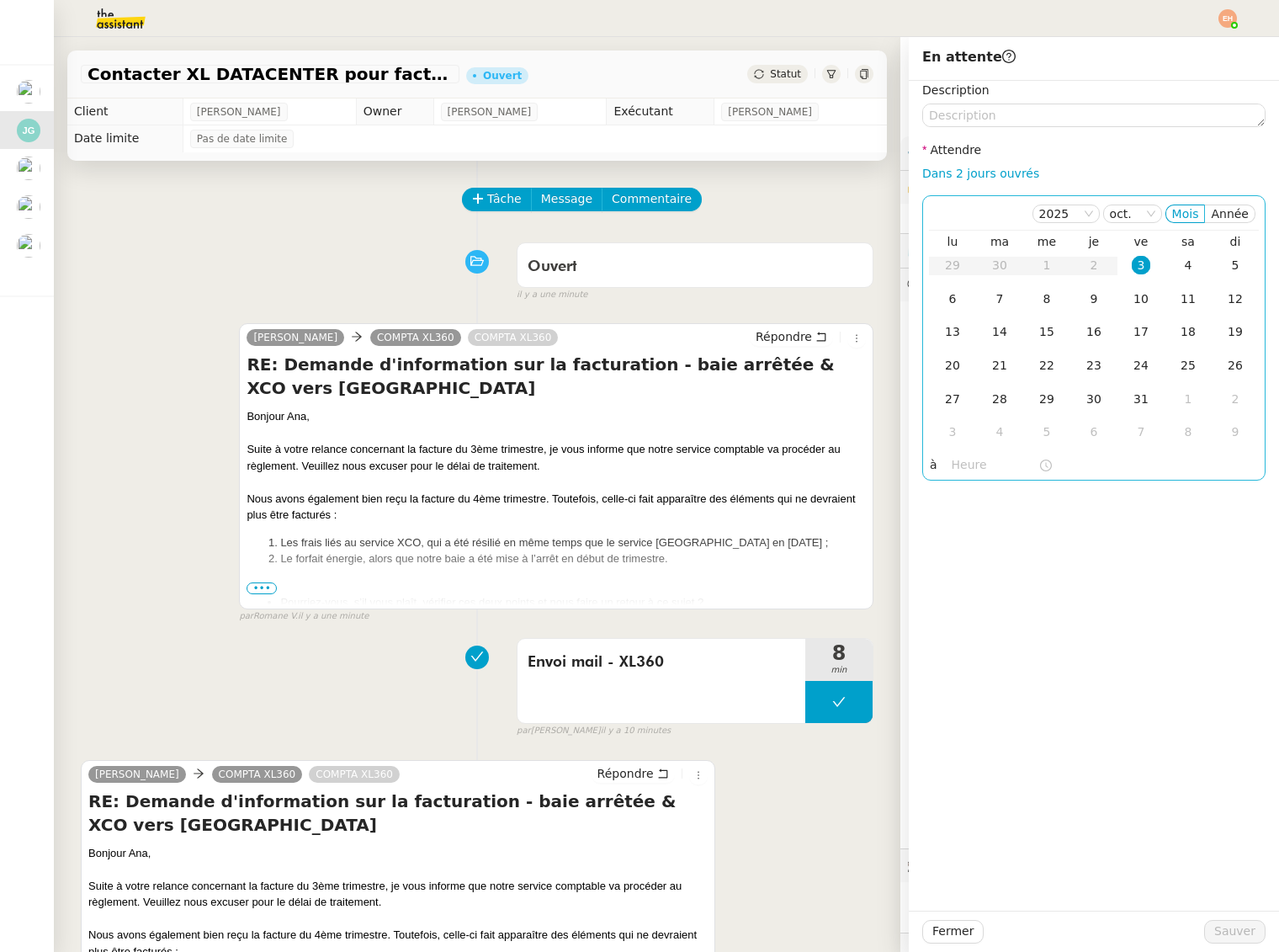
drag, startPoint x: 973, startPoint y: 170, endPoint x: 976, endPoint y: 197, distance: 27.2
click at [973, 170] on link "Dans 2 jours ouvrés" at bounding box center [981, 173] width 117 height 14
type input "07:00"
drag, startPoint x: 1242, startPoint y: 932, endPoint x: 758, endPoint y: 445, distance: 686.6
click at [1241, 932] on span "Sauver" at bounding box center [1235, 932] width 41 height 19
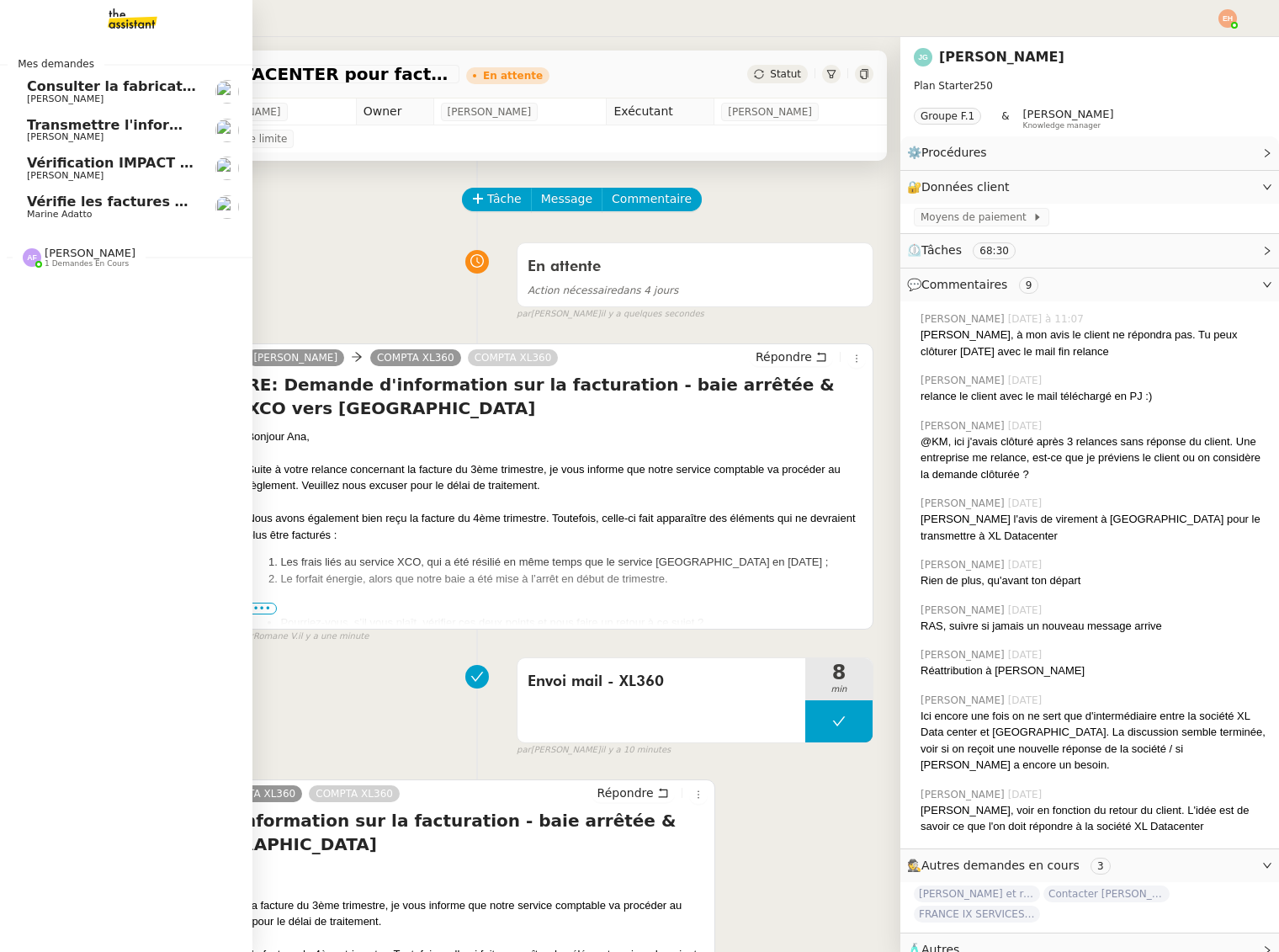
click at [89, 177] on span "[PERSON_NAME]" at bounding box center [112, 176] width 170 height 10
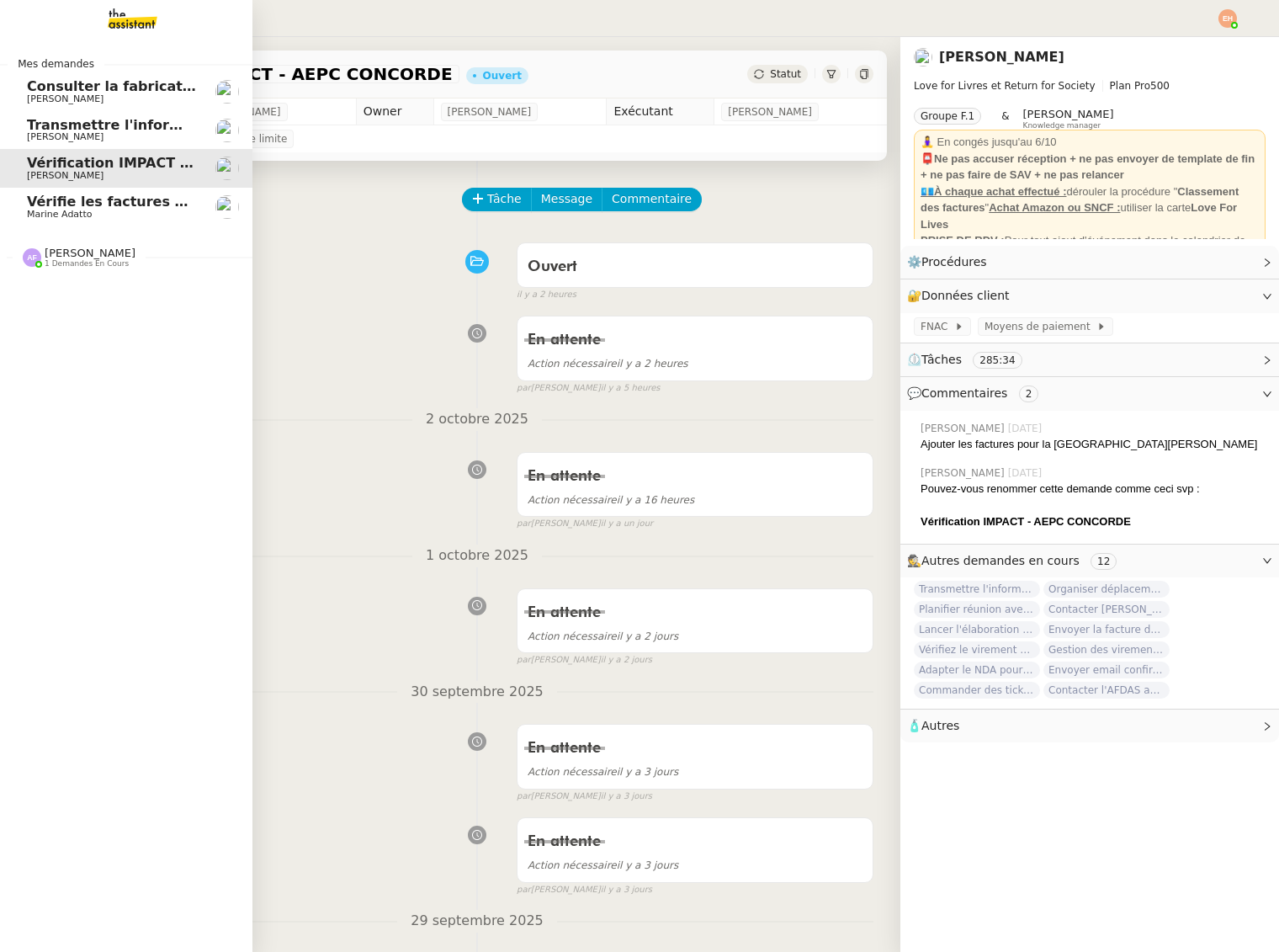
click at [115, 115] on link "Transmettre l'information du RDV à [PERSON_NAME]" at bounding box center [126, 130] width 252 height 39
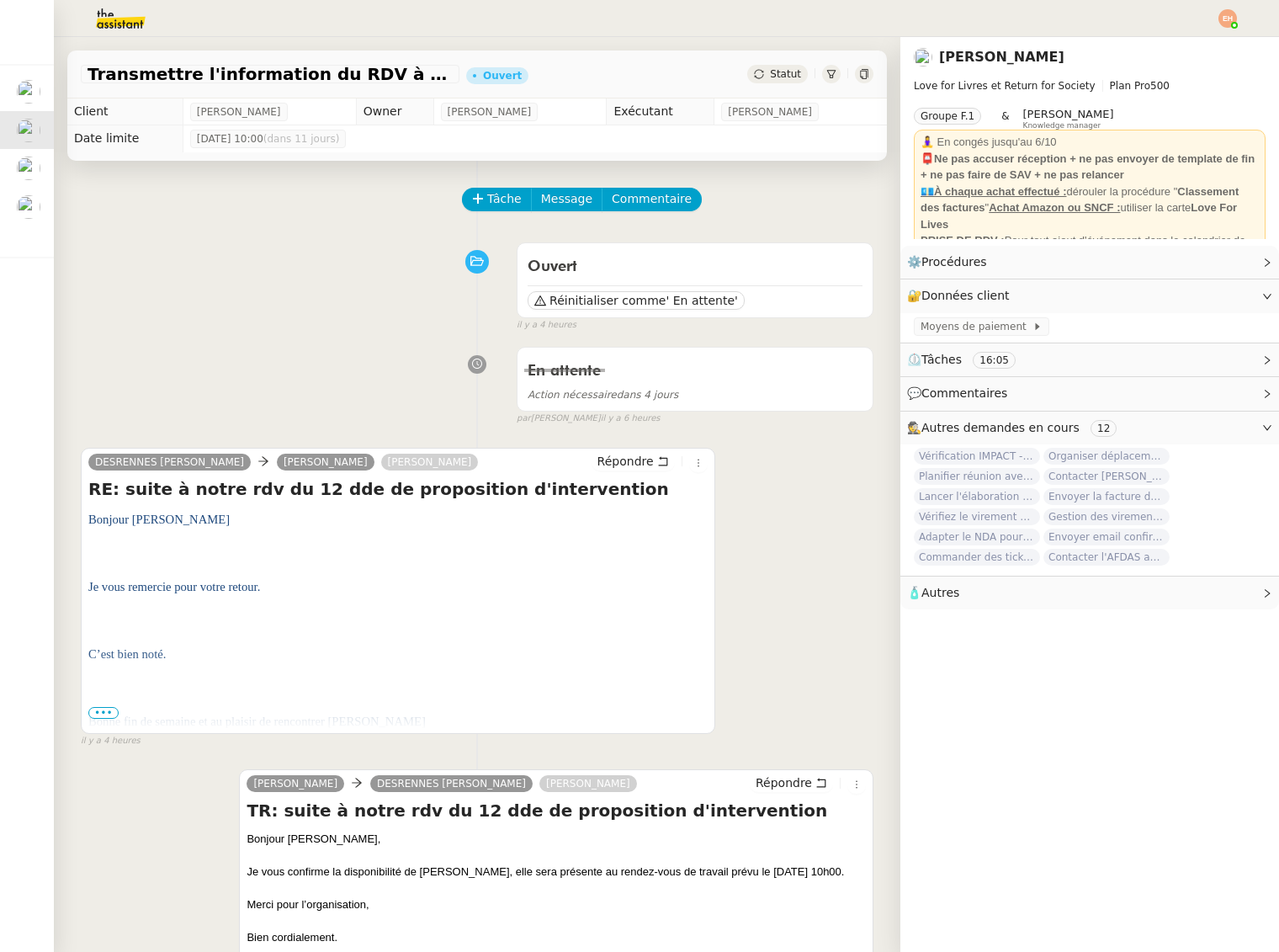
click at [791, 73] on span "Statut" at bounding box center [786, 74] width 31 height 12
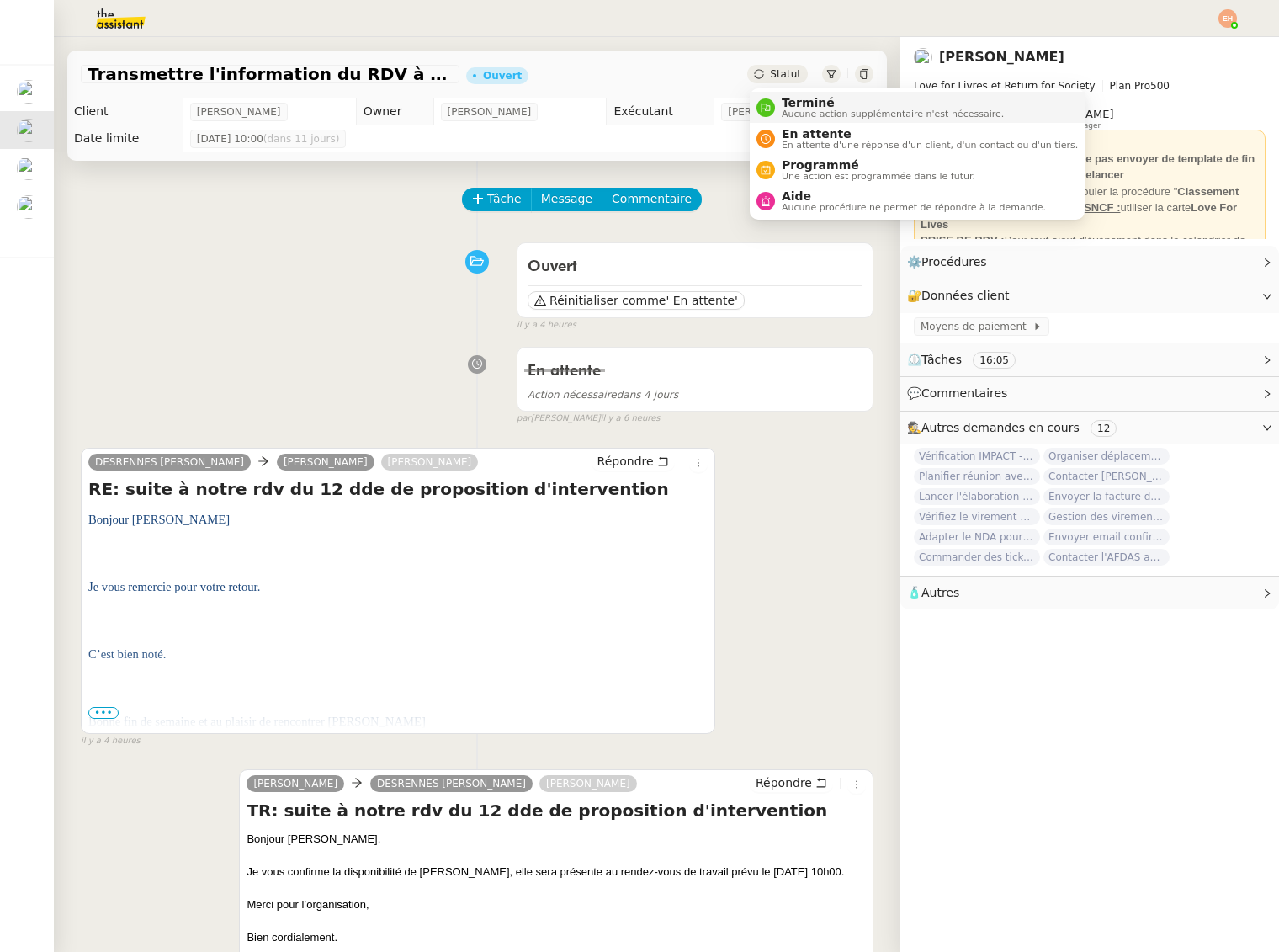
click at [811, 110] on span "Aucune action supplémentaire n'est nécessaire." at bounding box center [893, 114] width 222 height 10
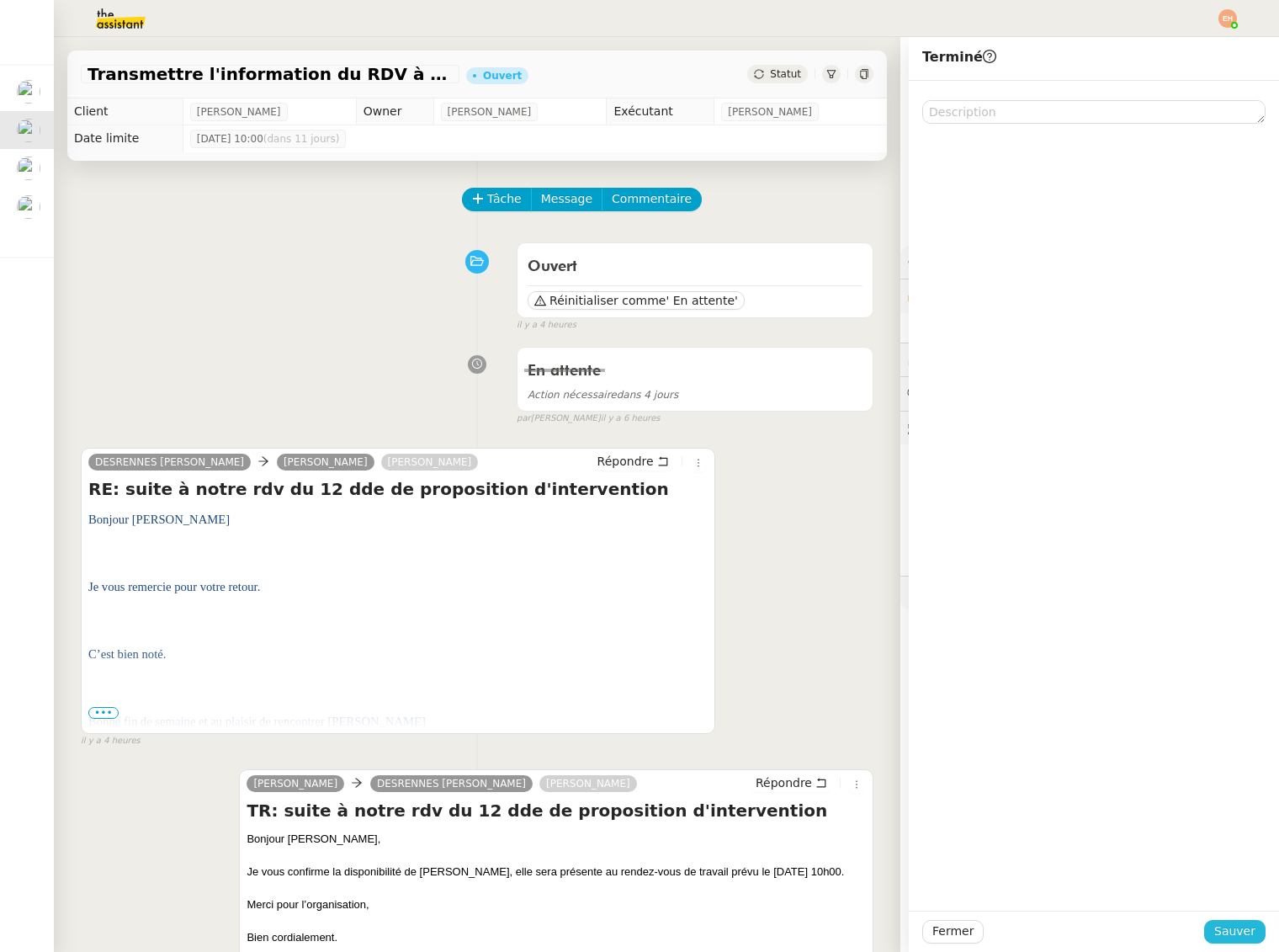
click at [1228, 925] on span "Sauver" at bounding box center [1235, 932] width 41 height 19
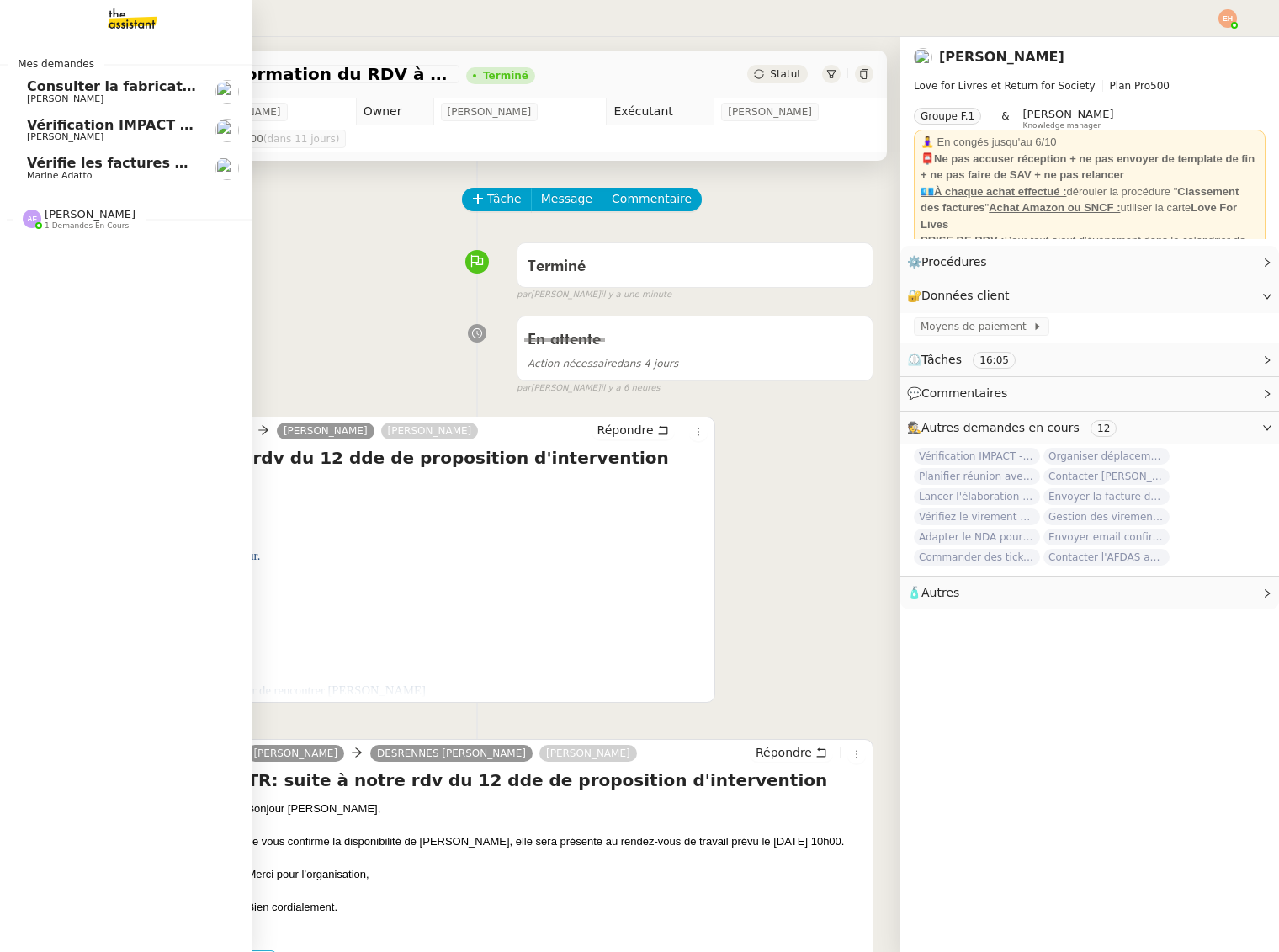
click at [180, 113] on link "Vérification IMPACT - AEPC CONCORDE [PERSON_NAME]" at bounding box center [126, 130] width 252 height 39
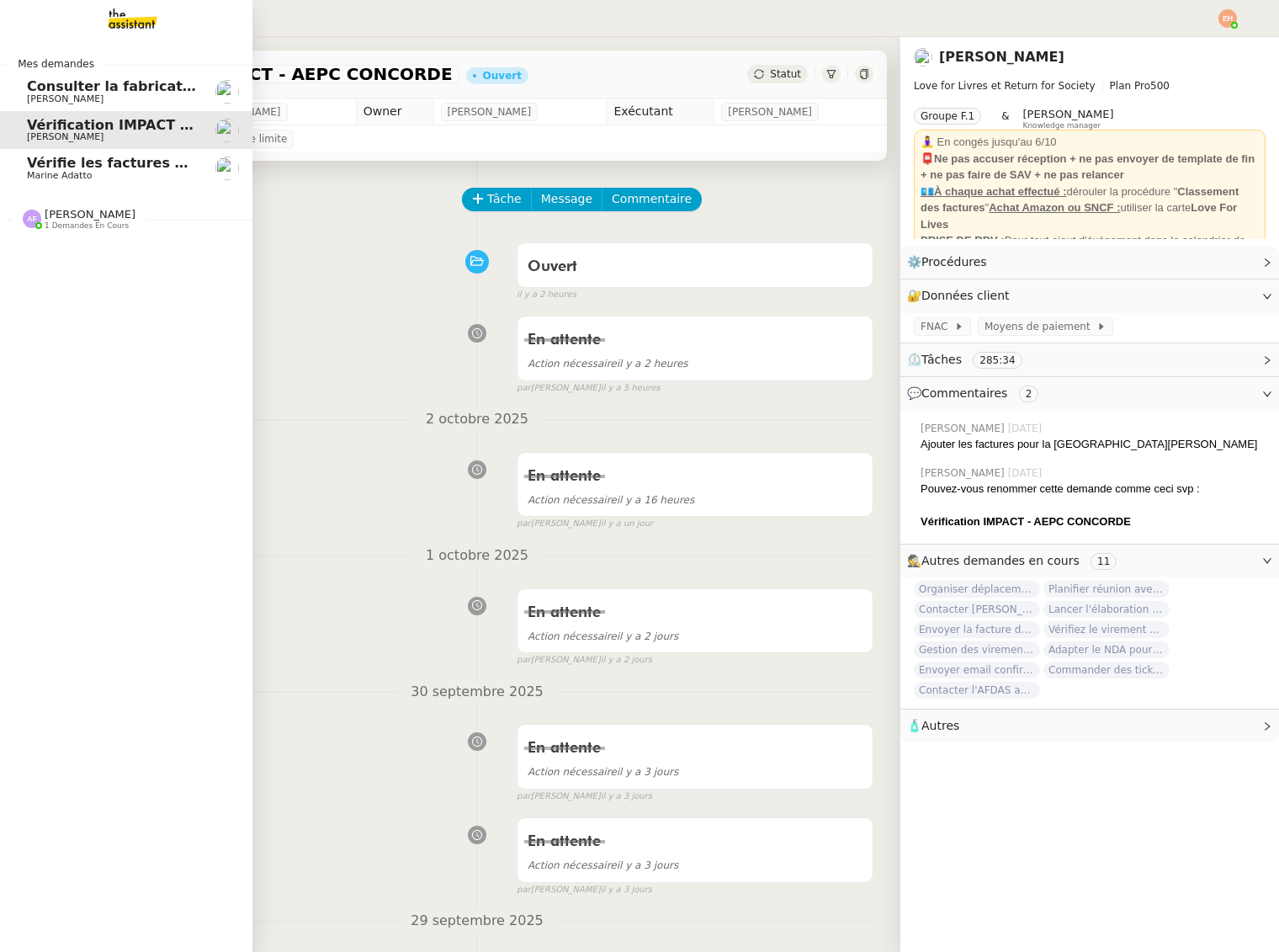
click at [177, 99] on span "[PERSON_NAME]" at bounding box center [112, 99] width 170 height 10
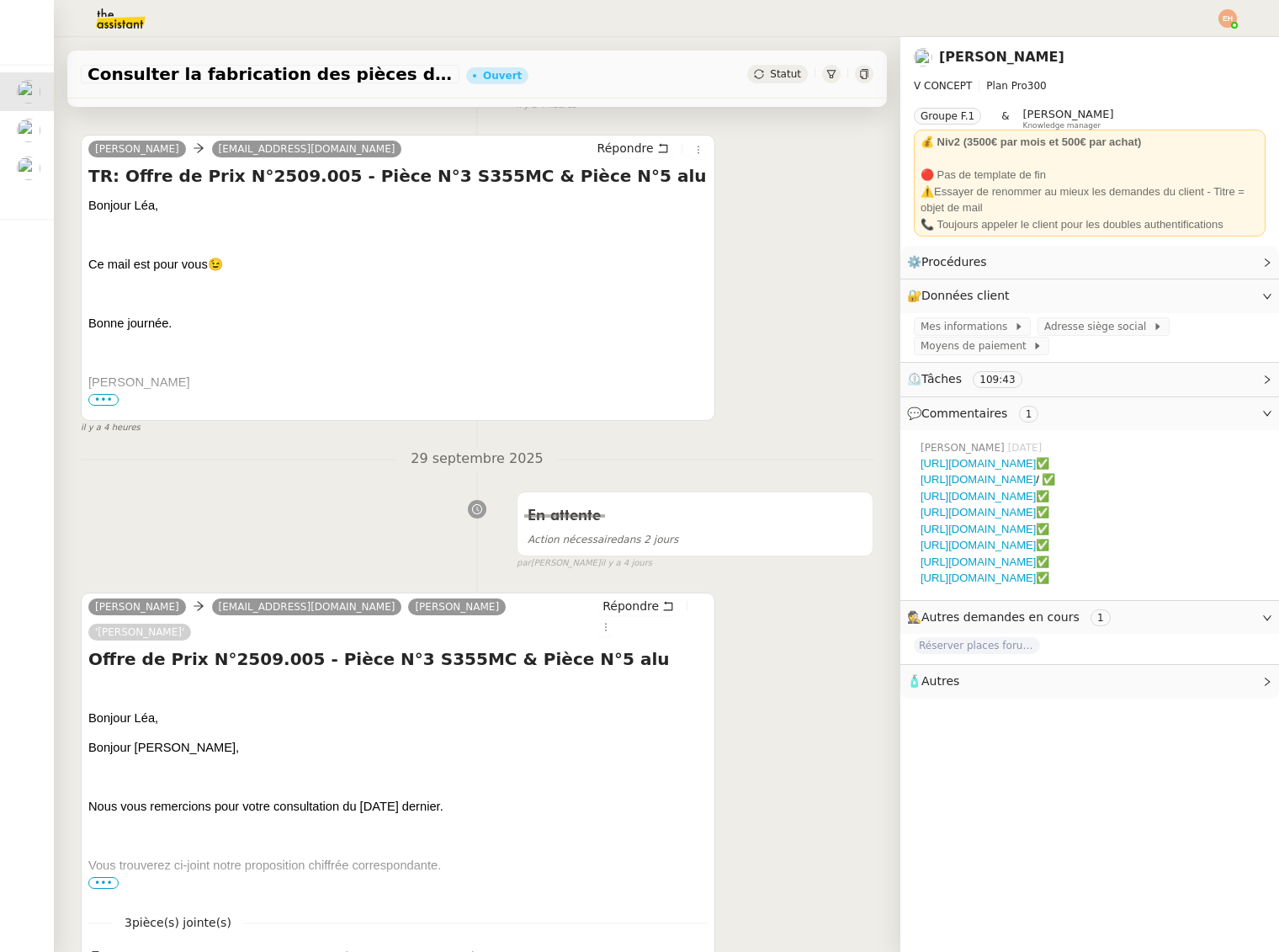
scroll to position [256, 0]
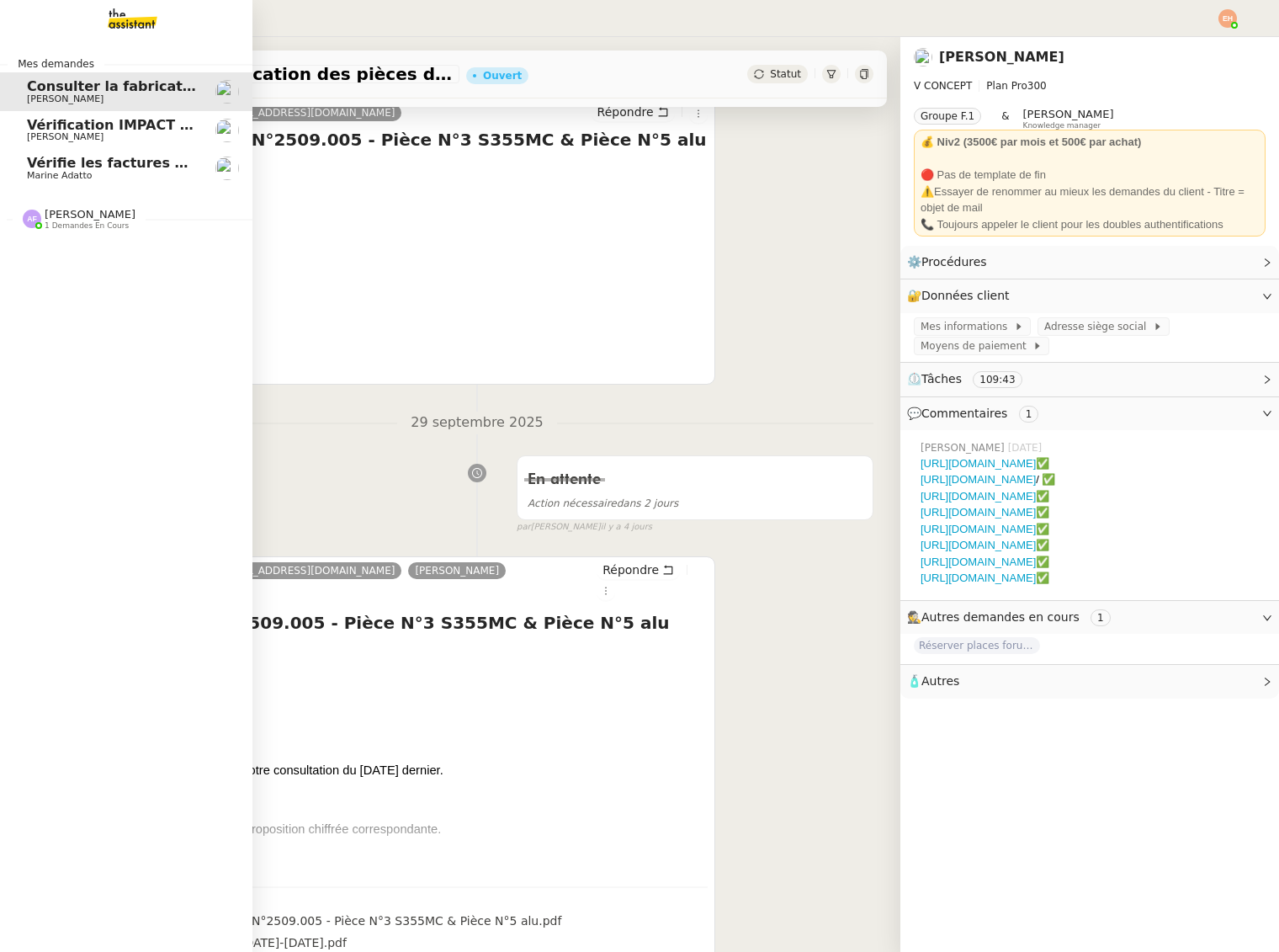
click at [67, 132] on span "[PERSON_NAME]" at bounding box center [65, 136] width 77 height 11
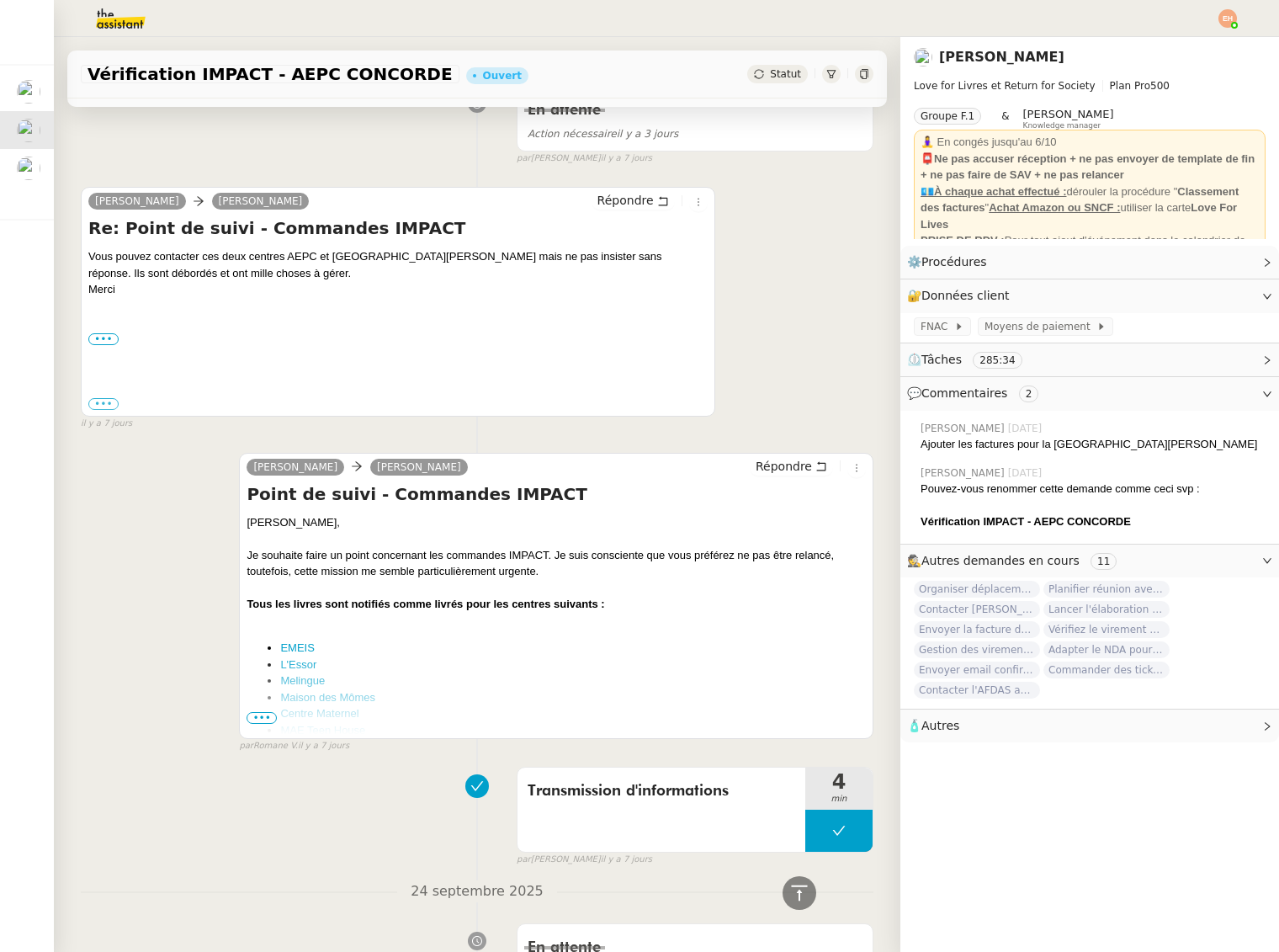
scroll to position [1098, 0]
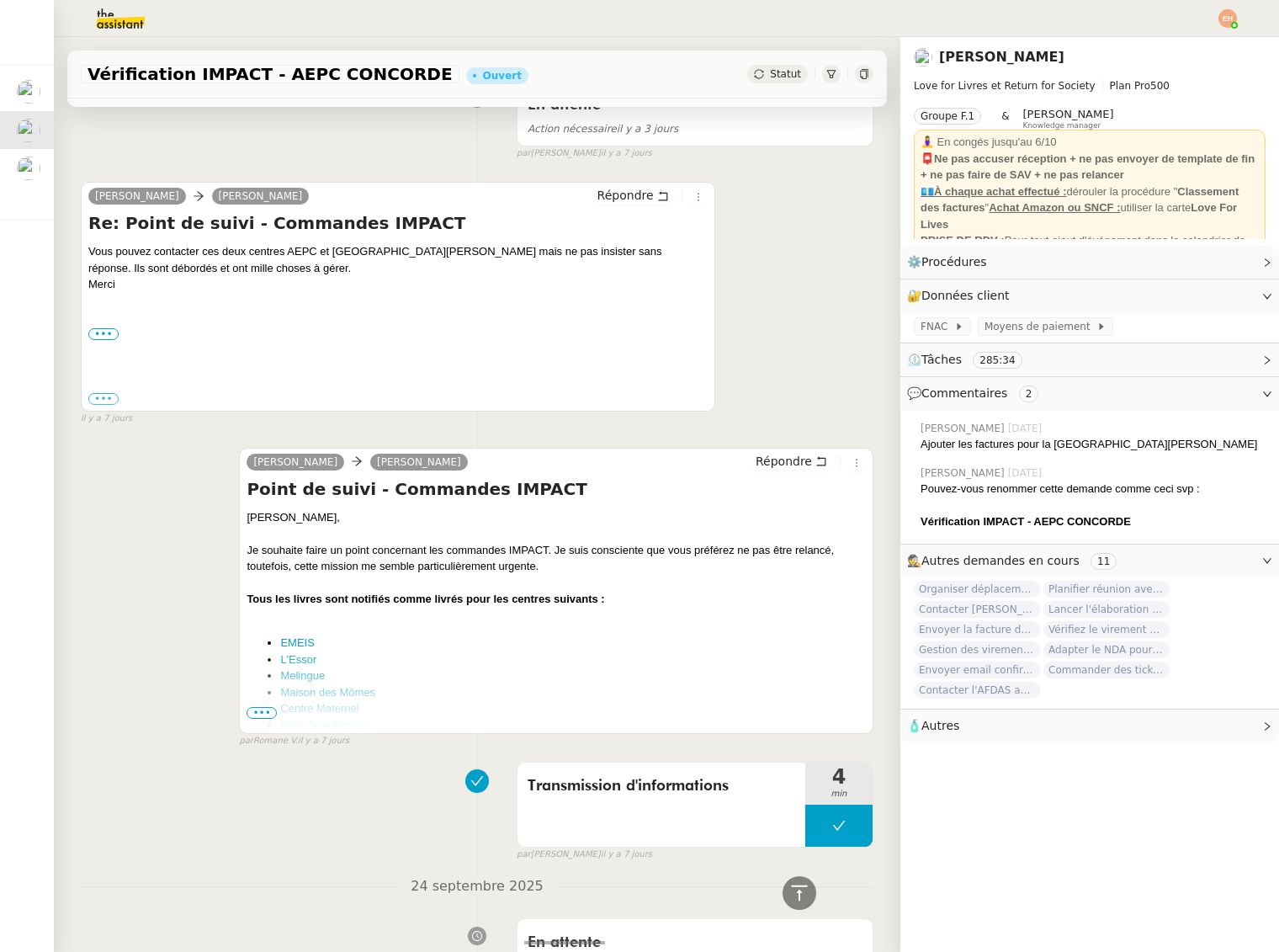
click at [252, 714] on span "•••" at bounding box center [261, 713] width 30 height 12
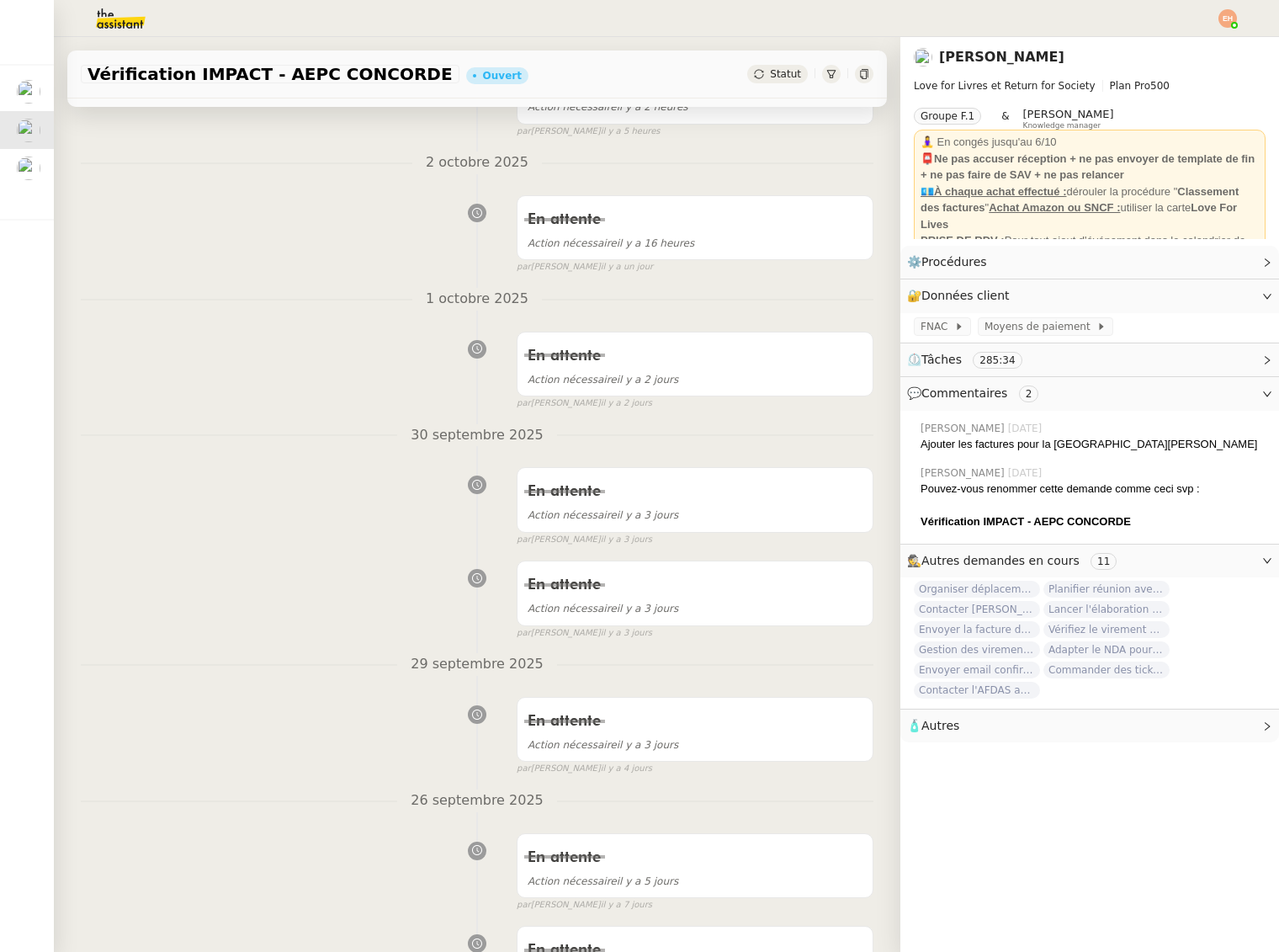
scroll to position [0, 0]
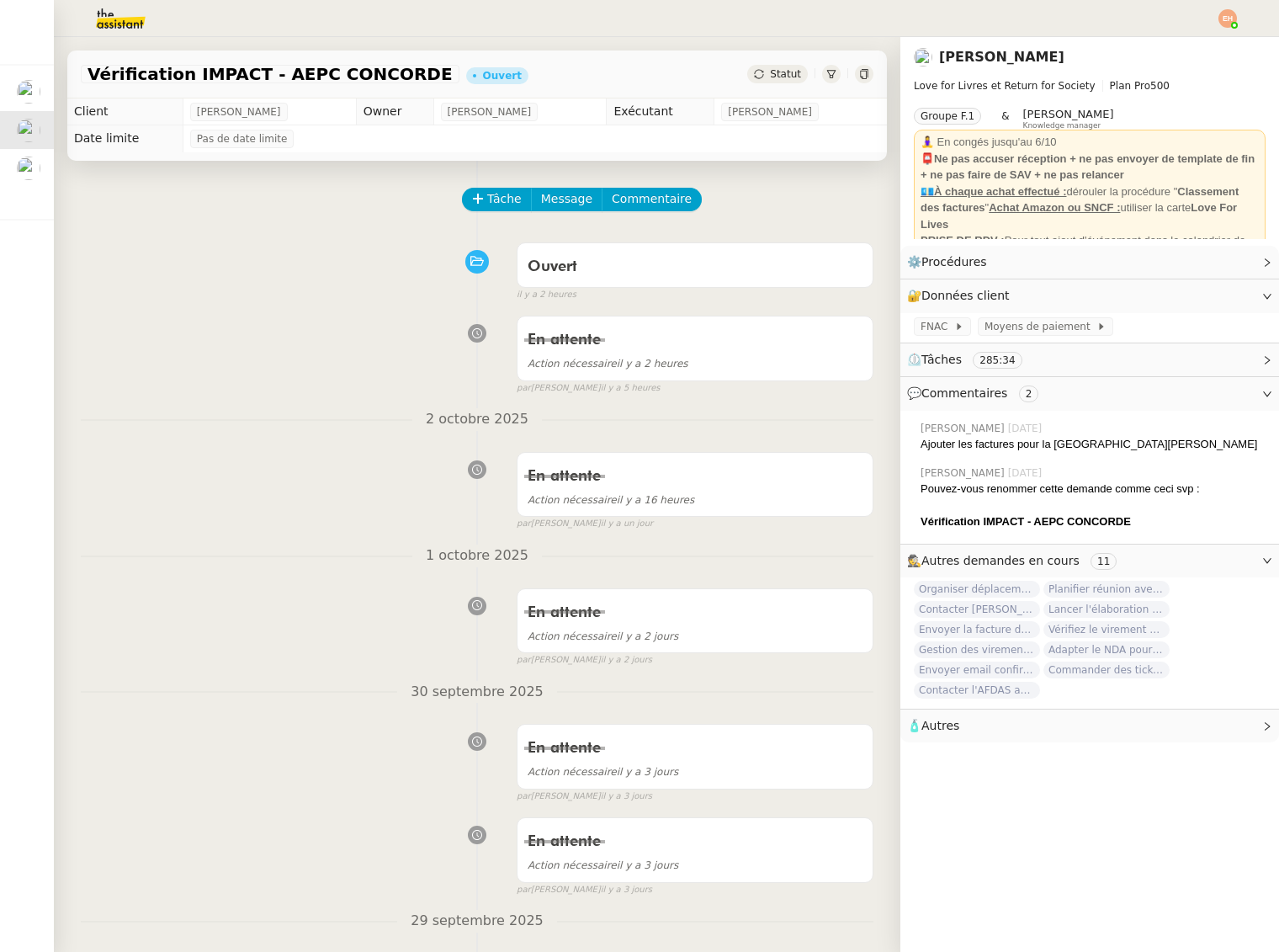
click at [514, 214] on div "Tâche Message Commentaire" at bounding box center [668, 208] width 410 height 41
click at [519, 202] on span "Tâche" at bounding box center [504, 200] width 34 height 19
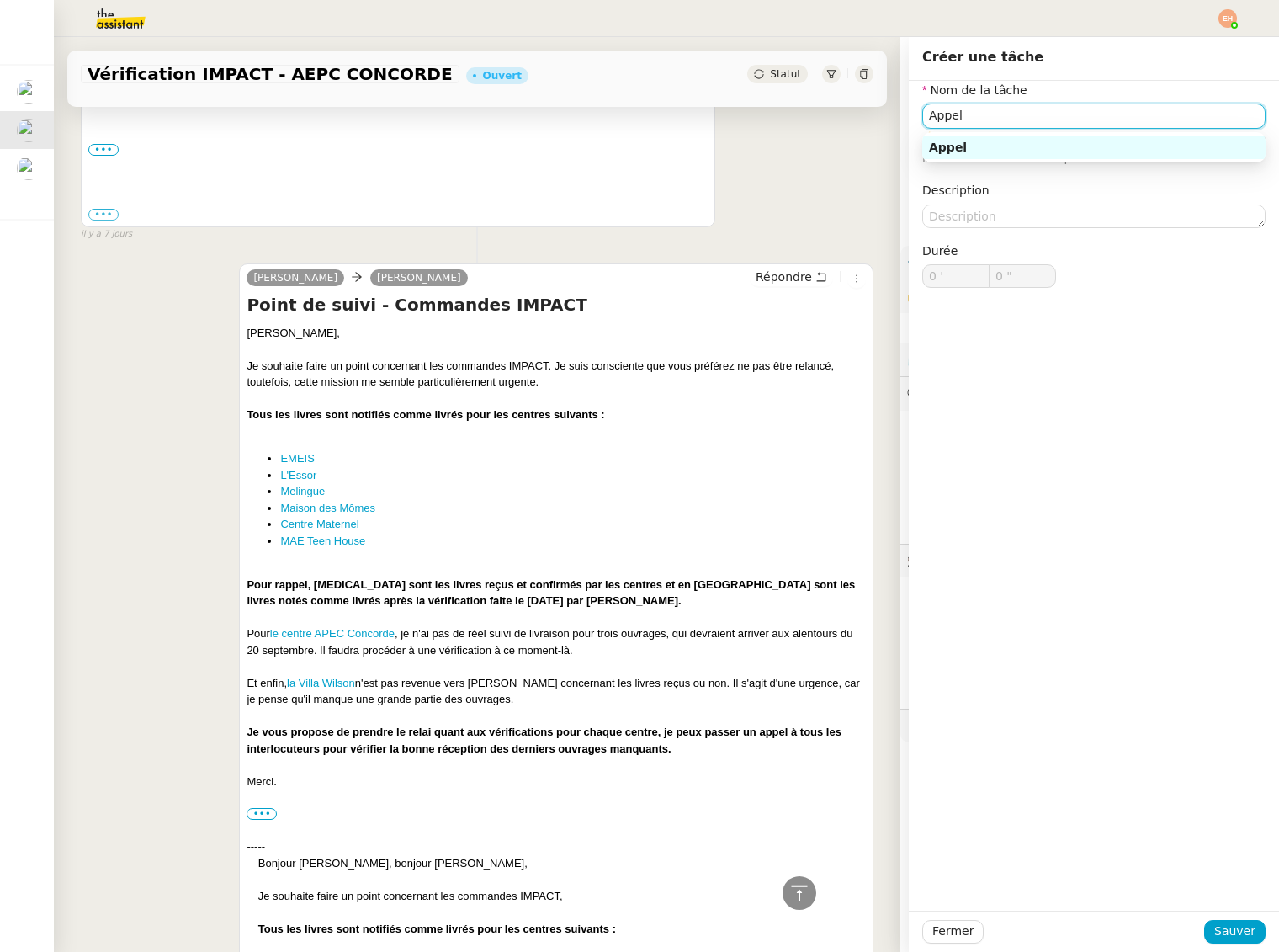
scroll to position [1285, 0]
type input "Appel [PERSON_NAME]"
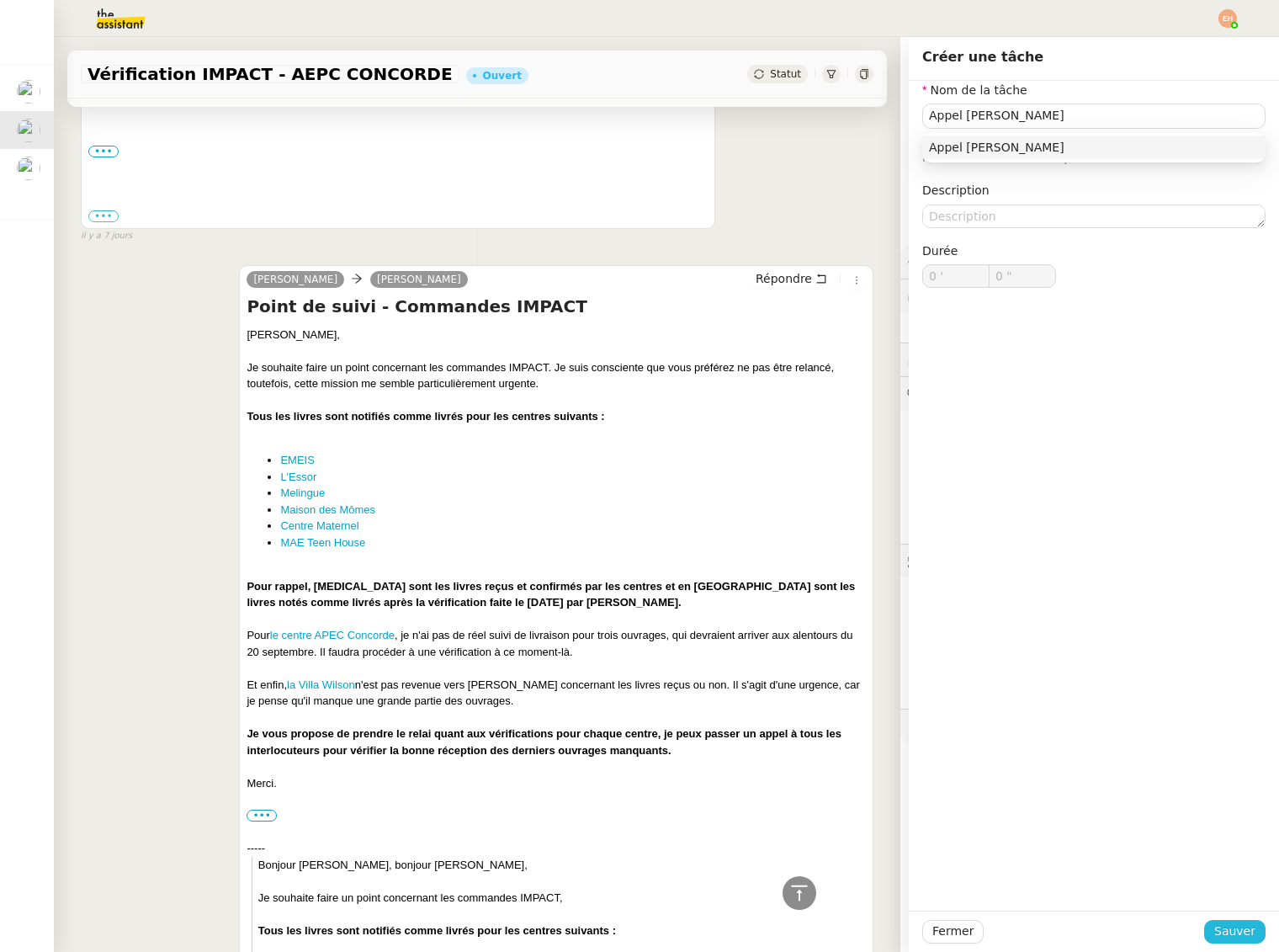
click at [1229, 925] on span "Sauver" at bounding box center [1235, 932] width 41 height 19
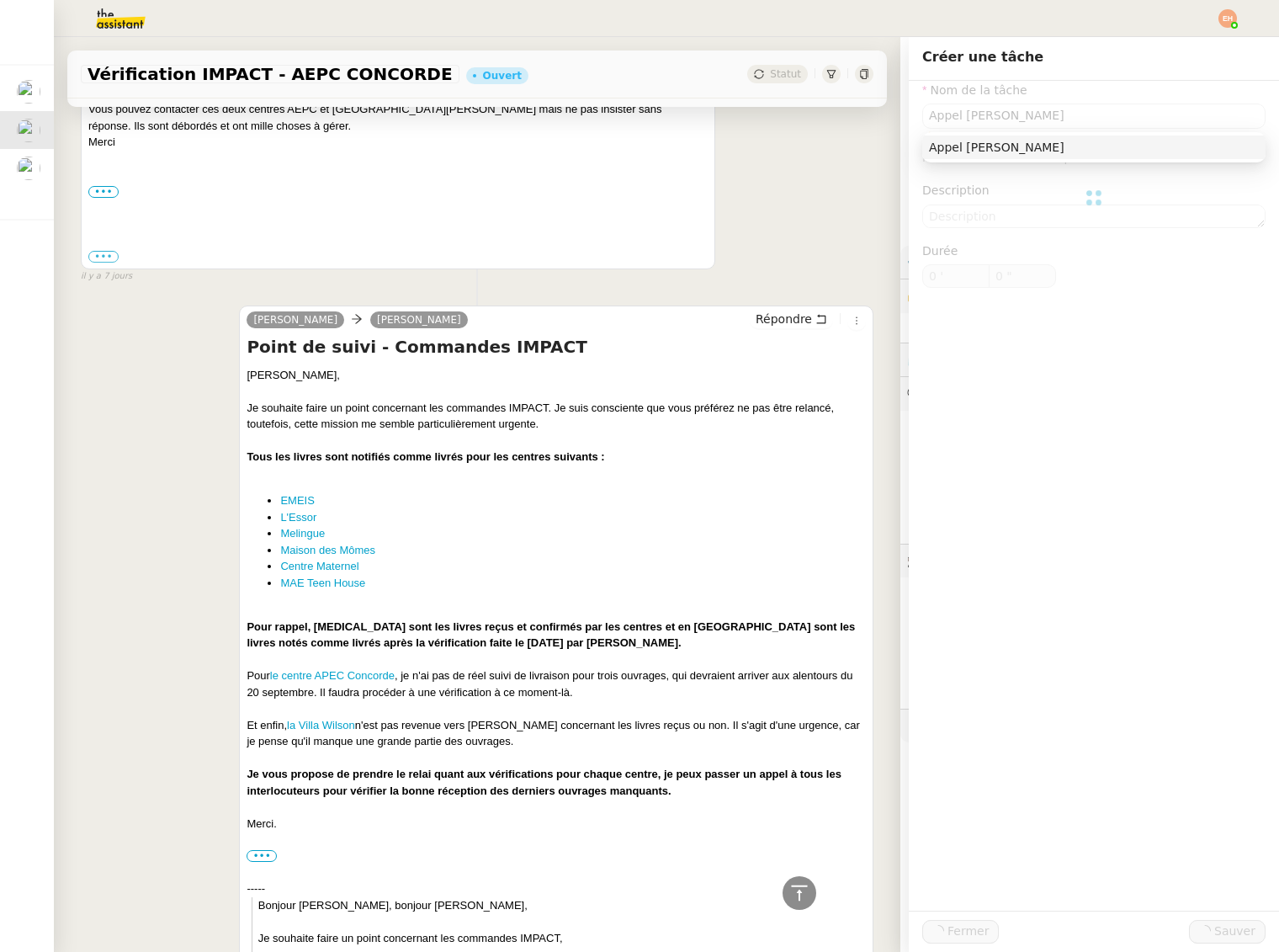
scroll to position [1325, 0]
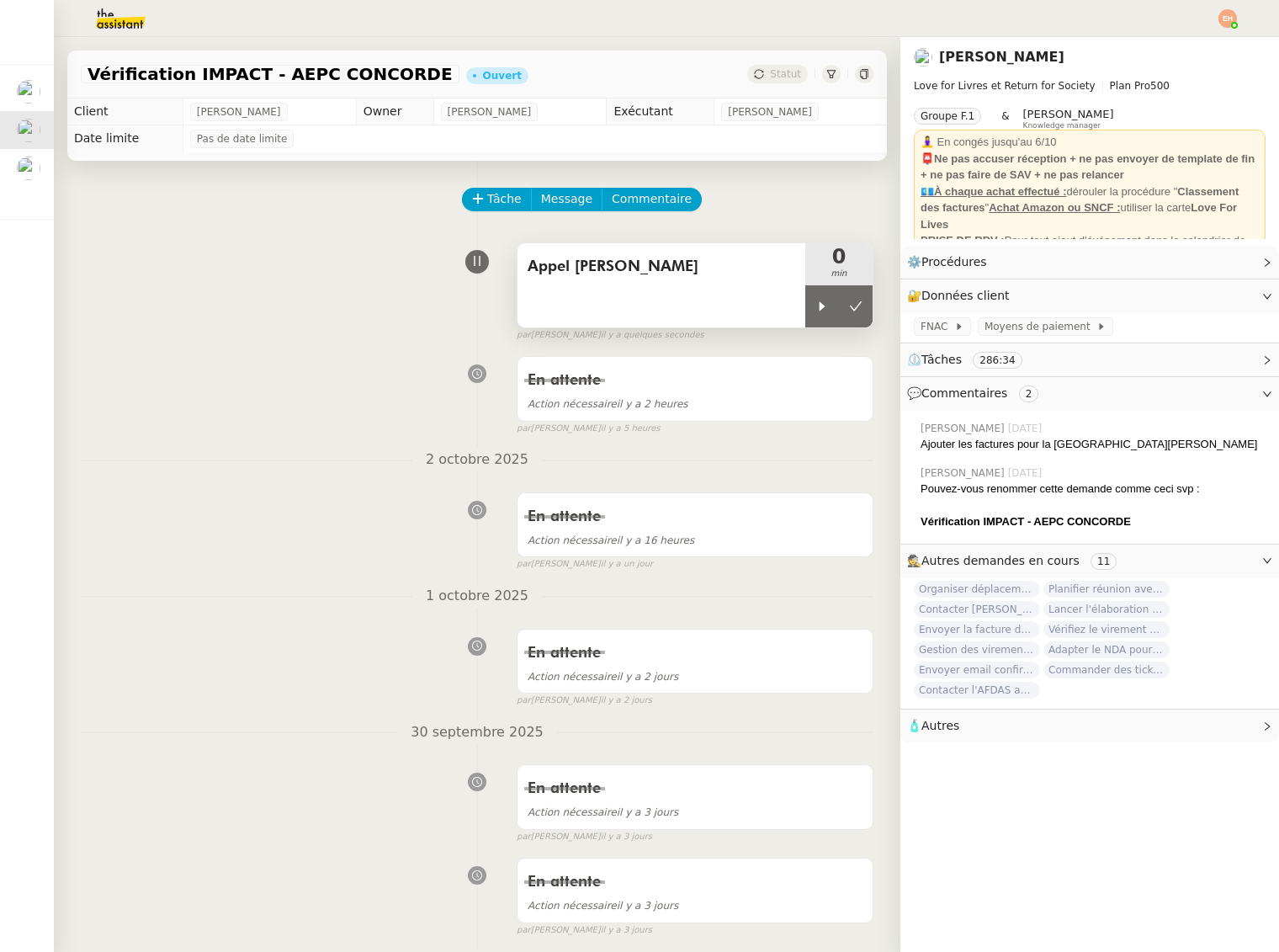
drag, startPoint x: 829, startPoint y: 311, endPoint x: 659, endPoint y: 264, distance: 176.4
click at [829, 311] on div at bounding box center [822, 306] width 34 height 42
drag, startPoint x: 829, startPoint y: 309, endPoint x: 858, endPoint y: 309, distance: 29.0
click at [828, 309] on div at bounding box center [839, 306] width 67 height 42
click at [858, 309] on icon at bounding box center [856, 307] width 14 height 14
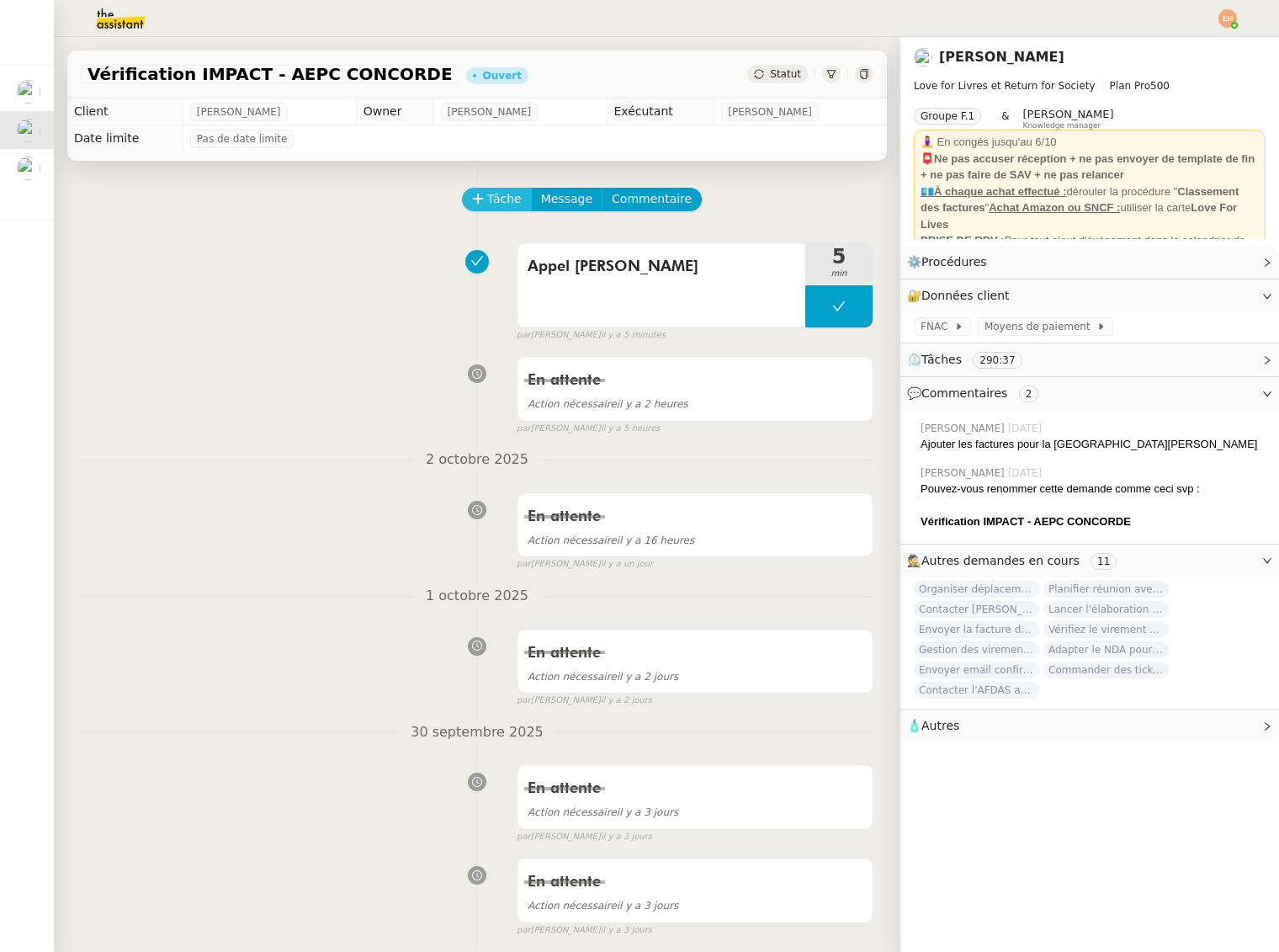
click at [489, 201] on span "Tâche" at bounding box center [504, 200] width 34 height 19
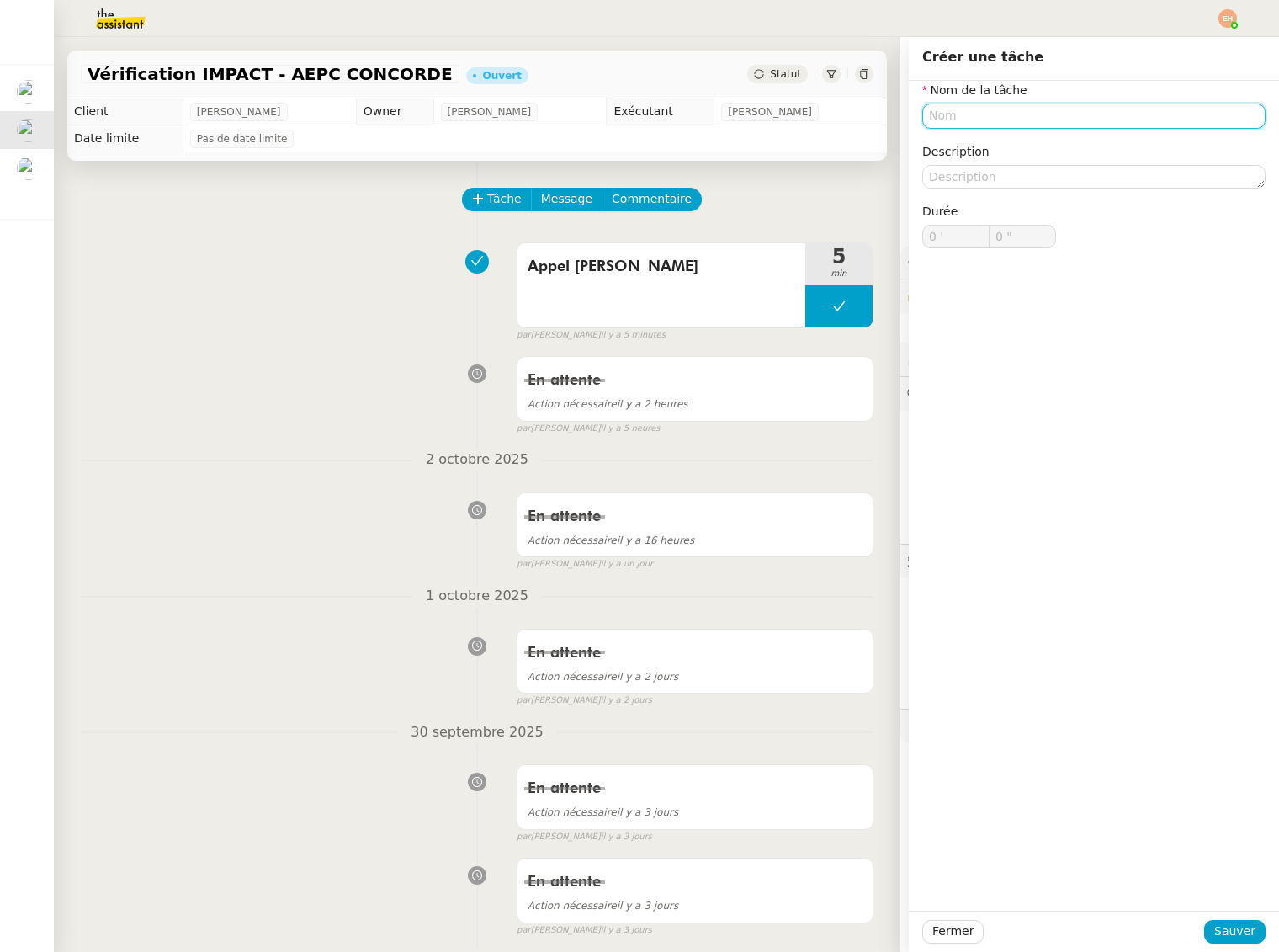
click at [1017, 115] on input "text" at bounding box center [1094, 115] width 344 height 24
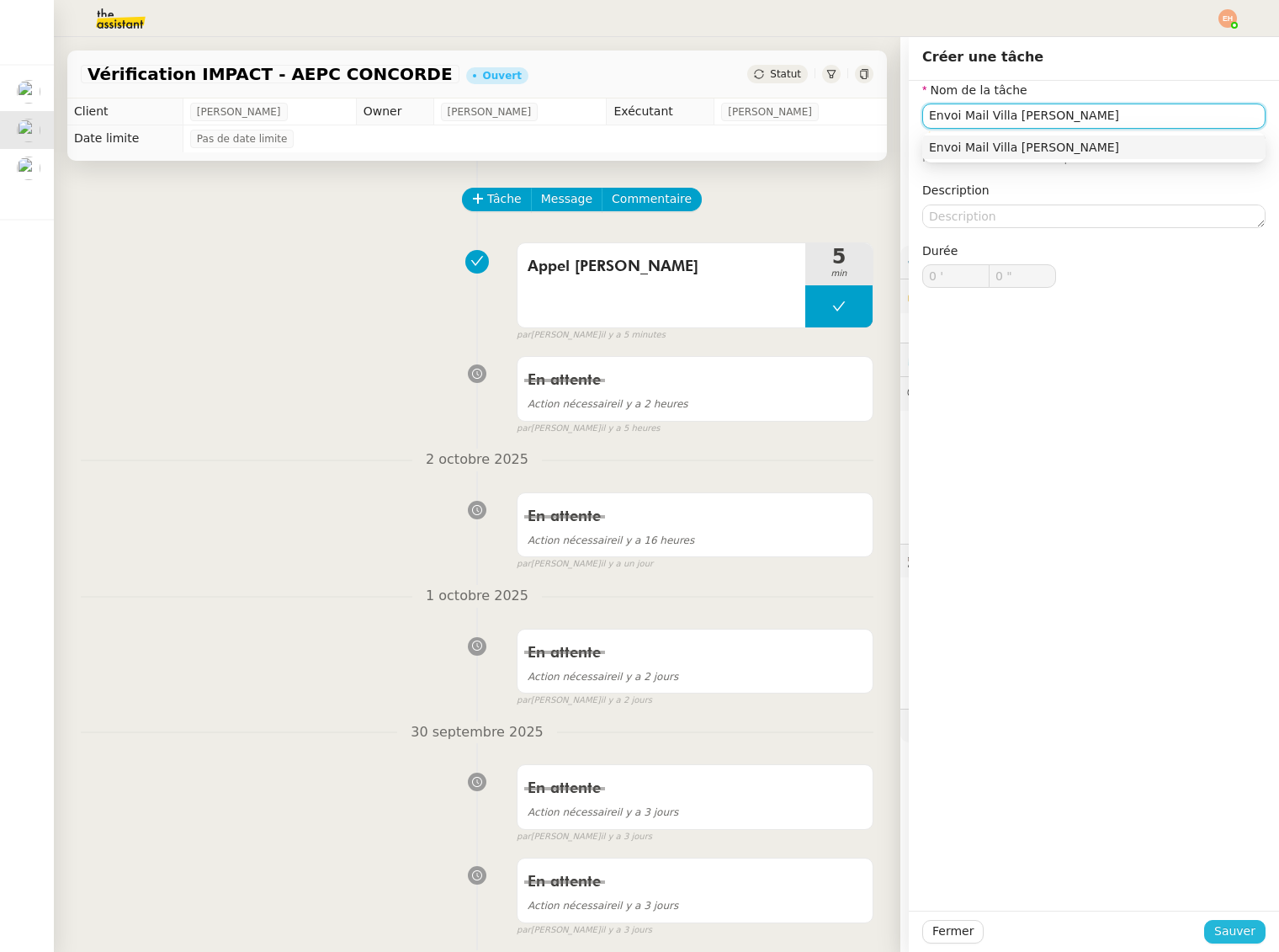
type input "Envoi Mail Villa [PERSON_NAME]"
click at [1223, 933] on span "Sauver" at bounding box center [1235, 932] width 41 height 19
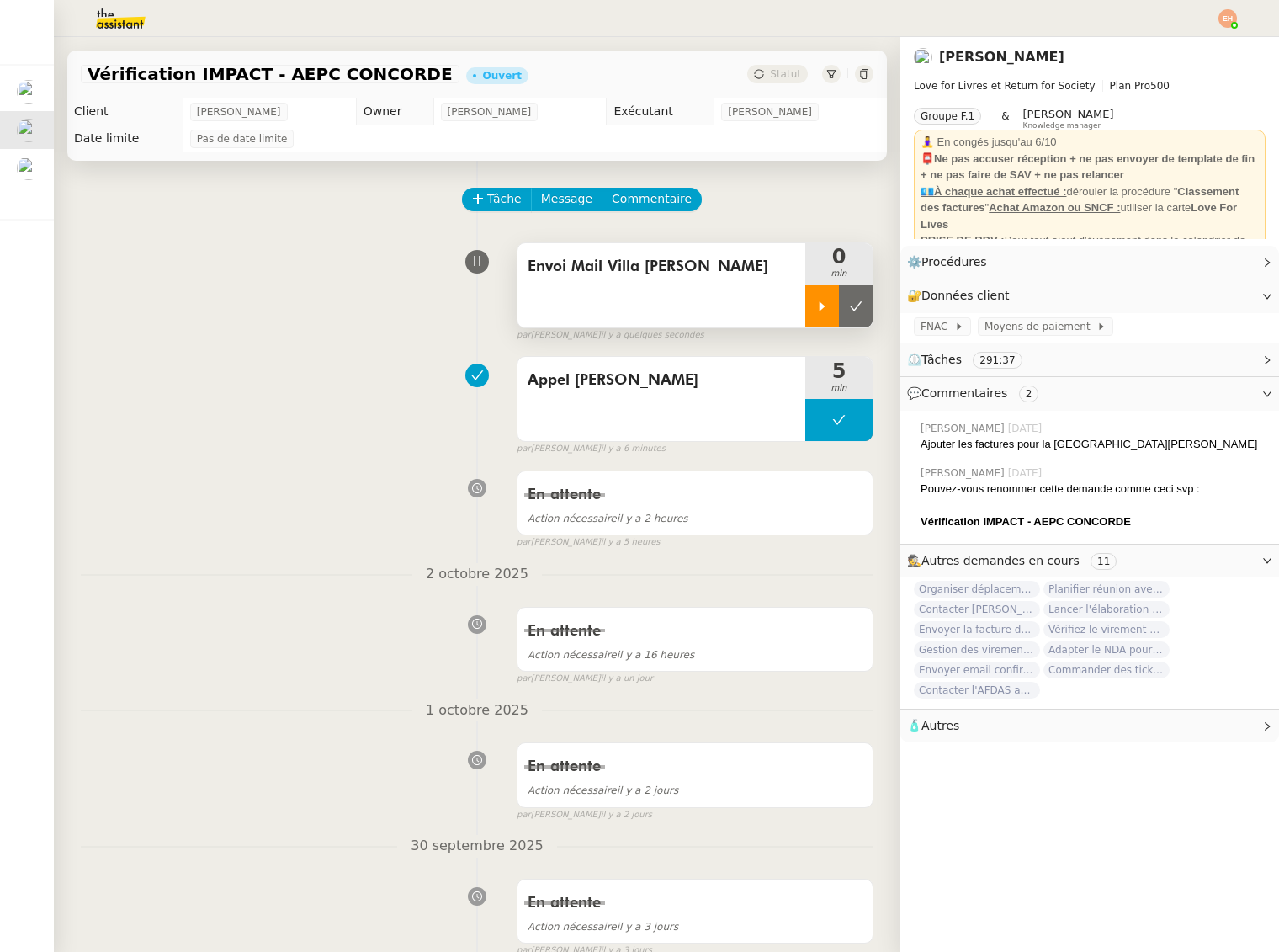
click at [807, 296] on div at bounding box center [822, 306] width 34 height 42
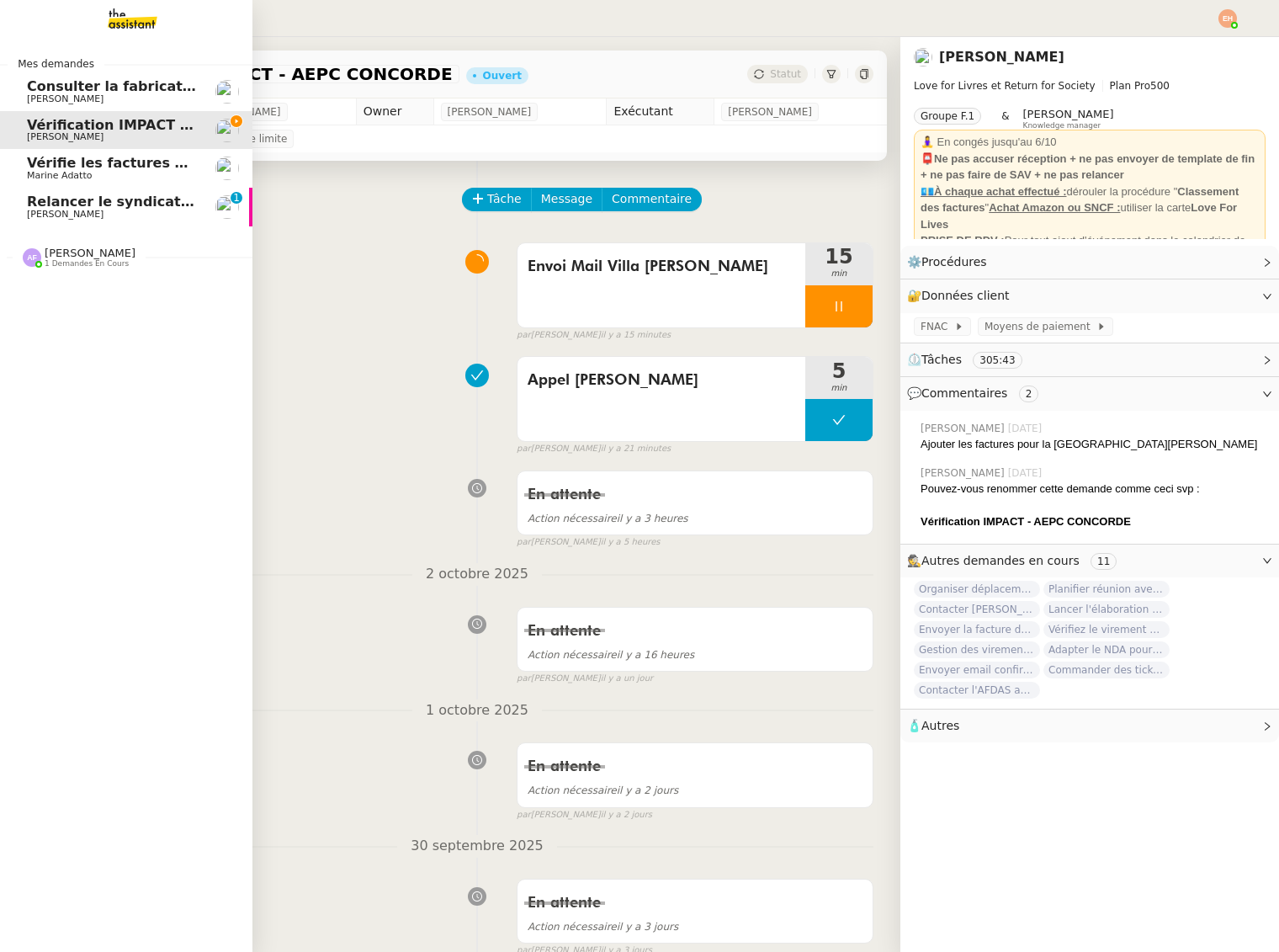
click at [31, 219] on span "[PERSON_NAME]" at bounding box center [65, 213] width 77 height 11
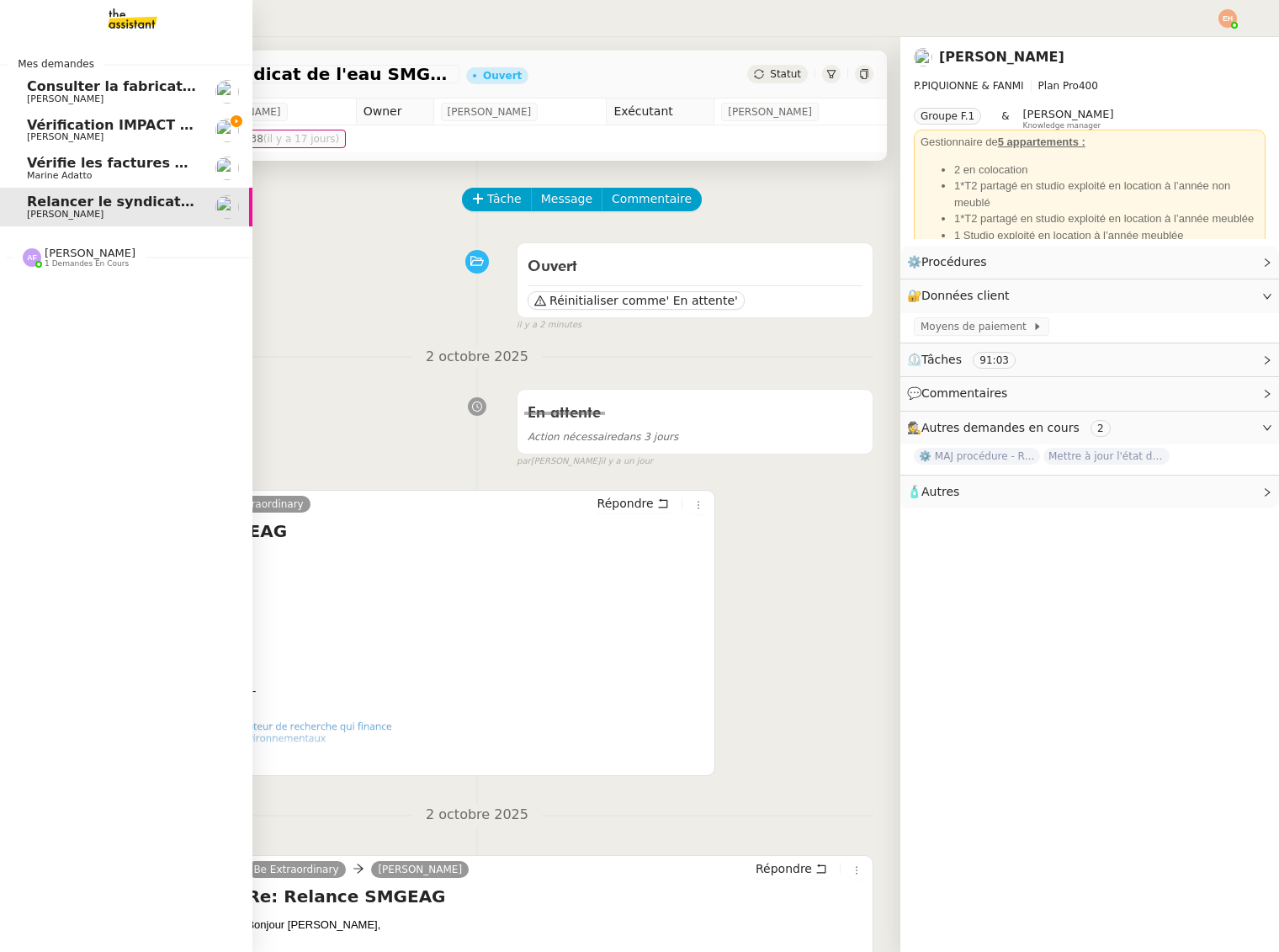
drag, startPoint x: 34, startPoint y: 122, endPoint x: 12, endPoint y: 177, distance: 59.2
click at [34, 122] on span "Vérification IMPACT - AEPC CONCORDE" at bounding box center [173, 125] width 292 height 16
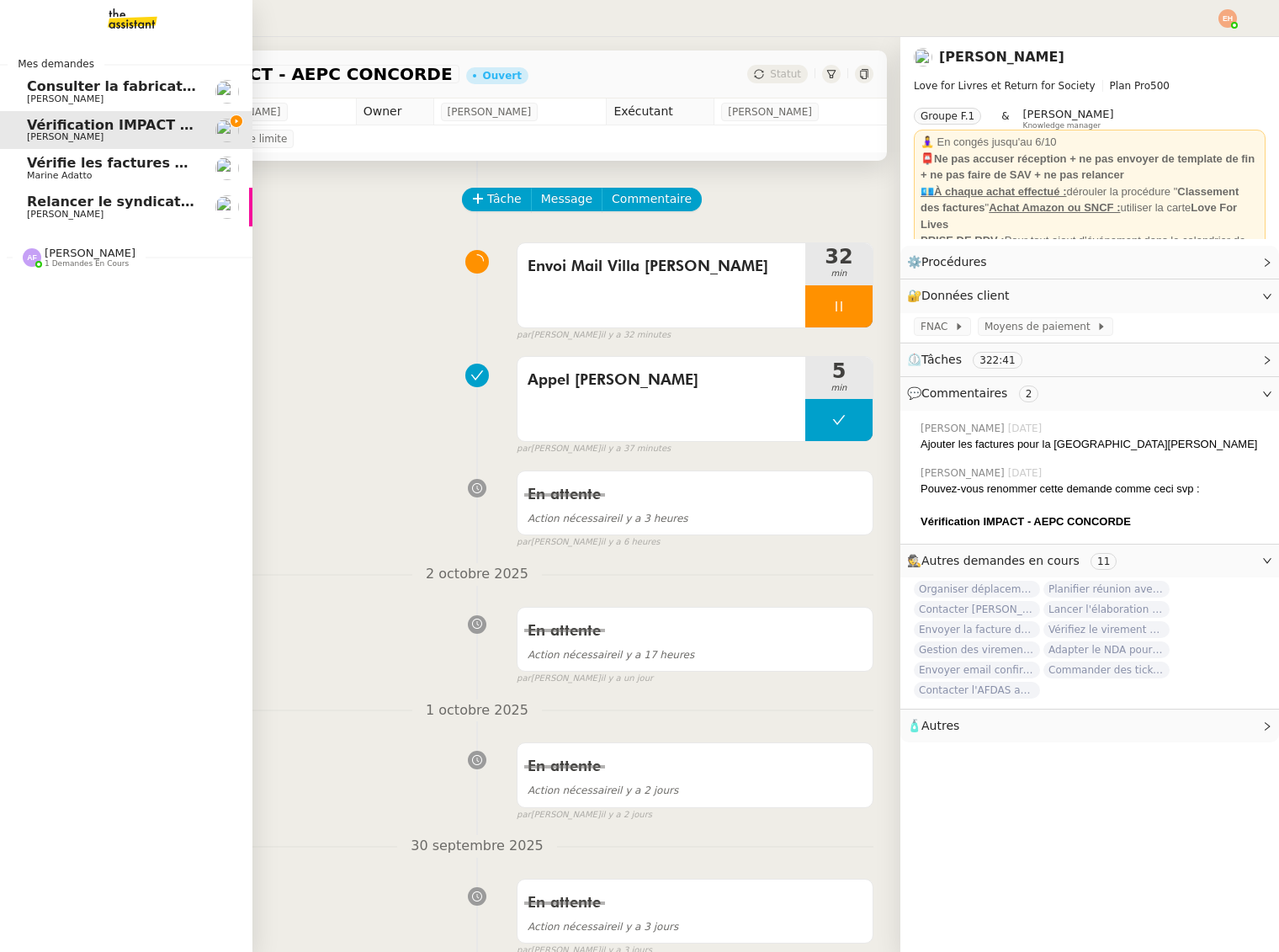
click at [53, 208] on span "[PERSON_NAME]" at bounding box center [65, 213] width 77 height 11
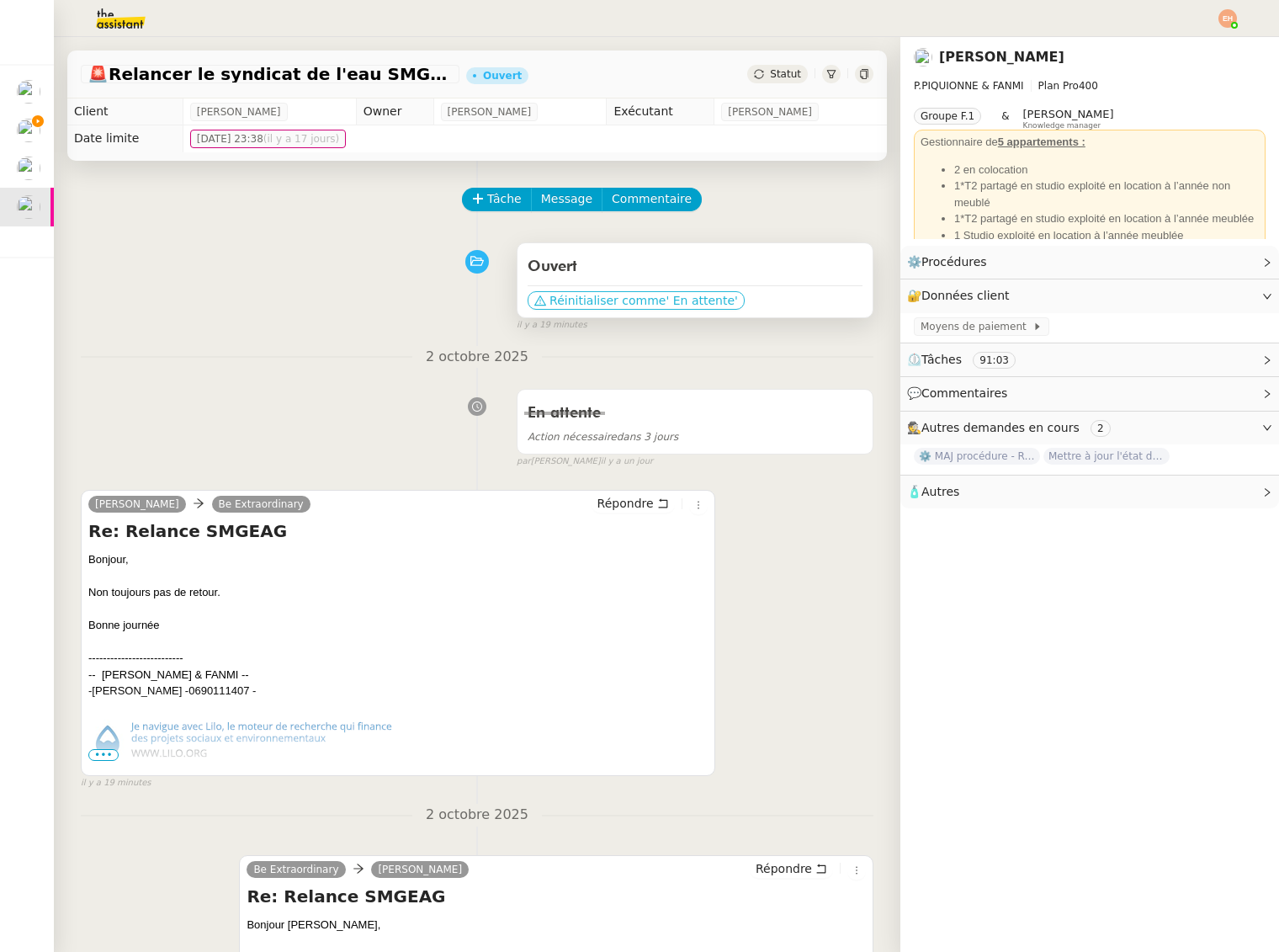
click at [650, 302] on span "Réinitialiser comme" at bounding box center [607, 300] width 116 height 17
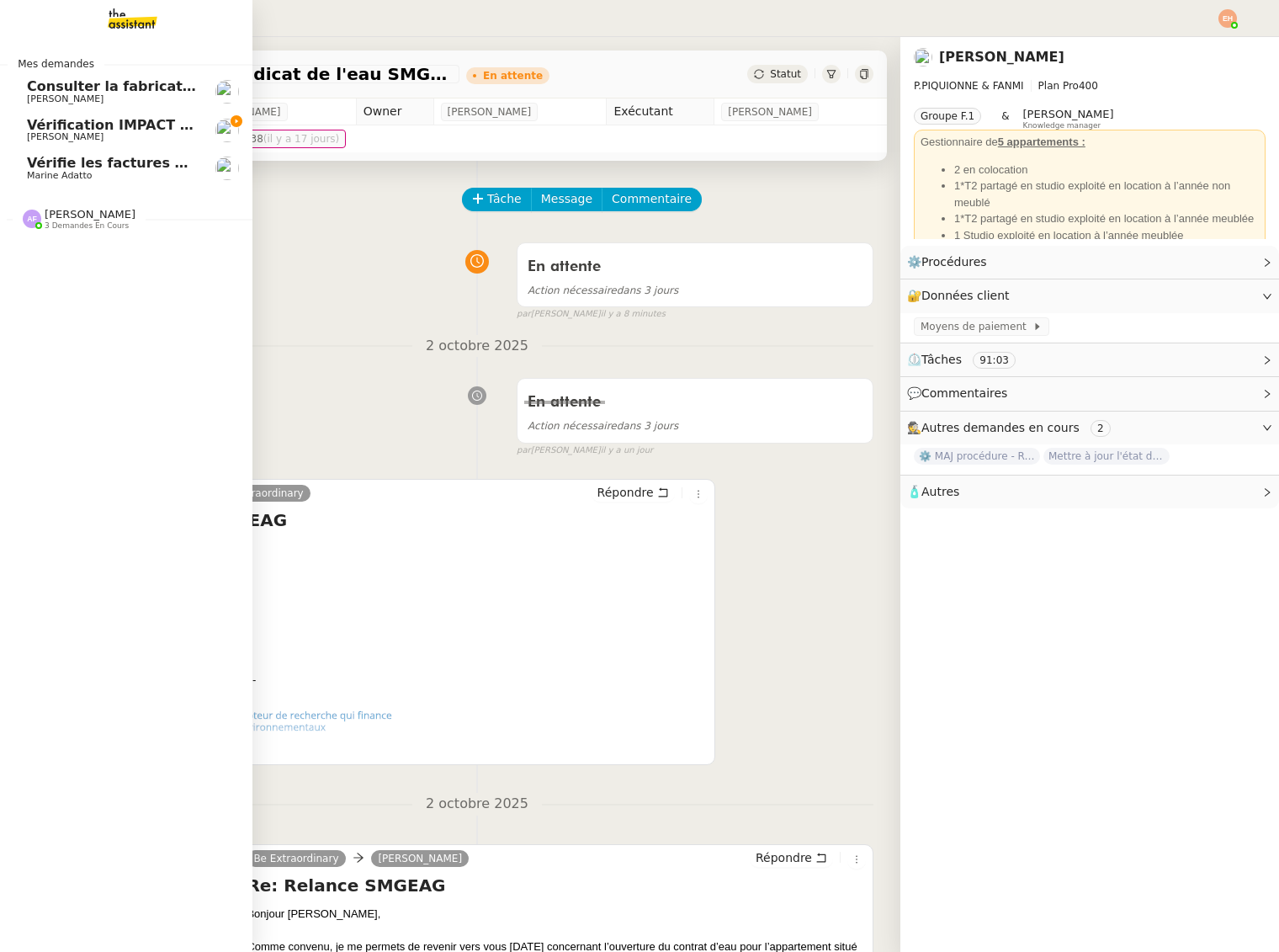
drag, startPoint x: 92, startPoint y: 131, endPoint x: 383, endPoint y: 187, distance: 296.3
click at [92, 132] on span "[PERSON_NAME]" at bounding box center [112, 137] width 170 height 10
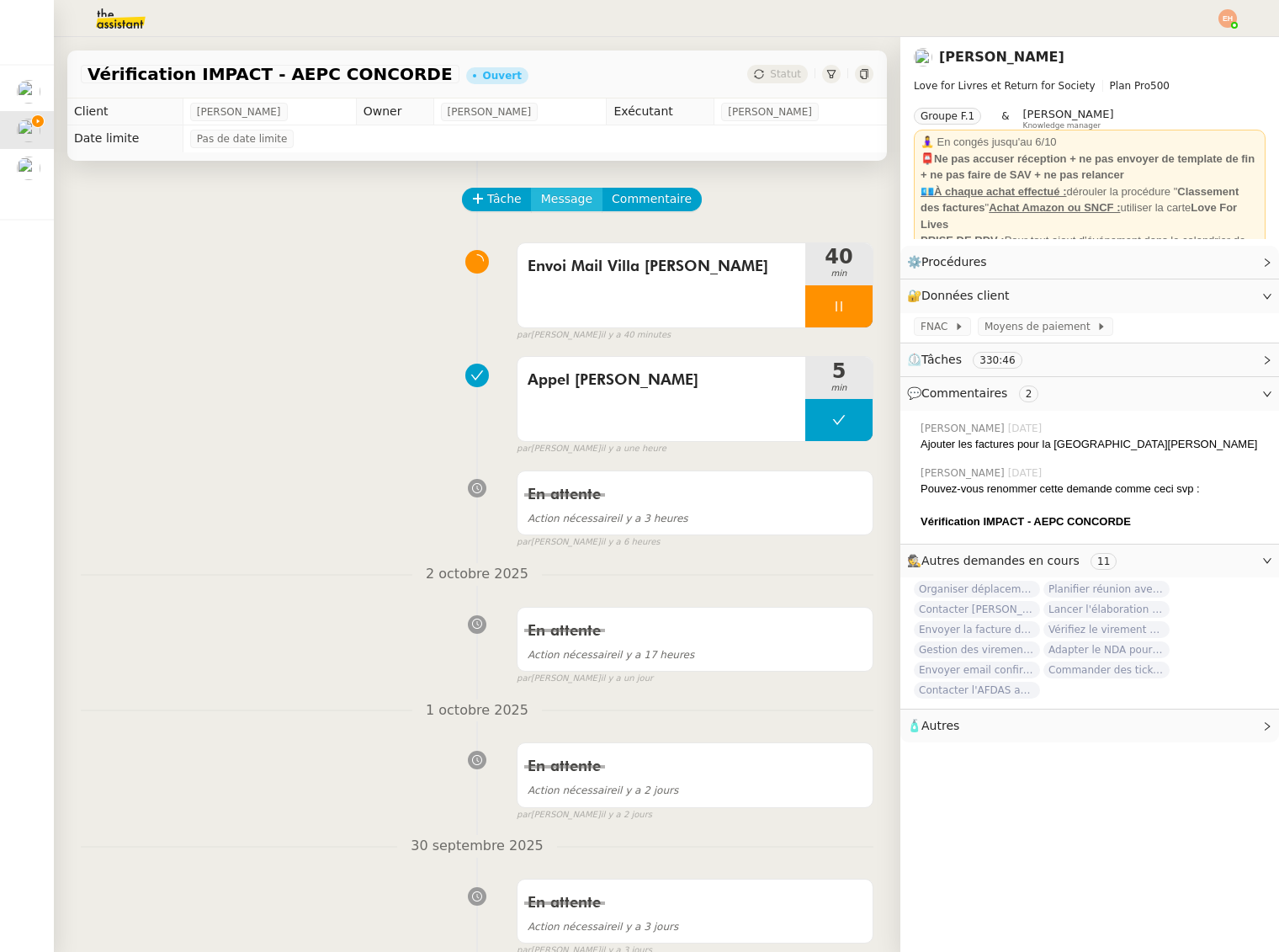
click at [569, 206] on span "Message" at bounding box center [566, 200] width 52 height 19
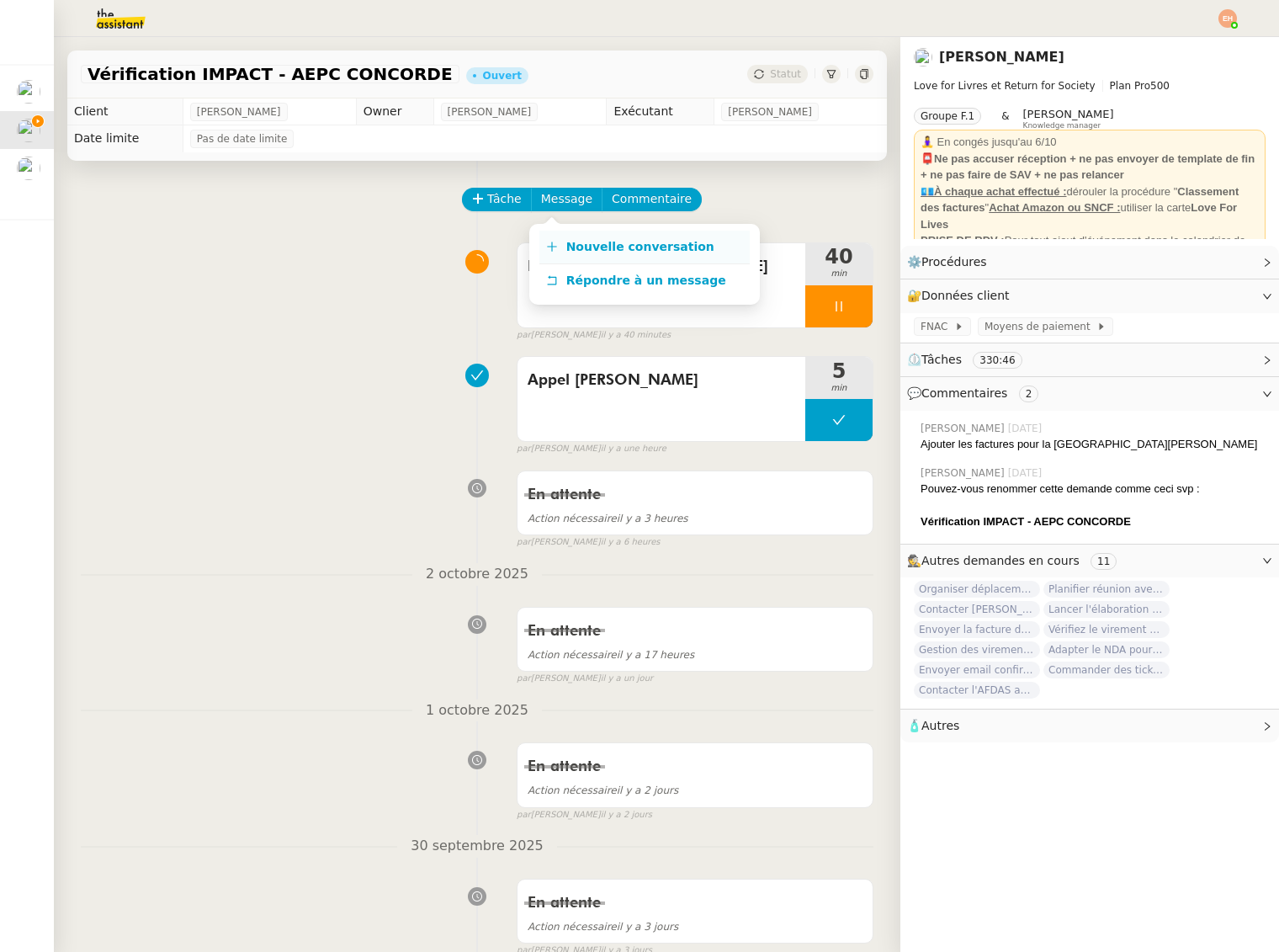
click at [592, 238] on link "Nouvelle conversation" at bounding box center [644, 247] width 210 height 34
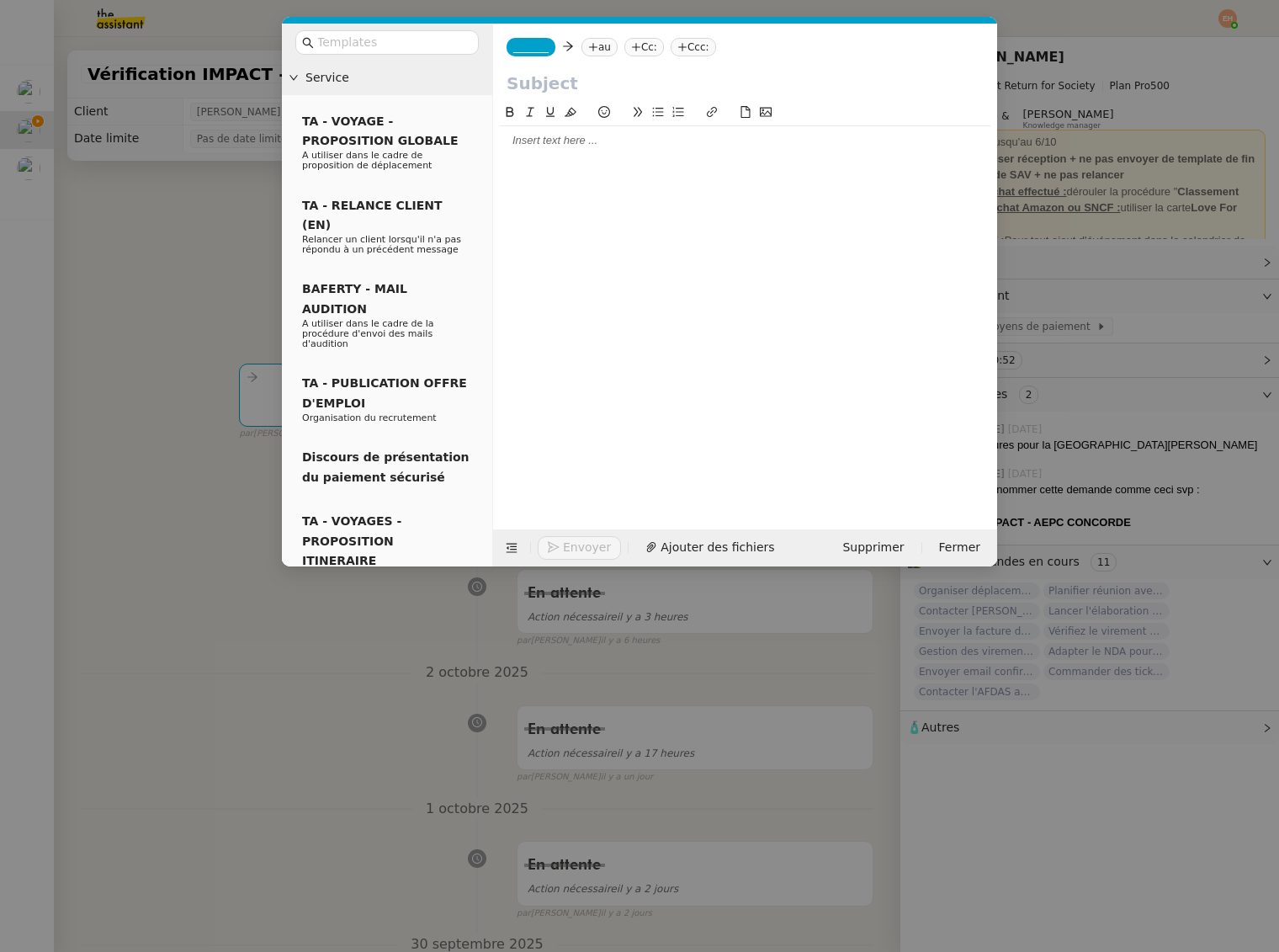
click at [566, 48] on icon at bounding box center [568, 47] width 12 height 12
click at [538, 50] on span "_______" at bounding box center [530, 47] width 35 height 12
click at [557, 83] on span "[PERSON_NAME][EMAIL_ADDRESS][DOMAIN_NAME]" at bounding box center [633, 86] width 239 height 10
click at [631, 50] on nz-tag "au" at bounding box center [648, 47] width 36 height 18
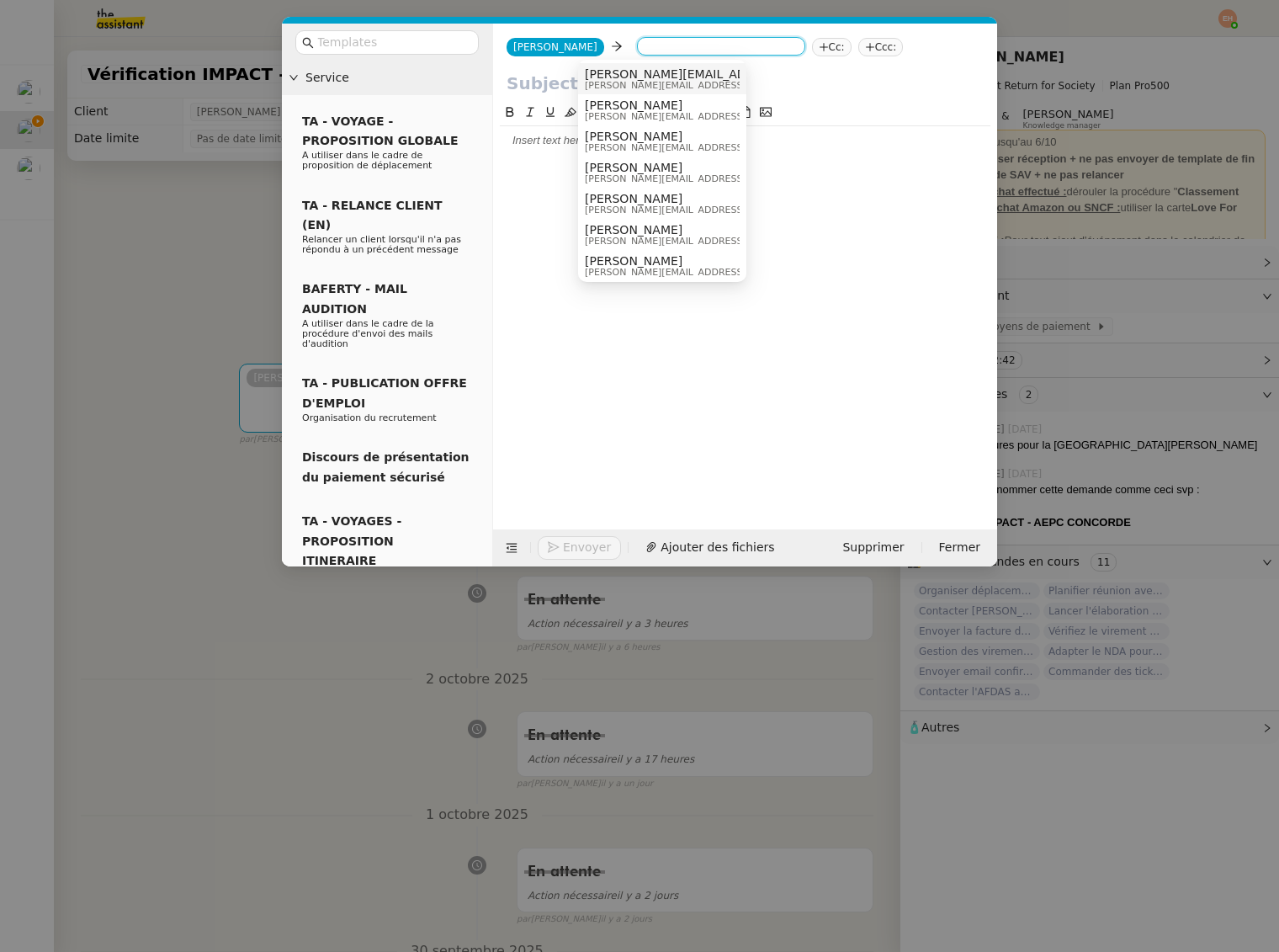
paste input "[EMAIL_ADDRESS][PERSON_NAME][DOMAIN_NAME]"
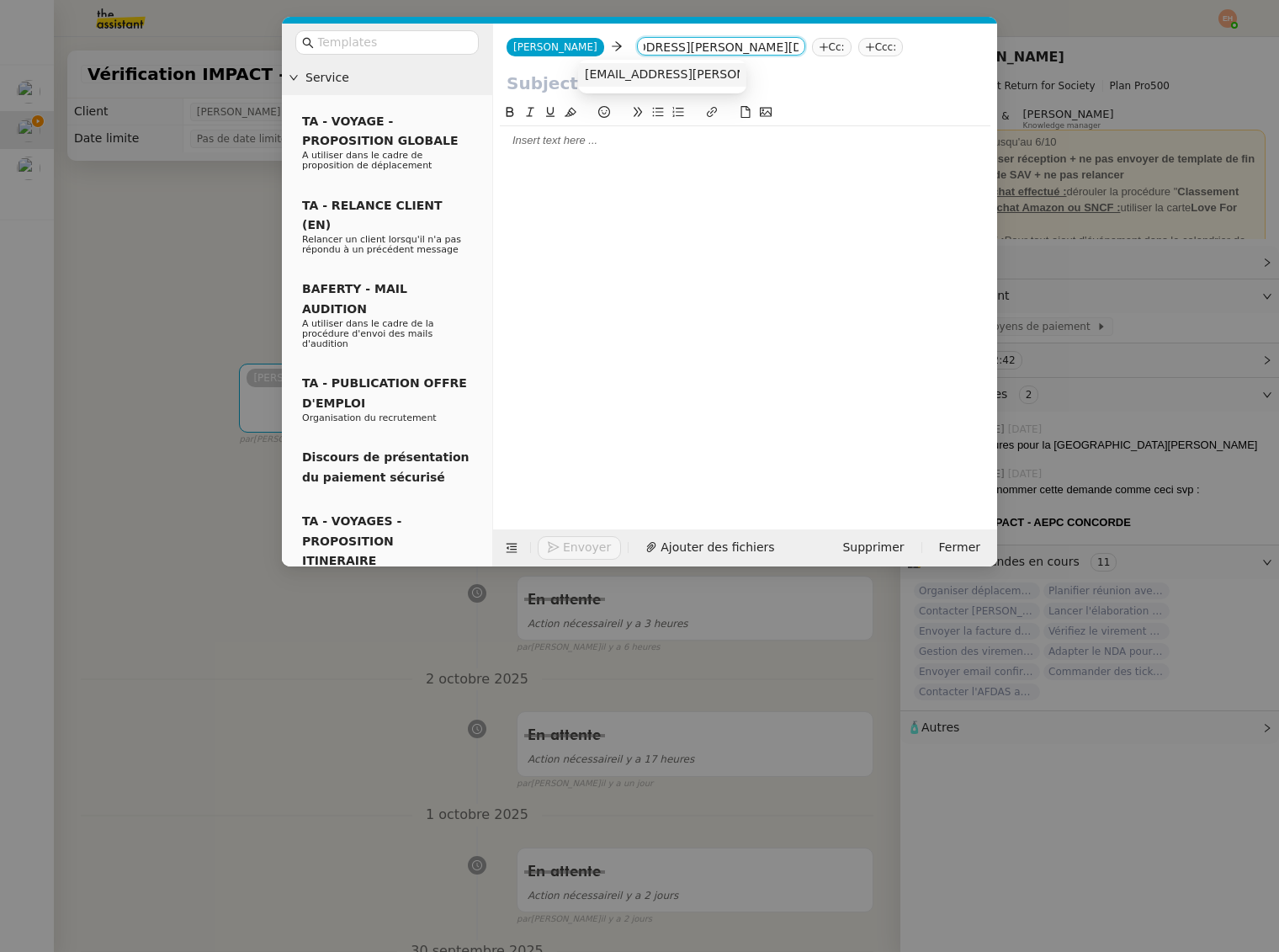
type input "[EMAIL_ADDRESS][PERSON_NAME][DOMAIN_NAME]"
click at [653, 70] on span "[EMAIL_ADDRESS][PERSON_NAME][DOMAIN_NAME]" at bounding box center [737, 74] width 304 height 14
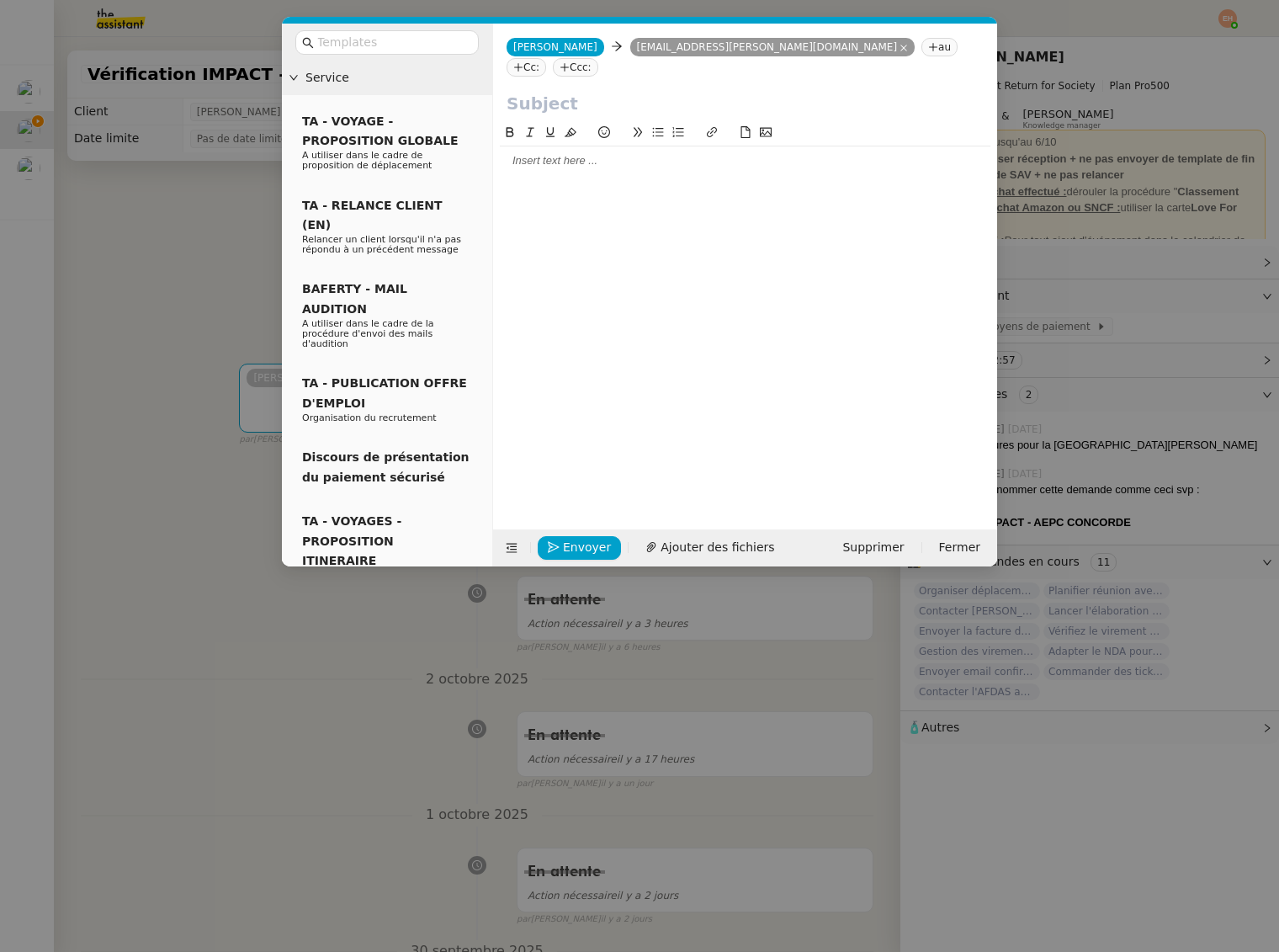
click at [567, 91] on input "text" at bounding box center [746, 103] width 477 height 25
paste input "Envoi de la liste des ouvrages à réceptionner – partenariat bibliothèque Love4L…"
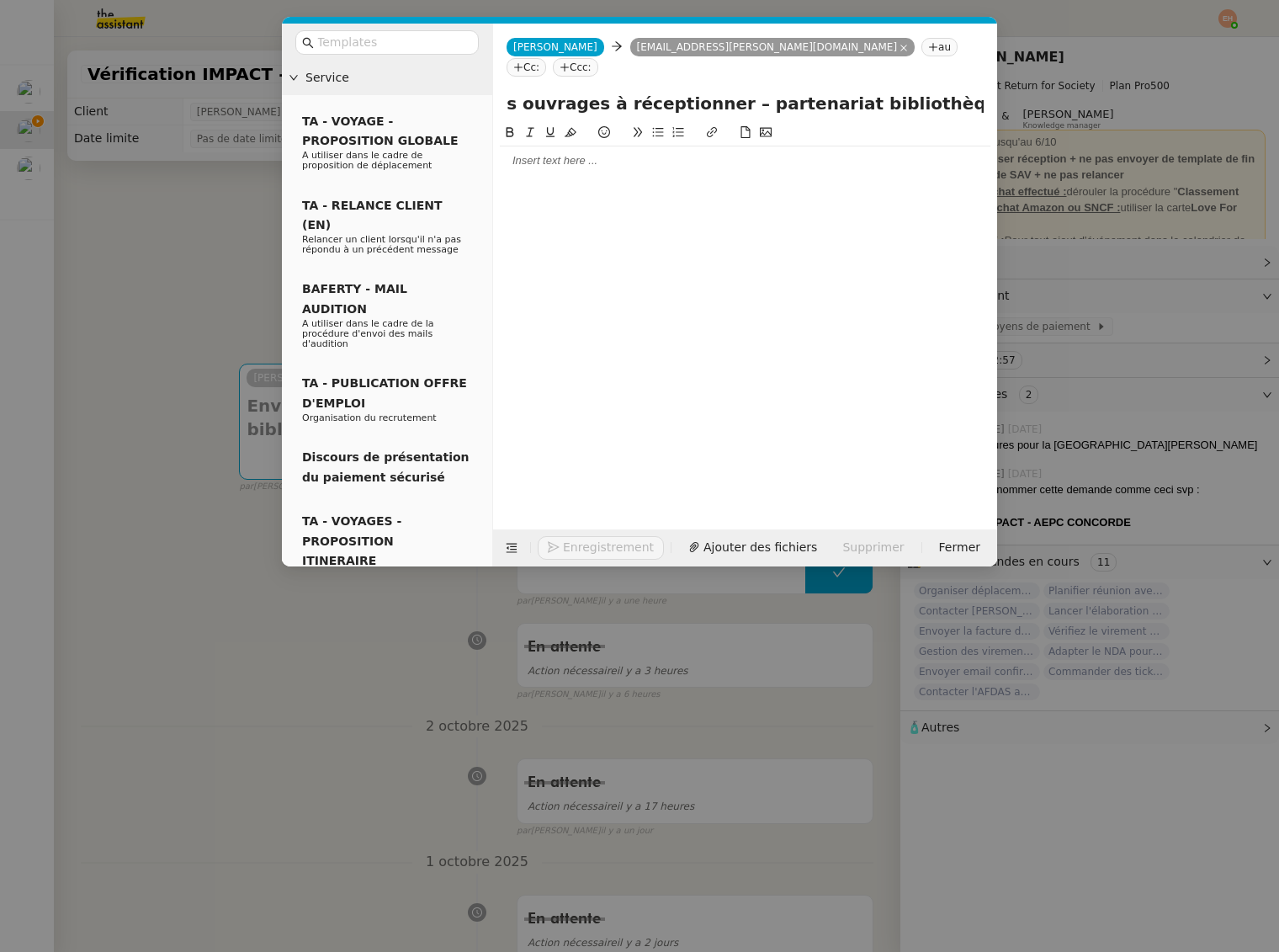
click at [601, 91] on input "Envoi de la liste des ouvrages à réceptionner – partenariat bibliothèque Love4L…" at bounding box center [746, 103] width 477 height 25
click at [694, 91] on input "Envoi de la liste des ouvrages à réceptionner – partenariat bibliothèque Love4L…" at bounding box center [746, 103] width 477 height 25
click at [685, 91] on input "Envoi de la liste des ouvrages à réceptionner – partenariat bibliothèque Love4L…" at bounding box center [746, 103] width 477 height 25
click at [679, 91] on input "Envoi de la liste des ouvrages à réceptionner – partenariat bibliothèque Love4L…" at bounding box center [746, 103] width 477 height 25
drag, startPoint x: 692, startPoint y: 84, endPoint x: 1005, endPoint y: 82, distance: 313.0
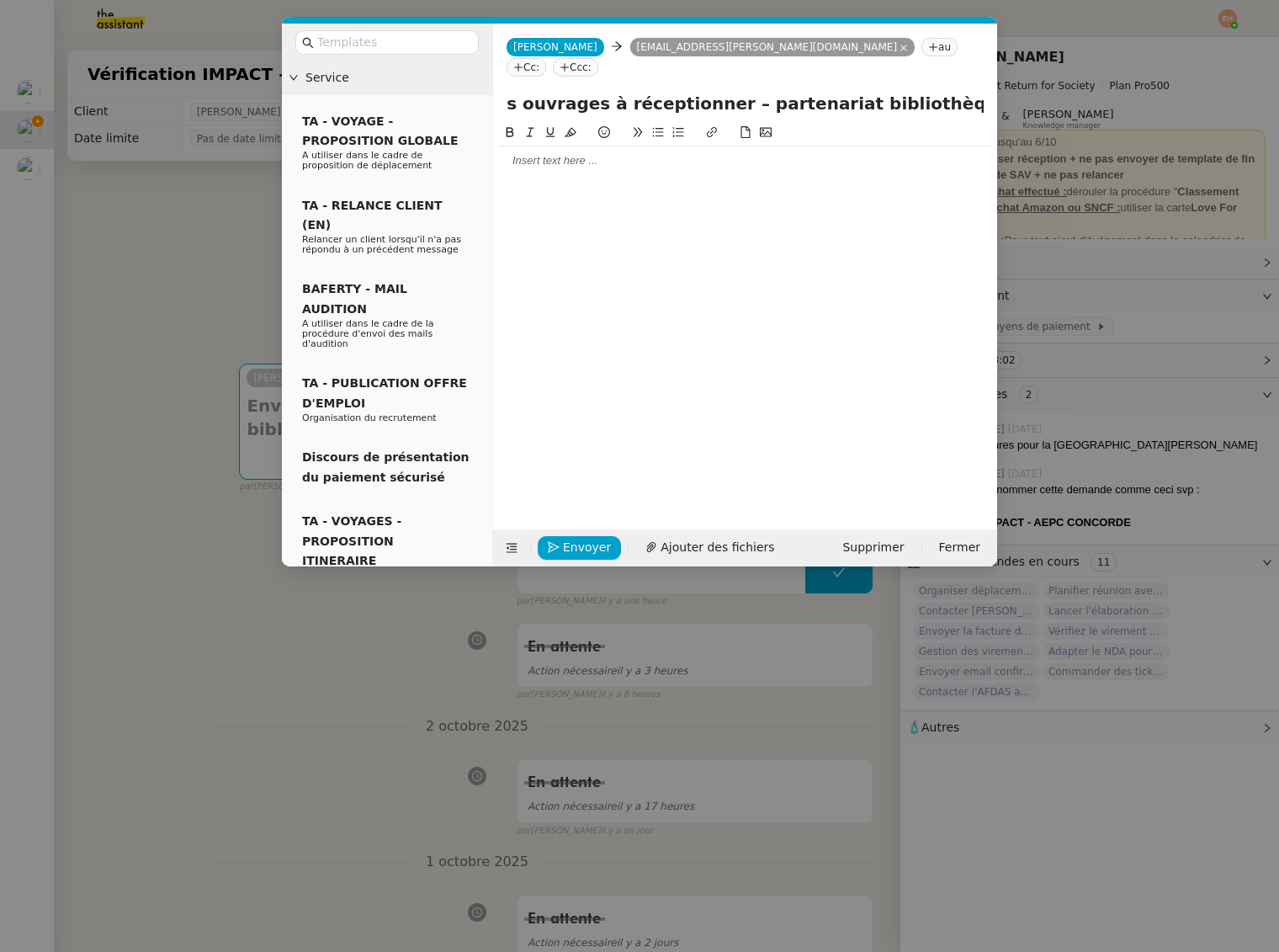
click at [1005, 82] on nz-modal-container "Service TA - VOYAGE - PROPOSITION GLOBALE A utiliser dans le cadre de propositi…" at bounding box center [640, 476] width 1279 height 952
type input "Envoi de la liste des ouvrages à réceptionner – Bibliothèques Love for Livres"
click at [568, 153] on div at bounding box center [746, 161] width 491 height 16
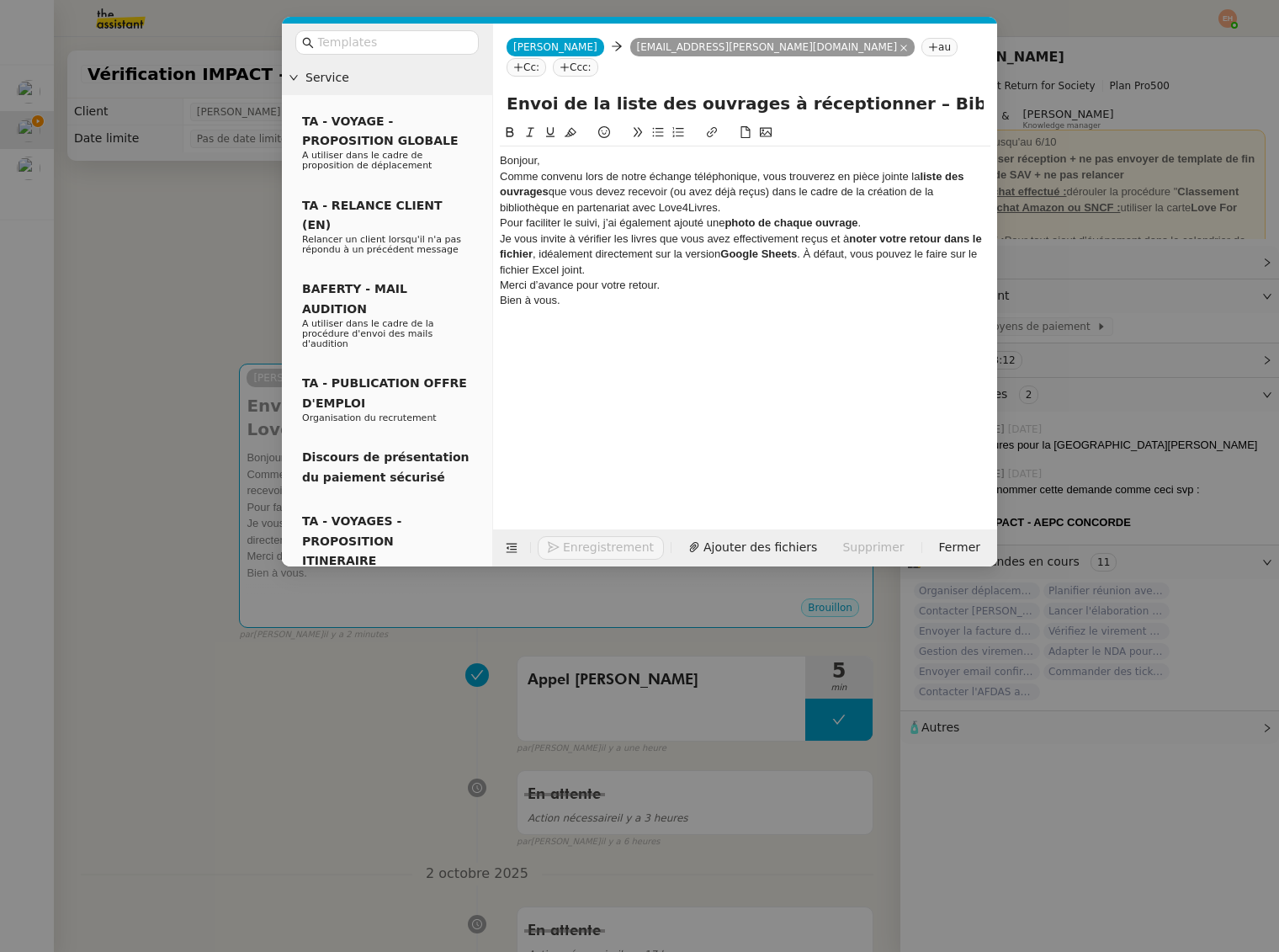
click at [582, 293] on div "Bien à vous." at bounding box center [746, 301] width 491 height 16
click at [557, 153] on div "Bonjour," at bounding box center [746, 161] width 491 height 16
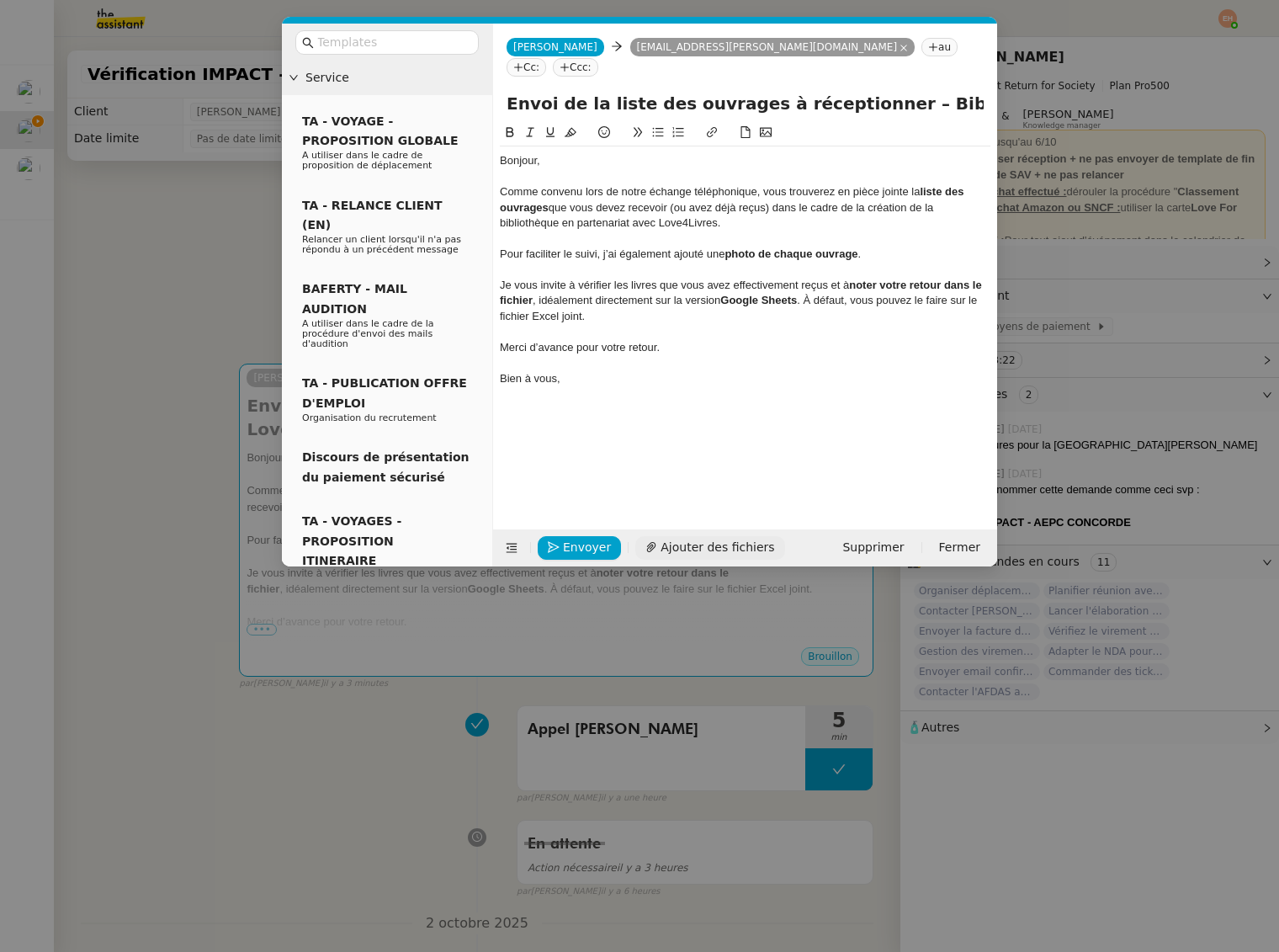
click at [711, 538] on span "Ajouter des fichiers" at bounding box center [717, 548] width 114 height 19
click at [683, 184] on div "Comme convenu lors de notre échange téléphonique, vous trouverez en pièce joint…" at bounding box center [746, 207] width 491 height 47
drag, startPoint x: 921, startPoint y: 179, endPoint x: 923, endPoint y: 189, distance: 10.2
click at [923, 189] on div "Comme convenu lors de notre échange téléphonique, vous trouverez en pièce joint…" at bounding box center [746, 207] width 491 height 47
click at [856, 204] on div "Comme convenu lors de notre échange téléphonique, vous trouverez en pièce joint…" at bounding box center [746, 207] width 491 height 47
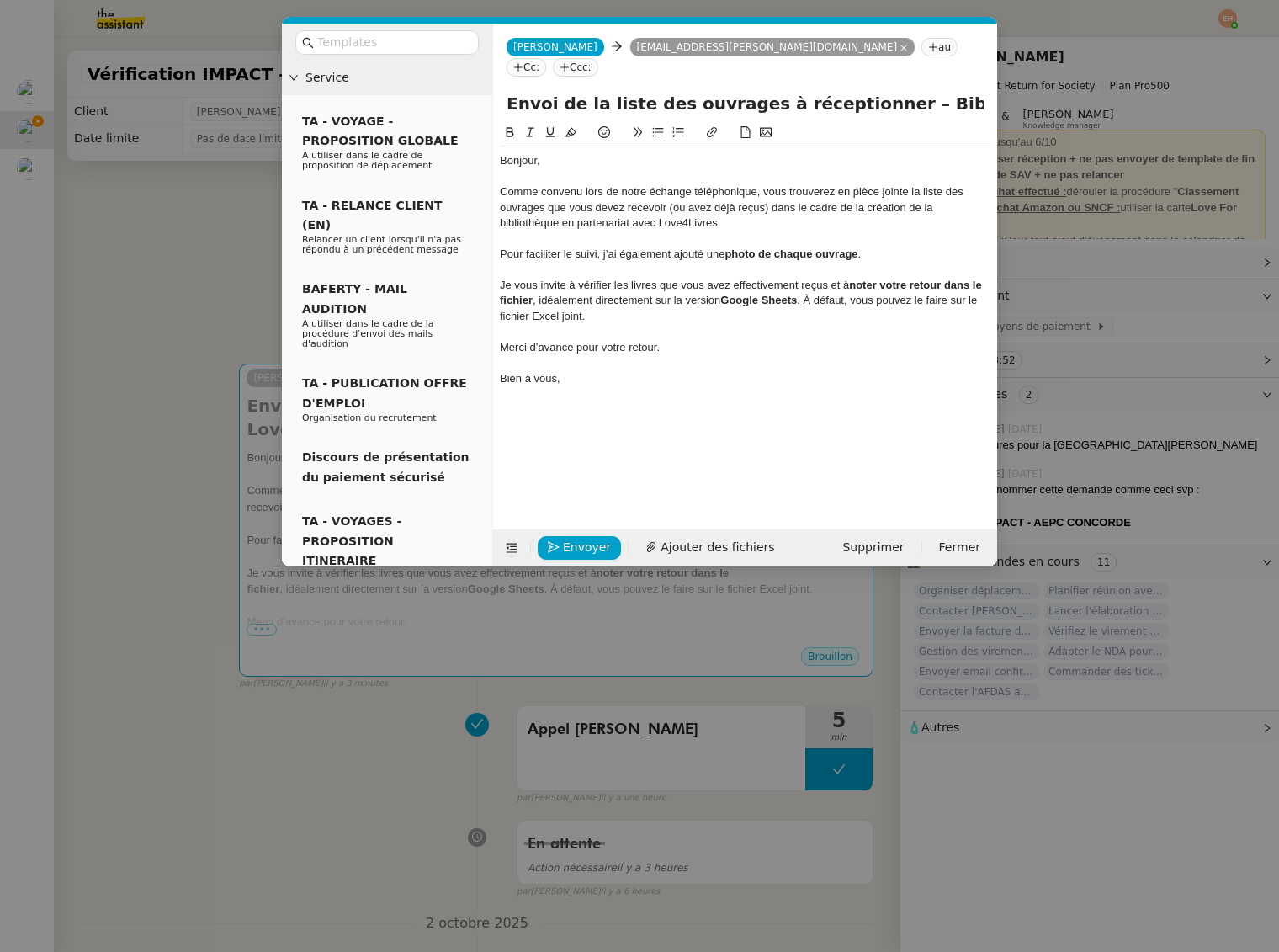
click at [806, 188] on div "Comme convenu lors de notre échange téléphonique, vous trouverez en pièce joint…" at bounding box center [746, 207] width 491 height 47
click at [756, 187] on div "Comme convenu lors de notre échange téléphonique, vous trouverez en pièce joint…" at bounding box center [746, 207] width 491 height 47
click at [635, 202] on div "Comme convenu lors de notre échange téléphonique, vous trouverez en pièce joint…" at bounding box center [746, 207] width 491 height 47
drag, startPoint x: 861, startPoint y: 195, endPoint x: 848, endPoint y: 196, distance: 13.0
click at [861, 195] on div "Comme convenu lors de notre échange téléphonique, vous trouverez en pièce joint…" at bounding box center [746, 207] width 491 height 47
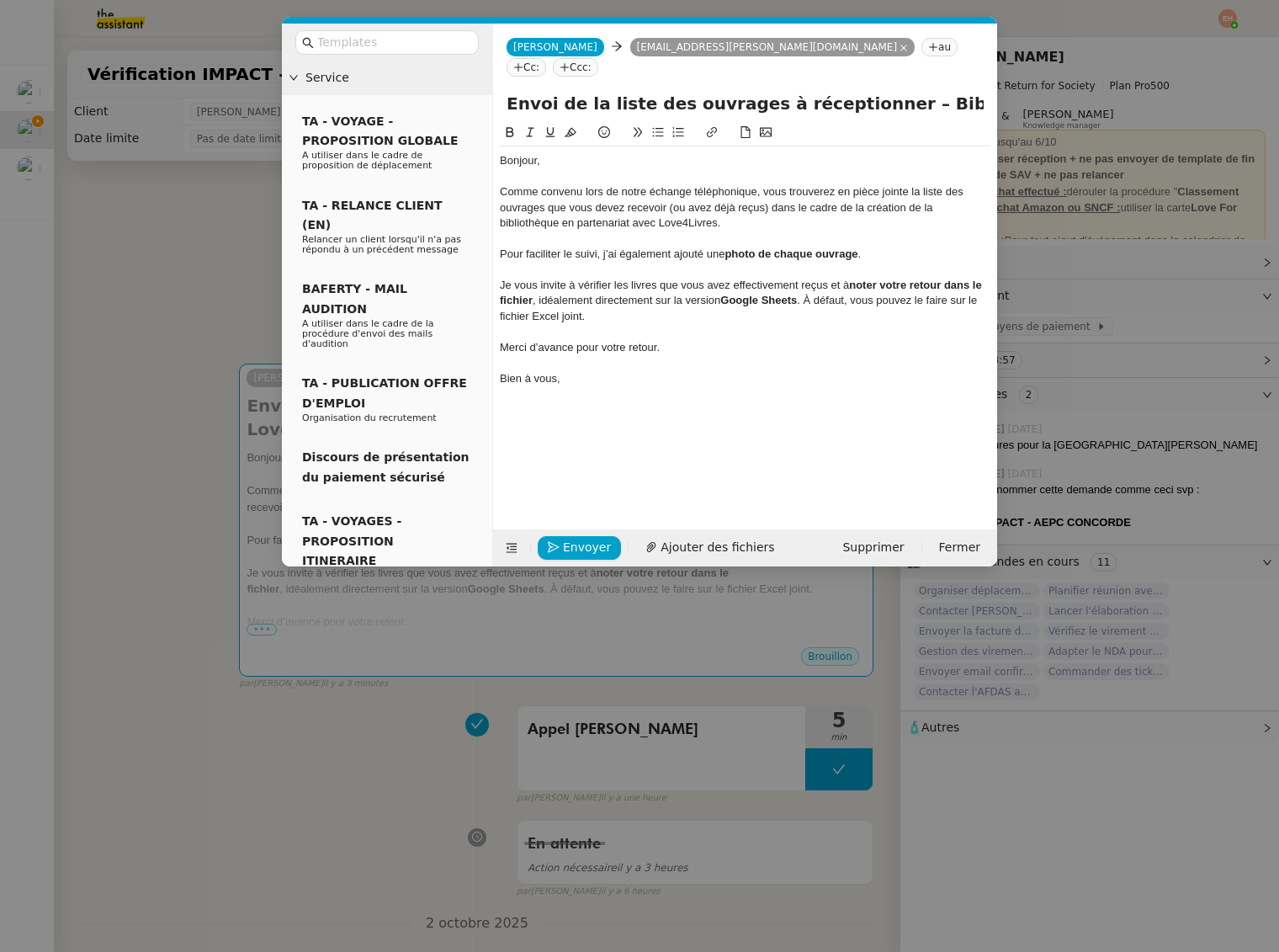
click at [710, 203] on div "Comme convenu lors de notre échange téléphonique, vous trouverez en pièce joint…" at bounding box center [746, 207] width 491 height 47
click at [582, 204] on div "Comme convenu lors de notre échange téléphonique, vous trouverez en pièce joint…" at bounding box center [746, 207] width 491 height 47
drag, startPoint x: 561, startPoint y: 204, endPoint x: 716, endPoint y: 201, distance: 155.0
click at [716, 201] on div "Comme convenu lors de notre échange téléphonique, vous trouverez en pièce joint…" at bounding box center [746, 207] width 491 height 47
click at [775, 190] on div "Comme convenu lors de notre échange téléphonique, vous trouverez en pièce joint…" at bounding box center [746, 207] width 491 height 47
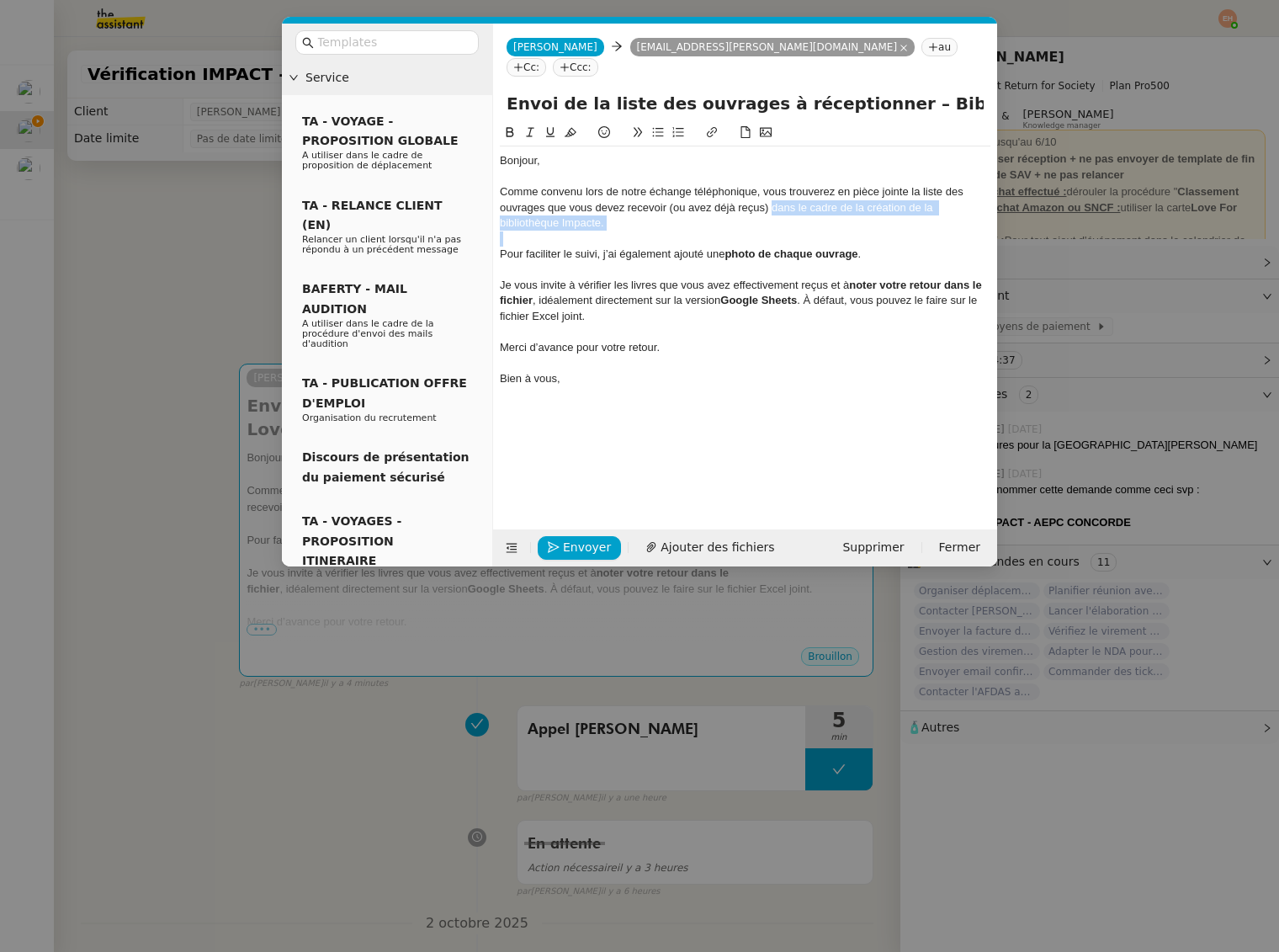
drag, startPoint x: 771, startPoint y: 190, endPoint x: 771, endPoint y: 213, distance: 23.0
click at [771, 213] on div "Bonjour, Comme convenu lors de notre échange téléphonique, vous trouverez en pi…" at bounding box center [746, 276] width 491 height 262
click at [711, 246] on div "Pour faciliter le suivi, j’ai également ajouté une photo de chaque ouvrage ." at bounding box center [746, 254] width 491 height 16
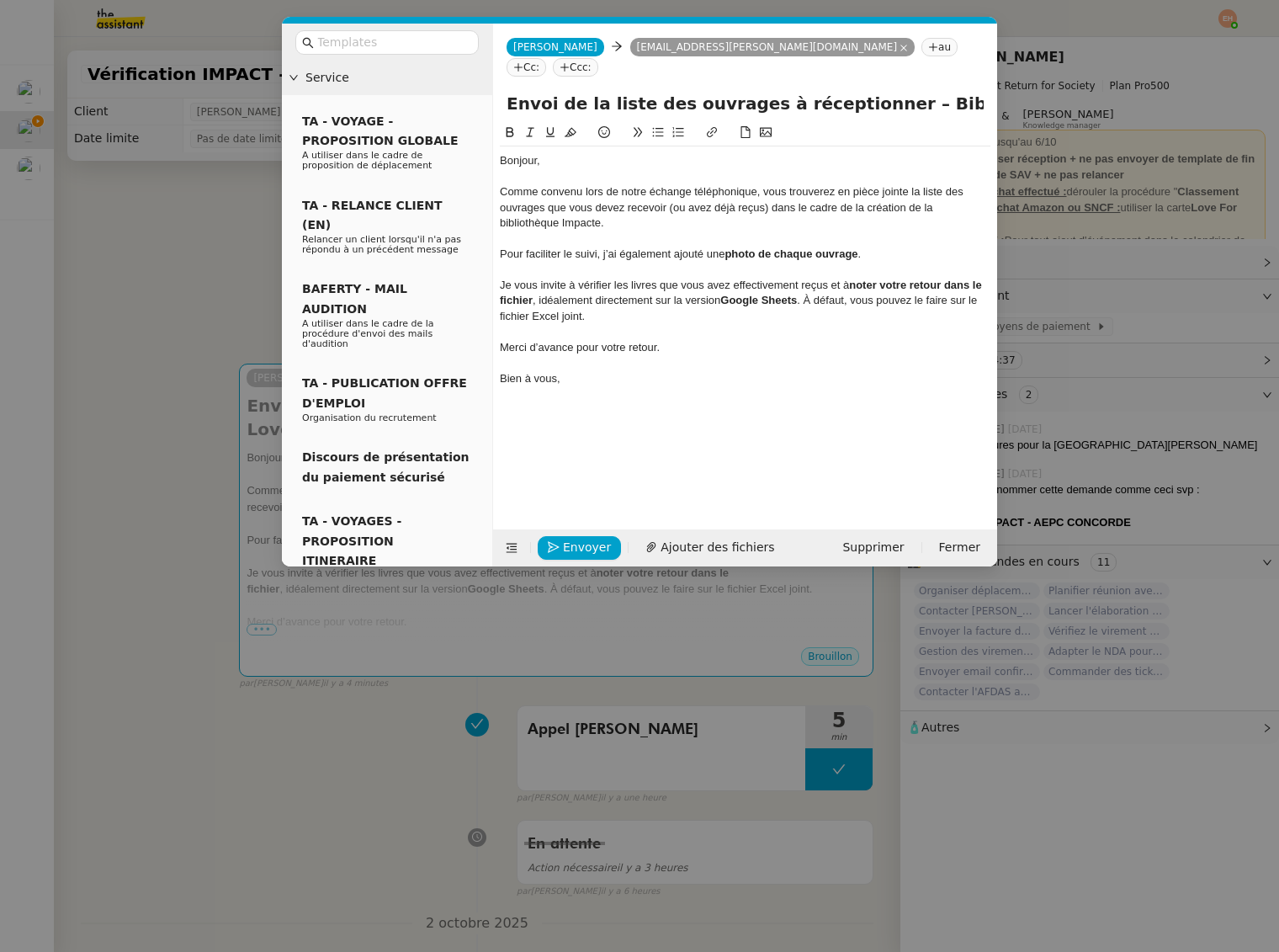
click at [798, 247] on strong "photo de chaque ouvrage" at bounding box center [791, 253] width 133 height 13
click at [892, 246] on div "Pour faciliter le suivi, j’ai également ajouté une photo de chaque ouvrage ." at bounding box center [746, 254] width 491 height 16
drag, startPoint x: 868, startPoint y: 234, endPoint x: 700, endPoint y: 237, distance: 168.0
click at [700, 246] on div "Pour faciliter le suivi, j’ai également ajouté une photo de chaque ouvrage ." at bounding box center [746, 254] width 491 height 16
click at [619, 246] on div "Pour faciliter le suivi, j’ai également ajouté une photo de chaque ouvrage." at bounding box center [746, 254] width 491 height 16
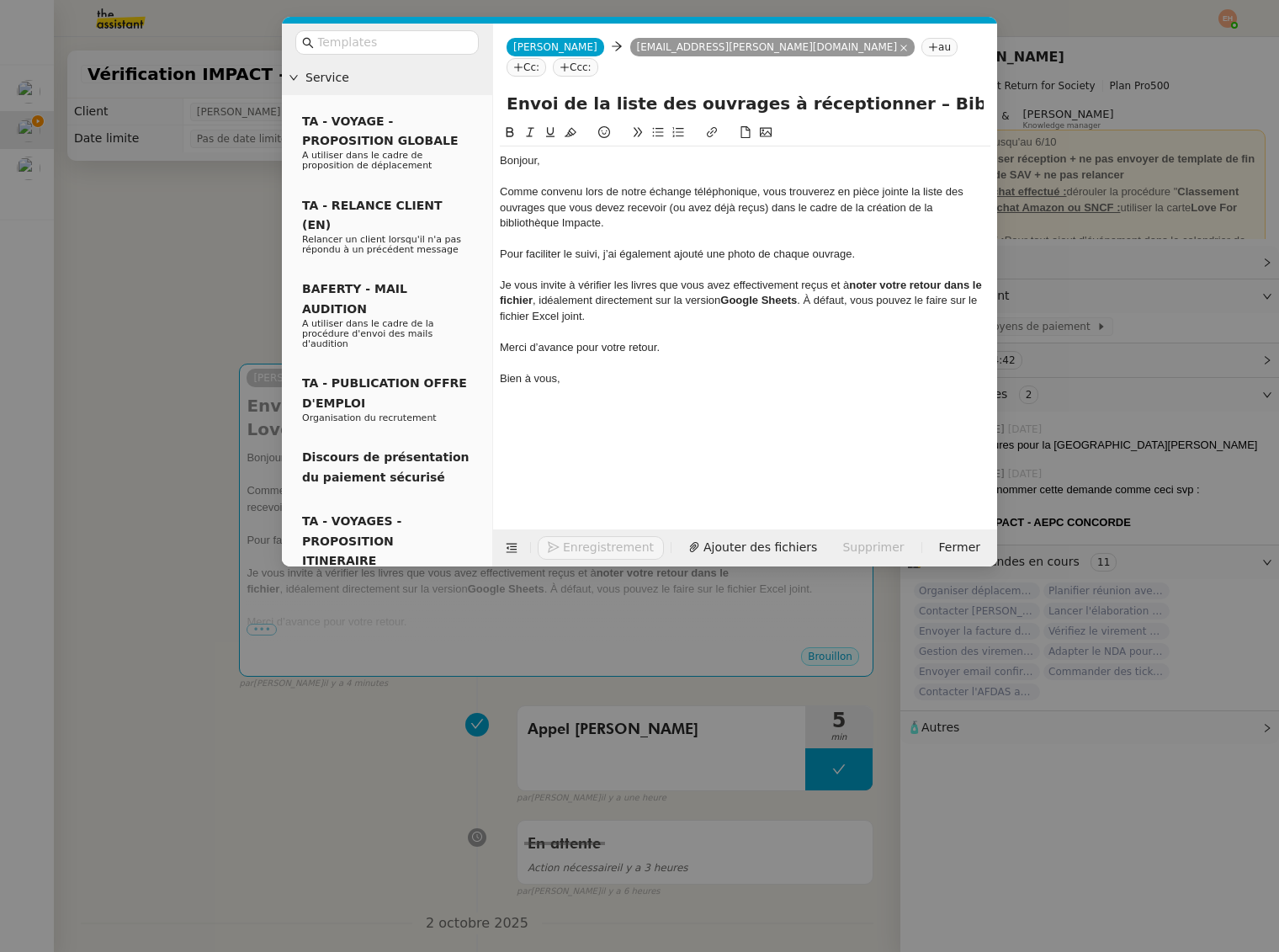
click at [587, 246] on div "Pour faciliter le suivi, j’ai également ajouté une photo de chaque ouvrage." at bounding box center [746, 254] width 491 height 16
click at [813, 277] on div "Je vous invite à vérifier les livres que vous avez effectivement reçus et à not…" at bounding box center [746, 285] width 491 height 16
drag, startPoint x: 852, startPoint y: 271, endPoint x: 530, endPoint y: 281, distance: 322.2
click at [530, 281] on div "Bonjour, Comme convenu lors de notre échange téléphonique, vous trouverez en pi…" at bounding box center [746, 276] width 491 height 262
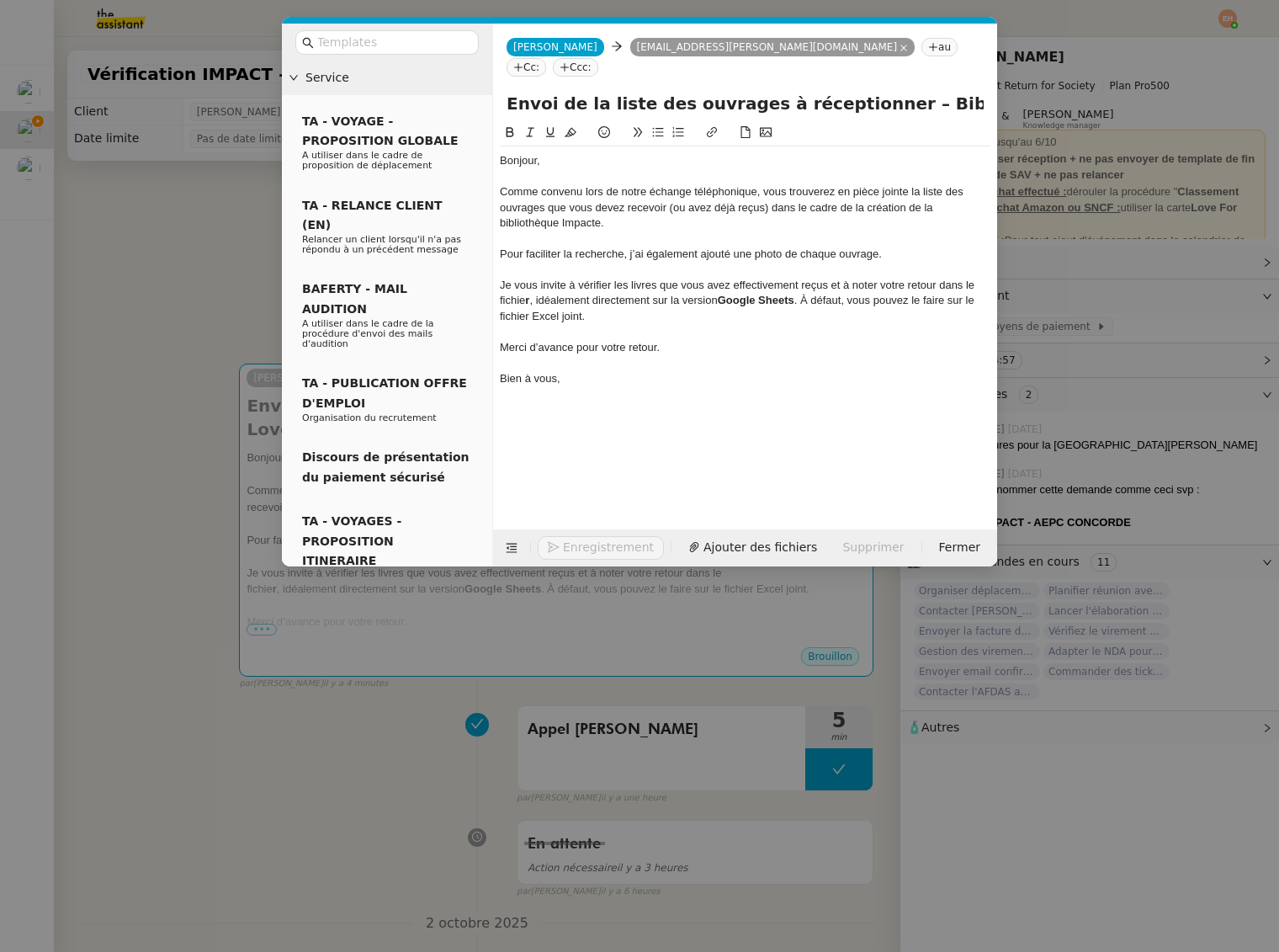
click at [748, 232] on div at bounding box center [746, 239] width 491 height 16
drag, startPoint x: 833, startPoint y: 173, endPoint x: 909, endPoint y: 173, distance: 76.0
click at [909, 184] on div "Comme convenu lors de notre échange téléphonique, vous trouverez en pièce joint…" at bounding box center [746, 207] width 491 height 47
drag, startPoint x: 846, startPoint y: 172, endPoint x: 545, endPoint y: 189, distance: 301.5
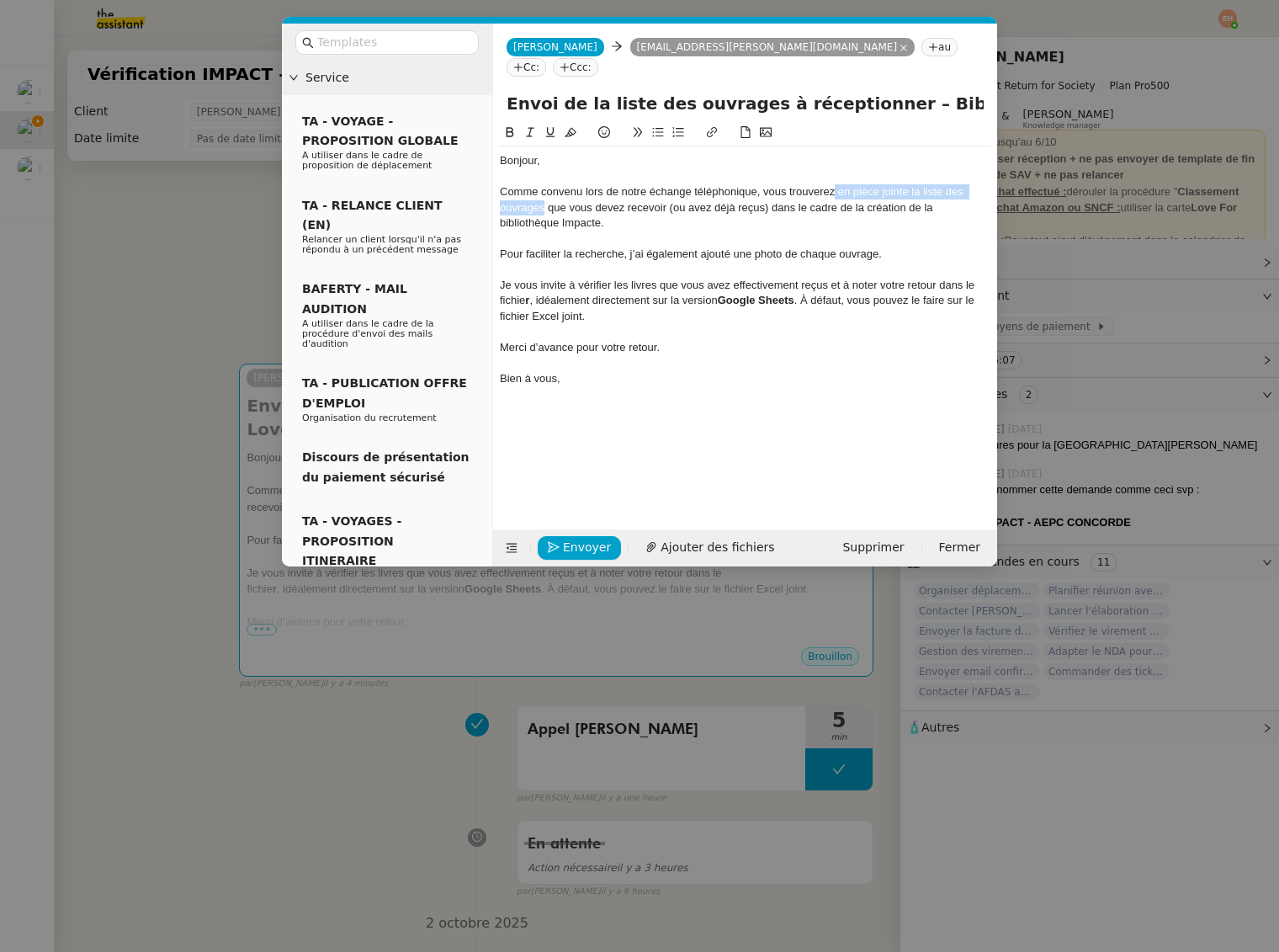
click at [545, 189] on div "Comme convenu lors de notre échange téléphonique, vous trouverez en pièce joint…" at bounding box center [746, 207] width 491 height 47
click at [713, 127] on icon at bounding box center [712, 132] width 12 height 12
paste input "[URL][DOMAIN_NAME]"
click at [824, 233] on link at bounding box center [832, 238] width 39 height 13
click at [812, 232] on div at bounding box center [746, 239] width 491 height 16
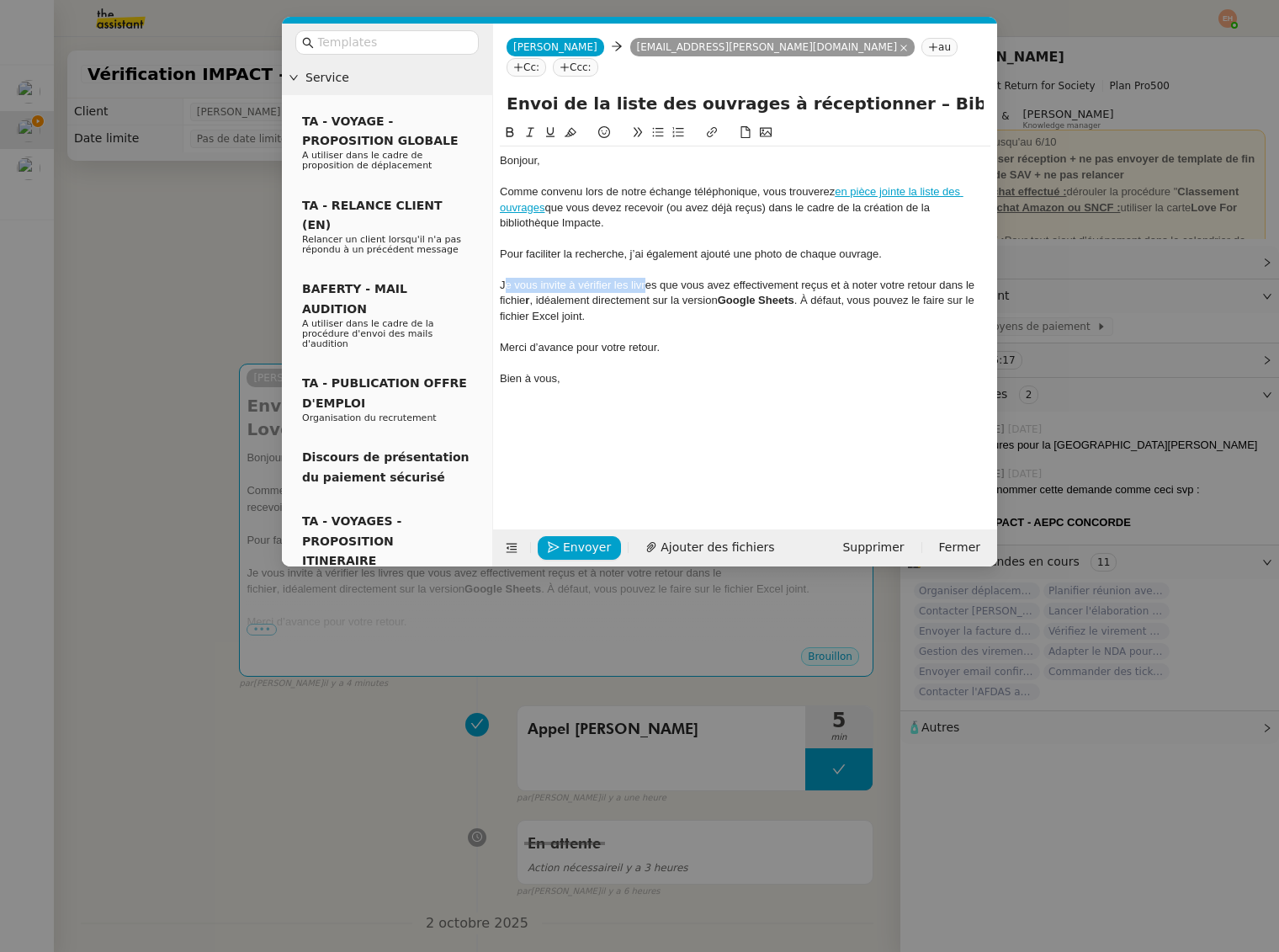
drag, startPoint x: 543, startPoint y: 265, endPoint x: 641, endPoint y: 265, distance: 98.0
click at [643, 277] on div "Je vous invite à vérifier les livres que vous avez effectivement reçus et à not…" at bounding box center [746, 285] width 491 height 16
click at [700, 277] on div "Je vous invite à vérifier les livres que vous avez effectivement reçus et à not…" at bounding box center [746, 285] width 491 height 16
drag, startPoint x: 789, startPoint y: 283, endPoint x: 670, endPoint y: 281, distance: 119.0
click at [669, 293] on div "fichie r , idéalement directement sur la version Google Sheets . À défaut, vous…" at bounding box center [746, 309] width 491 height 31
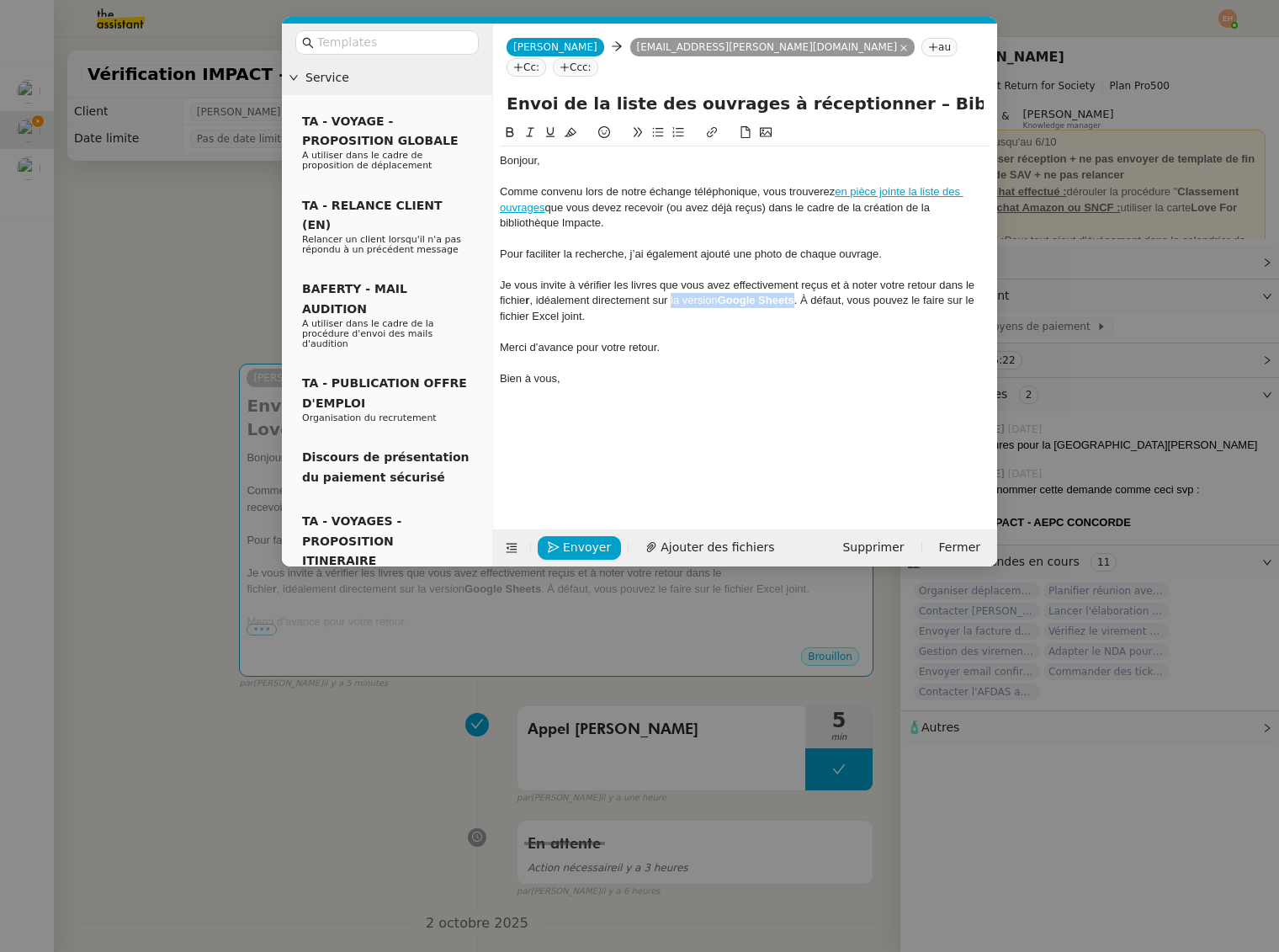
click at [713, 127] on icon at bounding box center [712, 132] width 12 height 12
paste input "[URL][DOMAIN_NAME]"
type input "[URL][DOMAIN_NAME]"
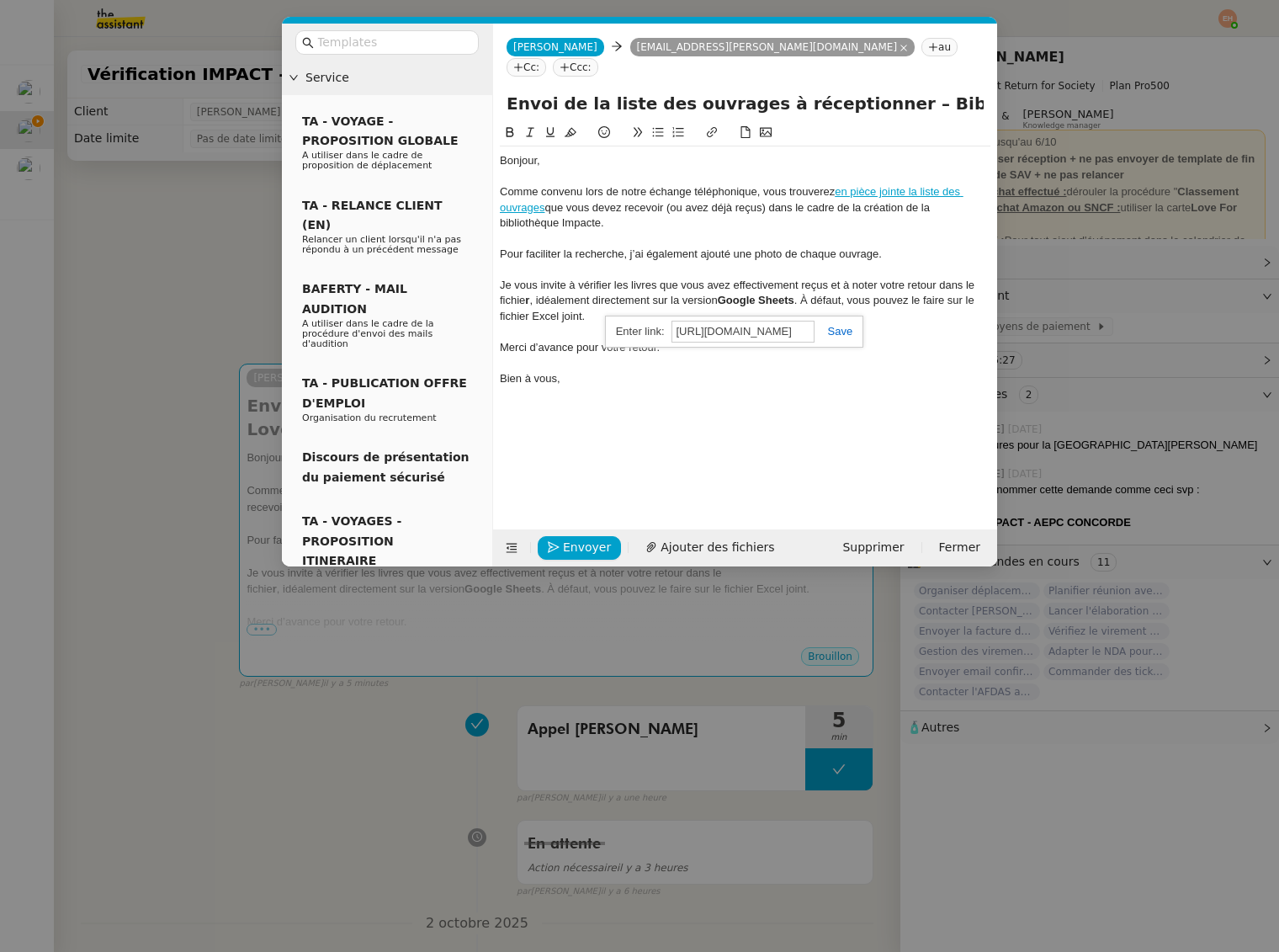
click at [844, 317] on div "[URL][DOMAIN_NAME]" at bounding box center [734, 332] width 258 height 33
click at [843, 325] on link at bounding box center [834, 331] width 39 height 13
click at [857, 293] on div "fichie r , idéalement directement sur la version Google Sheets . À défaut, vous…" at bounding box center [746, 309] width 491 height 31
click at [809, 293] on div "fichie r , idéalement directement sur la version Google Sheets . À défaut, vous…" at bounding box center [746, 309] width 491 height 31
click at [761, 324] on div "À défaut, vous pouvez le faire sur le fichier Excel joint." at bounding box center [746, 332] width 491 height 16
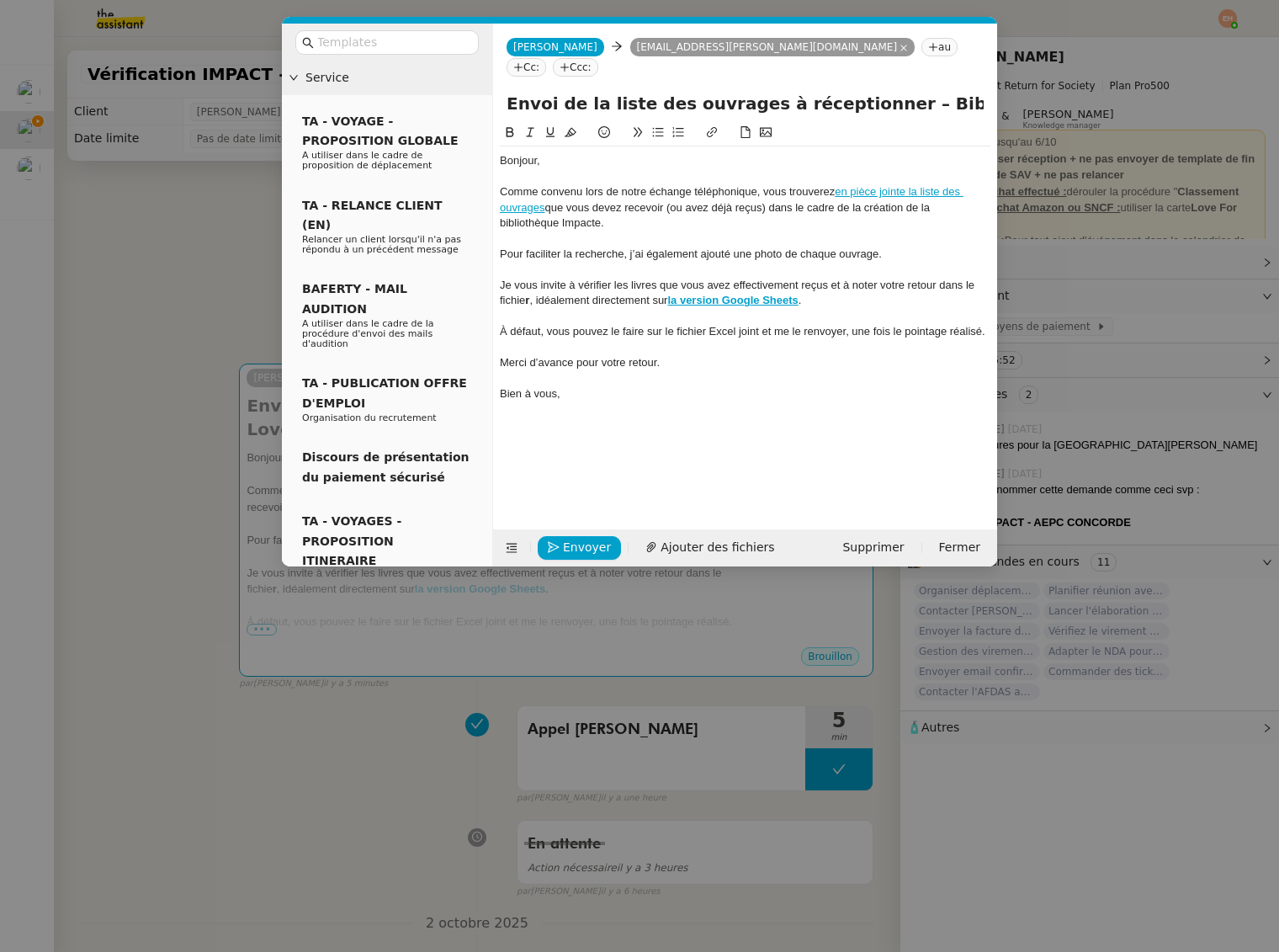
click at [756, 203] on div "Comme convenu lors de notre échange téléphonique, vous trouverez en pièce joint…" at bounding box center [746, 207] width 491 height 47
click at [687, 206] on div "Comme convenu lors de notre échange téléphonique, vous trouverez en pièce joint…" at bounding box center [746, 207] width 491 height 47
drag, startPoint x: 608, startPoint y: 211, endPoint x: 637, endPoint y: 214, distance: 29.2
click at [607, 232] on div at bounding box center [746, 239] width 491 height 16
click at [601, 206] on div "Comme convenu lors de notre échange téléphonique, vous trouverez en pièce joint…" at bounding box center [746, 207] width 491 height 47
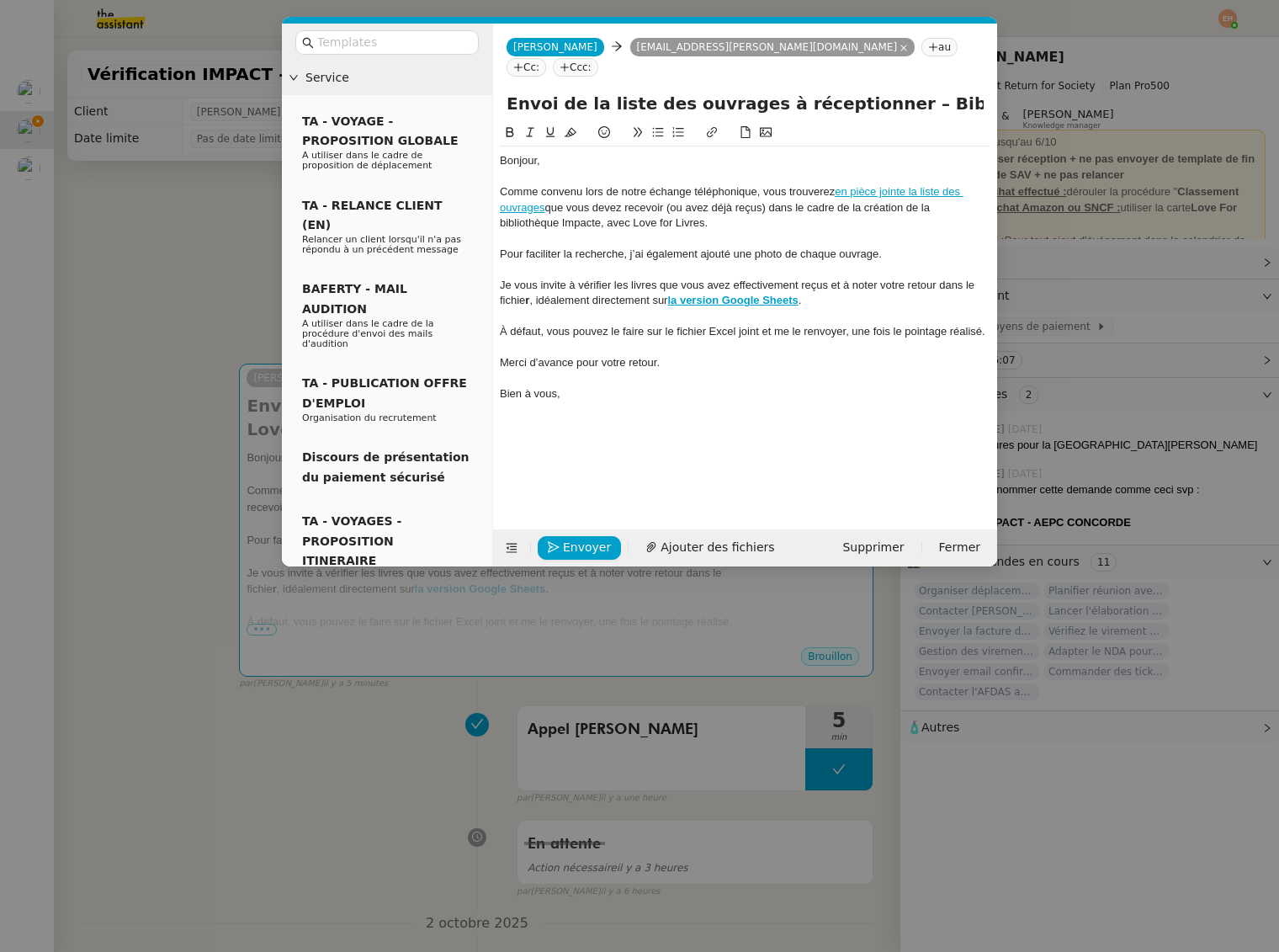
drag, startPoint x: 630, startPoint y: 203, endPoint x: 644, endPoint y: 223, distance: 24.4
click at [630, 204] on div "Comme convenu lors de notre échange téléphonique, vous trouverez en pièce joint…" at bounding box center [746, 207] width 491 height 47
click at [613, 324] on div "À défaut, vous pouvez le faire sur le fichier Excel joint et me le renvoyer, un…" at bounding box center [746, 332] width 491 height 16
click at [647, 545] on icon at bounding box center [652, 547] width 10 height 10
click at [643, 196] on div "Comme convenu lors de notre échange téléphonique, vous trouverez en pièce joint…" at bounding box center [746, 207] width 491 height 47
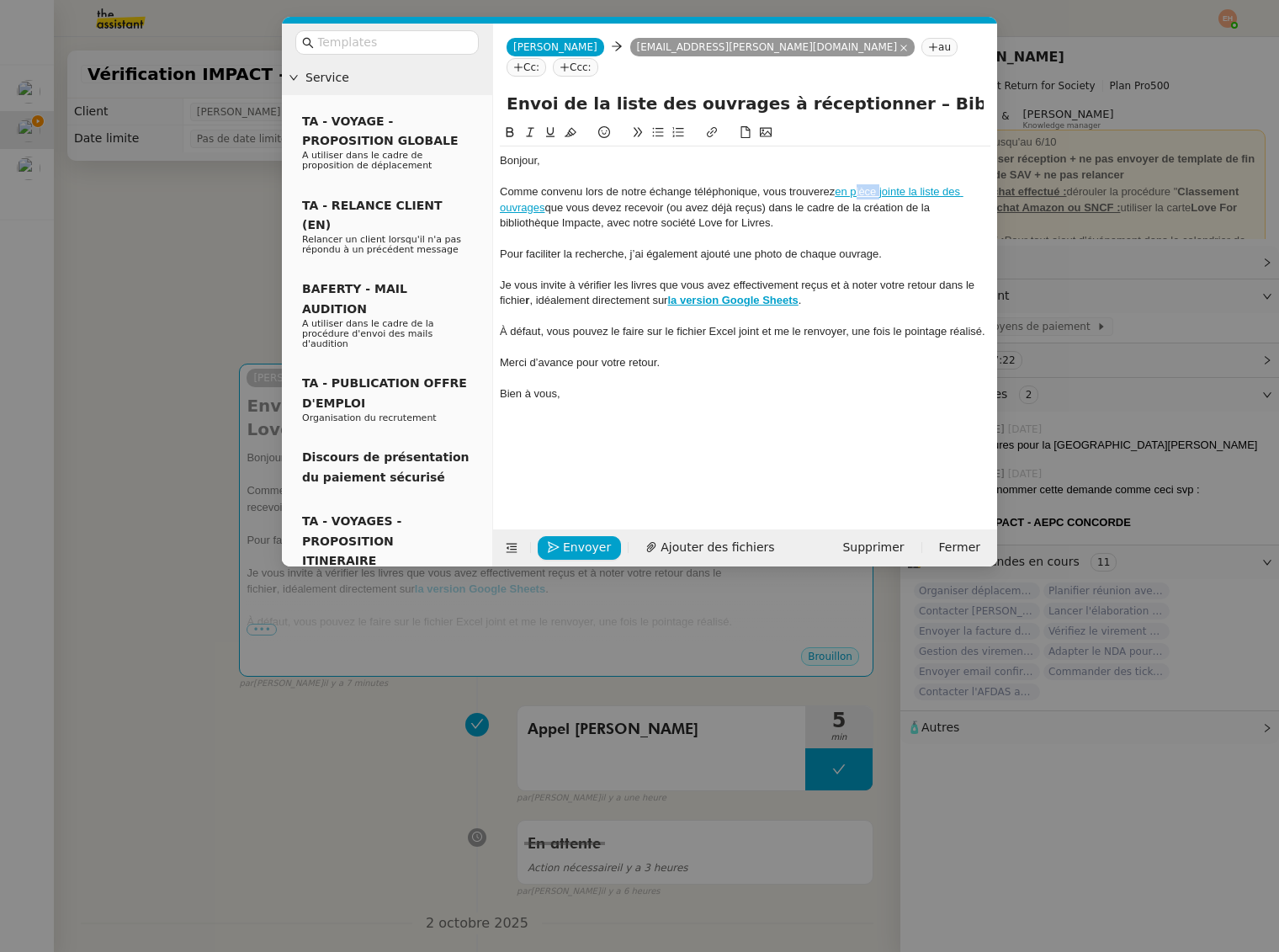
drag, startPoint x: 876, startPoint y: 172, endPoint x: 856, endPoint y: 172, distance: 20.0
click at [855, 185] on link "en pièce jointe la liste des ouvrages" at bounding box center [732, 199] width 463 height 28
click at [767, 203] on div "Comme convenu lors de notre échange téléphonique, vous trouverez en suivant ce …" at bounding box center [746, 207] width 491 height 47
click at [665, 355] on div "Merci d’avance pour votre retour." at bounding box center [746, 363] width 491 height 16
click at [613, 263] on div at bounding box center [746, 271] width 491 height 16
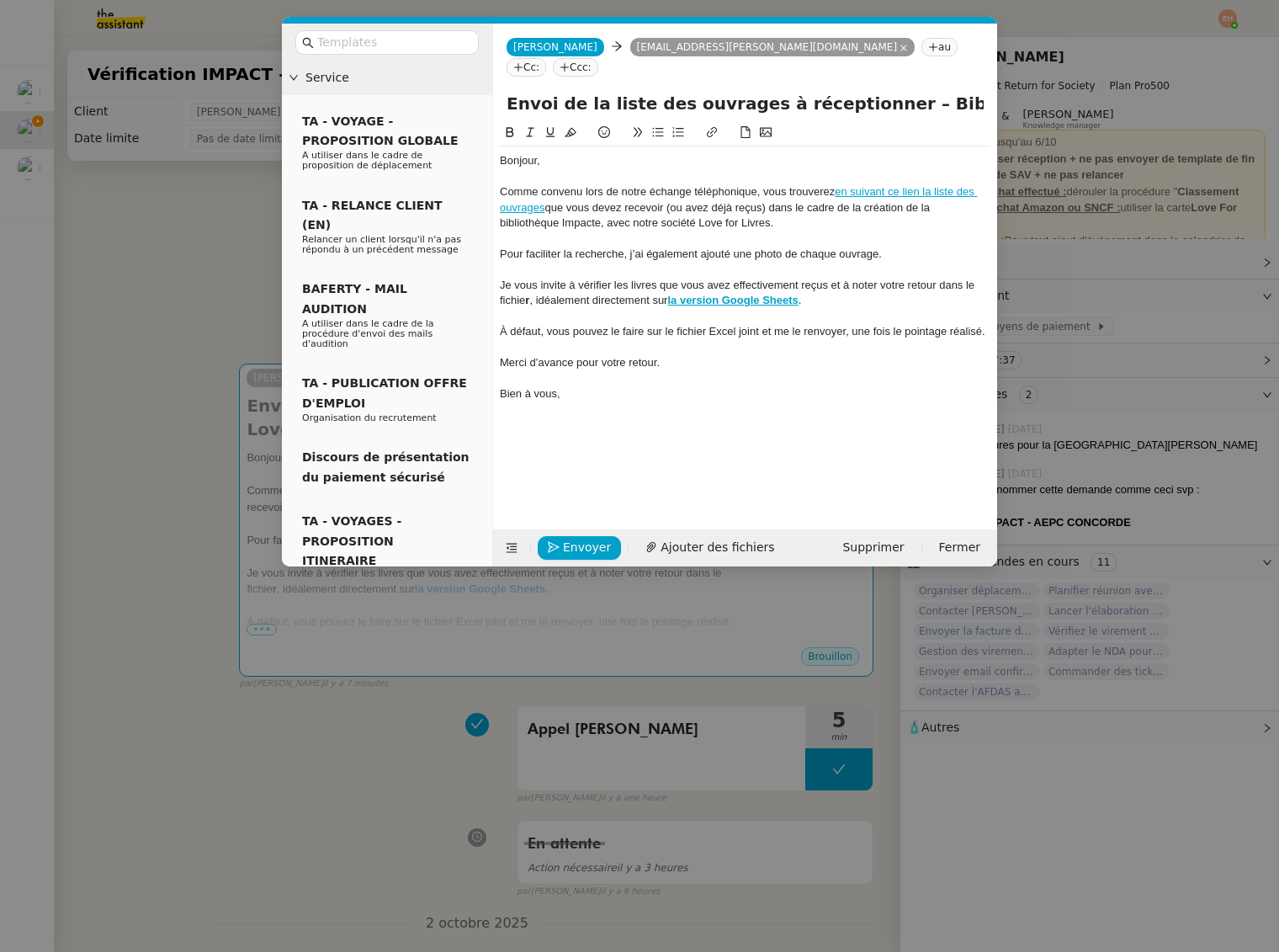
click at [551, 293] on div "fichie r , idéalement directement sur la version Google Sheets ." at bounding box center [746, 301] width 491 height 16
drag, startPoint x: 560, startPoint y: 288, endPoint x: 548, endPoint y: 285, distance: 12.4
click at [560, 293] on div "fichie r , idéalement directement sur la version Google Sheets ." at bounding box center [746, 301] width 491 height 16
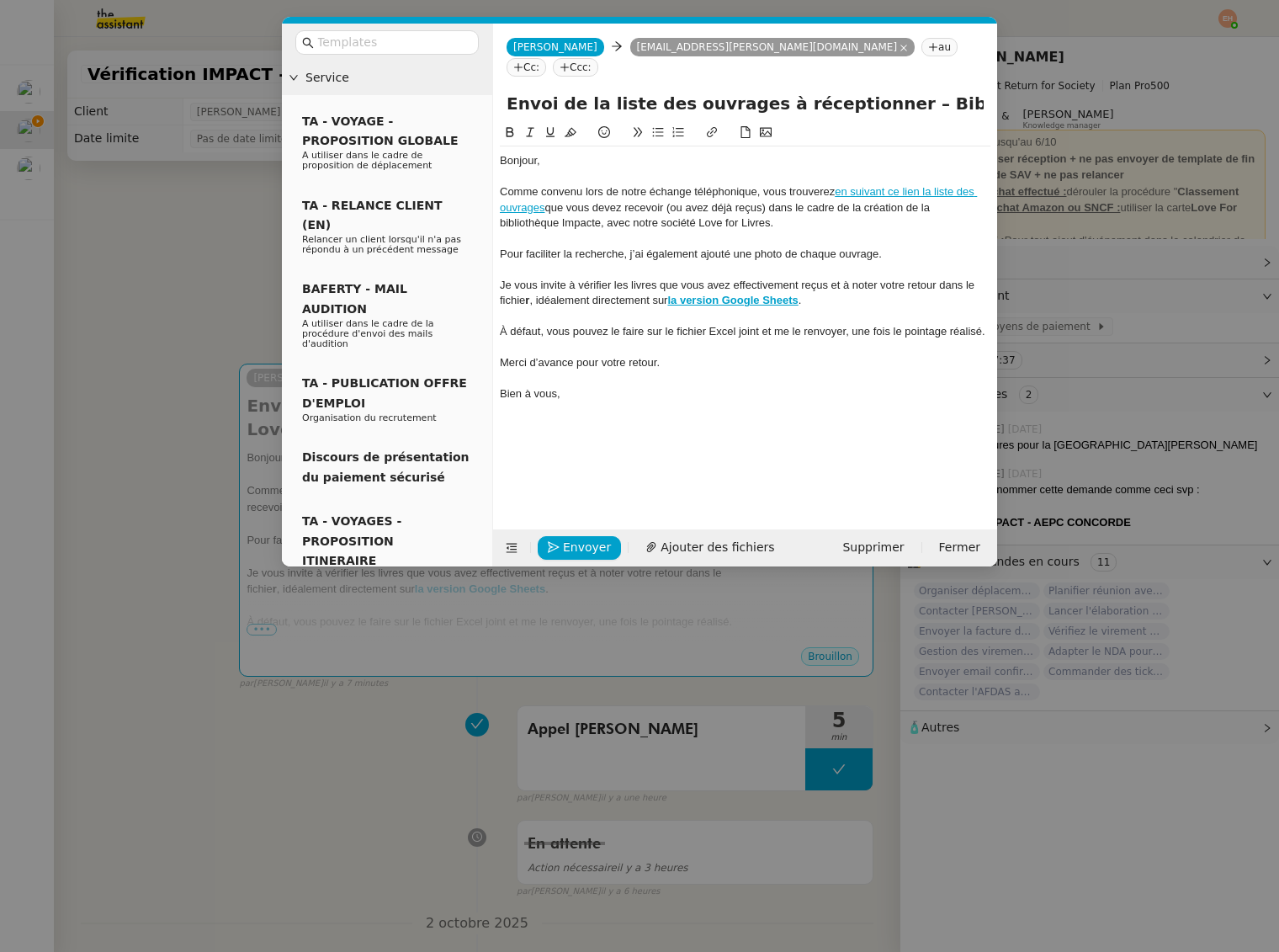
click at [540, 293] on div "fichie r , idéalement directement sur la version Google Sheets ." at bounding box center [746, 301] width 491 height 16
drag, startPoint x: 769, startPoint y: 283, endPoint x: 675, endPoint y: 286, distance: 94.0
click at [675, 294] on strong "la version Google Sheets" at bounding box center [733, 300] width 130 height 13
click at [706, 294] on strong "la version Google Sheets" at bounding box center [733, 300] width 130 height 13
drag, startPoint x: 725, startPoint y: 282, endPoint x: 675, endPoint y: 286, distance: 50.2
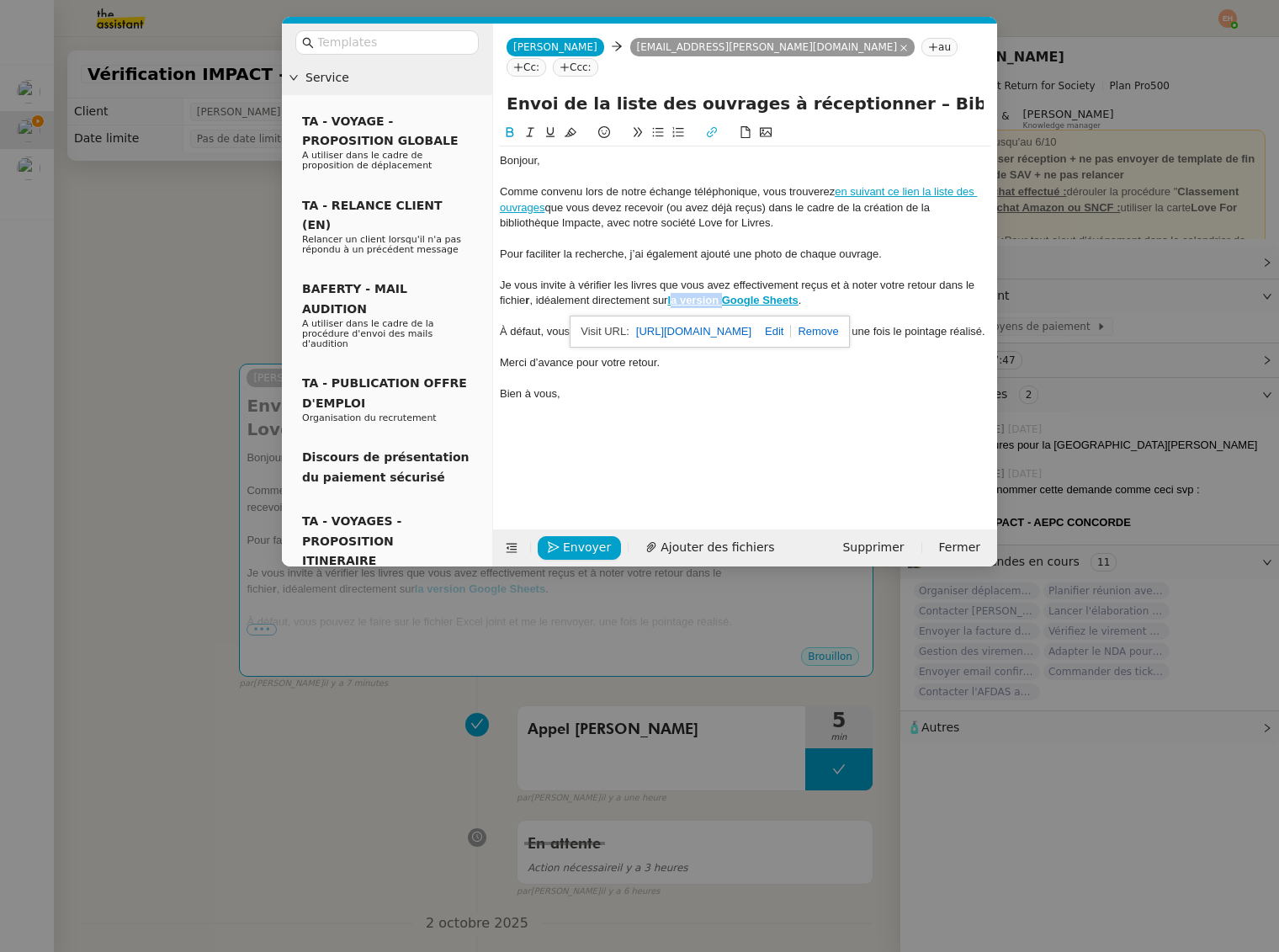
click at [675, 294] on strong "la version Google Sheets" at bounding box center [733, 300] width 130 height 13
click at [580, 293] on div "fichie r , idéalement directement sur le document Google Sheets ." at bounding box center [746, 301] width 491 height 16
click at [528, 294] on strong "r" at bounding box center [528, 300] width 4 height 13
click at [931, 277] on div "Je vous invite à vérifier les livres que vous avez effectivement reçus et à not…" at bounding box center [746, 285] width 491 height 16
click at [916, 277] on div "Je vous invite à vérifier les livres que vous avez effectivement reçus et à not…" at bounding box center [746, 285] width 491 height 16
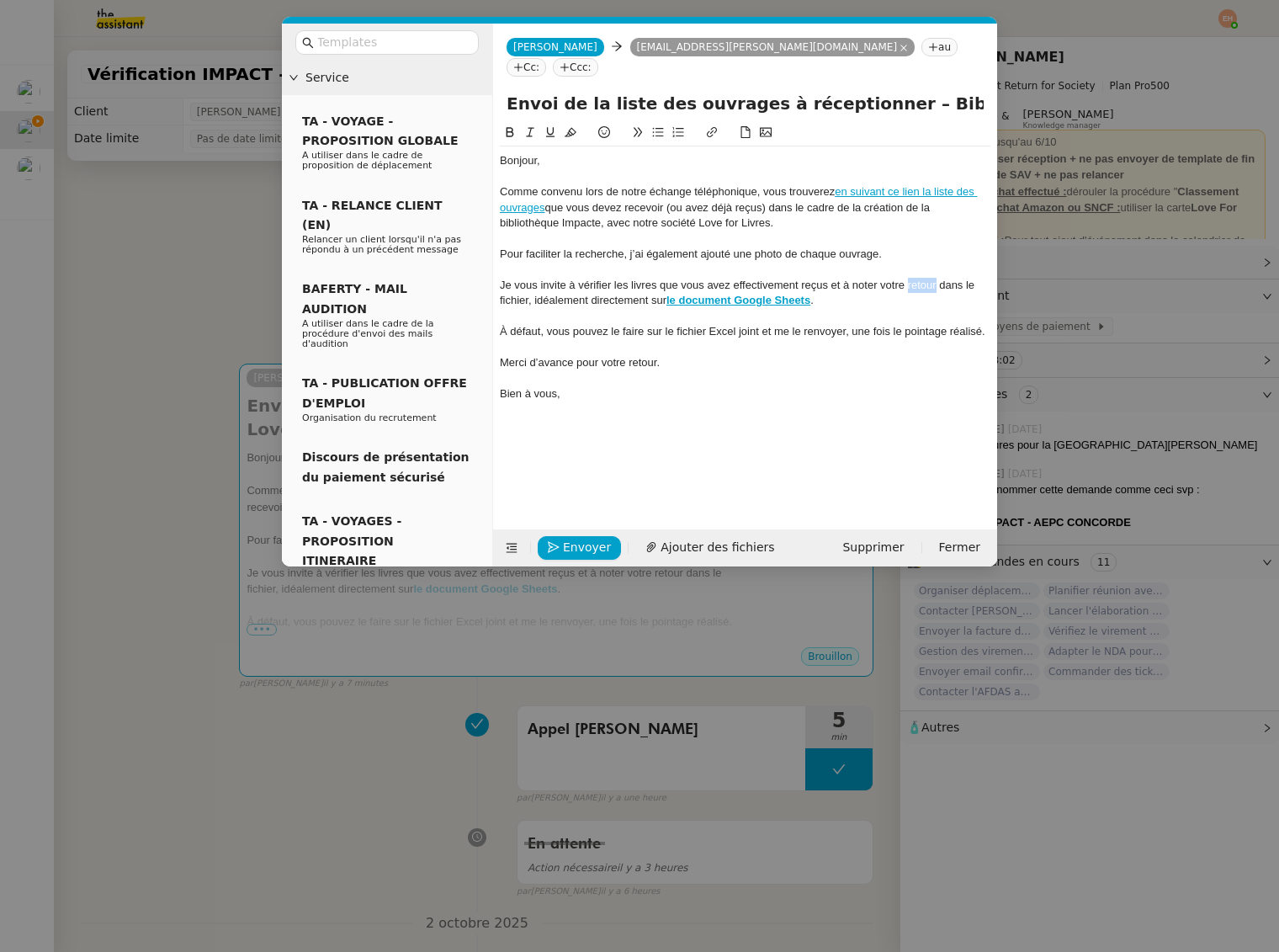
click at [916, 277] on div "Je vous invite à vérifier les livres que vous avez effectivement reçus et à not…" at bounding box center [746, 285] width 491 height 16
click at [854, 277] on div "Je vous invite à vérifier les livres que vous avez effectivement reçus et à not…" at bounding box center [746, 285] width 491 height 16
drag, startPoint x: 889, startPoint y: 265, endPoint x: 951, endPoint y: 264, distance: 62.0
click at [951, 277] on div "Je vous invite à vérifier les livres que vous avez effectivement reçus et à le …" at bounding box center [746, 285] width 491 height 16
click at [624, 340] on div at bounding box center [746, 348] width 491 height 16
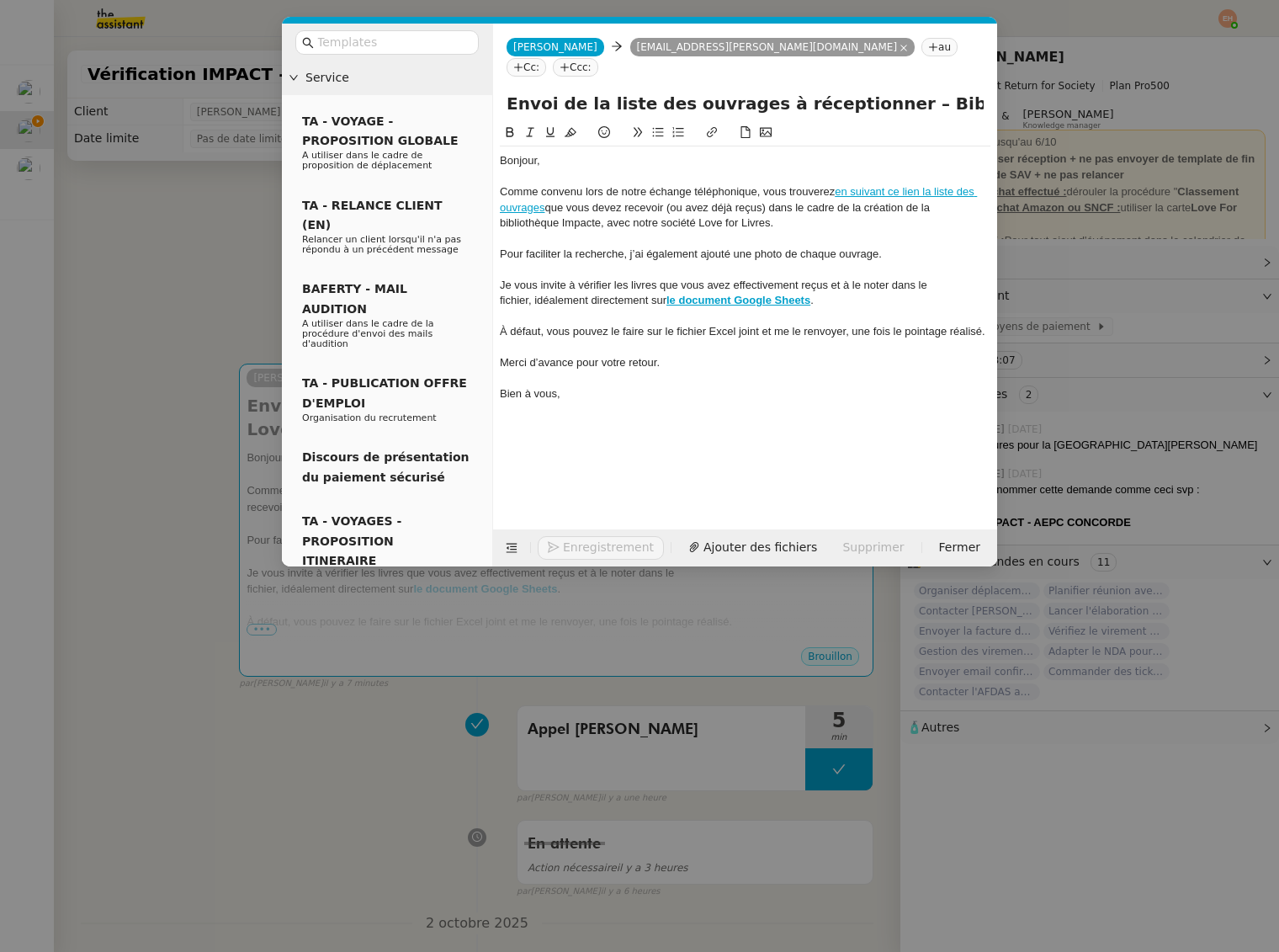
click at [627, 324] on div "À défaut, vous pouvez le faire sur le fichier Excel joint et me le renvoyer, un…" at bounding box center [746, 332] width 491 height 16
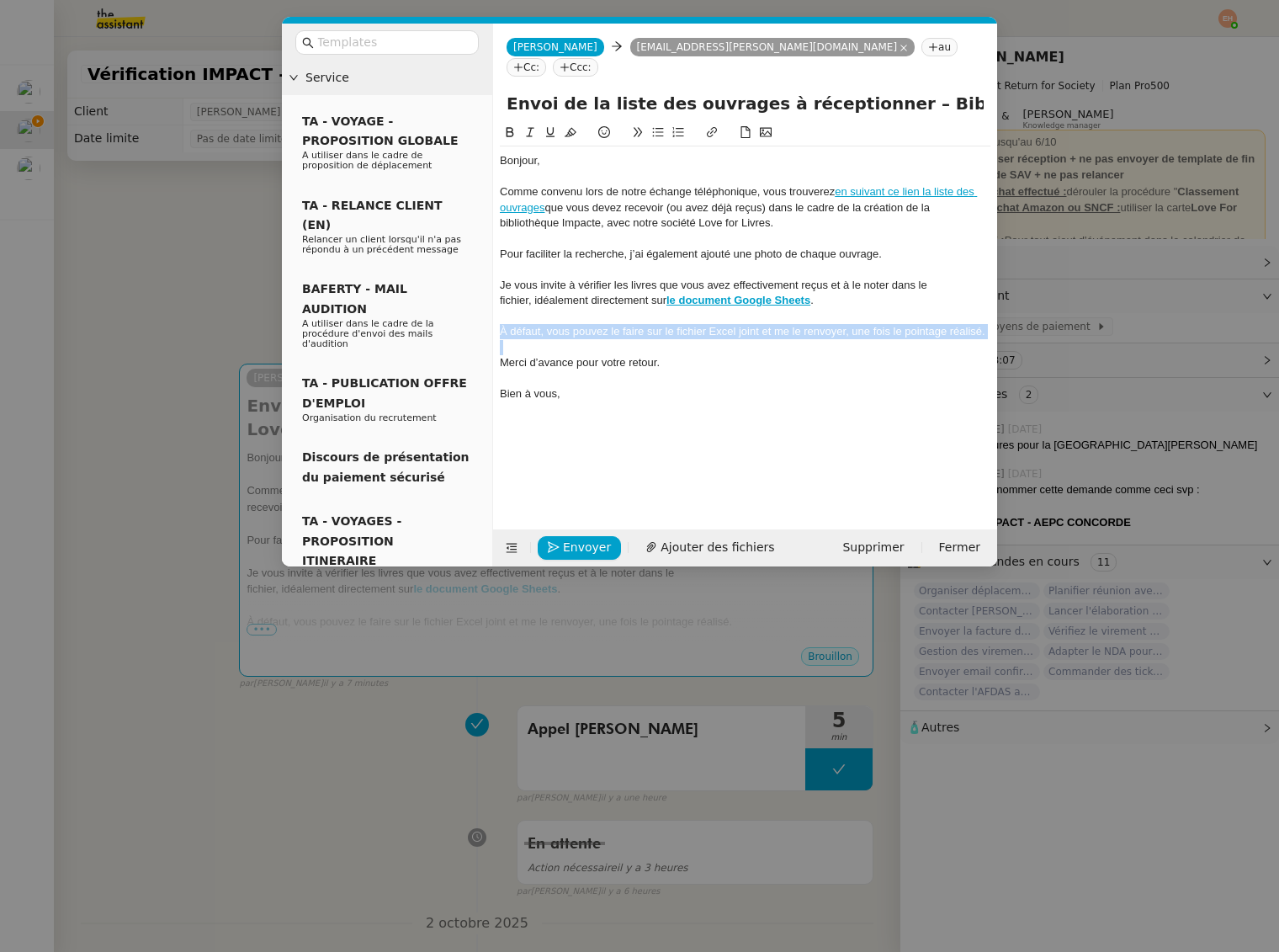
click at [628, 324] on div "À défaut, vous pouvez le faire sur le fichier Excel joint et me le renvoyer, un…" at bounding box center [746, 332] width 491 height 16
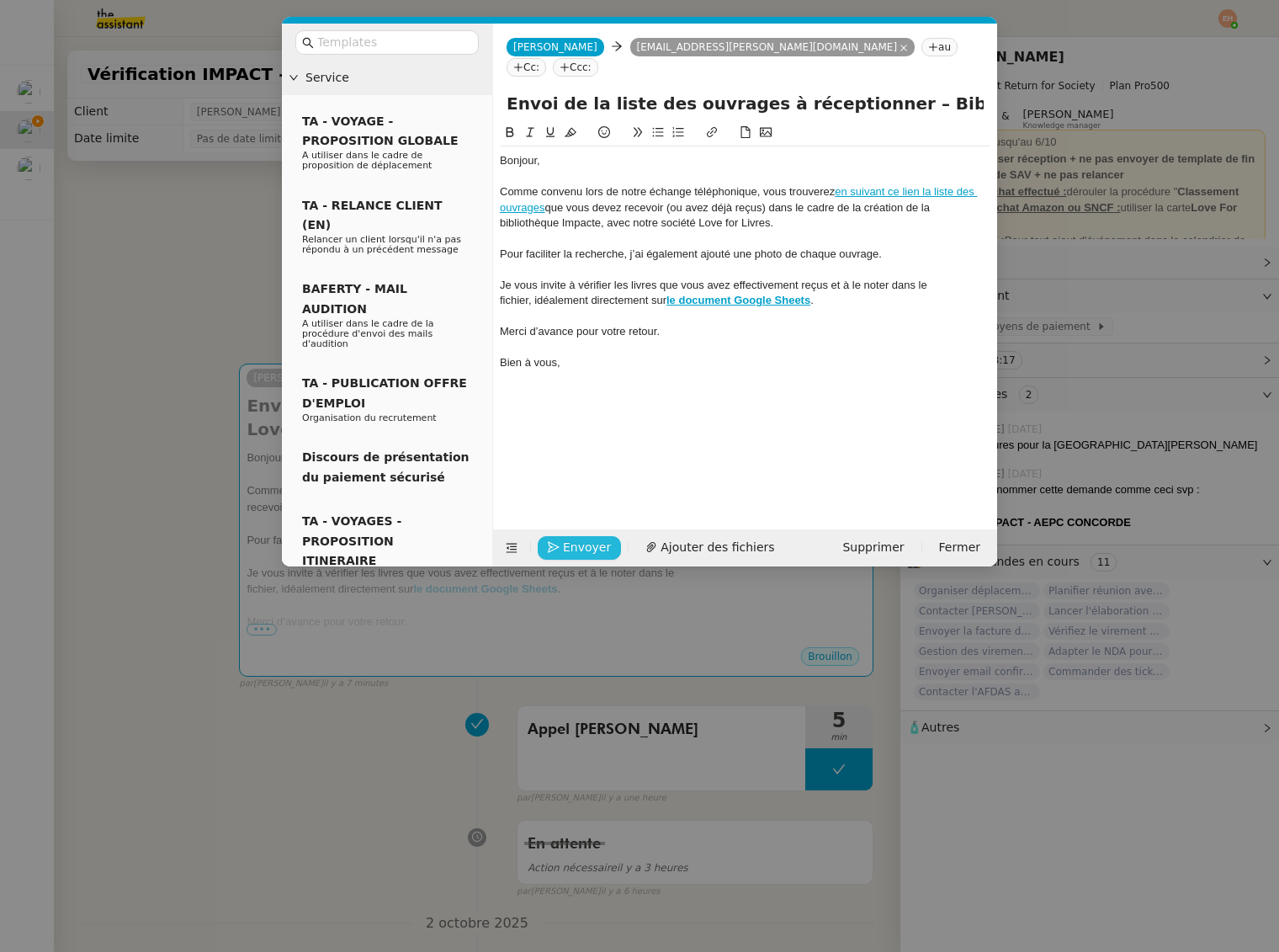
click at [566, 546] on span "Envoyer" at bounding box center [586, 548] width 48 height 19
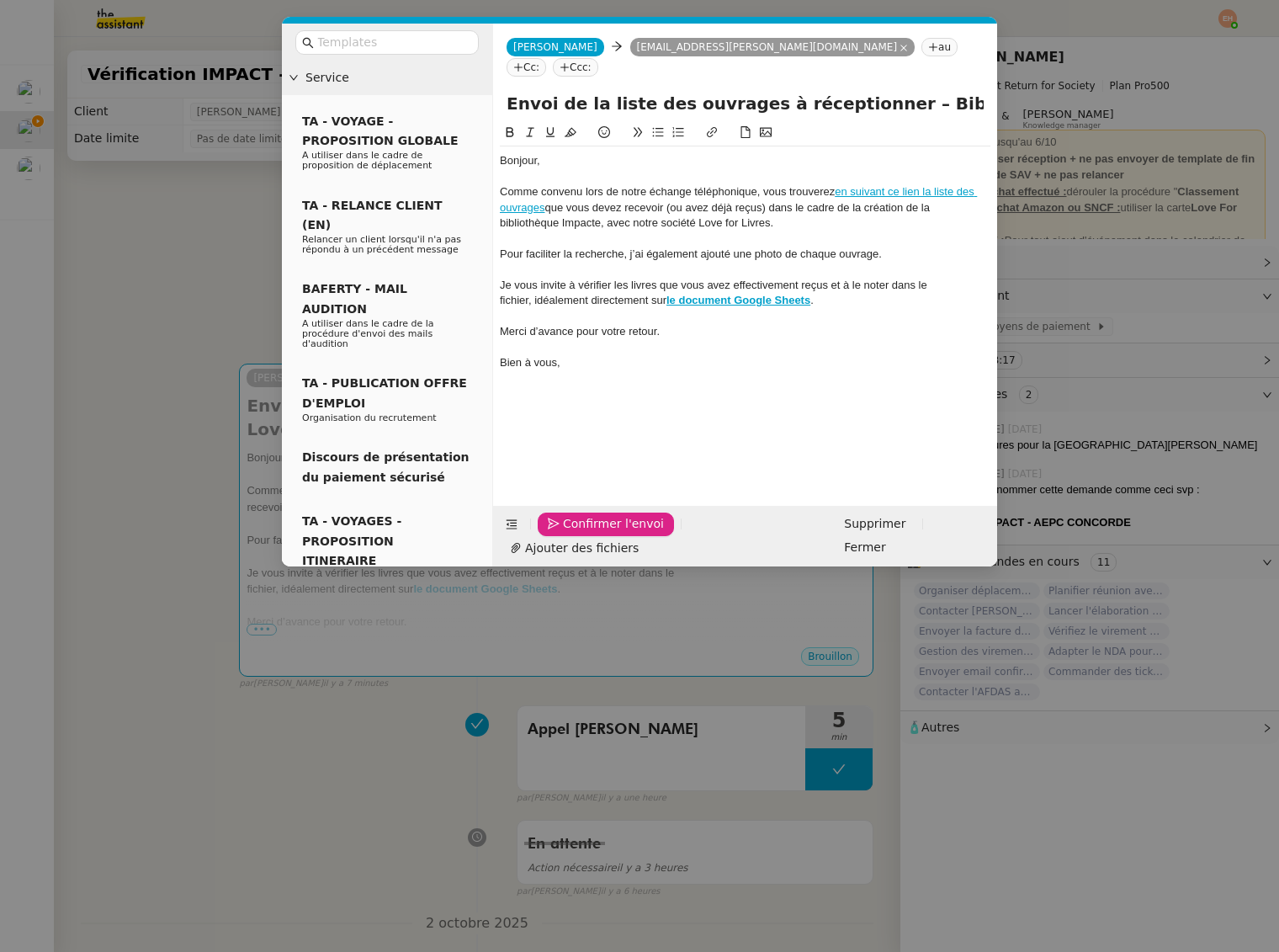
click at [566, 533] on span "Confirmer l'envoi" at bounding box center [613, 524] width 101 height 19
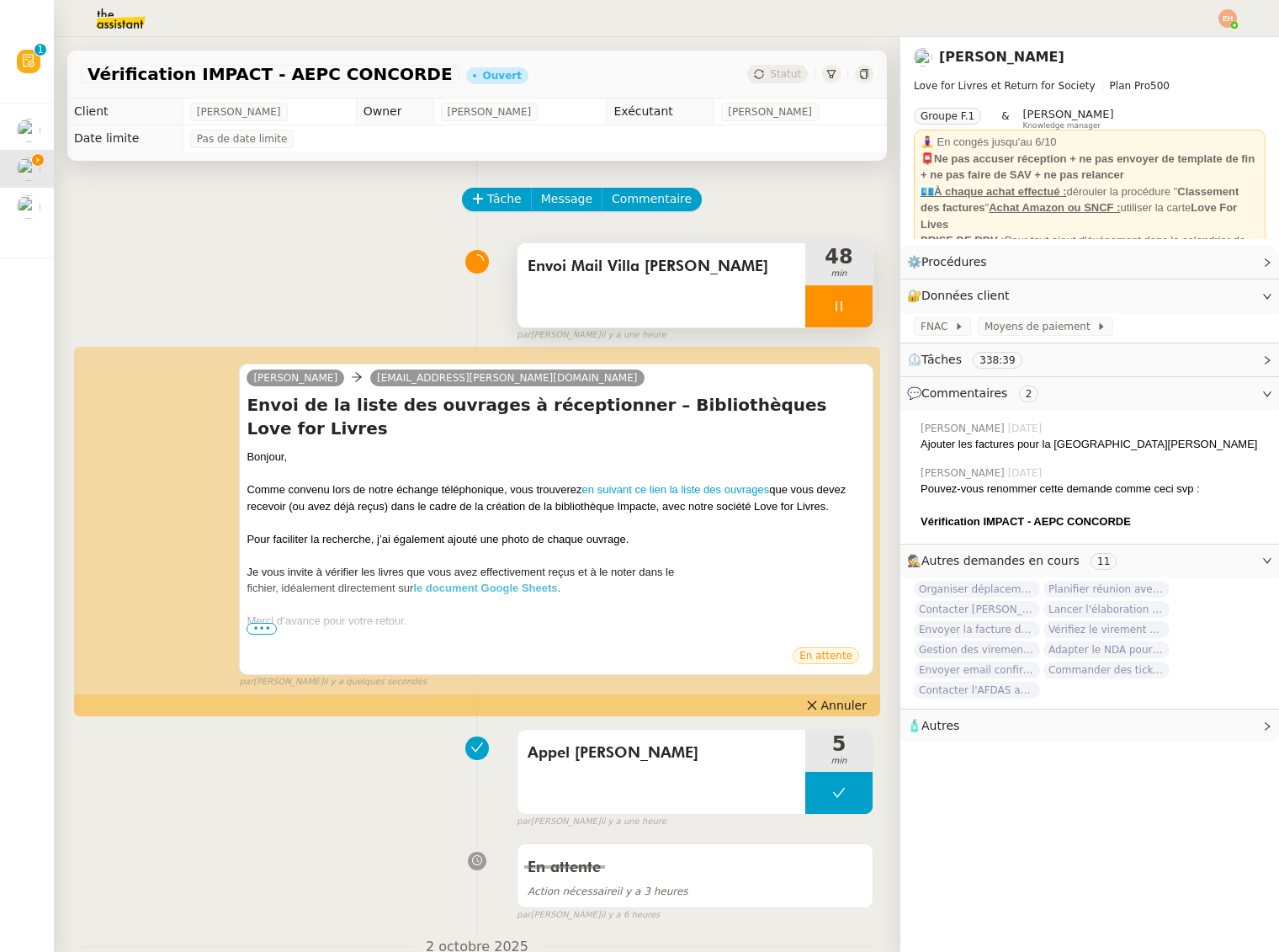
drag, startPoint x: 845, startPoint y: 296, endPoint x: 860, endPoint y: 302, distance: 16.2
click at [845, 297] on div at bounding box center [839, 306] width 67 height 42
drag, startPoint x: 861, startPoint y: 302, endPoint x: 681, endPoint y: 302, distance: 180.0
click at [861, 302] on icon at bounding box center [856, 307] width 14 height 14
click at [670, 301] on div "Envoi Mail Villa [PERSON_NAME]" at bounding box center [662, 285] width 288 height 84
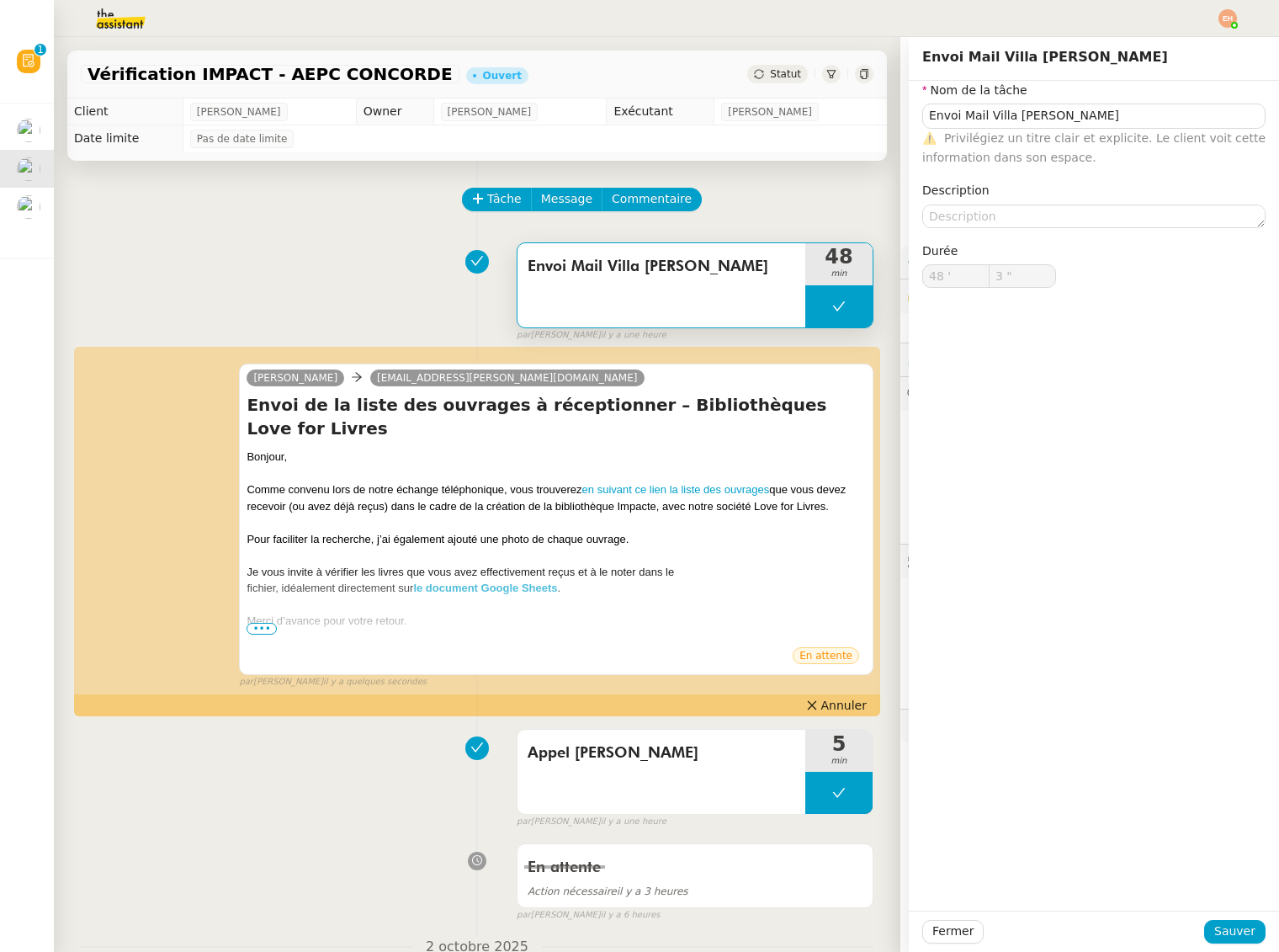
type input "Envoi Mail Villa [PERSON_NAME]"
type input "48 '"
type input "3 ""
click at [1030, 117] on input "Envoi Mail Villa [PERSON_NAME]" at bounding box center [1094, 115] width 344 height 24
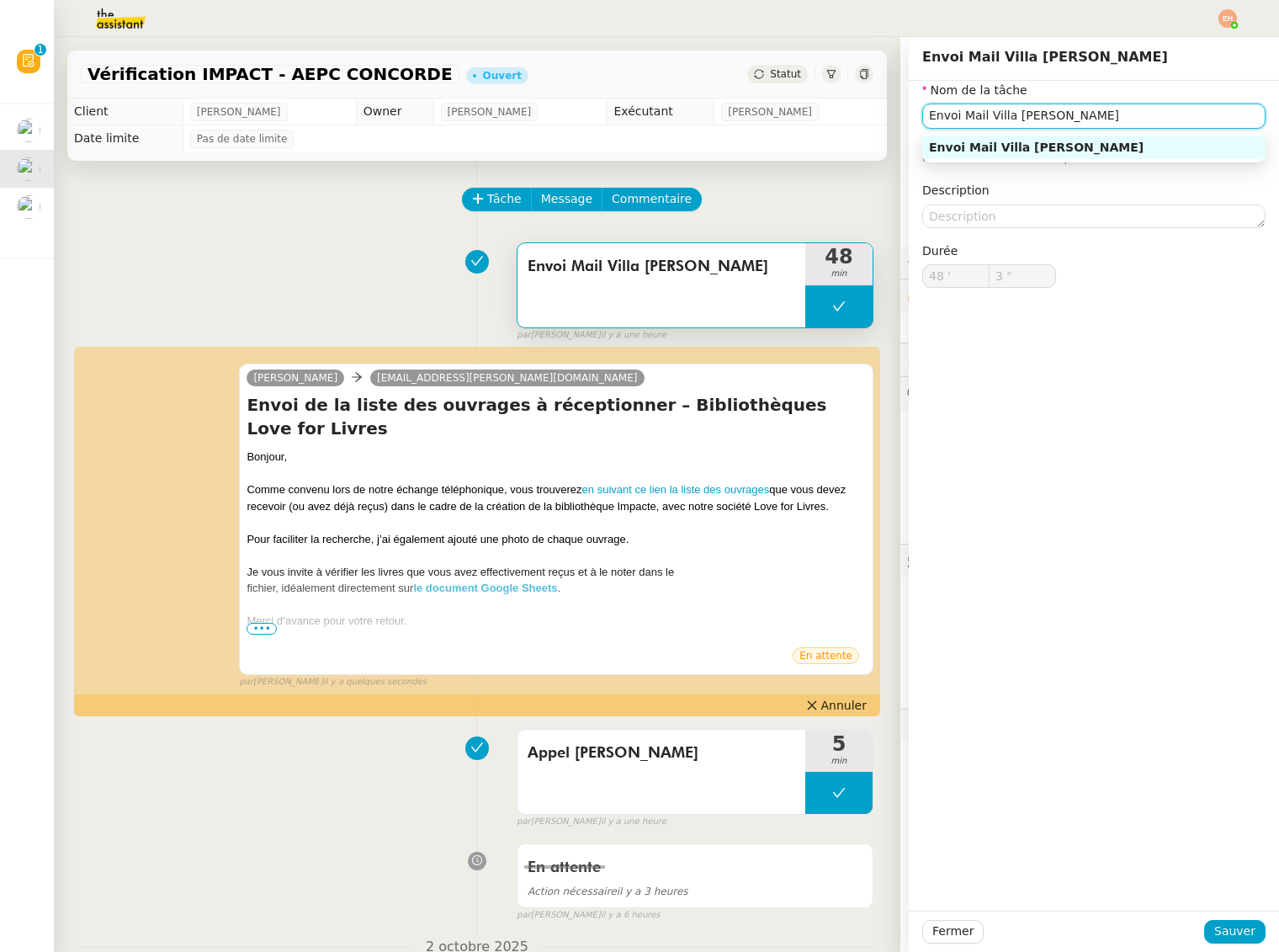
click at [1030, 117] on input "Envoi Mail Villa [PERSON_NAME]" at bounding box center [1094, 115] width 344 height 24
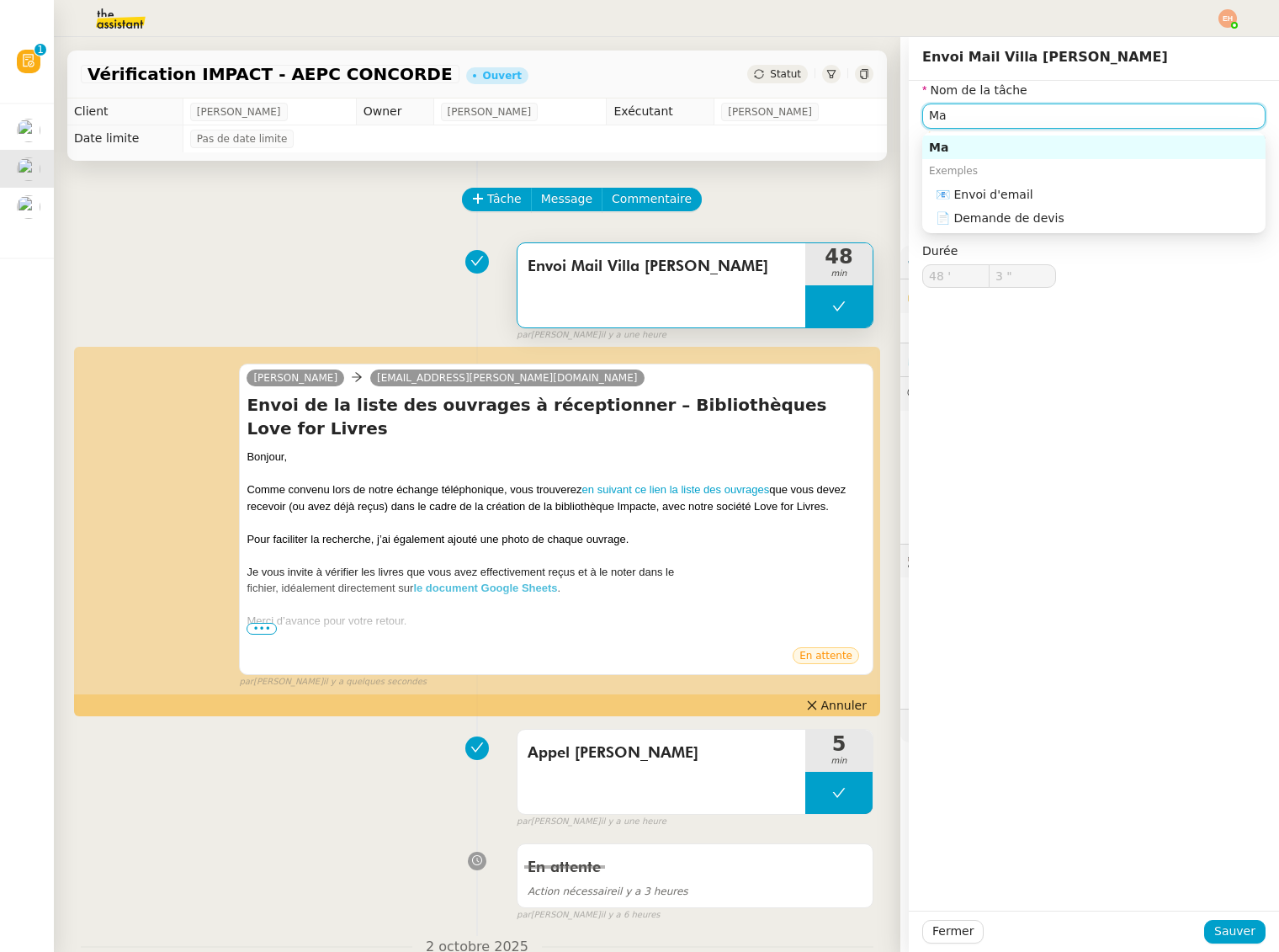
type input "M"
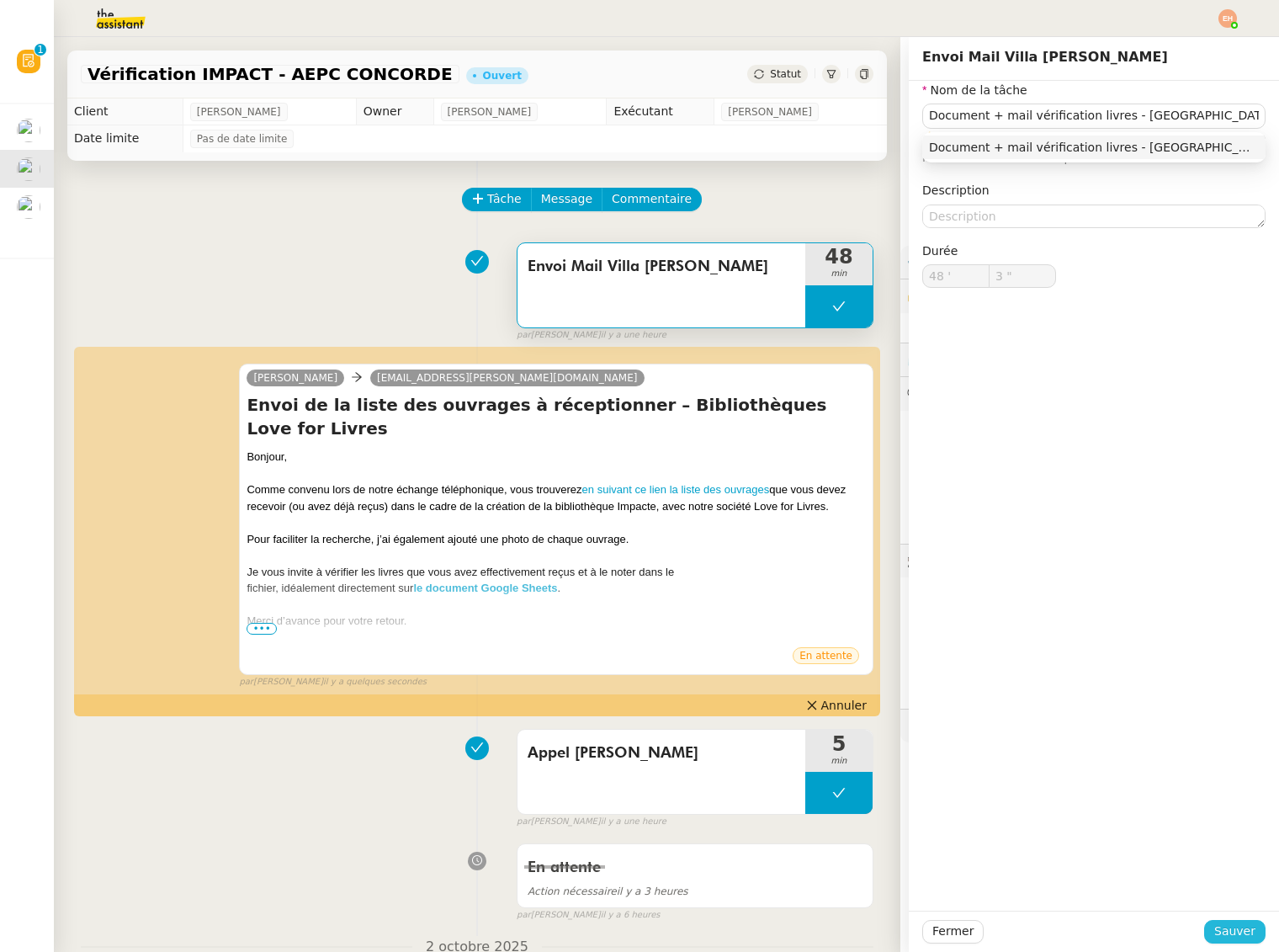
click at [1247, 933] on span "Sauver" at bounding box center [1235, 932] width 41 height 19
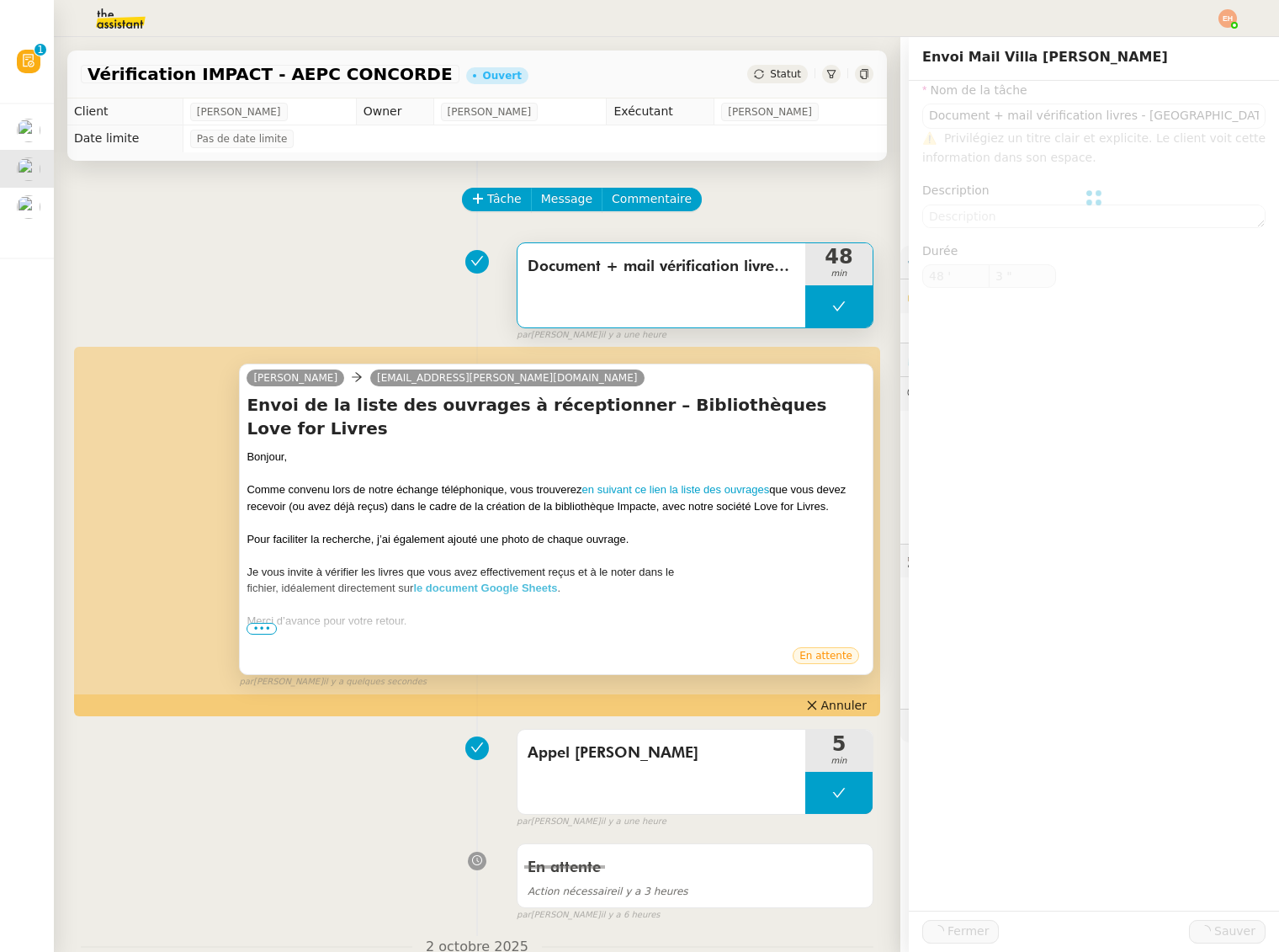
type input "Document + mail vérification livres - [GEOGRAPHIC_DATA][PERSON_NAME]"
type input "48 '"
type input "3 ""
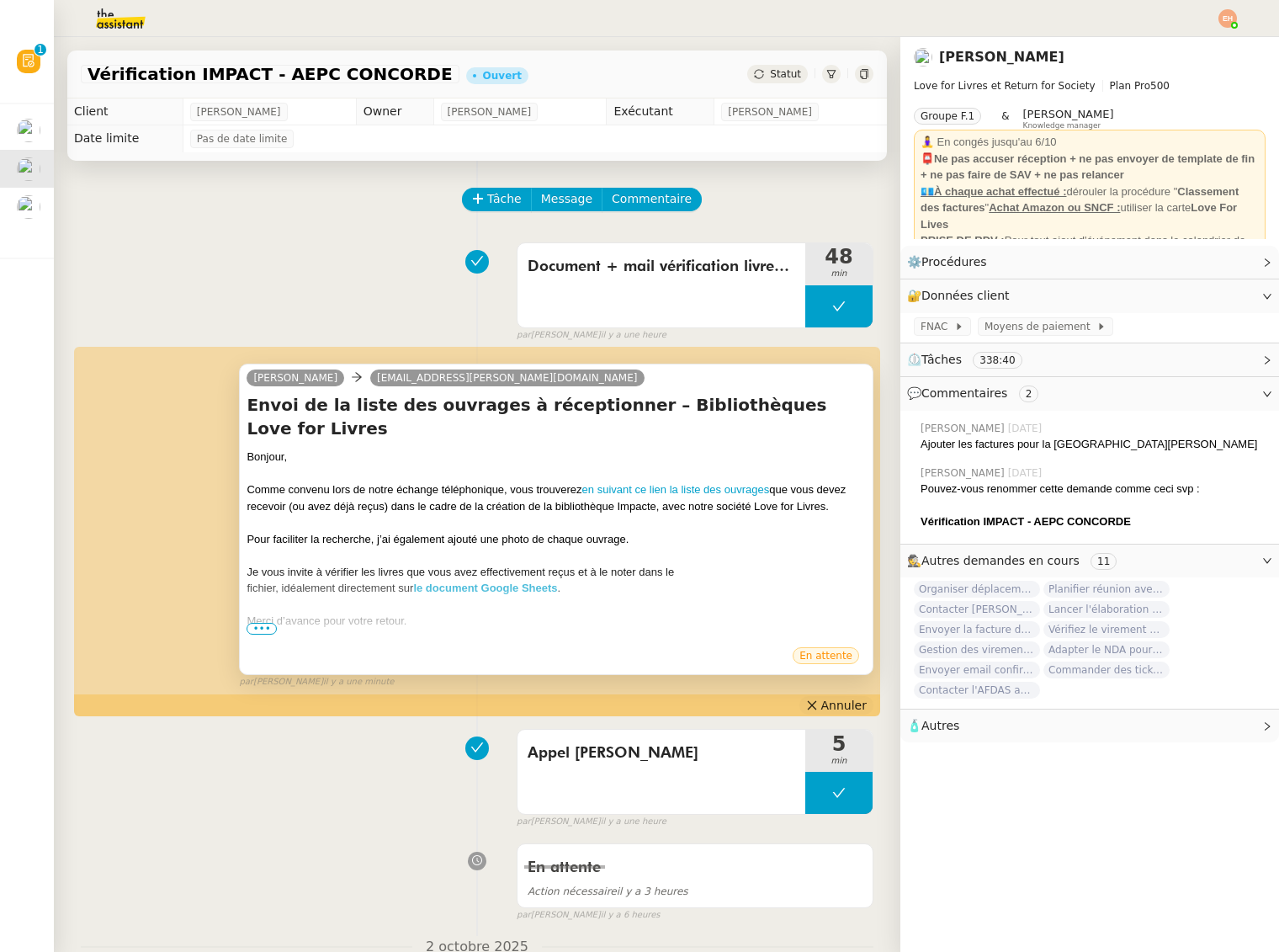
drag, startPoint x: 837, startPoint y: 705, endPoint x: 551, endPoint y: 602, distance: 304.0
click at [551, 602] on app-ticket-timeline-item "[PERSON_NAME] [EMAIL_ADDRESS][PERSON_NAME][DOMAIN_NAME] Envoi de la liste des o…" at bounding box center [477, 531] width 793 height 366
click at [837, 702] on span "Annuler" at bounding box center [844, 705] width 46 height 17
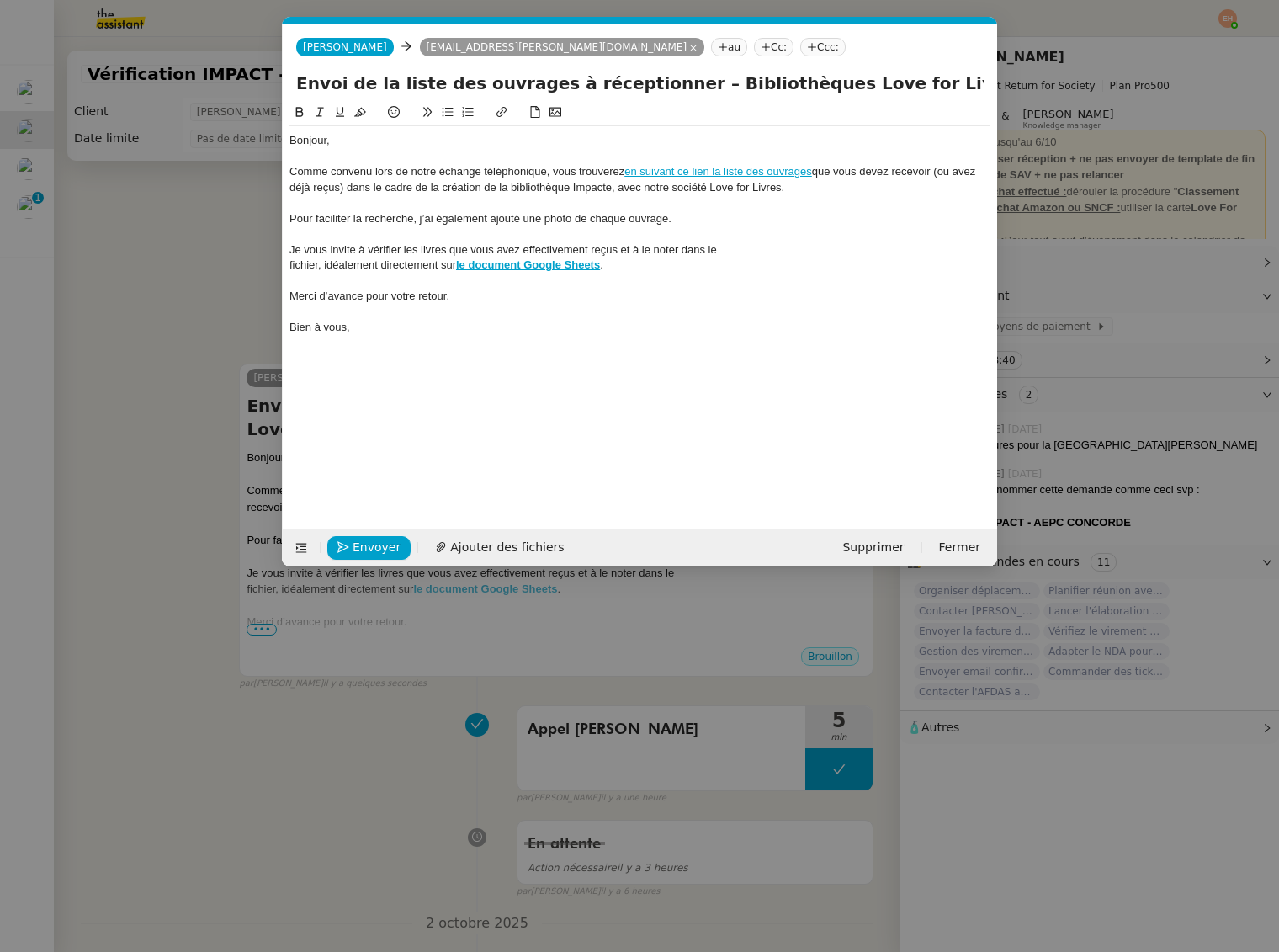
scroll to position [0, 35]
drag, startPoint x: 533, startPoint y: 242, endPoint x: 517, endPoint y: 244, distance: 16.1
click at [533, 242] on div "Je vous invite à vérifier les livres que vous avez effectivement reçus et à le …" at bounding box center [640, 250] width 701 height 16
click at [312, 269] on div "fichier, idéalement directement sur le document Google Sheets ." at bounding box center [640, 266] width 701 height 16
drag, startPoint x: 317, startPoint y: 267, endPoint x: 681, endPoint y: 248, distance: 364.5
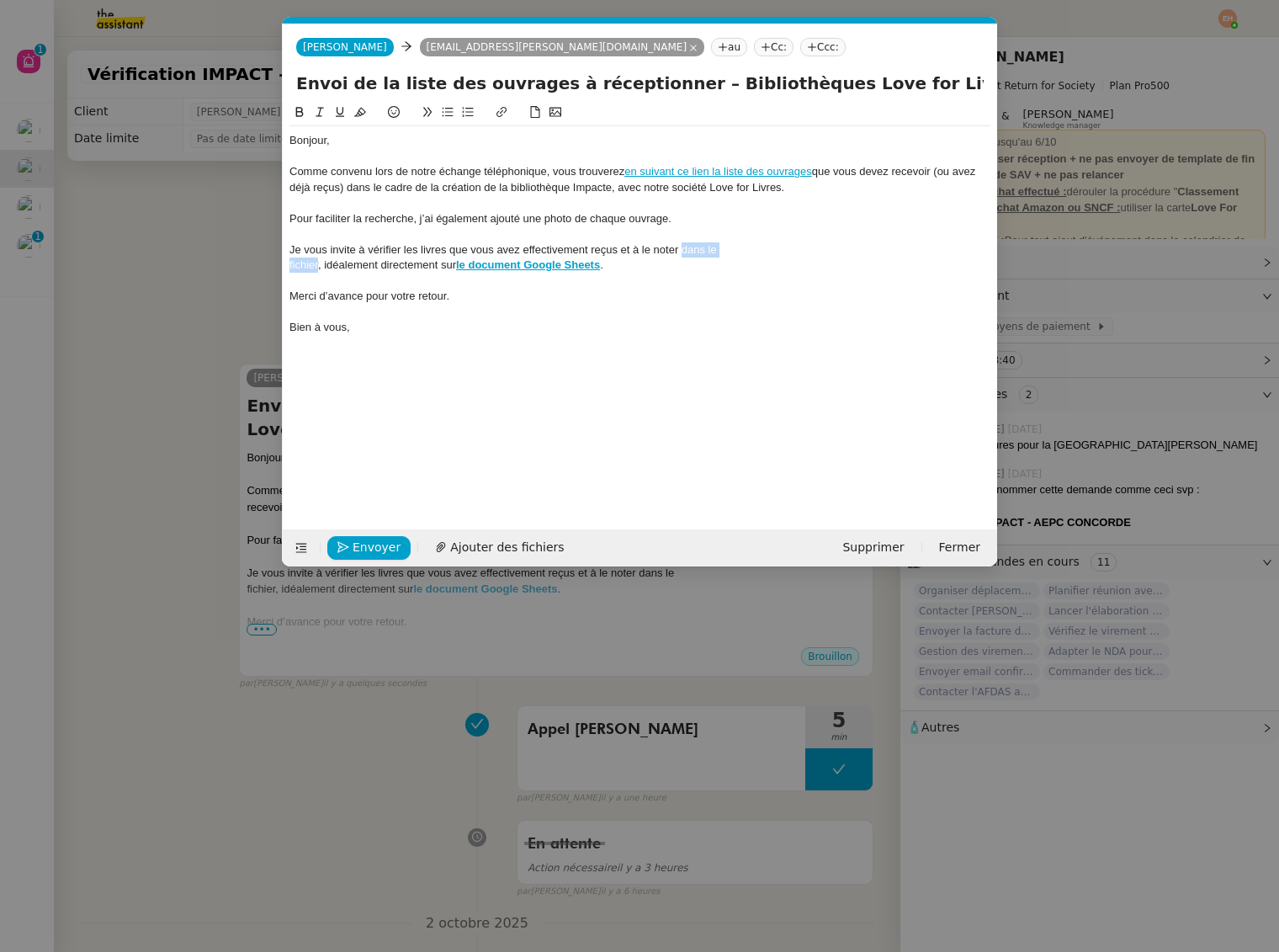
click at [681, 248] on div "Bonjour, Comme convenu lors de notre échange téléphonique, vous trouverez en su…" at bounding box center [640, 234] width 701 height 215
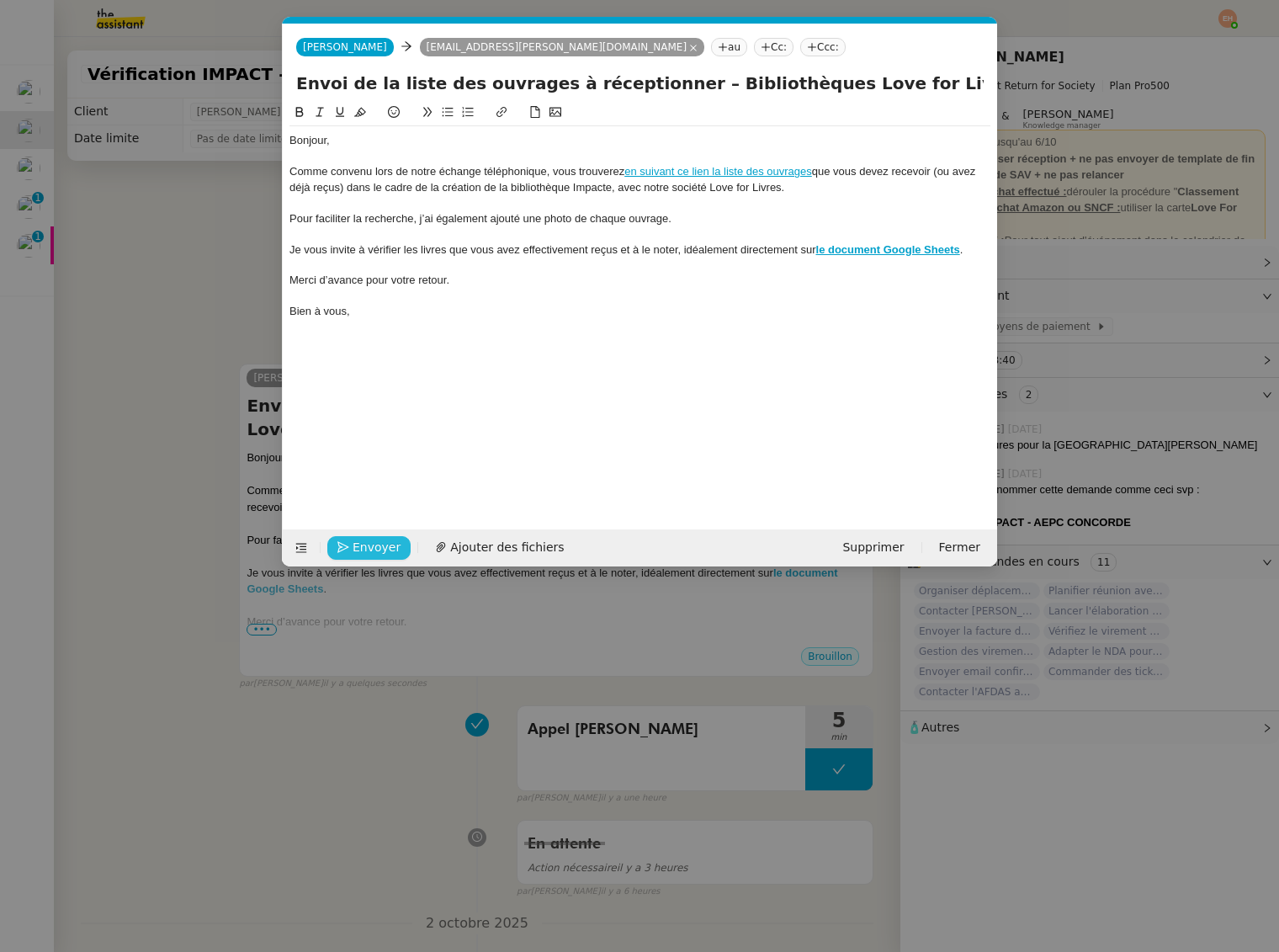
click at [339, 544] on icon "button" at bounding box center [344, 548] width 12 height 12
click at [350, 543] on button "Confirmer l'envoi" at bounding box center [395, 548] width 136 height 23
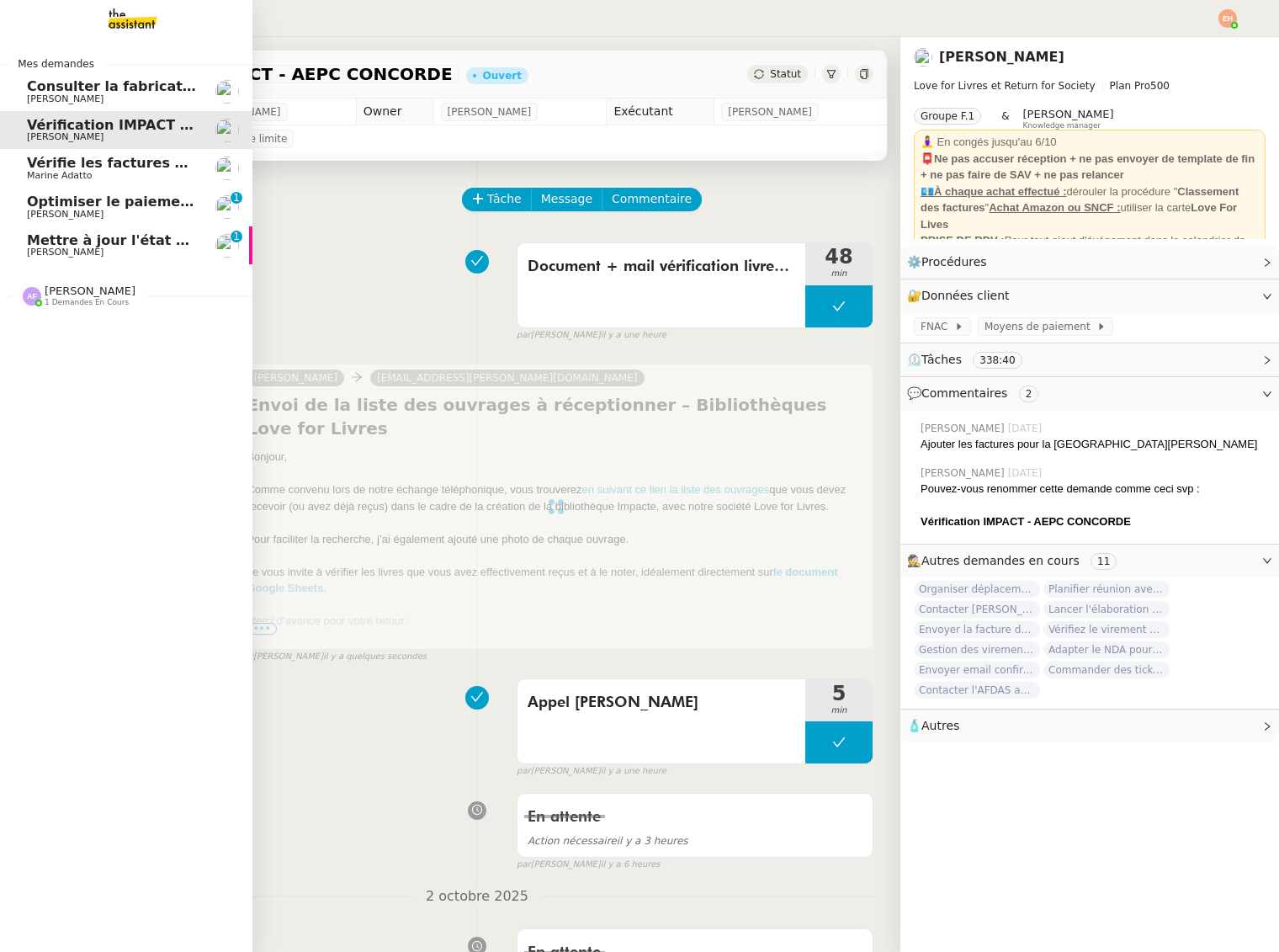
click at [108, 239] on span "Mettre à jour l'état des lieux dans [GEOGRAPHIC_DATA]" at bounding box center [238, 240] width 420 height 16
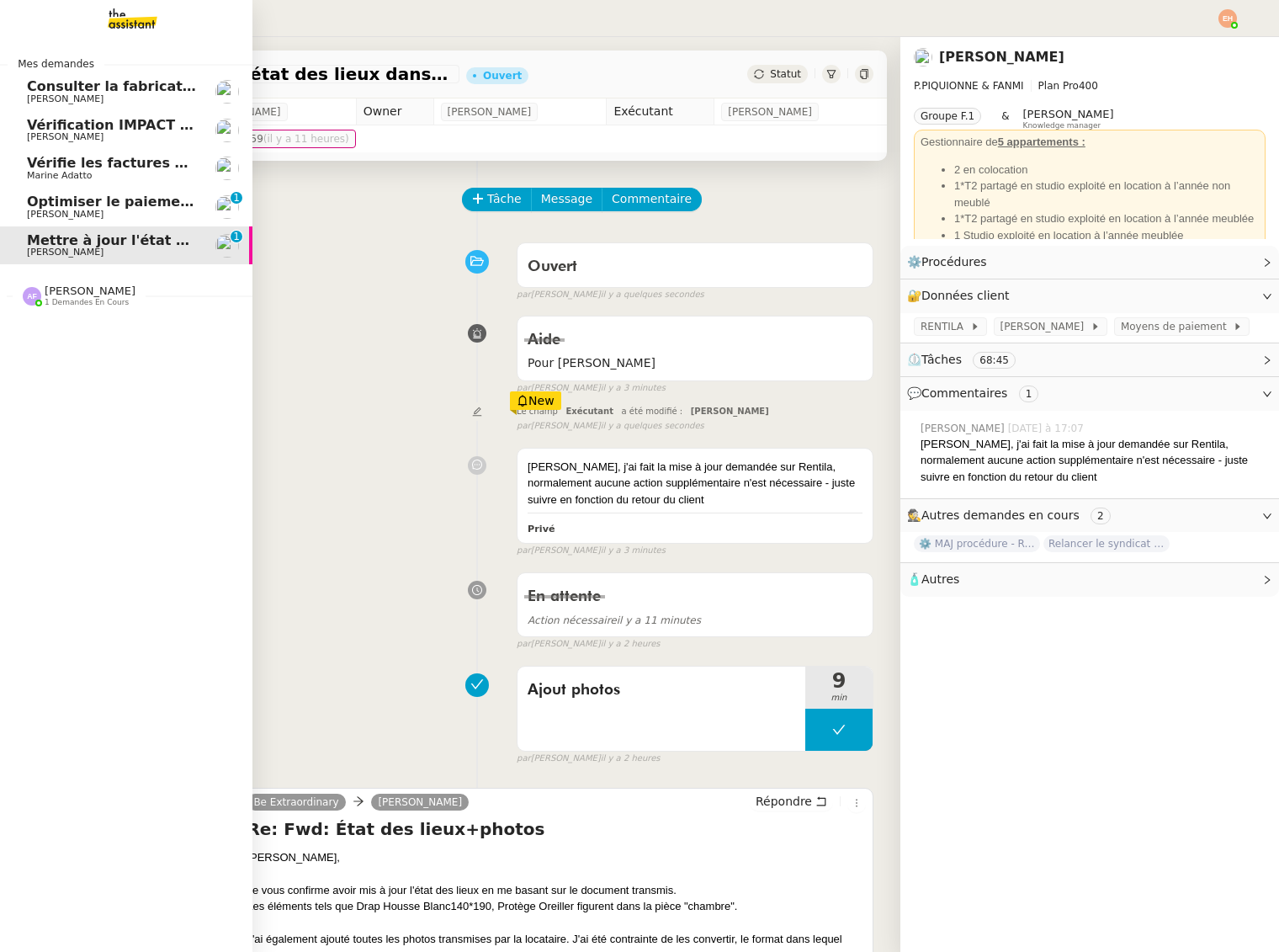
click at [103, 103] on span "[PERSON_NAME]" at bounding box center [65, 98] width 77 height 11
click at [104, 126] on span "Vérification IMPACT - AEPC CONCORDE" at bounding box center [173, 125] width 292 height 16
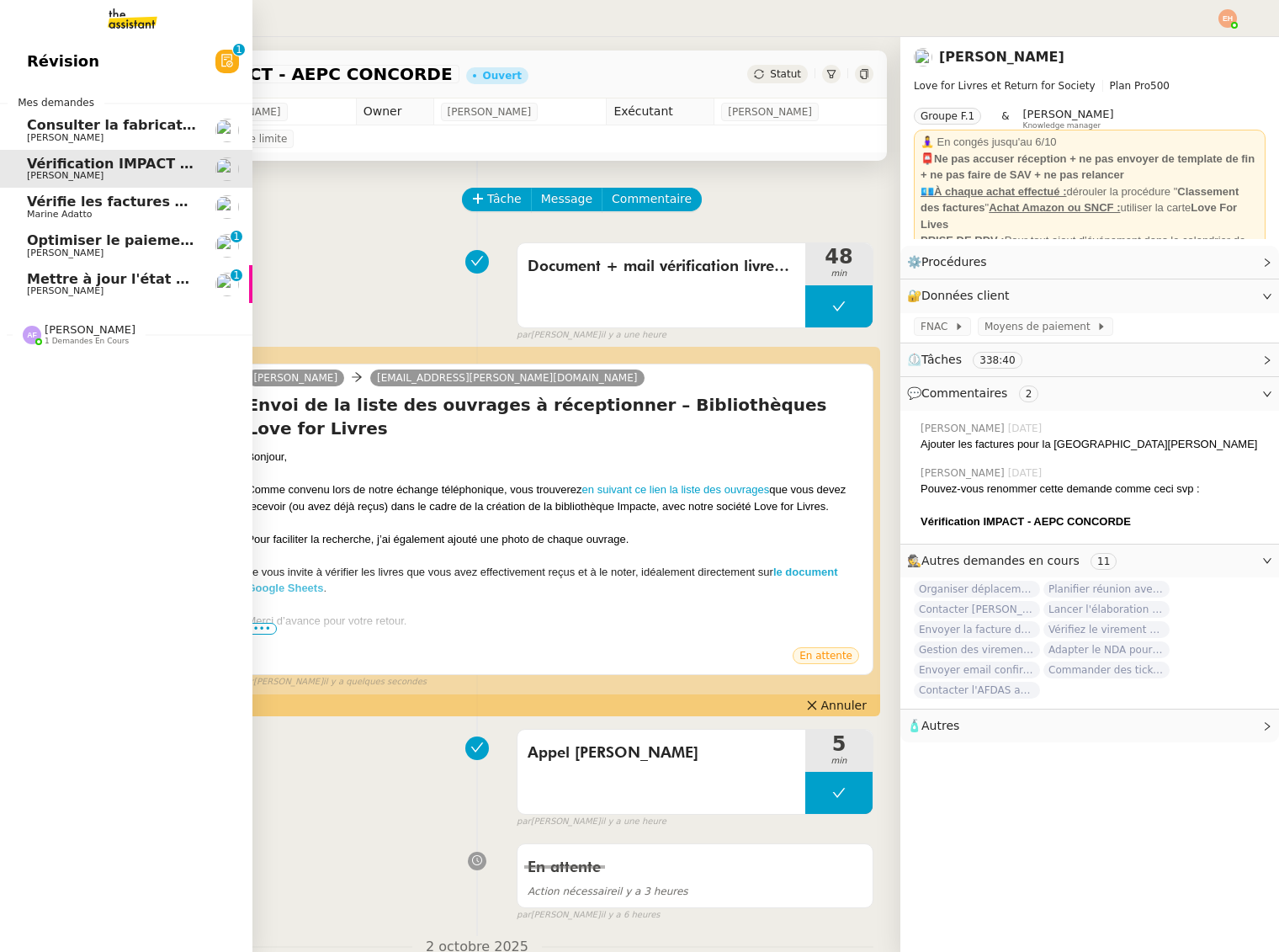
click at [49, 253] on span "[PERSON_NAME]" at bounding box center [65, 252] width 77 height 11
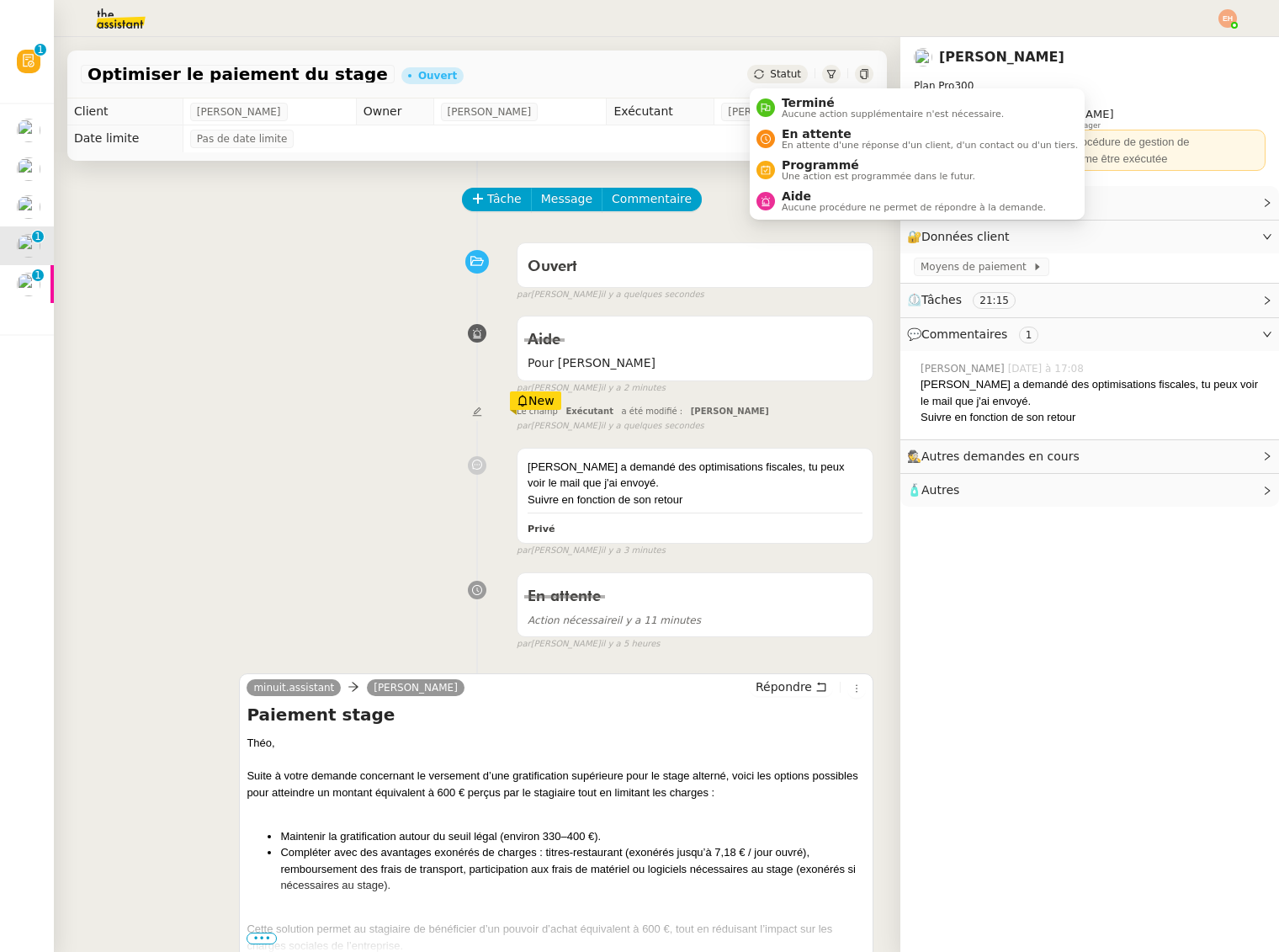
click at [768, 74] on div "Statut" at bounding box center [778, 74] width 60 height 18
drag, startPoint x: 806, startPoint y: 133, endPoint x: 813, endPoint y: 140, distance: 9.9
click at [806, 133] on span "En attente" at bounding box center [930, 134] width 296 height 14
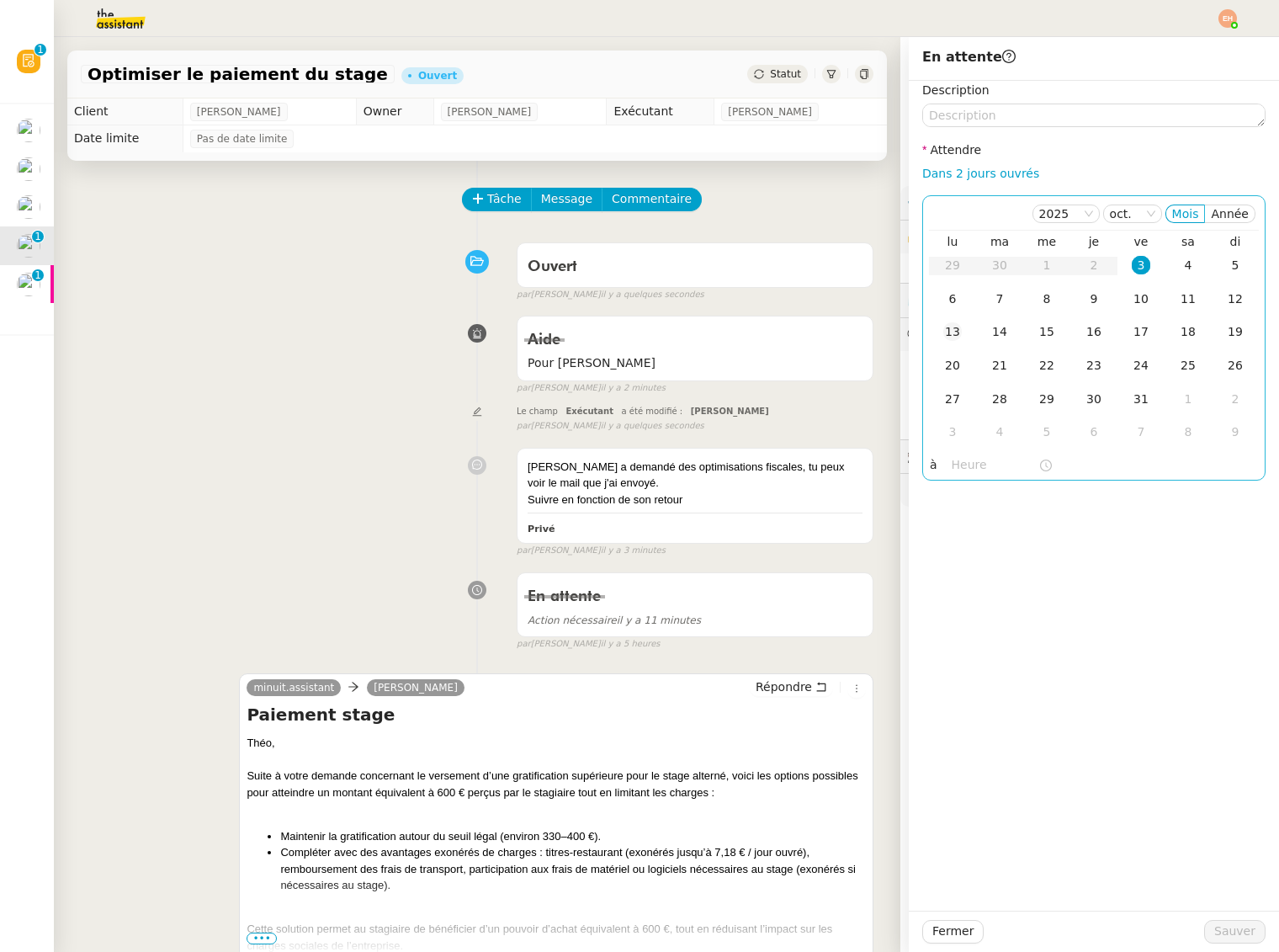
drag, startPoint x: 950, startPoint y: 303, endPoint x: 973, endPoint y: 338, distance: 41.9
click at [950, 303] on div "6" at bounding box center [952, 298] width 18 height 18
drag, startPoint x: 1235, startPoint y: 914, endPoint x: 1234, endPoint y: 924, distance: 10.0
click at [1235, 914] on div "Fermer Sauver" at bounding box center [1094, 932] width 370 height 41
drag, startPoint x: 1234, startPoint y: 924, endPoint x: 1139, endPoint y: 899, distance: 98.2
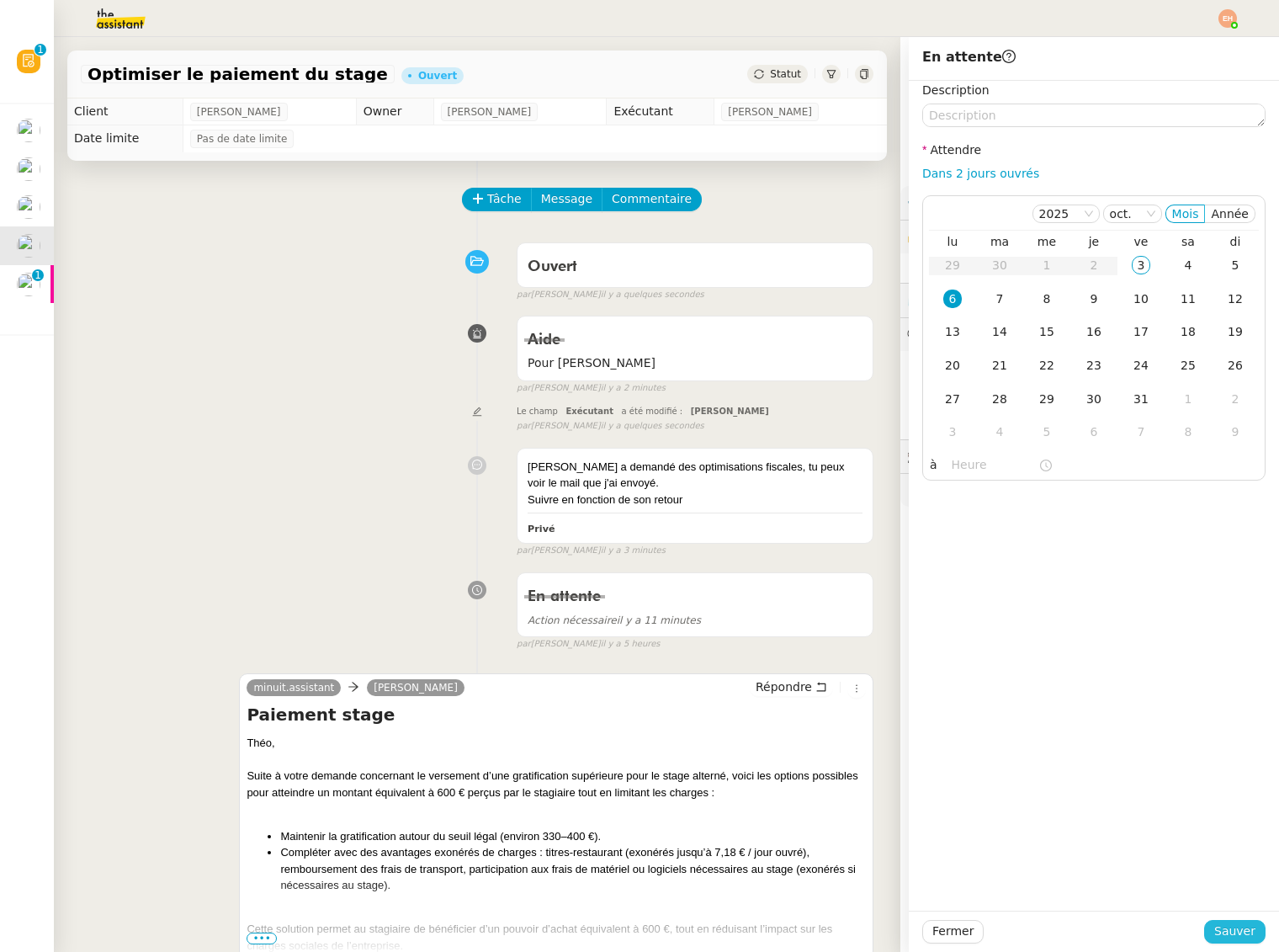
click at [1235, 925] on span "Sauver" at bounding box center [1235, 932] width 41 height 19
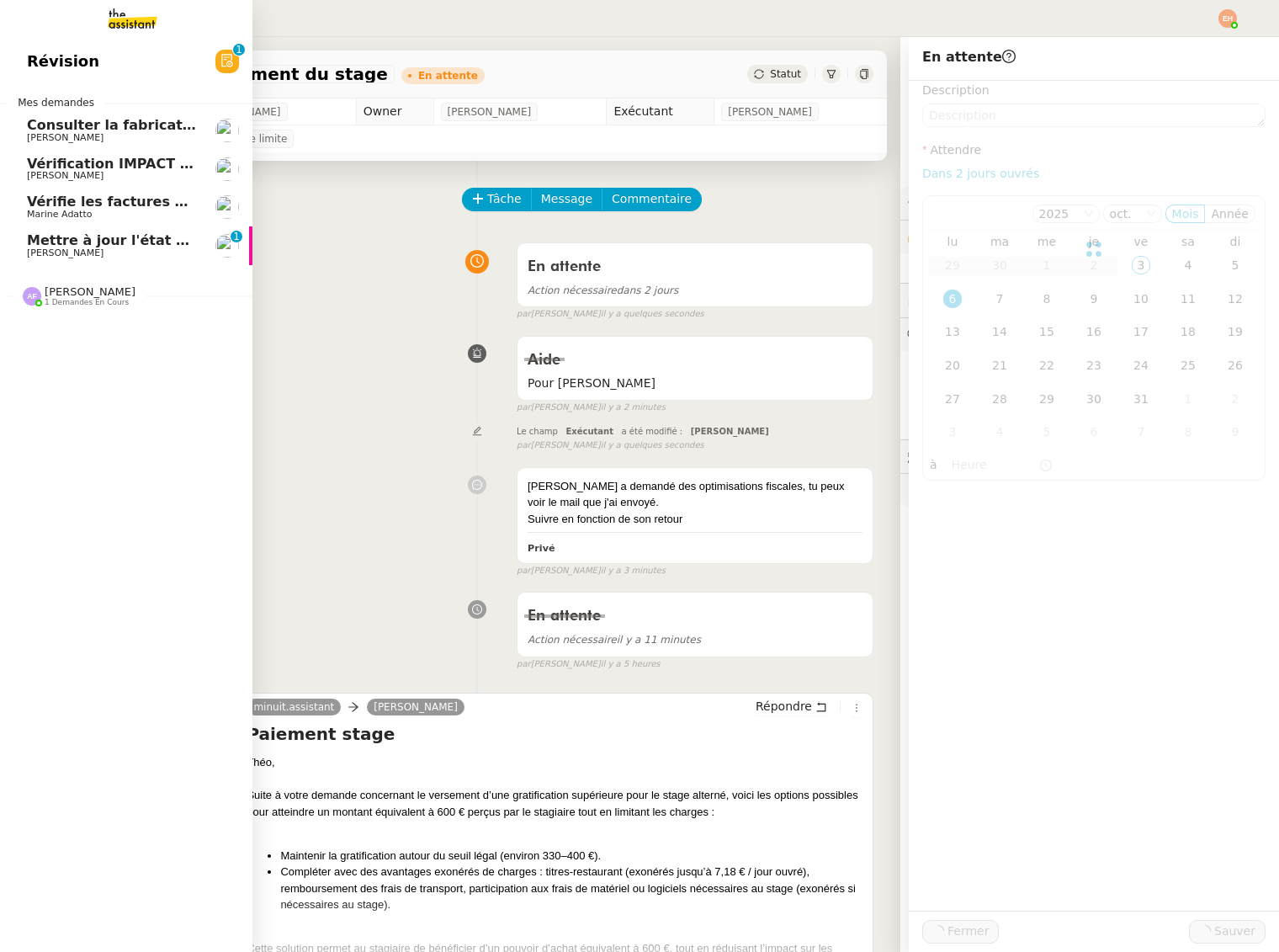
click at [67, 281] on span "[PERSON_NAME] 1 demandes en cours" at bounding box center [132, 289] width 252 height 35
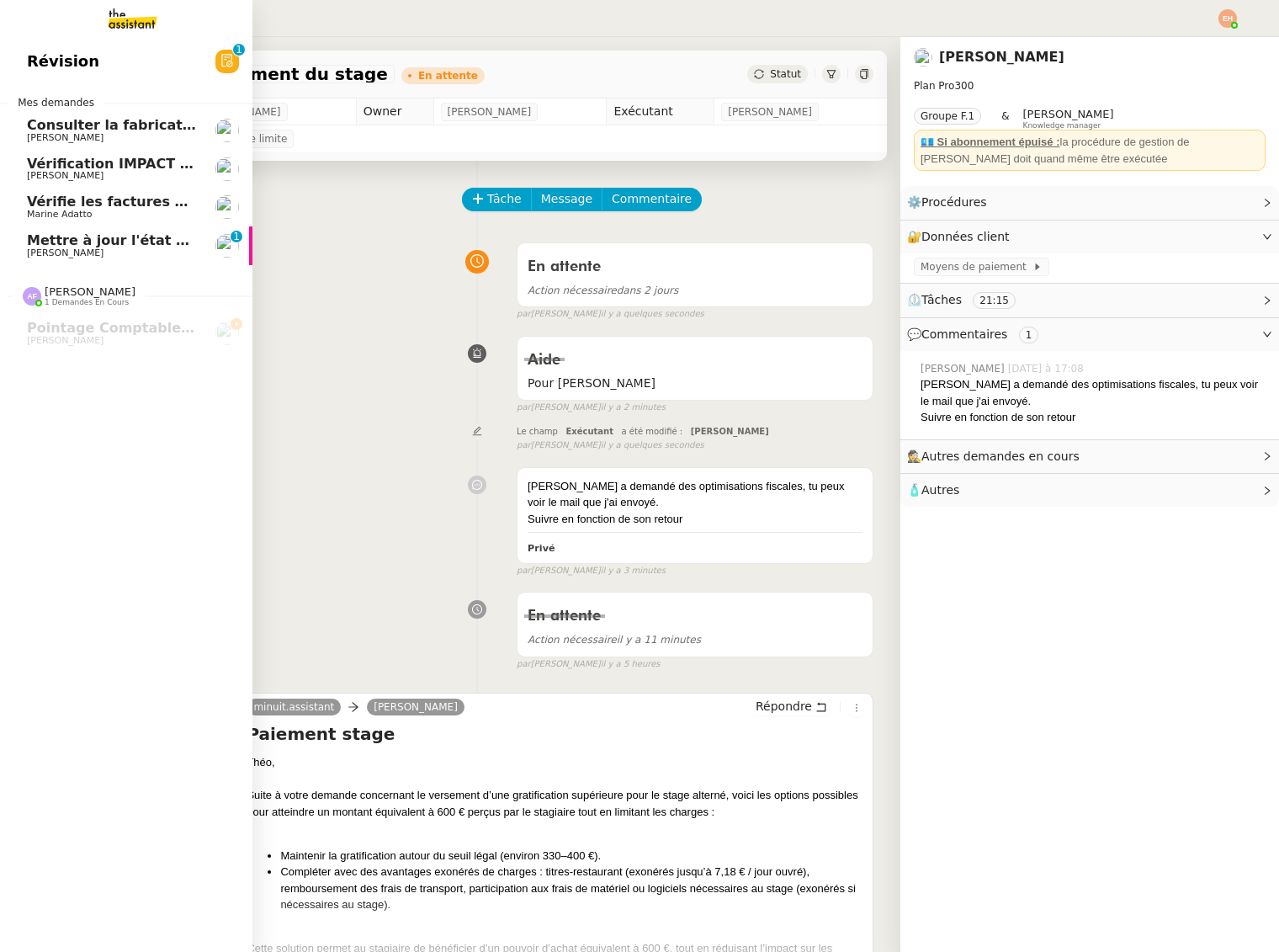
click at [85, 241] on span "Mettre à jour l'état des lieux dans [GEOGRAPHIC_DATA]" at bounding box center [238, 240] width 420 height 16
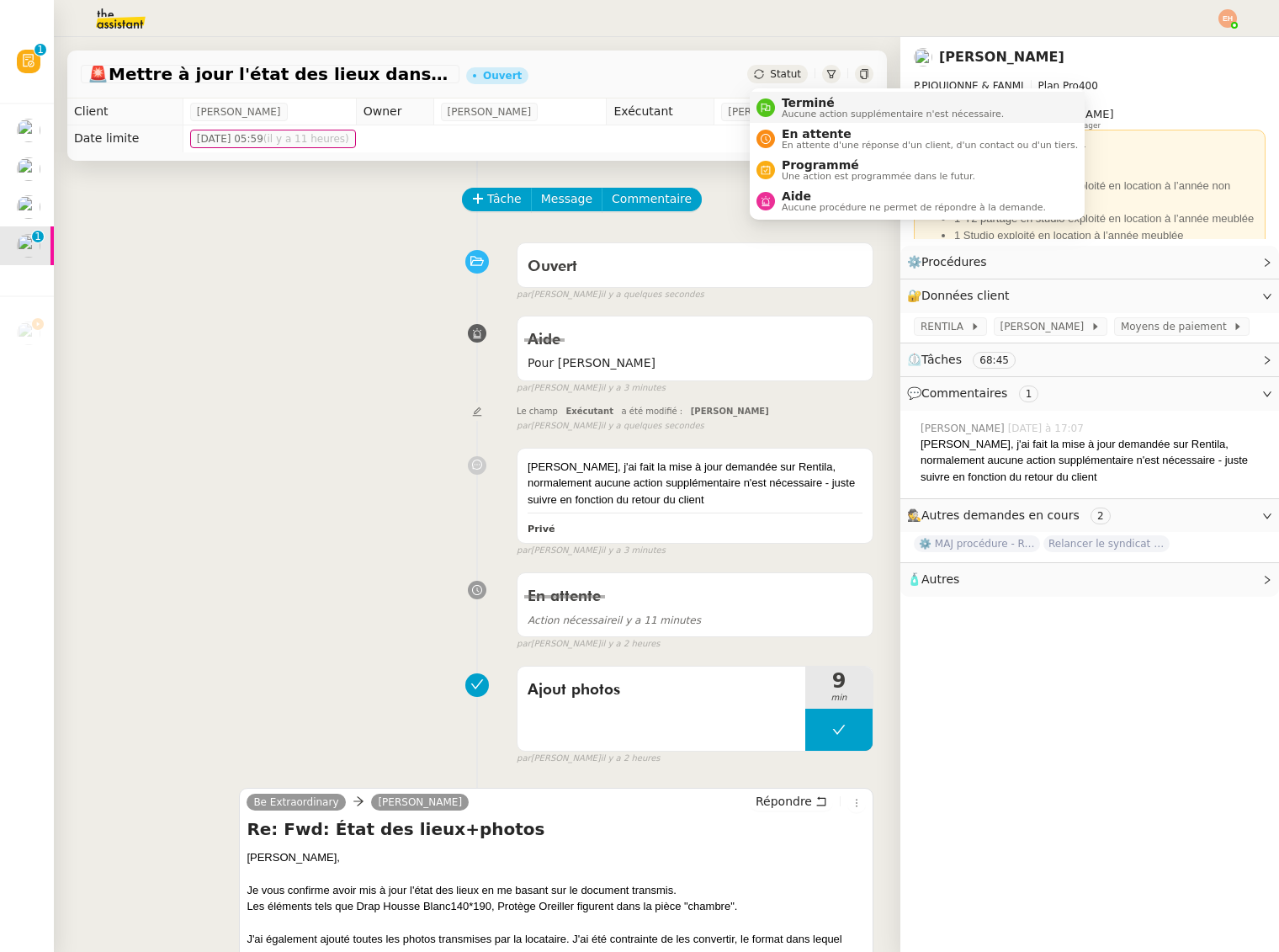
drag, startPoint x: 782, startPoint y: 71, endPoint x: 795, endPoint y: 104, distance: 35.5
click at [781, 71] on span "Statut" at bounding box center [786, 74] width 31 height 12
click at [840, 140] on span "En attente d'une réponse d'un client, d'un contact ou d'un tiers." at bounding box center [930, 145] width 296 height 10
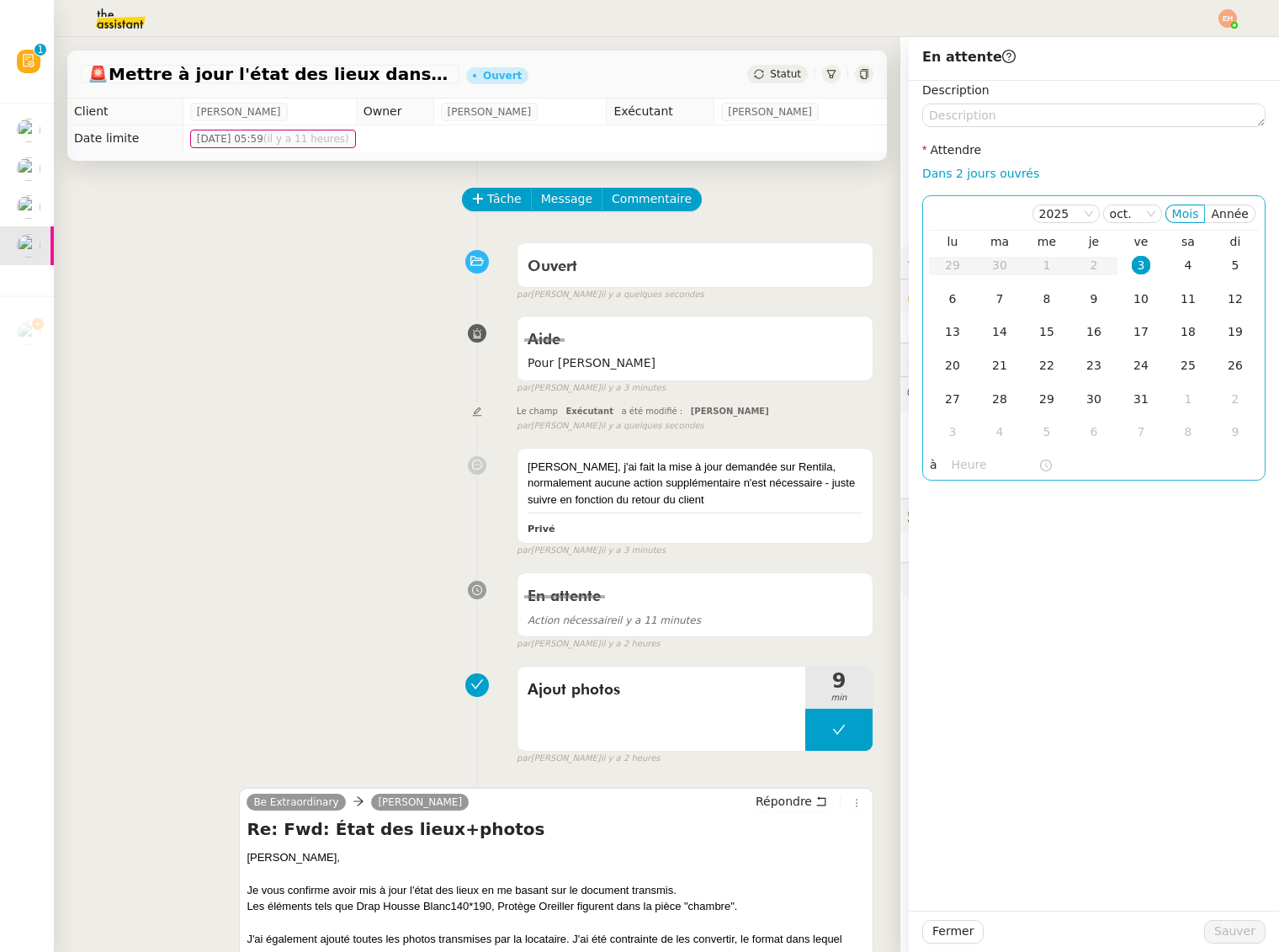
drag, startPoint x: 1002, startPoint y: 166, endPoint x: 1014, endPoint y: 207, distance: 42.7
click at [1002, 166] on link "Dans 2 jours ouvrés" at bounding box center [981, 173] width 117 height 14
type input "07:00"
click at [1235, 922] on span "Sauver" at bounding box center [1235, 932] width 41 height 19
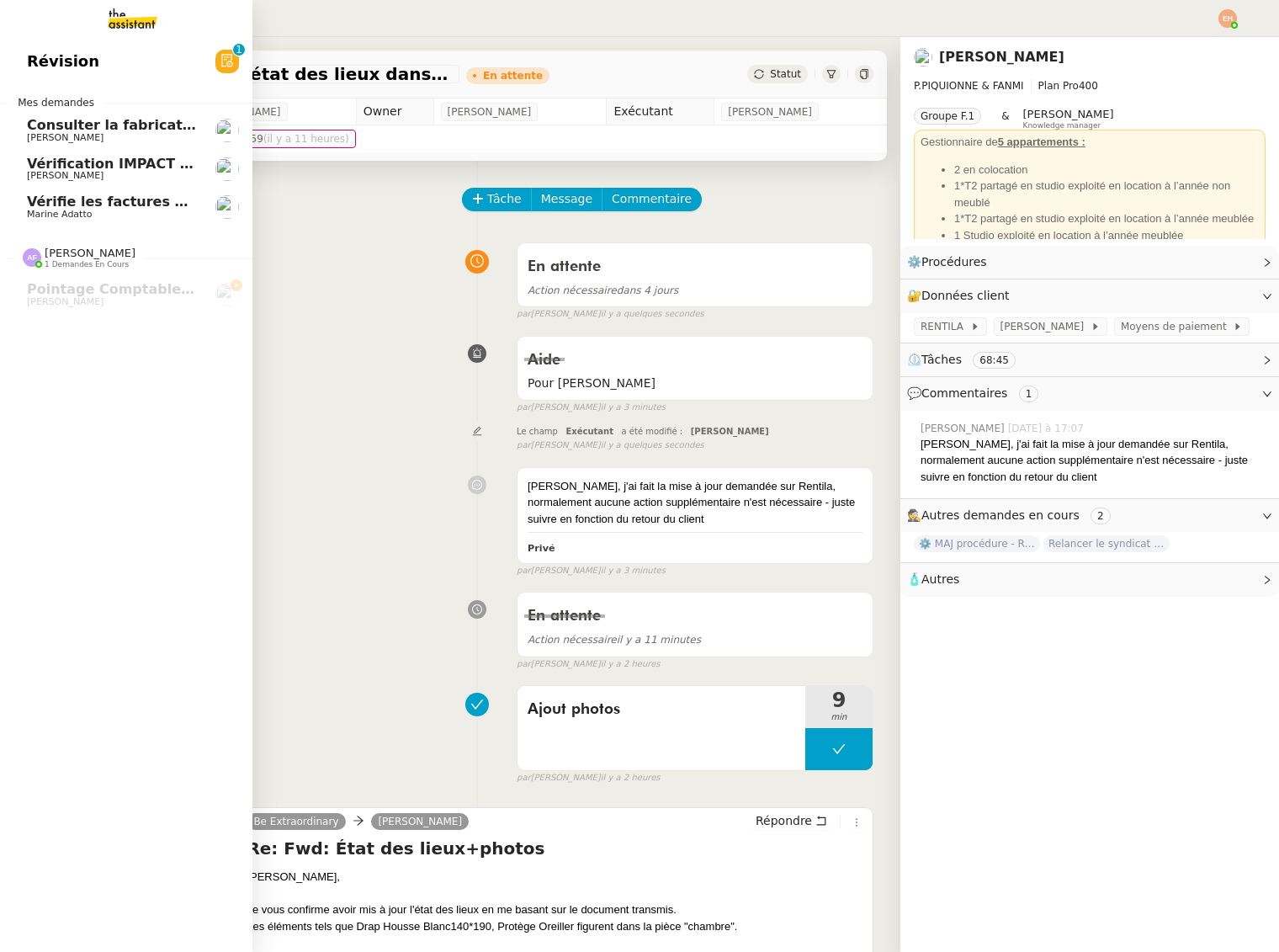
click at [43, 168] on span "Vérification IMPACT - AEPC CONCORDE" at bounding box center [173, 164] width 292 height 16
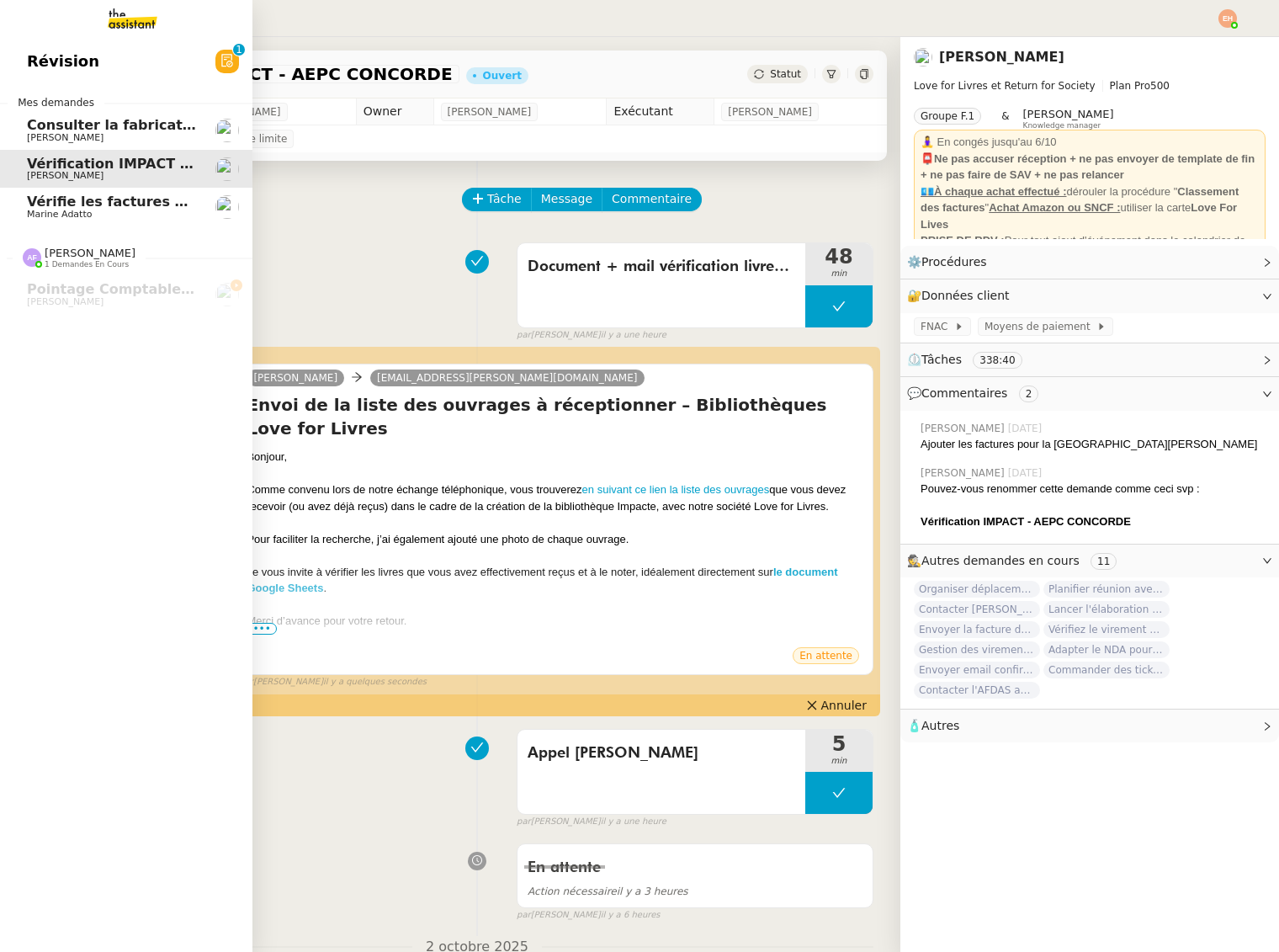
click at [90, 198] on span "Vérifie les factures manquantes dans Penny Lane" at bounding box center [215, 201] width 376 height 16
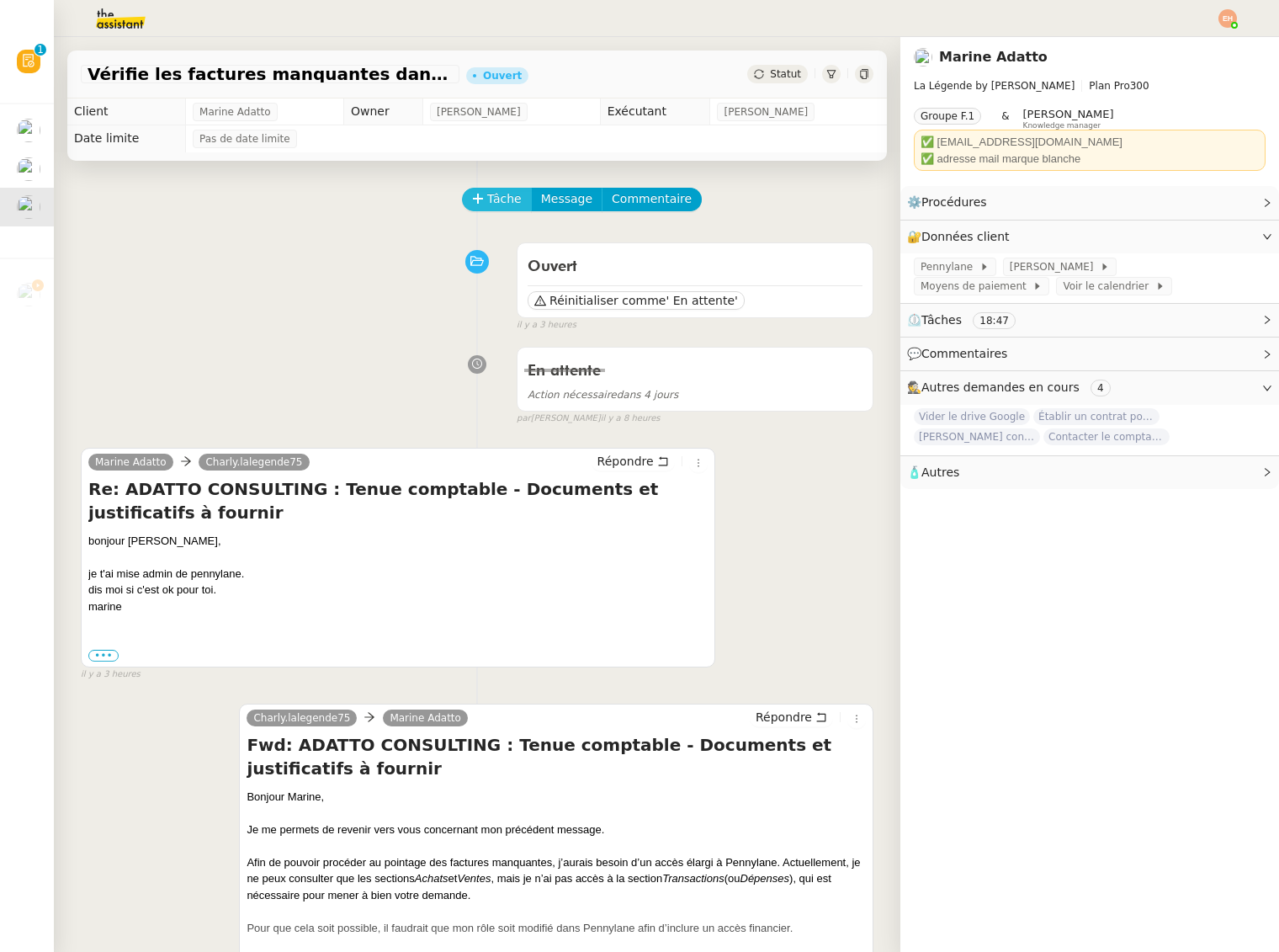
drag, startPoint x: 492, startPoint y: 196, endPoint x: 580, endPoint y: 235, distance: 96.3
click at [491, 196] on span "Tâche" at bounding box center [504, 200] width 34 height 19
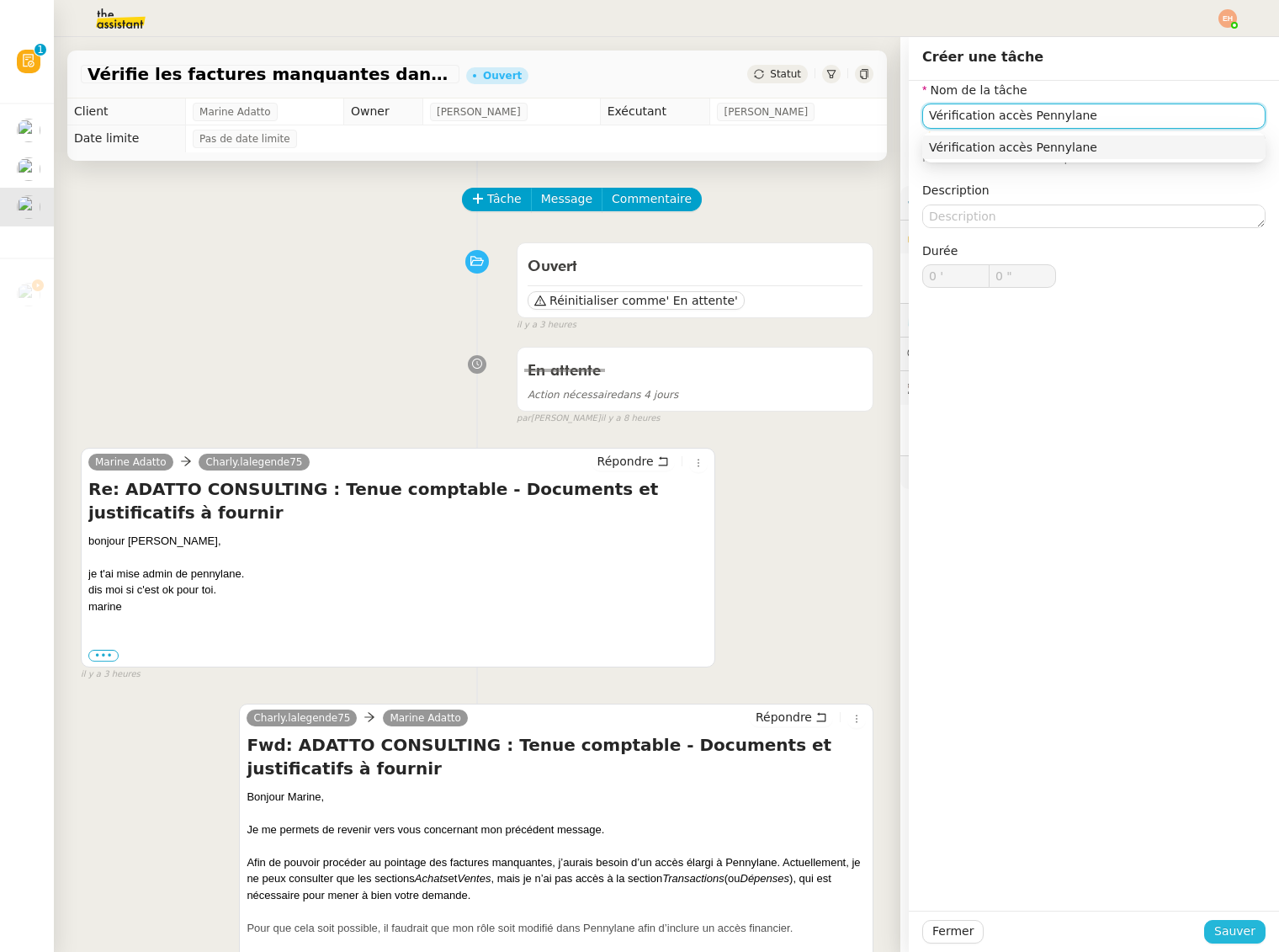
type input "Vérification accès Pennylane"
click at [1223, 932] on span "Sauver" at bounding box center [1235, 932] width 41 height 19
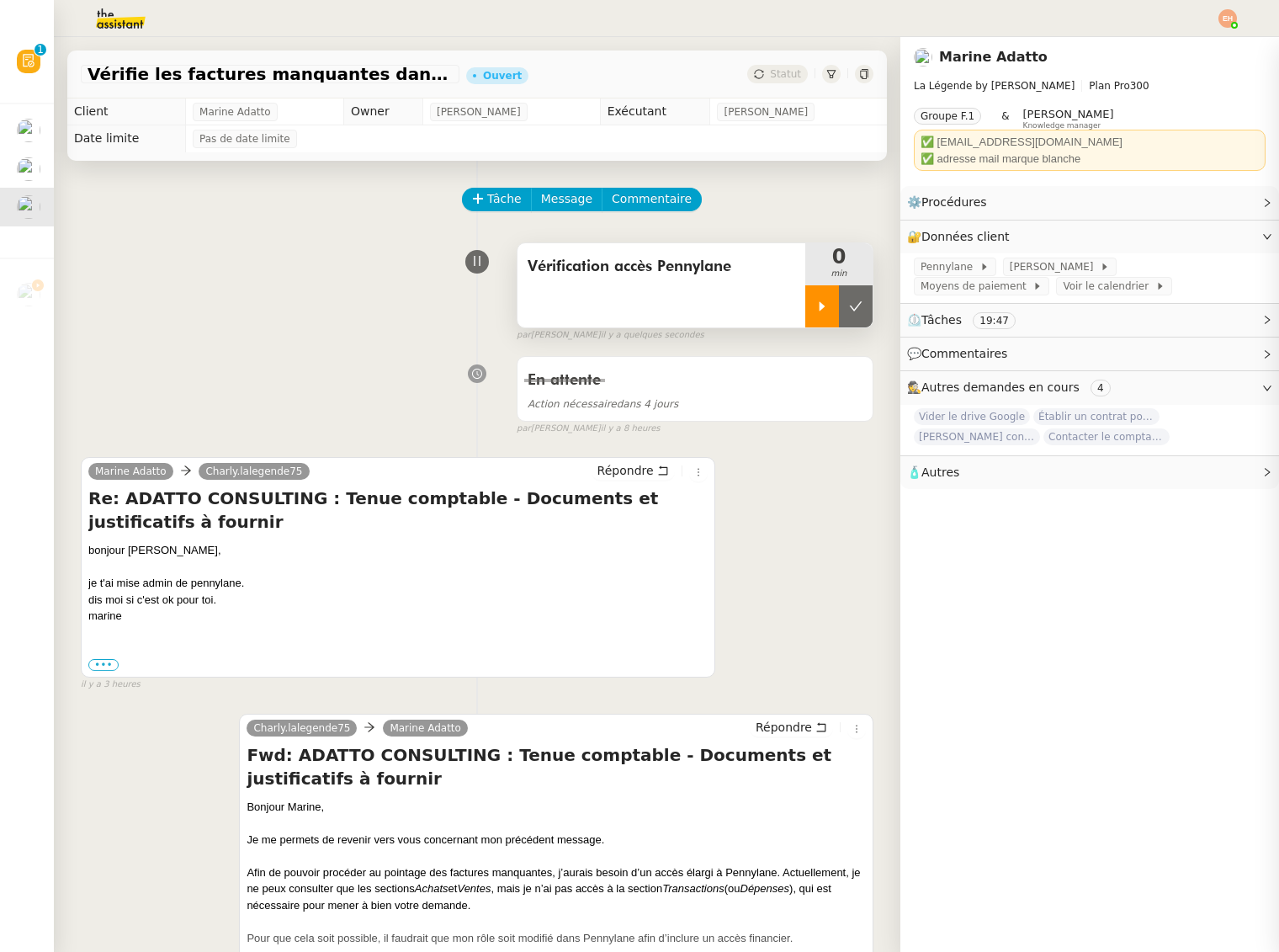
click at [825, 319] on div at bounding box center [822, 306] width 34 height 42
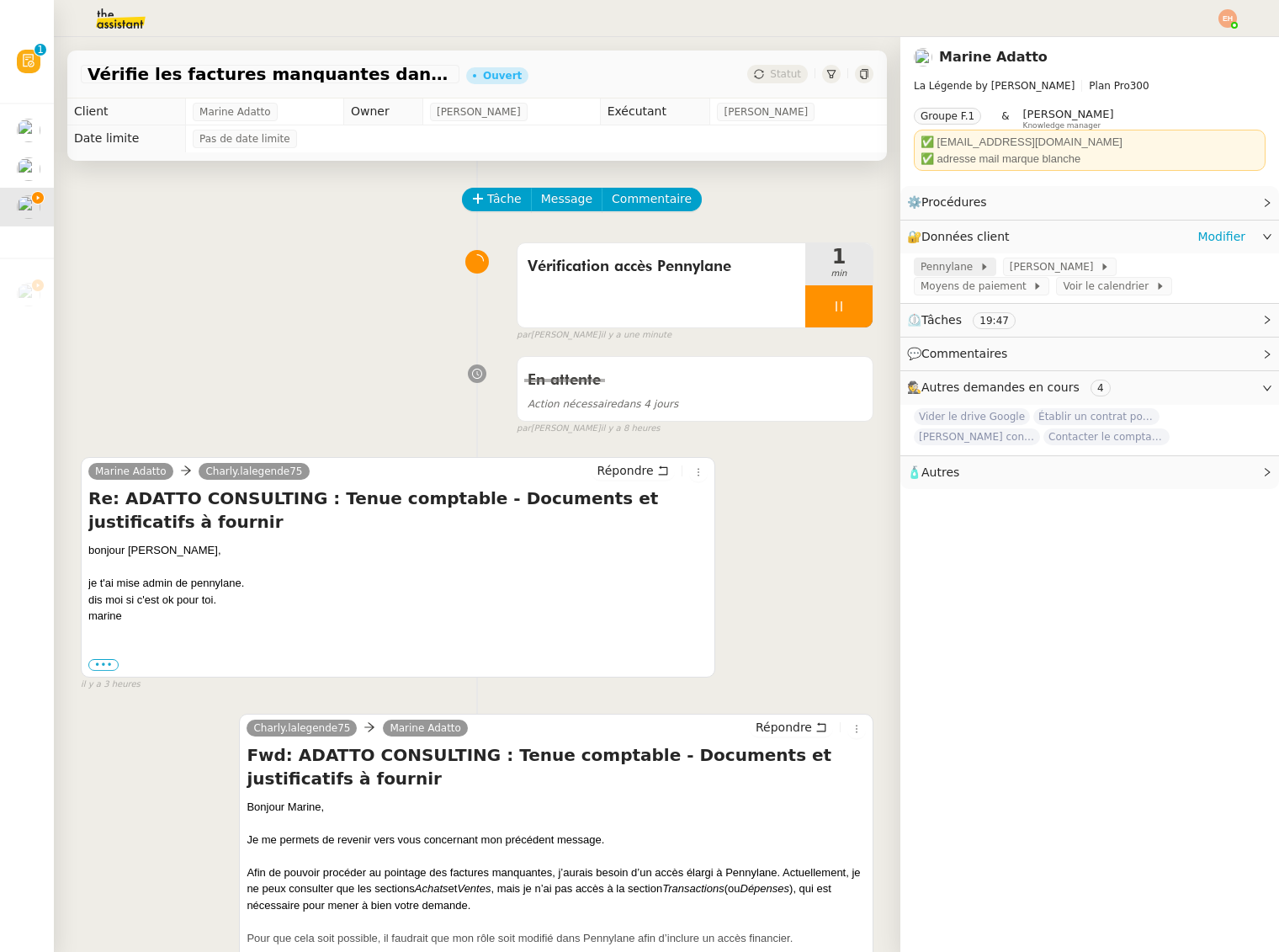
click at [961, 266] on span "Pennylane" at bounding box center [950, 266] width 59 height 17
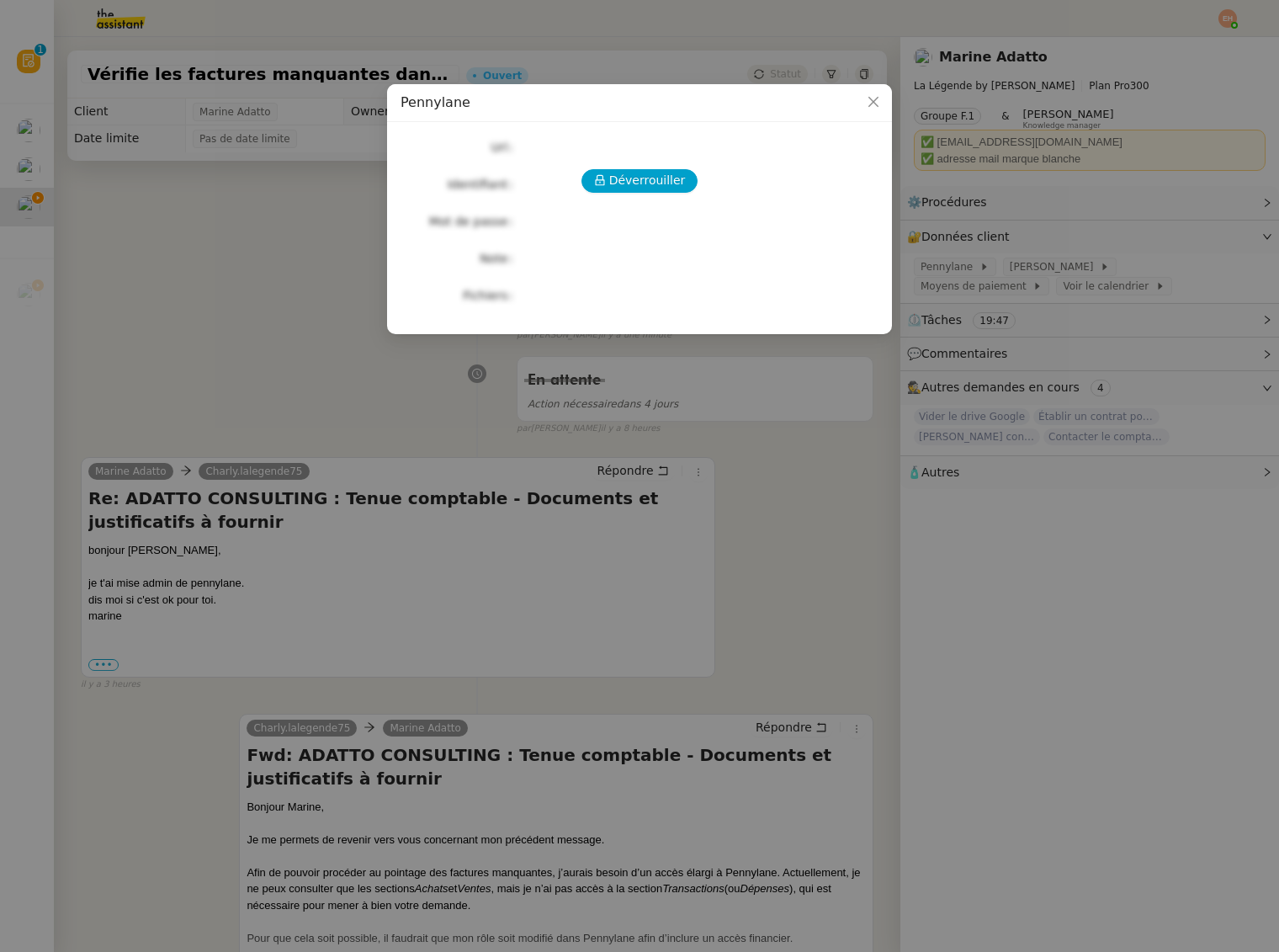
click at [682, 201] on div "Déverrouiller Url Identifiant Mot de passe Note Fichiers Upload" at bounding box center [640, 221] width 478 height 171
click at [670, 184] on span "Déverrouiller" at bounding box center [647, 181] width 77 height 19
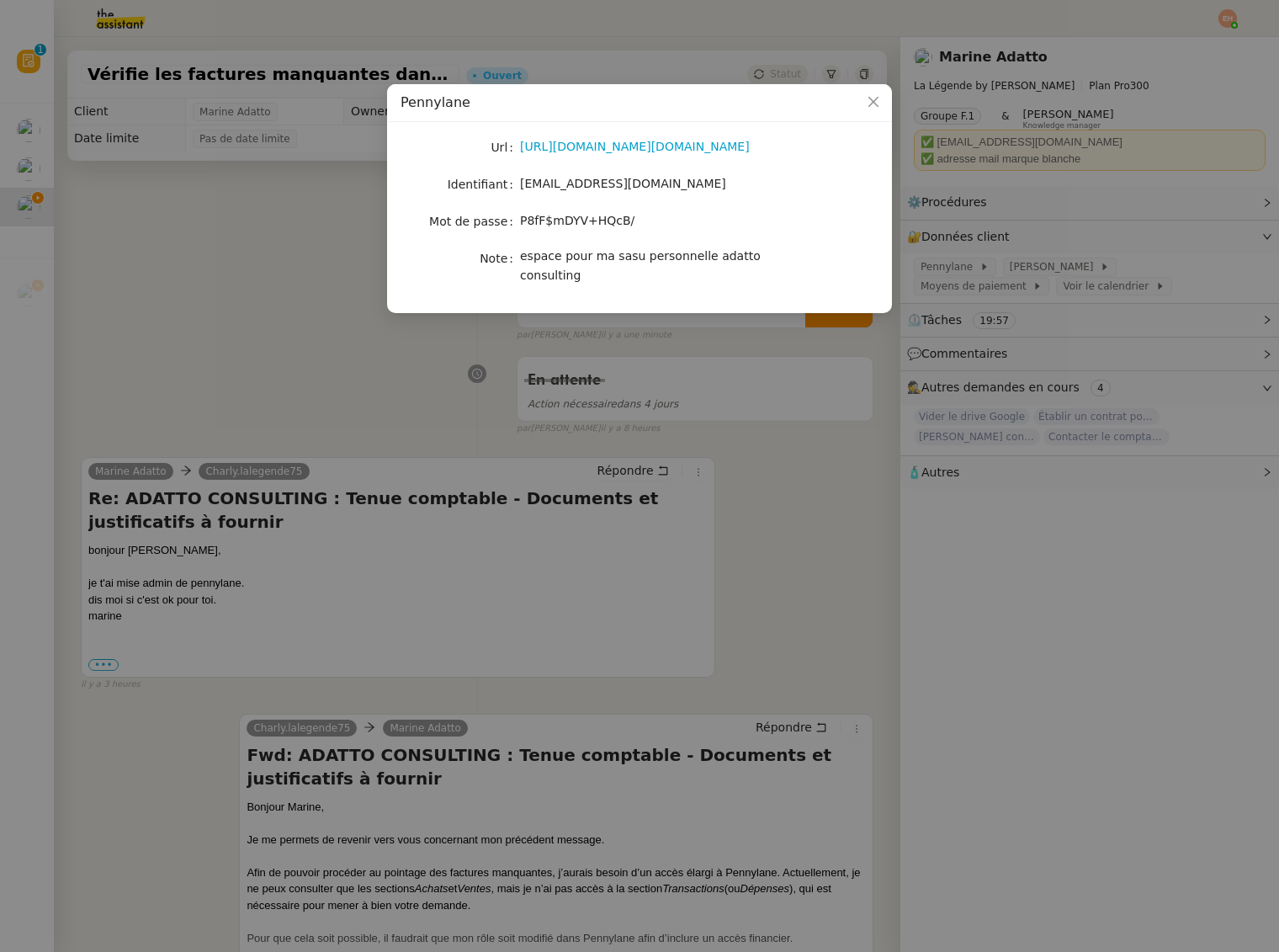
click at [746, 448] on nz-modal-container "Pennylane Url https://app.pennylane.com/auth/login?redirectTo=https%3A%2F%2Fapp…" at bounding box center [640, 476] width 1279 height 952
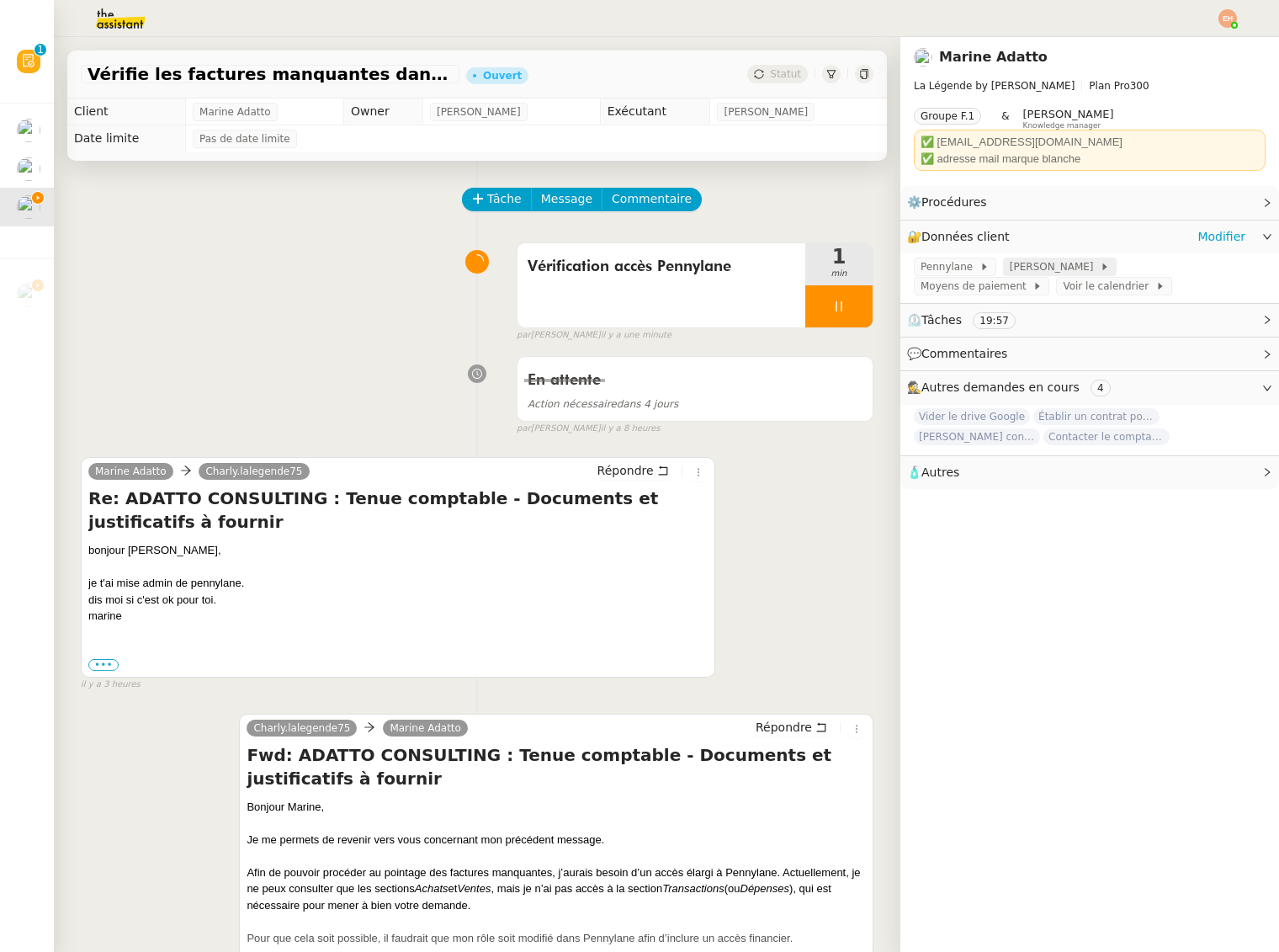
click at [1096, 273] on div "[PERSON_NAME]" at bounding box center [1060, 266] width 100 height 17
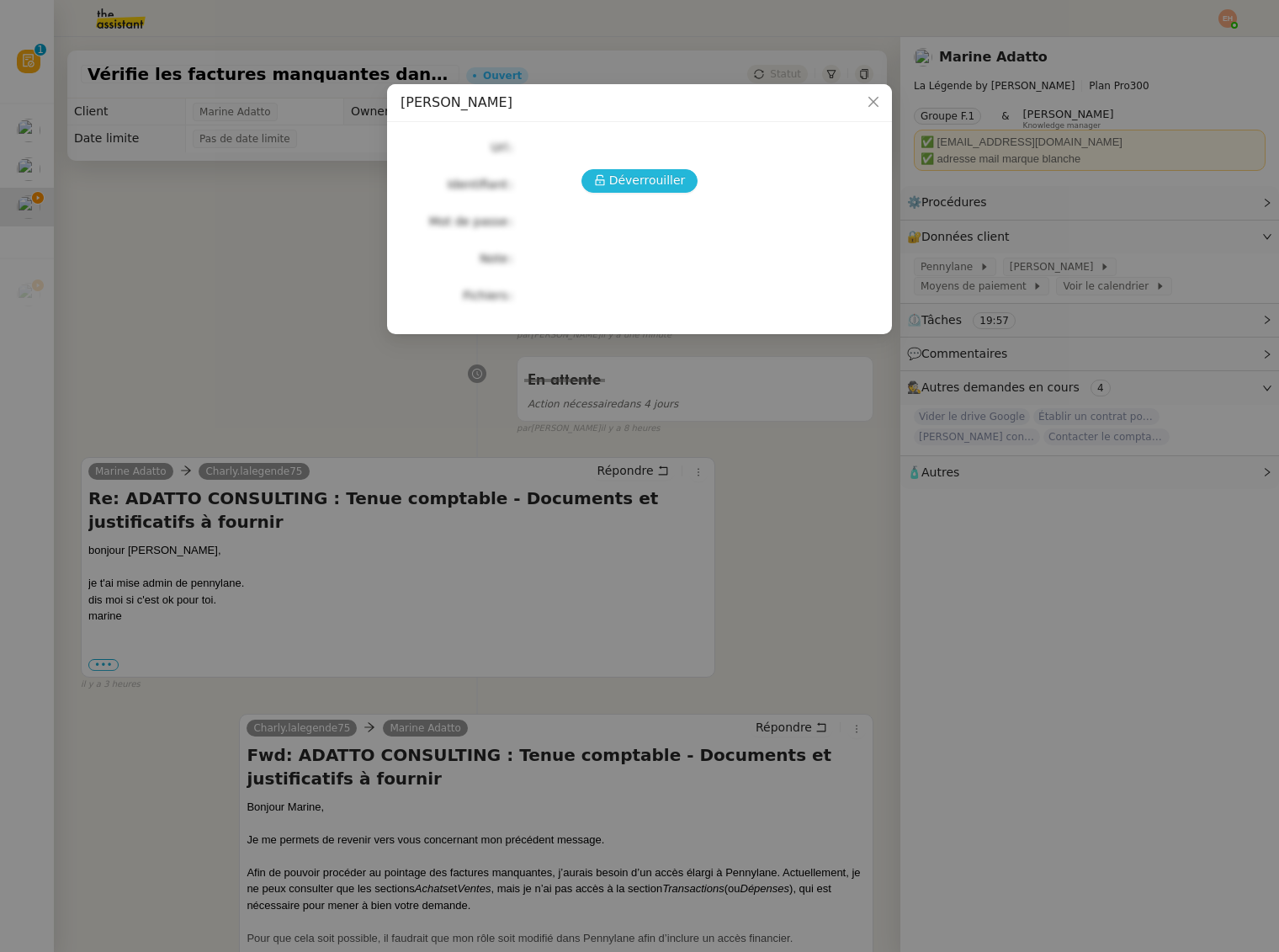
click at [640, 174] on span "Déverrouiller" at bounding box center [647, 181] width 77 height 19
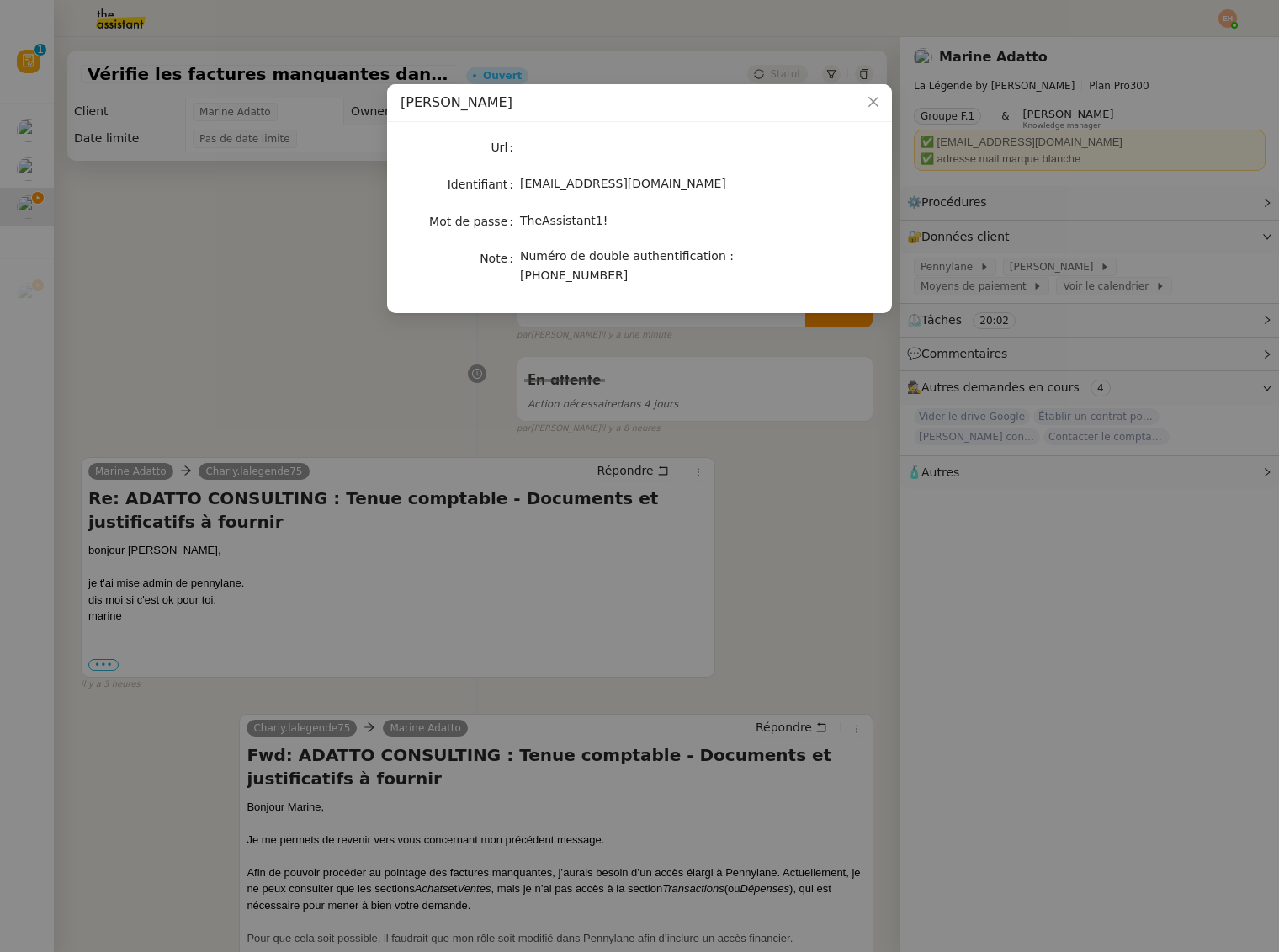
click at [582, 224] on span "TheAssistant1!" at bounding box center [564, 221] width 88 height 14
drag, startPoint x: 620, startPoint y: 222, endPoint x: 521, endPoint y: 227, distance: 99.1
click at [521, 227] on div "TheAssistant1!" at bounding box center [659, 221] width 278 height 19
copy span "TheAssistant1!"
click at [106, 221] on nz-modal-container "Pennylane Charly Url Identifiant charly.lalegende75@gmail.com Mot de passe TheA…" at bounding box center [640, 476] width 1279 height 952
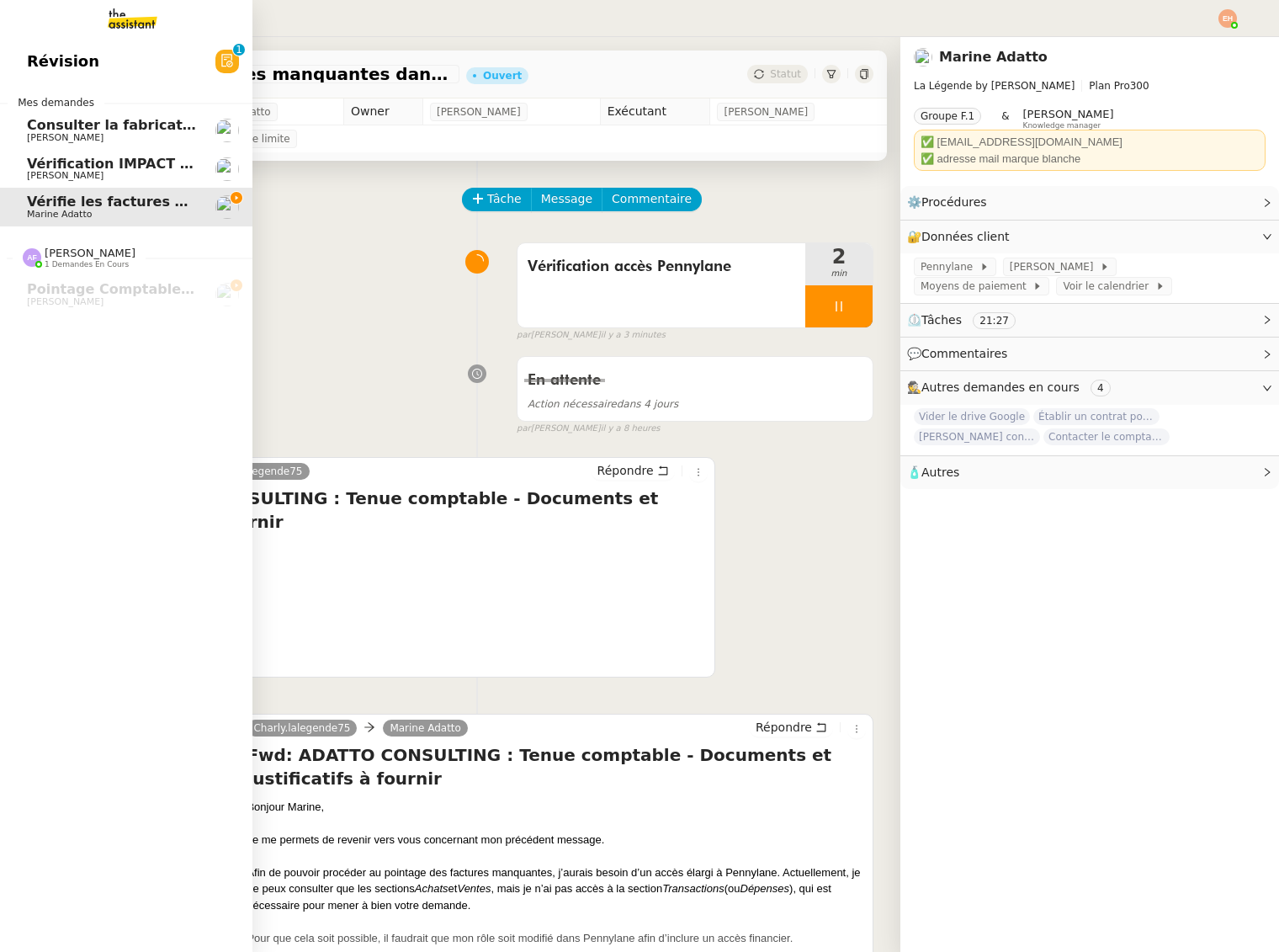
click at [28, 173] on span "[PERSON_NAME]" at bounding box center [65, 175] width 77 height 11
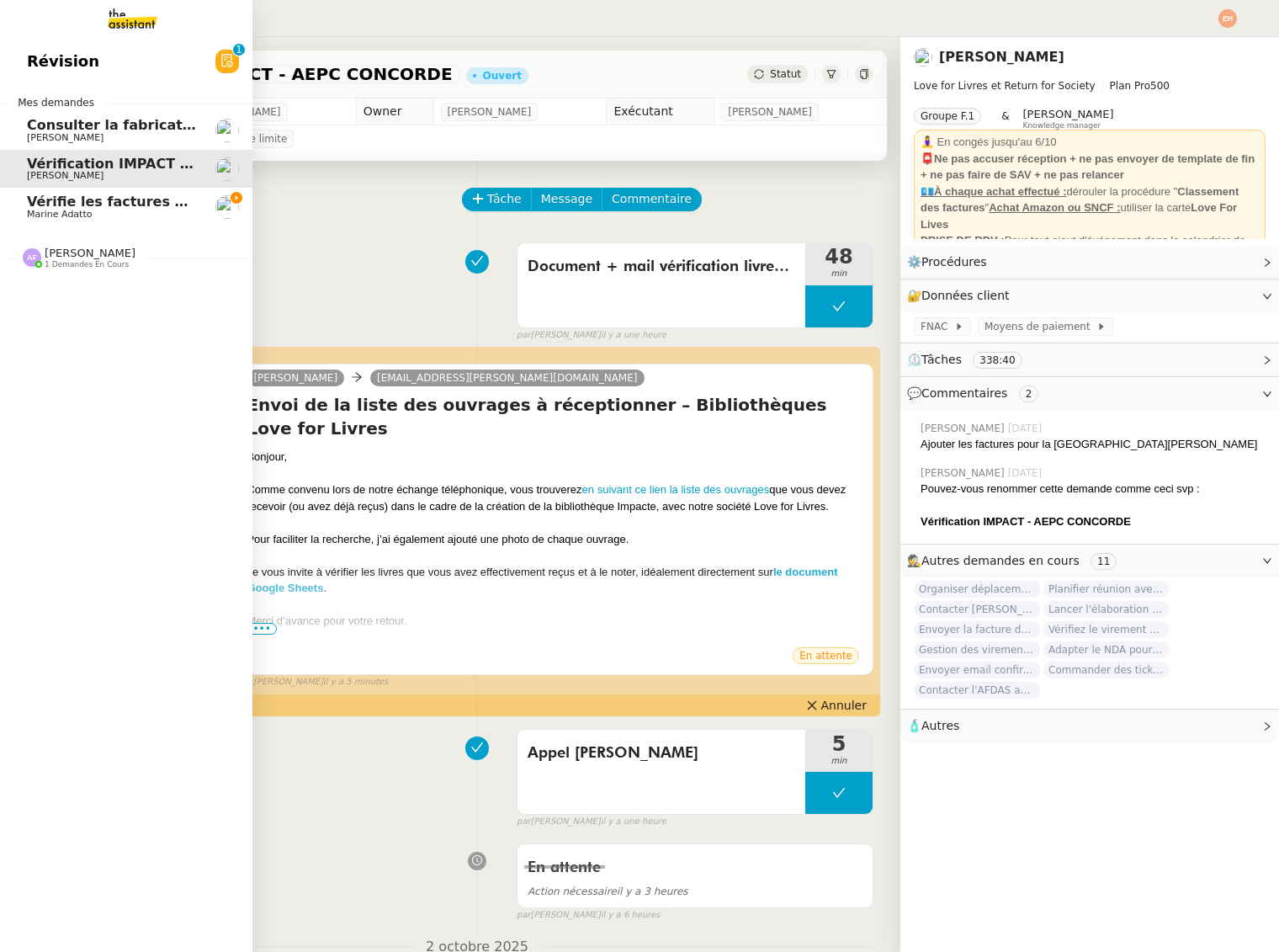
click at [50, 212] on span "Marine Adatto" at bounding box center [59, 213] width 65 height 11
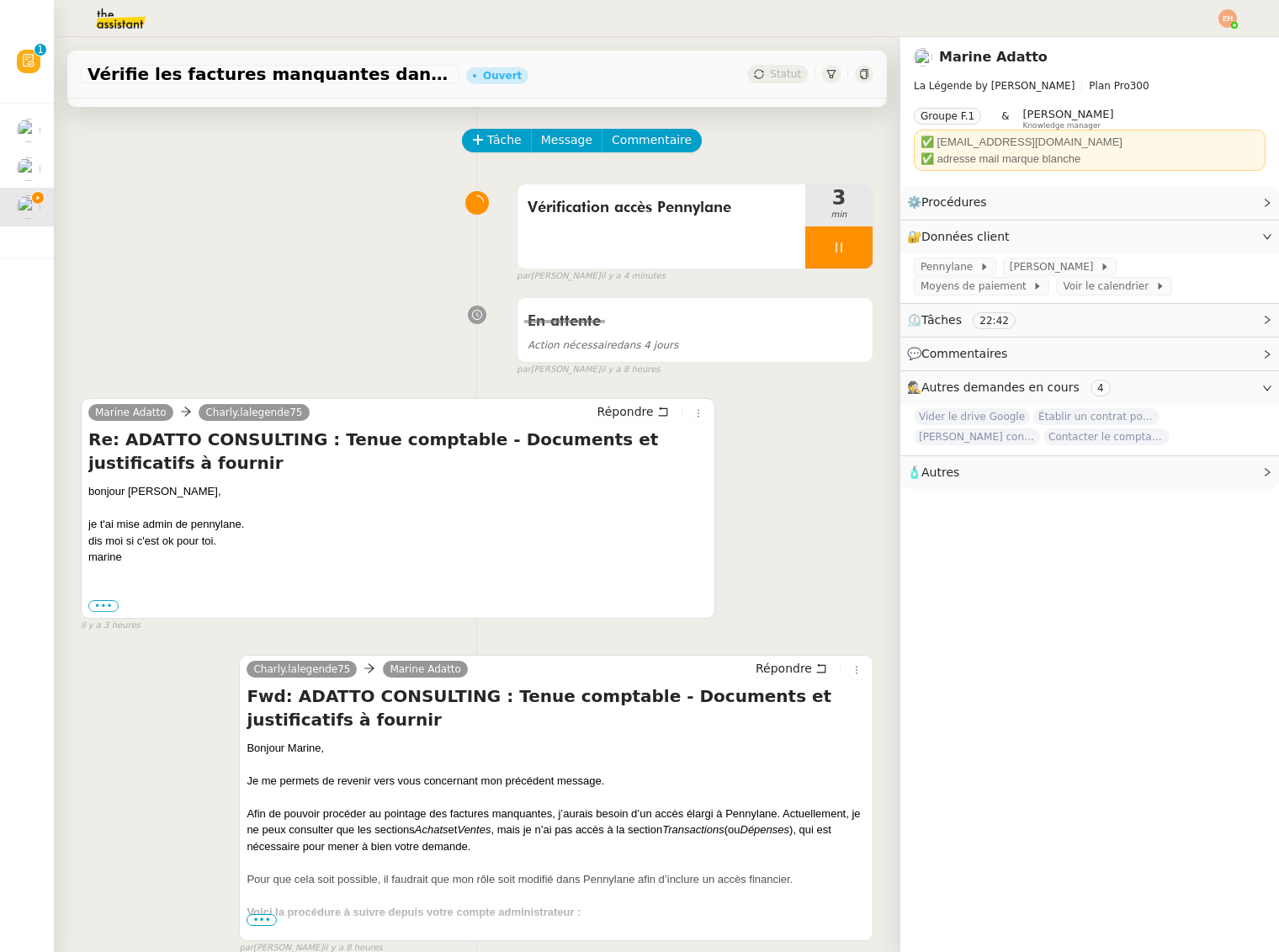
scroll to position [68, 0]
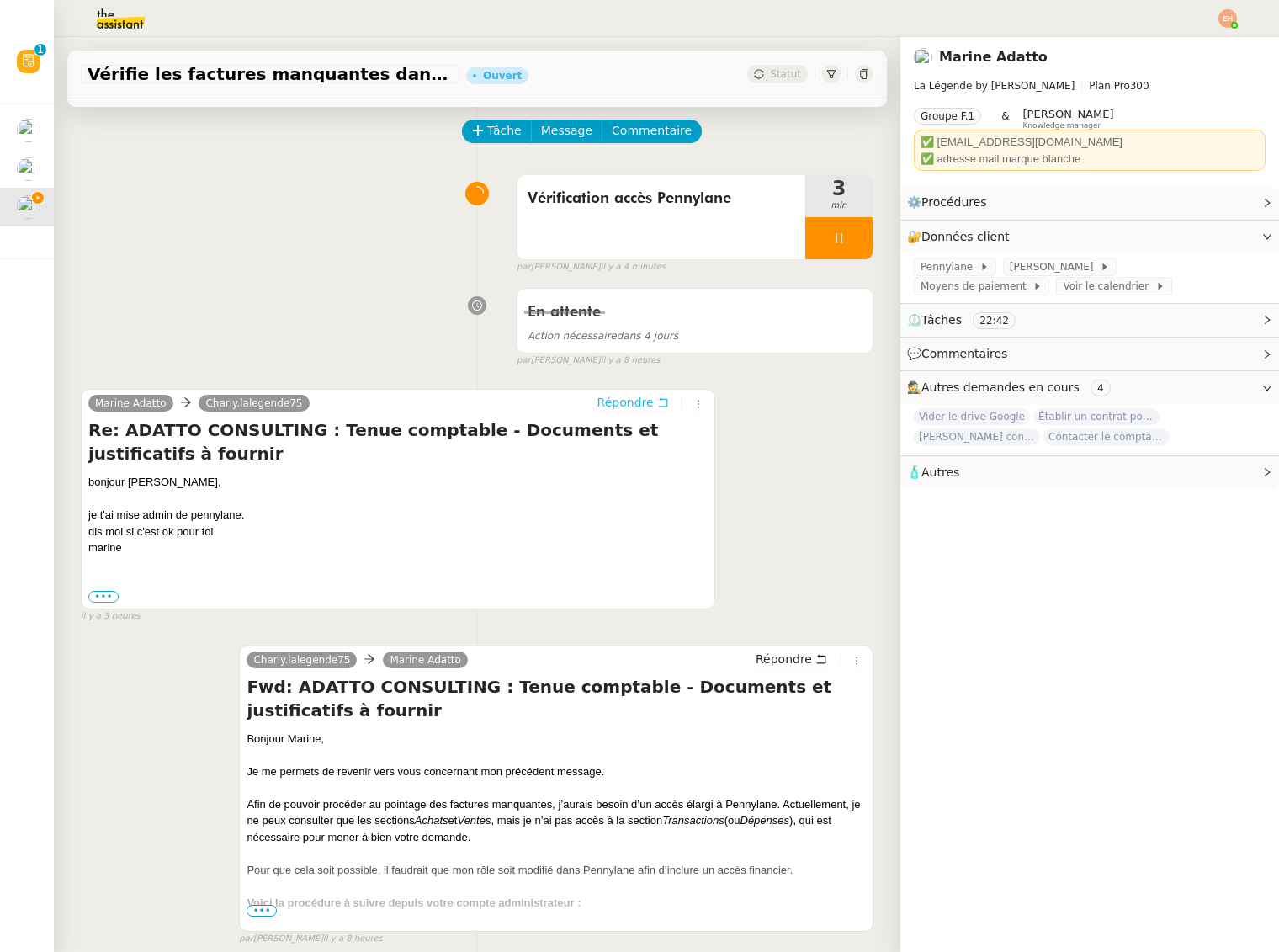
click at [618, 402] on span "Répondre" at bounding box center [626, 402] width 56 height 17
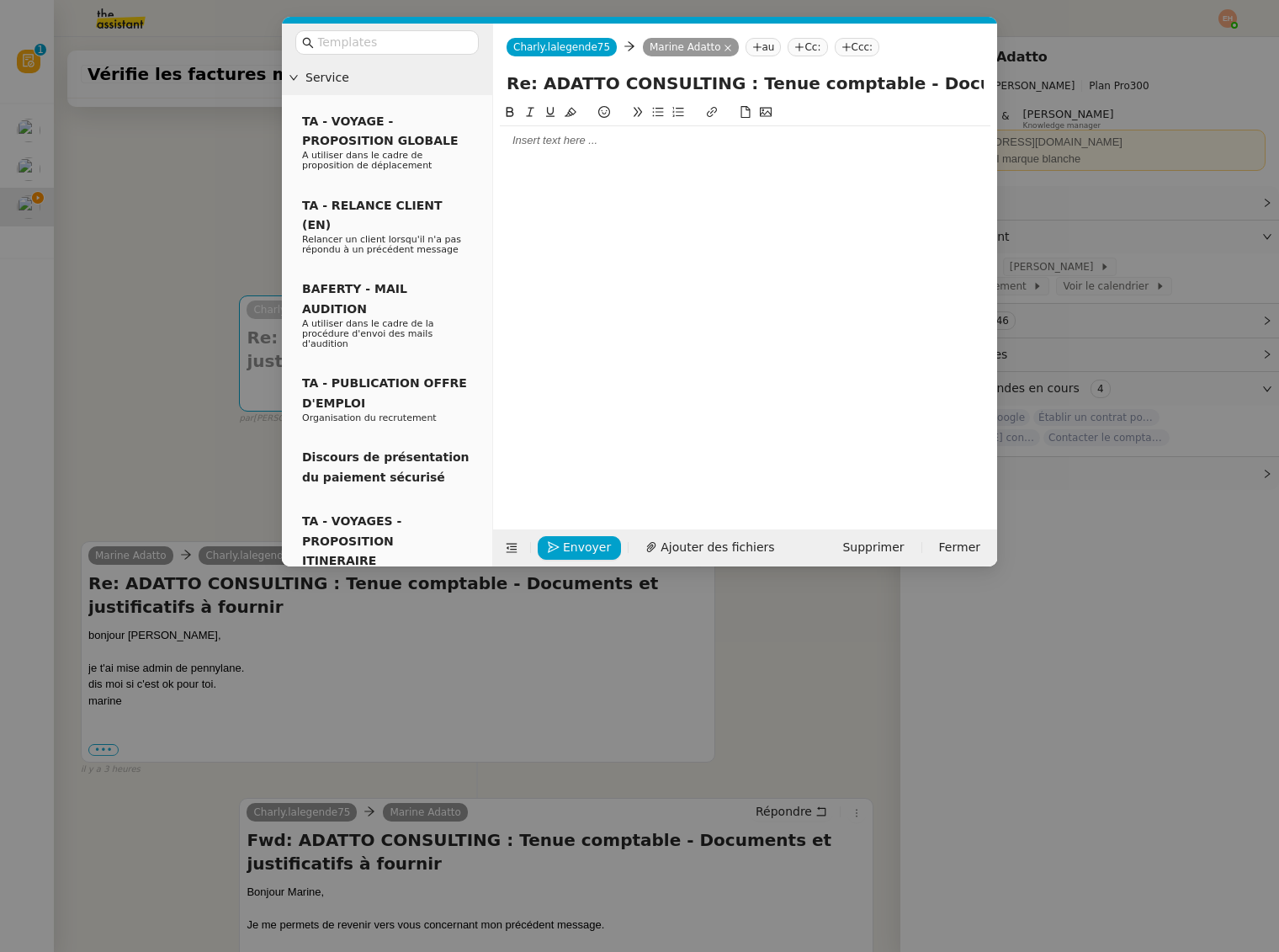
click at [591, 135] on div at bounding box center [746, 141] width 491 height 16
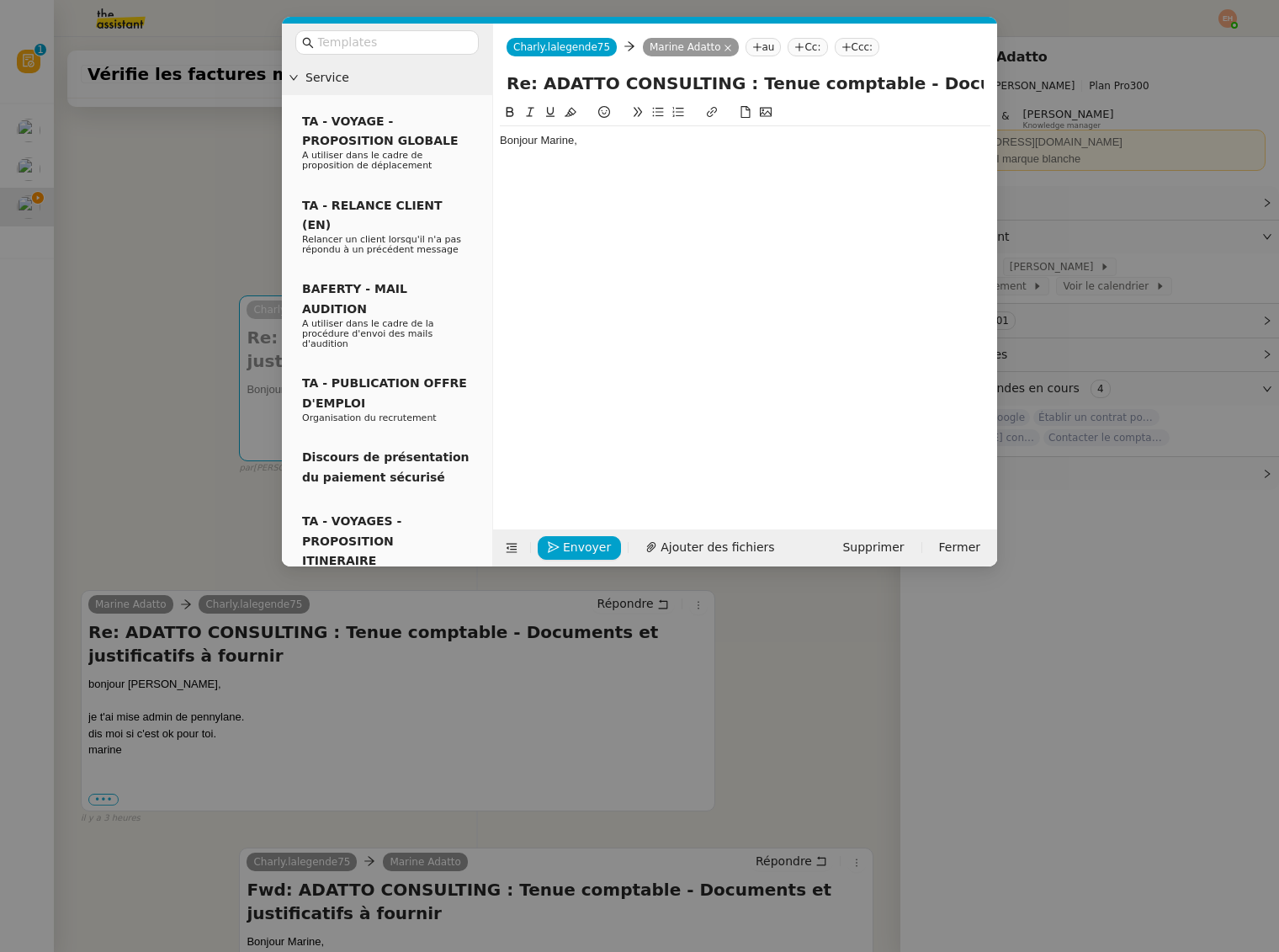
drag, startPoint x: 574, startPoint y: 710, endPoint x: 557, endPoint y: 717, distance: 18.4
click at [573, 710] on nz-modal-container "Service TA - VOYAGE - PROPOSITION GLOBALE A utiliser dans le cadre de propositi…" at bounding box center [640, 476] width 1279 height 952
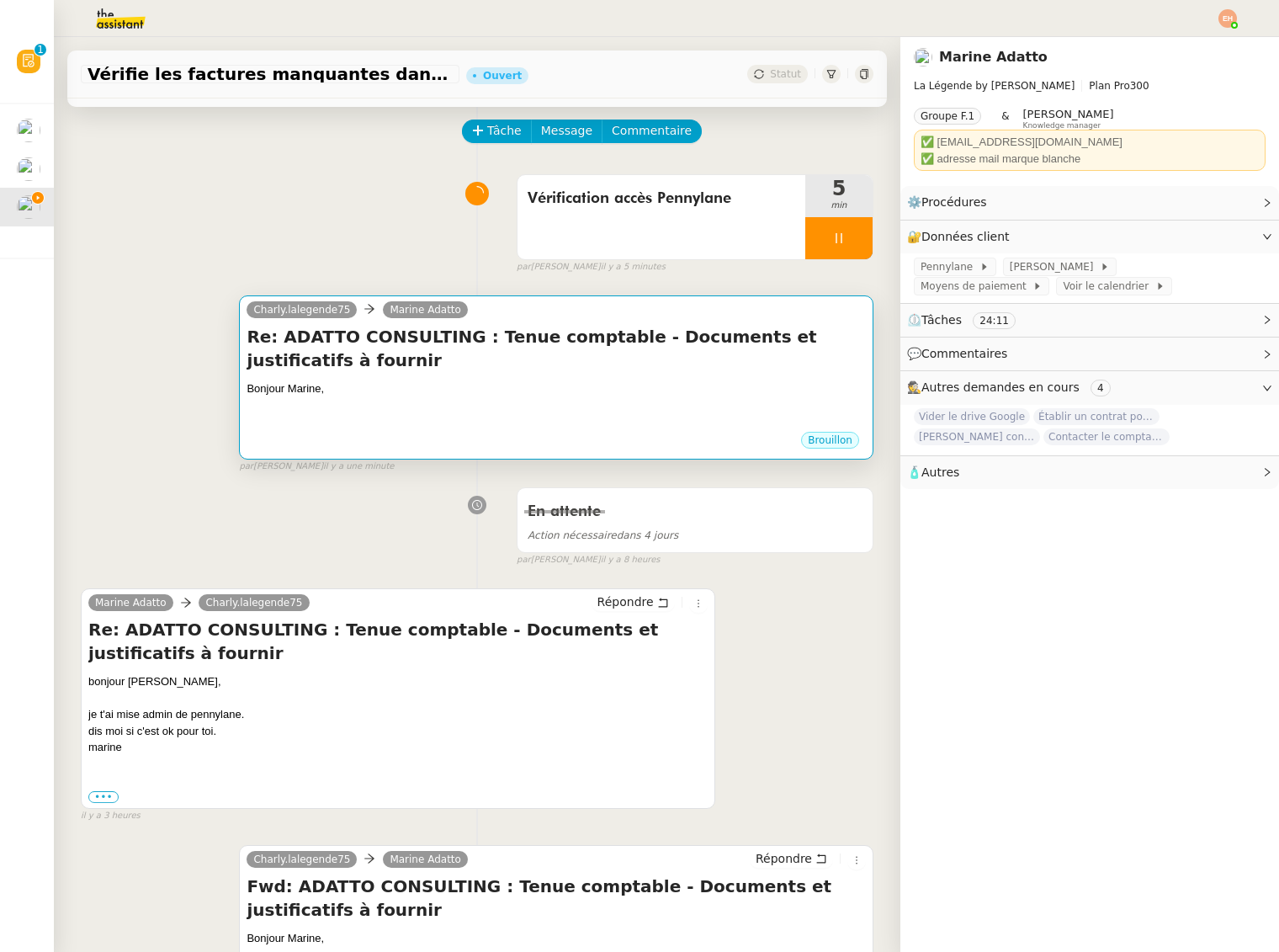
click at [377, 384] on div "Bonjour Marine," at bounding box center [556, 388] width 619 height 17
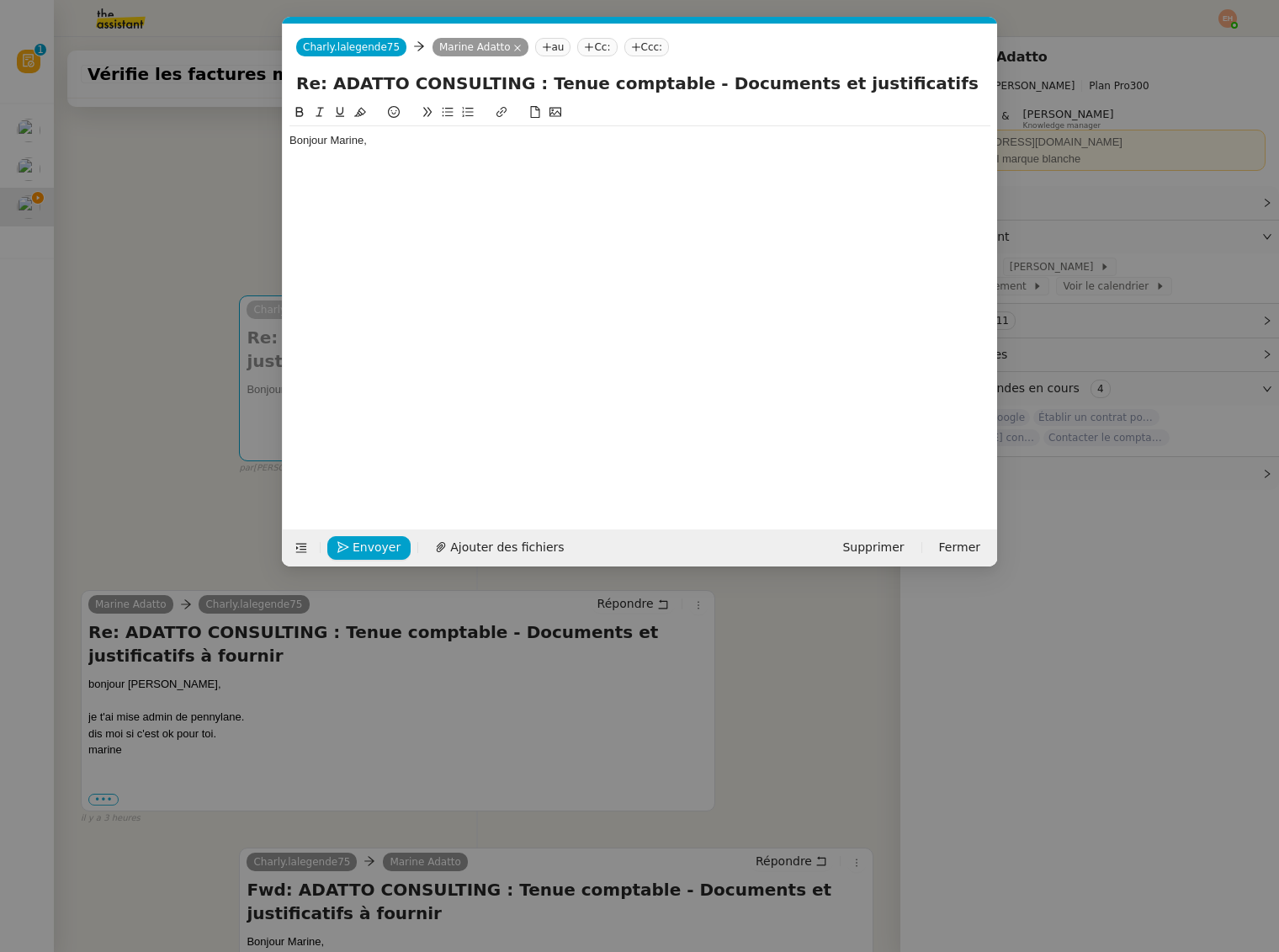
scroll to position [0, 35]
click at [414, 162] on div at bounding box center [640, 157] width 701 height 16
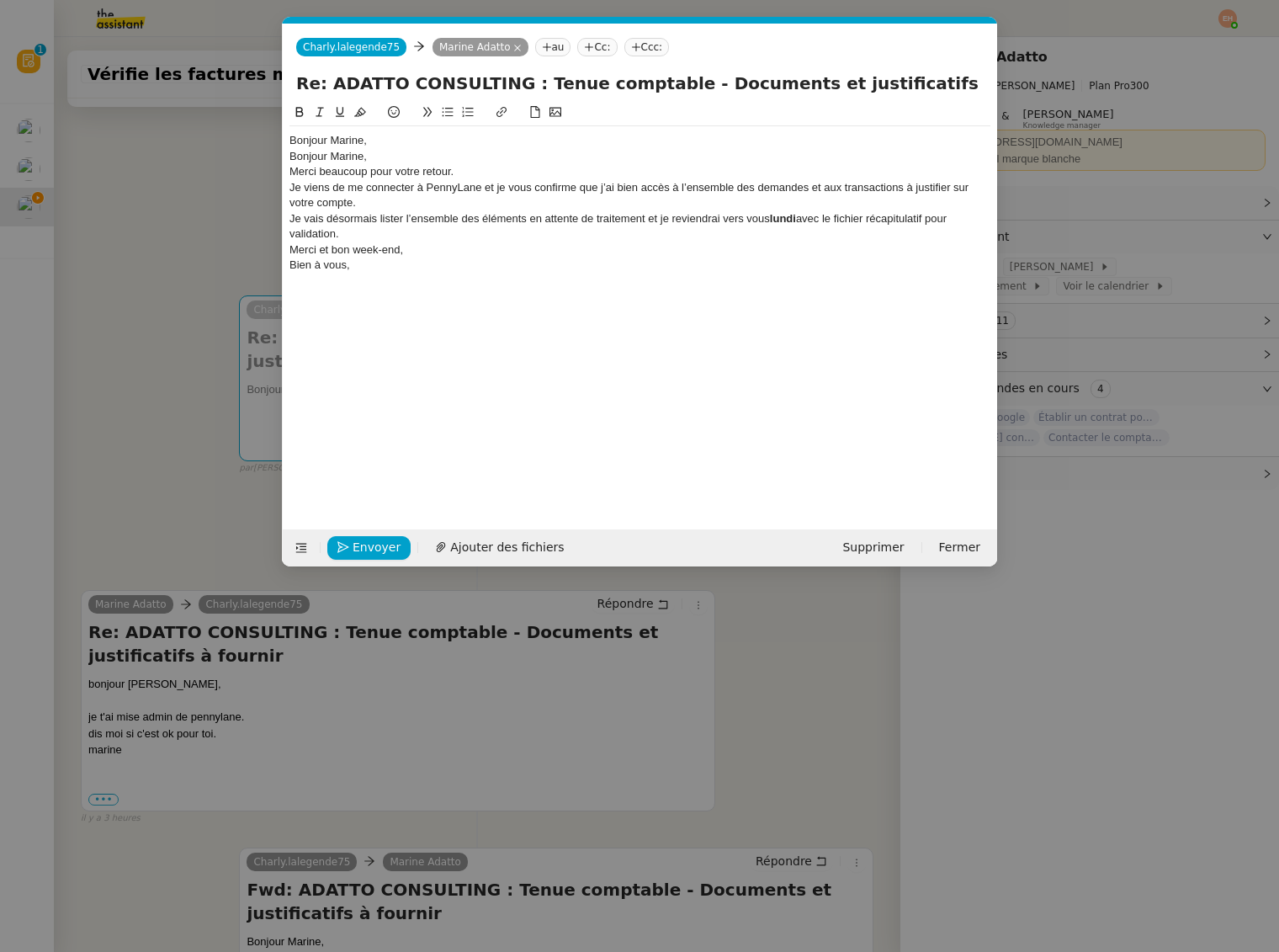
scroll to position [0, 0]
click at [373, 165] on div "Merci beaucoup pour votre retour." at bounding box center [640, 172] width 701 height 16
click at [372, 164] on div "Bonjour Marine," at bounding box center [640, 157] width 701 height 16
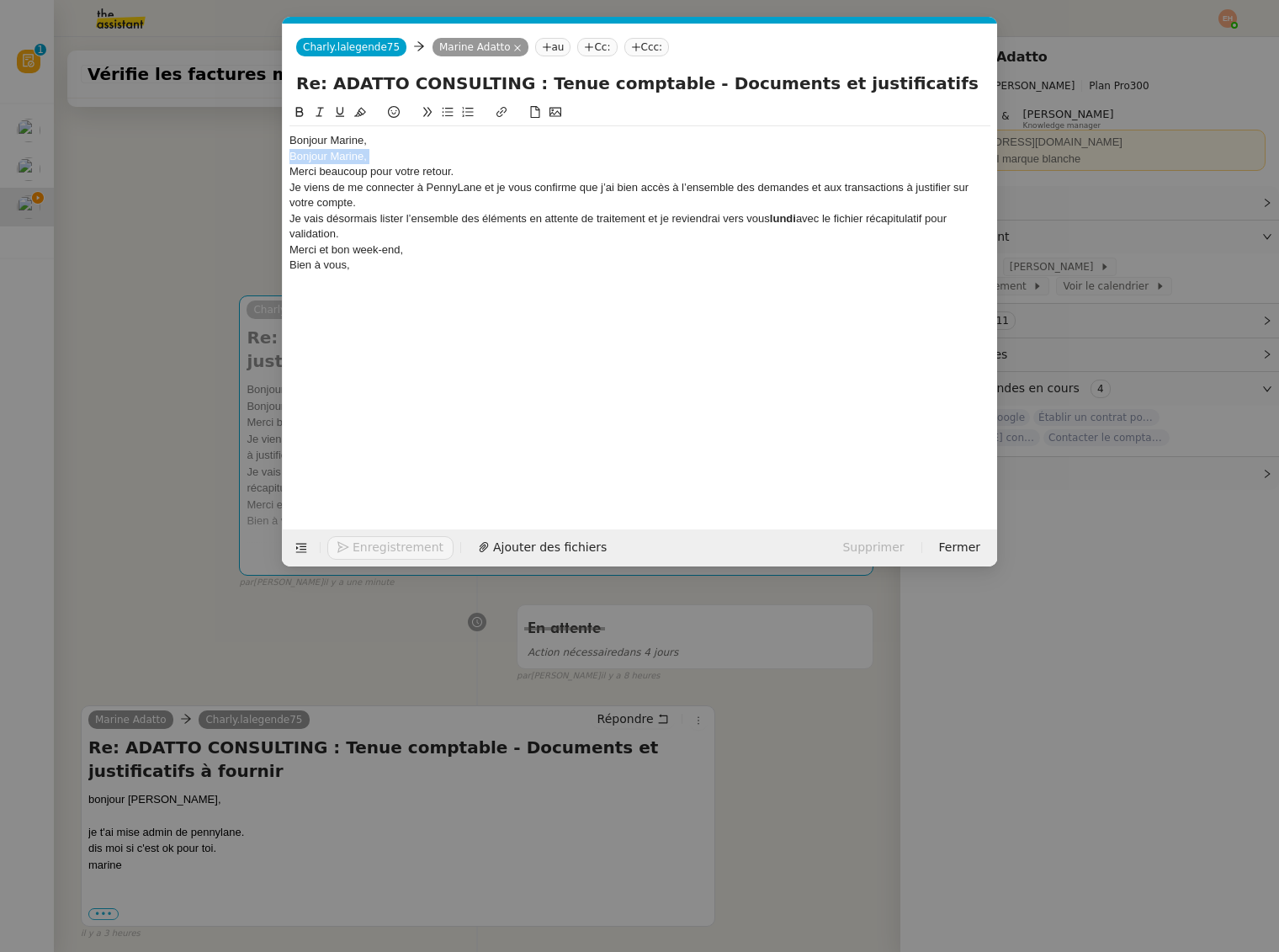
click at [370, 151] on div "Bonjour Marine," at bounding box center [640, 157] width 701 height 16
click at [367, 153] on div "Bonjour Marine," at bounding box center [640, 157] width 701 height 16
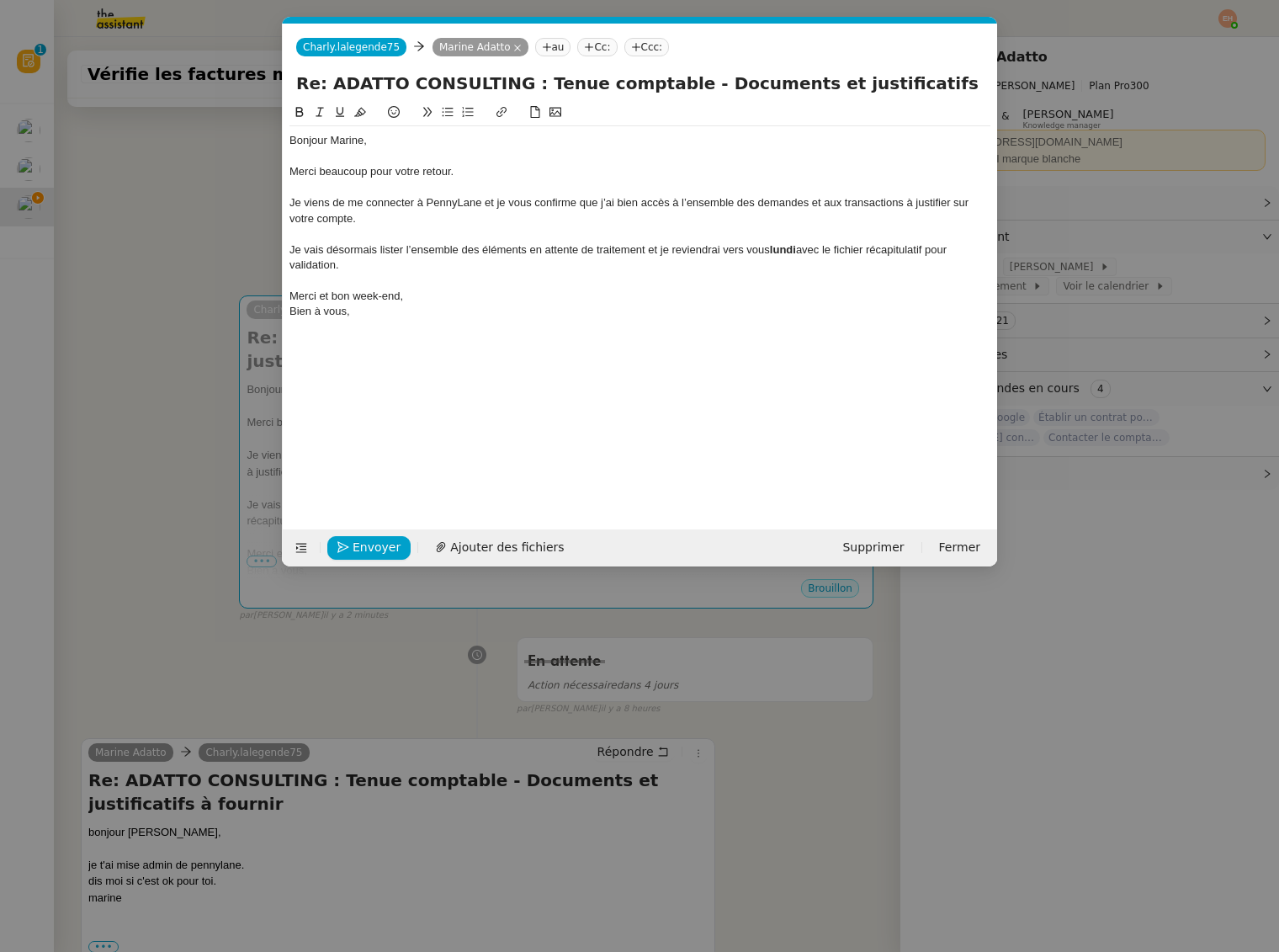
click at [346, 316] on div "Bien à vous," at bounding box center [640, 311] width 701 height 16
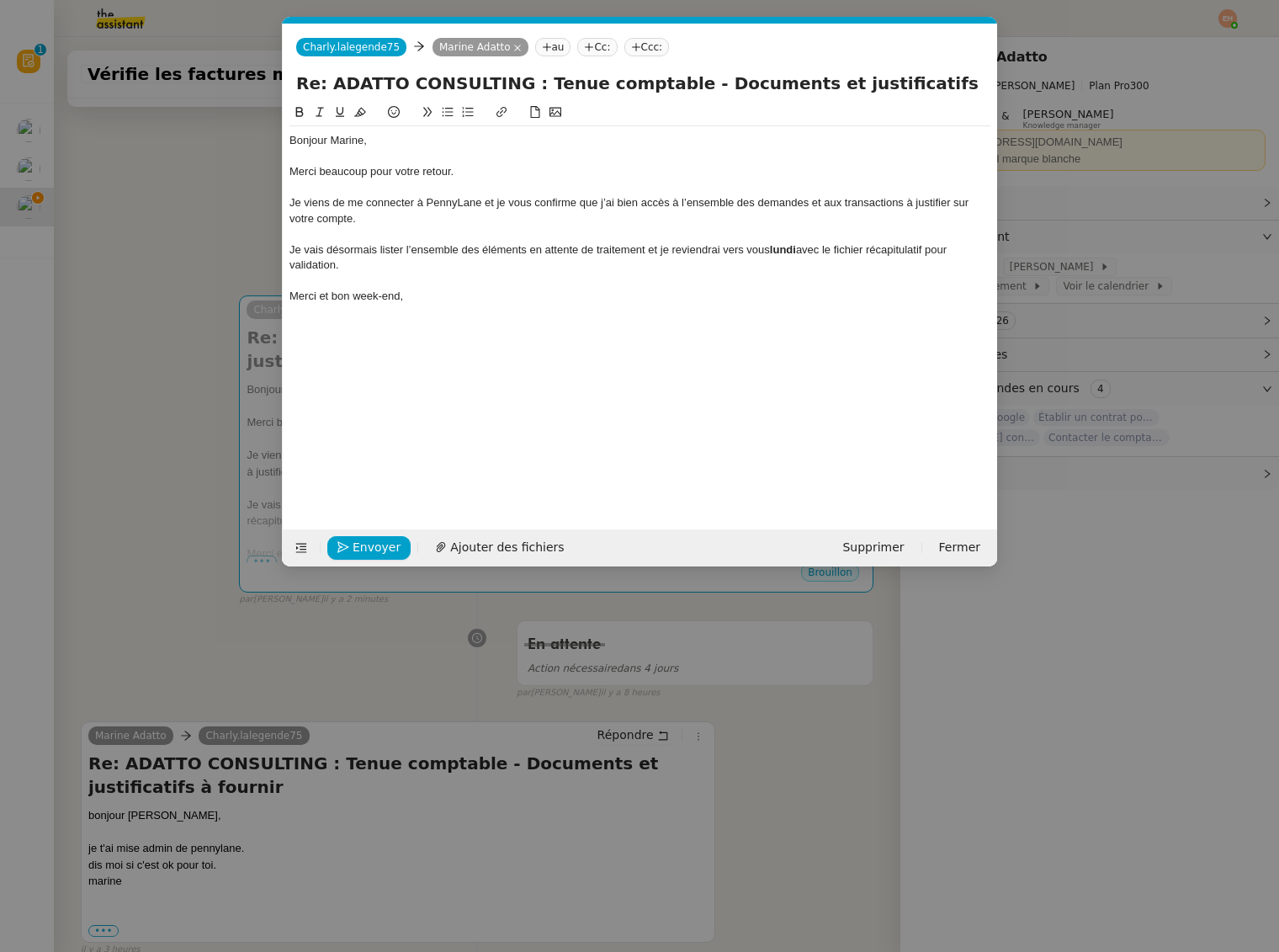
click at [376, 261] on div "Je vais désormais lister l’ensemble des éléments en attente de traitement et je…" at bounding box center [640, 258] width 701 height 31
click at [674, 245] on div "Je vais désormais lister l’ensemble des éléments en attente de traitement et je…" at bounding box center [640, 258] width 701 height 31
click at [742, 255] on div "Je vais désormais lister l’ensemble des éléments en attente de traitement et je…" at bounding box center [640, 258] width 701 height 31
click at [781, 252] on strong "lundi" at bounding box center [783, 249] width 26 height 13
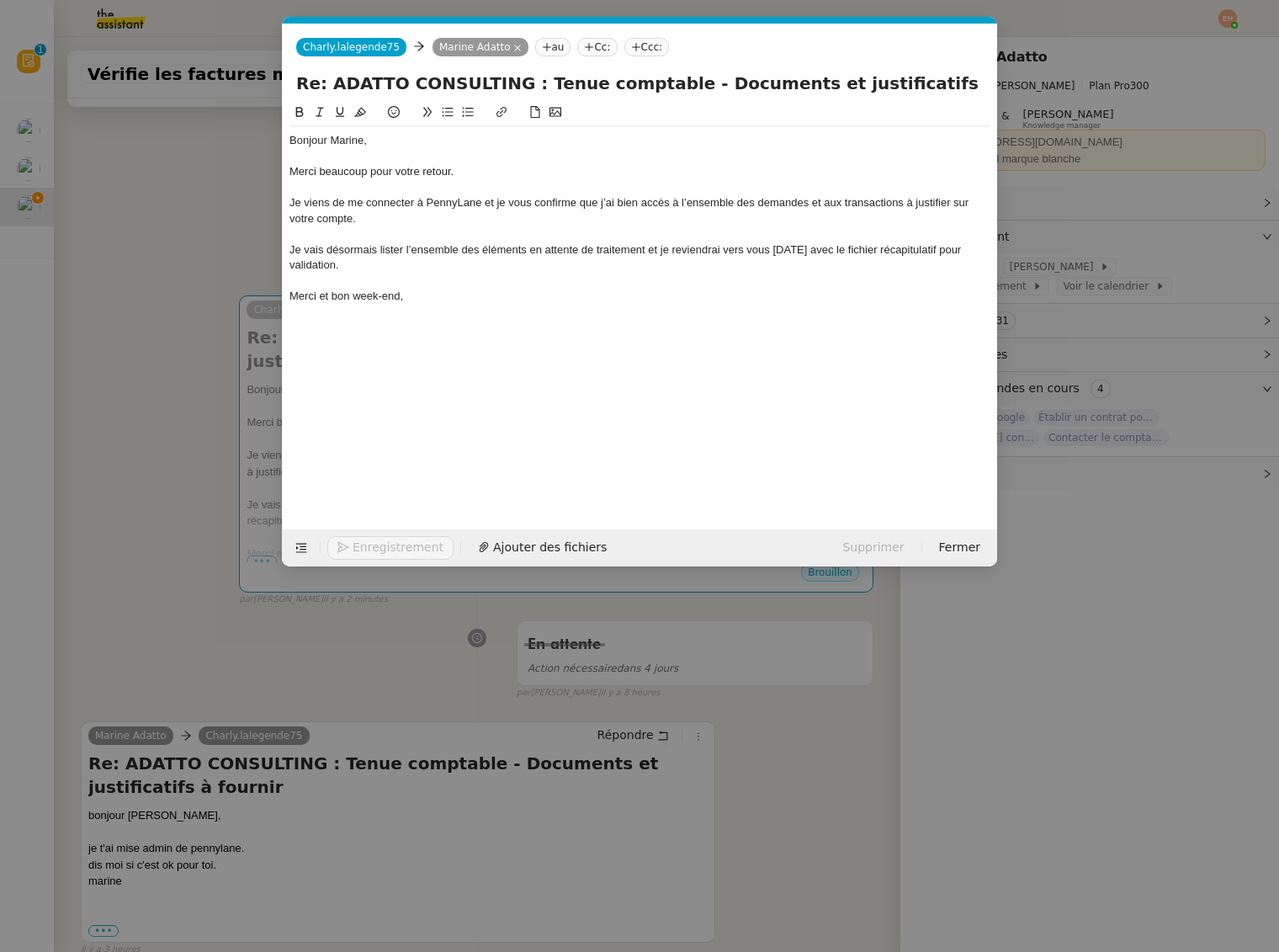
click at [713, 262] on div "Je vais désormais lister l’ensemble des éléments en attente de traitement et je…" at bounding box center [640, 258] width 701 height 31
drag, startPoint x: 930, startPoint y: 256, endPoint x: 930, endPoint y: 266, distance: 10.0
click at [930, 266] on div "Je vais désormais lister l’ensemble des éléments en attente de traitement et je…" at bounding box center [640, 258] width 701 height 31
click at [603, 252] on div "Je vais désormais lister l’ensemble des éléments en attente de traitement et je…" at bounding box center [640, 250] width 701 height 16
click at [602, 252] on div "Je vais désormais lister l’ensemble des éléments en attente de traitement et je…" at bounding box center [640, 250] width 701 height 16
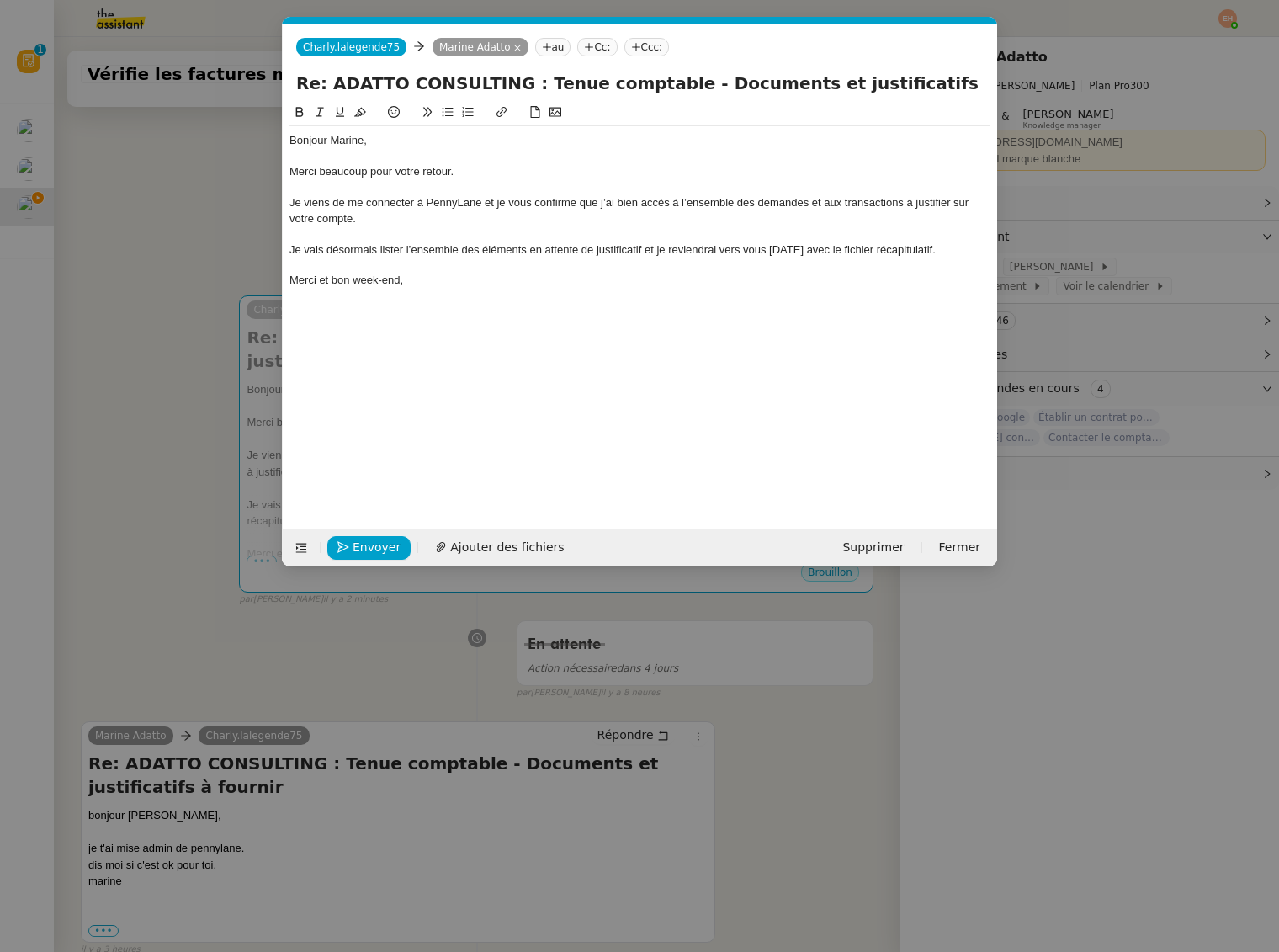
click at [575, 290] on div "Bonjour Marine, Merci beaucoup pour votre retour. Je viens de me connecter à Pe…" at bounding box center [640, 211] width 701 height 169
click at [351, 217] on div "Je viens de me connecter à PennyLane et je vous confirme que j’ai bien accès à …" at bounding box center [640, 211] width 701 height 31
click at [457, 202] on div "Je viens de me connecter à PennyLane et je vous confirme que j’ai bien accès à …" at bounding box center [640, 211] width 701 height 31
drag, startPoint x: 845, startPoint y: 204, endPoint x: 749, endPoint y: 204, distance: 96.0
click at [749, 204] on div "Je viens de me connecter à Pennylane et je vous confirme que j’ai bien accès à …" at bounding box center [640, 211] width 701 height 31
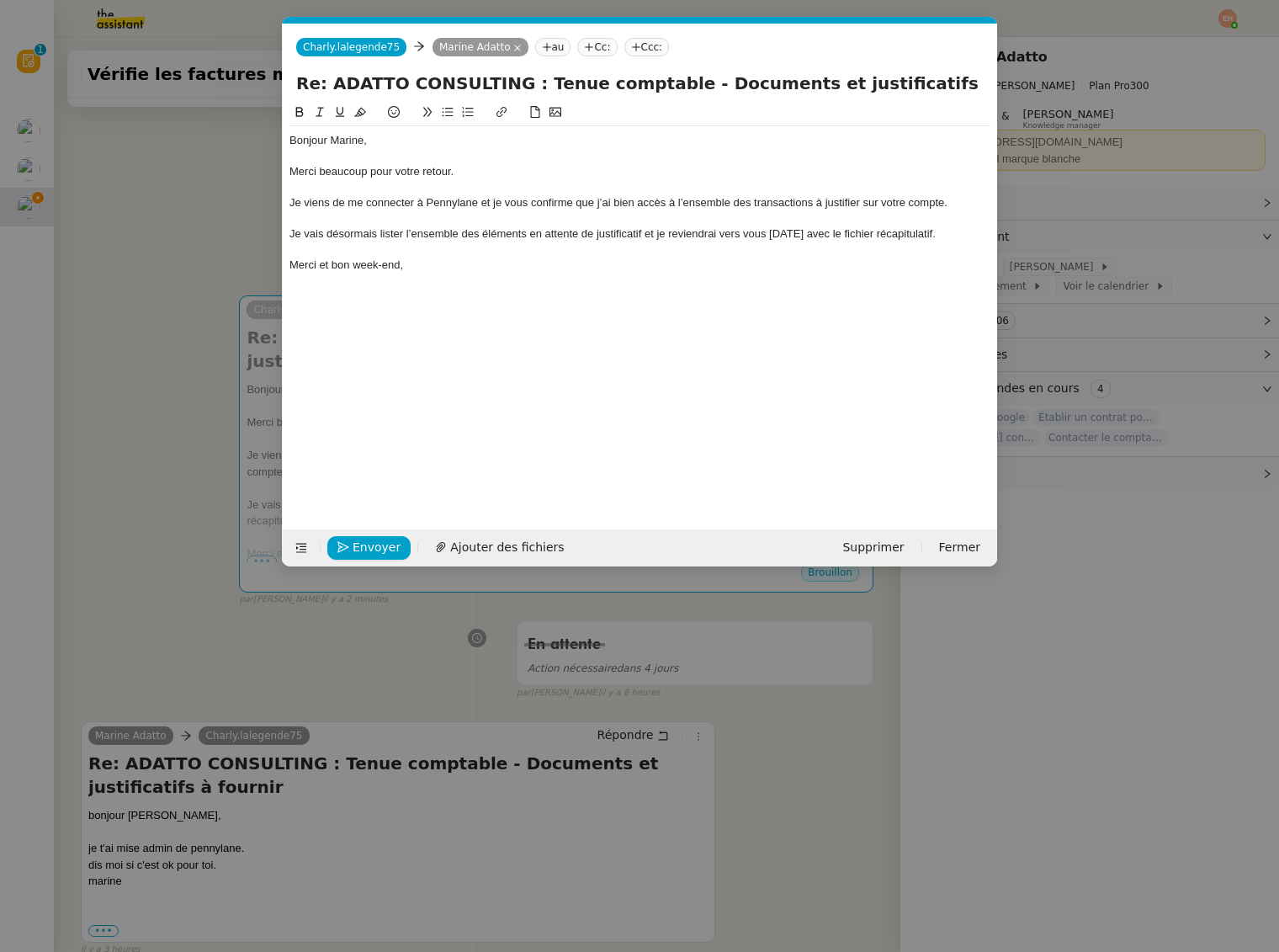
click at [742, 218] on div at bounding box center [640, 219] width 701 height 16
drag, startPoint x: 405, startPoint y: 234, endPoint x: 469, endPoint y: 231, distance: 64.1
click at [469, 231] on div "Je vais désormais lister l’ensemble des éléments en attente de justificatif et …" at bounding box center [640, 235] width 701 height 16
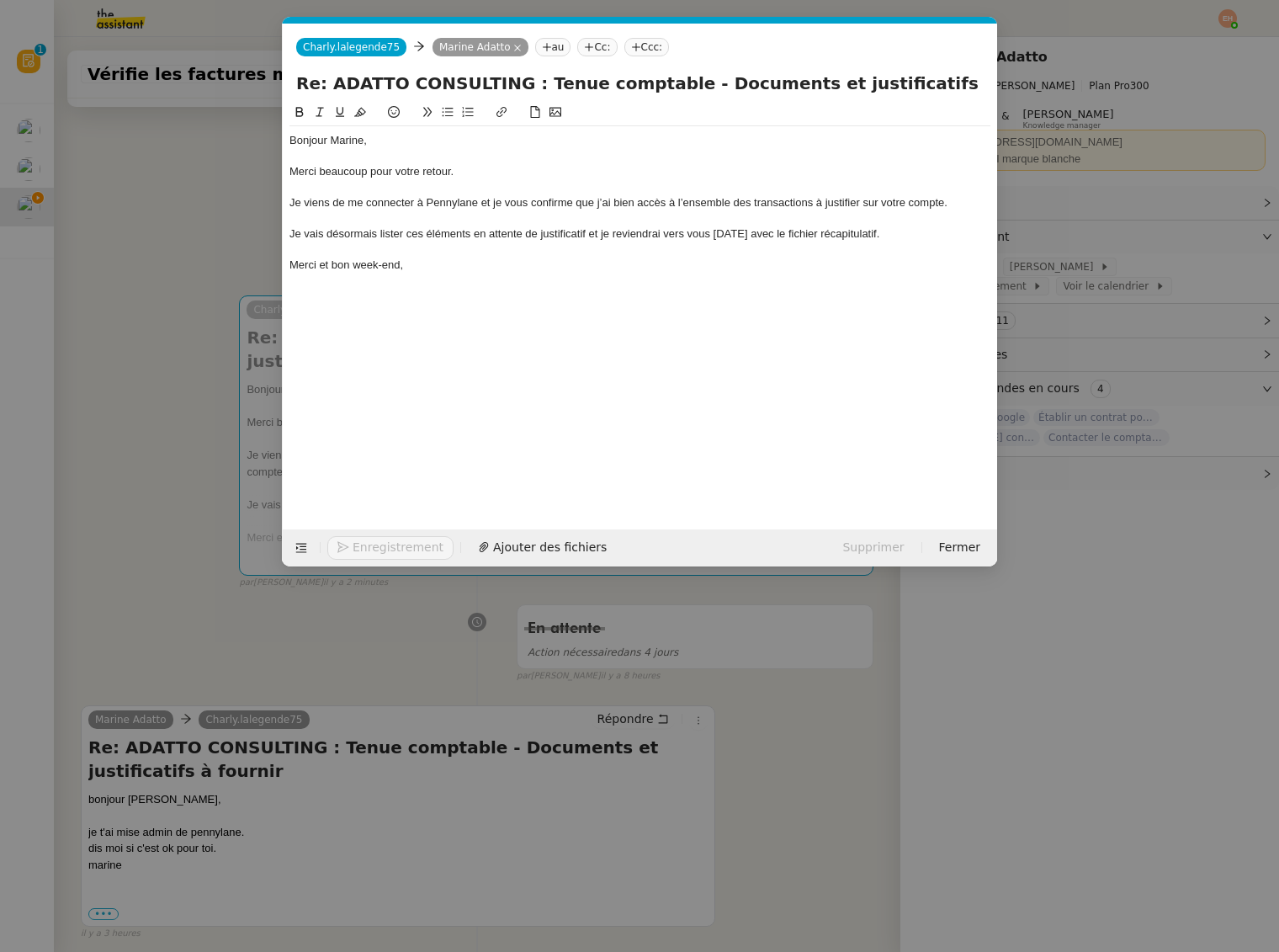
click at [480, 275] on div "Bonjour Marine, Merci beaucoup pour votre retour. Je viens de me connecter à Pe…" at bounding box center [640, 202] width 701 height 153
click at [389, 554] on span "Envoyer" at bounding box center [376, 548] width 48 height 19
click at [389, 554] on span "Confirmer l'envoi" at bounding box center [403, 548] width 101 height 19
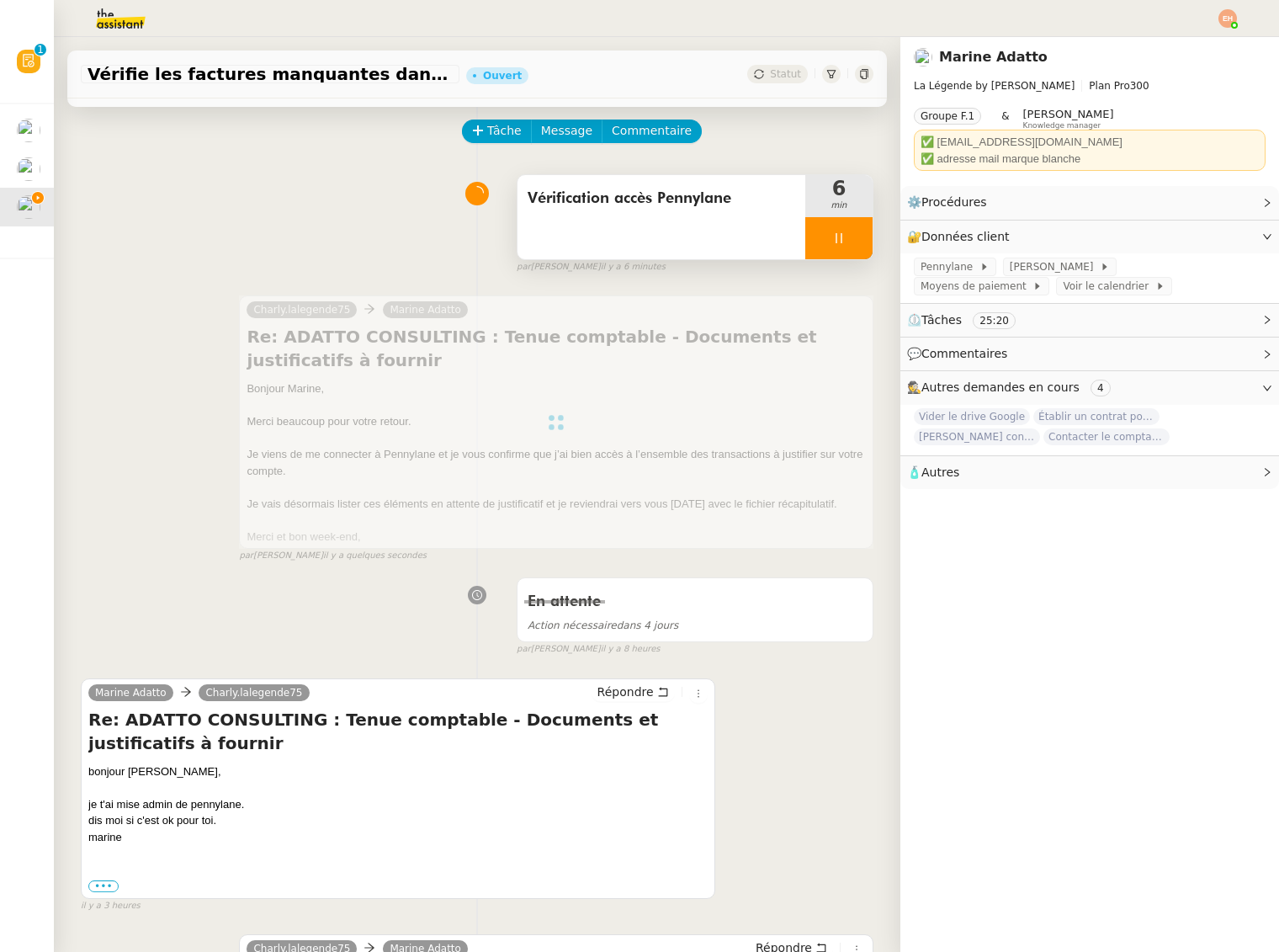
click at [840, 238] on icon at bounding box center [839, 238] width 14 height 14
click at [858, 235] on icon at bounding box center [856, 238] width 14 height 14
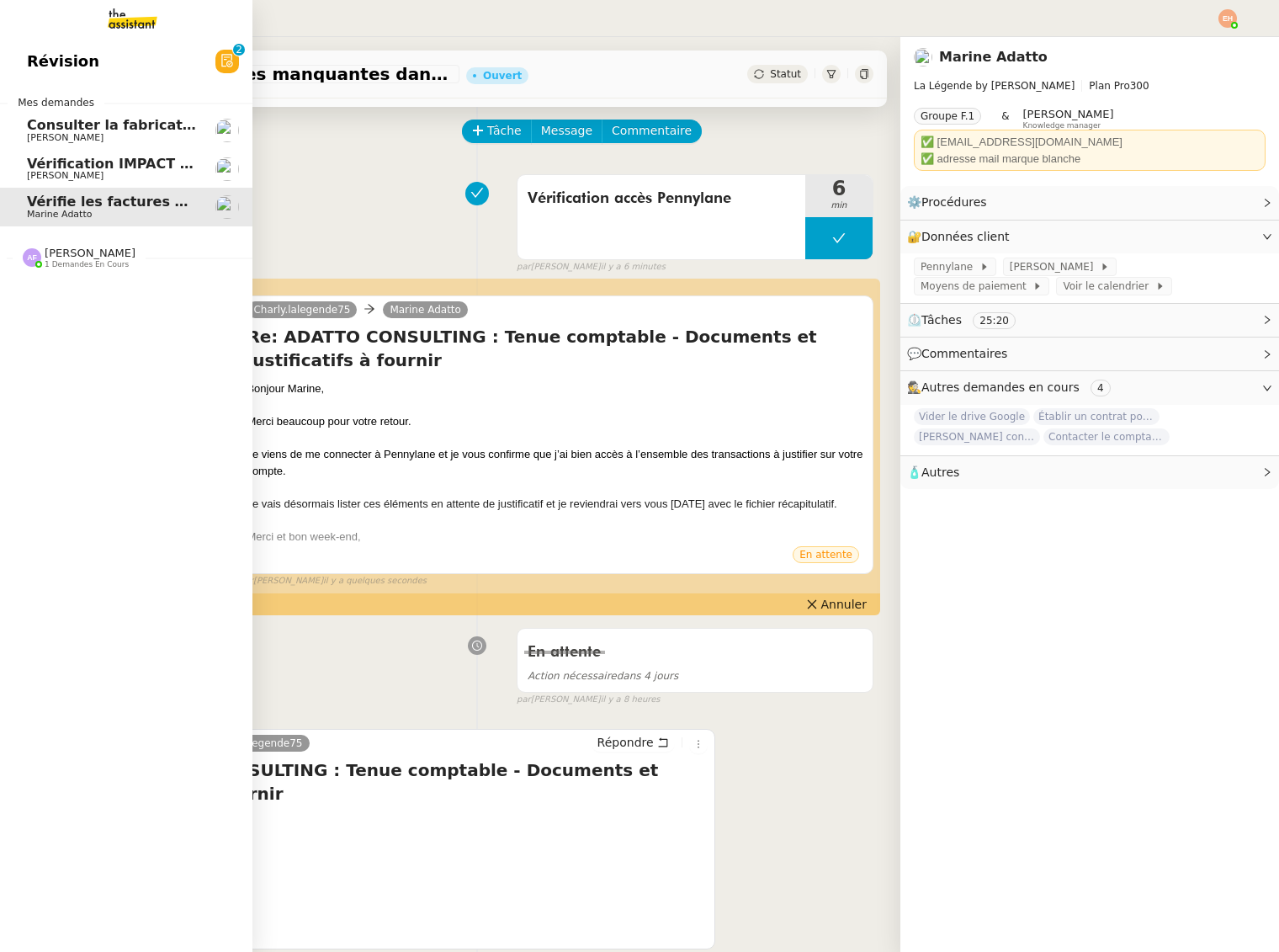
click at [20, 128] on link "Consulter la fabrication des pièces de [PERSON_NAME]" at bounding box center [126, 130] width 252 height 39
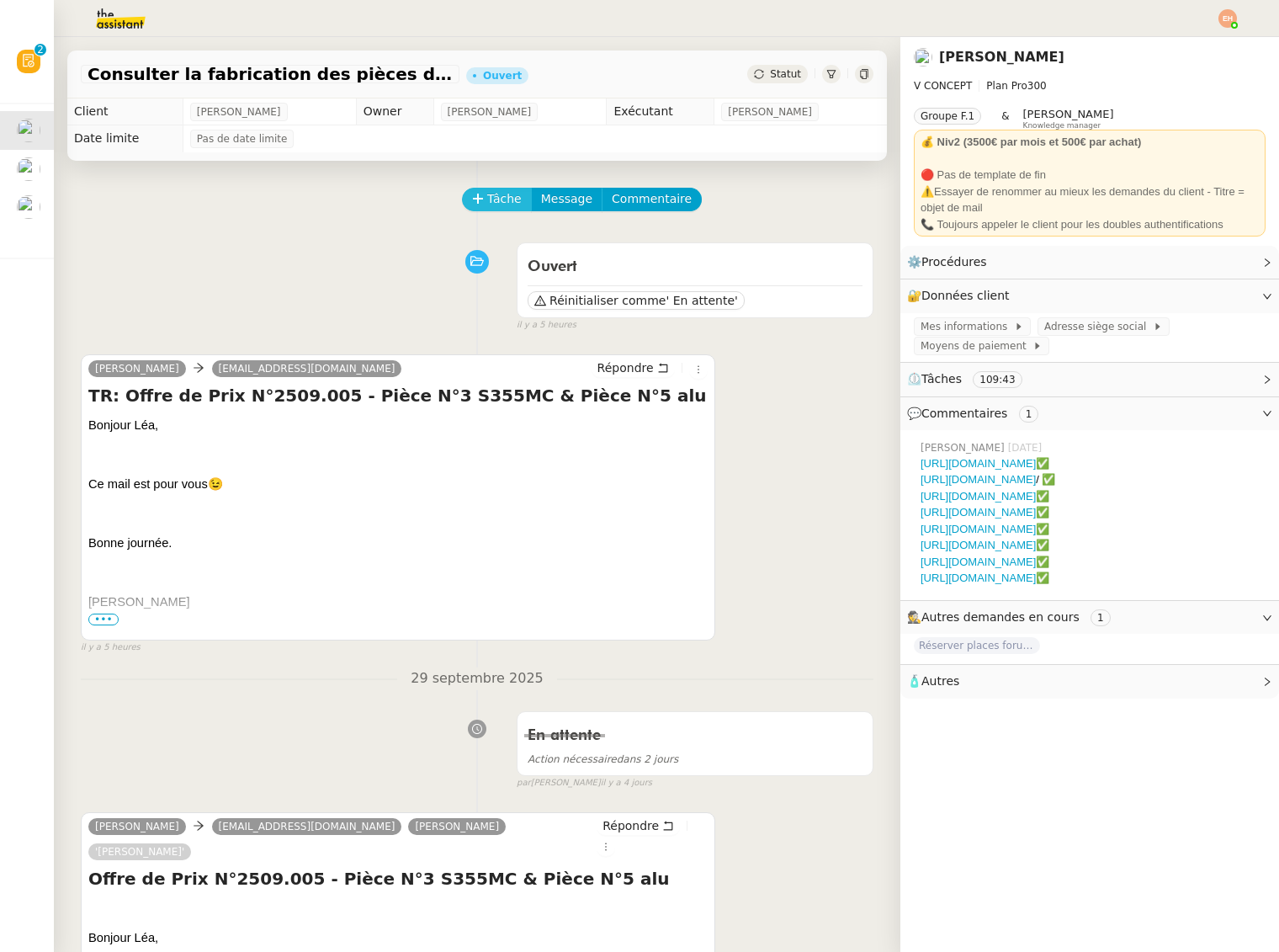
click at [501, 207] on span "Tâche" at bounding box center [504, 200] width 34 height 19
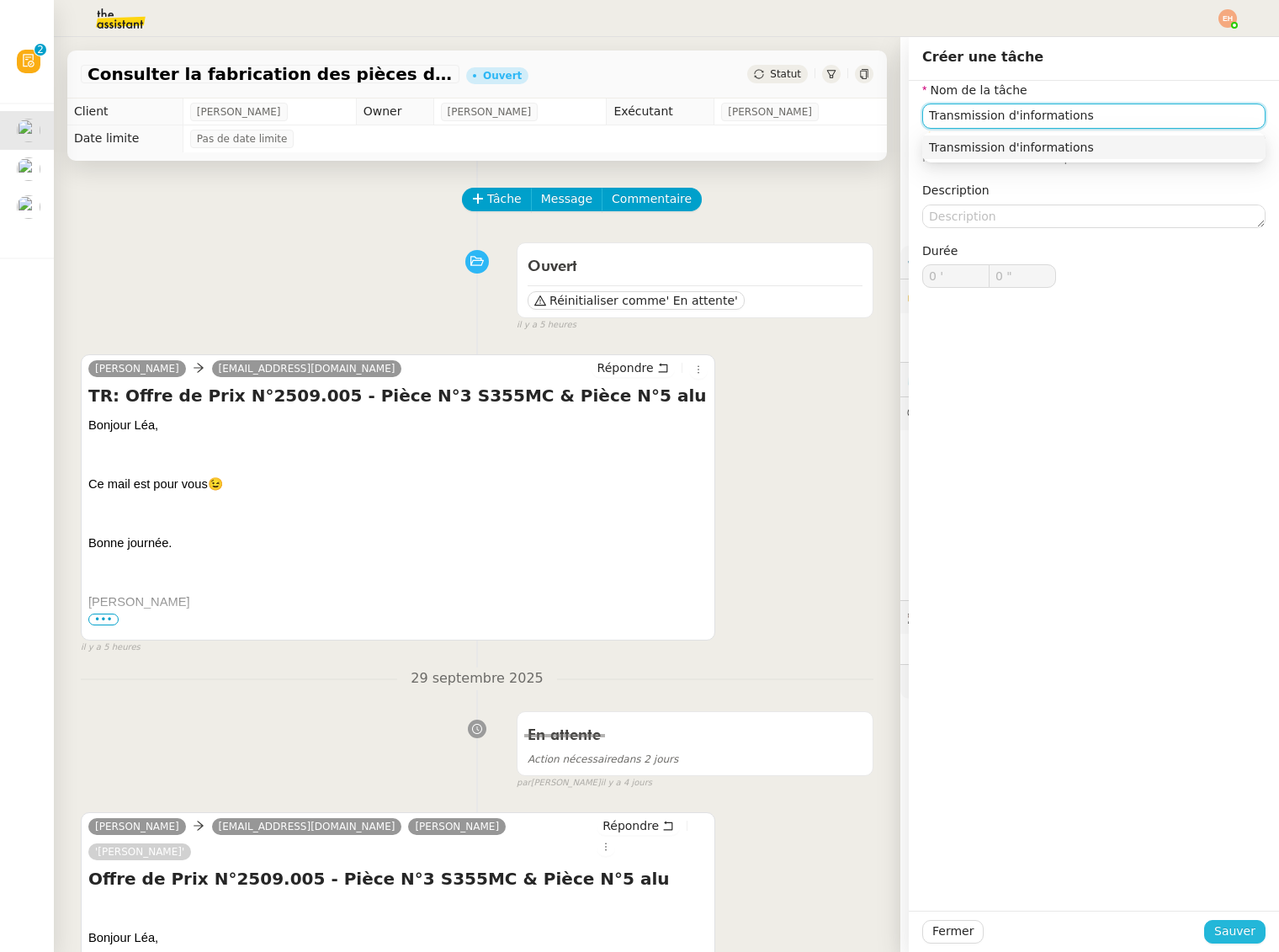
type input "Transmission d'informations"
drag, startPoint x: 1220, startPoint y: 931, endPoint x: 697, endPoint y: 494, distance: 681.5
click at [1220, 931] on span "Sauver" at bounding box center [1235, 932] width 41 height 19
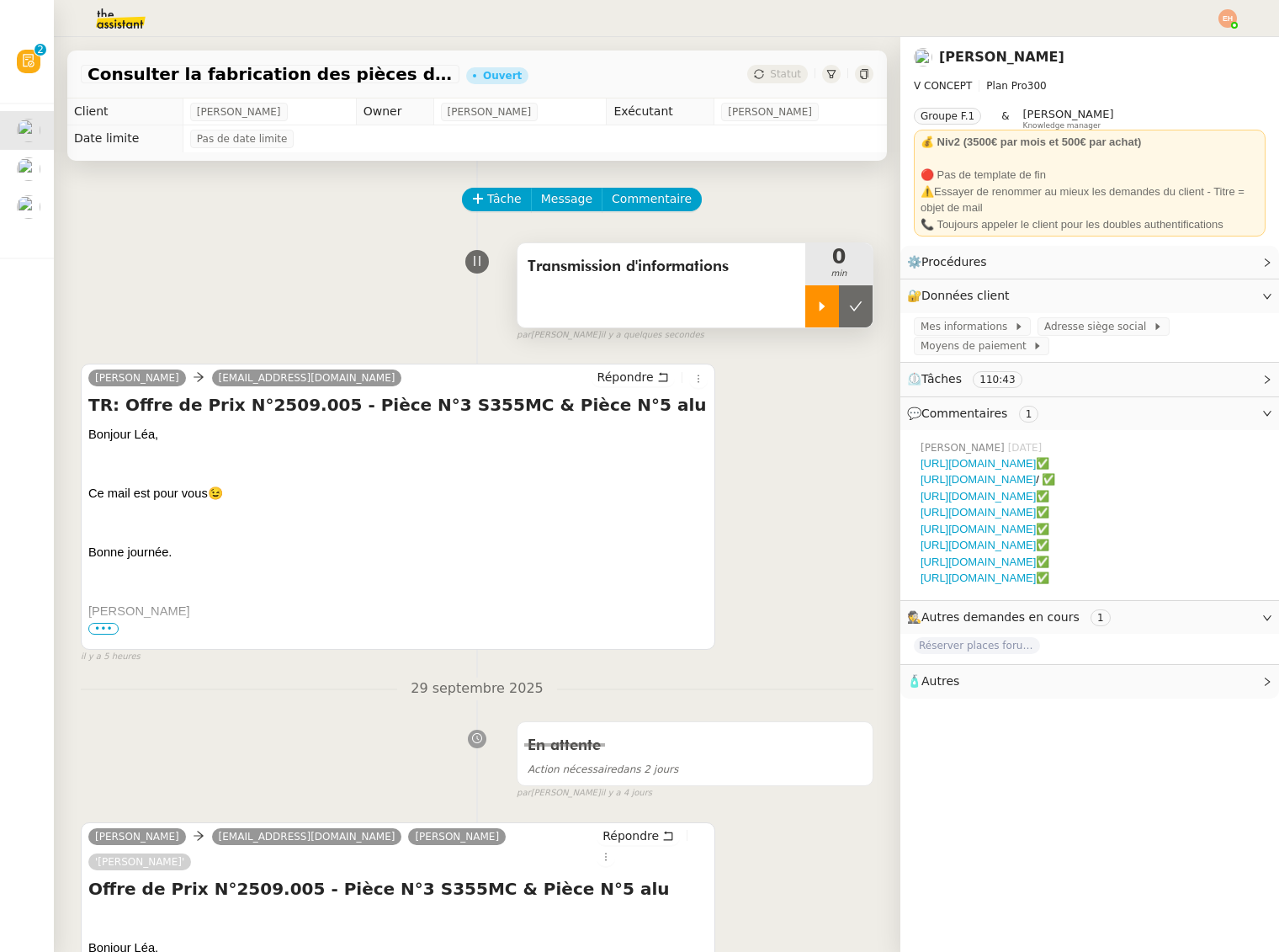
click at [816, 318] on div at bounding box center [822, 306] width 34 height 42
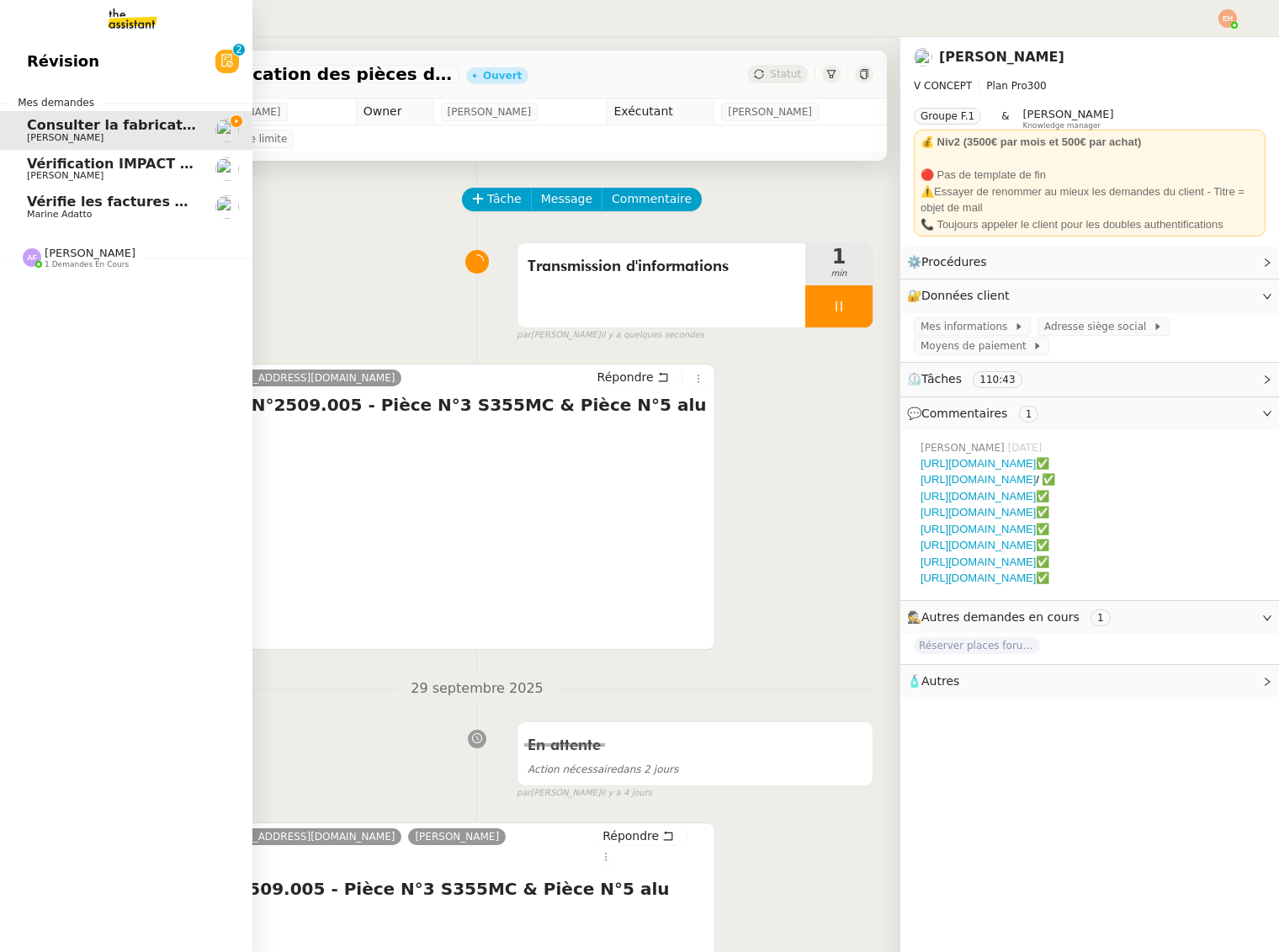
click at [80, 265] on span "1 demandes en cours" at bounding box center [87, 265] width 84 height 10
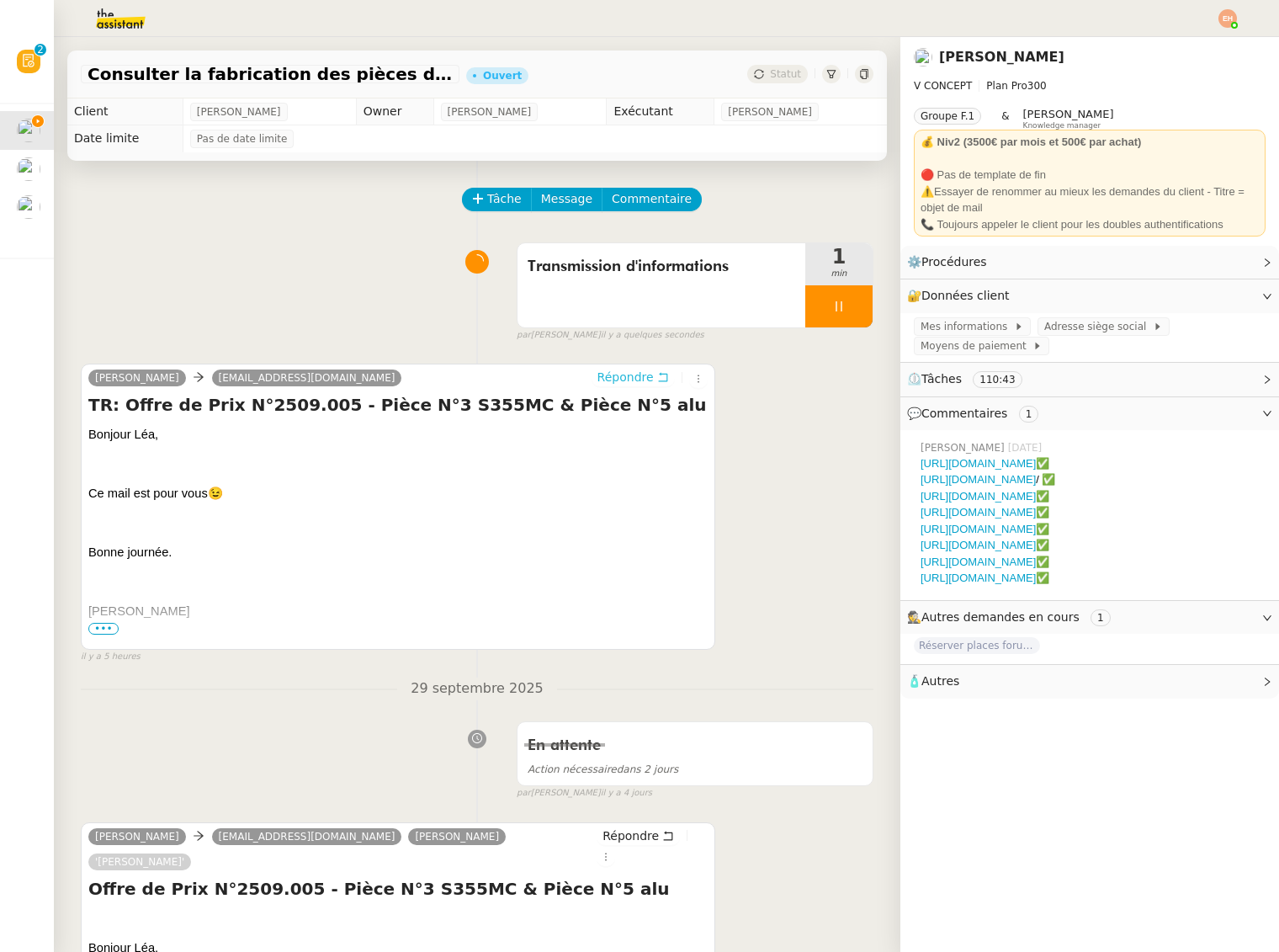
drag, startPoint x: 628, startPoint y: 378, endPoint x: 614, endPoint y: 388, distance: 17.2
click at [628, 378] on span "Répondre" at bounding box center [626, 377] width 56 height 17
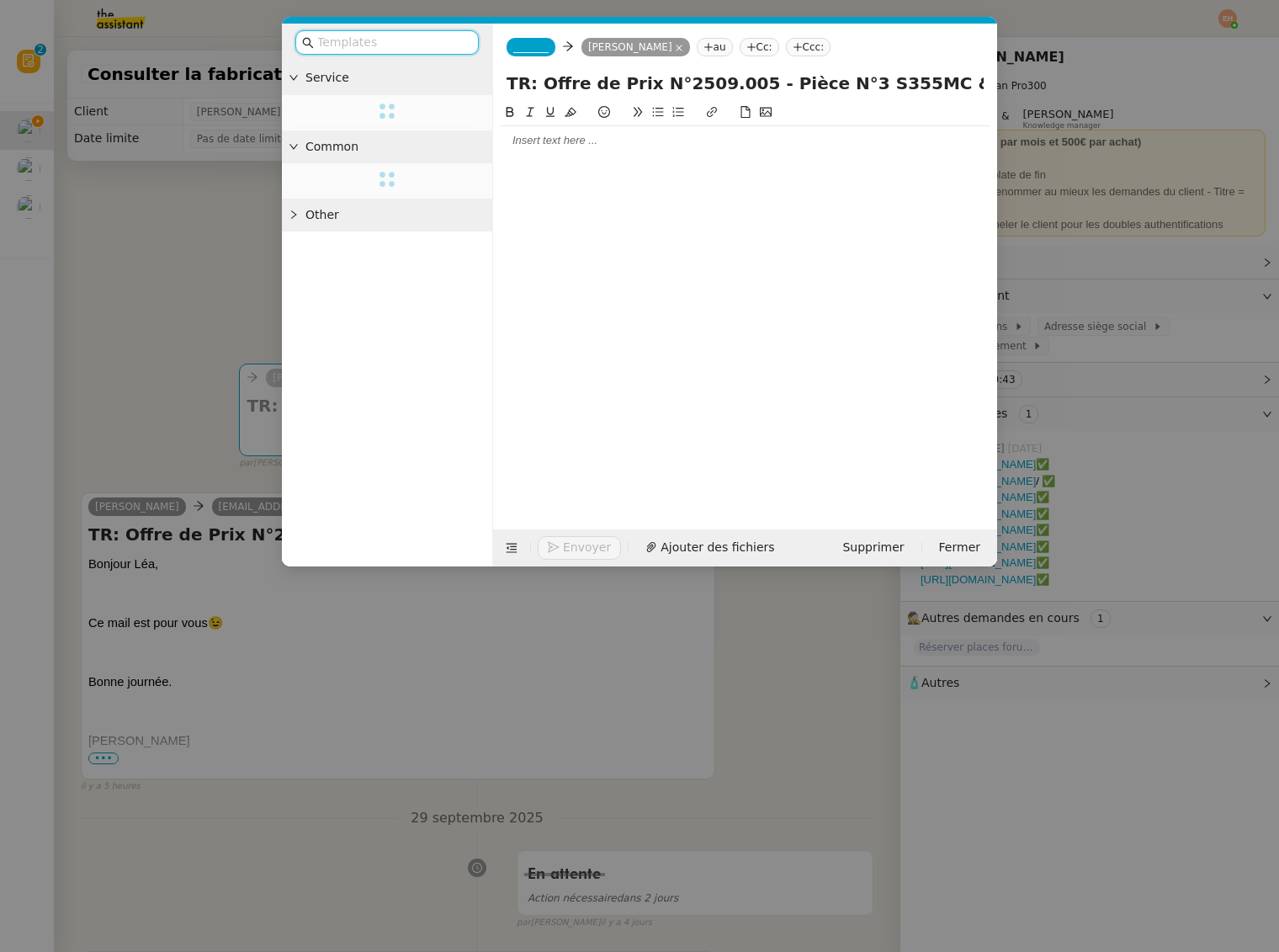
click at [555, 146] on div at bounding box center [746, 141] width 491 height 16
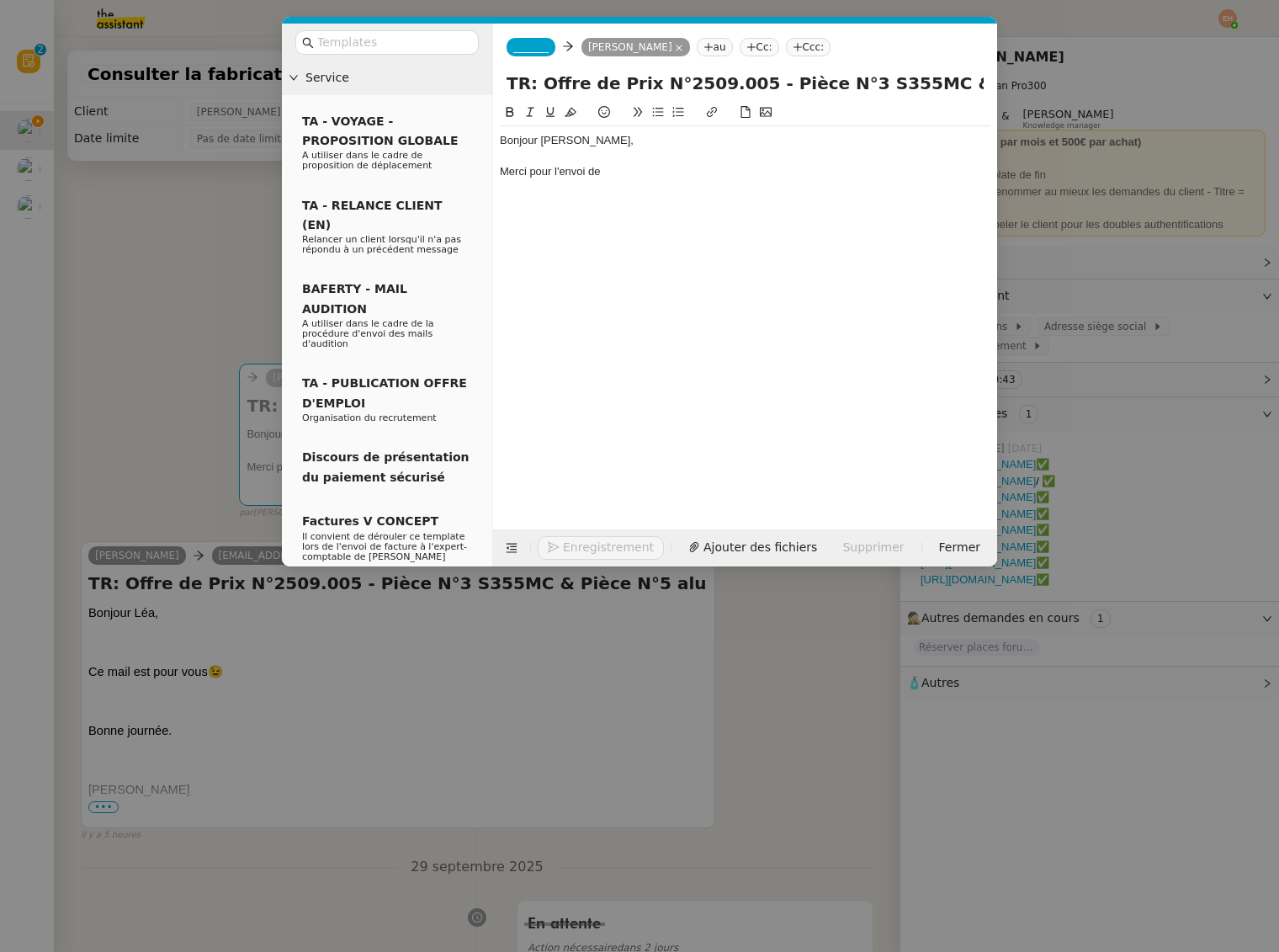
click at [149, 419] on nz-modal-container "Service TA - VOYAGE - PROPOSITION GLOBALE A utiliser dans le cadre de propositi…" at bounding box center [640, 476] width 1279 height 952
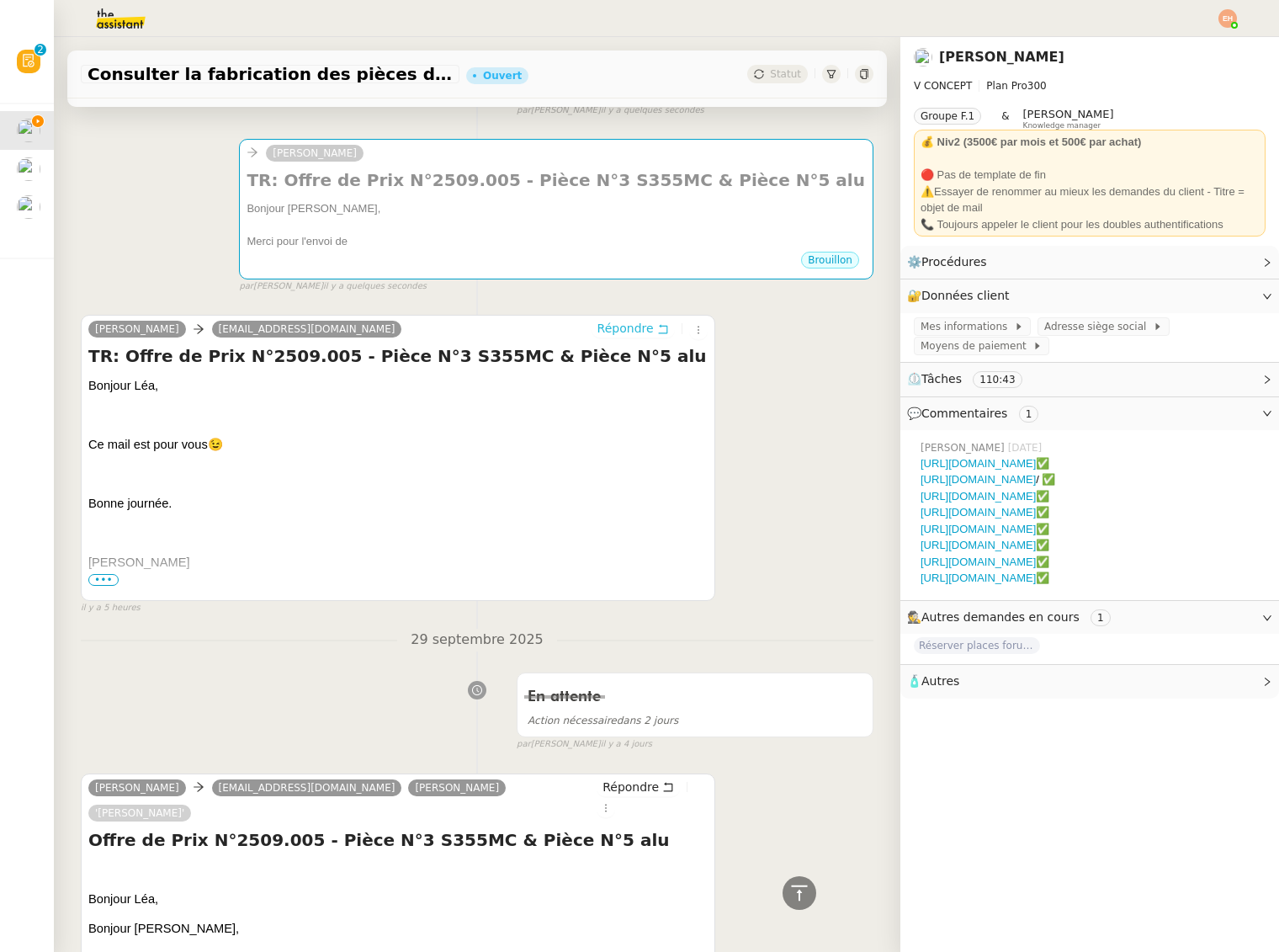
scroll to position [222, 0]
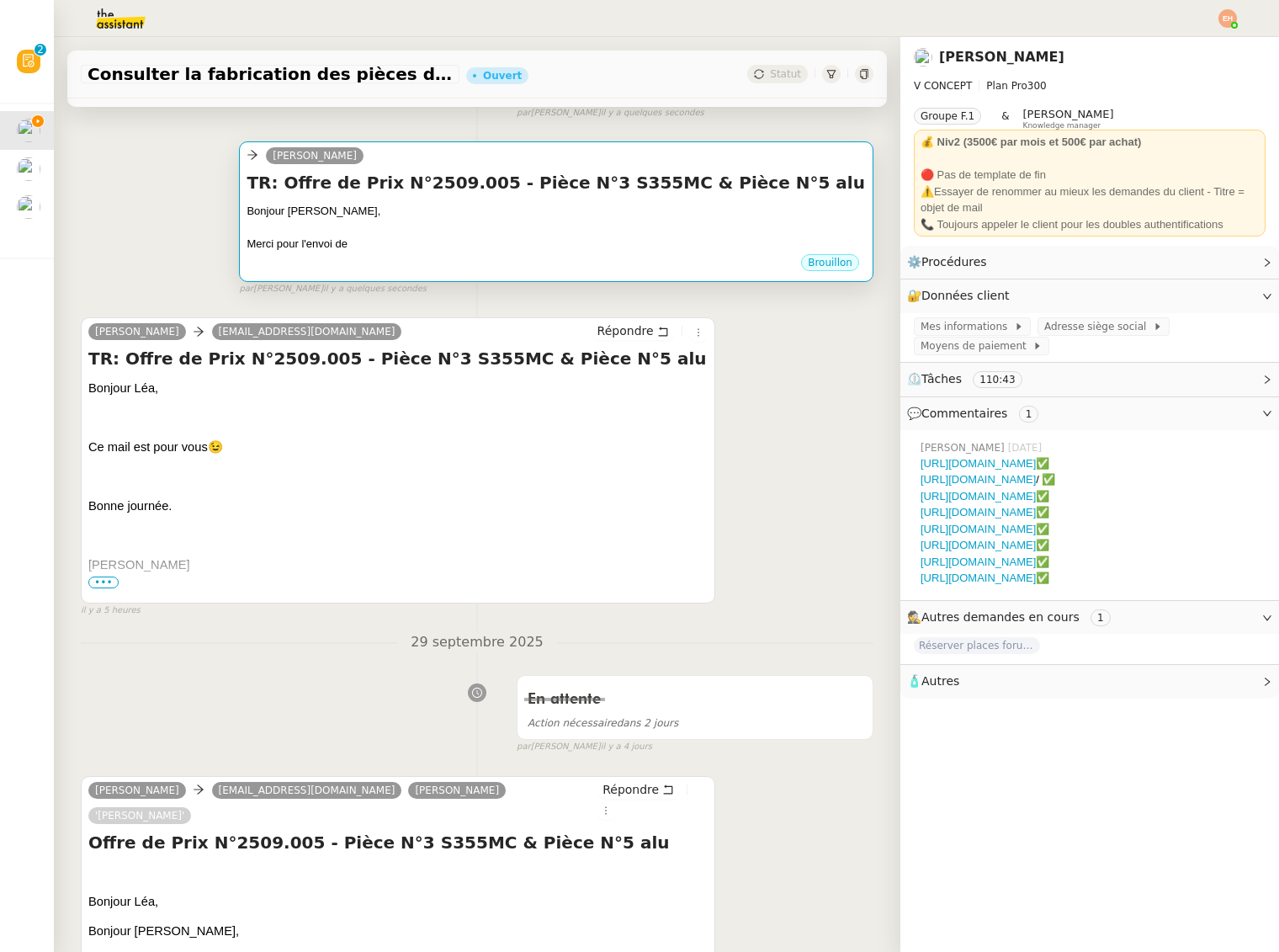
click at [356, 245] on div "Merci pour l'envoi de" at bounding box center [556, 243] width 619 height 17
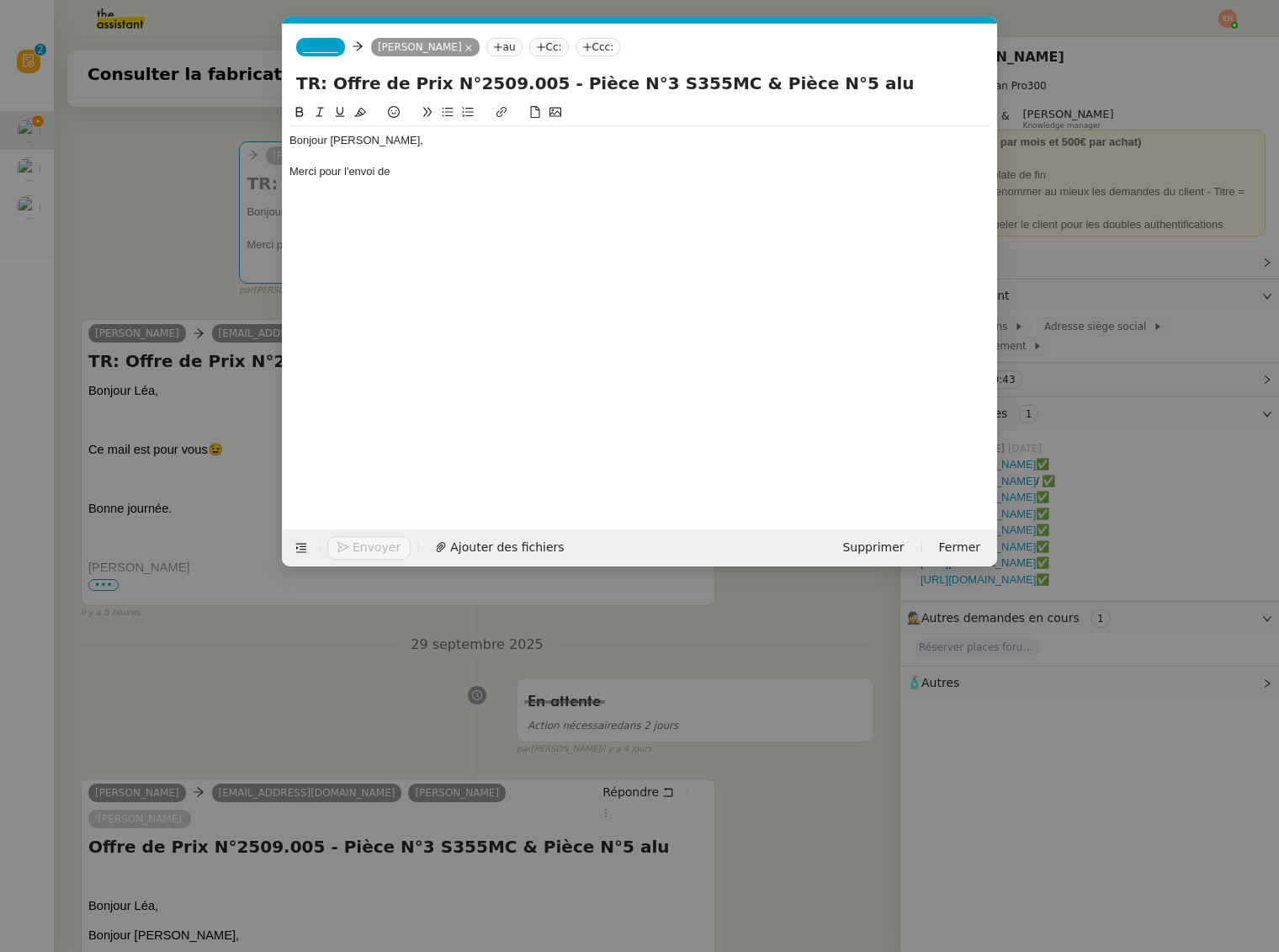
scroll to position [0, 35]
click at [402, 171] on div "Merci pour l'envoi de" at bounding box center [640, 172] width 701 height 16
drag, startPoint x: 678, startPoint y: 171, endPoint x: 639, endPoint y: 177, distance: 39.5
click at [634, 175] on div "Merci pour l'envoi du devis, je fais le point avec Quang Tam Nguyen et je revie…" at bounding box center [640, 172] width 701 height 16
click at [757, 186] on div "Bonjour Catherine, Merci pour l'envoi du devis, je fais le point avec Quang Tam…" at bounding box center [640, 156] width 701 height 59
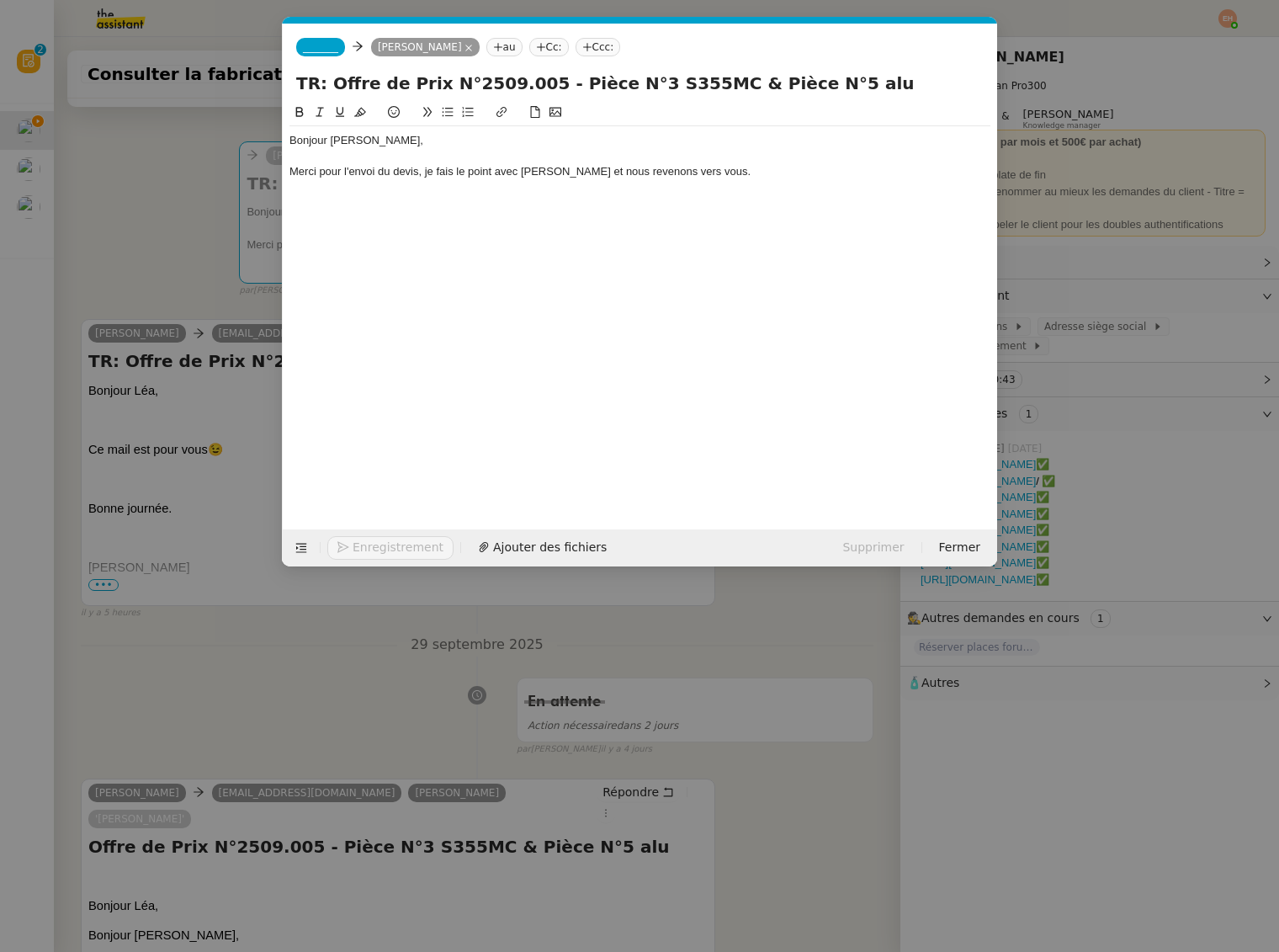
click at [779, 172] on div "Merci pour l'envoi du devis, je fais le point avec Quang Tam Nguyen et nous rev…" at bounding box center [640, 172] width 701 height 16
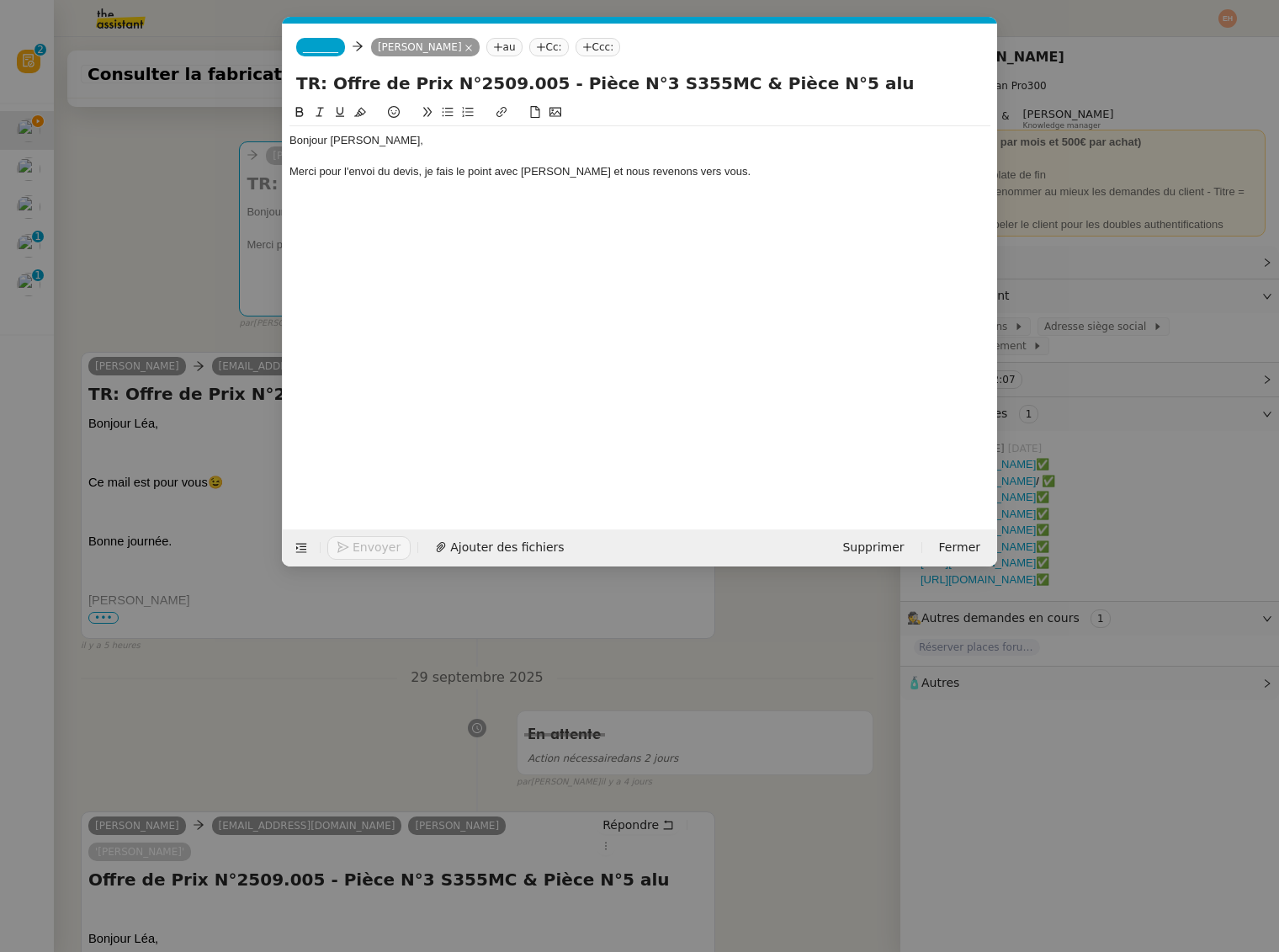
click at [321, 50] on span "_______" at bounding box center [320, 47] width 35 height 12
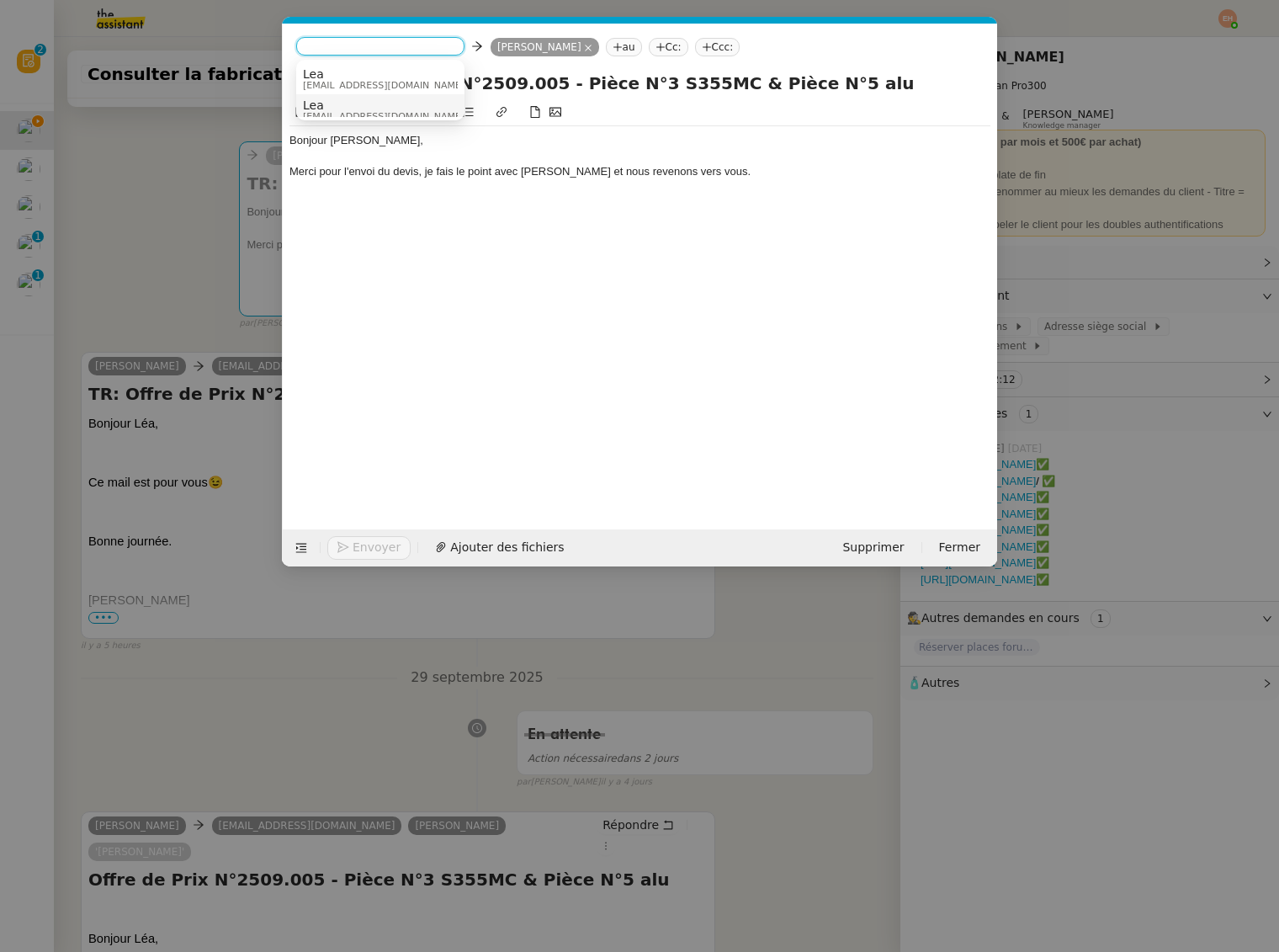
click at [371, 104] on span "Lea" at bounding box center [384, 105] width 162 height 14
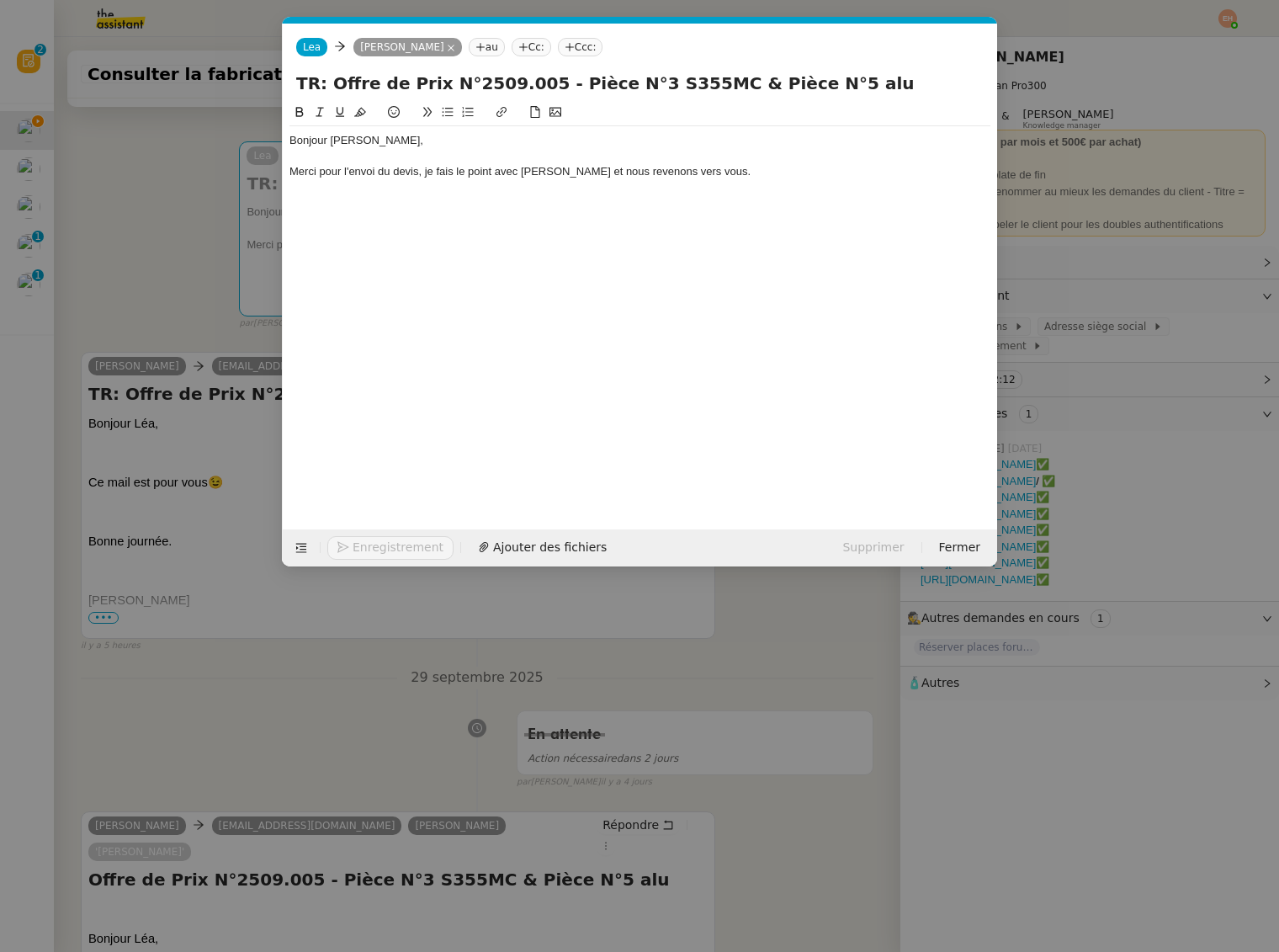
click at [656, 175] on div "Merci pour l'envoi du devis, je fais le point avec Quang Tam Nguyen et nous rev…" at bounding box center [640, 172] width 701 height 16
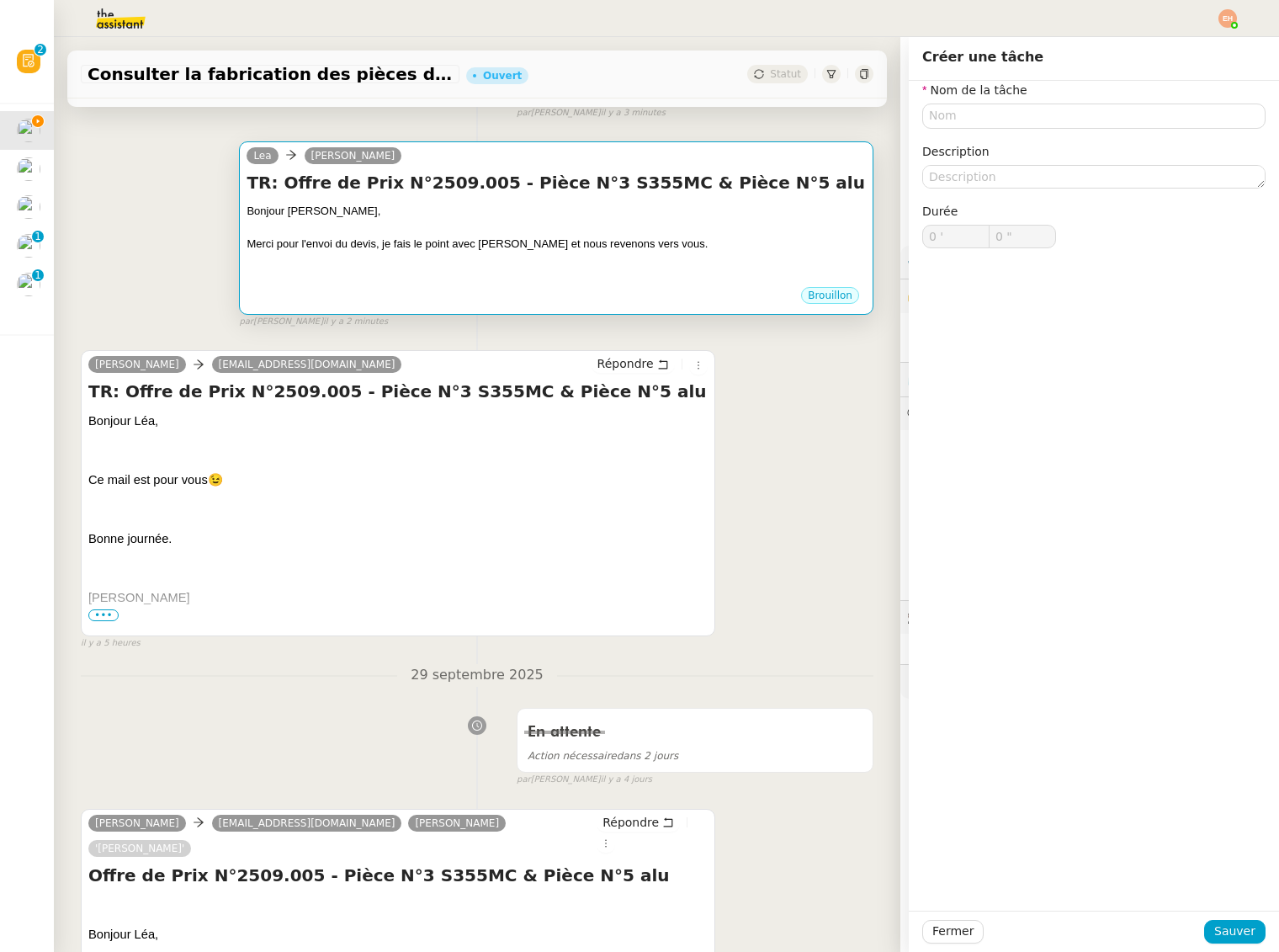
click at [650, 211] on div "Bonjour Catherine," at bounding box center [556, 210] width 619 height 17
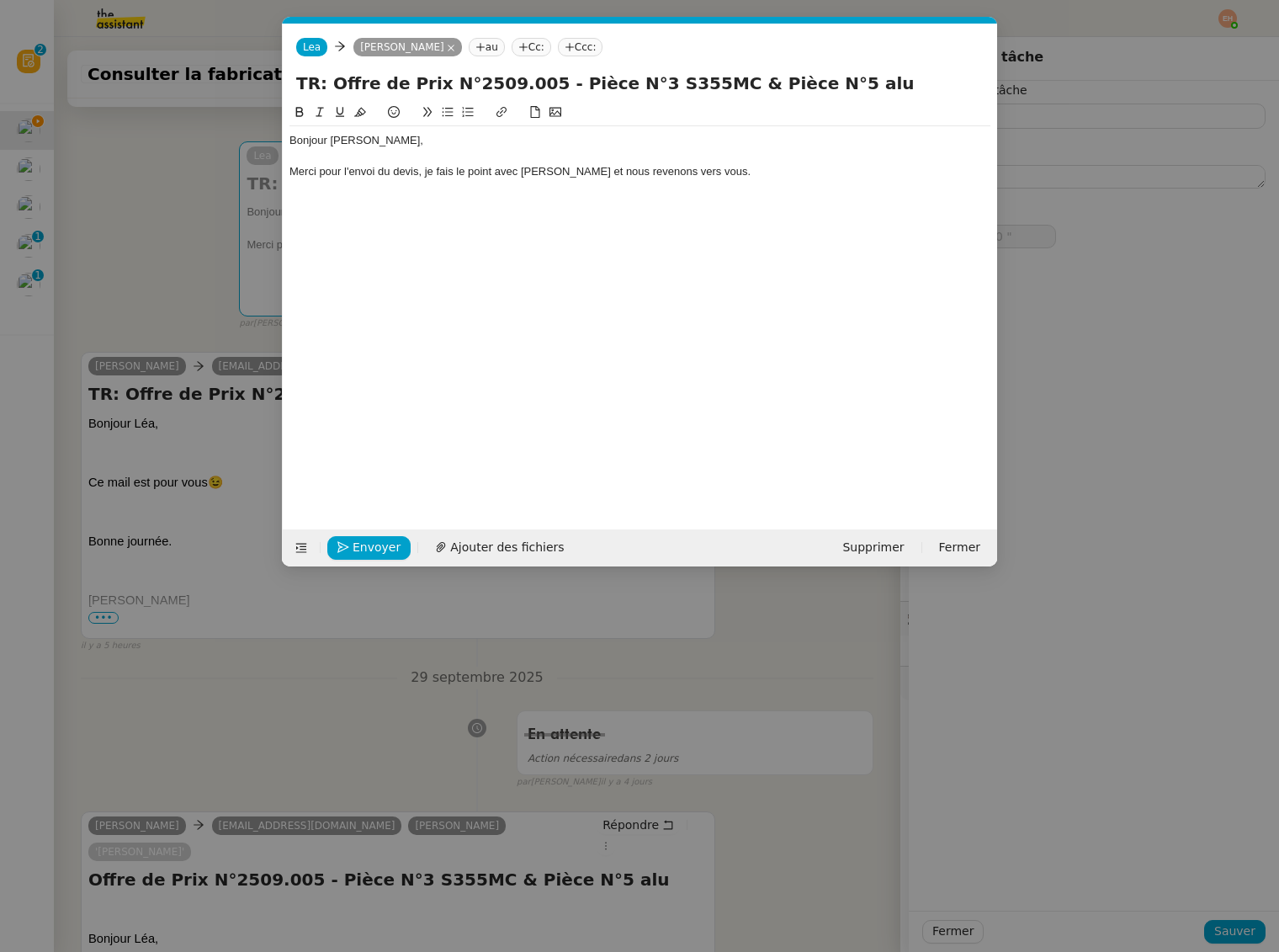
scroll to position [0, 35]
click at [629, 193] on div at bounding box center [640, 188] width 701 height 16
copy div "Bonjour Catherine, Merci pour l'envoi du devis, je fais le point avec Quang Tam…"
drag, startPoint x: 663, startPoint y: 706, endPoint x: 549, endPoint y: 454, distance: 276.6
click at [663, 706] on nz-modal-container "Service TA - VOYAGE - PROPOSITION GLOBALE A utiliser dans le cadre de propositi…" at bounding box center [640, 476] width 1279 height 952
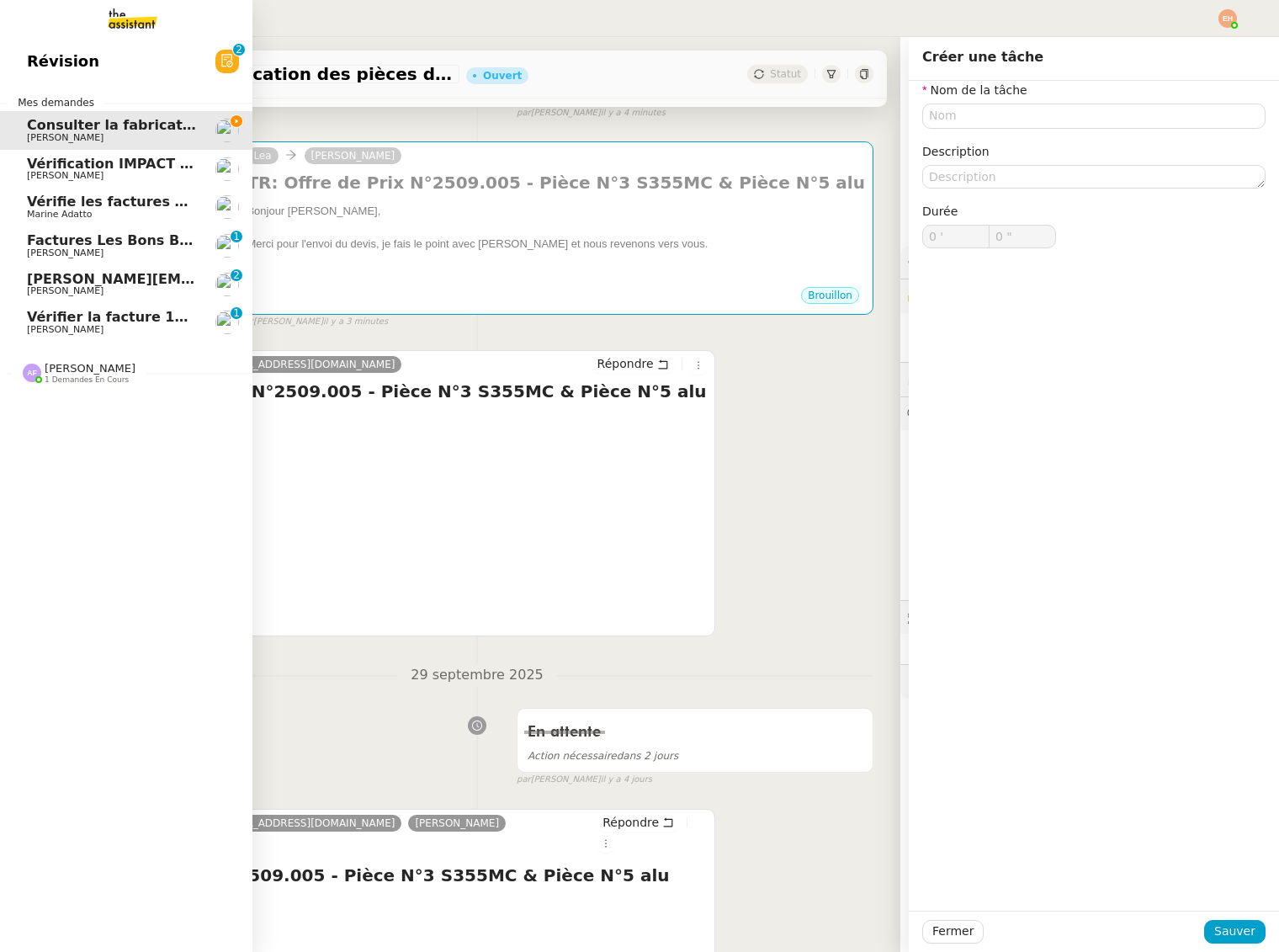
click at [96, 293] on span "[PERSON_NAME]" at bounding box center [112, 291] width 170 height 10
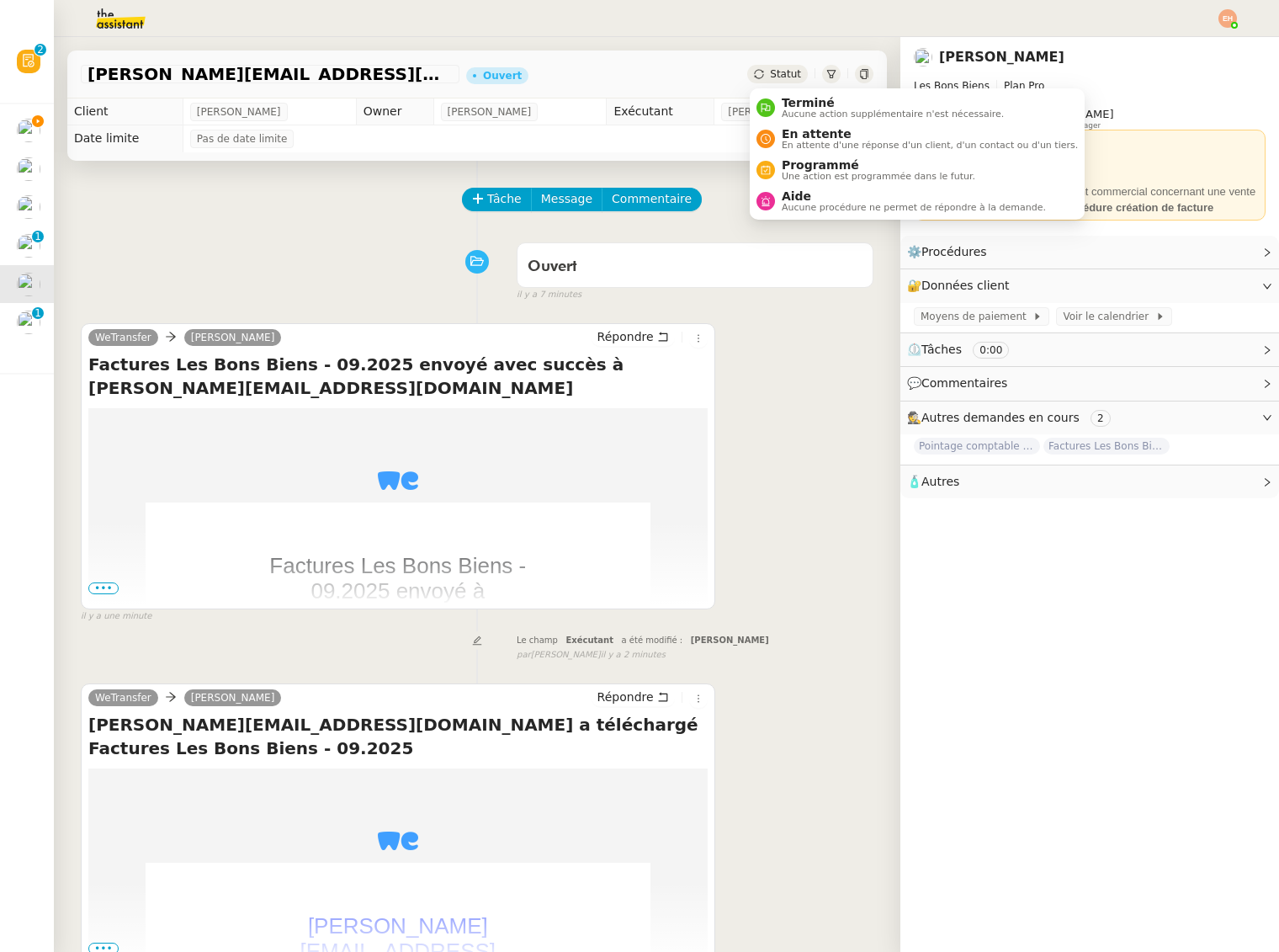
click at [775, 76] on span "Statut" at bounding box center [786, 74] width 31 height 12
click at [824, 107] on span "Terminé" at bounding box center [893, 103] width 222 height 14
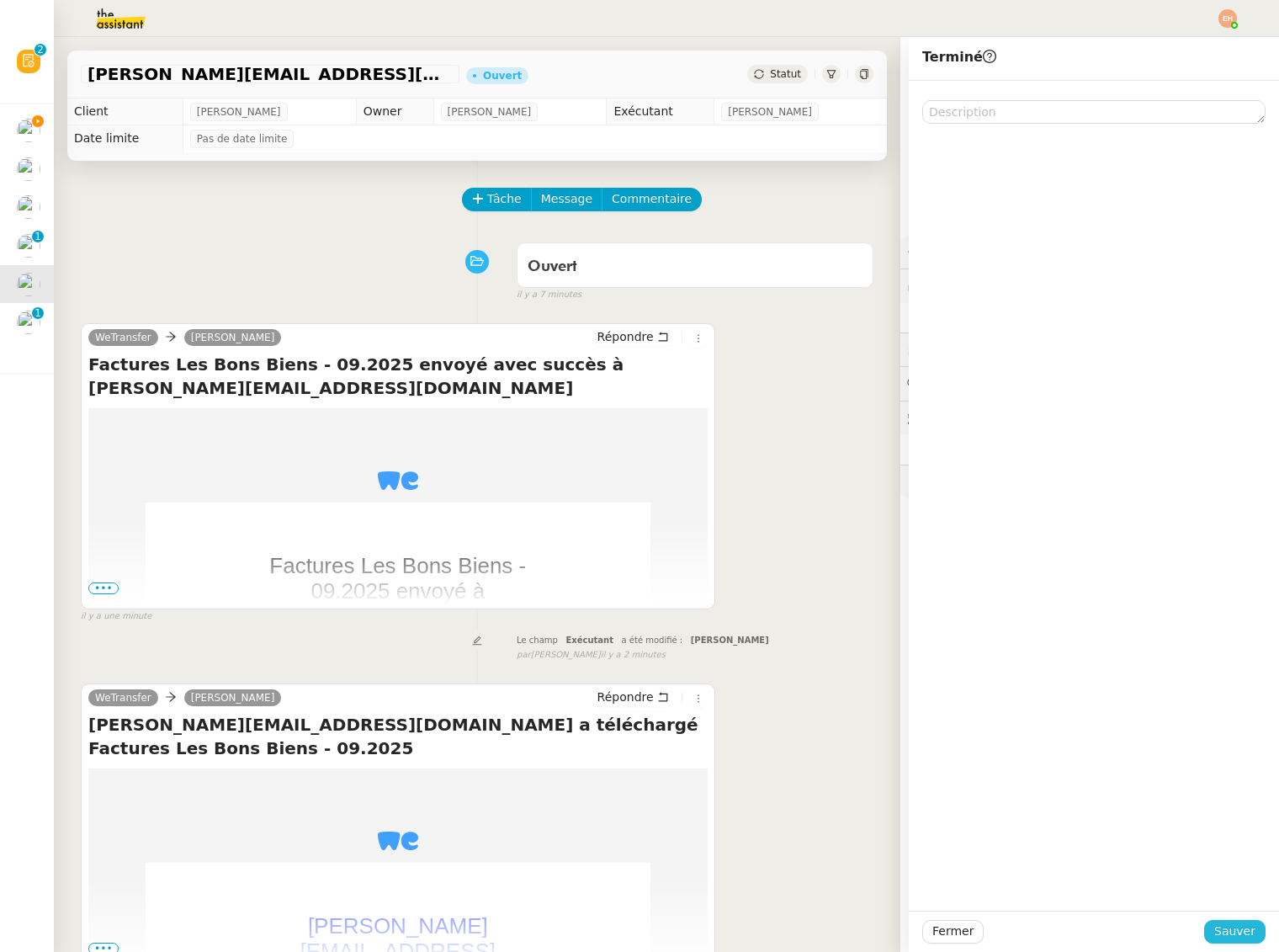
drag, startPoint x: 1247, startPoint y: 927, endPoint x: 1239, endPoint y: 923, distance: 8.9
click at [1246, 927] on span "Sauver" at bounding box center [1235, 932] width 41 height 19
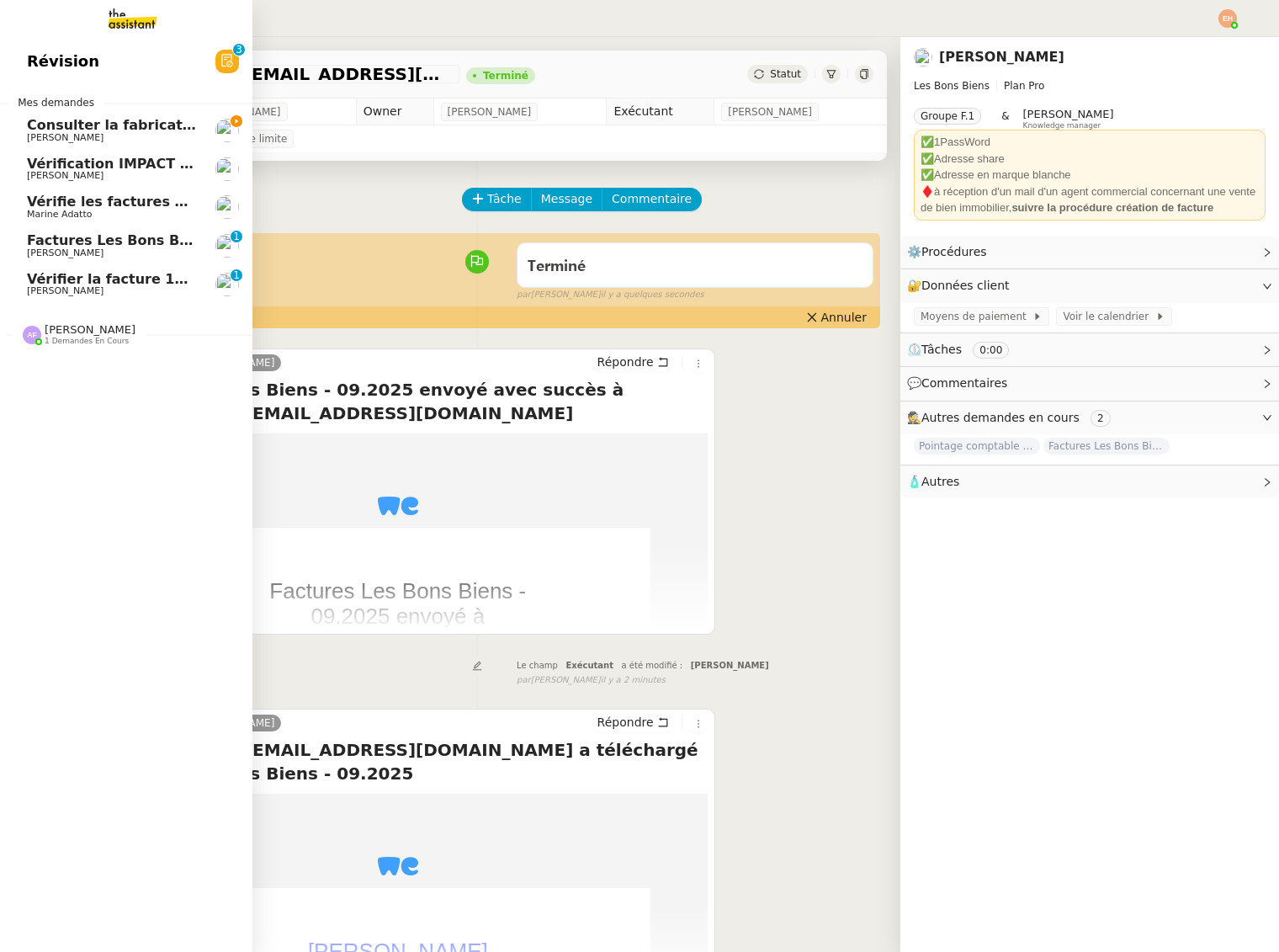
click at [84, 293] on span "Colin Chaffotte" at bounding box center [65, 290] width 77 height 11
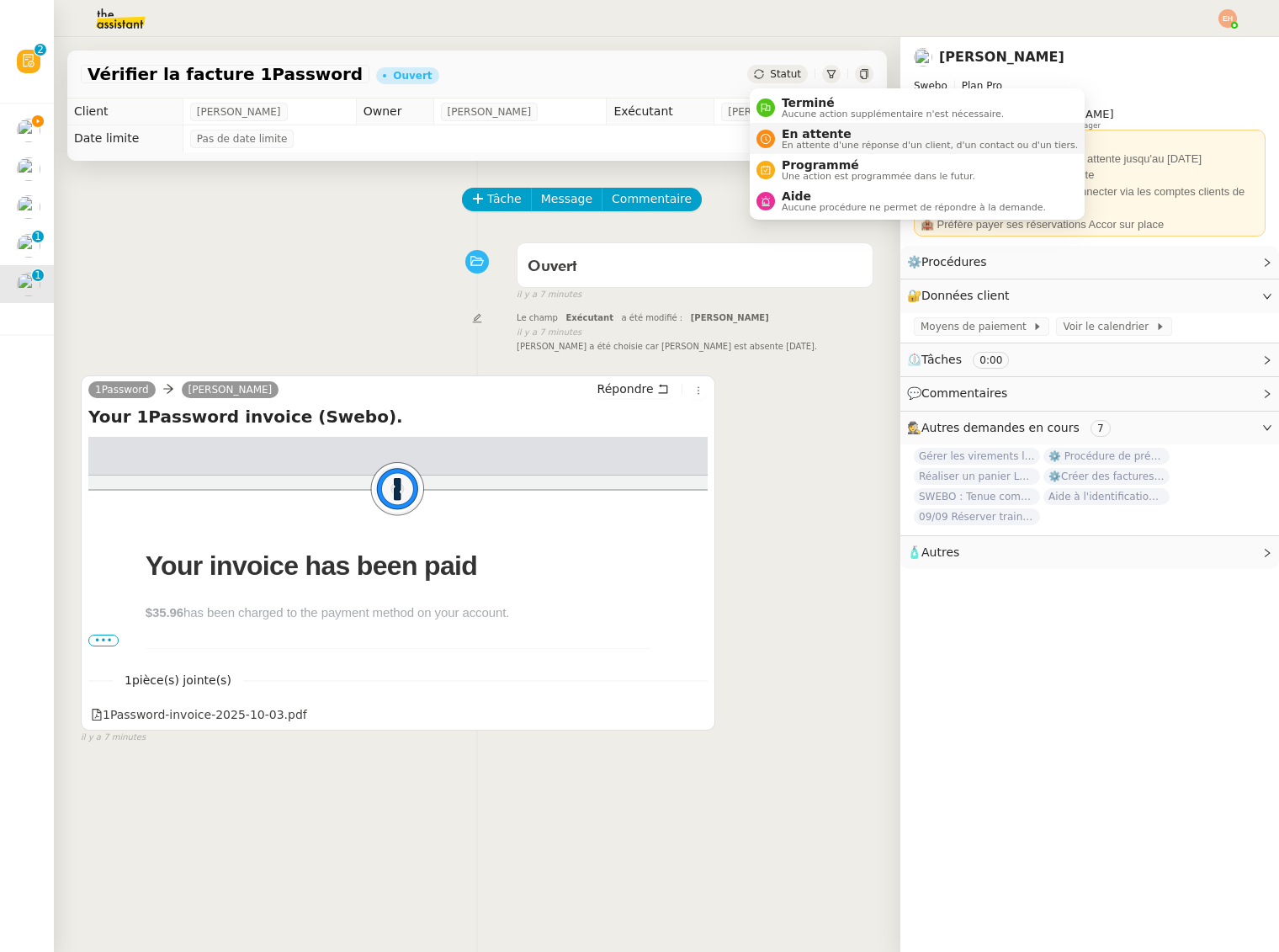
click at [787, 138] on span "En attente" at bounding box center [930, 134] width 296 height 14
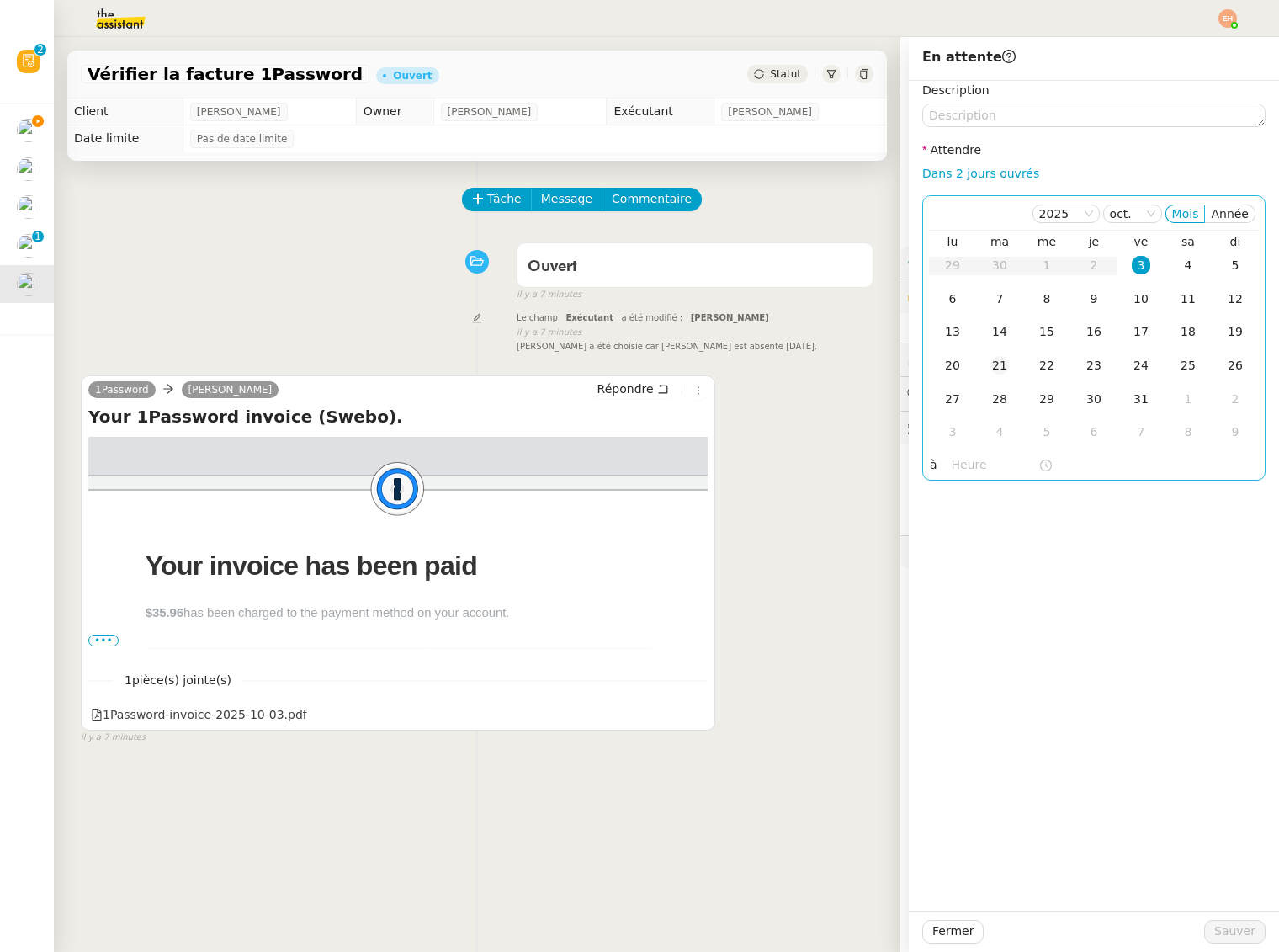
click at [1005, 365] on div "21" at bounding box center [1000, 365] width 18 height 18
drag, startPoint x: 1218, startPoint y: 934, endPoint x: 968, endPoint y: 868, distance: 258.6
click at [1218, 934] on span "Sauver" at bounding box center [1235, 932] width 41 height 19
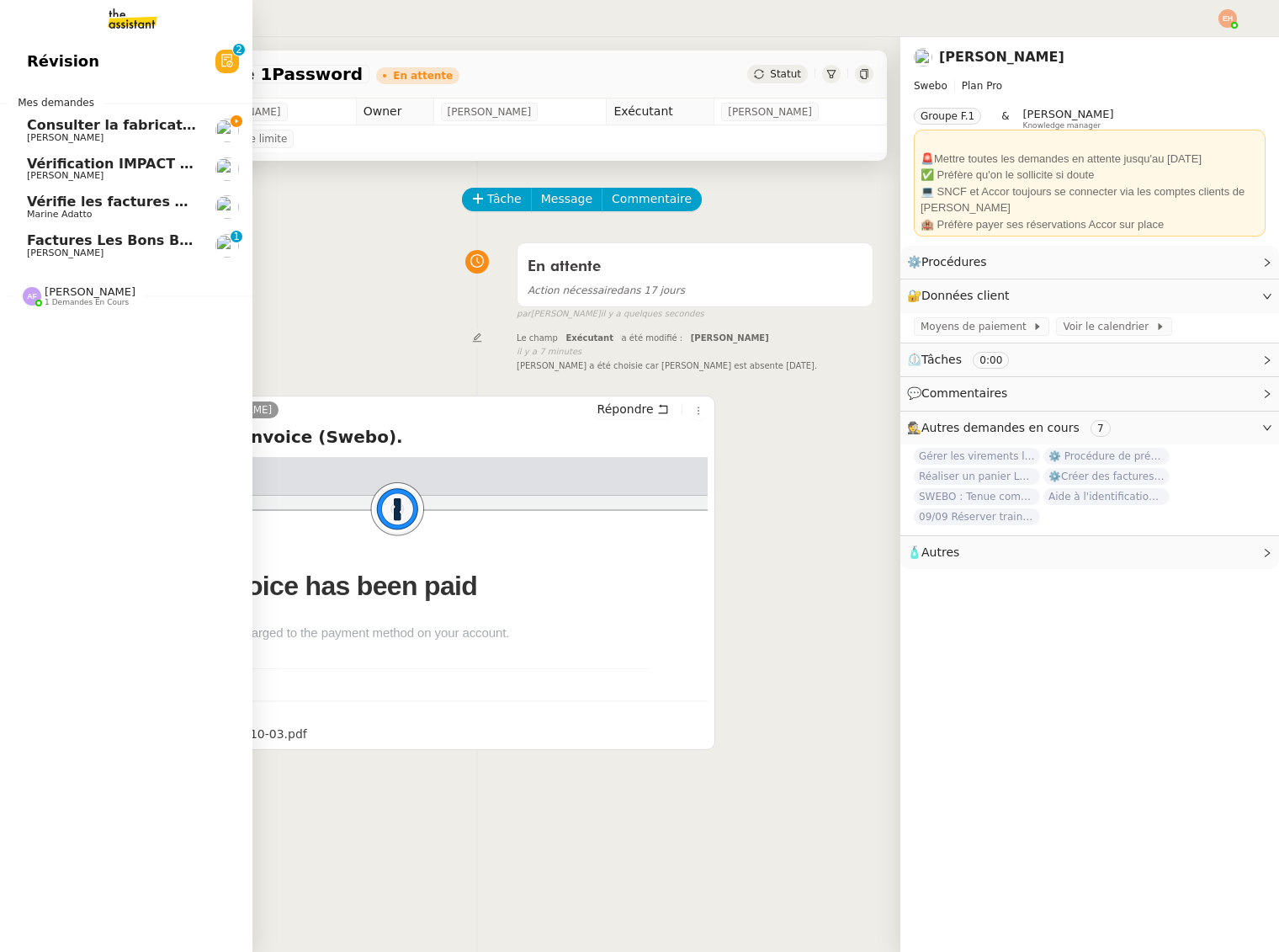
click at [95, 251] on span "[PERSON_NAME]" at bounding box center [65, 252] width 77 height 11
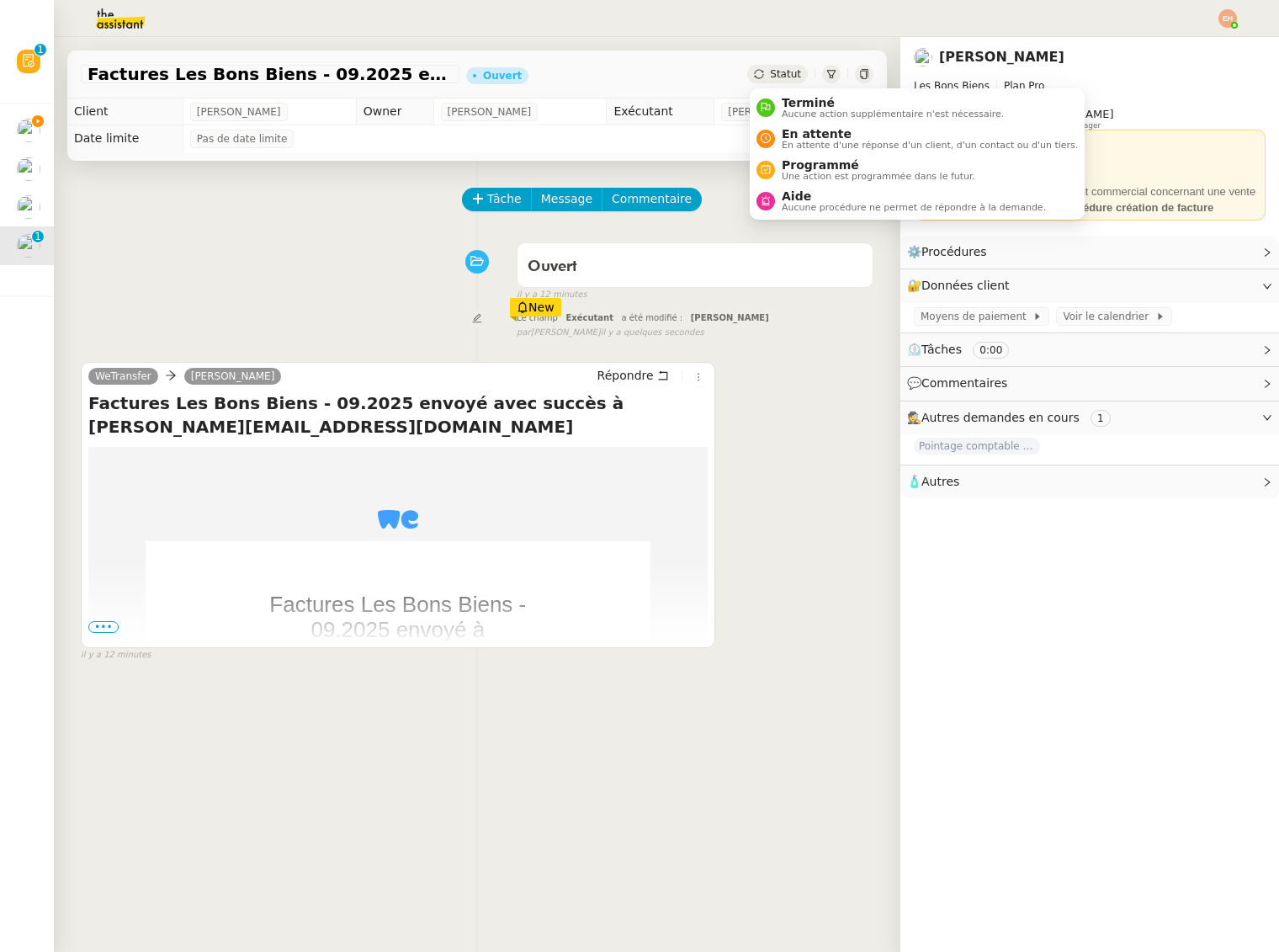
click at [766, 78] on div "Statut" at bounding box center [778, 74] width 60 height 18
click at [786, 115] on span "Aucune action supplémentaire n'est nécessaire." at bounding box center [893, 114] width 222 height 10
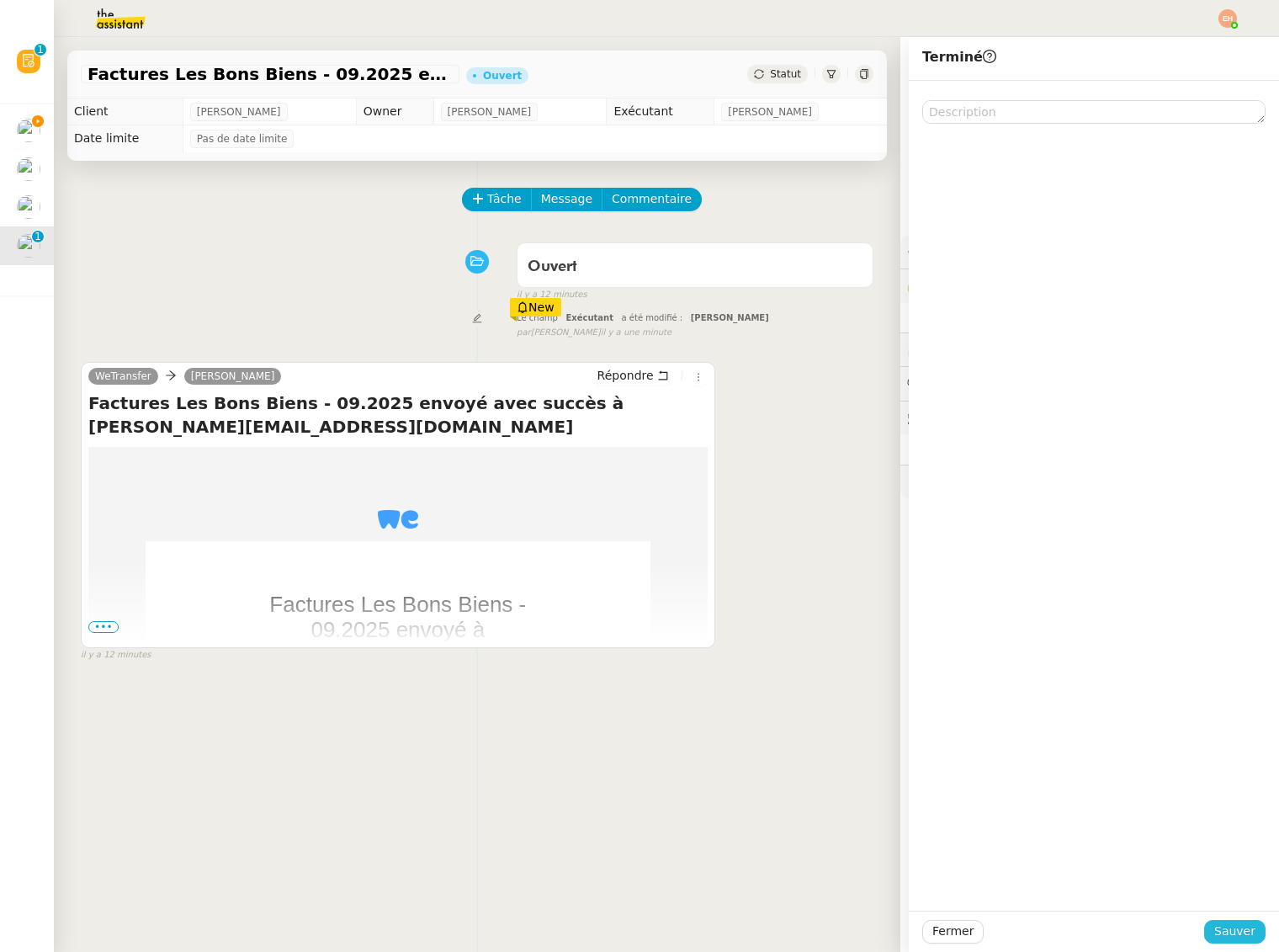
drag, startPoint x: 1223, startPoint y: 935, endPoint x: 1168, endPoint y: 914, distance: 58.9
click at [1222, 934] on span "Sauver" at bounding box center [1235, 932] width 41 height 19
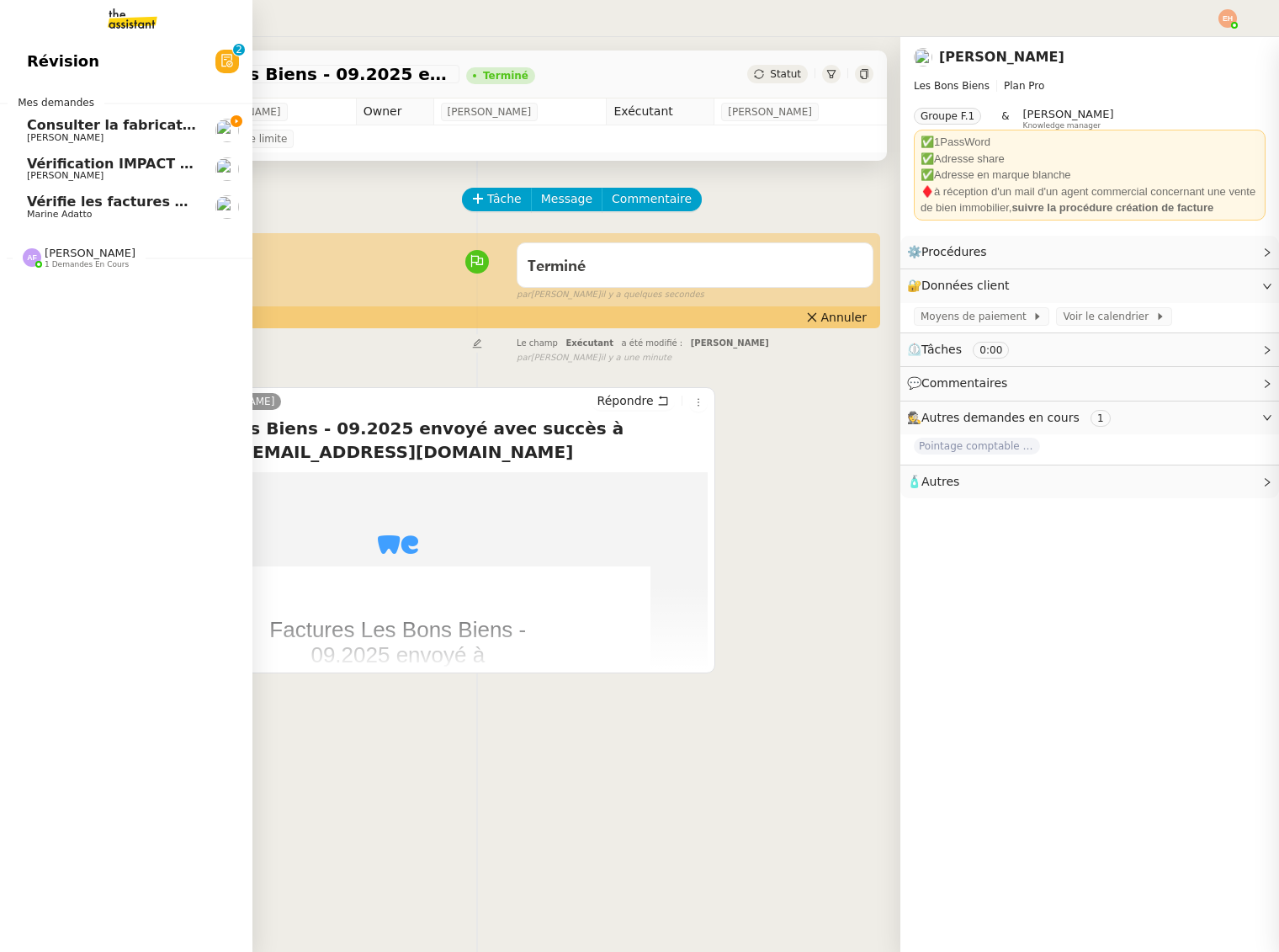
drag, startPoint x: 49, startPoint y: 200, endPoint x: 50, endPoint y: 208, distance: 8.1
click at [49, 200] on span "Vérifie les factures manquantes dans Penny Lane" at bounding box center [215, 201] width 376 height 16
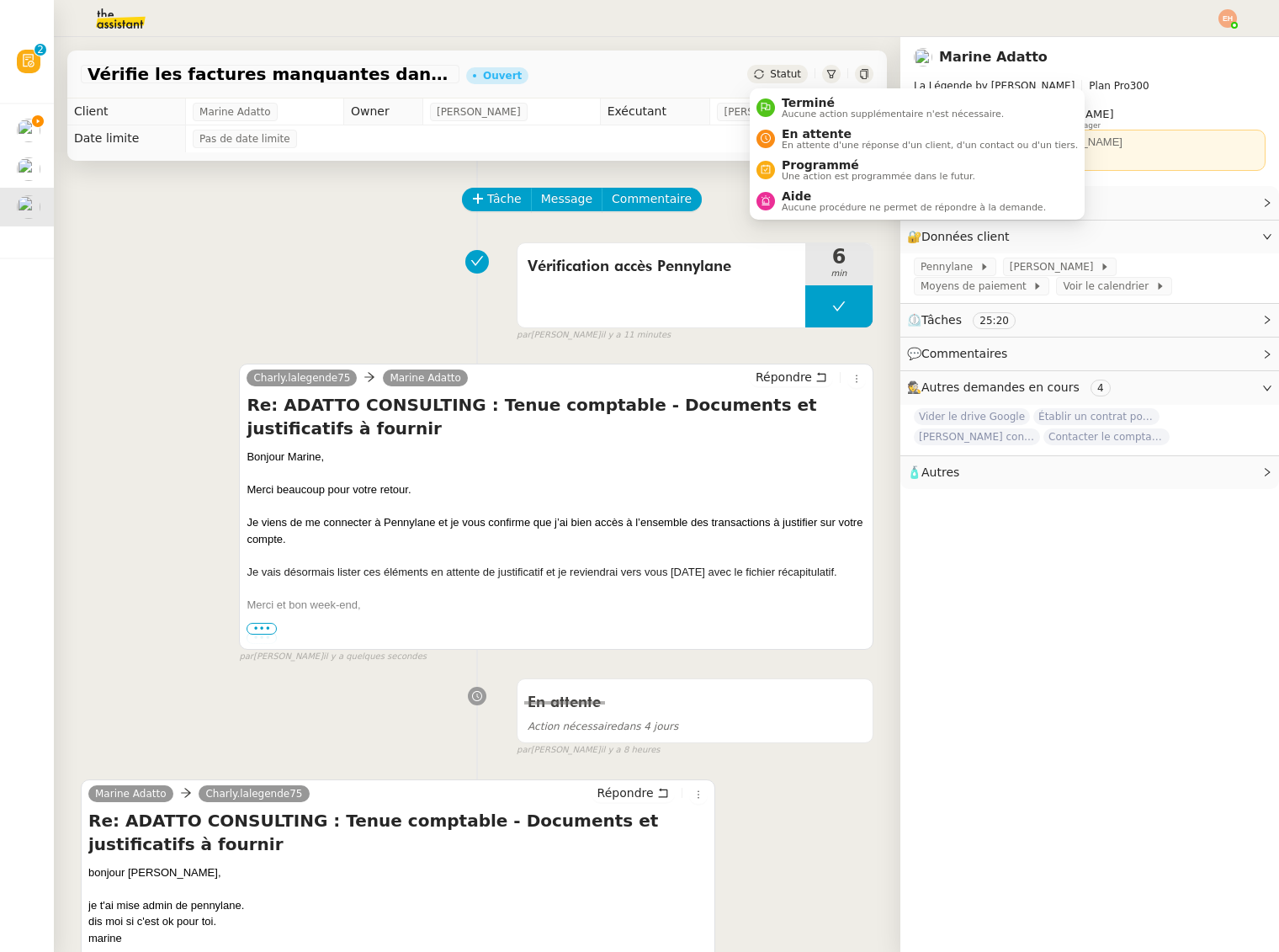
click at [802, 79] on div "Statut" at bounding box center [778, 74] width 60 height 18
click at [806, 137] on span "En attente" at bounding box center [930, 134] width 296 height 14
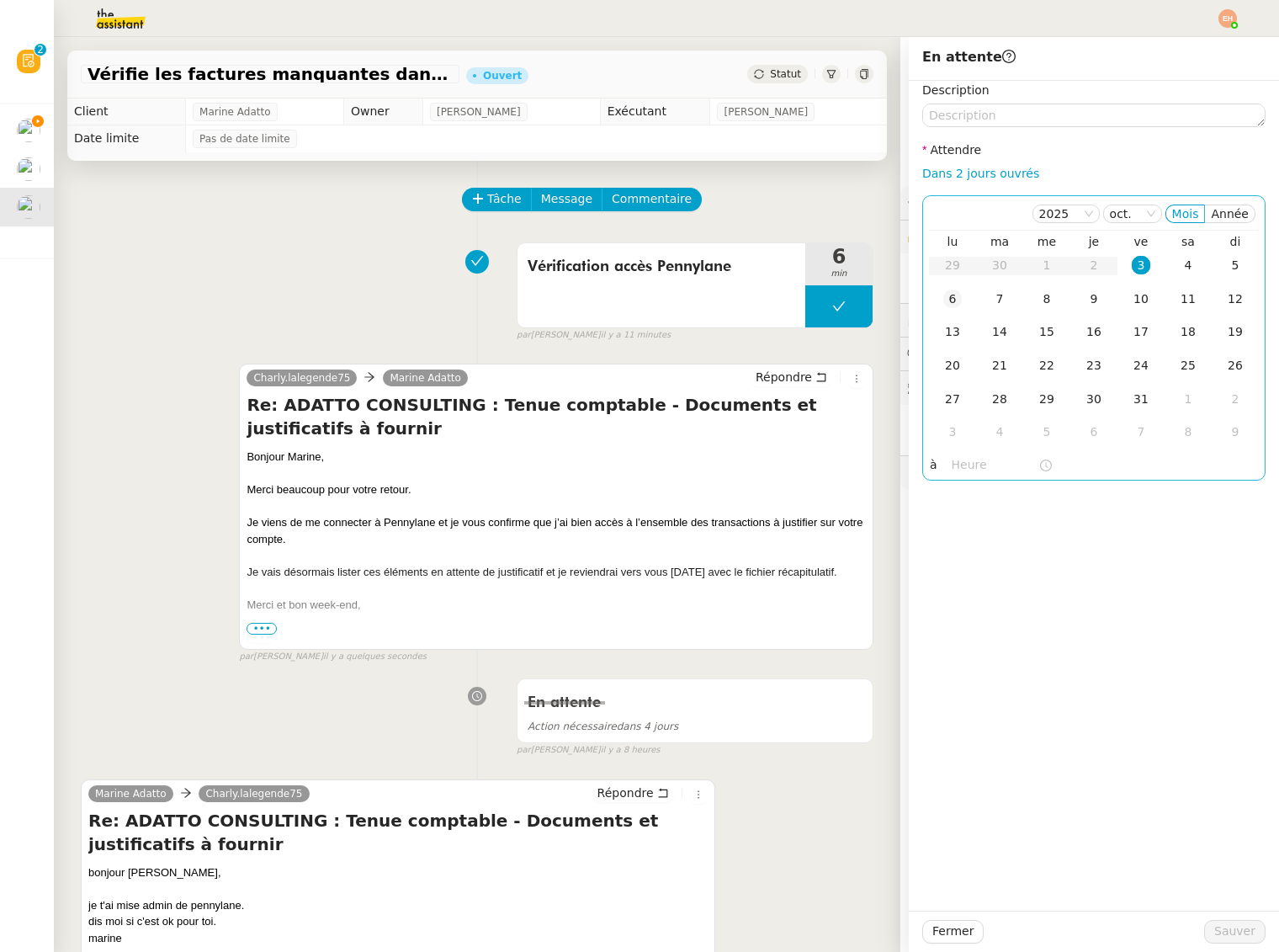
click at [945, 298] on div "6" at bounding box center [952, 298] width 18 height 18
drag, startPoint x: 1228, startPoint y: 928, endPoint x: 1190, endPoint y: 915, distance: 40.2
click at [1228, 928] on span "Sauver" at bounding box center [1235, 932] width 41 height 19
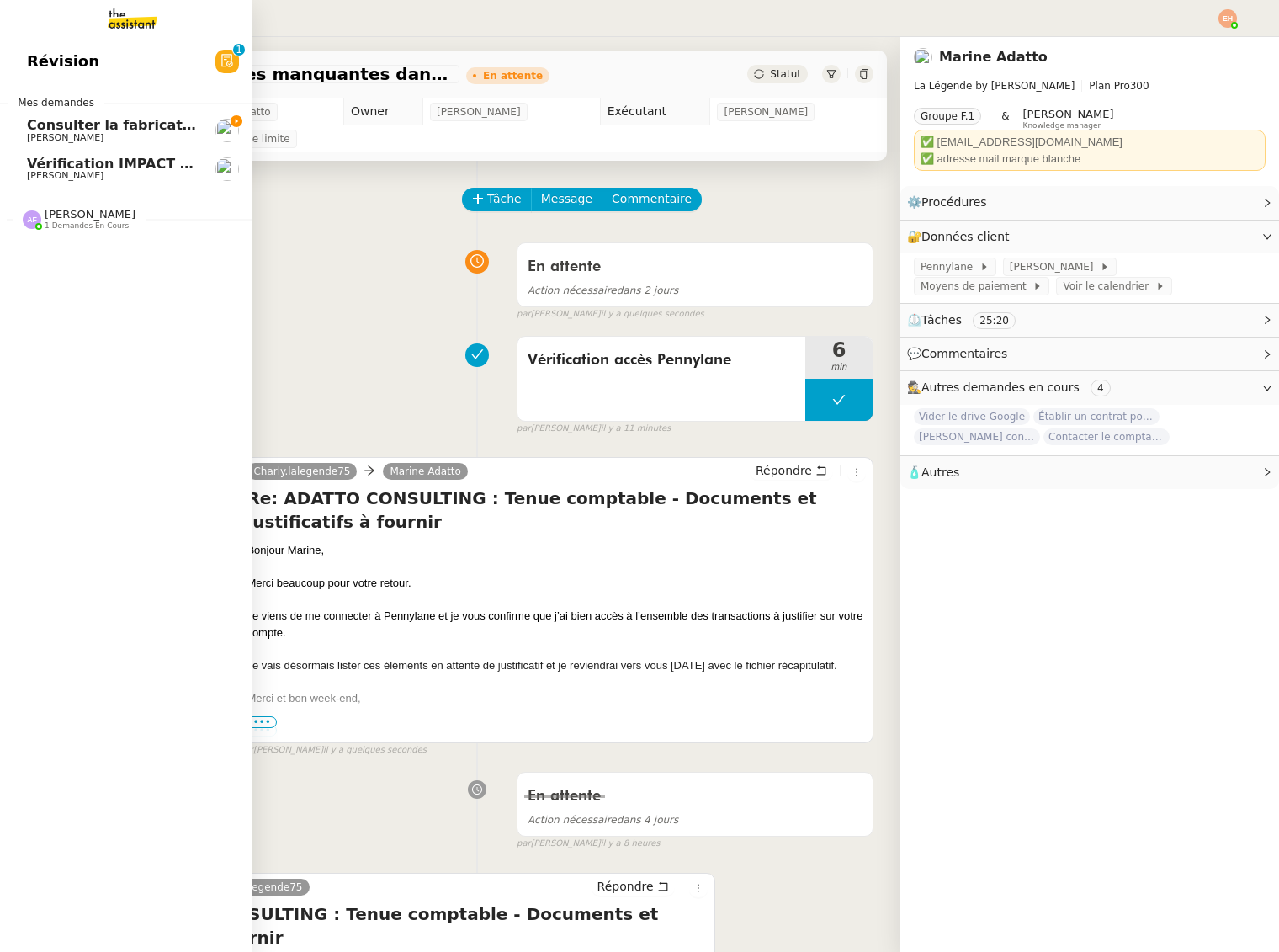
click at [87, 168] on span "Vérification IMPACT - AEPC CONCORDE" at bounding box center [173, 164] width 292 height 16
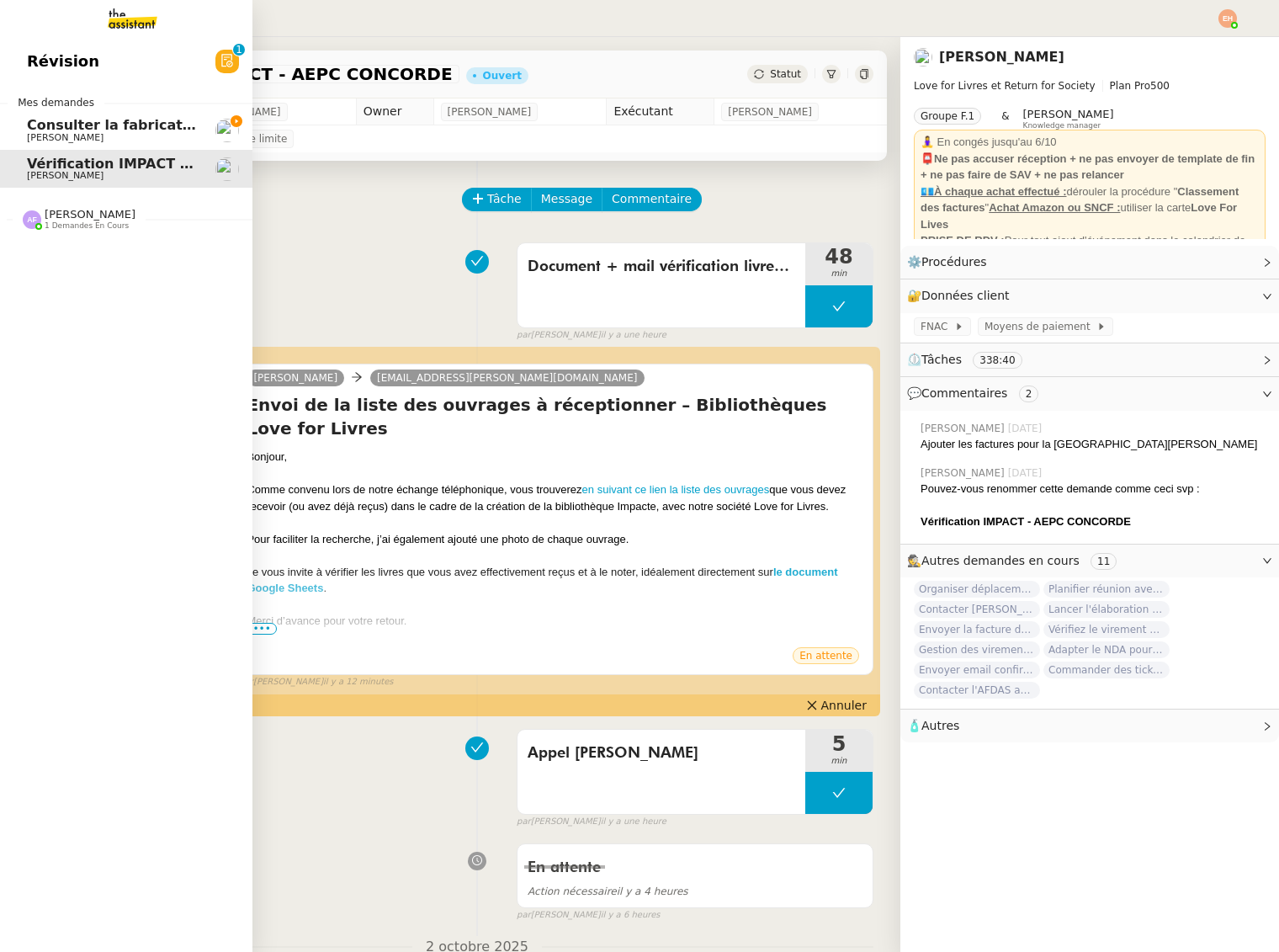
click at [71, 132] on span "[PERSON_NAME]" at bounding box center [65, 137] width 77 height 11
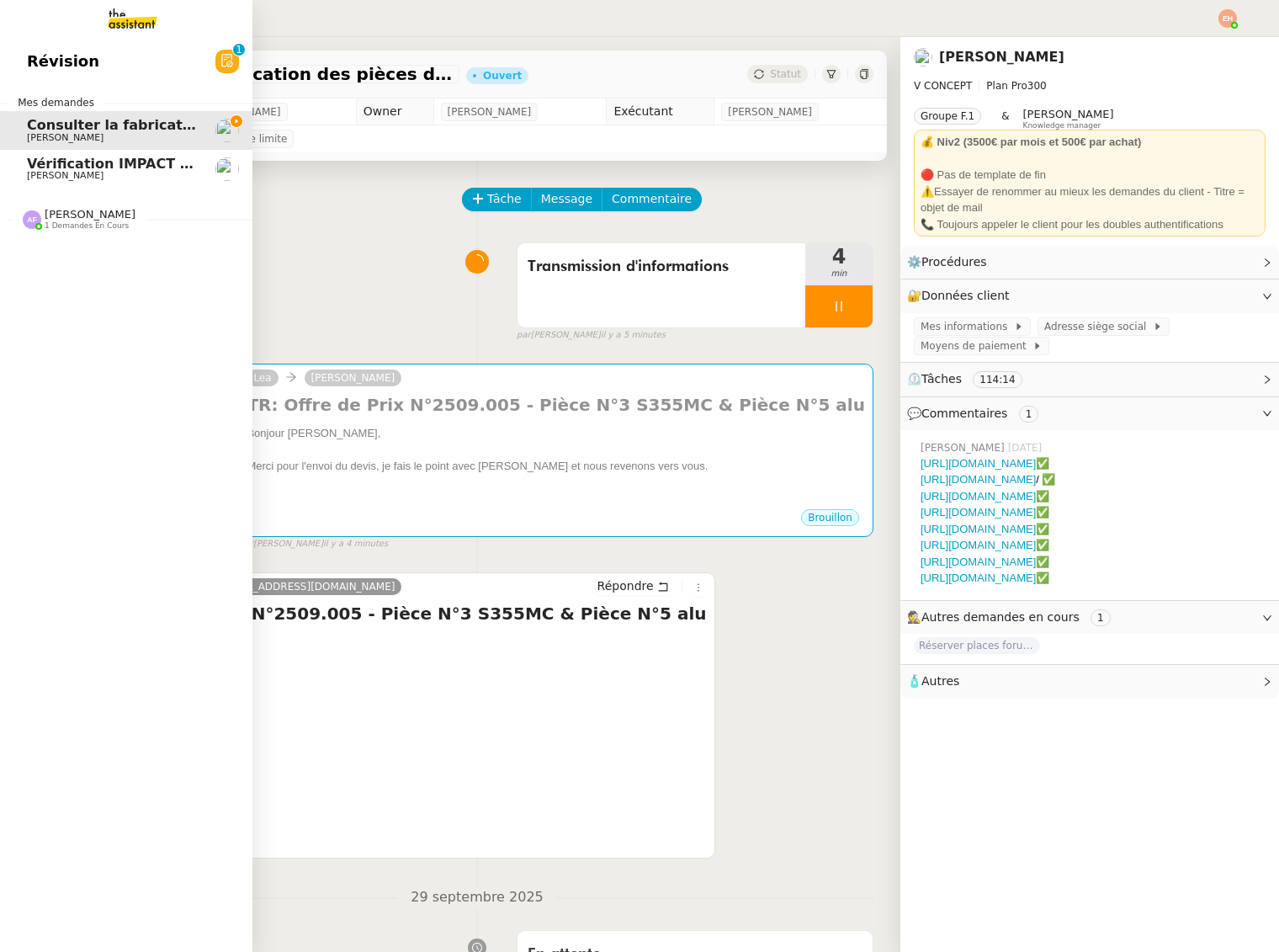
click at [28, 165] on span "Vérification IMPACT - AEPC CONCORDE" at bounding box center [173, 164] width 292 height 16
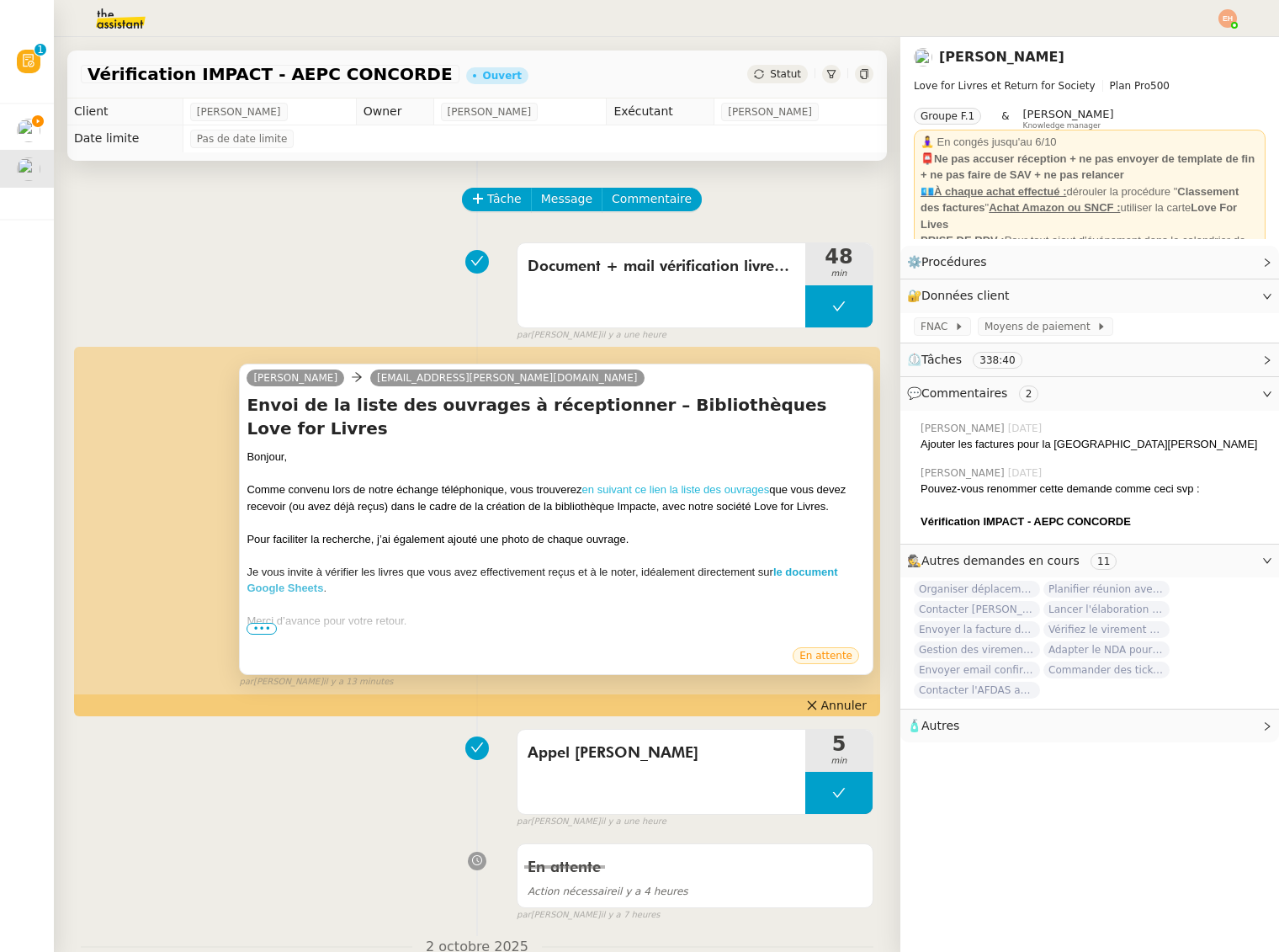
click at [631, 483] on link "en suivant ce lien la liste des ouvrages" at bounding box center [676, 489] width 188 height 13
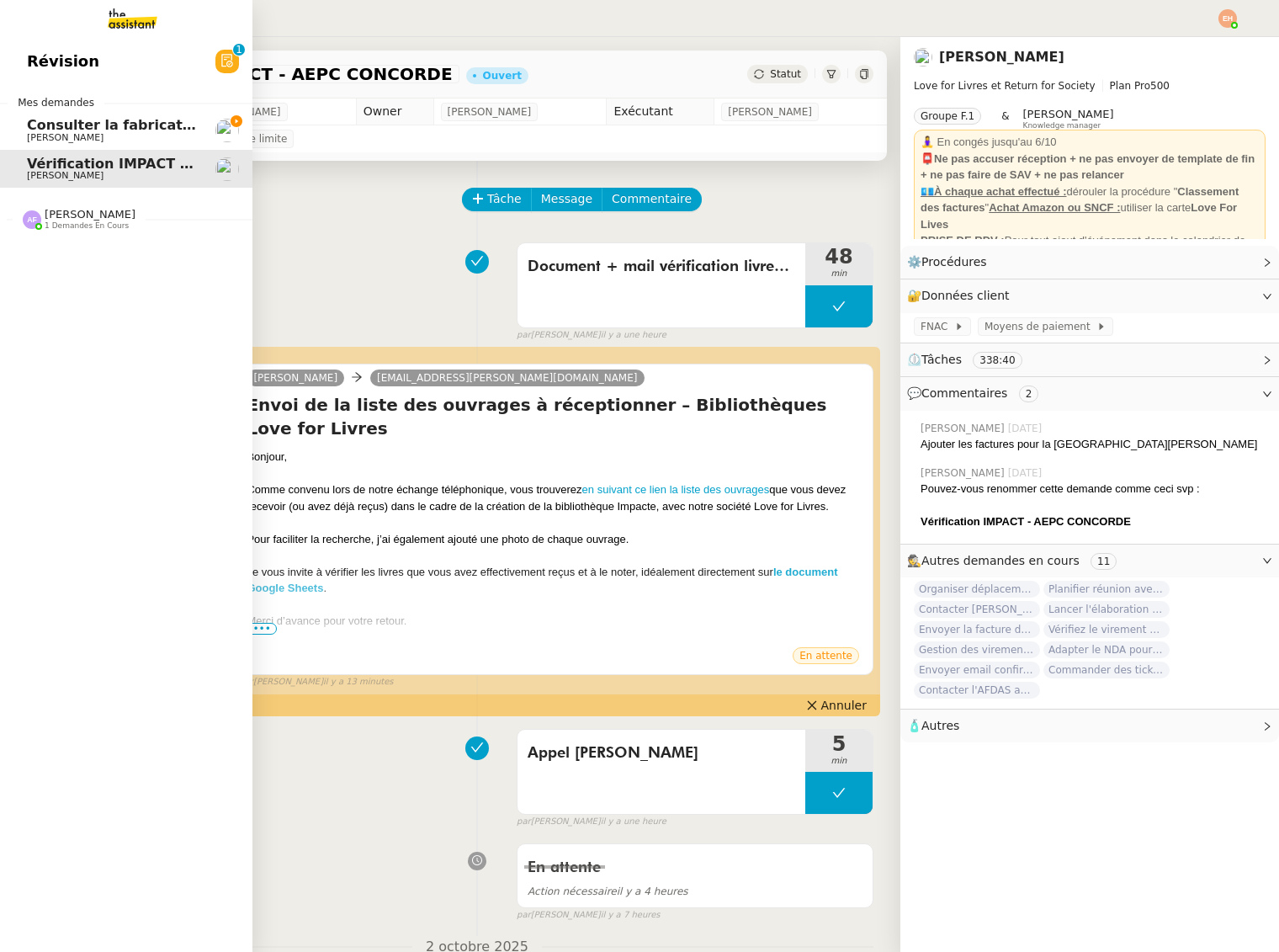
drag, startPoint x: 42, startPoint y: 125, endPoint x: 73, endPoint y: 138, distance: 33.6
click at [41, 125] on span "Consulter la fabrication des pièces de tôlerie" at bounding box center [198, 125] width 342 height 16
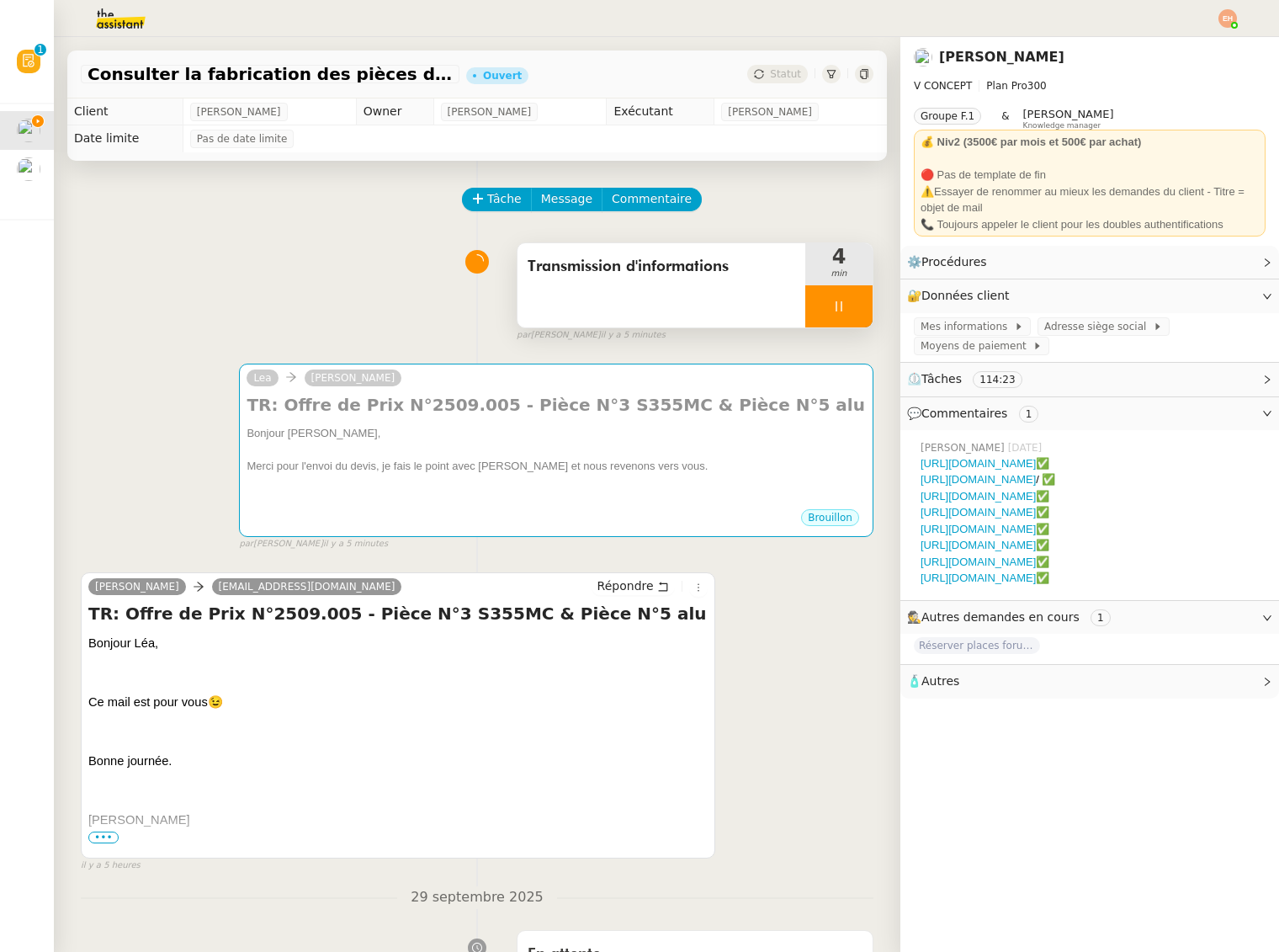
click at [822, 313] on div at bounding box center [839, 306] width 67 height 42
click at [857, 312] on icon at bounding box center [856, 307] width 14 height 14
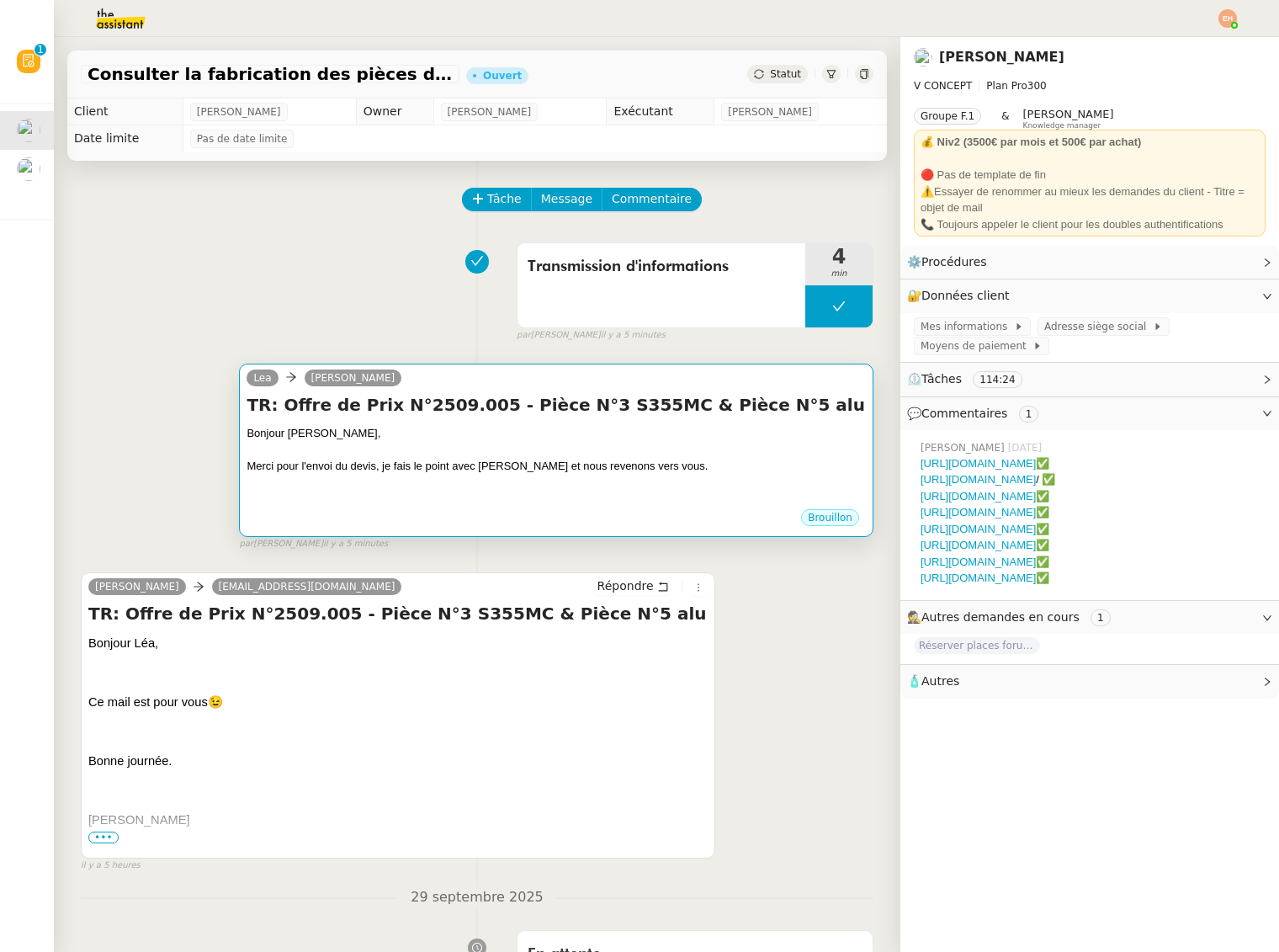
click at [483, 471] on div "Merci pour l'envoi du devis, je fais le point avec Quang Tam Nguyen et nous rev…" at bounding box center [556, 465] width 619 height 17
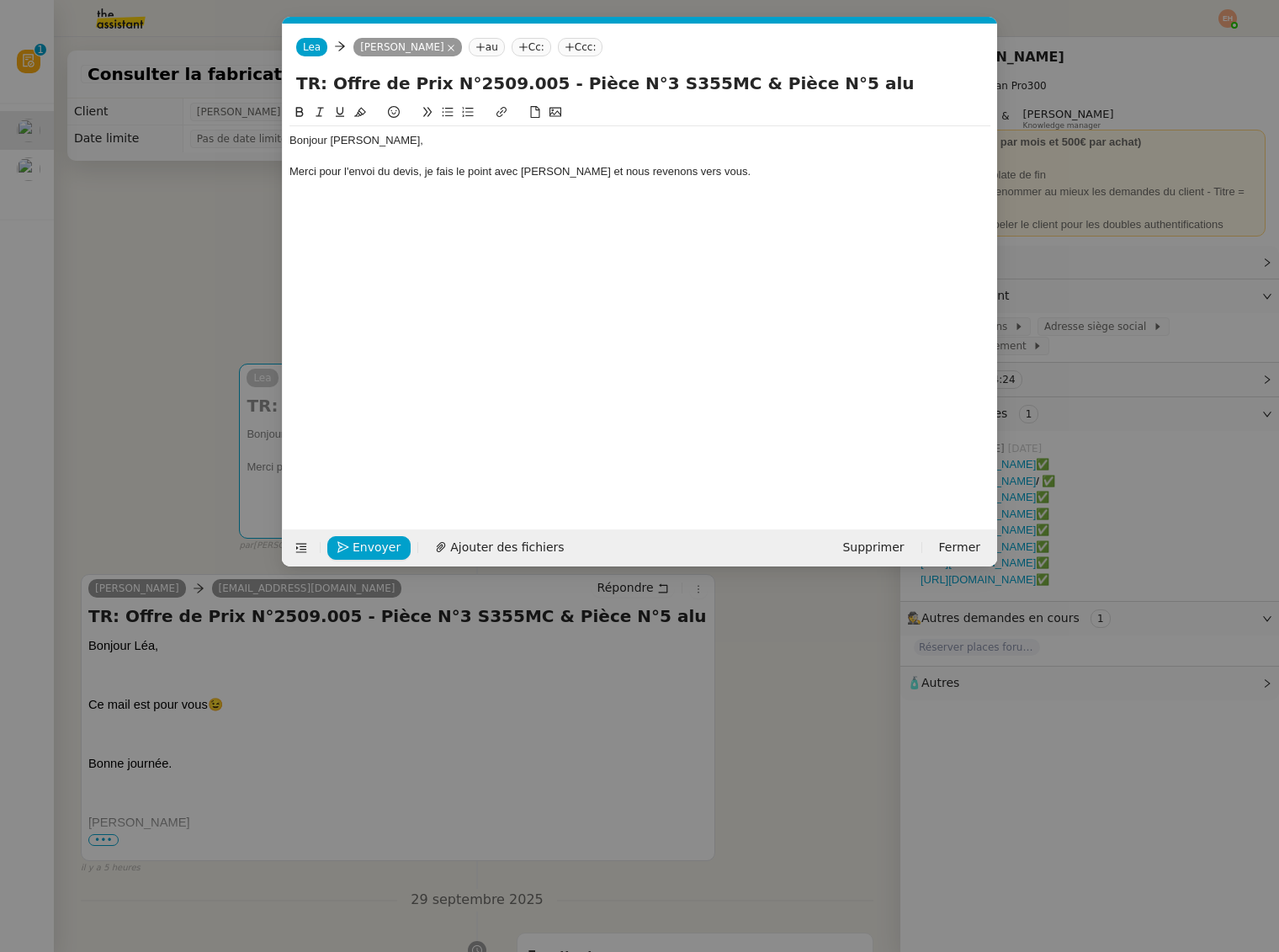
scroll to position [0, 35]
click at [476, 176] on div "Merci pour l'envoi du devis, je fais le point avec Quang Tam Nguyen et nous rev…" at bounding box center [640, 172] width 701 height 16
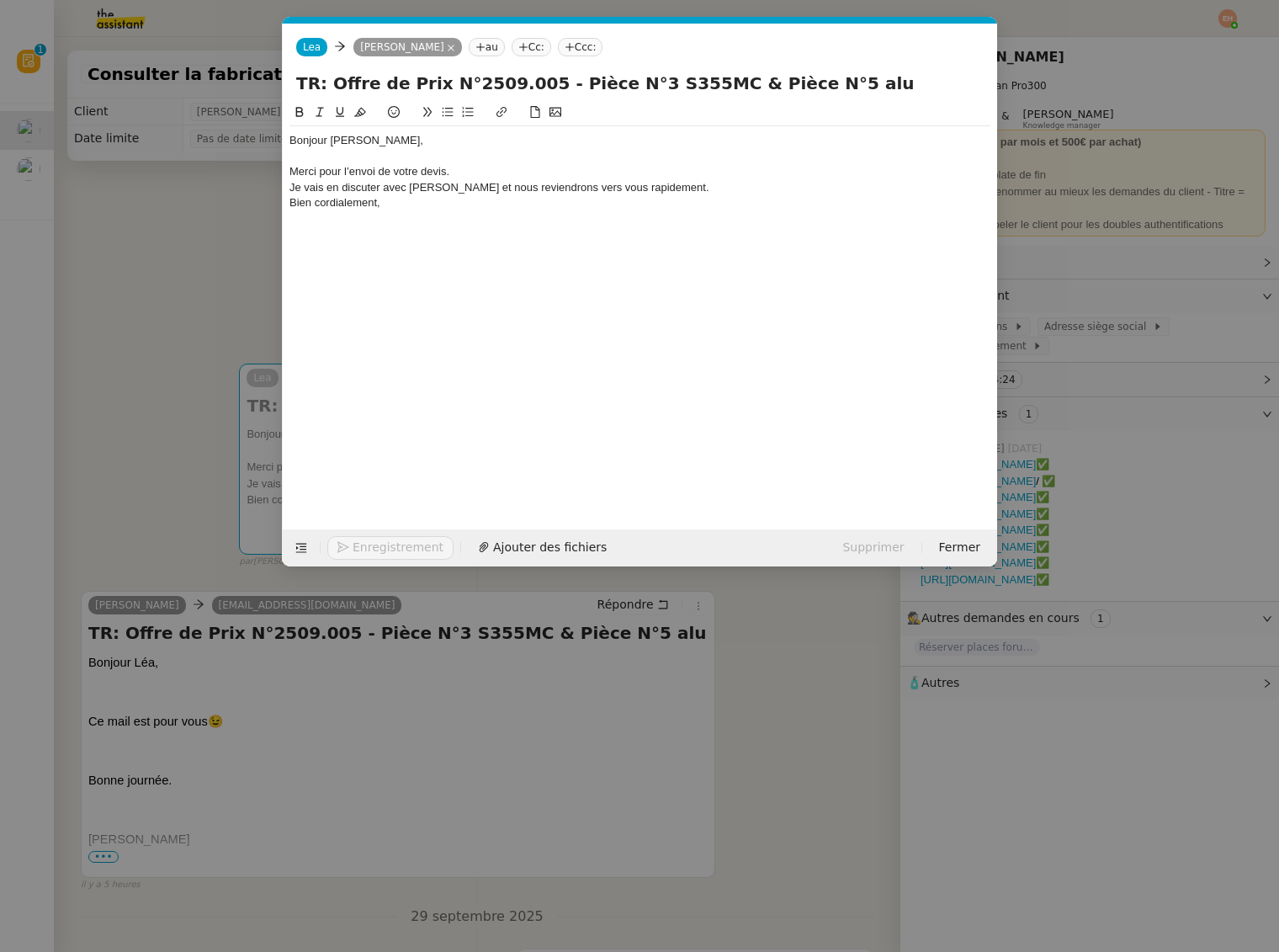
click at [479, 173] on div "Merci pour l’envoi de votre devis." at bounding box center [640, 172] width 701 height 16
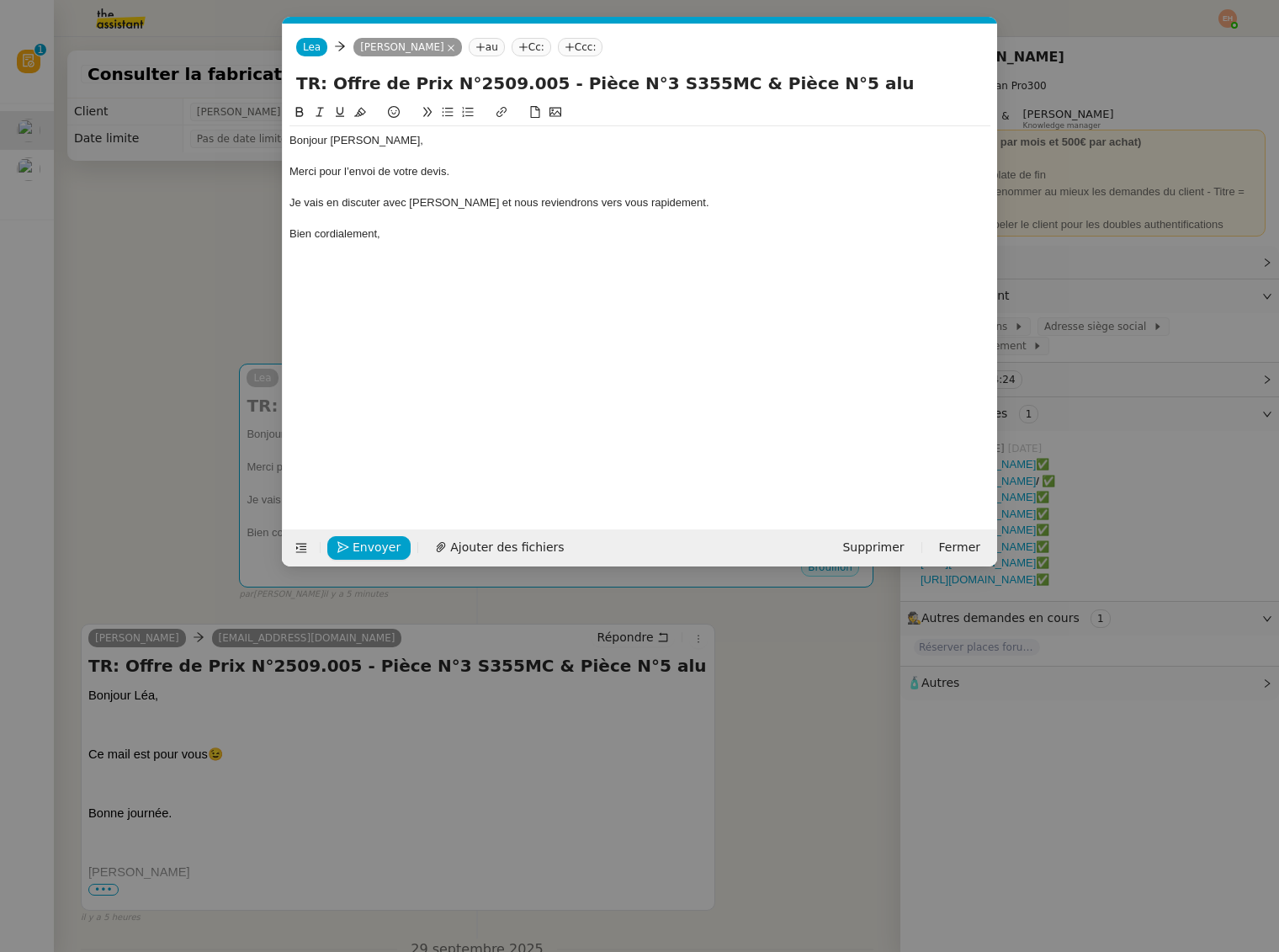
click at [347, 204] on div "Je vais en discuter avec Quang Tam Nguyen et nous reviendrons vers vous rapidem…" at bounding box center [640, 203] width 701 height 16
click at [357, 205] on div "Je vais en discuter avec Quang Tam Nguyen et nous reviendrons vers vous rapidem…" at bounding box center [640, 203] width 701 height 16
click at [399, 538] on button "Envoyer" at bounding box center [369, 548] width 84 height 23
click at [399, 538] on span "Confirmer l'envoi" at bounding box center [403, 548] width 101 height 19
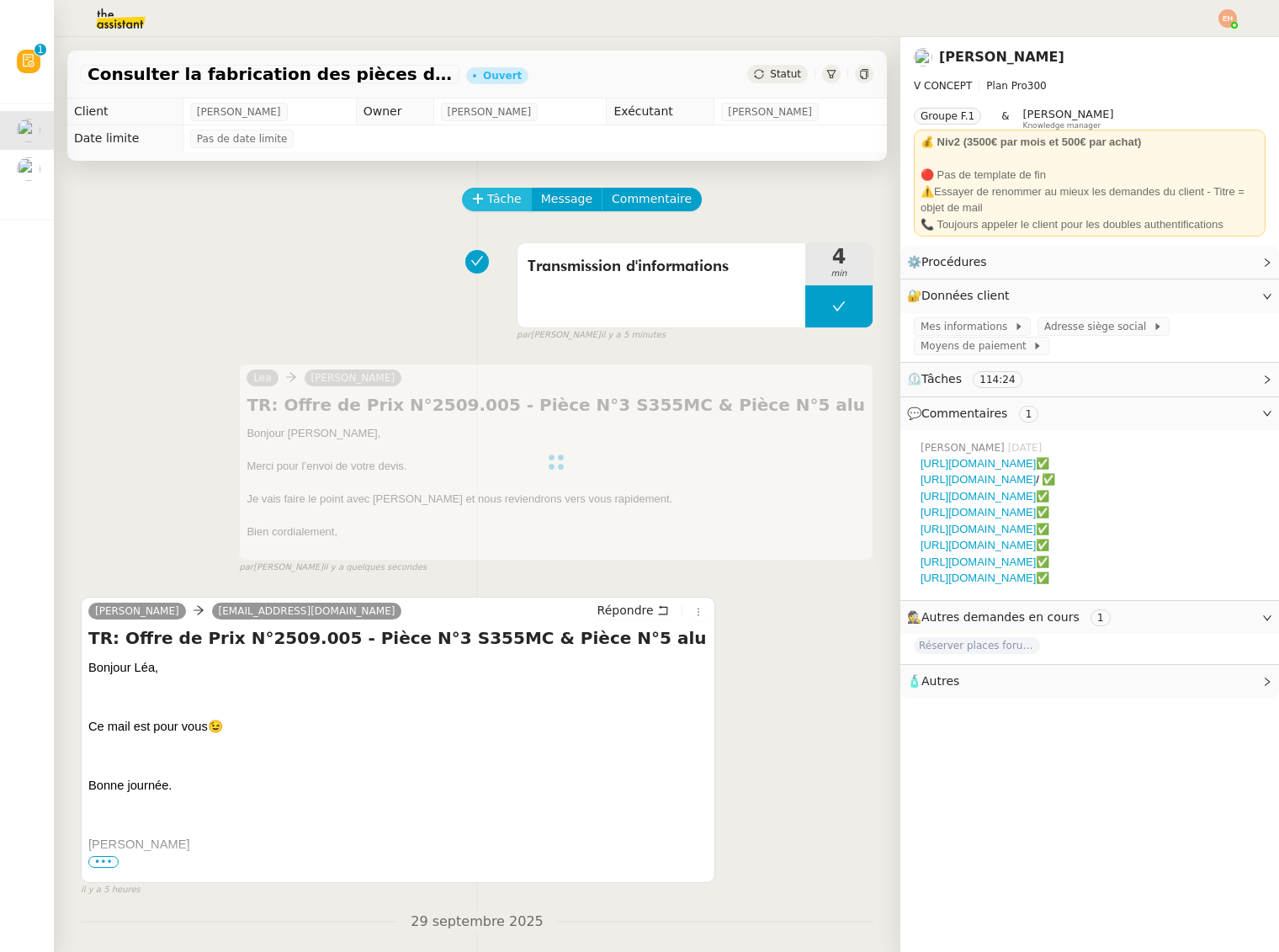
click at [508, 207] on span "Tâche" at bounding box center [504, 200] width 34 height 19
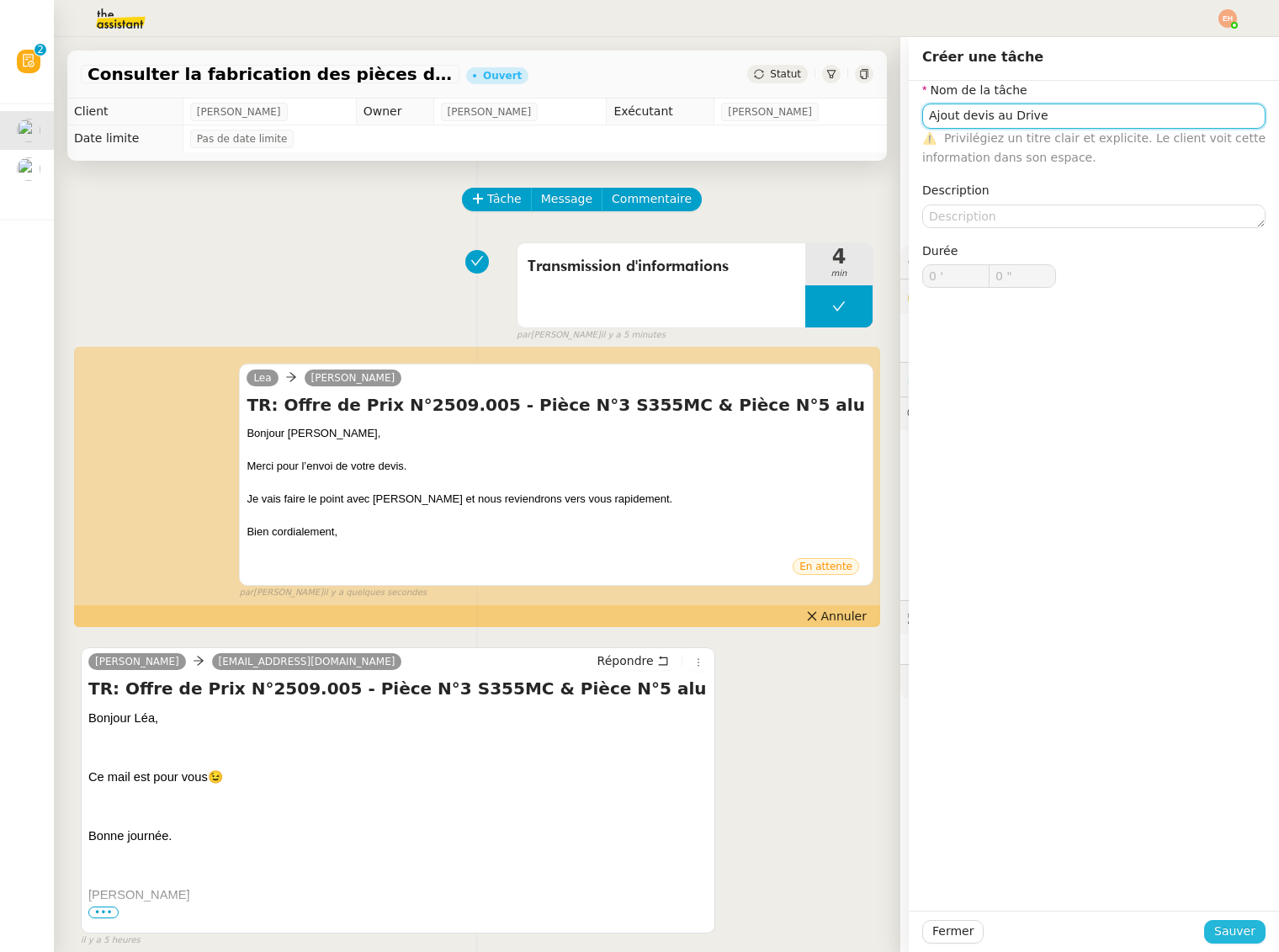
type input "Ajout devis au Drive"
drag, startPoint x: 1235, startPoint y: 936, endPoint x: 1216, endPoint y: 924, distance: 22.5
click at [1235, 936] on span "Sauver" at bounding box center [1235, 932] width 41 height 19
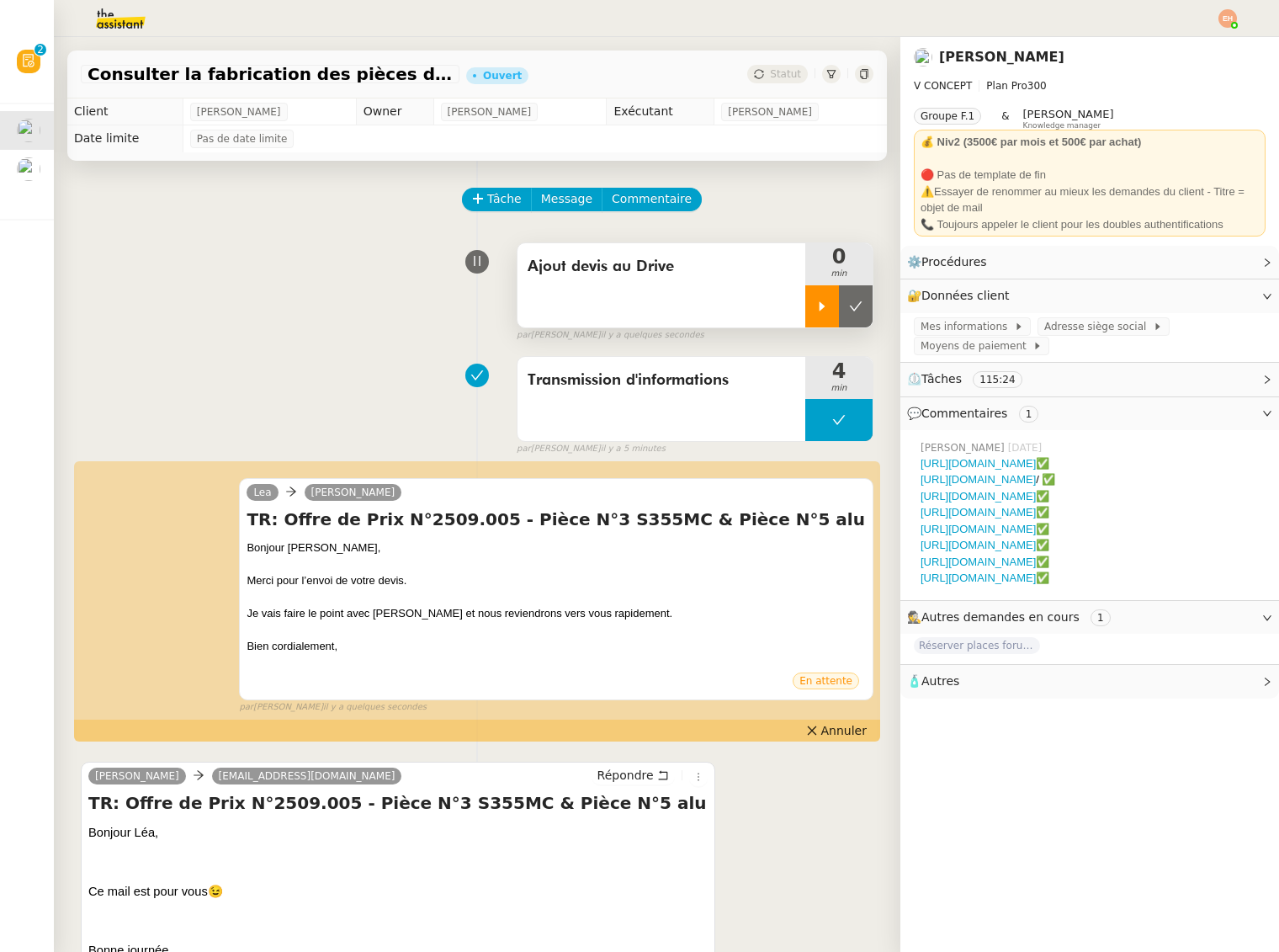
click at [821, 308] on icon at bounding box center [822, 307] width 6 height 10
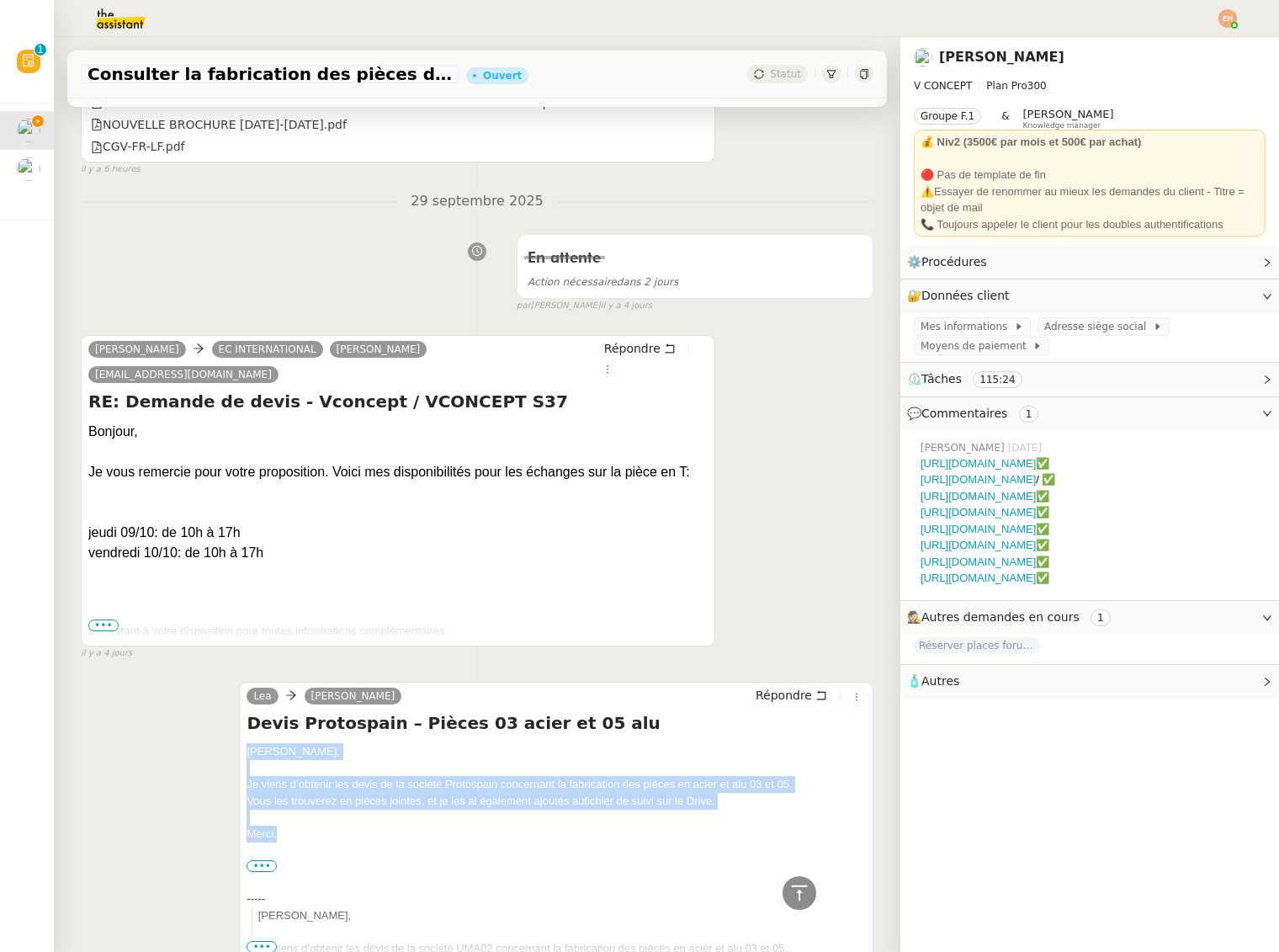
scroll to position [1490, 0]
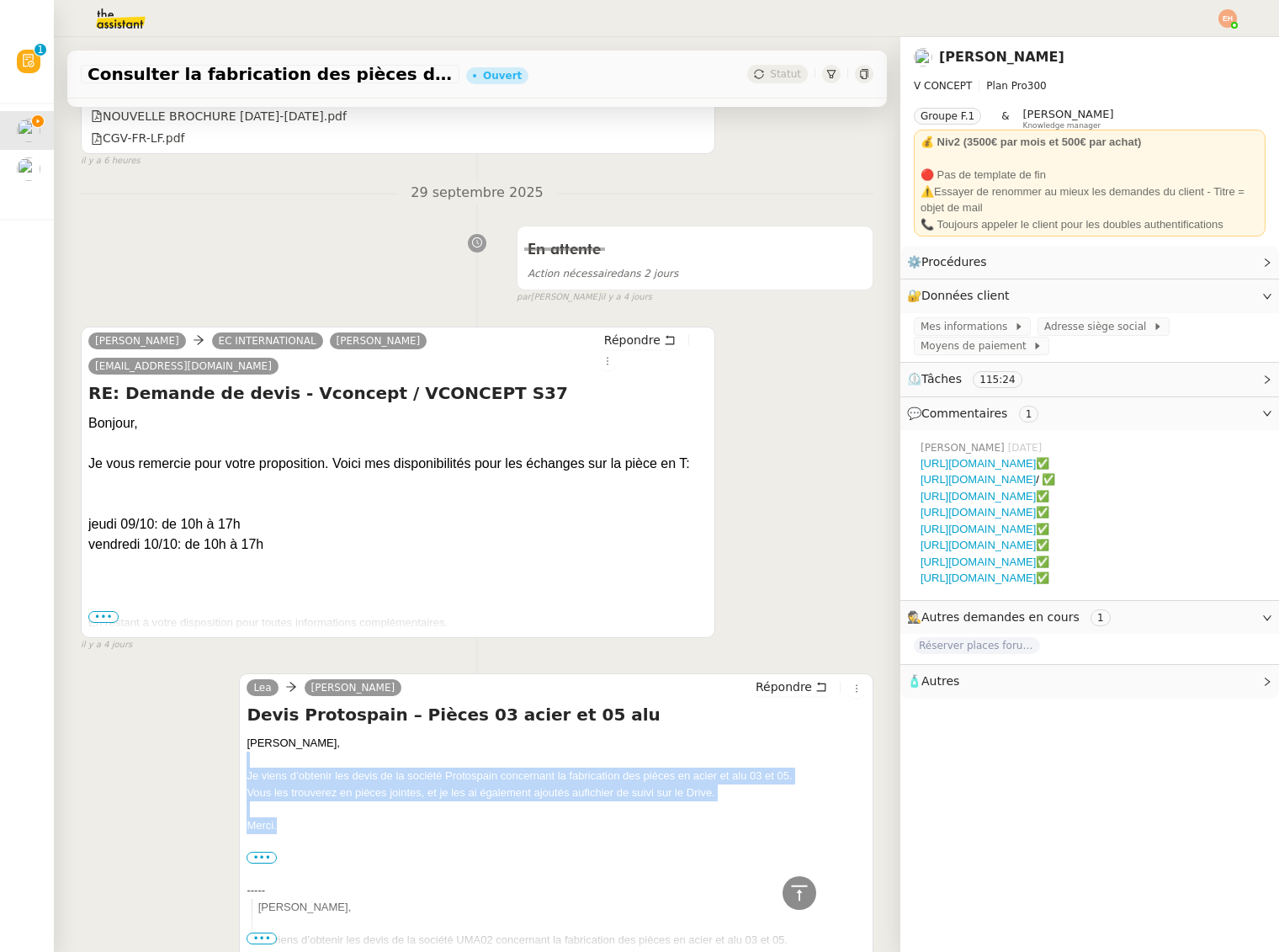
drag, startPoint x: 291, startPoint y: 806, endPoint x: 239, endPoint y: 731, distance: 91.3
click at [239, 731] on div "Lea Quang Tam NGUYEN Répondre Devis Protospain – Pièces 03 acier et 05 alu Bonj…" at bounding box center [557, 861] width 635 height 377
copy div "Je viens d’obtenir les devis de la société Protospain concernant la fabrication…"
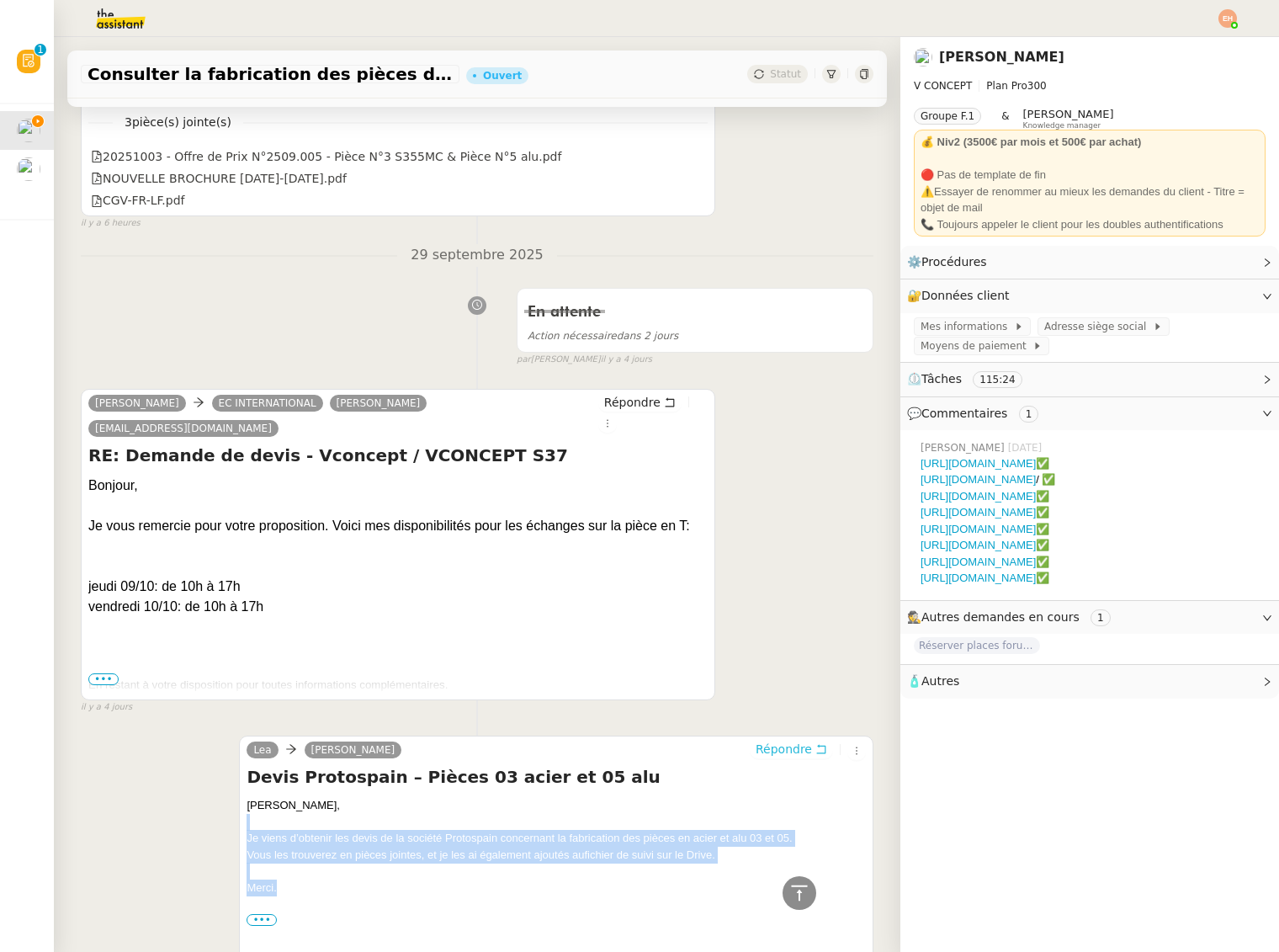
scroll to position [1485, 0]
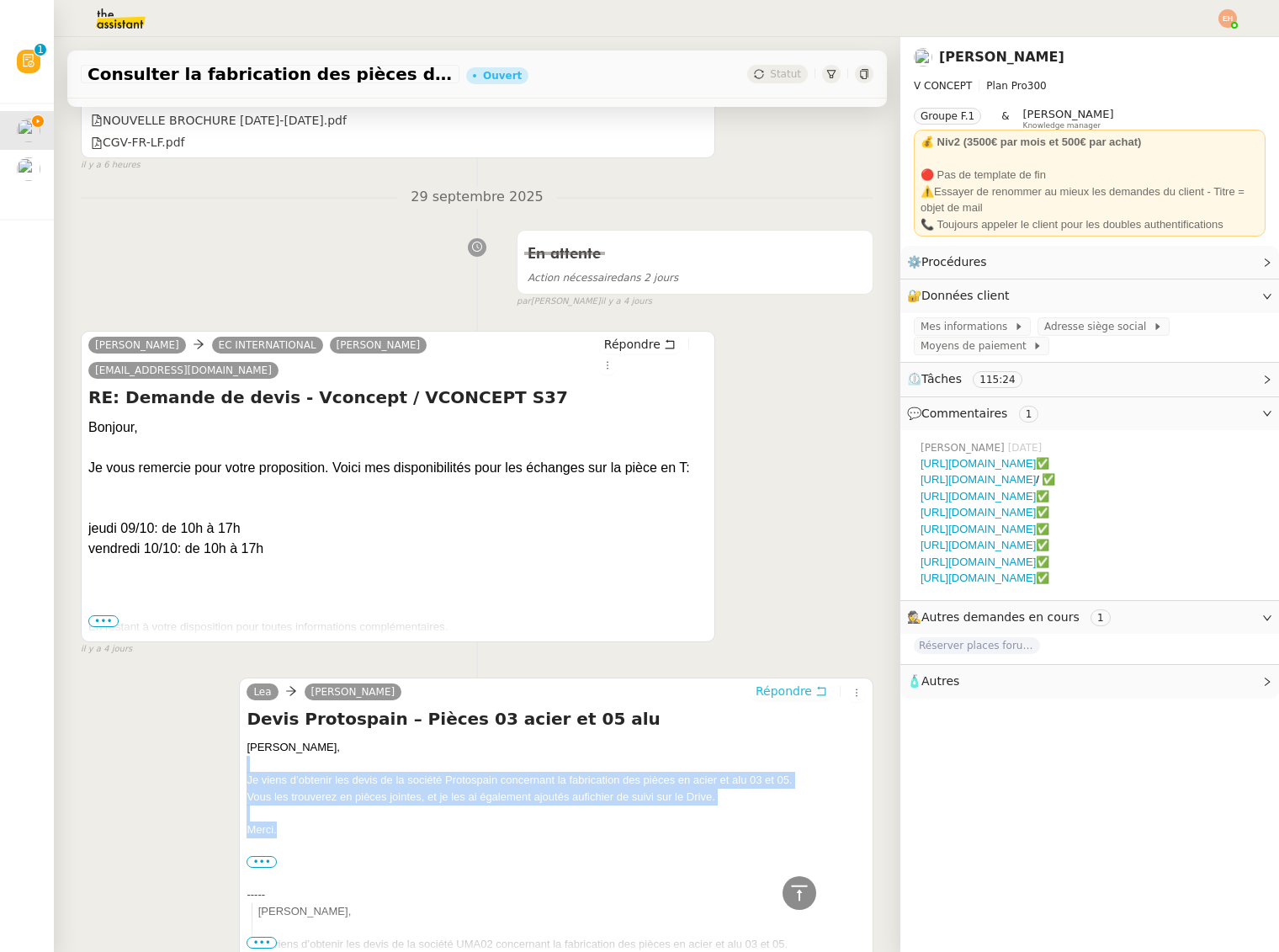
click at [789, 682] on span "Répondre" at bounding box center [785, 690] width 56 height 17
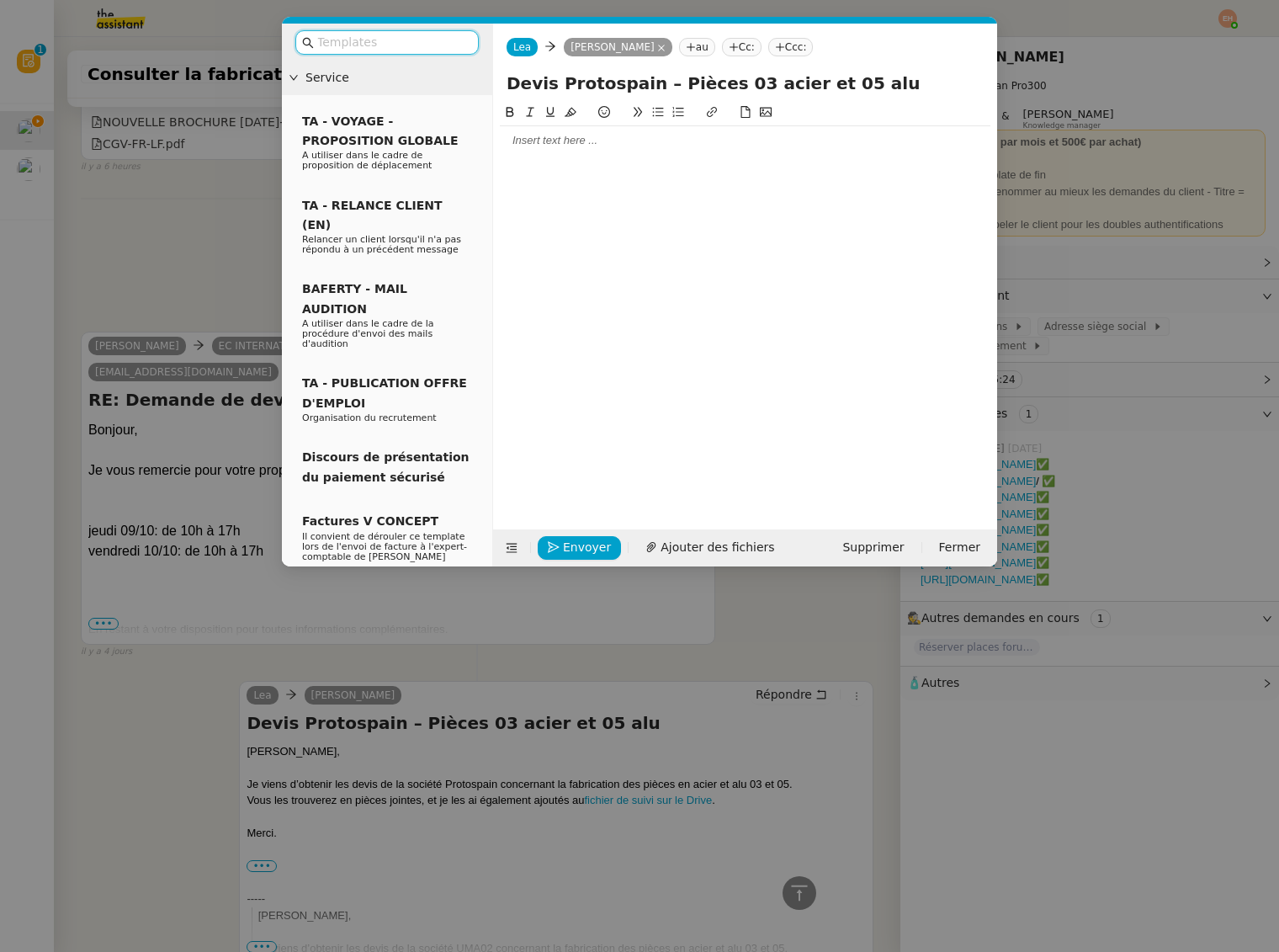
scroll to position [1618, 0]
click at [513, 146] on div at bounding box center [746, 141] width 491 height 16
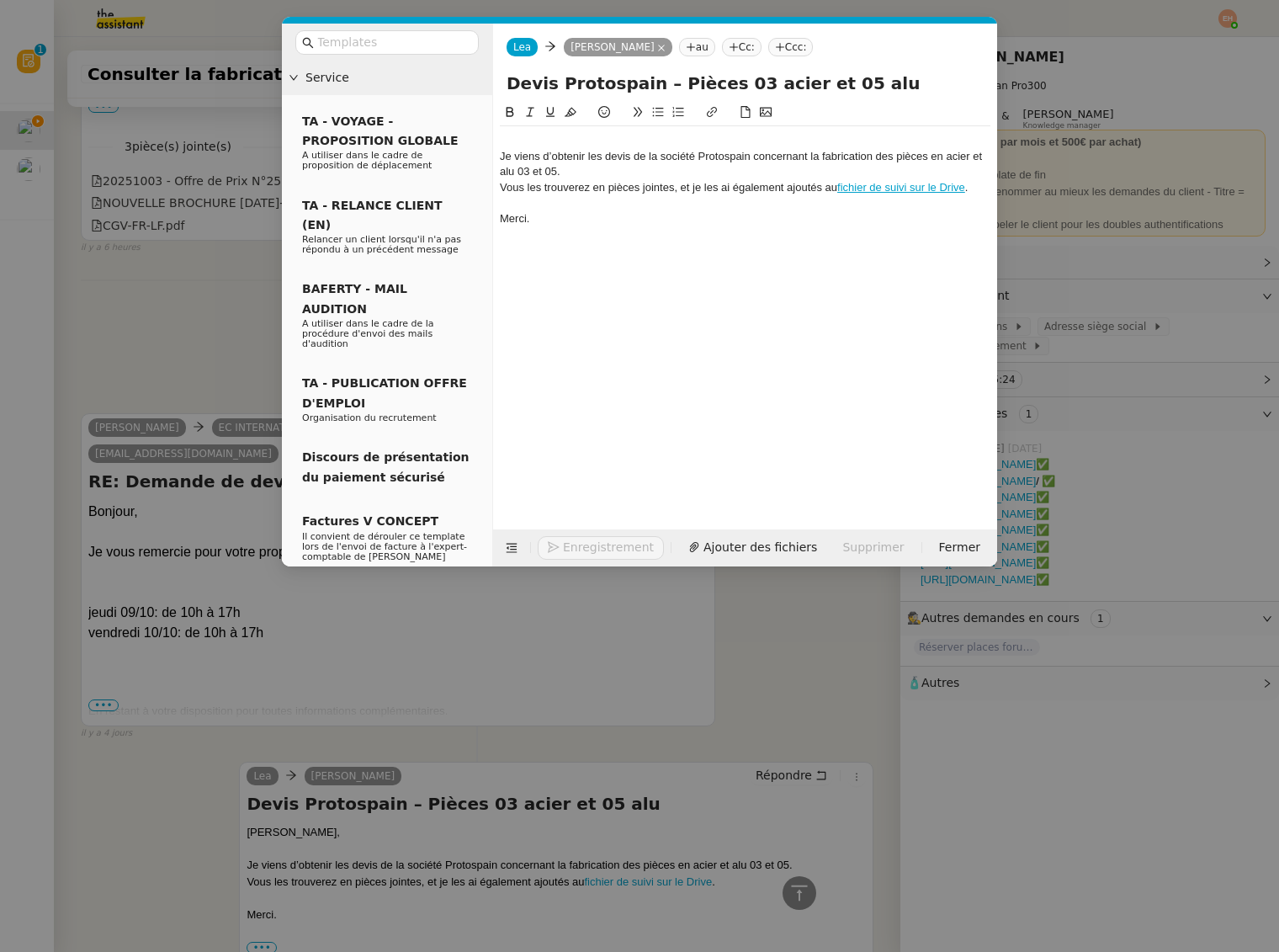
scroll to position [1700, 0]
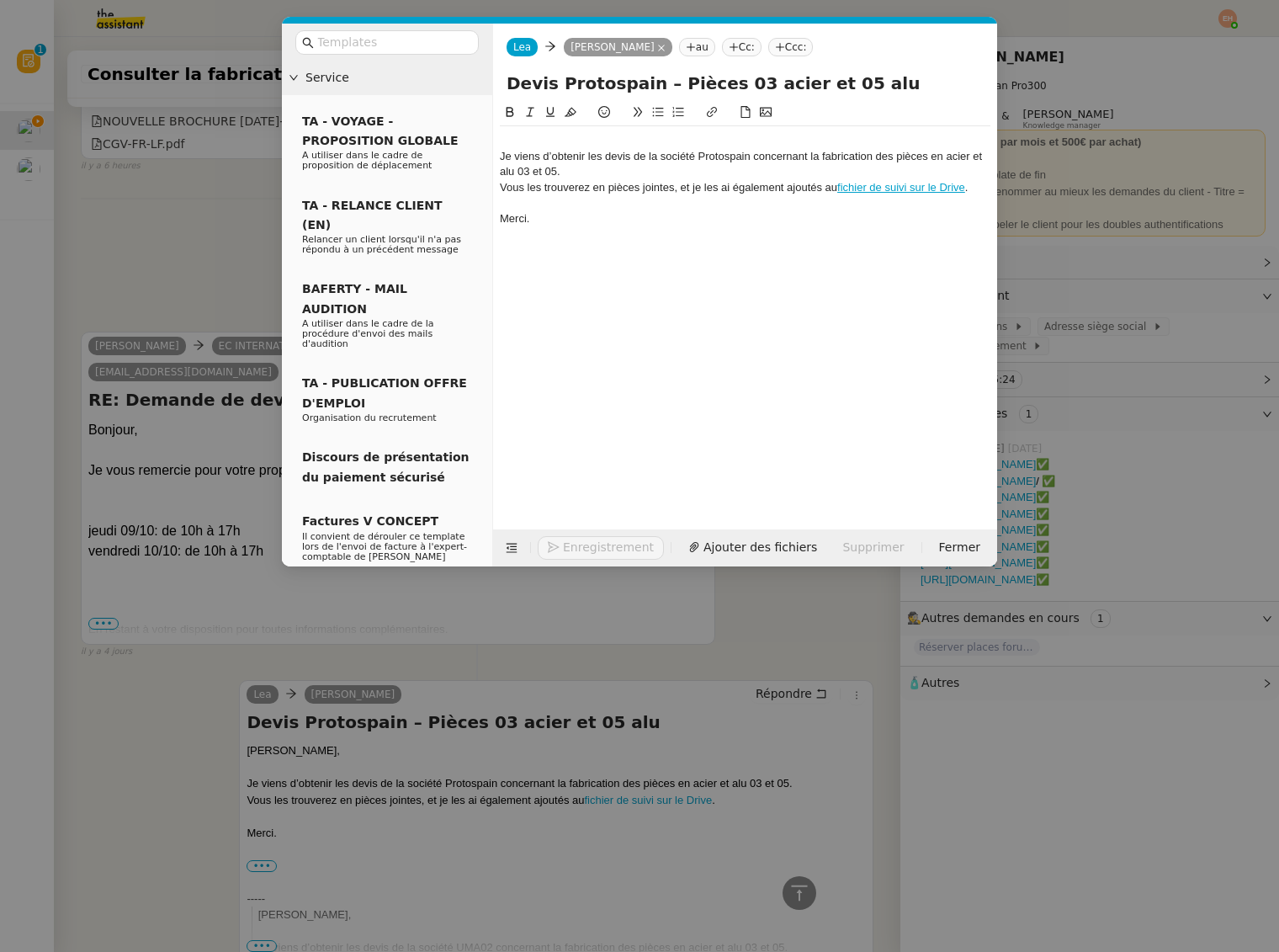
click at [538, 137] on div at bounding box center [746, 141] width 491 height 16
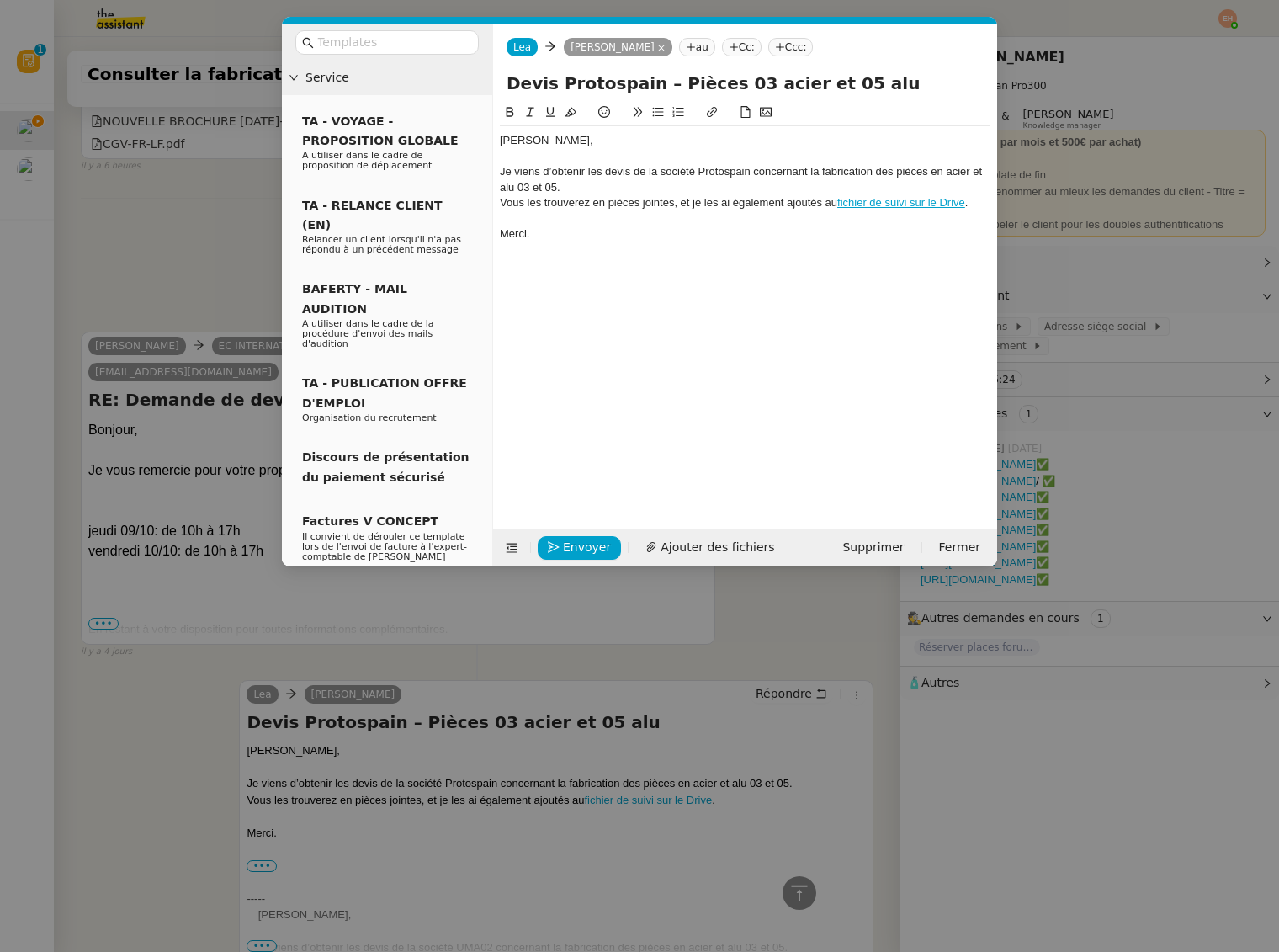
scroll to position [1716, 0]
click at [582, 172] on div "Je viens d’obtenir les devis de la société Protospain concernant la fabrication…" at bounding box center [746, 180] width 491 height 31
click at [563, 177] on div "Je viens d’obtenir les devis de la société Protospain concernant la fabrication…" at bounding box center [746, 180] width 491 height 31
click at [544, 175] on div "Je viens d’obtenir les devis de la société Protospain concernant la fabrication…" at bounding box center [746, 180] width 491 height 31
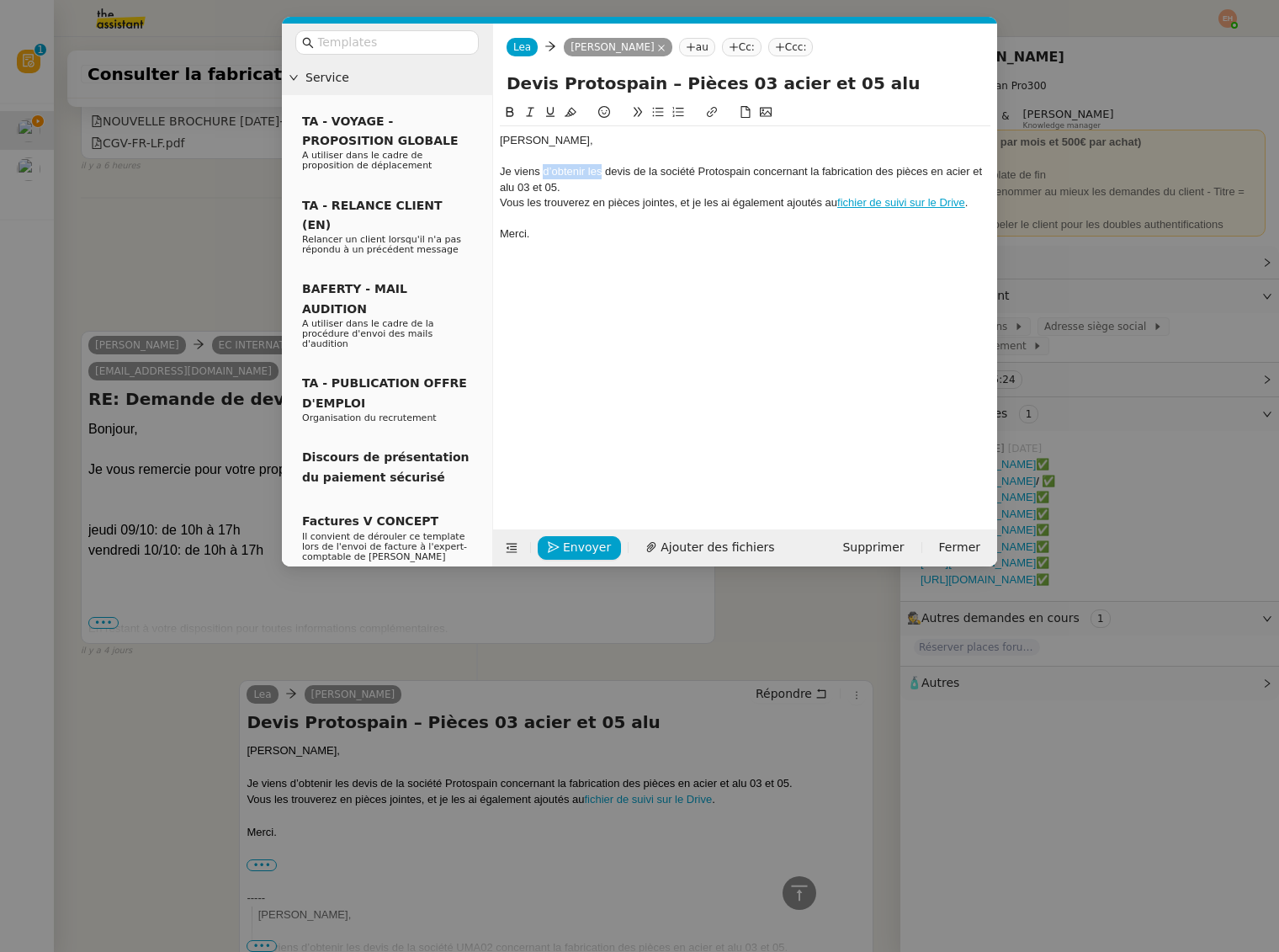
drag, startPoint x: 544, startPoint y: 173, endPoint x: 593, endPoint y: 176, distance: 49.1
click at [593, 176] on div "Je viens d’obtenir les devis de la société Protospain concernant la fabrication…" at bounding box center [746, 180] width 491 height 31
click at [729, 169] on div "Je viens d'ajouter le devis de la société Protospain concernant la fabrication …" at bounding box center [746, 180] width 491 height 31
click at [704, 195] on div "Je viens d'ajouter le devis de la société Léo-François concernant la fabricatio…" at bounding box center [746, 180] width 491 height 31
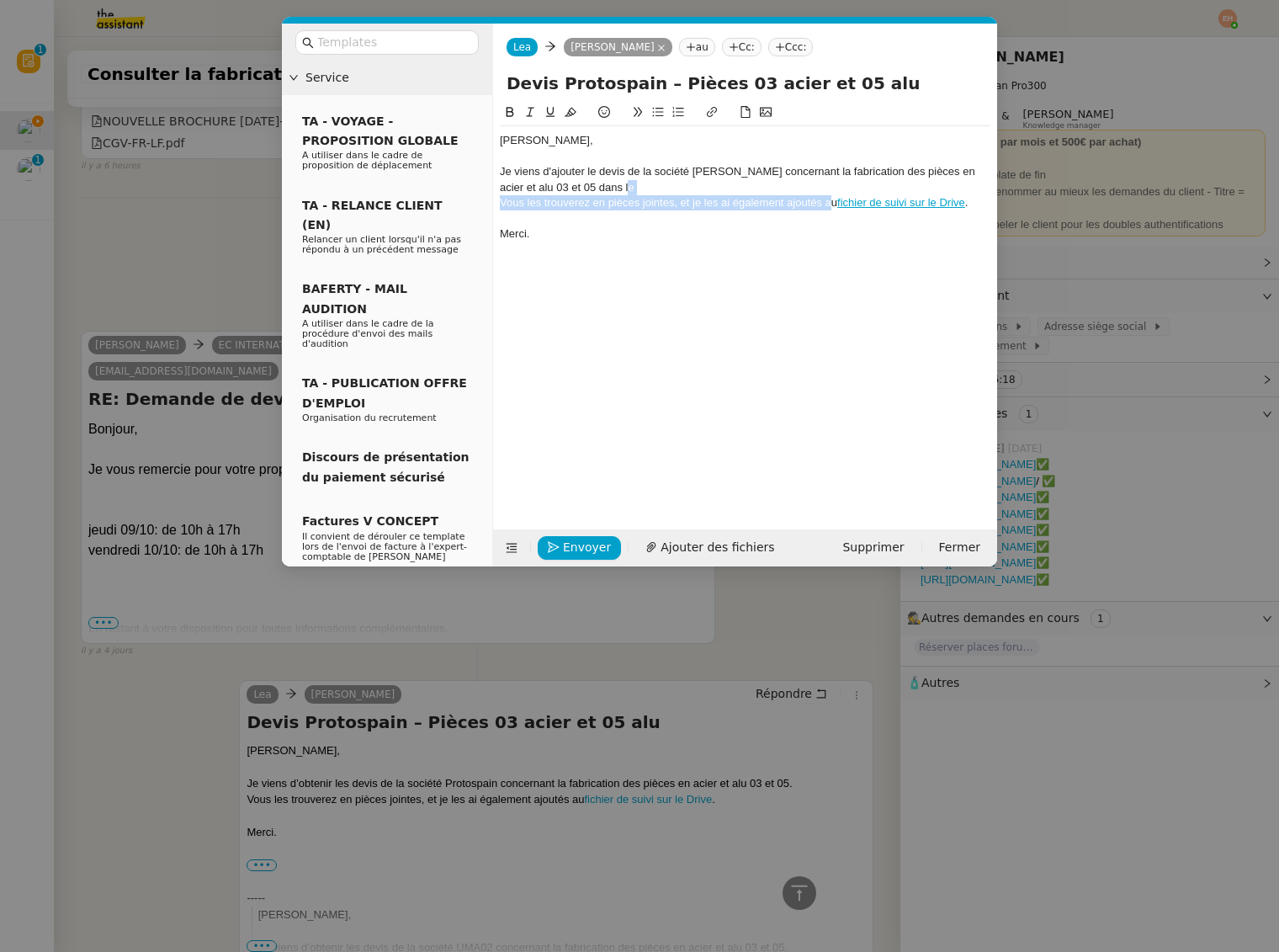
drag, startPoint x: 832, startPoint y: 203, endPoint x: 654, endPoint y: 186, distance: 178.8
click at [654, 186] on div "Bonjour Quang Tam, Je viens d'ajouter le devis de la société Léo-François conce…" at bounding box center [746, 187] width 491 height 122
click at [577, 204] on div at bounding box center [746, 203] width 491 height 16
drag, startPoint x: 100, startPoint y: 244, endPoint x: 59, endPoint y: 180, distance: 76.0
click at [98, 242] on nz-modal-container "Service TA - VOYAGE - PROPOSITION GLOBALE A utiliser dans le cadre de propositi…" at bounding box center [640, 476] width 1279 height 952
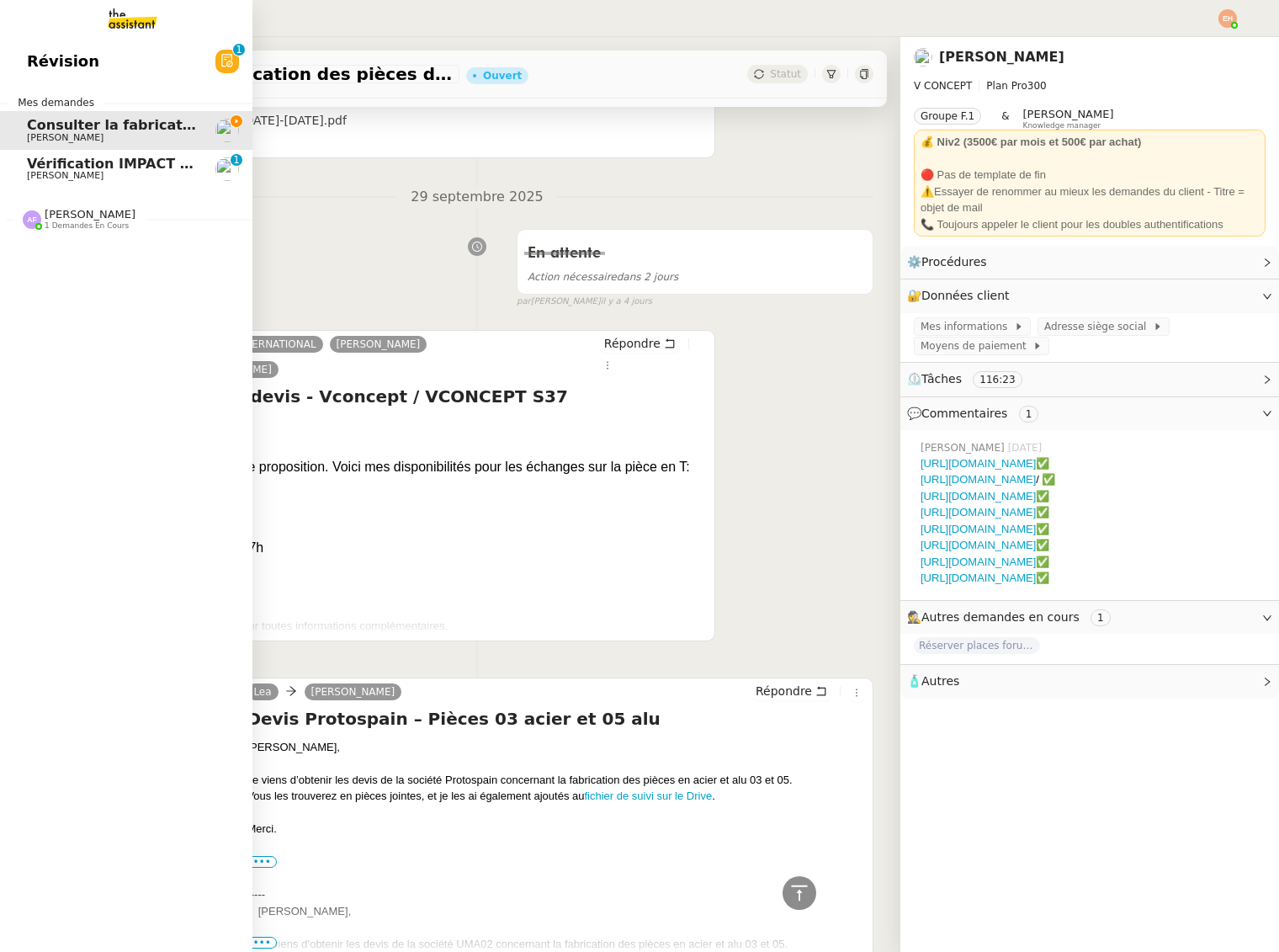
click at [30, 170] on span "Vérification IMPACT - AEPC CONCORDE" at bounding box center [173, 164] width 292 height 16
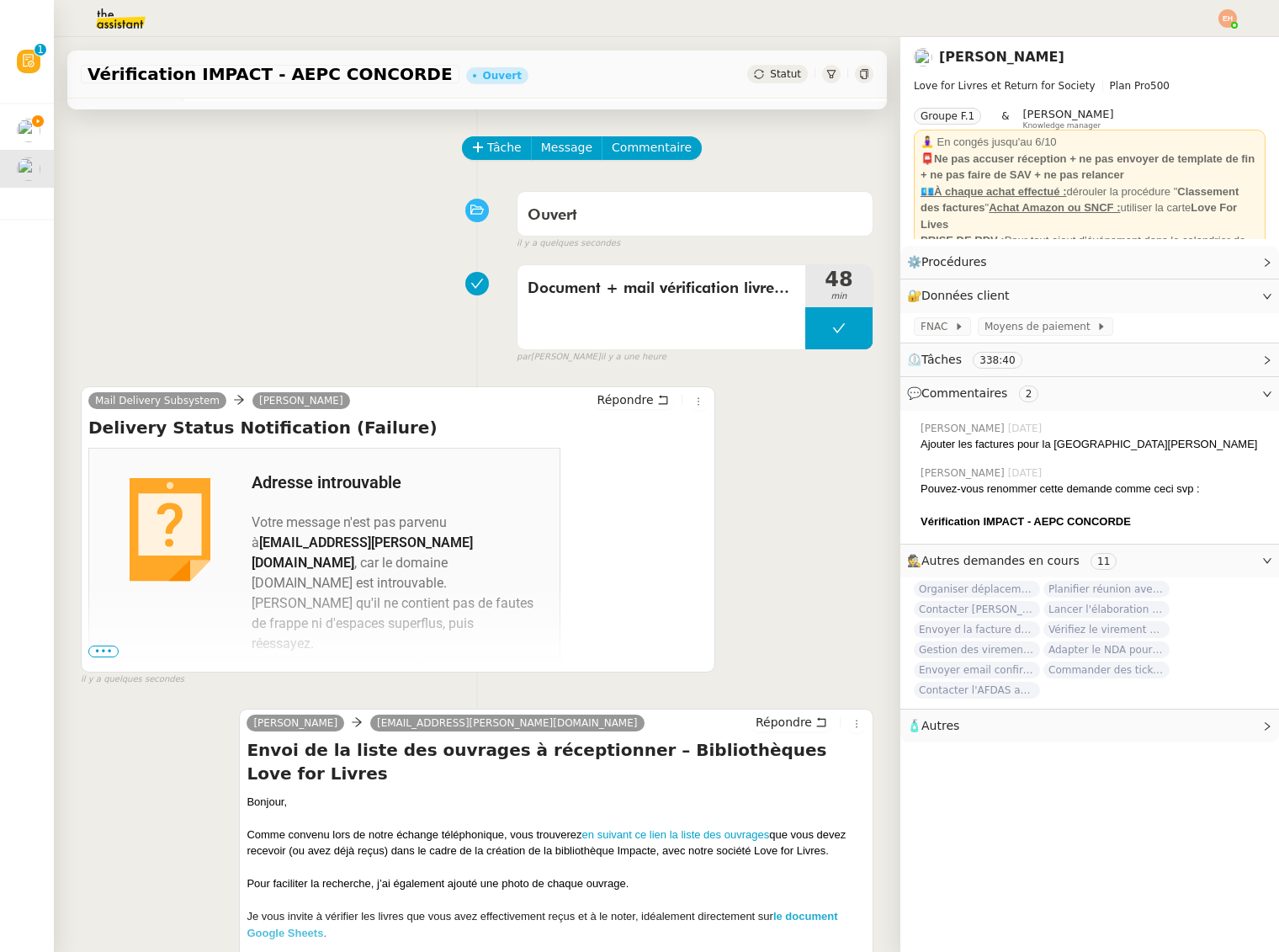
scroll to position [54, 0]
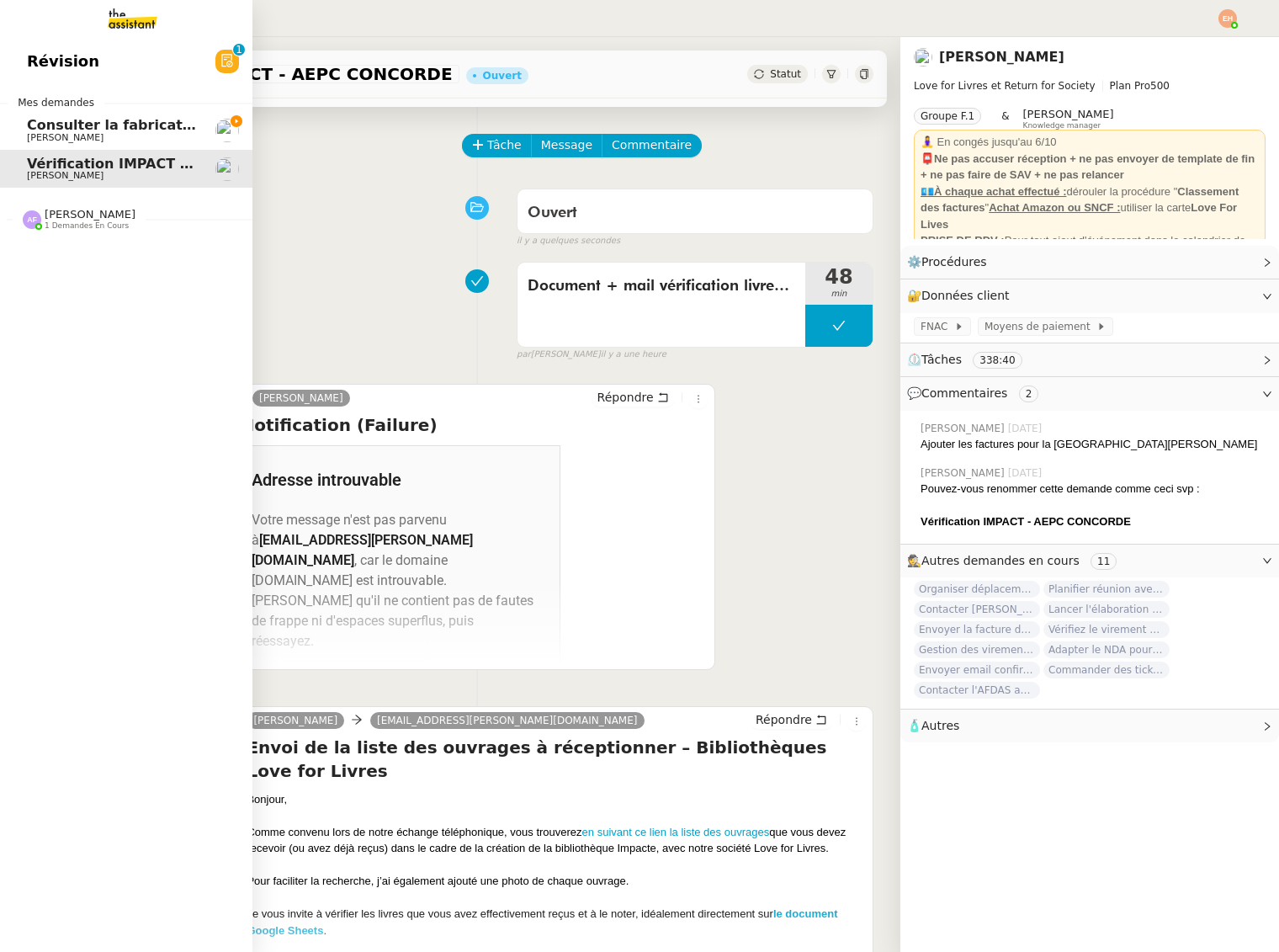
click at [30, 128] on span "Consulter la fabrication des pièces de tôlerie" at bounding box center [198, 125] width 342 height 16
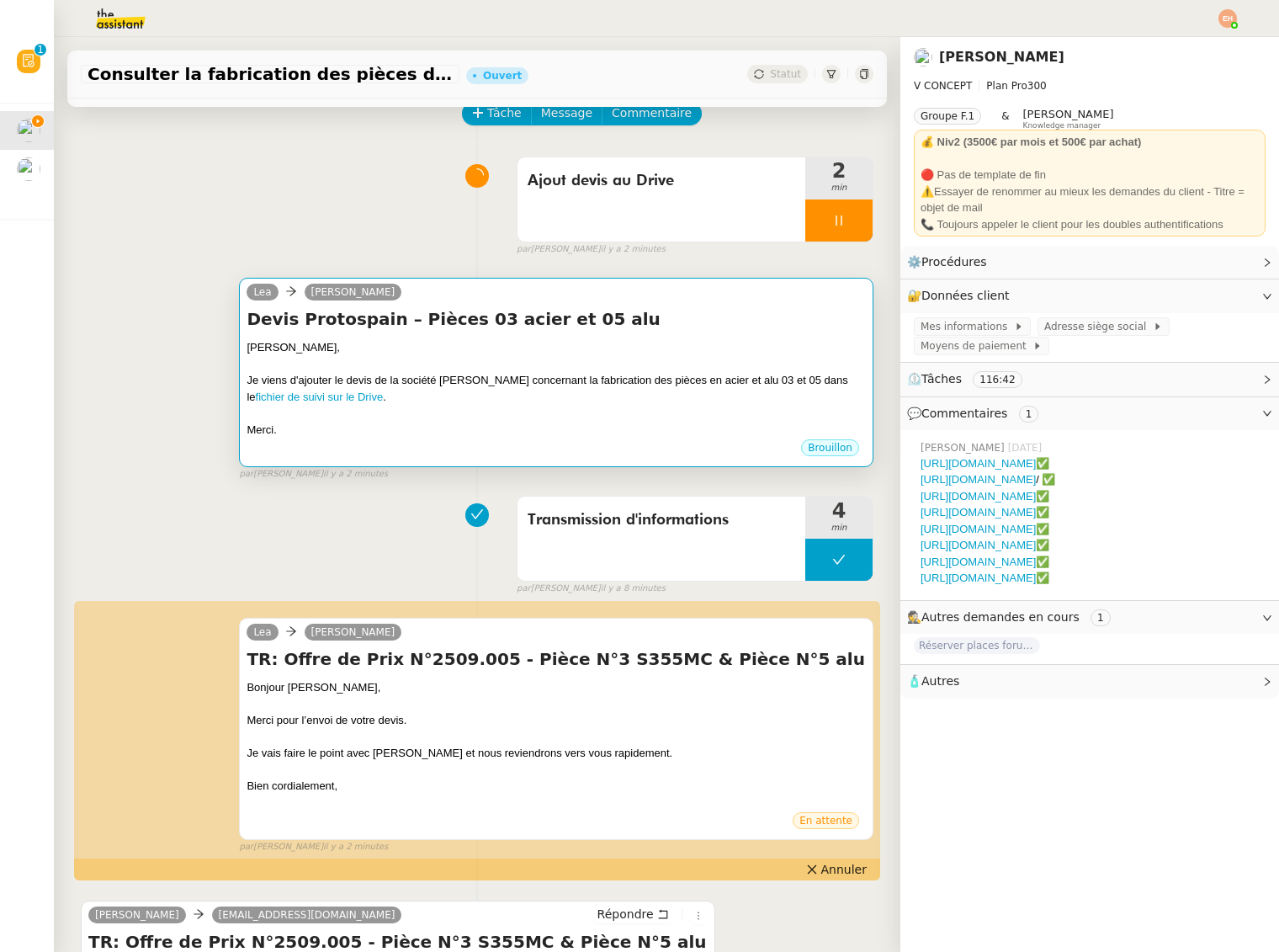
scroll to position [90, 0]
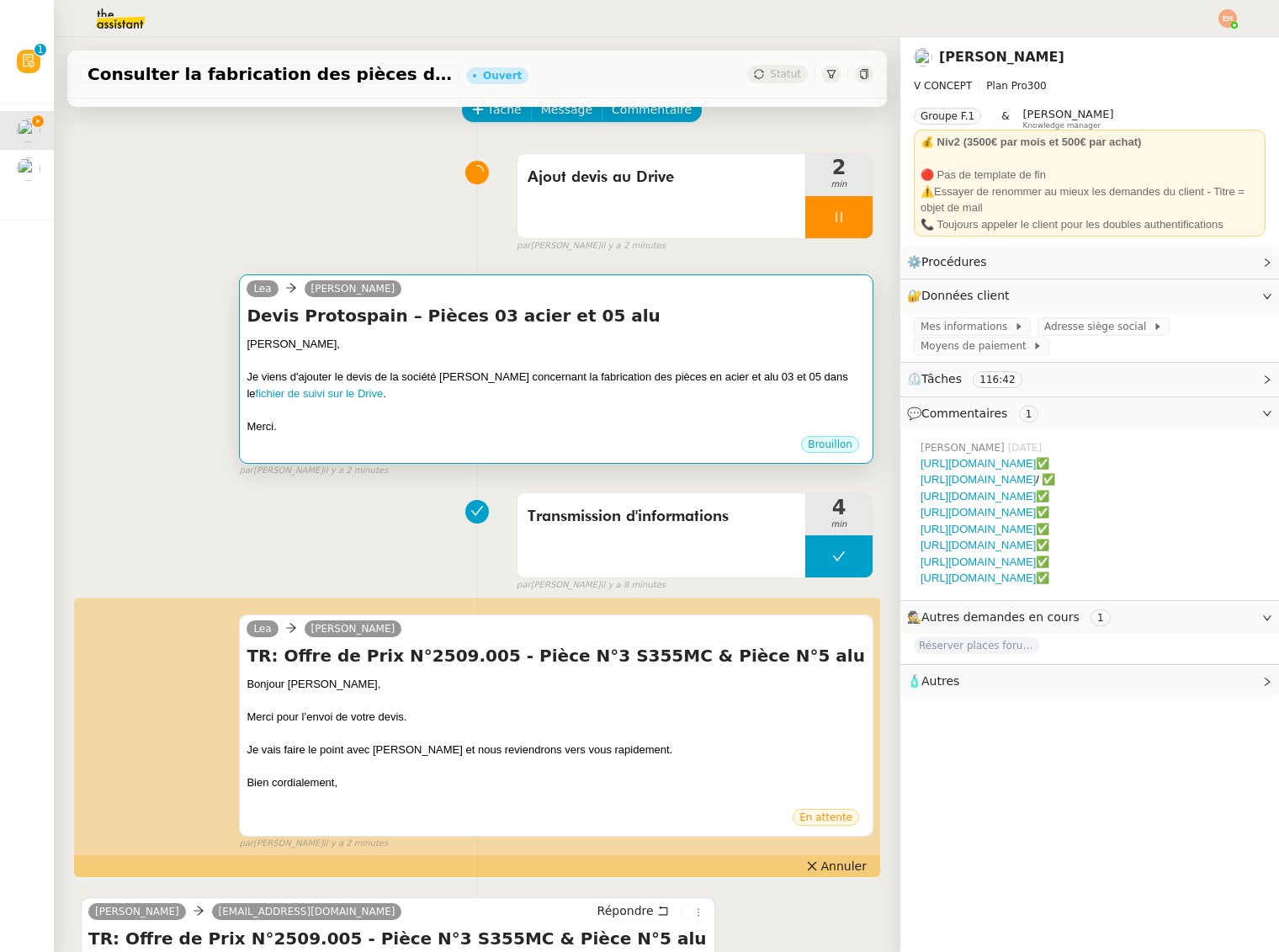
click at [492, 344] on div "[PERSON_NAME]," at bounding box center [556, 344] width 619 height 17
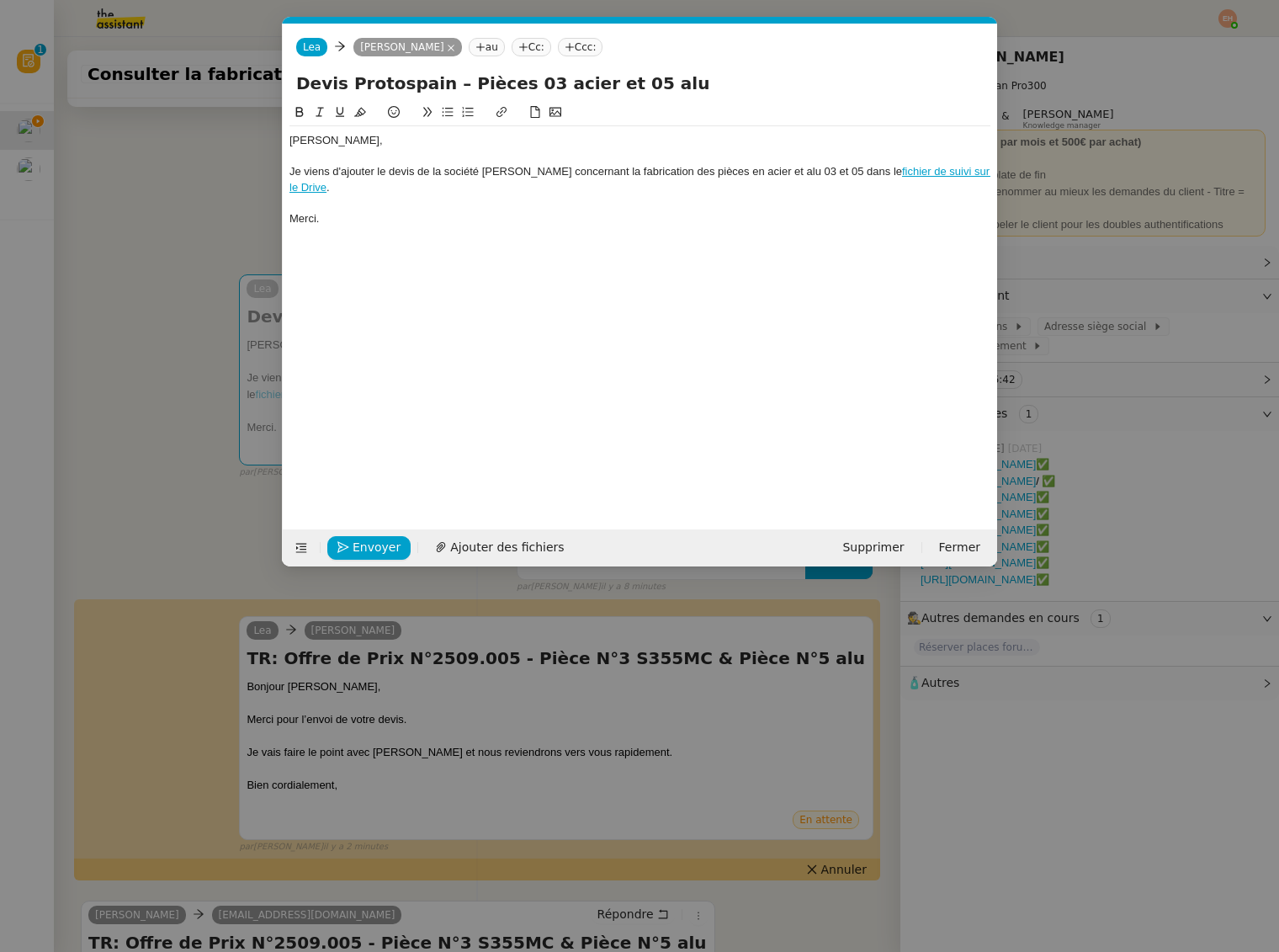
scroll to position [0, 35]
click at [377, 533] on div "Envoyer Ajouter des fichiers Supprimer Fermer" at bounding box center [640, 548] width 714 height 37
click at [377, 544] on span "Envoyer" at bounding box center [376, 548] width 48 height 19
click at [377, 544] on span "Confirmer l'envoi" at bounding box center [403, 548] width 101 height 19
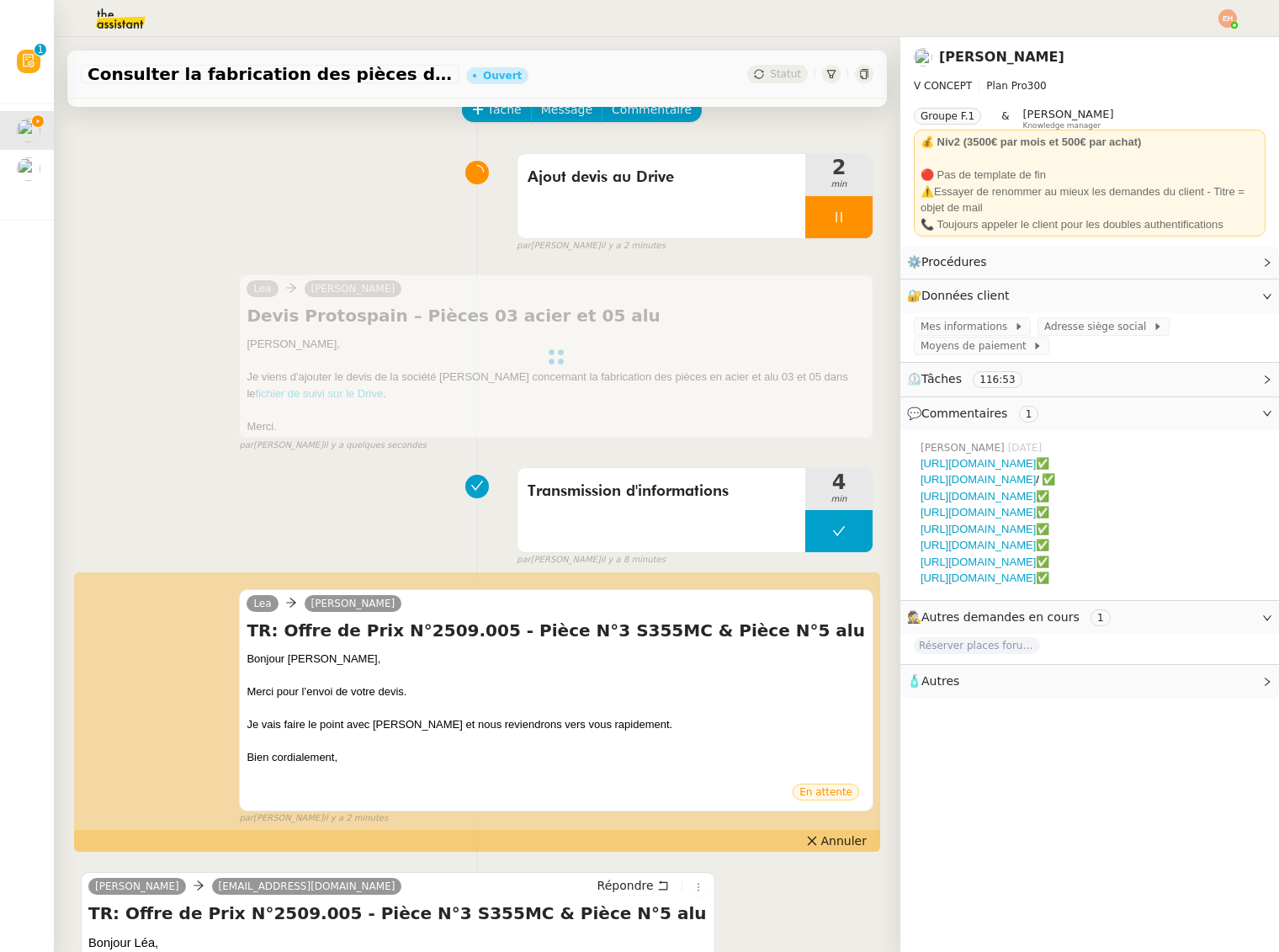
click at [317, 398] on div at bounding box center [557, 356] width 635 height 165
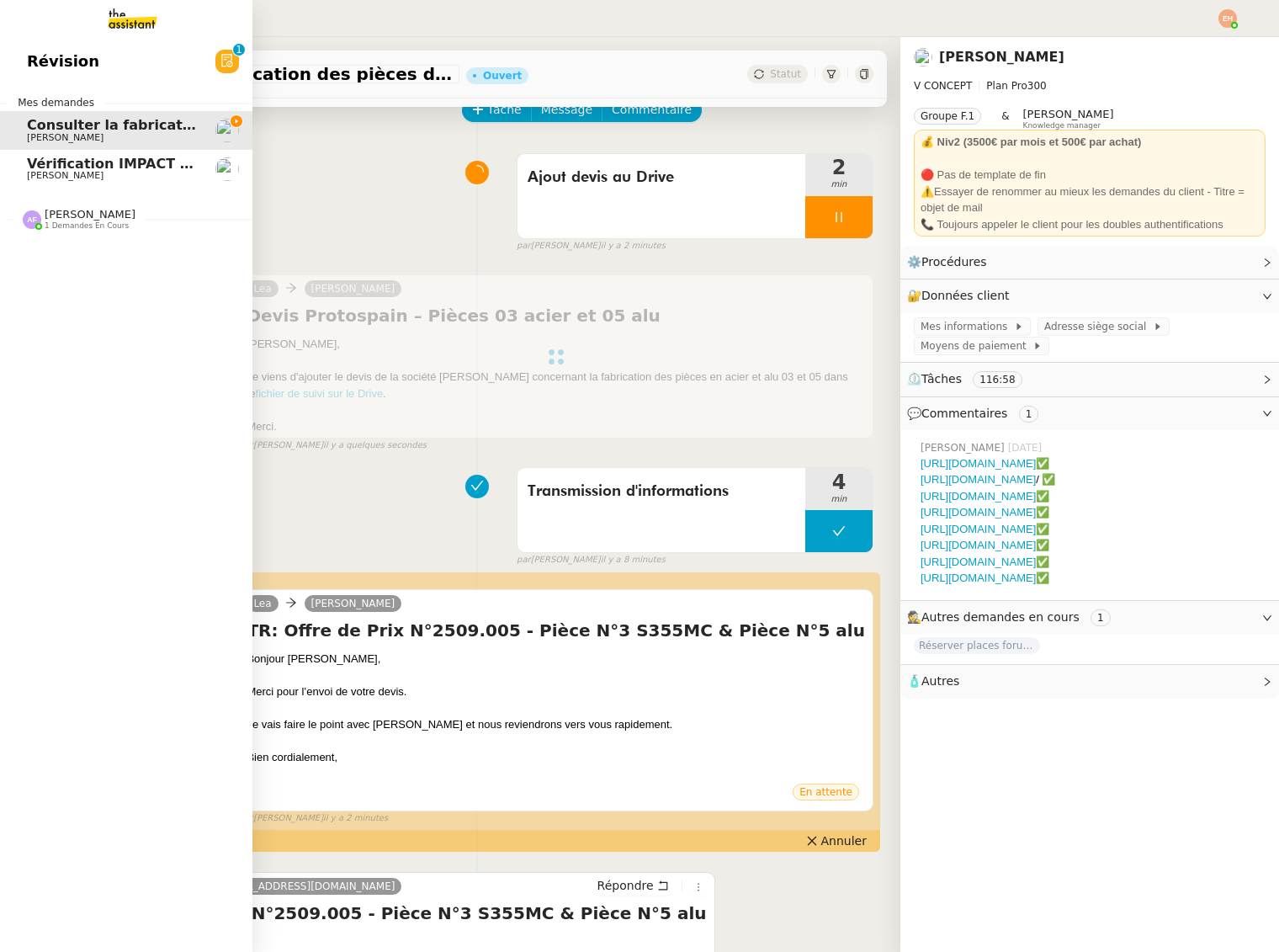
click at [76, 171] on span "[PERSON_NAME]" at bounding box center [65, 175] width 77 height 11
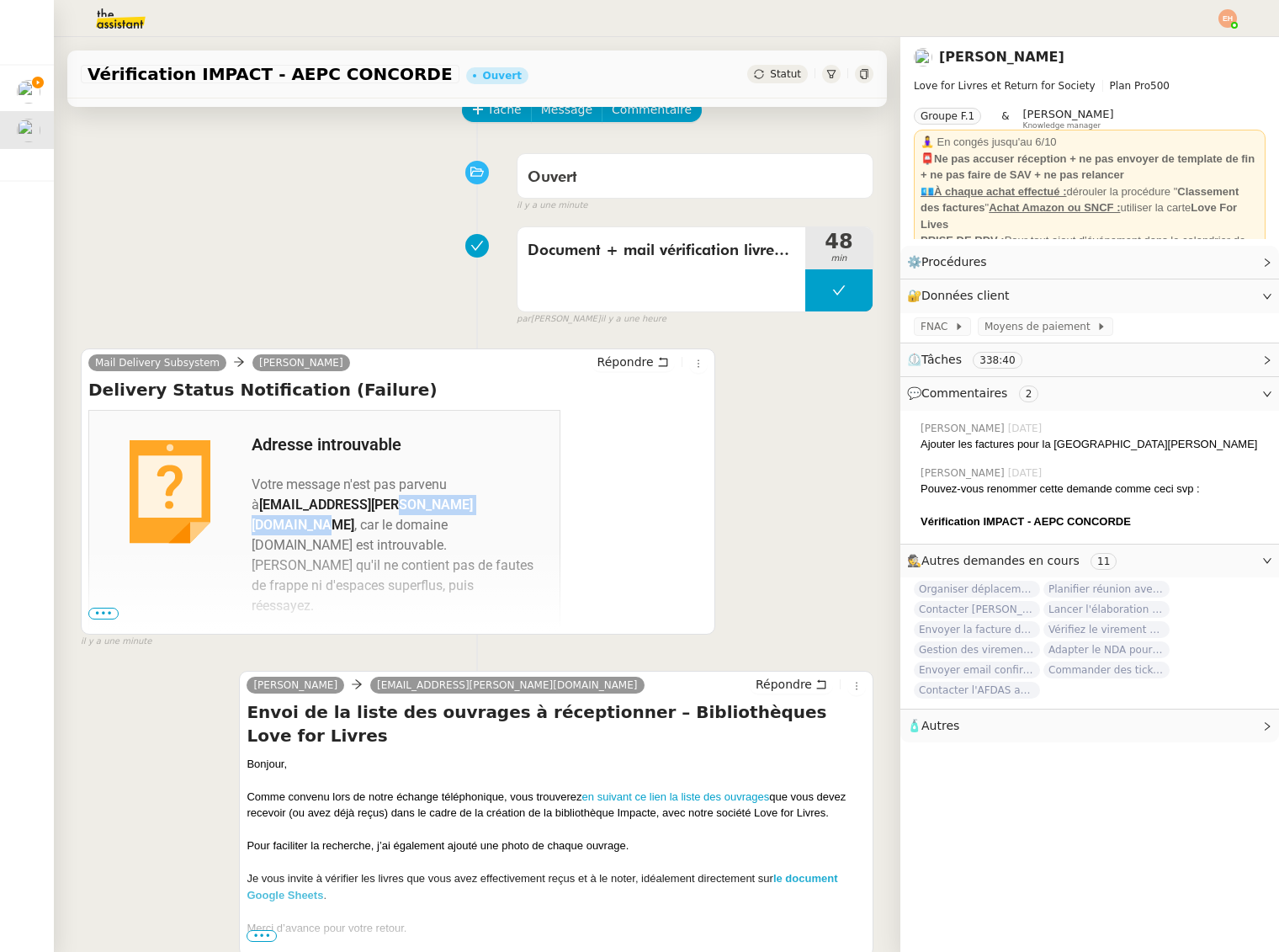
drag, startPoint x: 494, startPoint y: 505, endPoint x: 383, endPoint y: 512, distance: 111.2
click at [383, 512] on b "[EMAIL_ADDRESS][PERSON_NAME][DOMAIN_NAME]" at bounding box center [362, 514] width 221 height 36
copy b "jean-coxtet.asso.fr"
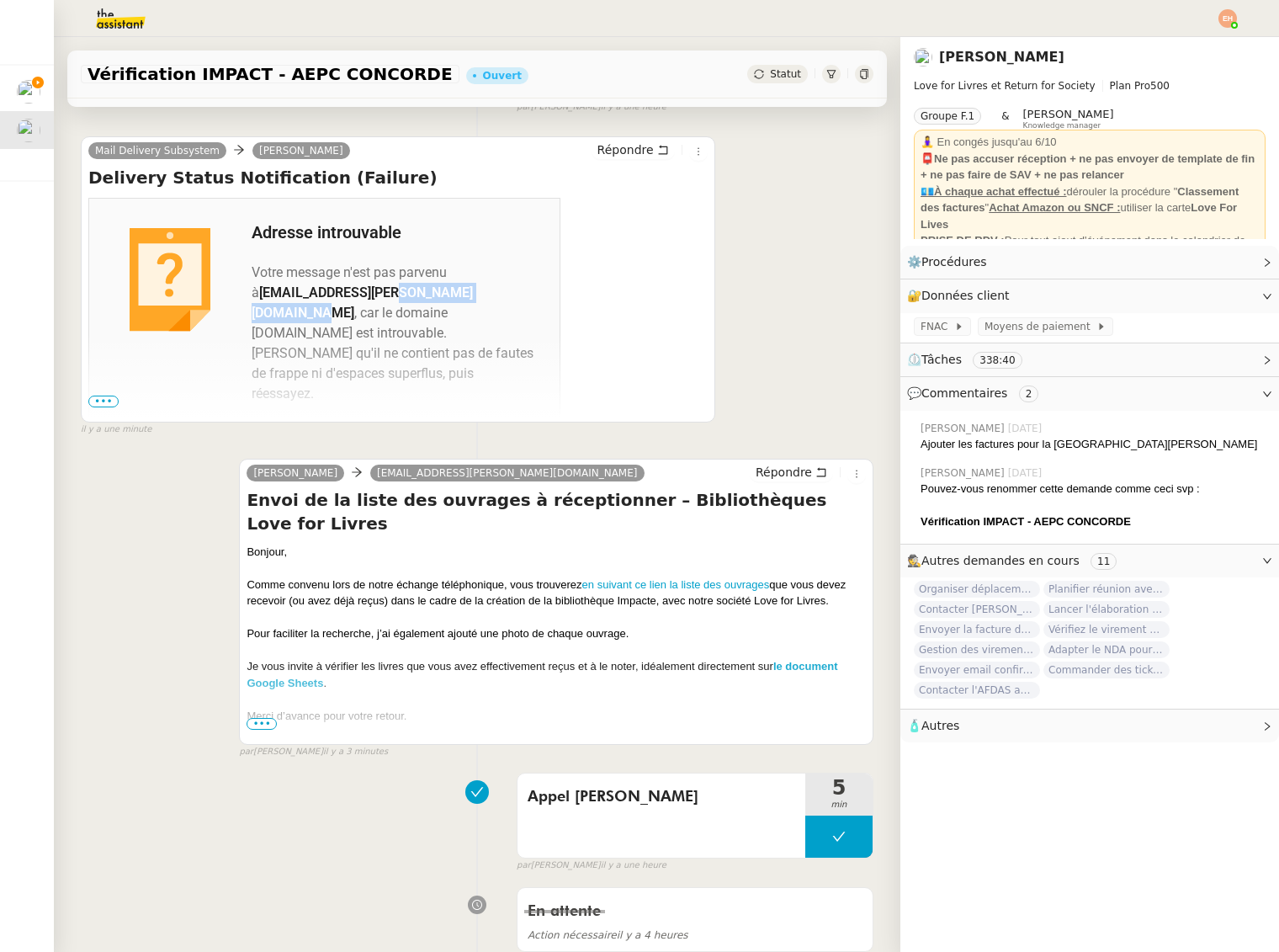
scroll to position [343, 0]
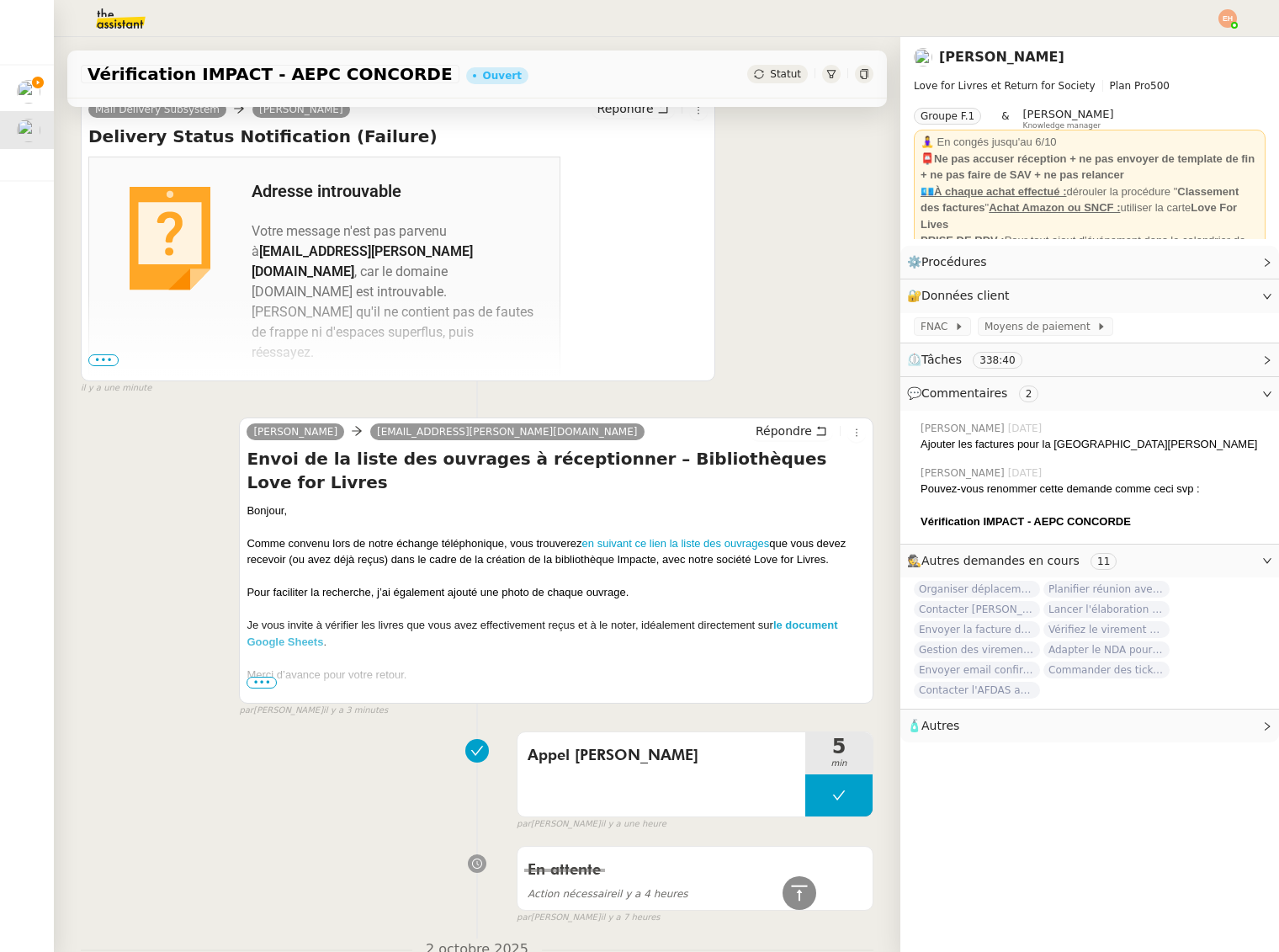
drag, startPoint x: 263, startPoint y: 675, endPoint x: 281, endPoint y: 630, distance: 48.5
click at [263, 700] on div "Bien à vous," at bounding box center [556, 708] width 619 height 17
click at [269, 680] on span "•••" at bounding box center [261, 682] width 30 height 12
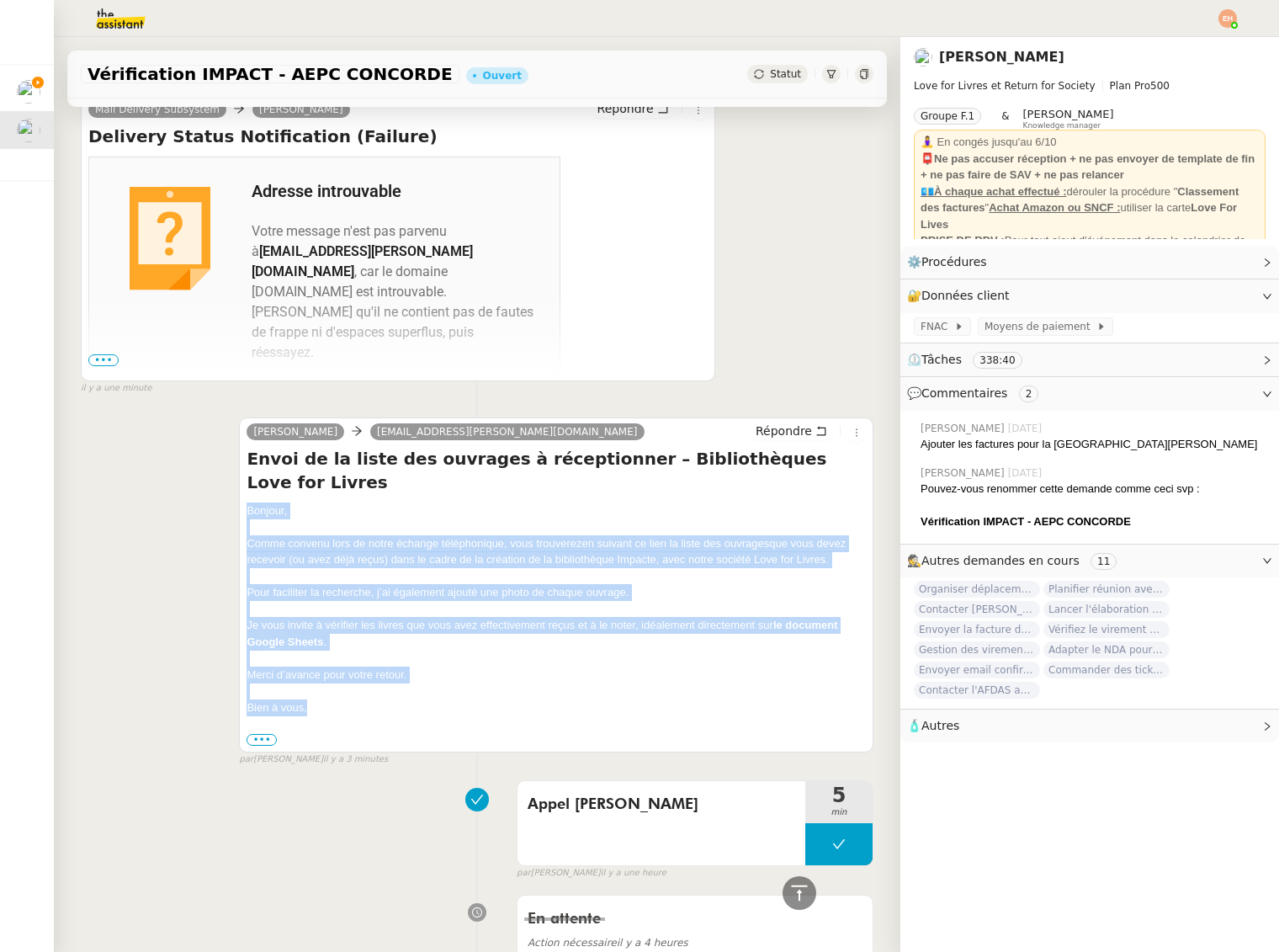
drag, startPoint x: 249, startPoint y: 489, endPoint x: 314, endPoint y: 683, distance: 204.6
click at [314, 683] on div "Bonjour, Comme convenu lors de notre échange téléphonique, vous trouverez en su…" at bounding box center [556, 625] width 619 height 245
copy div "Bonjour, Comme convenu lors de notre échange téléphonique, vous trouverez en su…"
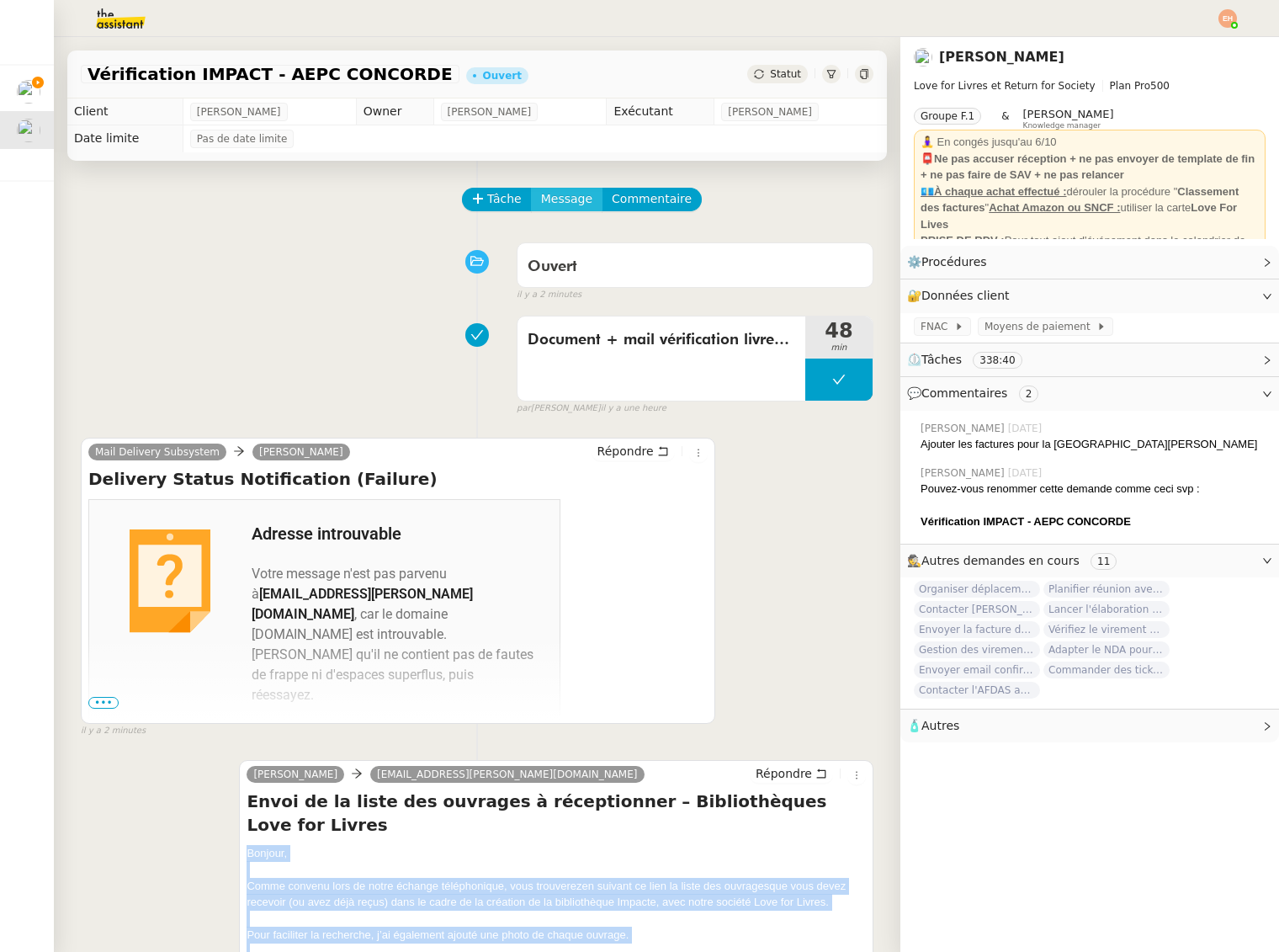
click at [563, 206] on span "Message" at bounding box center [566, 200] width 52 height 19
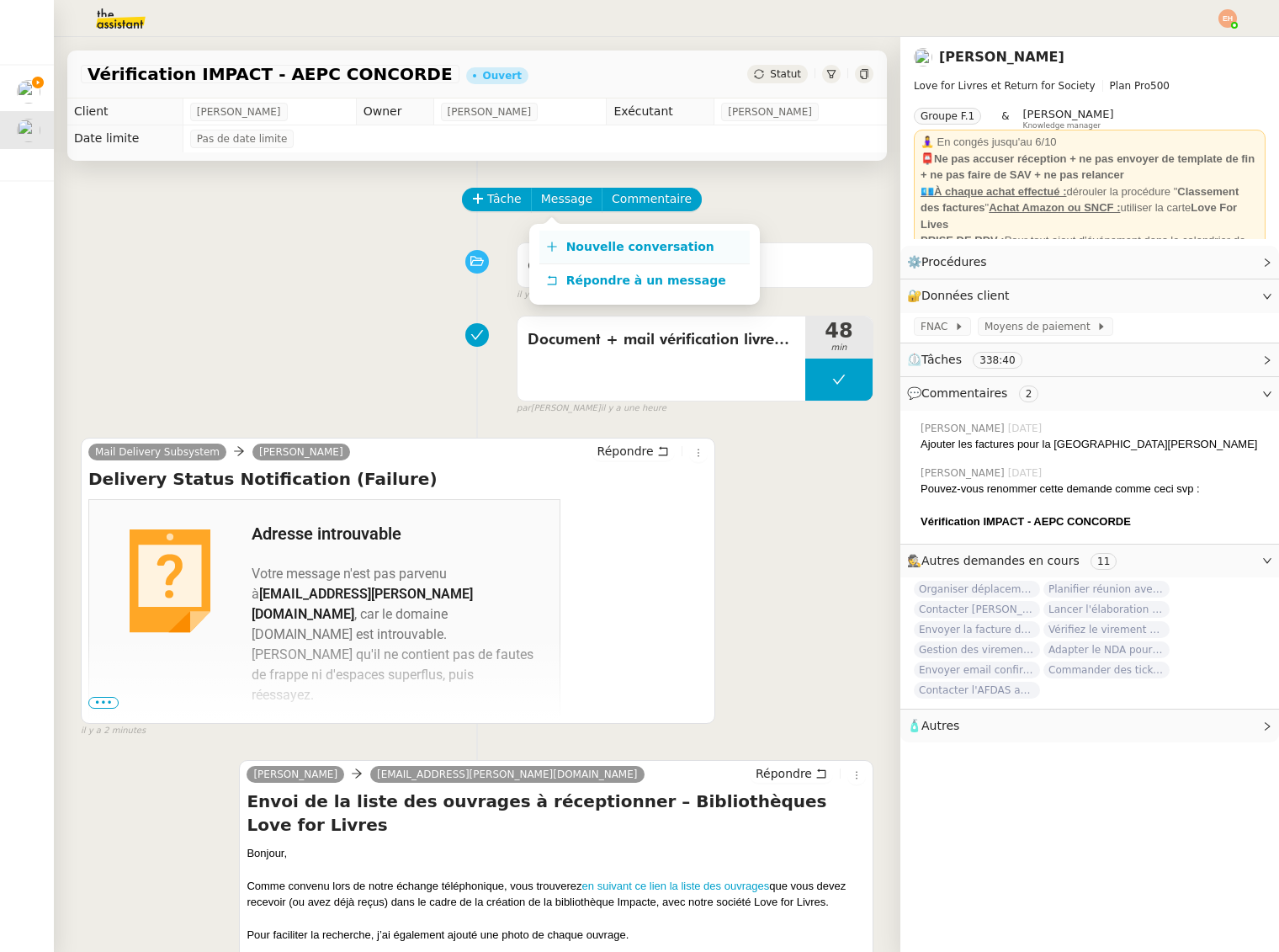
click at [603, 249] on span "Nouvelle conversation" at bounding box center [640, 246] width 148 height 14
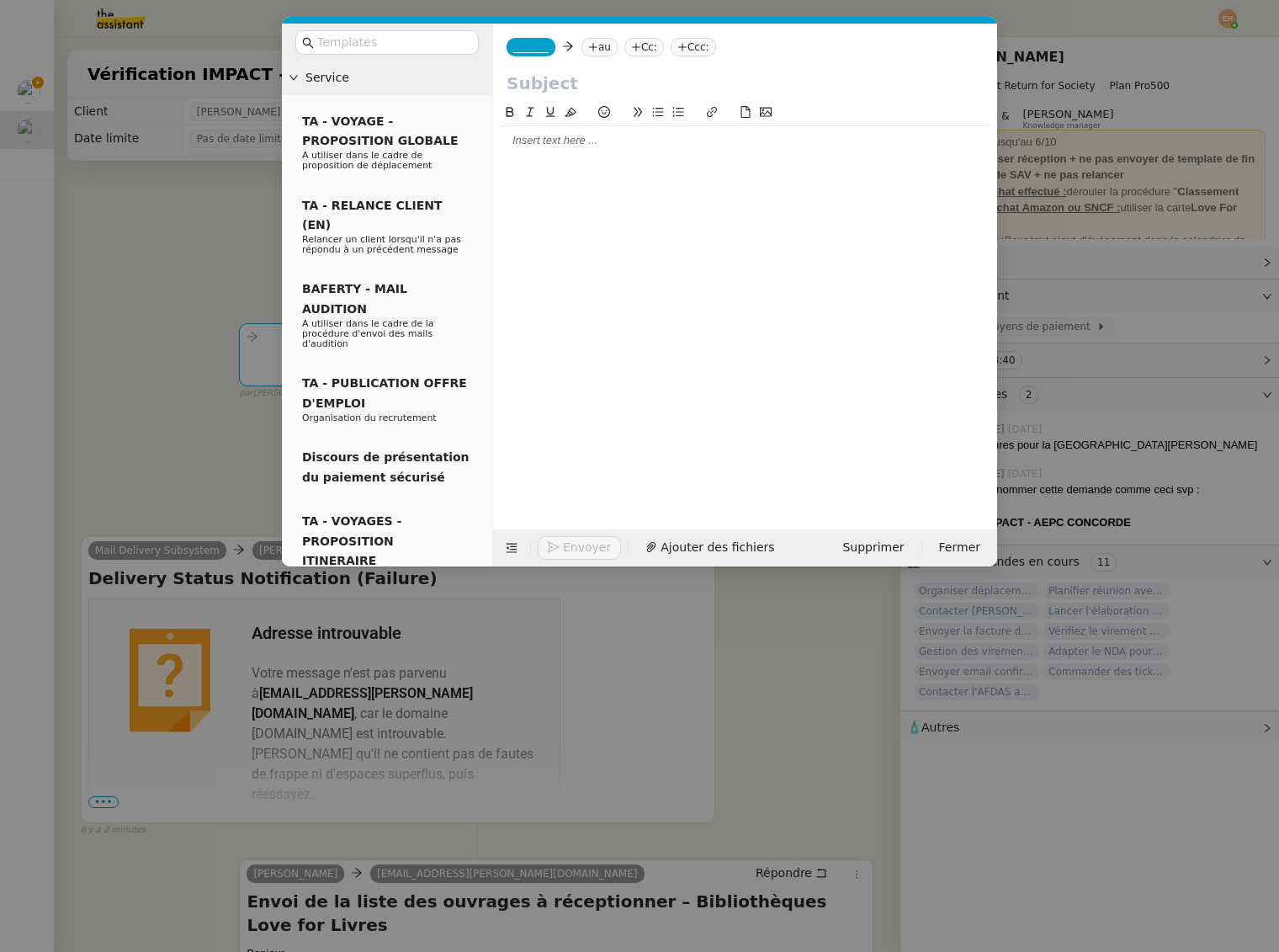
click at [563, 87] on input "text" at bounding box center [746, 84] width 477 height 25
click at [585, 135] on div at bounding box center [746, 141] width 491 height 16
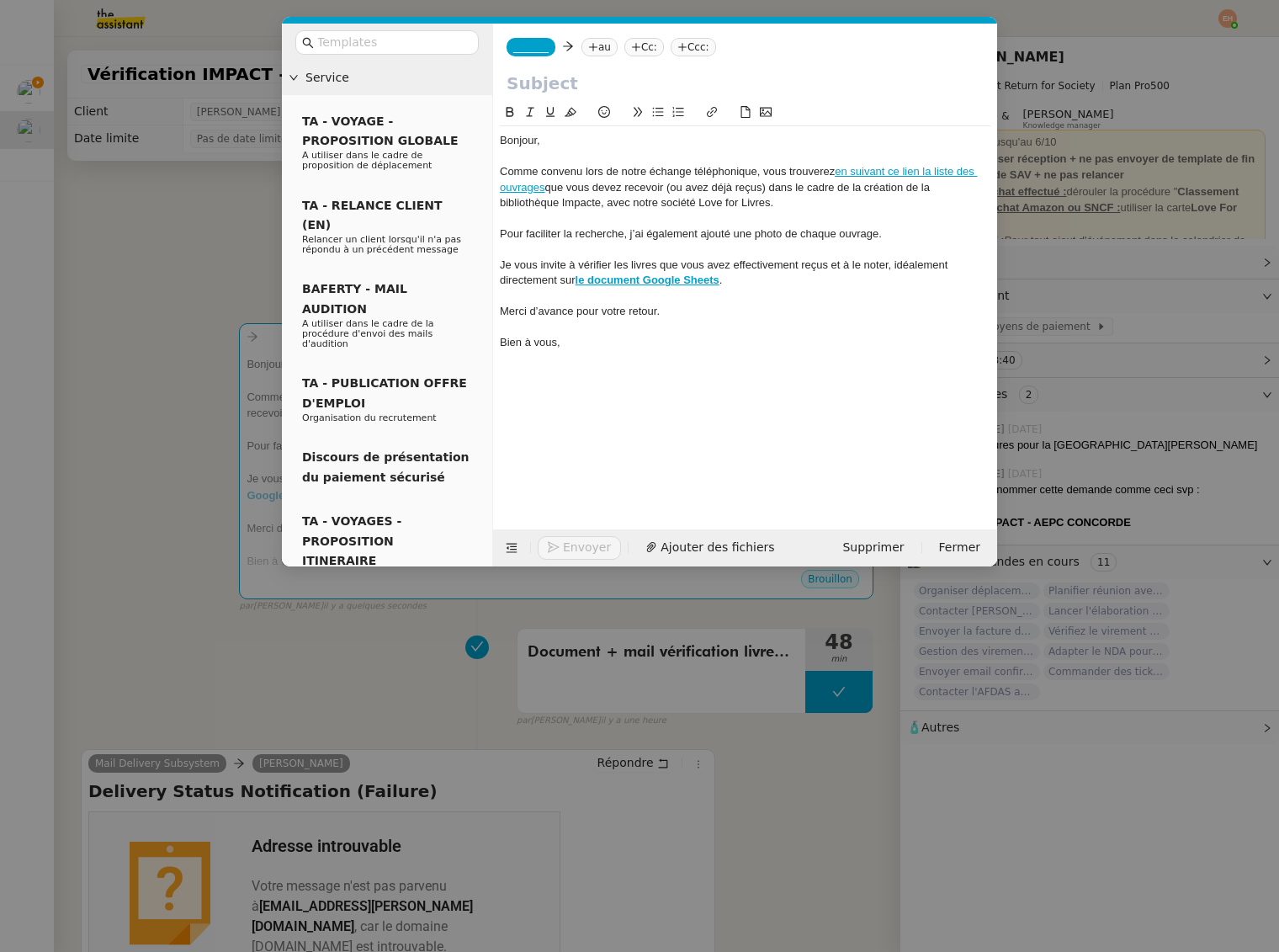
click at [132, 421] on nz-modal-container "Service TA - VOYAGE - PROPOSITION GLOBALE A utiliser dans le cadre de propositi…" at bounding box center [640, 476] width 1279 height 952
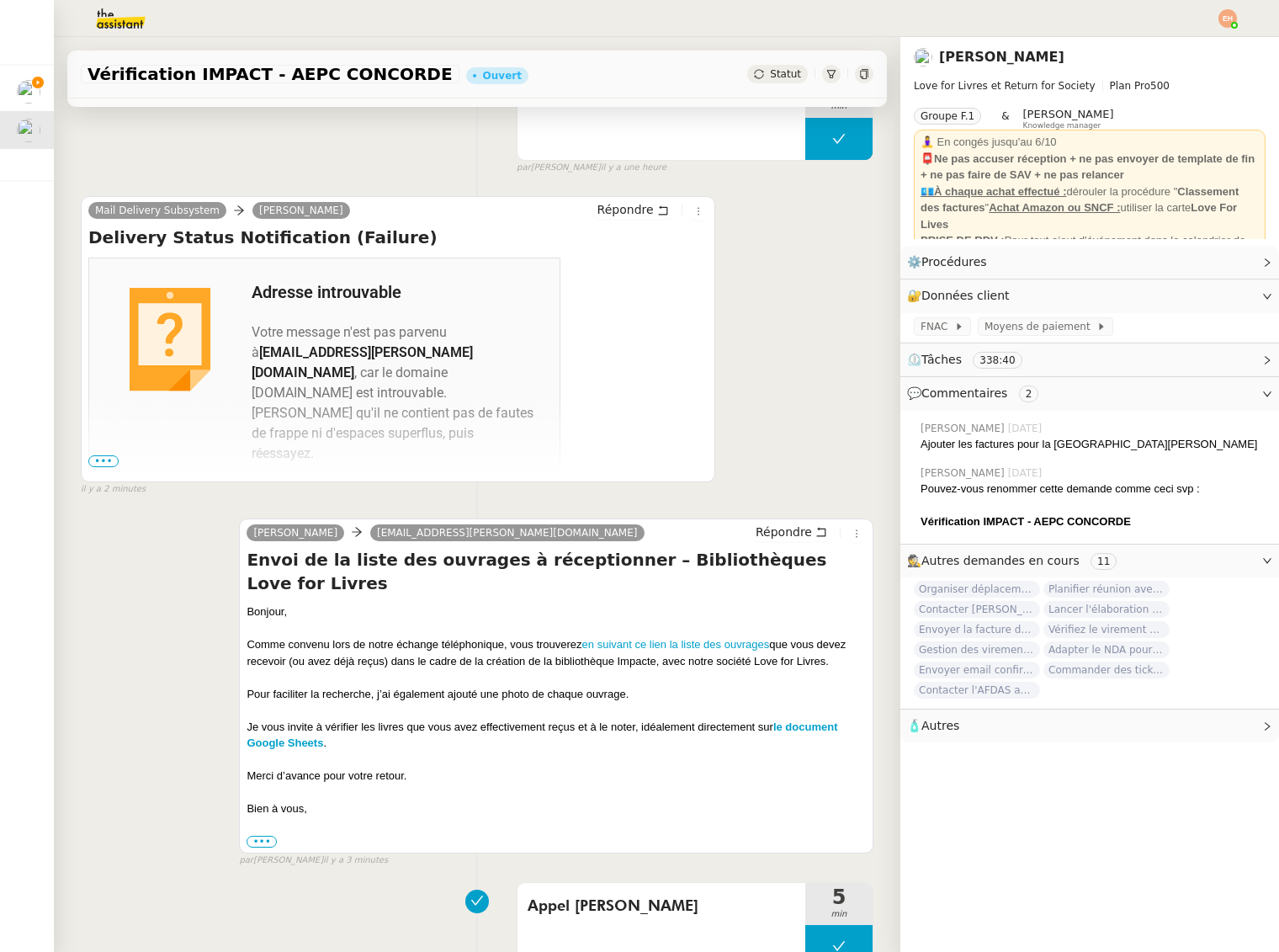
scroll to position [634, 0]
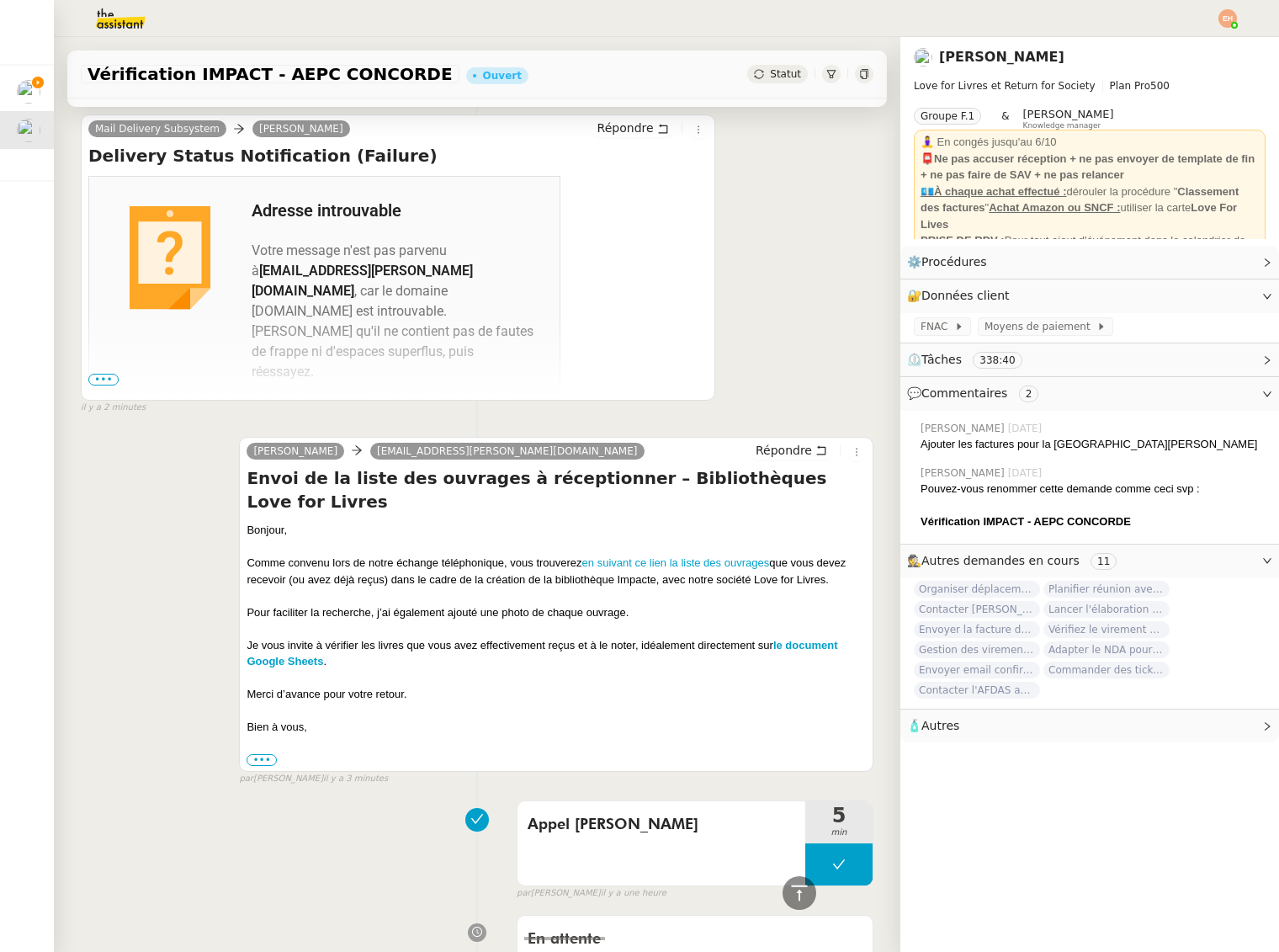
click at [297, 481] on h4 "Envoi de la liste des ouvrages à réceptionner – Bibliothèques Love for Livres" at bounding box center [556, 490] width 619 height 47
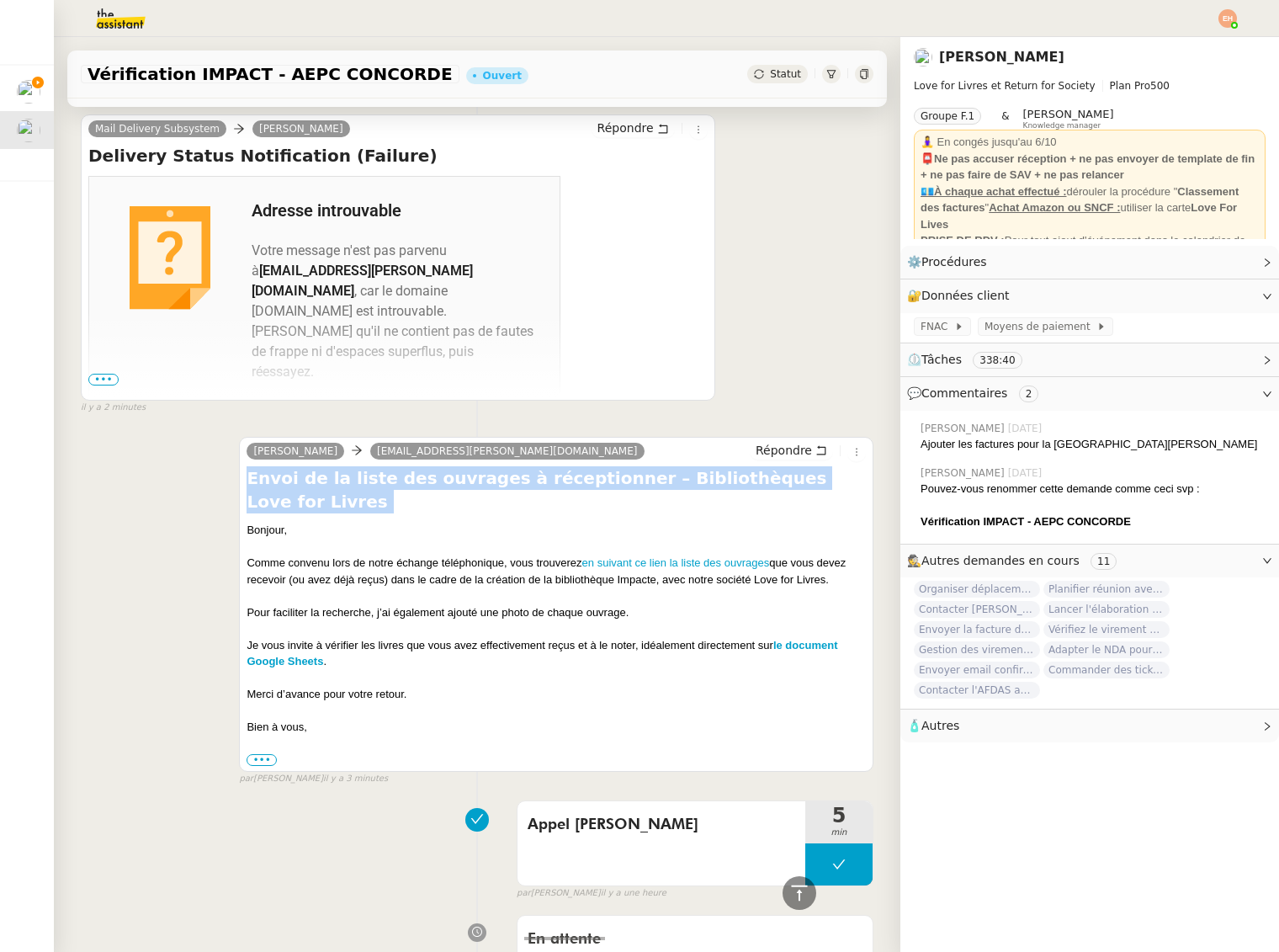
click at [297, 481] on h4 "Envoi de la liste des ouvrages à réceptionner – Bibliothèques Love for Livres" at bounding box center [556, 490] width 619 height 47
copy div "Envoi de la liste des ouvrages à réceptionner – Bibliothèques Love for Livres"
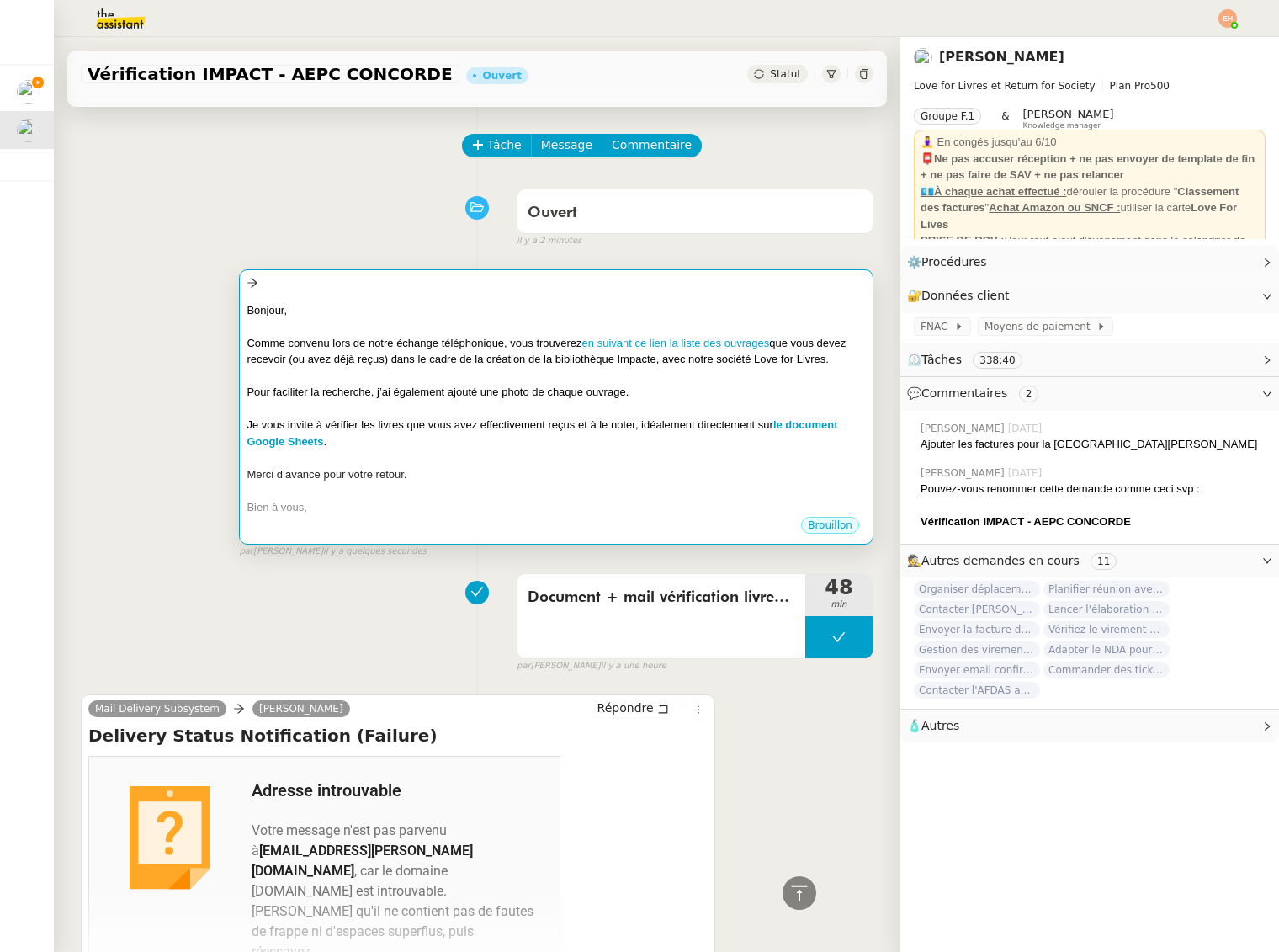
scroll to position [0, 0]
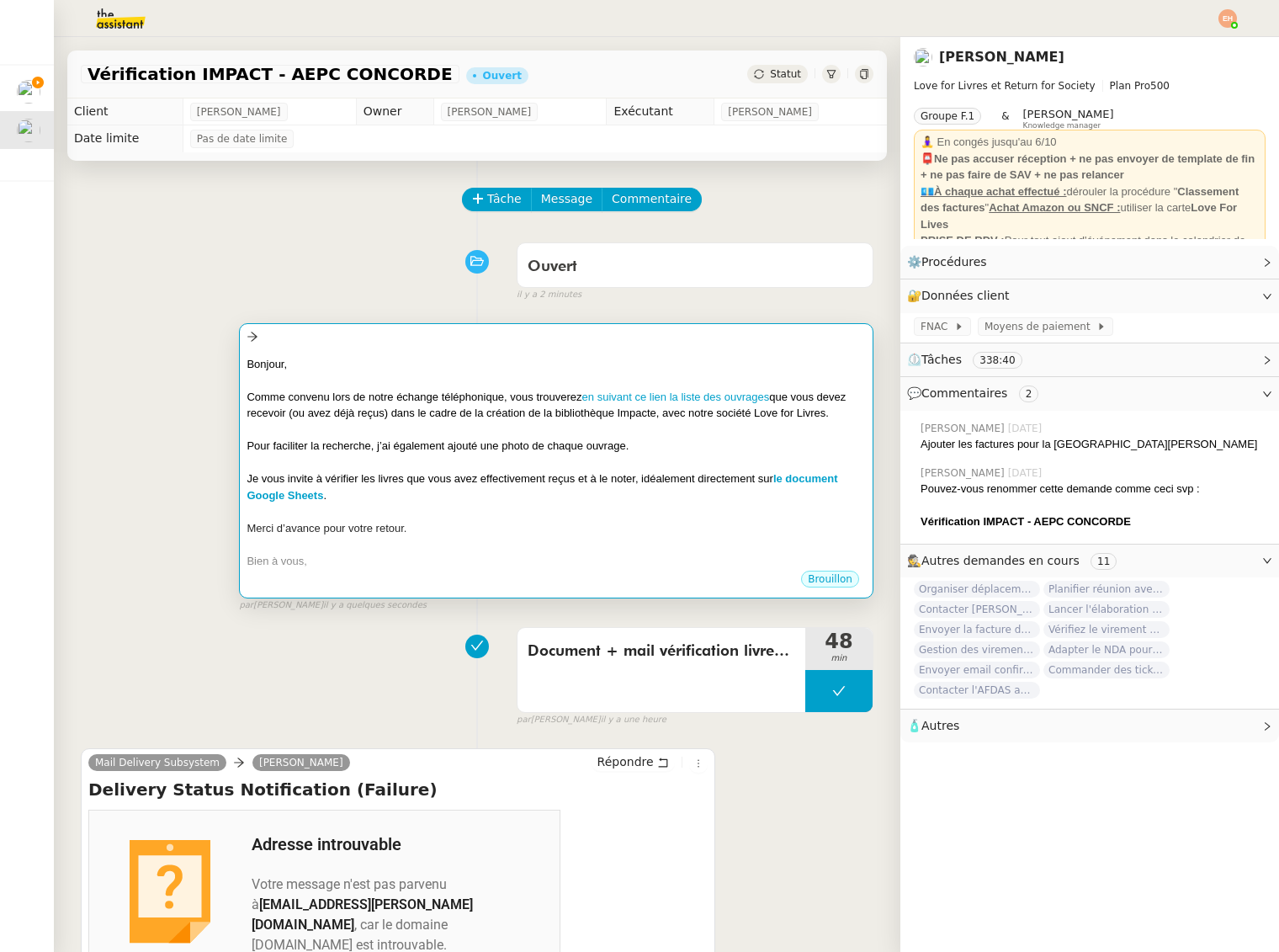
click at [487, 367] on div "Bonjour," at bounding box center [556, 364] width 619 height 17
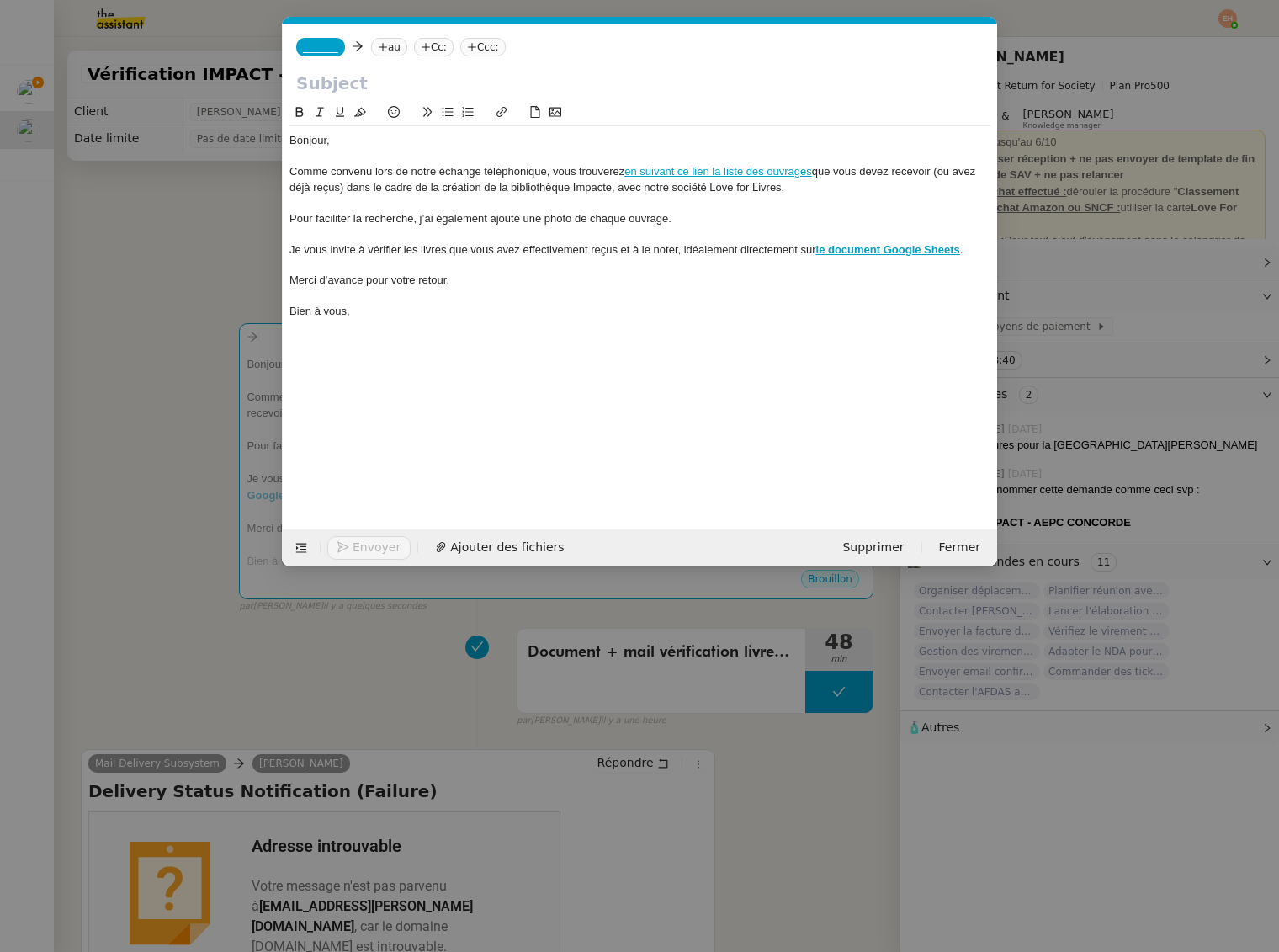
scroll to position [0, 35]
click at [354, 76] on input "text" at bounding box center [640, 84] width 687 height 25
paste input "Envoi de la liste des ouvrages à réceptionner – Bibliothèques Love for Livres"
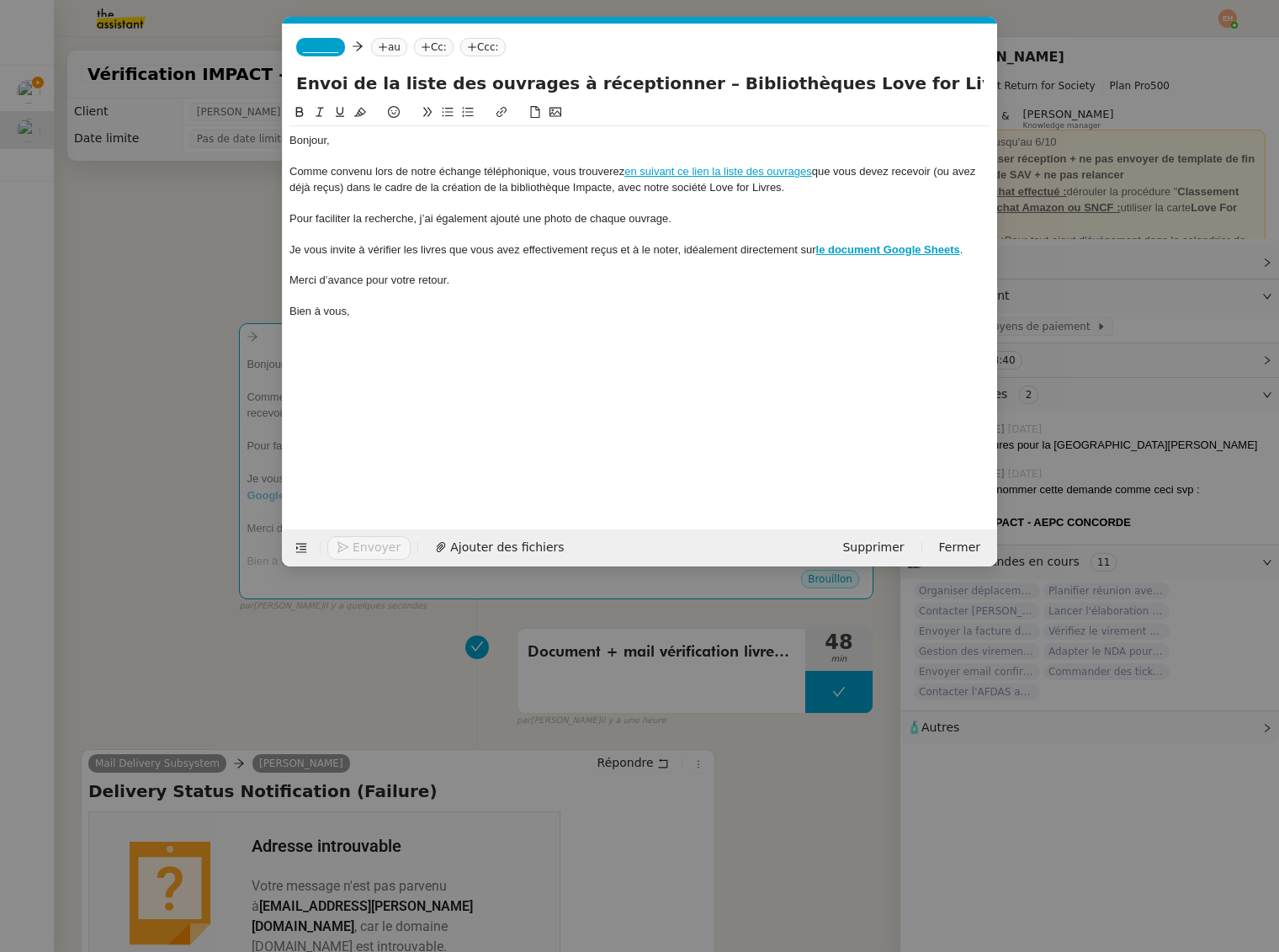
type input "Envoi de la liste des ouvrages à réceptionner – Bibliothèques Love for Livres"
click at [323, 46] on span "_______" at bounding box center [320, 47] width 35 height 12
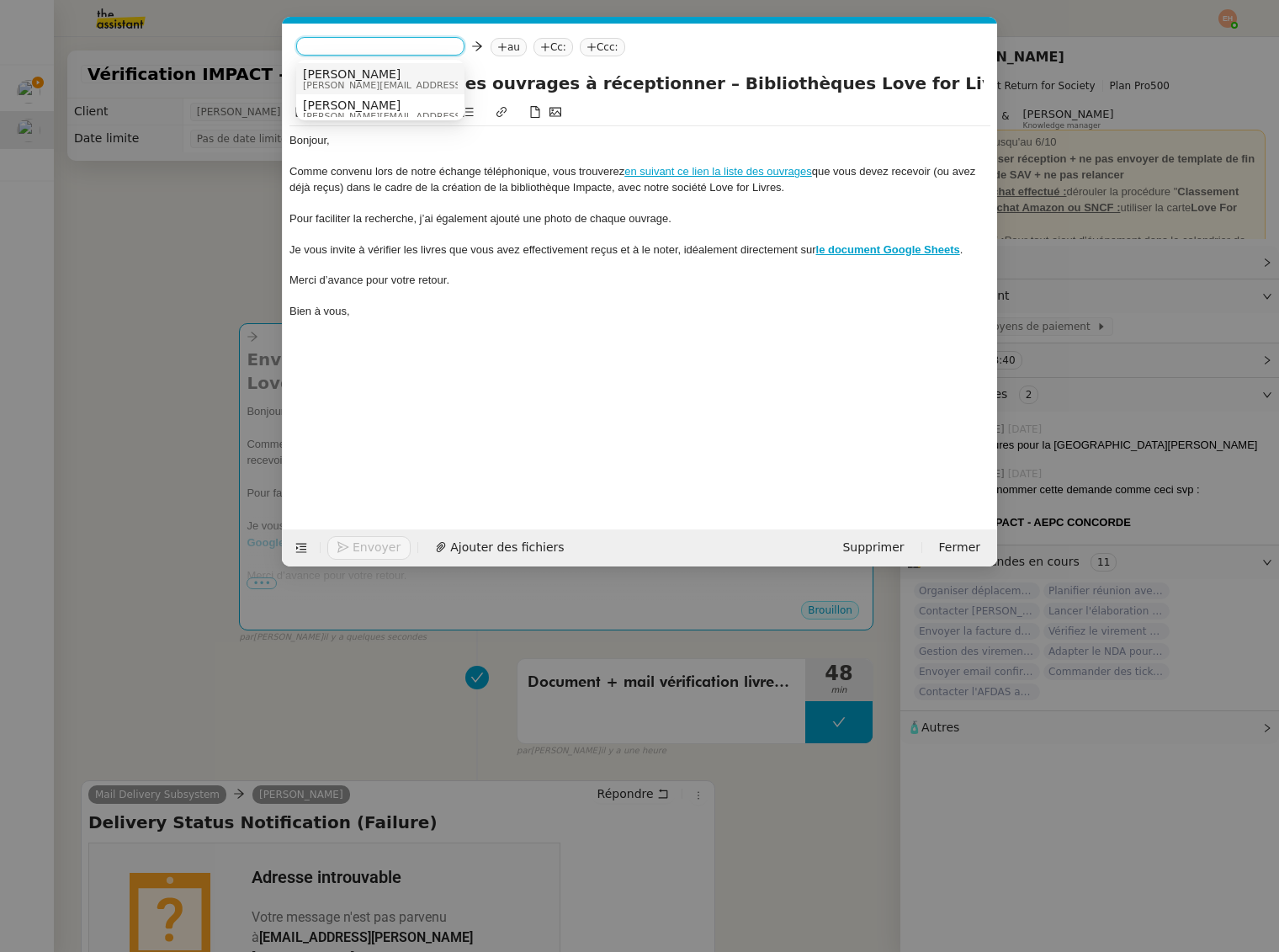
click at [329, 81] on span "[PERSON_NAME][EMAIL_ADDRESS][DOMAIN_NAME]" at bounding box center [422, 86] width 239 height 10
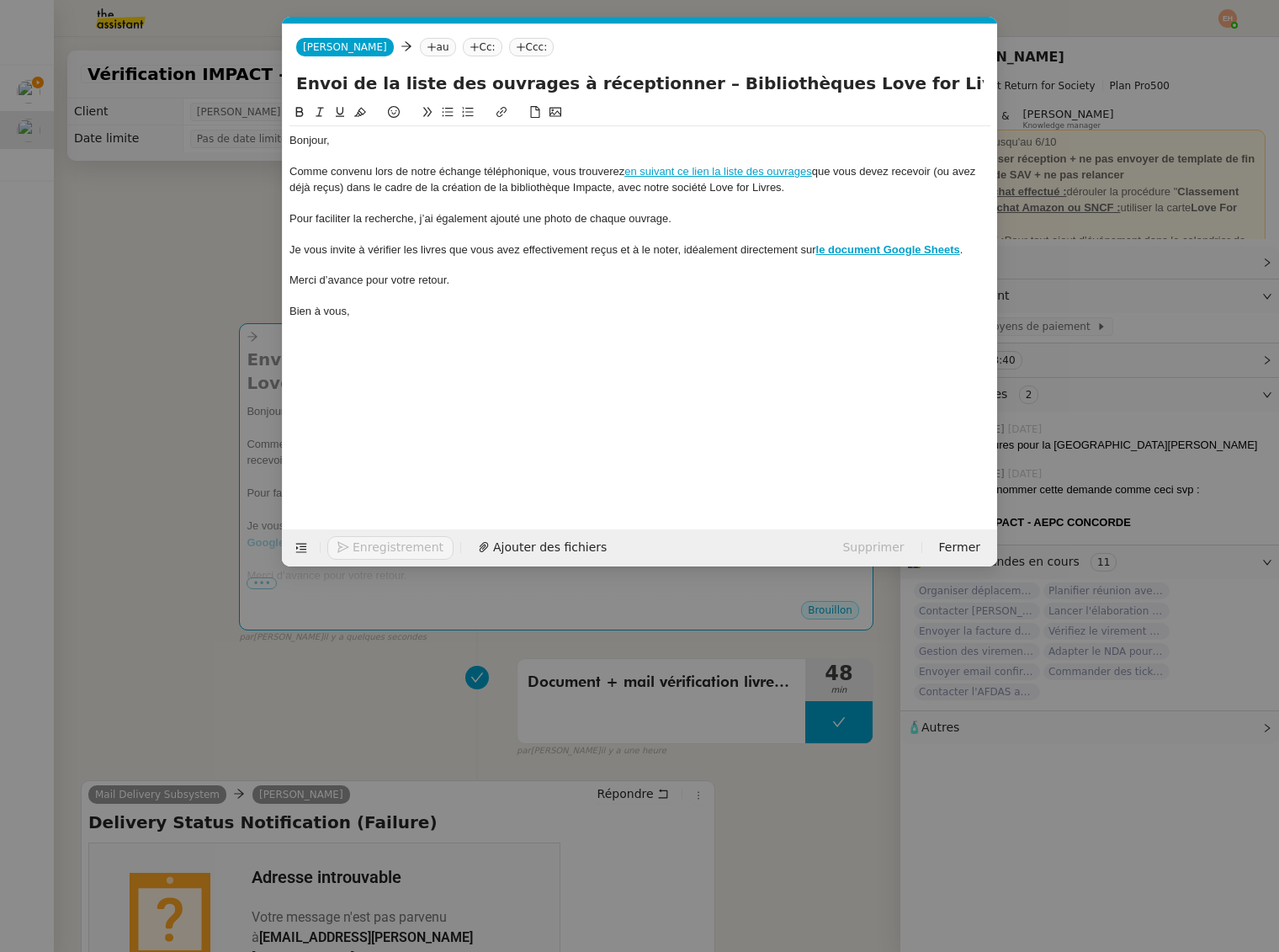
click at [420, 49] on nz-tag "au" at bounding box center [437, 47] width 36 height 18
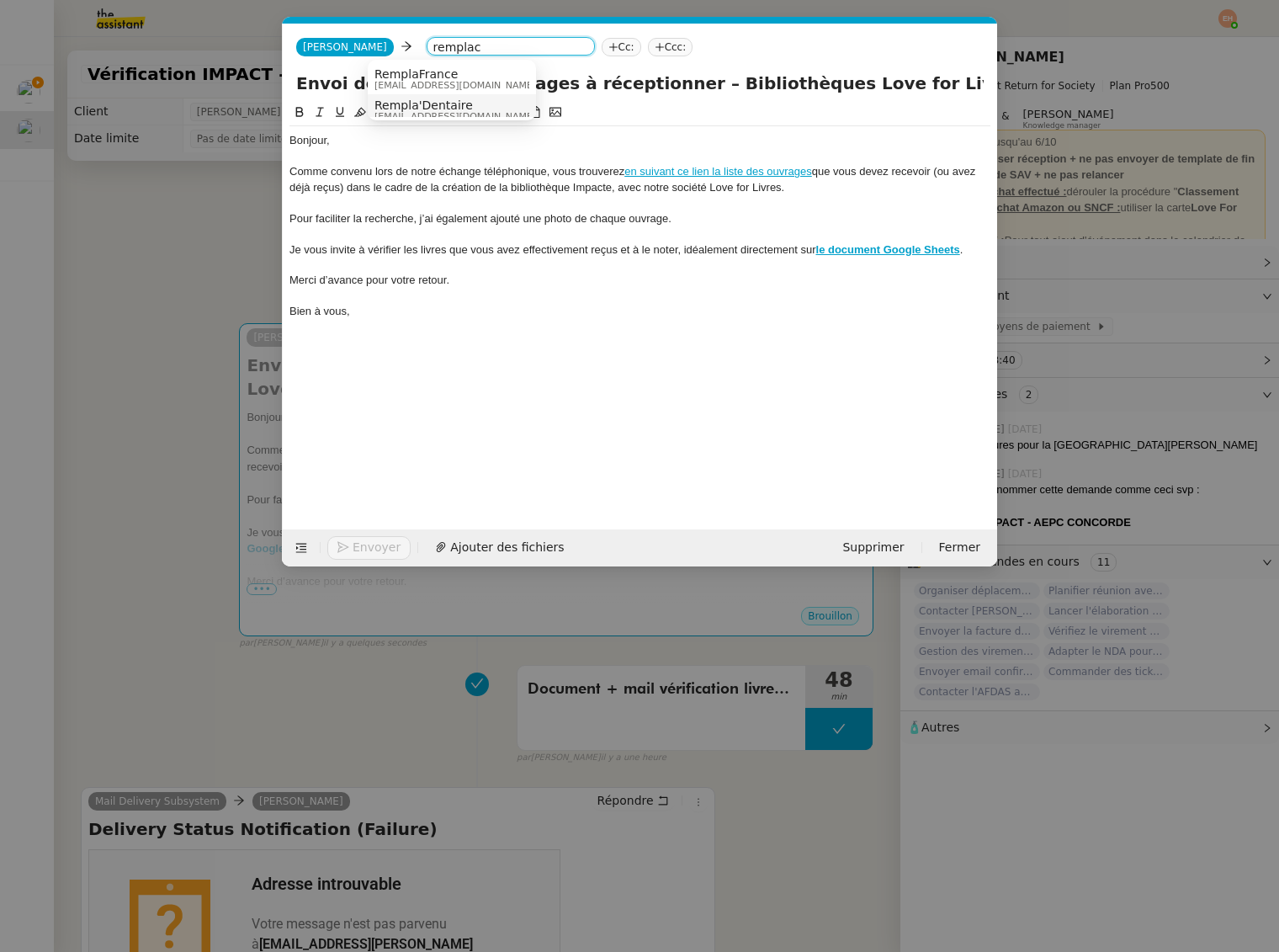
scroll to position [9, 0]
type input "remplac"
drag, startPoint x: 194, startPoint y: 313, endPoint x: 292, endPoint y: 460, distance: 176.7
click at [194, 312] on nz-modal-container "Service TA - VOYAGE - PROPOSITION GLOBALE A utiliser dans le cadre de propositi…" at bounding box center [640, 476] width 1279 height 952
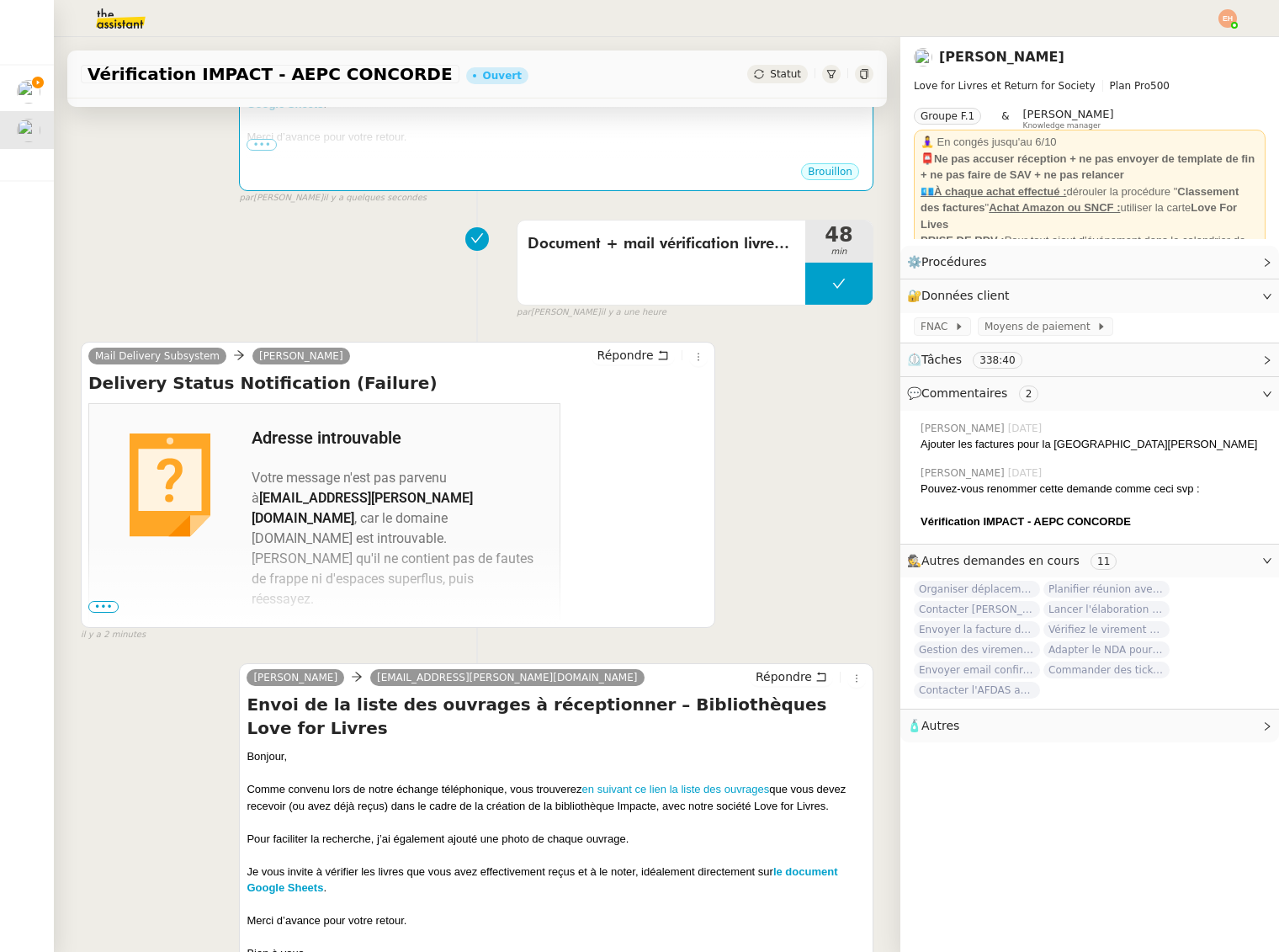
scroll to position [496, 0]
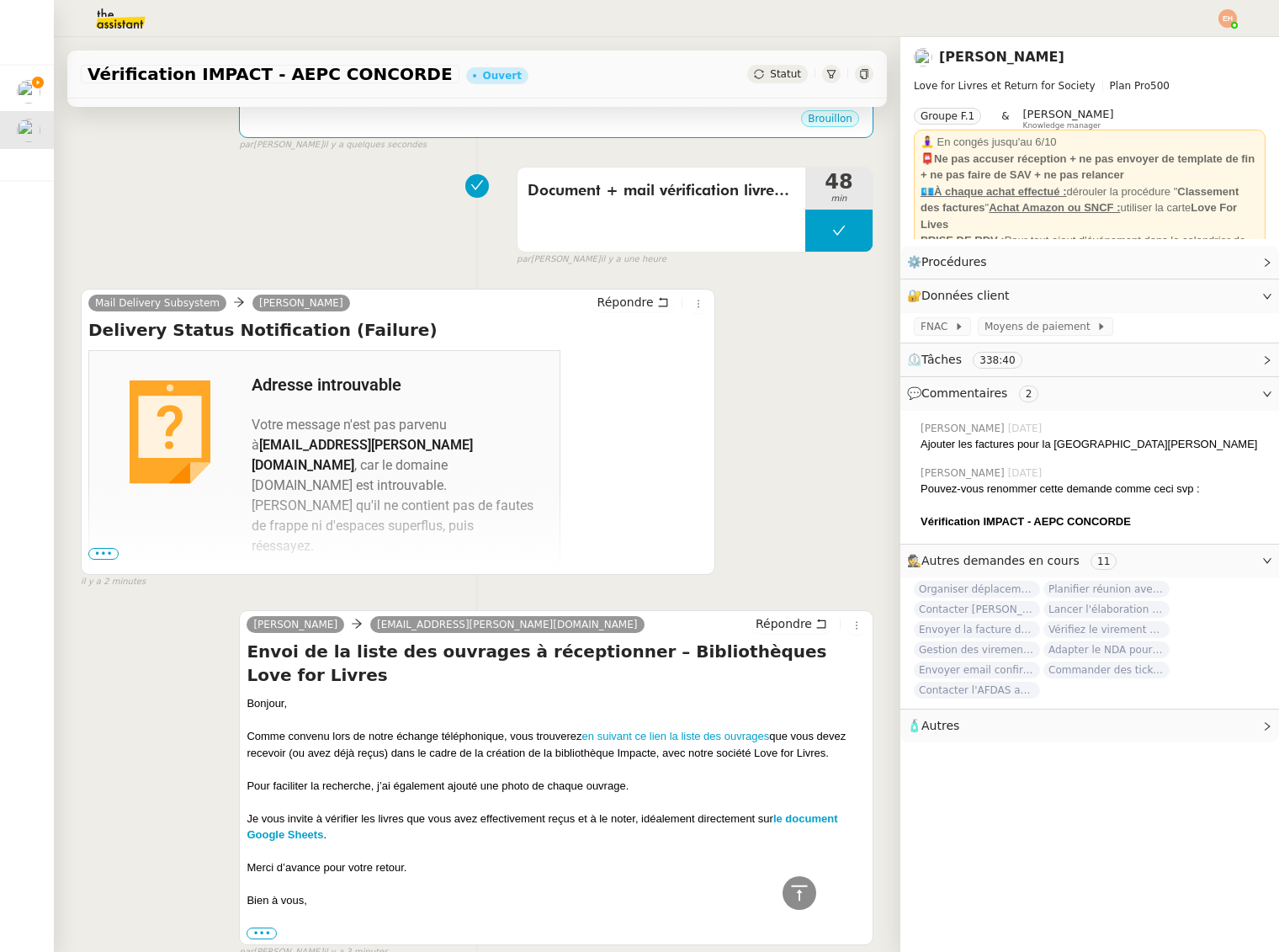
click at [507, 621] on span "[EMAIL_ADDRESS][PERSON_NAME][DOMAIN_NAME]" at bounding box center [507, 625] width 261 height 12
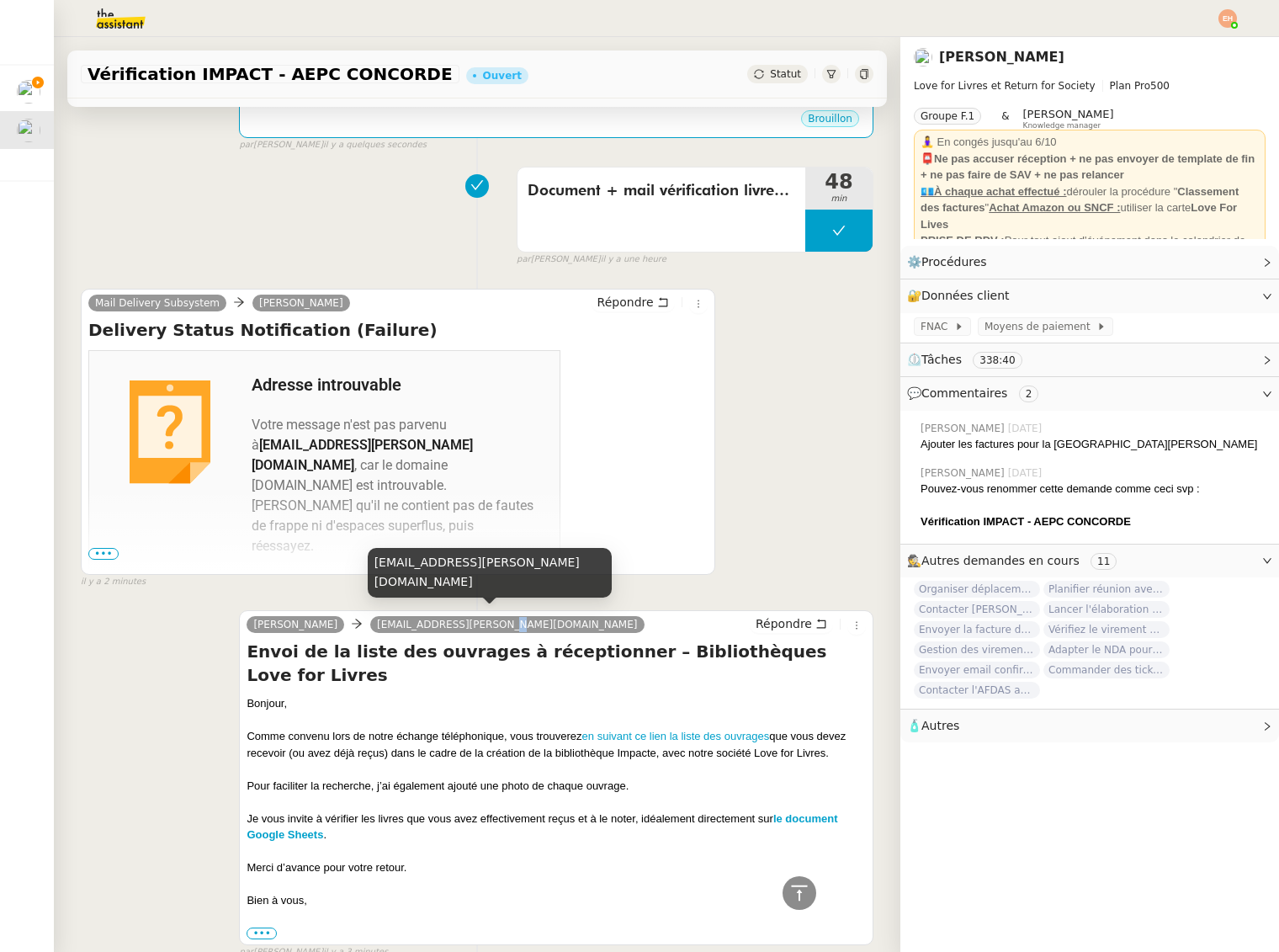
click at [507, 621] on span "[EMAIL_ADDRESS][PERSON_NAME][DOMAIN_NAME]" at bounding box center [507, 625] width 261 height 12
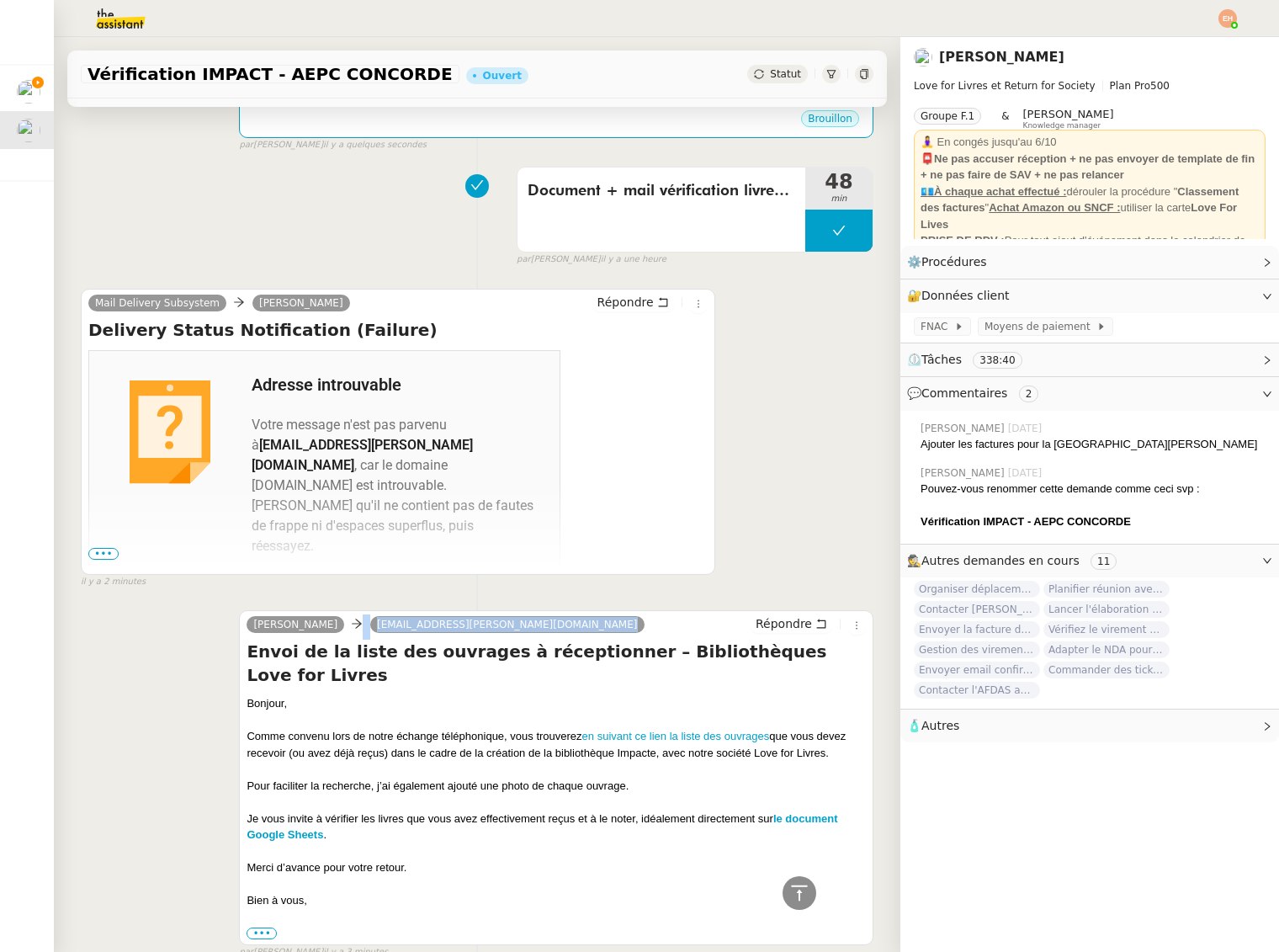
copy div "remplacants.wilson@jean-coxtet.asso.fr Répondre"
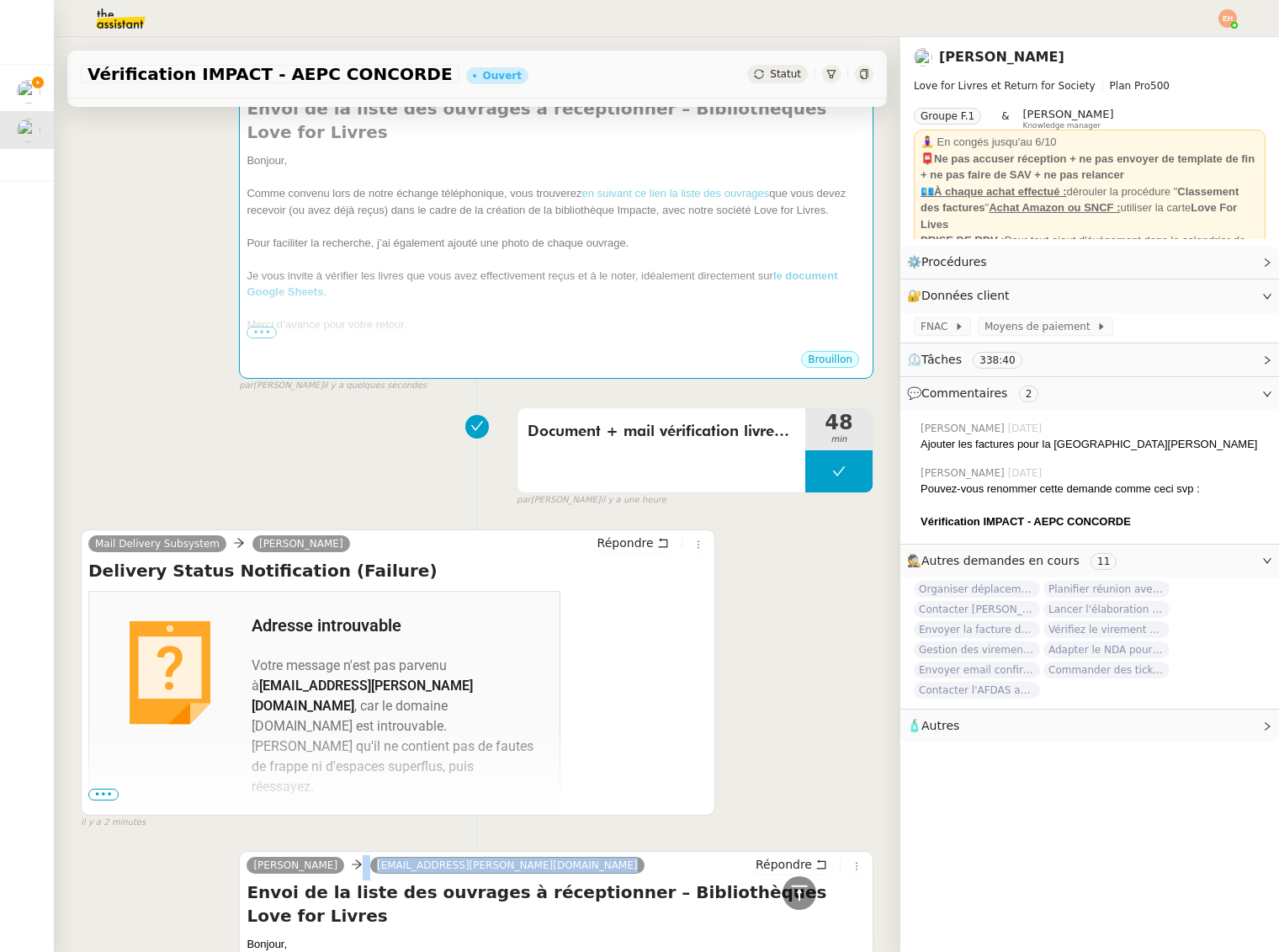
scroll to position [0, 0]
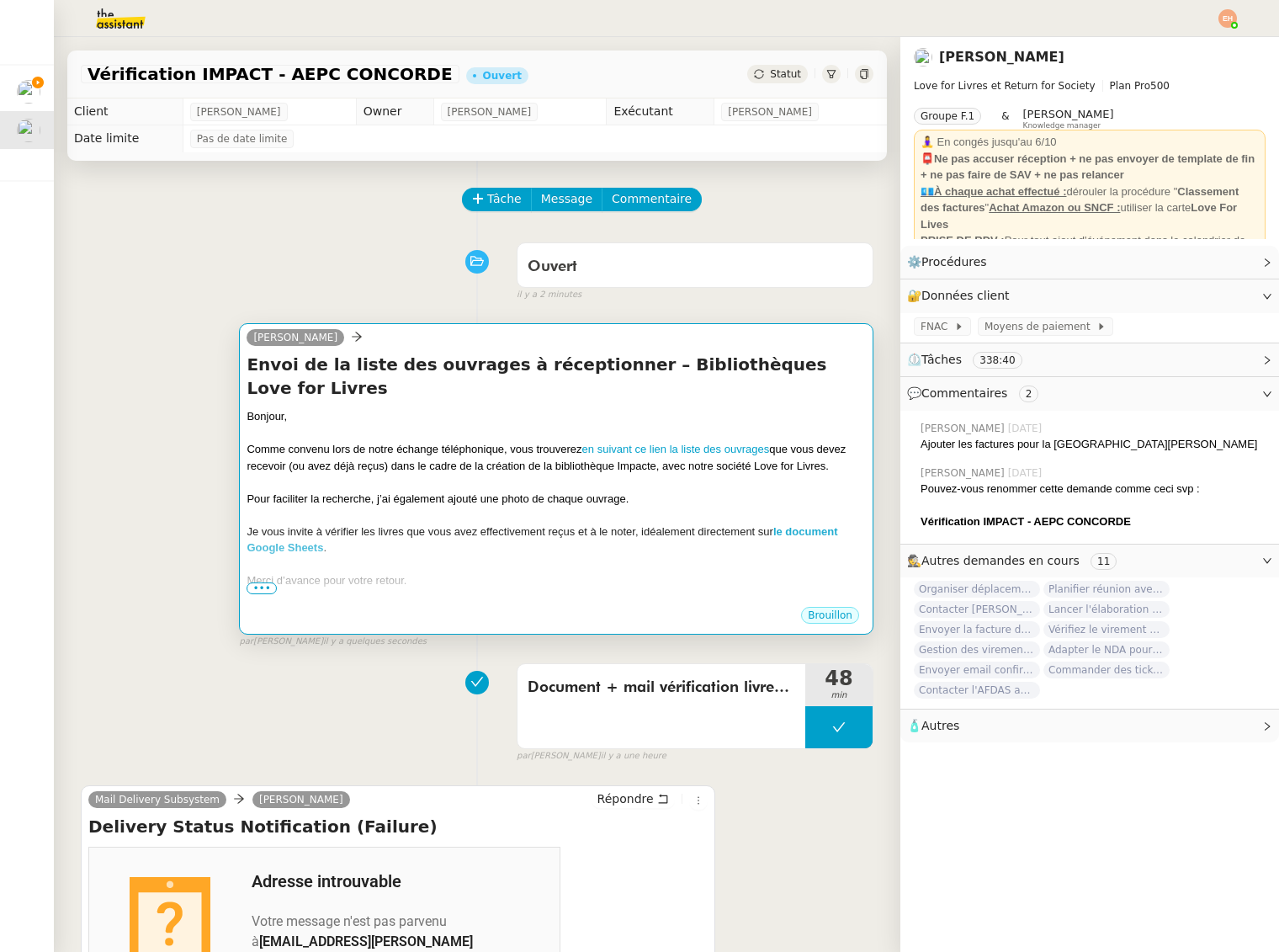
click at [502, 441] on div "Comme convenu lors de notre échange téléphonique, vous trouverez en suivant ce …" at bounding box center [556, 458] width 619 height 33
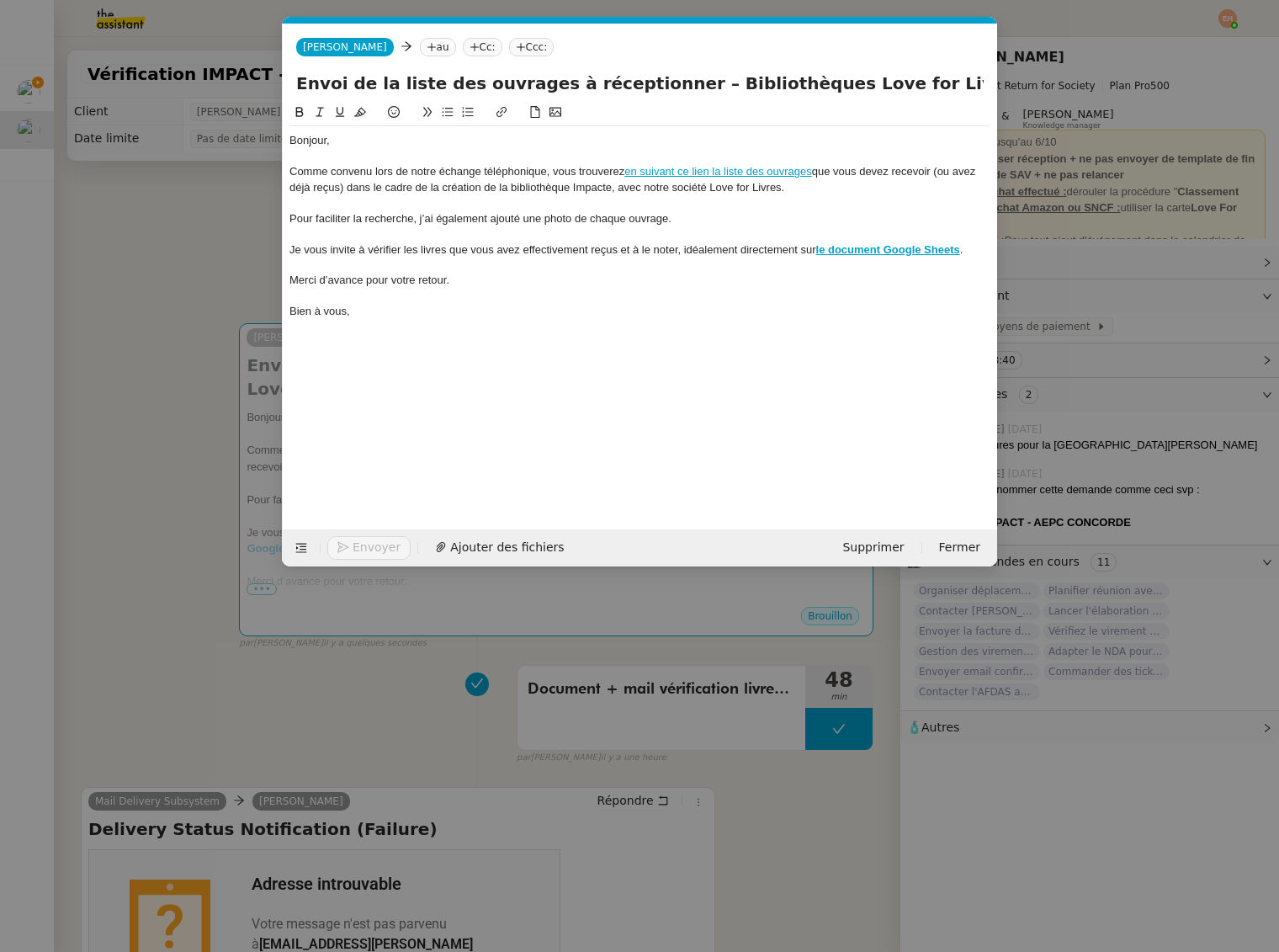
scroll to position [0, 35]
click at [420, 49] on nz-tag "au" at bounding box center [437, 47] width 36 height 18
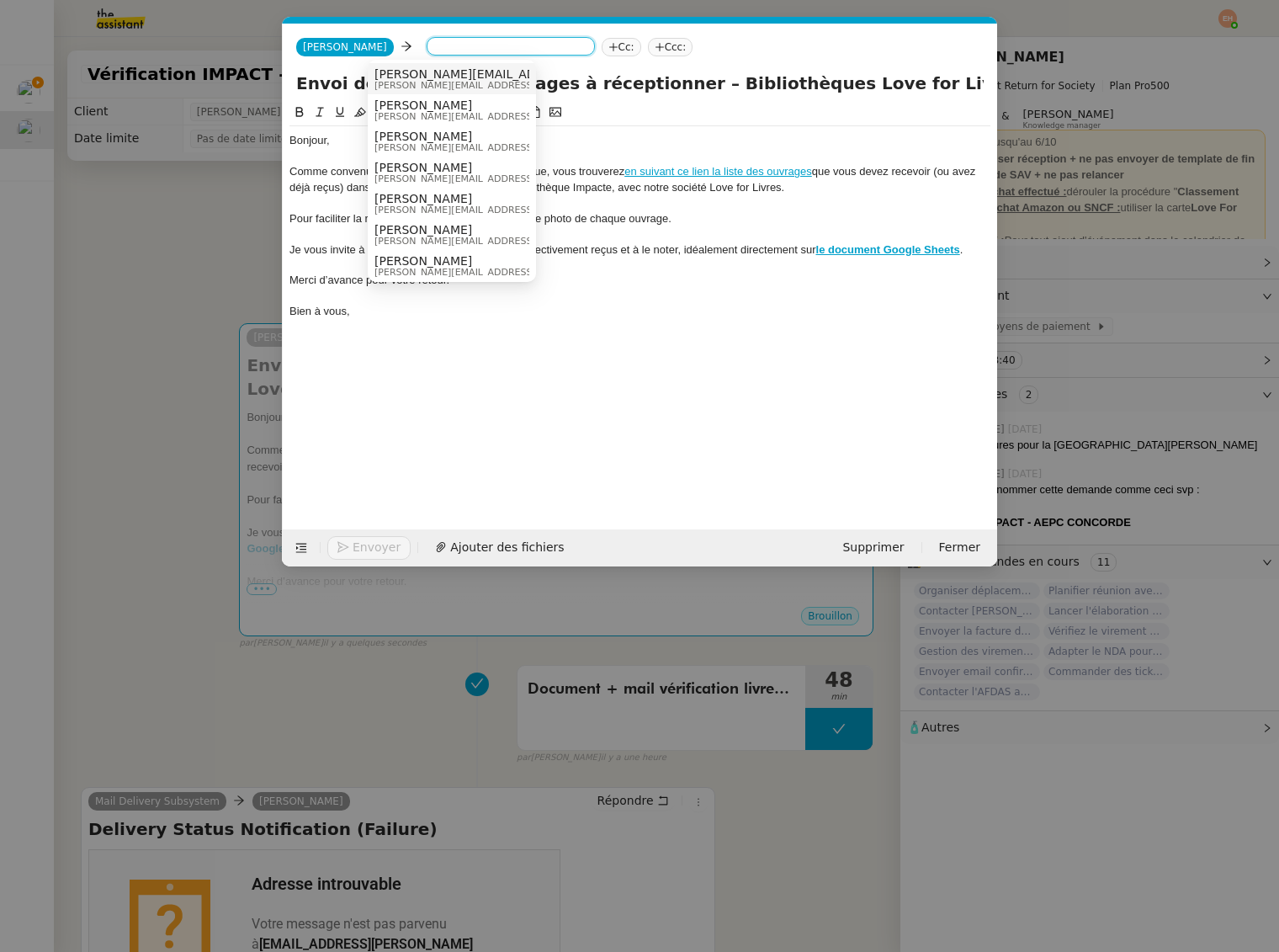
paste input "remplacants.wilson@jean-cotxet.asso.fr"
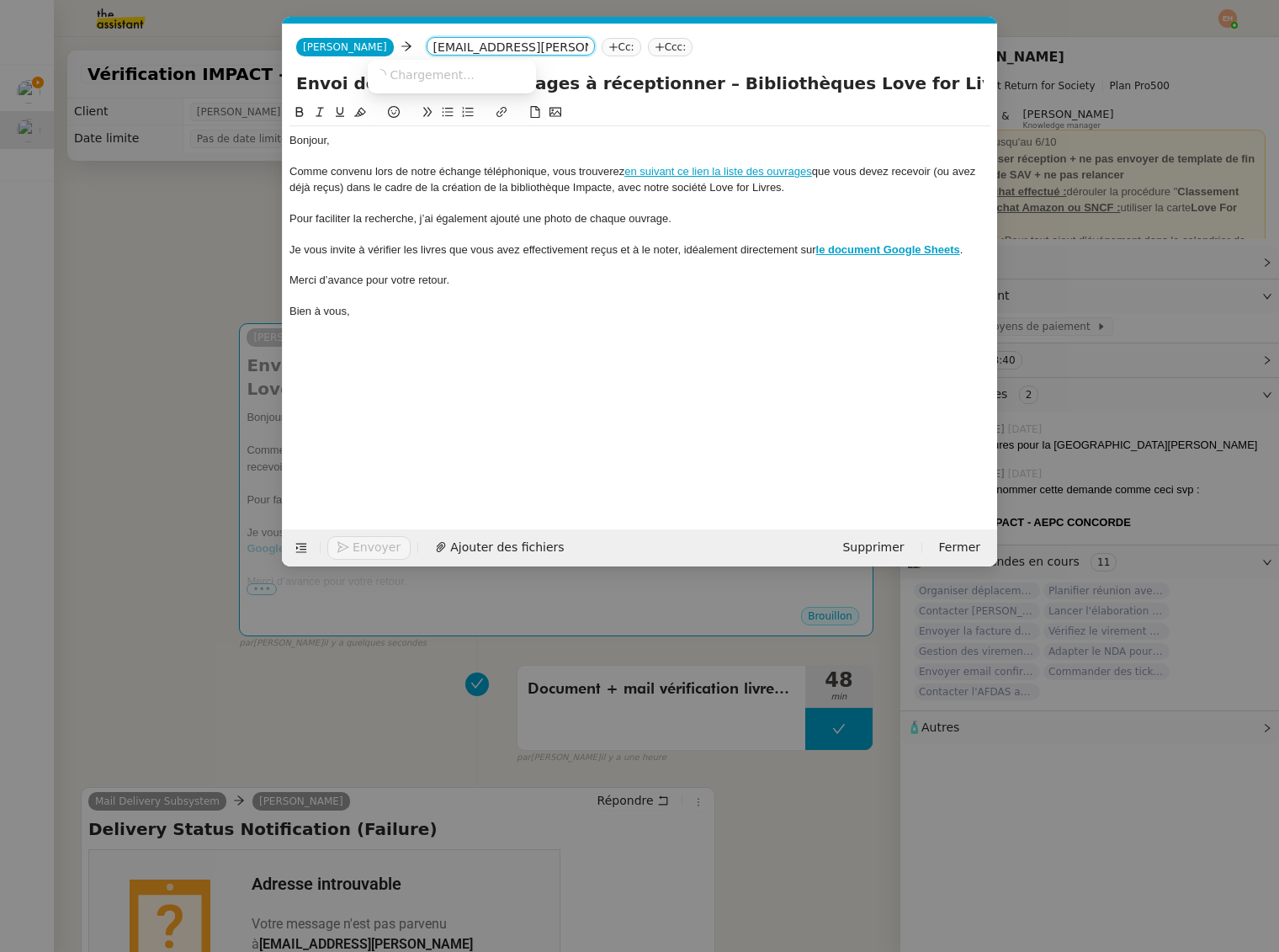
scroll to position [0, 67]
type input "remplacants.wilson@jean-cotxet.asso.fr"
click at [566, 308] on div "Bien à vous," at bounding box center [640, 311] width 701 height 16
click at [420, 47] on nz-tag "au" at bounding box center [437, 47] width 36 height 18
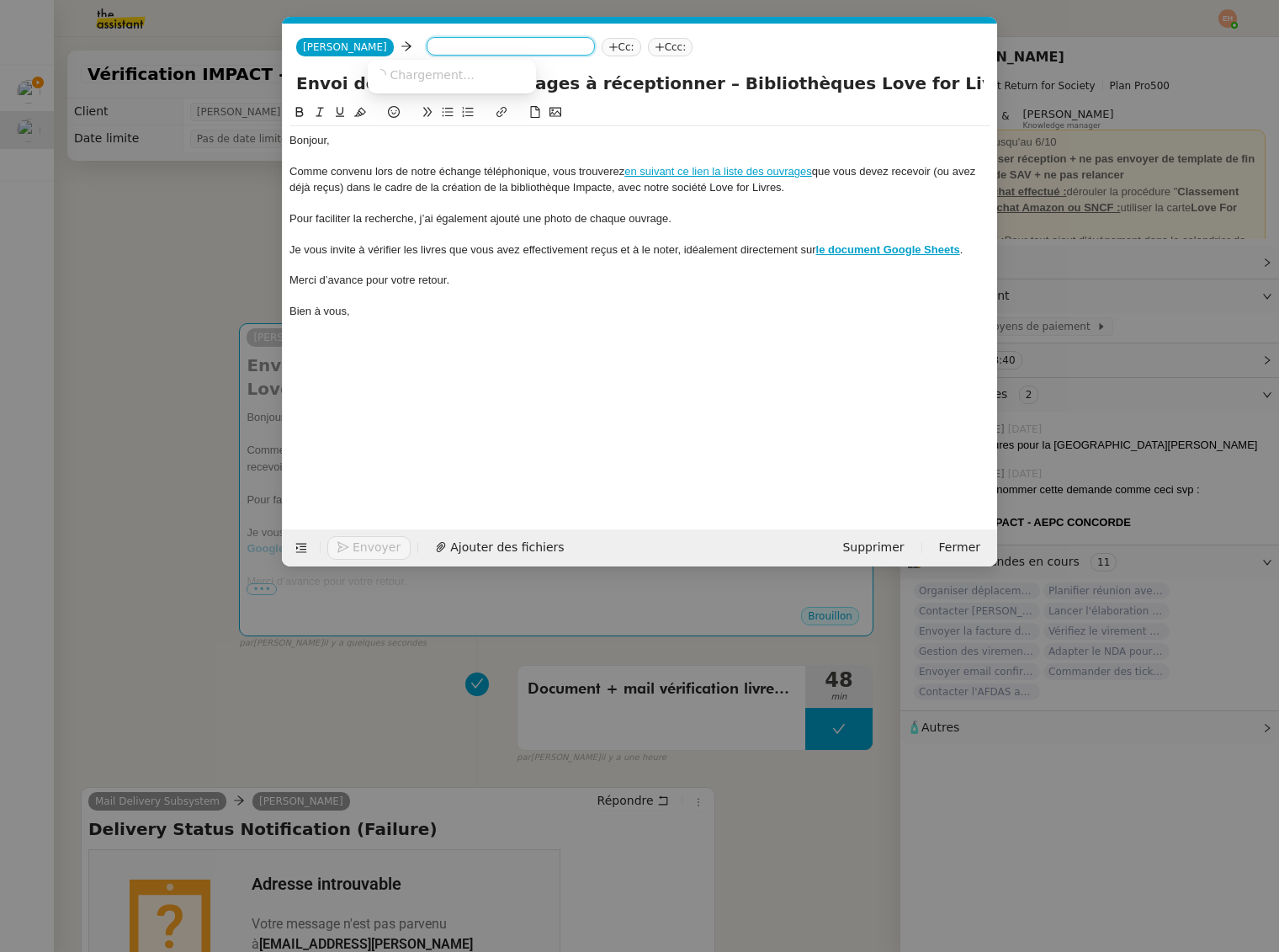
paste input "remplacants.wilson@jean-cotxet.asso.fr"
type input "remplacants.wilson@jean-cotxet.asso.fr"
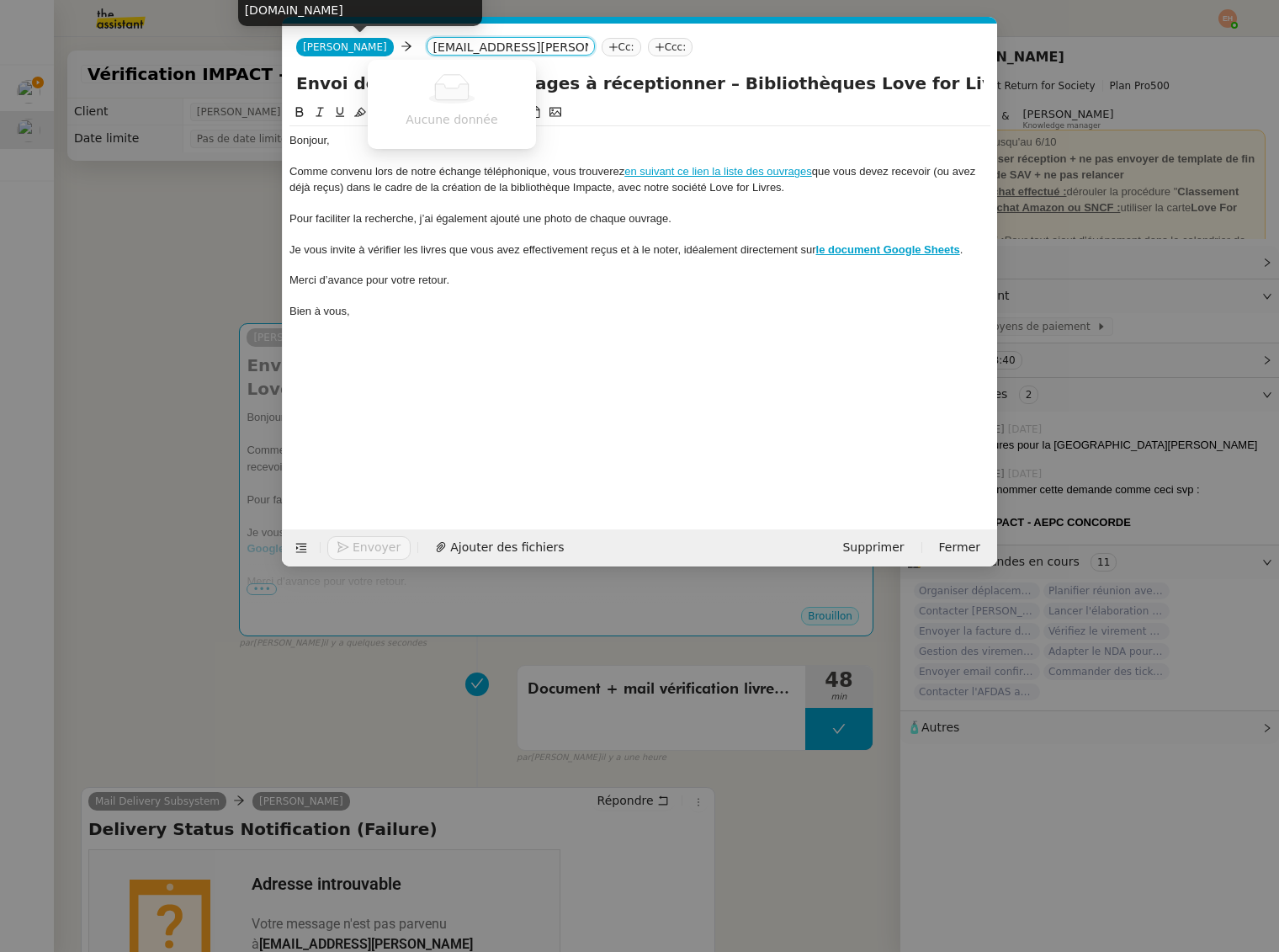
drag, startPoint x: 384, startPoint y: 49, endPoint x: 327, endPoint y: 53, distance: 57.1
click at [327, 53] on div "Olivia Olivia remplacants.wilson@jean-cotxet.asso.fr Cc: Ccc:" at bounding box center [640, 47] width 714 height 47
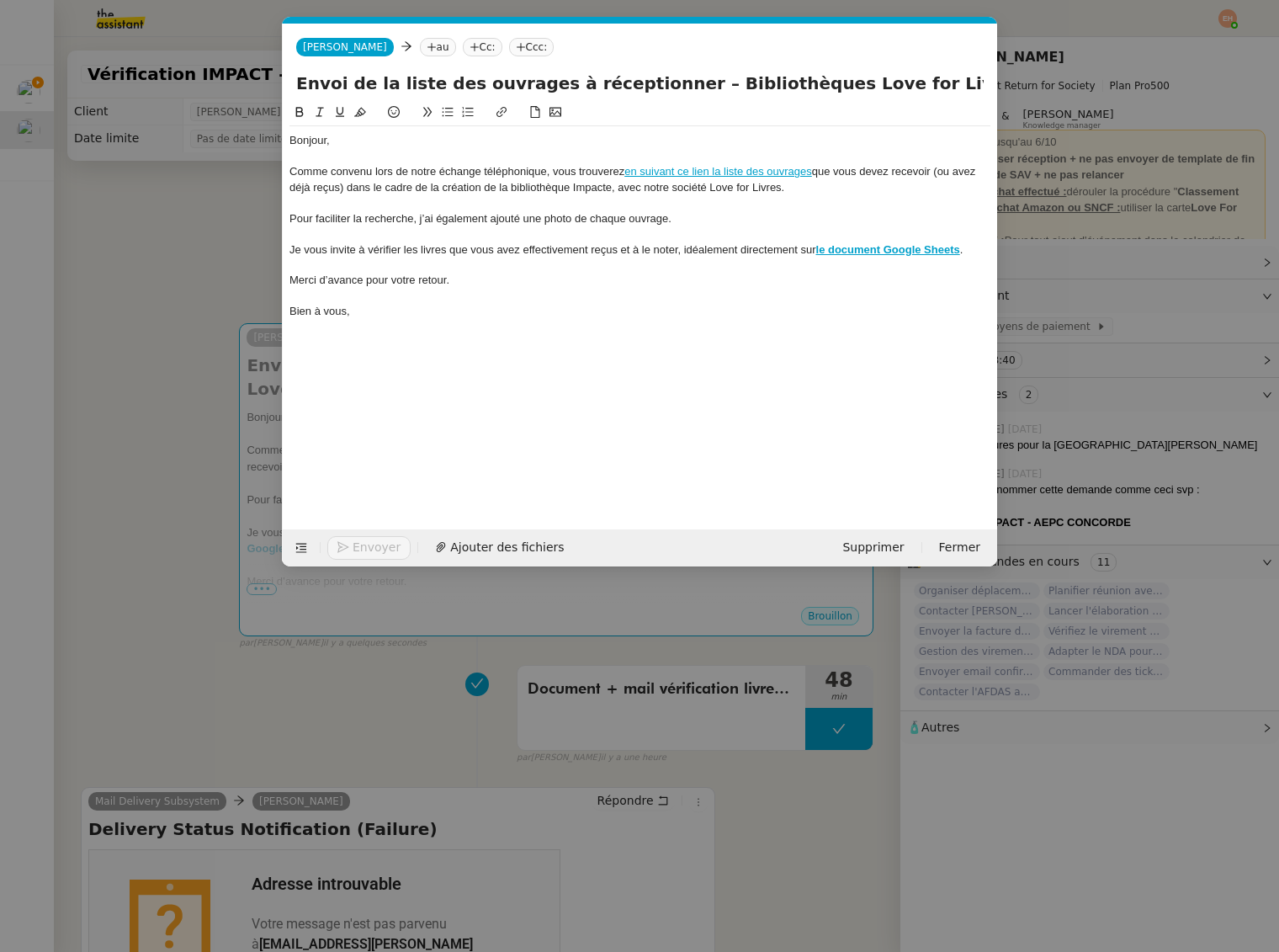
click at [426, 44] on icon at bounding box center [431, 47] width 10 height 10
click at [426, 50] on nz-select-top-control at bounding box center [510, 46] width 168 height 18
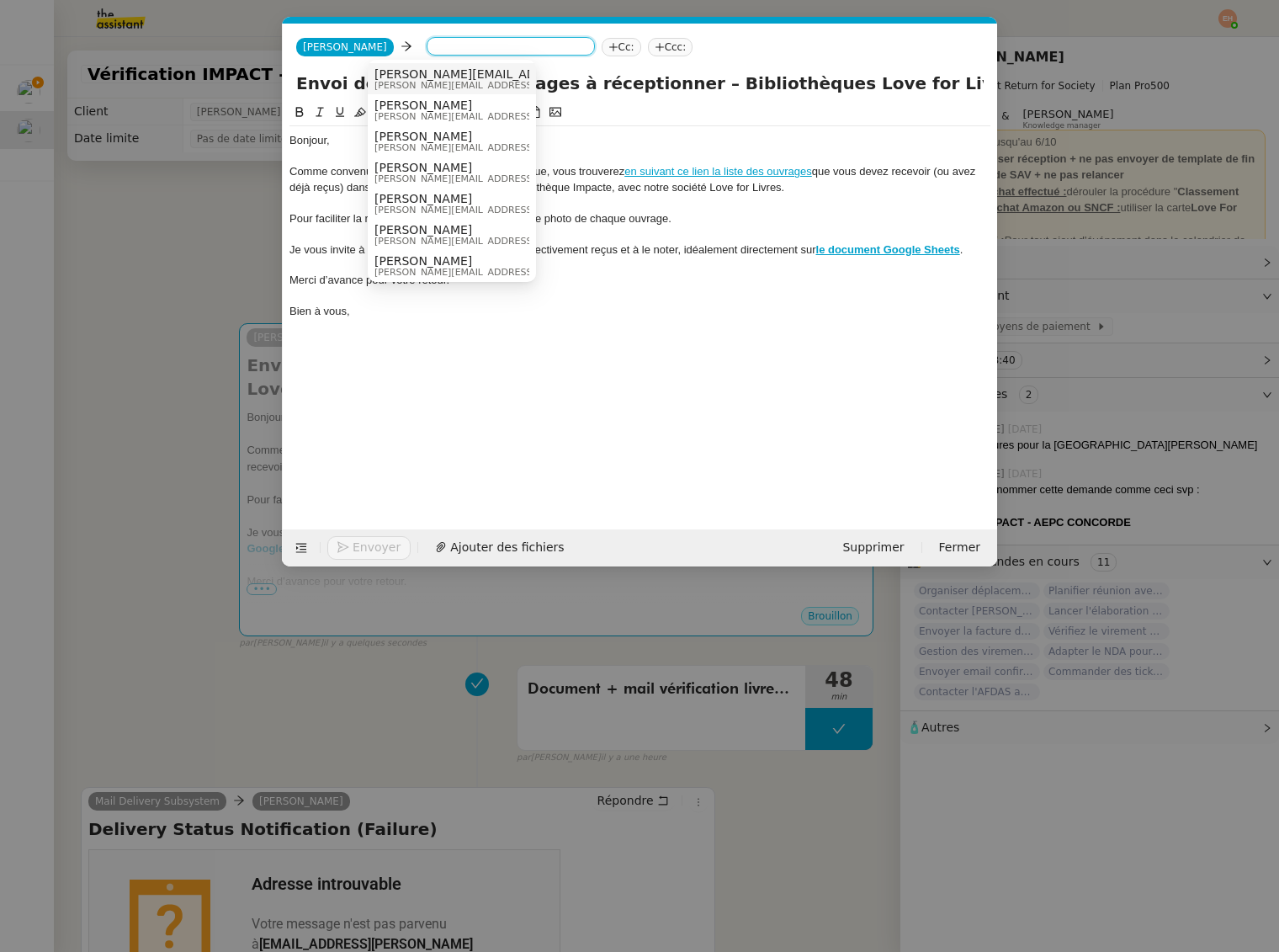
paste input "remplacants.wilson@jean-cotxet.asso.fr"
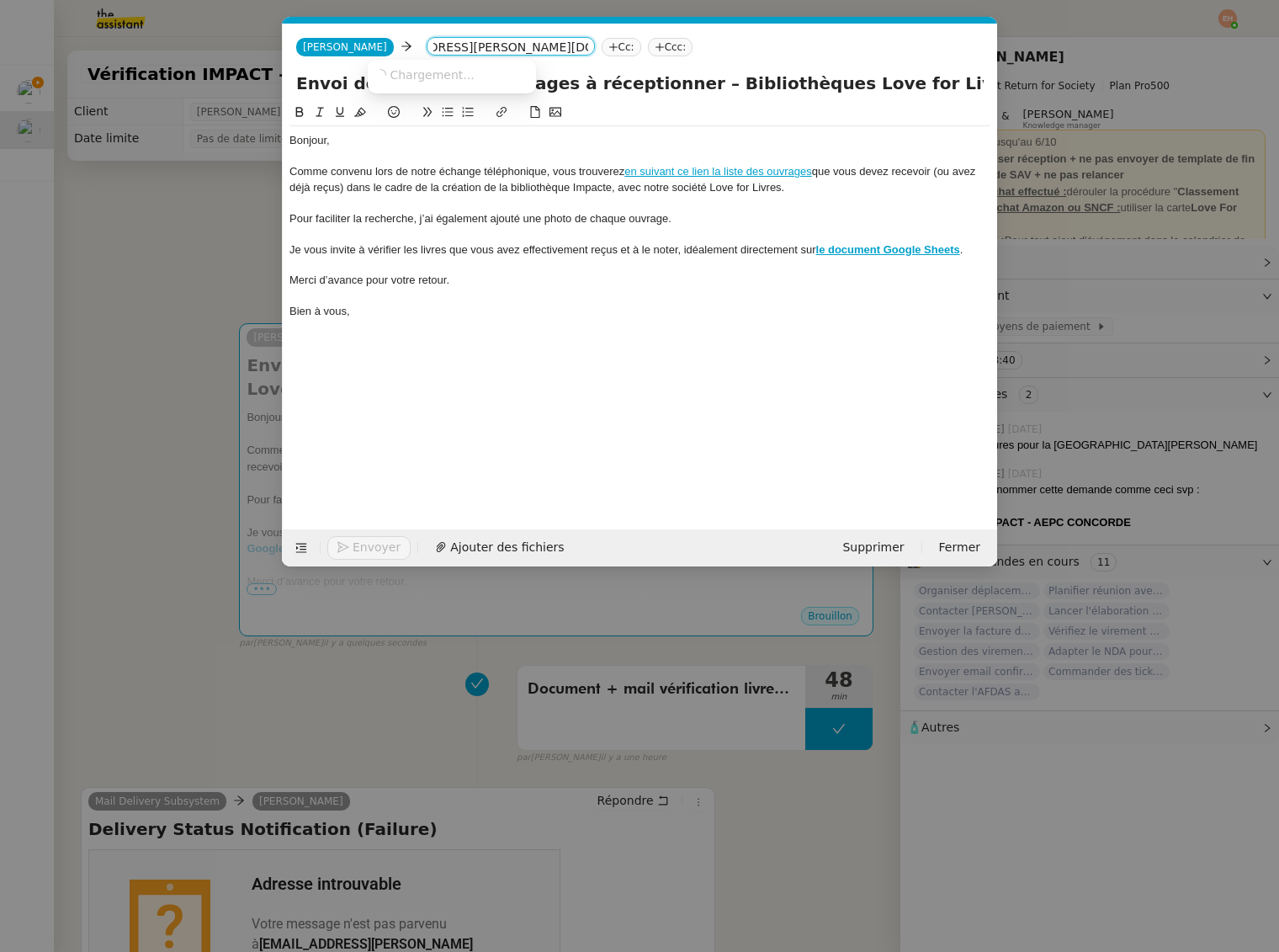
click at [426, 50] on nz-select-top-control "remplacants.wilson@jean-cotxet.asso.fr" at bounding box center [510, 46] width 168 height 18
click at [433, 49] on input "remplacants.wilson@jean-cotxet.asso.fr" at bounding box center [510, 48] width 155 height 17
click at [433, 48] on input "remplacants.wilson@jean-cotxet.asso.fr" at bounding box center [510, 48] width 155 height 17
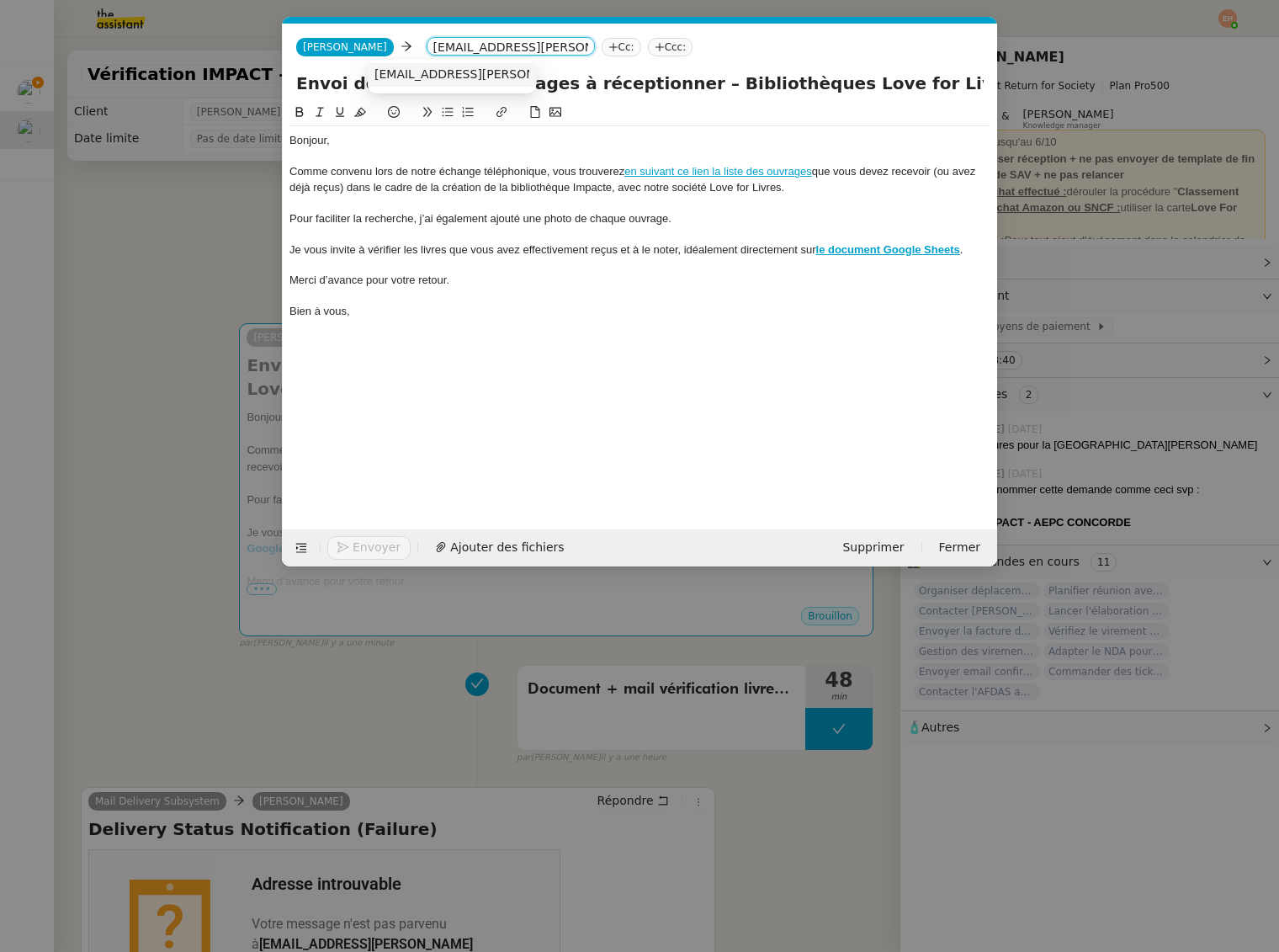
type input "remplacants.wilson@jean-cotxet.asso.fr"
click at [473, 70] on span "remplacants.wilson@jean-cotxet.asso.fr" at bounding box center [527, 74] width 304 height 14
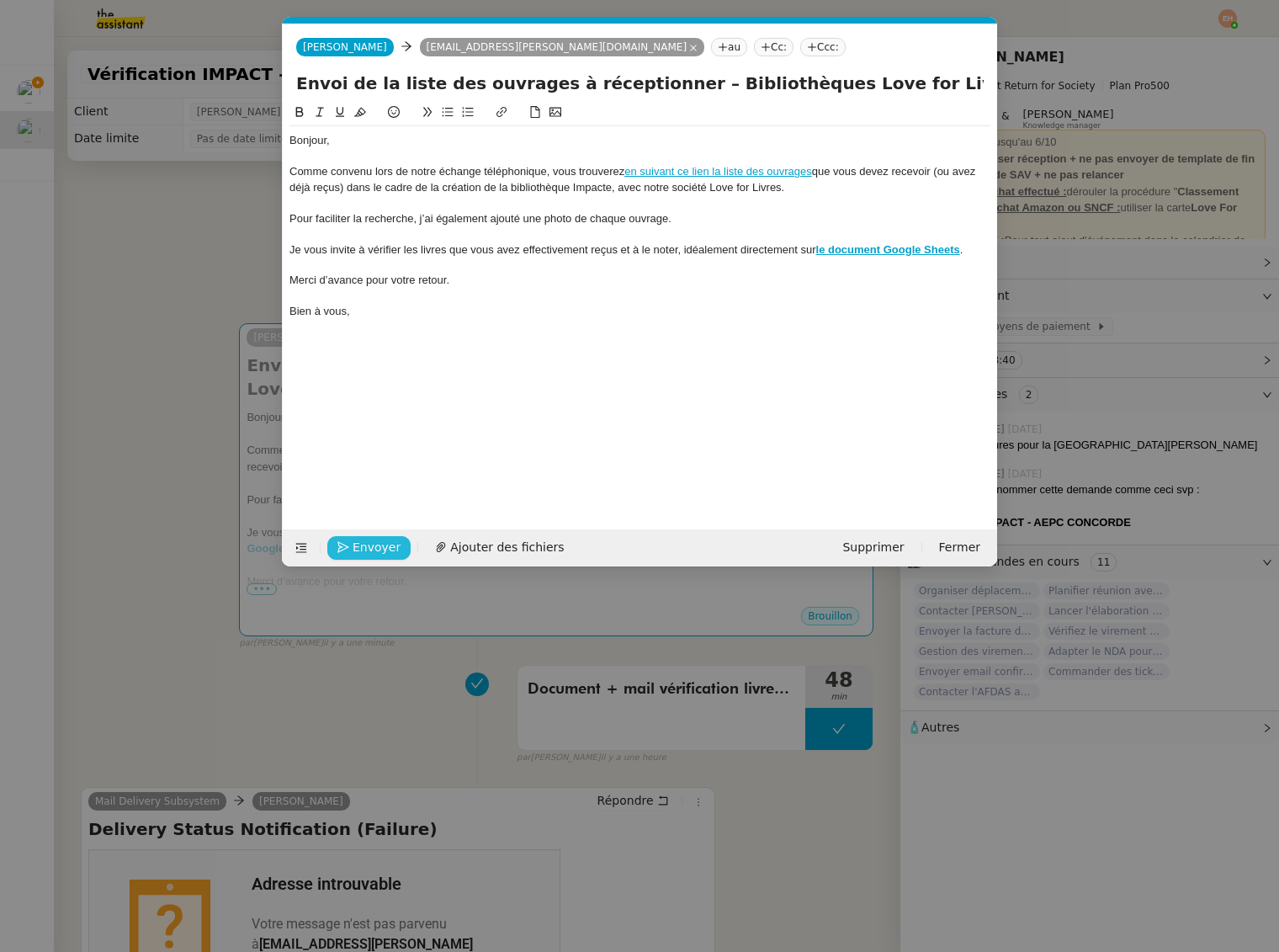
click at [377, 545] on span "Envoyer" at bounding box center [376, 548] width 48 height 19
click at [713, 252] on div "Je vous invite à vérifier les livres que vous avez effectivement reçus et à le …" at bounding box center [640, 250] width 701 height 16
drag, startPoint x: 521, startPoint y: 450, endPoint x: 480, endPoint y: 470, distance: 45.6
click at [501, 459] on div "Bonjour, Comme convenu lors de notre échange téléphonique, vous trouverez en su…" at bounding box center [640, 303] width 701 height 401
click at [391, 541] on span "Confirmer l'envoi" at bounding box center [403, 548] width 101 height 19
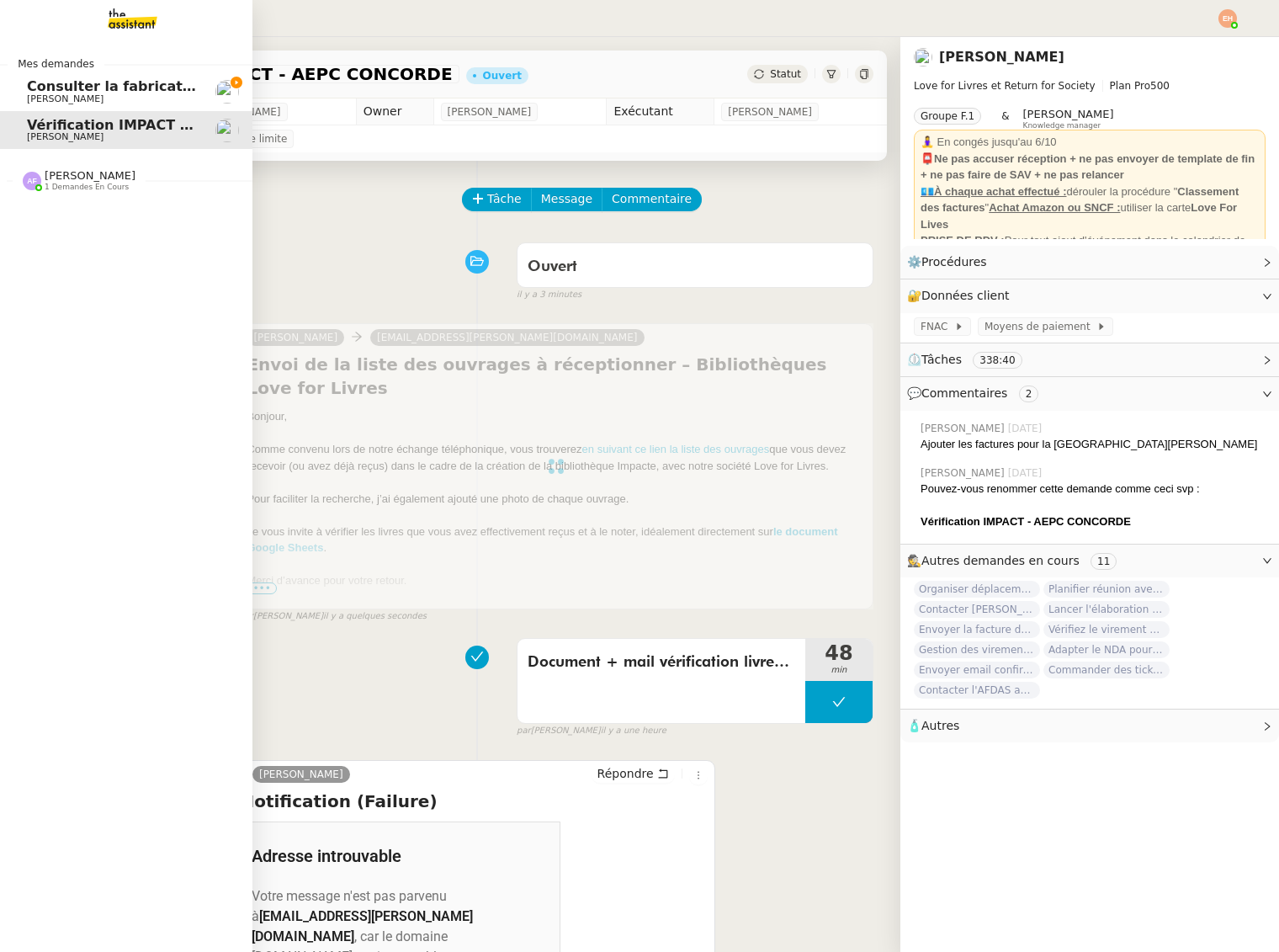
click at [40, 97] on span "[PERSON_NAME]" at bounding box center [65, 98] width 77 height 11
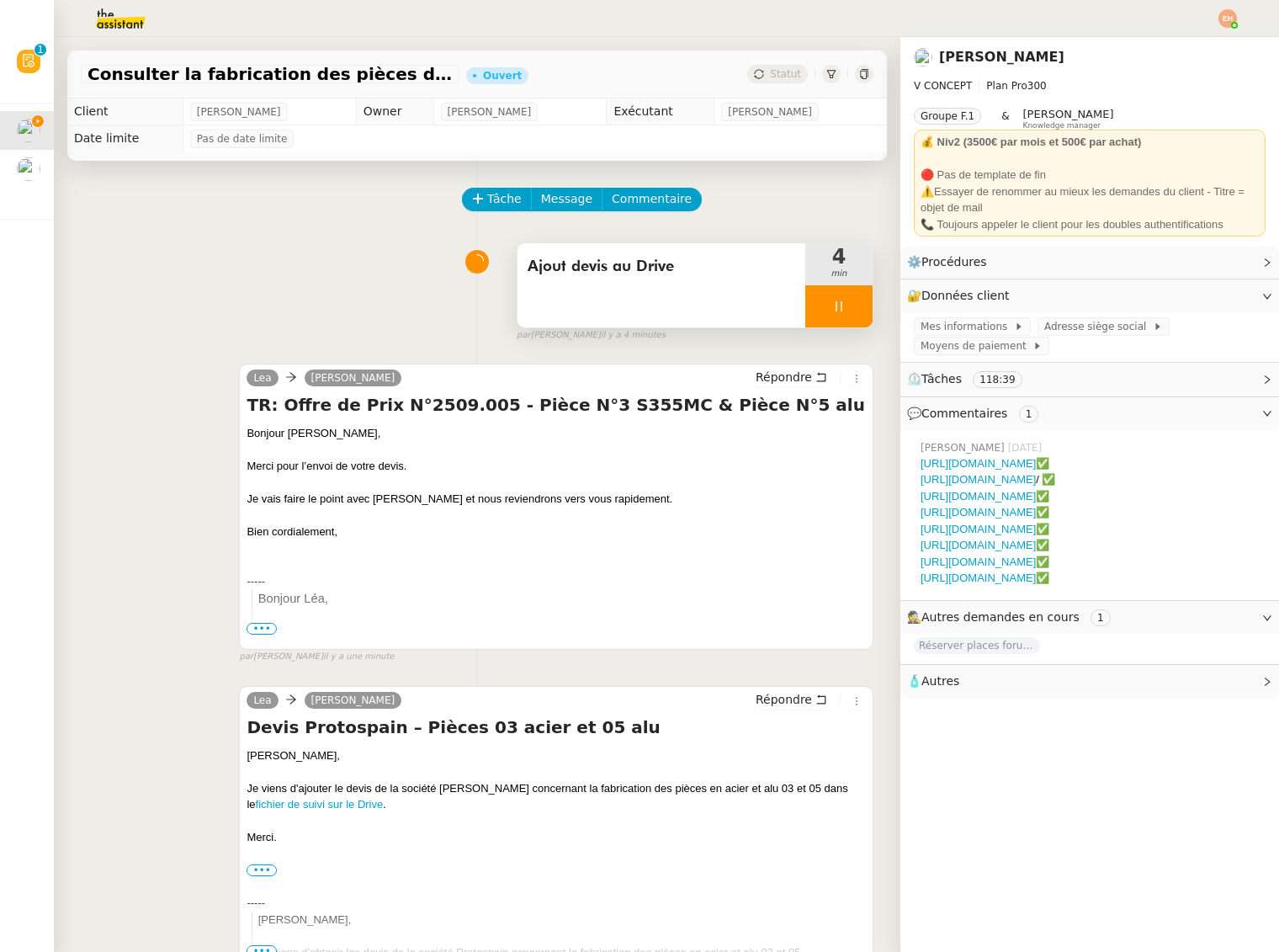
drag, startPoint x: 835, startPoint y: 298, endPoint x: 846, endPoint y: 303, distance: 12.1
click at [835, 298] on div at bounding box center [839, 306] width 67 height 42
click at [859, 309] on icon at bounding box center [856, 307] width 14 height 14
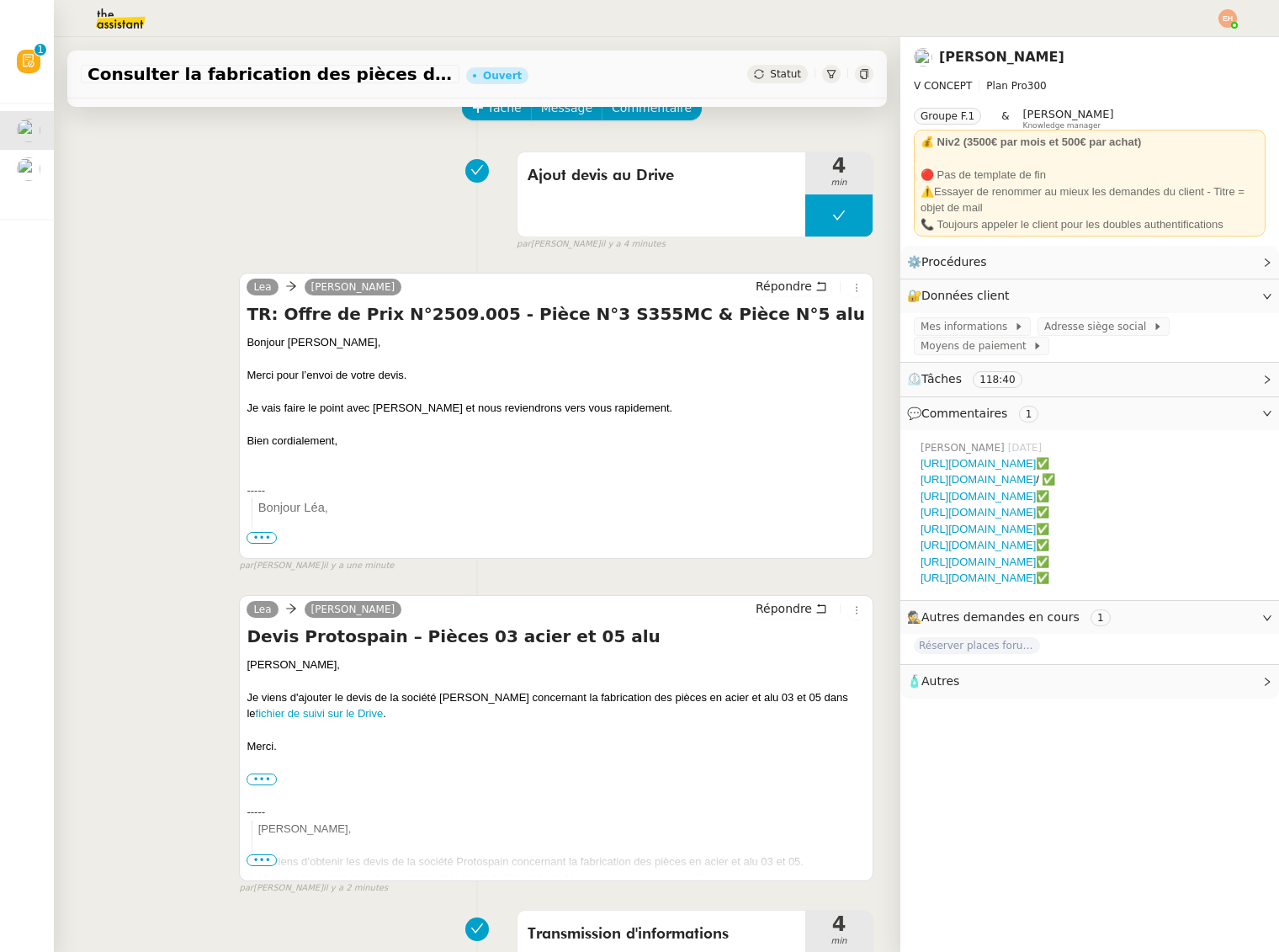
scroll to position [139, 0]
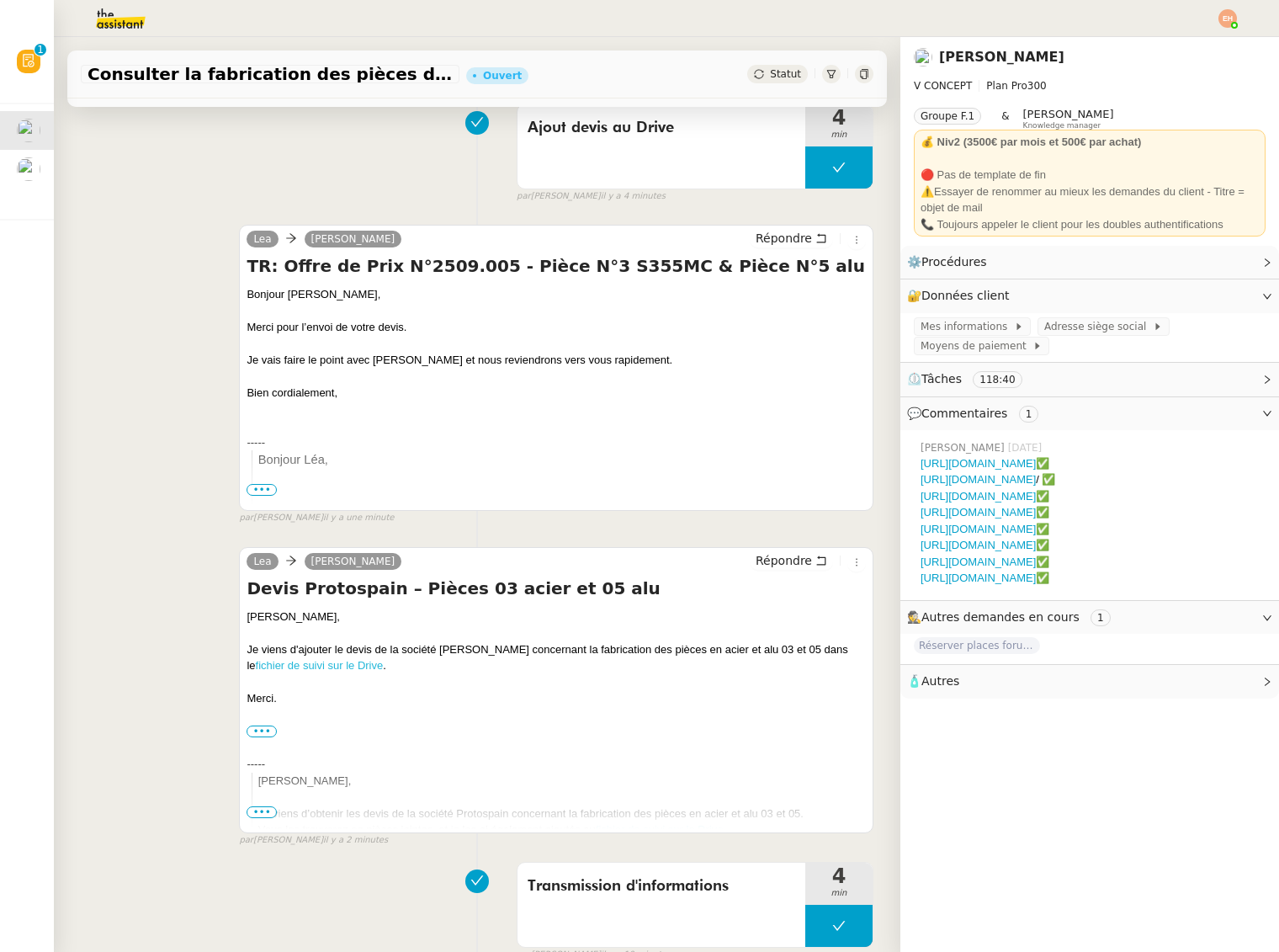
click at [309, 664] on link "fichier de suivi sur le Drive" at bounding box center [319, 665] width 128 height 13
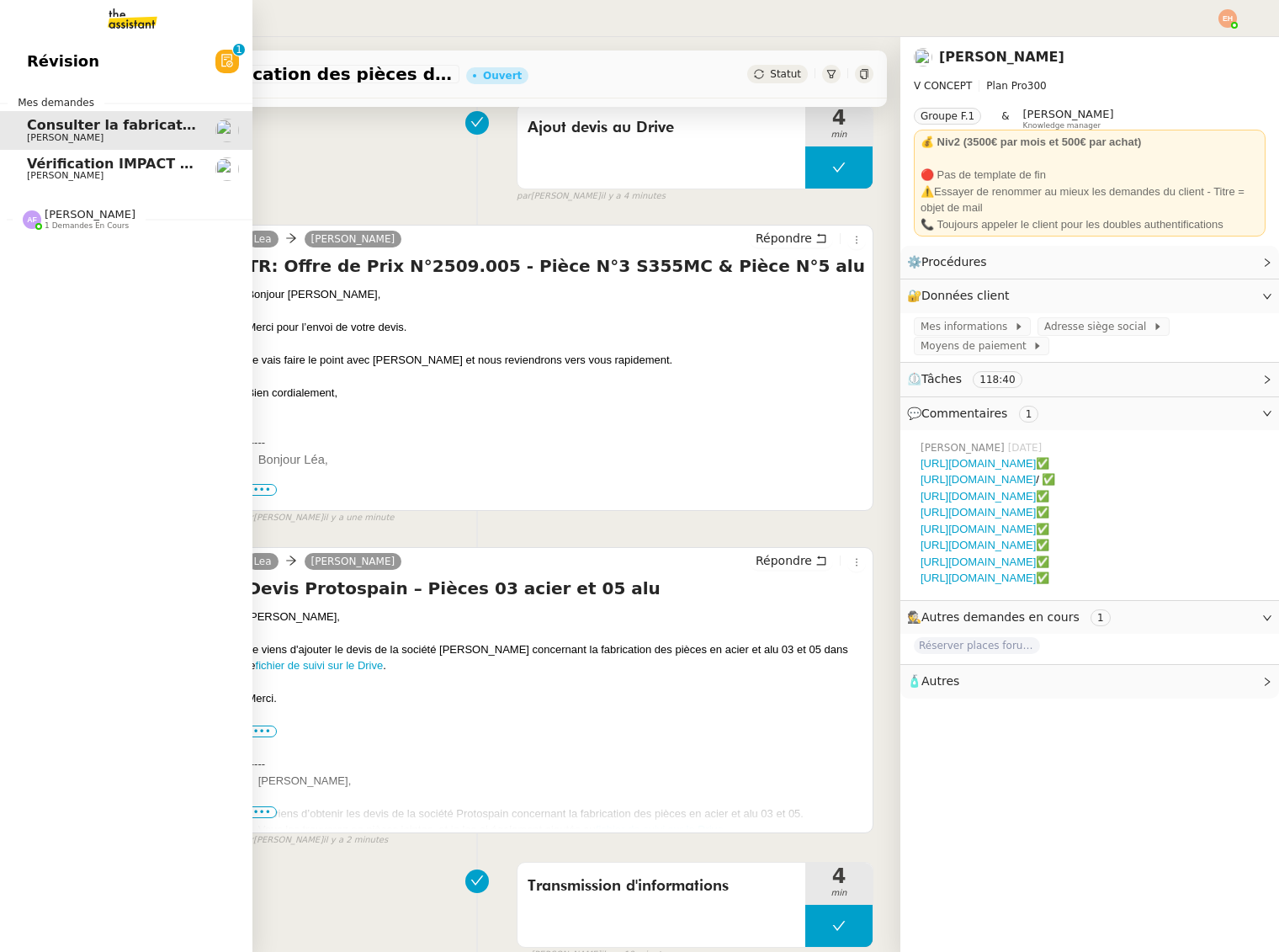
click at [23, 181] on link "Vérification IMPACT - AEPC CONCORDE [PERSON_NAME]" at bounding box center [126, 169] width 252 height 39
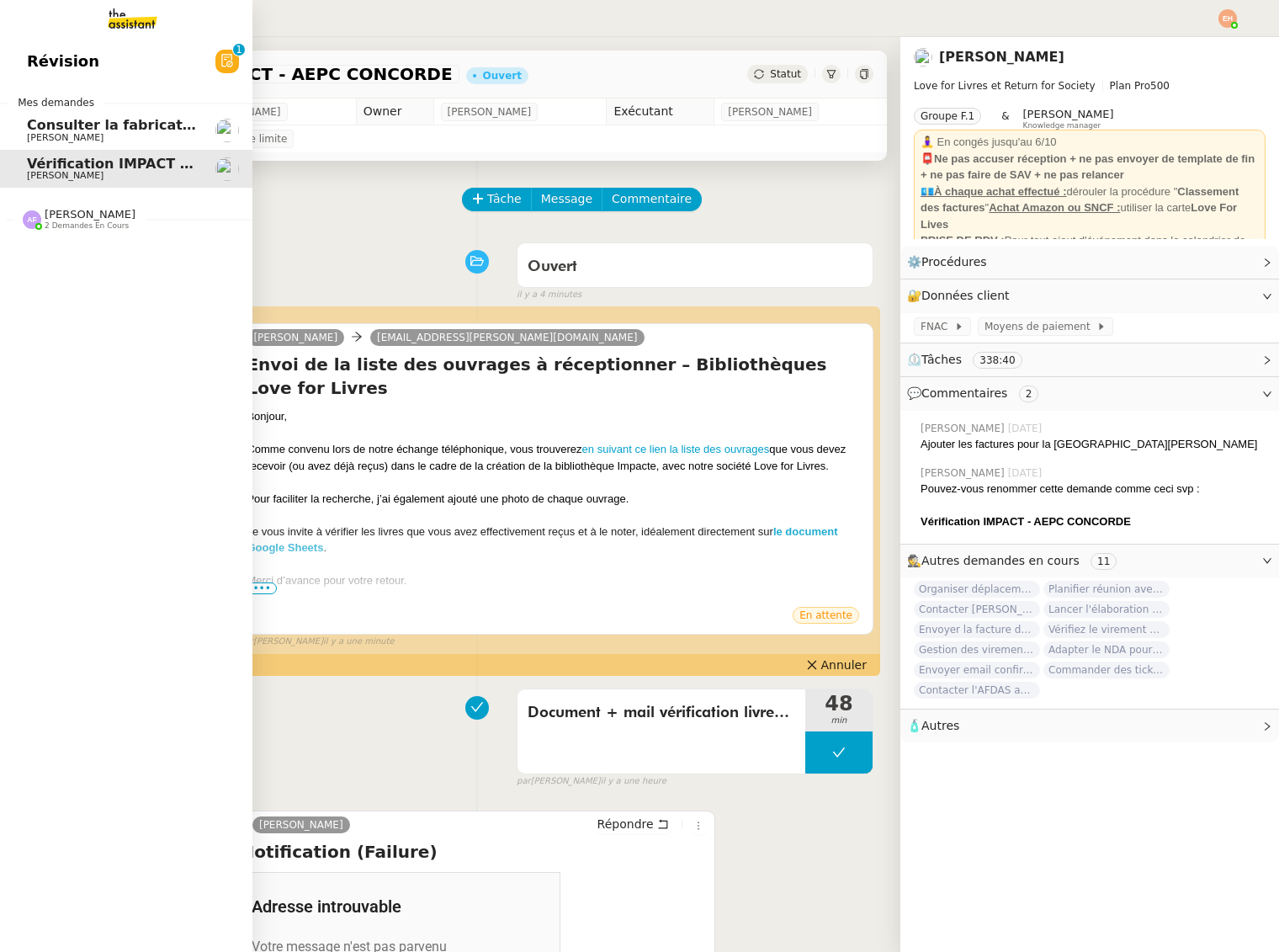
click at [18, 132] on link "Consulter la fabrication des pièces de [PERSON_NAME]" at bounding box center [126, 130] width 252 height 39
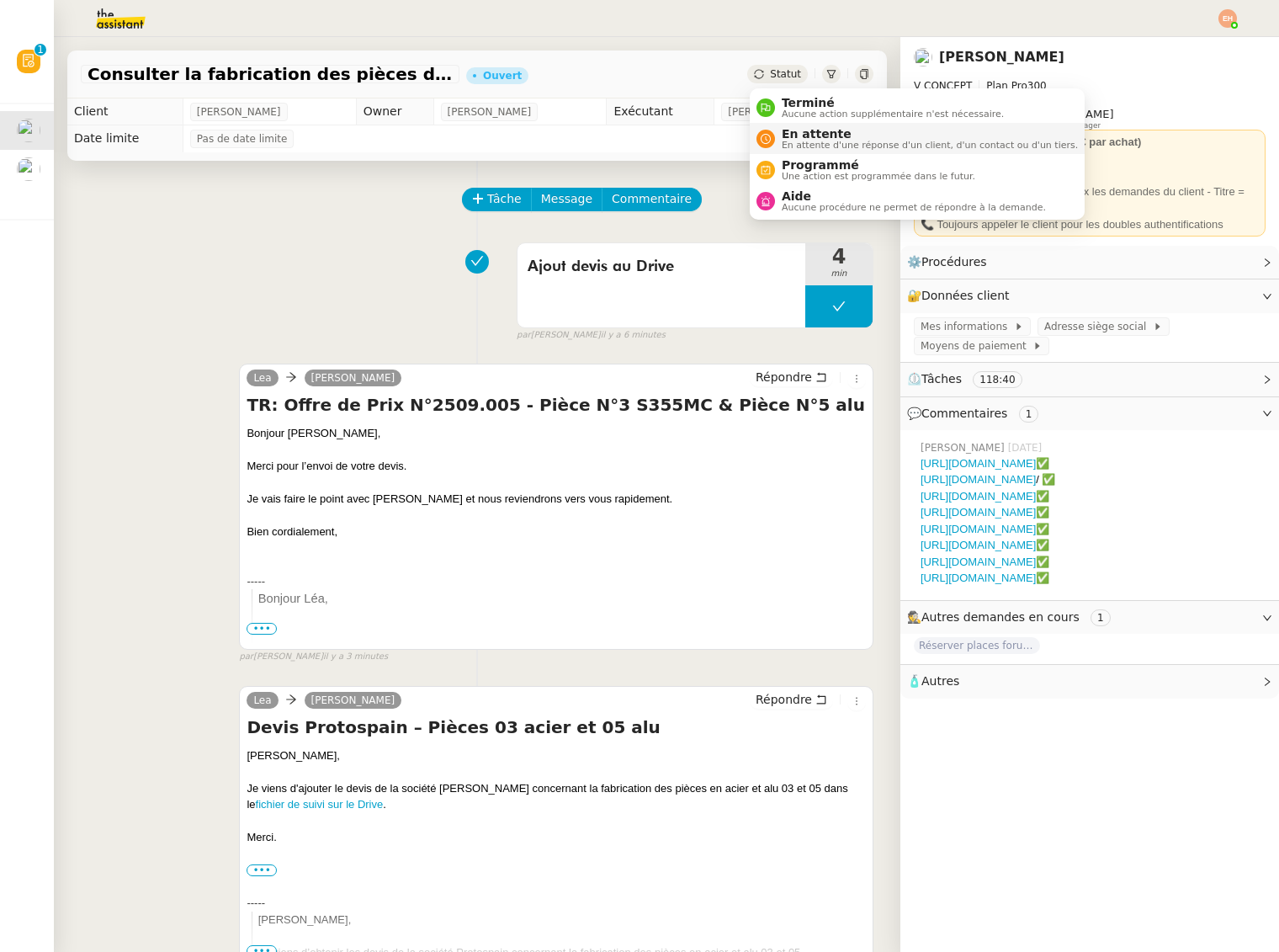
click at [802, 135] on span "En attente" at bounding box center [930, 134] width 296 height 14
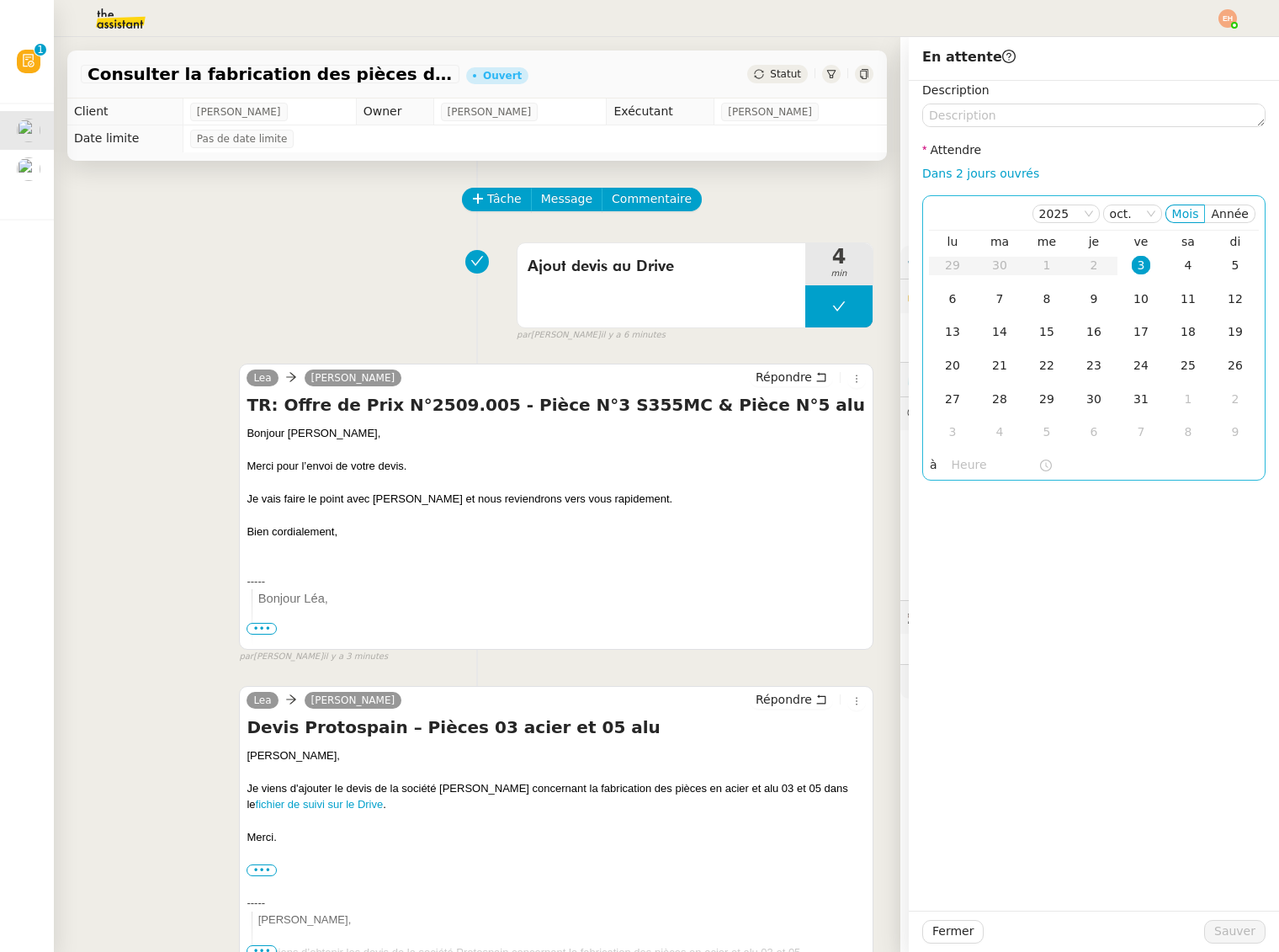
drag, startPoint x: 982, startPoint y: 170, endPoint x: 1018, endPoint y: 258, distance: 95.1
click at [982, 170] on link "Dans 2 jours ouvrés" at bounding box center [981, 173] width 117 height 14
type input "07:00"
drag, startPoint x: 1237, startPoint y: 926, endPoint x: 956, endPoint y: 875, distance: 285.6
click at [1236, 925] on span "Sauver" at bounding box center [1235, 932] width 41 height 19
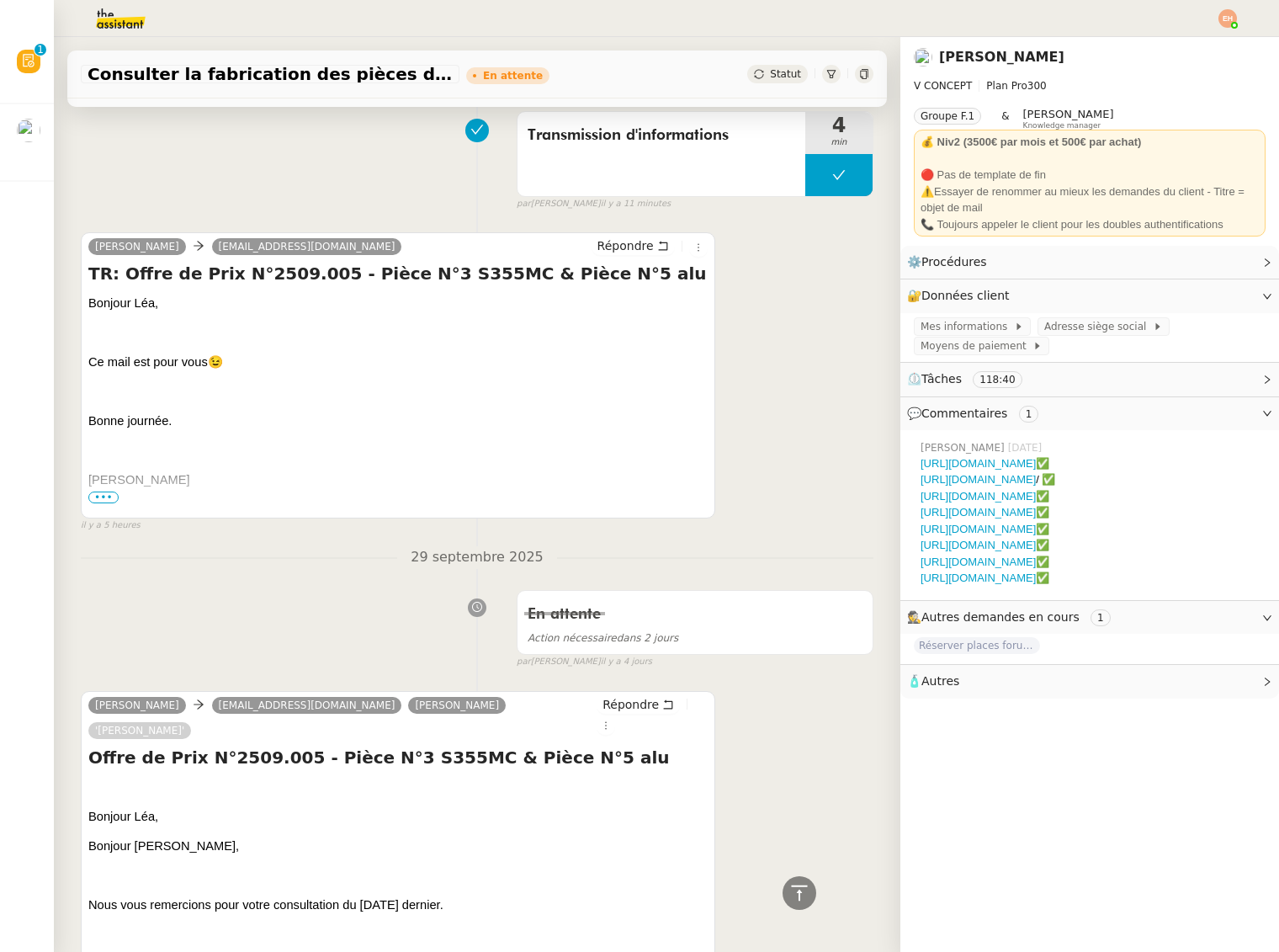
scroll to position [1176, 0]
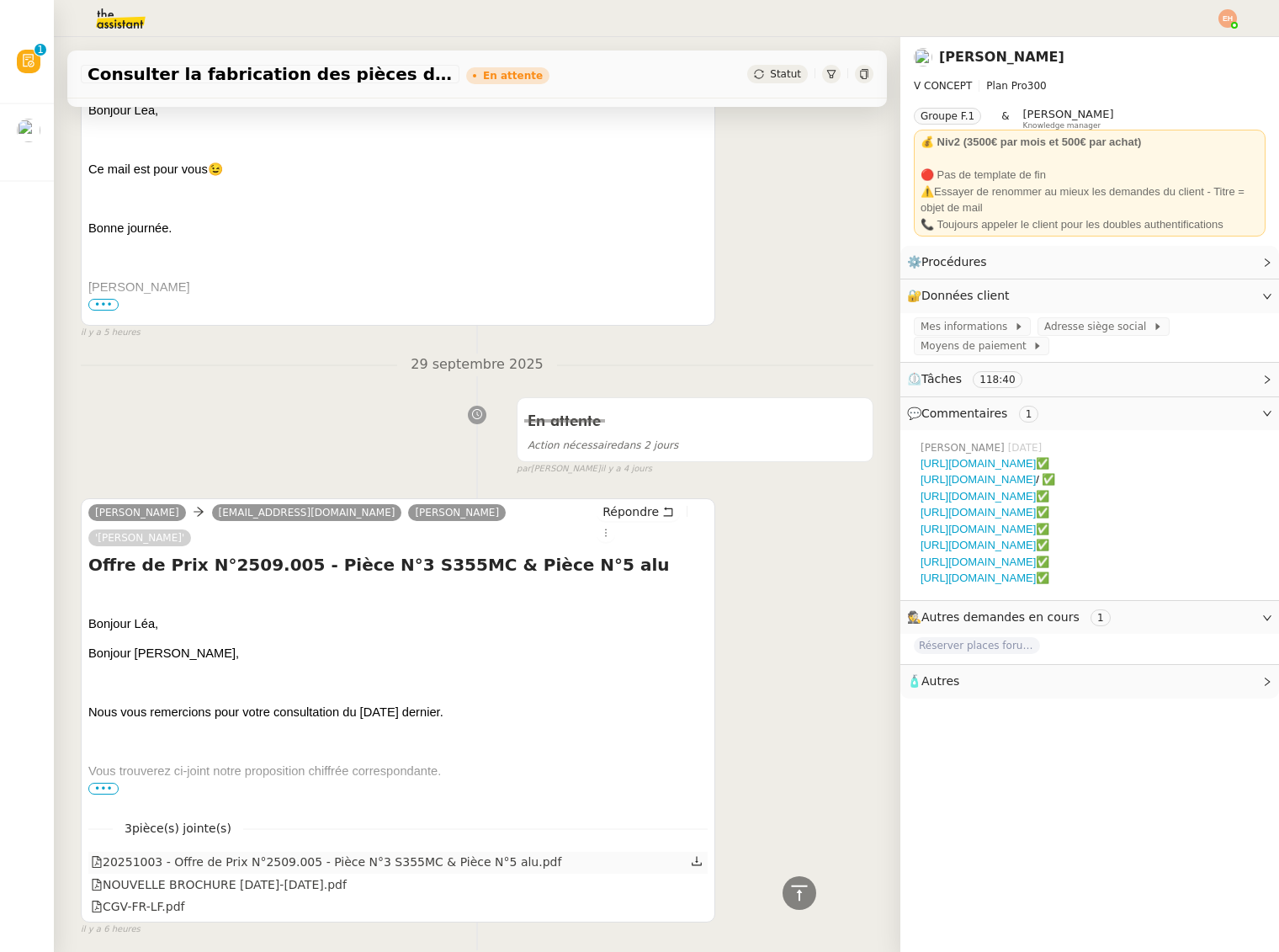
click at [697, 856] on icon at bounding box center [697, 861] width 12 height 12
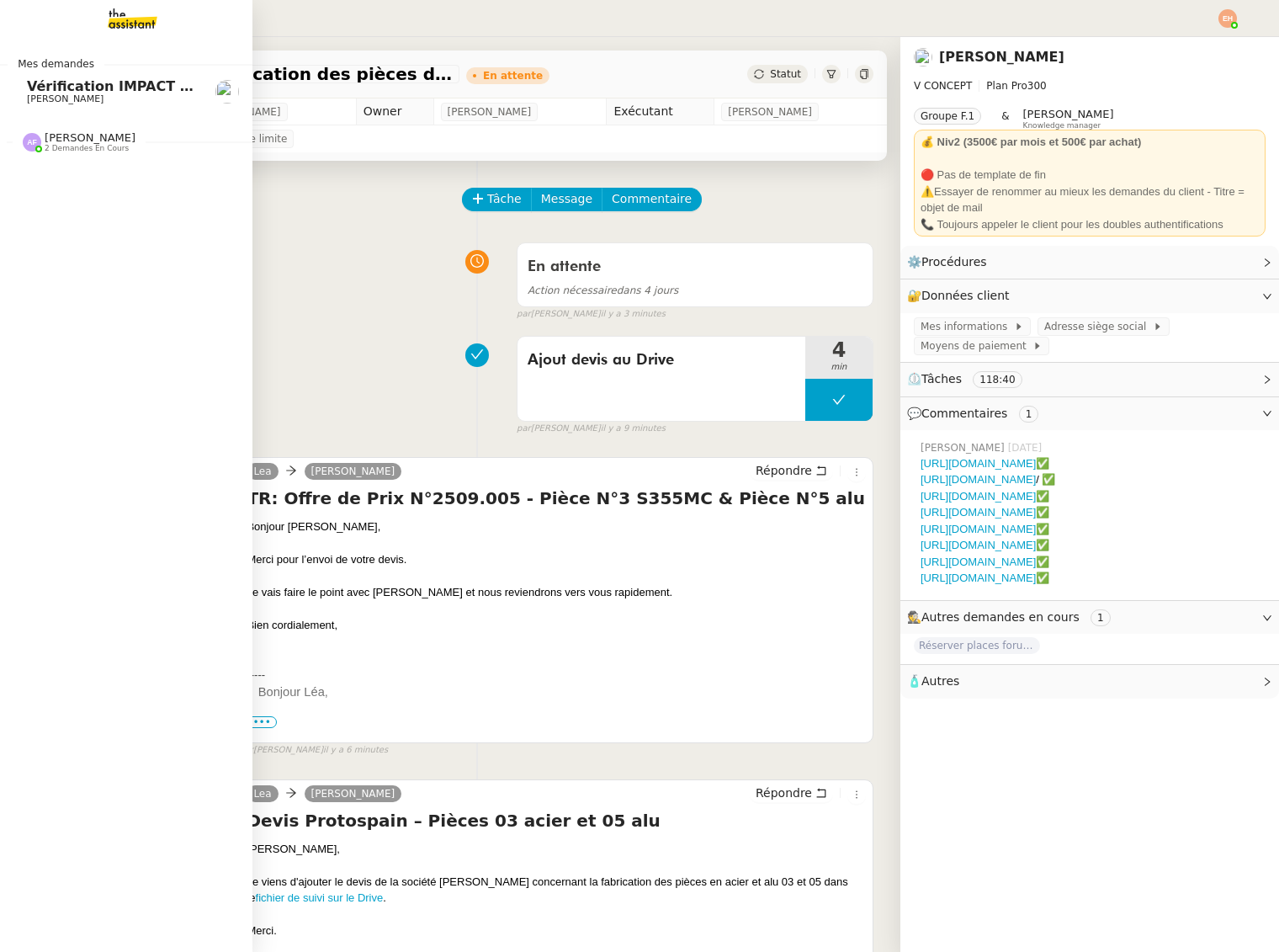
drag, startPoint x: 39, startPoint y: 93, endPoint x: 420, endPoint y: 109, distance: 381.3
click at [39, 93] on span "[PERSON_NAME]" at bounding box center [65, 98] width 77 height 11
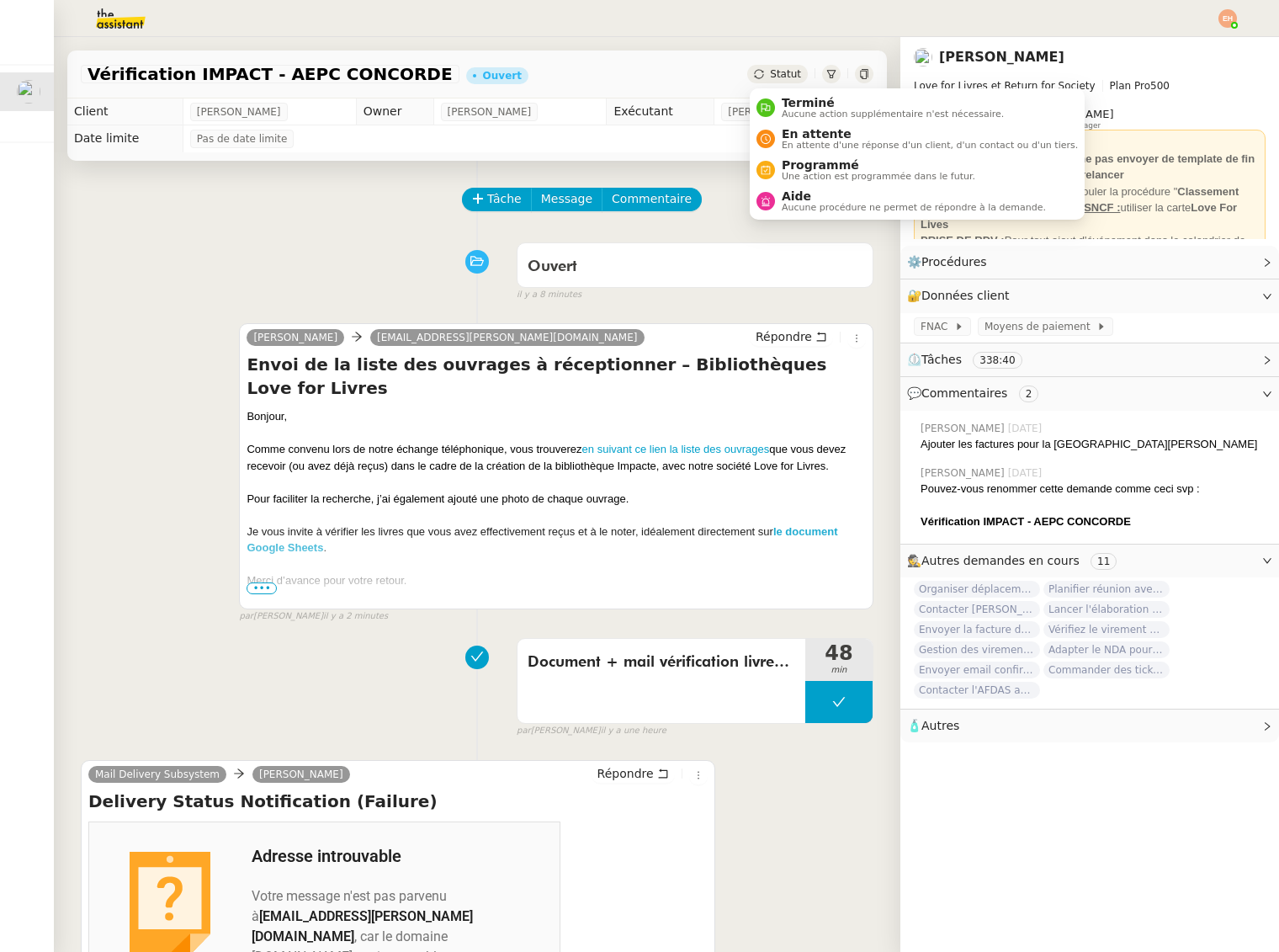
drag, startPoint x: 789, startPoint y: 68, endPoint x: 813, endPoint y: 105, distance: 44.1
click at [789, 68] on span "Statut" at bounding box center [786, 74] width 31 height 12
click at [836, 143] on span "En attente d'une réponse d'un client, d'un contact ou d'un tiers." at bounding box center [930, 145] width 296 height 10
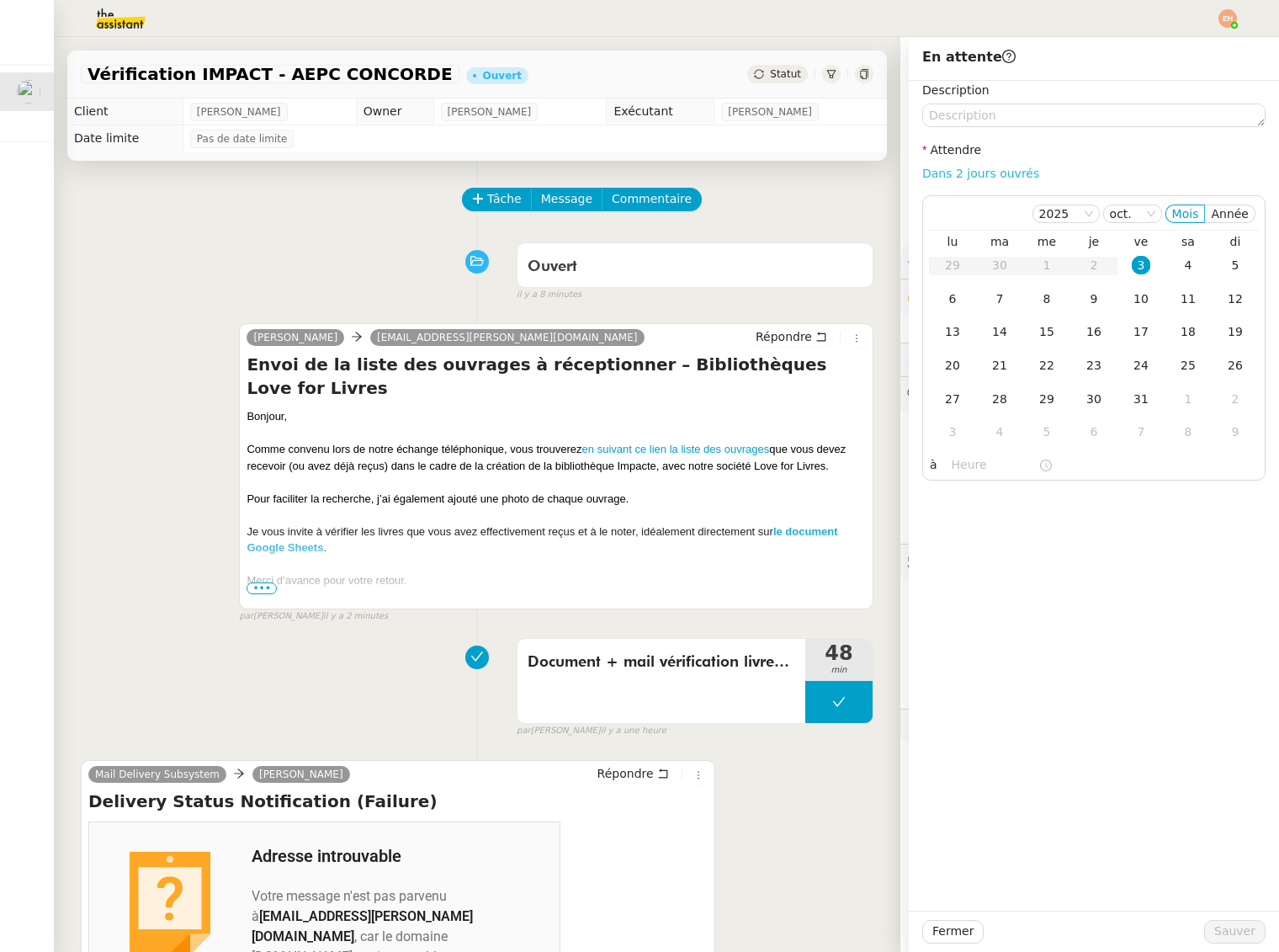
click at [1003, 174] on link "Dans 2 jours ouvrés" at bounding box center [981, 173] width 117 height 14
type input "07:00"
click at [1224, 932] on span "Sauver" at bounding box center [1235, 932] width 41 height 19
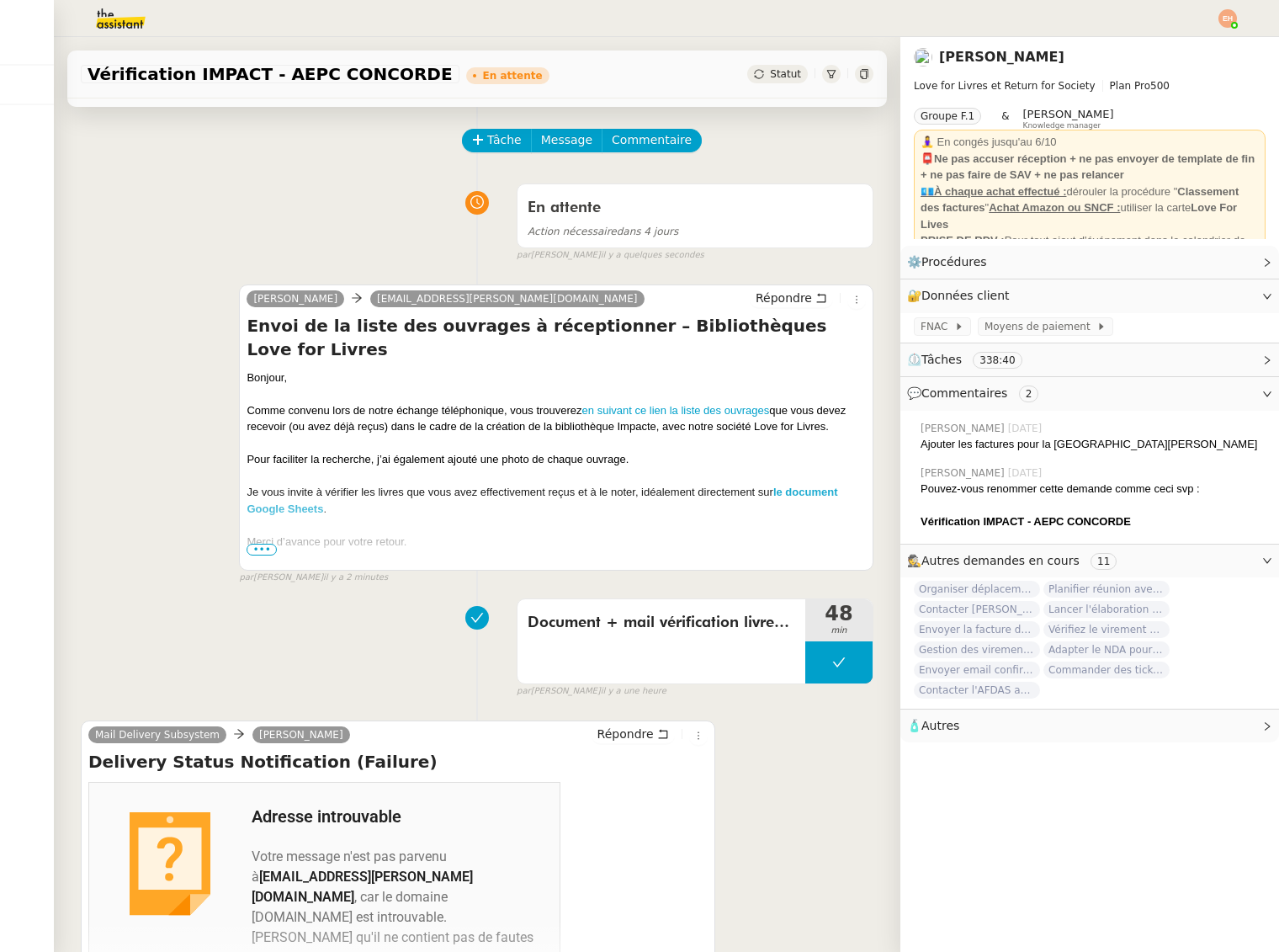
scroll to position [56, 0]
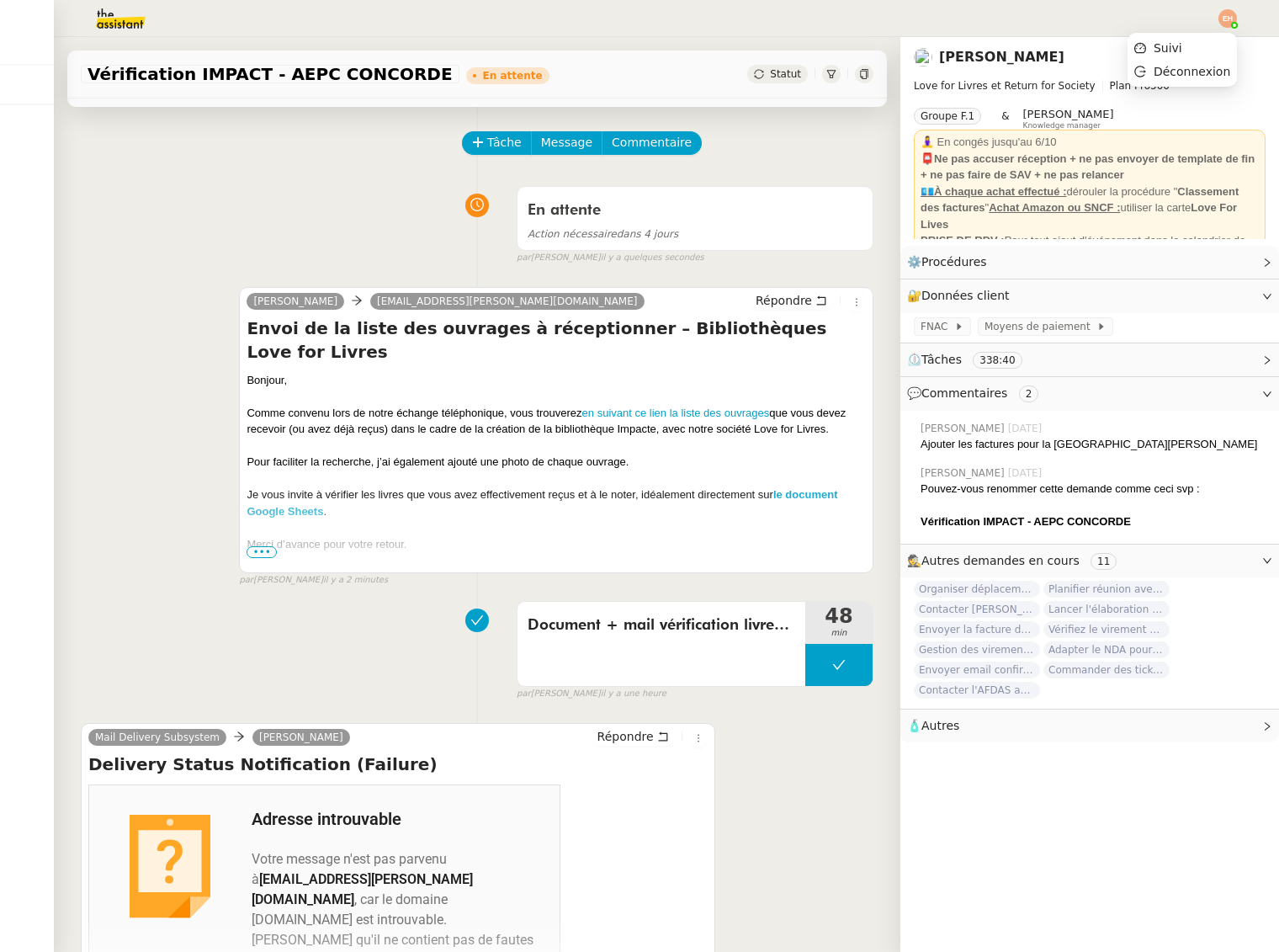
click at [1225, 18] on img at bounding box center [1227, 18] width 18 height 18
click at [1195, 41] on li "Suivi" at bounding box center [1183, 48] width 109 height 23
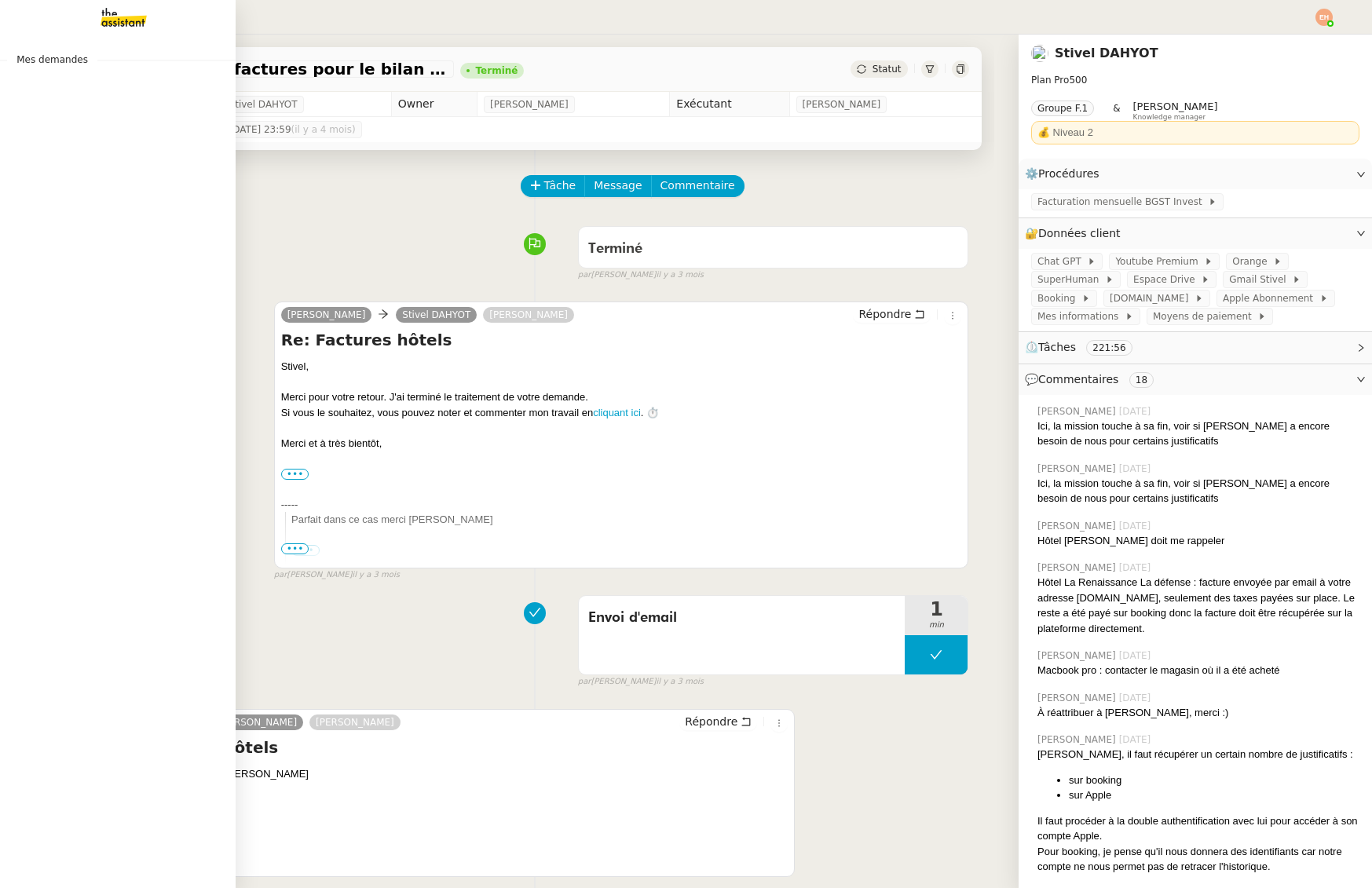
click at [100, 25] on img at bounding box center [111, 17] width 122 height 35
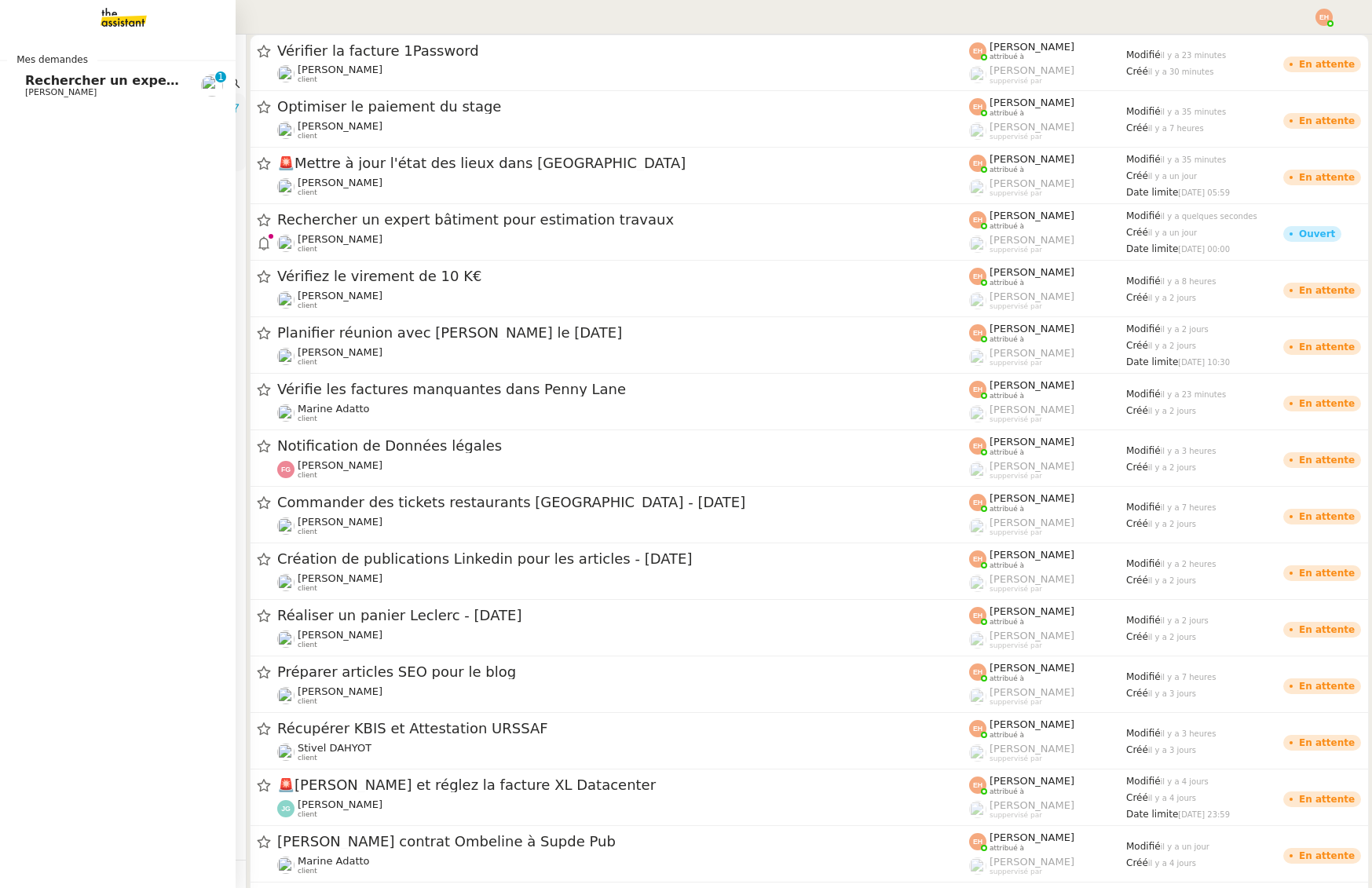
click at [30, 90] on span "Patrice DEJAR" at bounding box center [61, 92] width 72 height 10
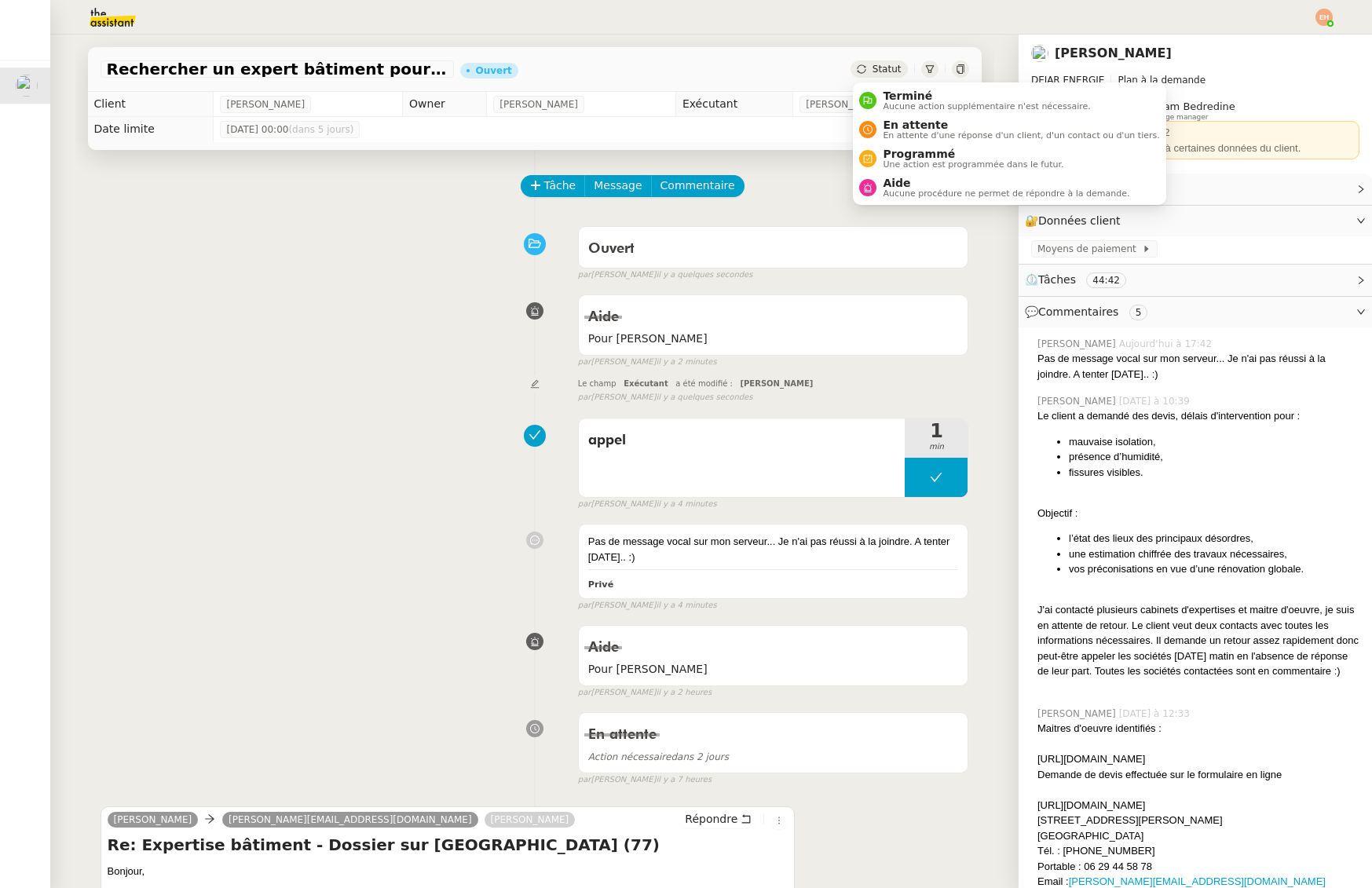
click at [895, 64] on span "Statut" at bounding box center [887, 69] width 29 height 11
click at [918, 130] on span "En attente" at bounding box center [1021, 125] width 276 height 13
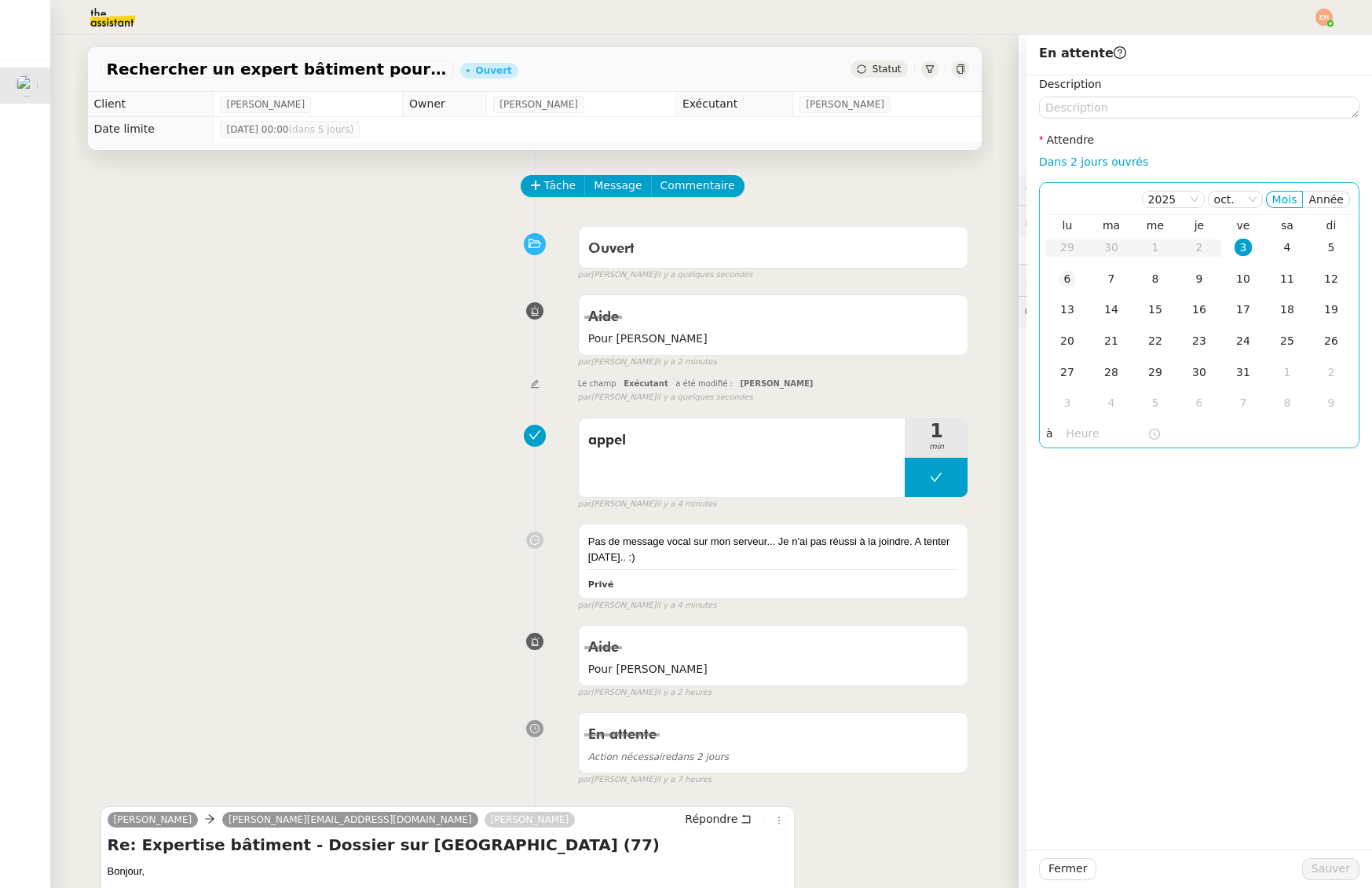
click at [1059, 279] on div "6" at bounding box center [1067, 278] width 17 height 17
click at [1320, 873] on span "Sauver" at bounding box center [1330, 869] width 38 height 18
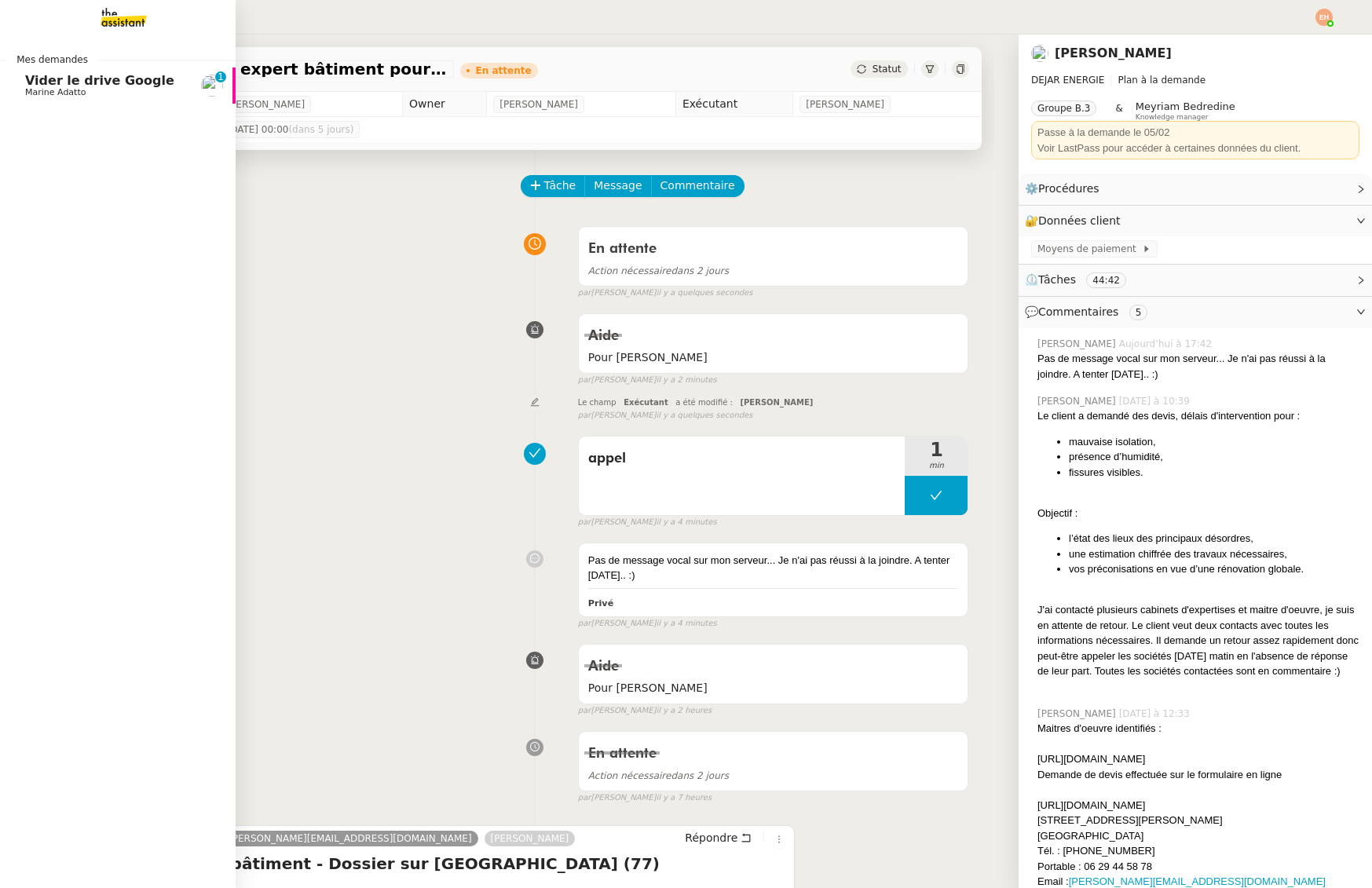
click at [32, 83] on span "Vider le drive Google" at bounding box center [100, 80] width 149 height 15
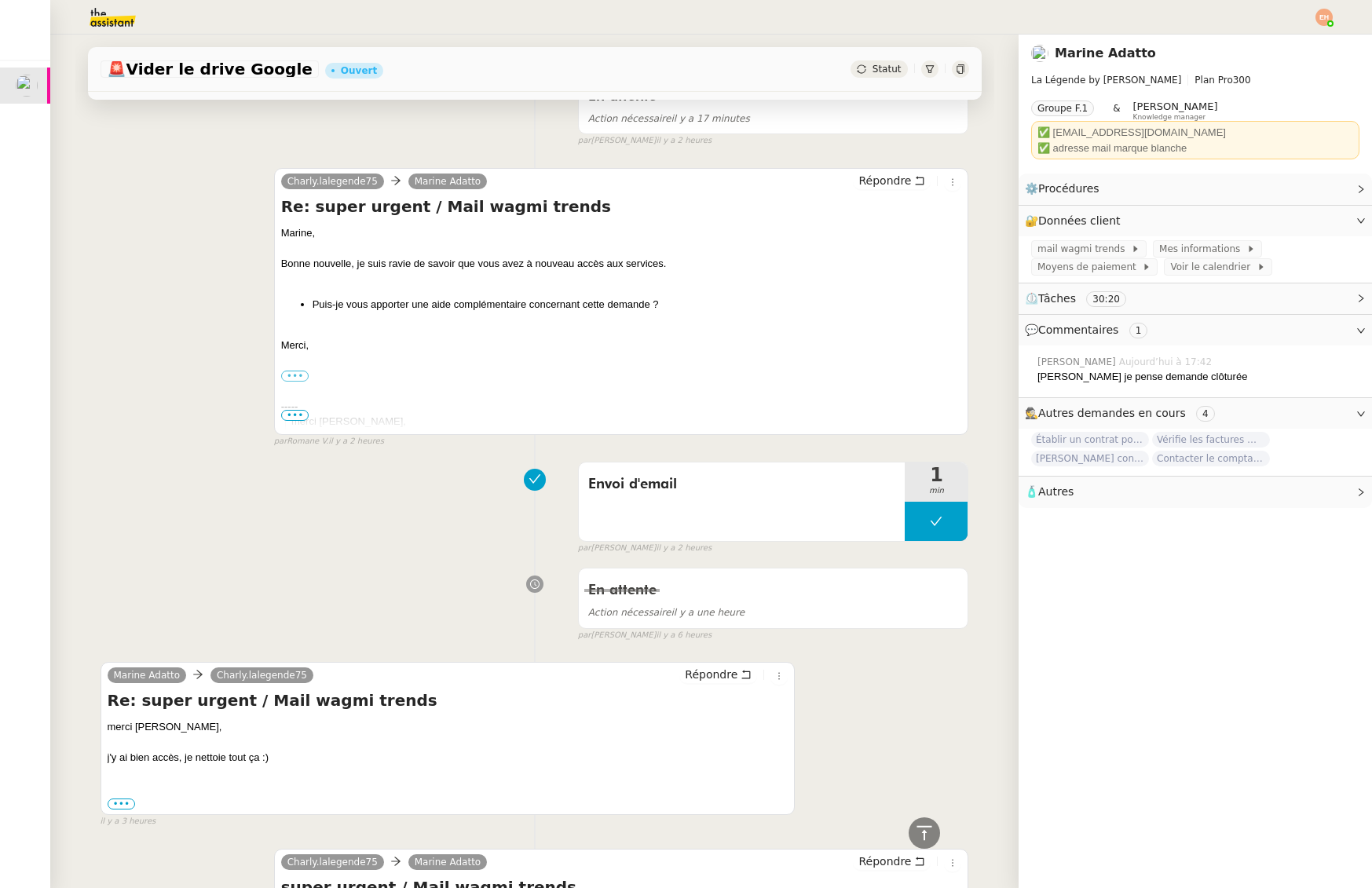
scroll to position [432, 0]
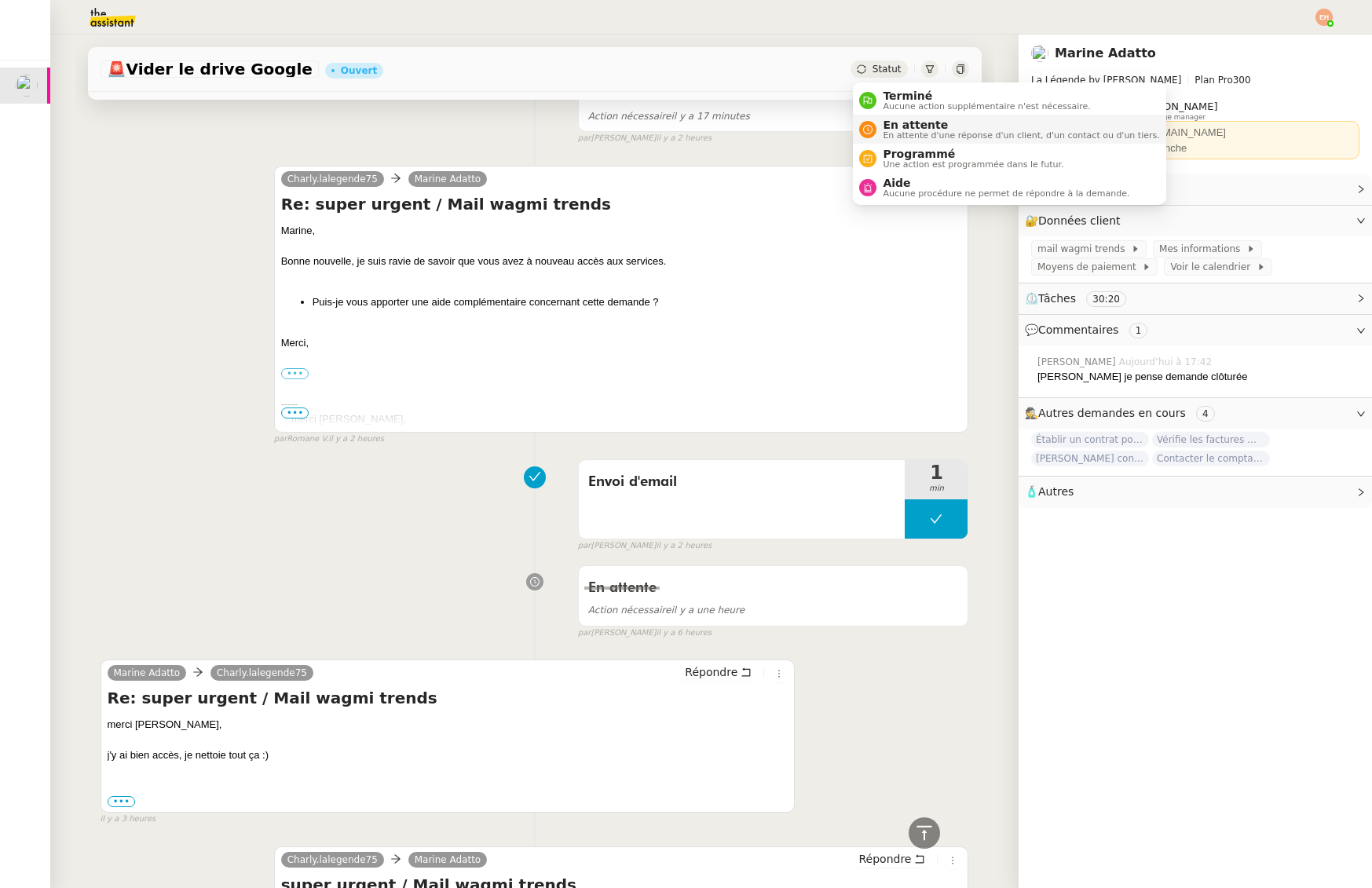
drag, startPoint x: 880, startPoint y: 73, endPoint x: 888, endPoint y: 136, distance: 63.5
click at [880, 74] on span "Statut" at bounding box center [887, 69] width 29 height 11
click at [890, 142] on li "En attente En attente d'une réponse d'un client, d'un contact ou d'un tiers." at bounding box center [1009, 129] width 312 height 29
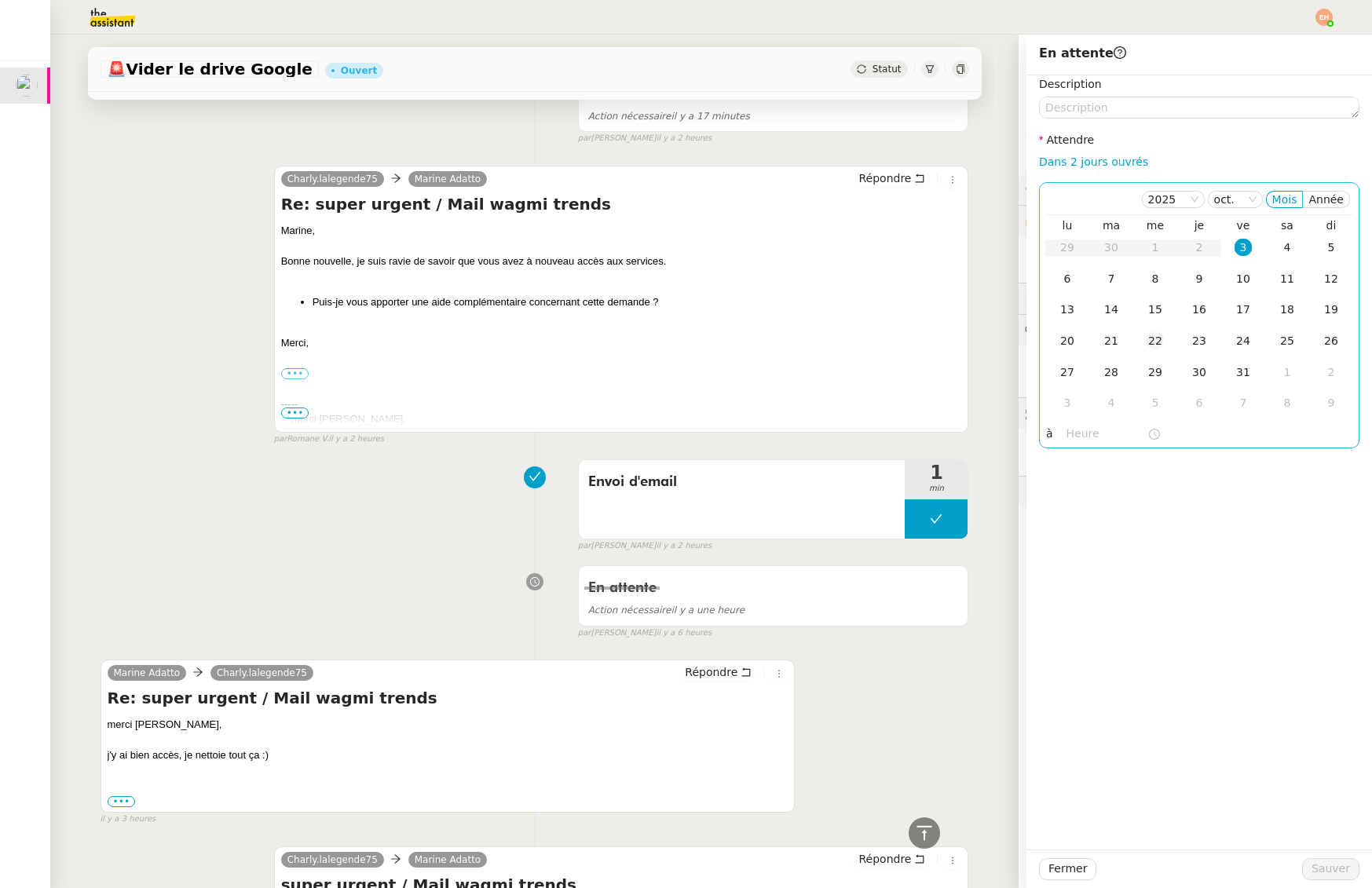
drag, startPoint x: 1114, startPoint y: 160, endPoint x: 1137, endPoint y: 339, distance: 180.5
click at [1114, 160] on link "Dans 2 jours ouvrés" at bounding box center [1093, 162] width 109 height 13
type input "07:00"
click at [1333, 863] on span "Sauver" at bounding box center [1330, 869] width 38 height 18
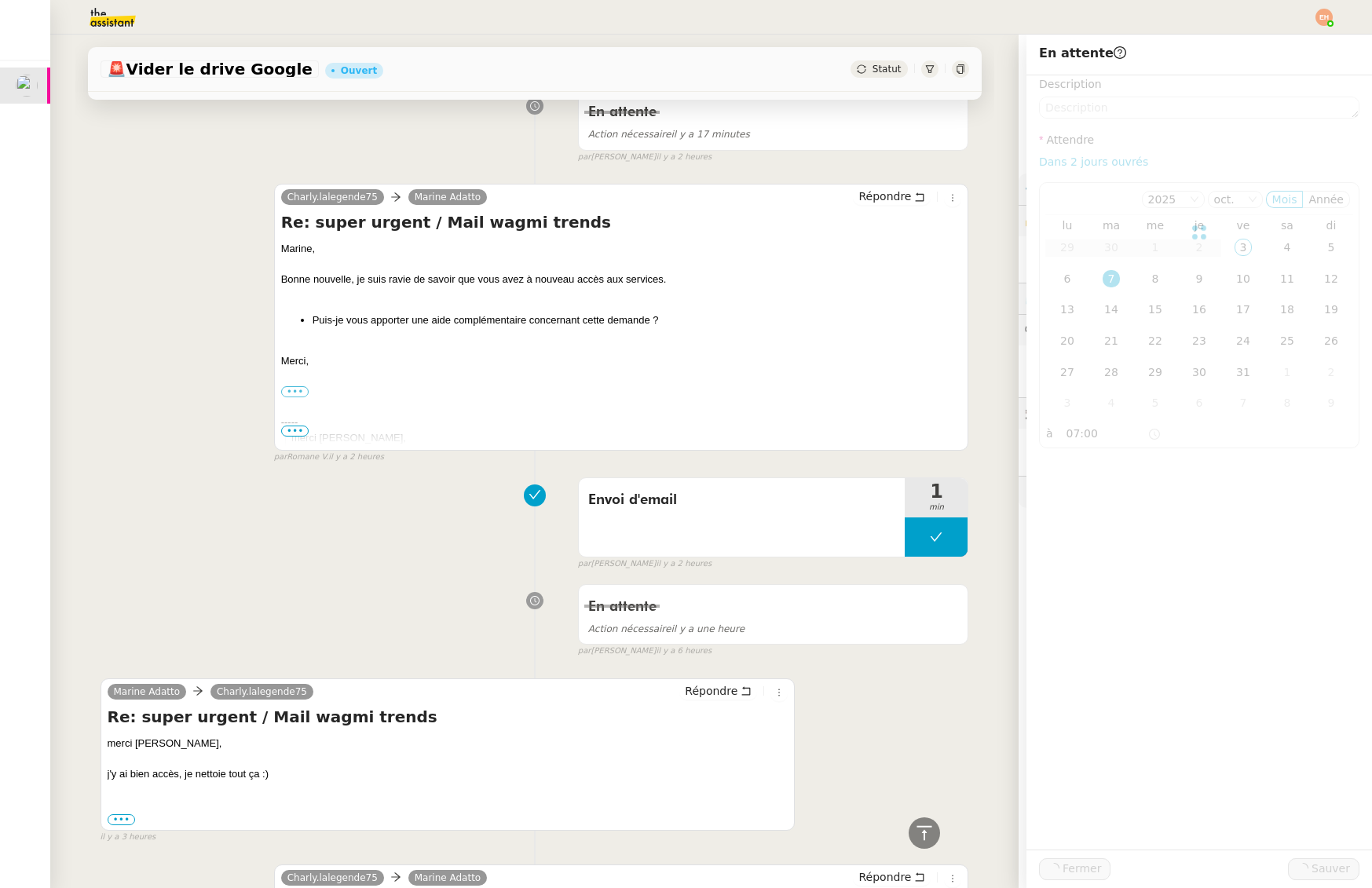
scroll to position [449, 0]
